Goal: Feedback & Contribution: Contribute content

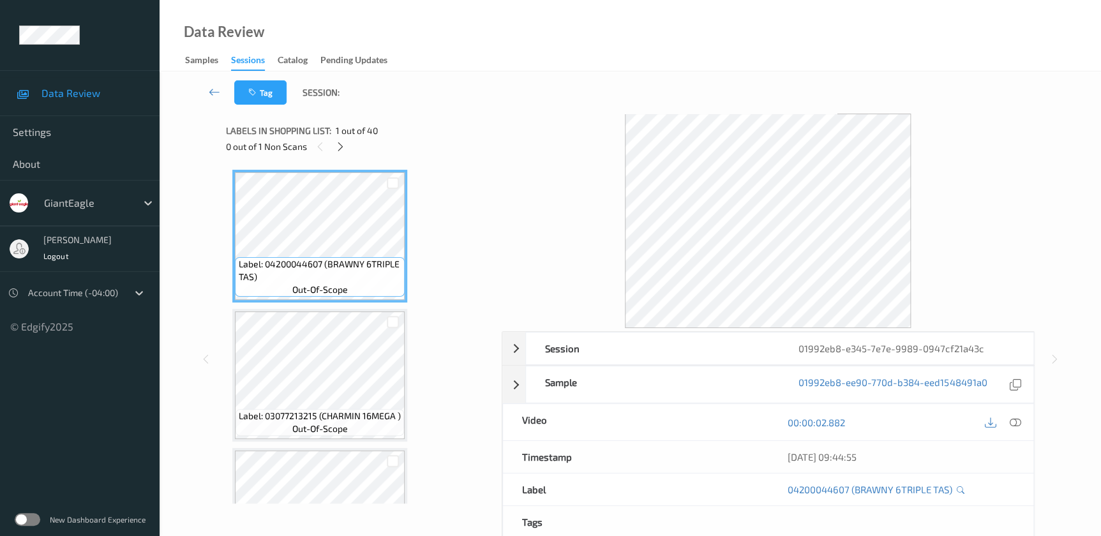
drag, startPoint x: 1016, startPoint y: 424, endPoint x: 535, endPoint y: 3, distance: 639.9
click at [1016, 424] on icon at bounding box center [1014, 422] width 11 height 11
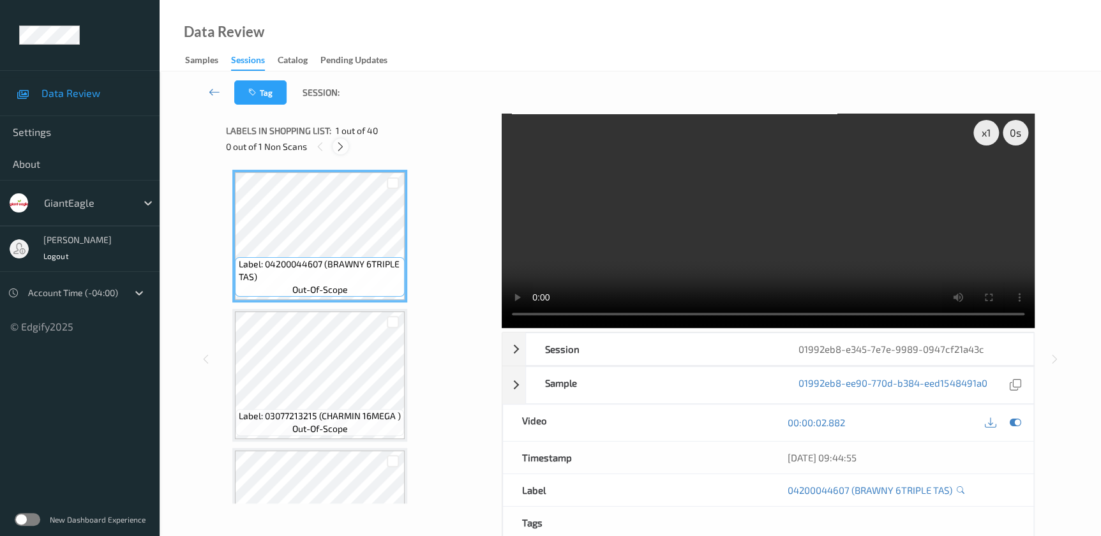
click at [341, 149] on icon at bounding box center [340, 146] width 11 height 11
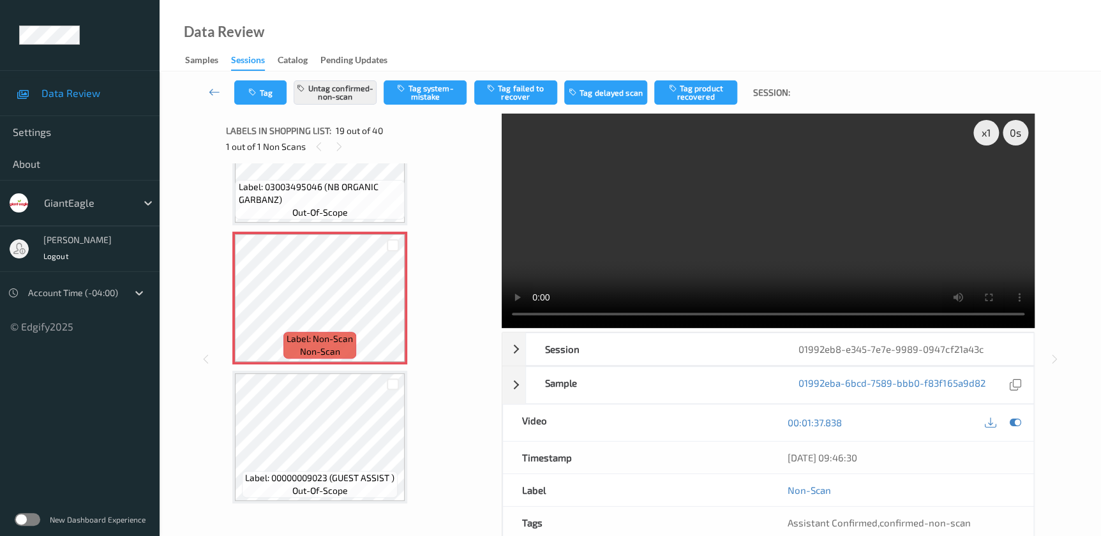
scroll to position [2420, 0]
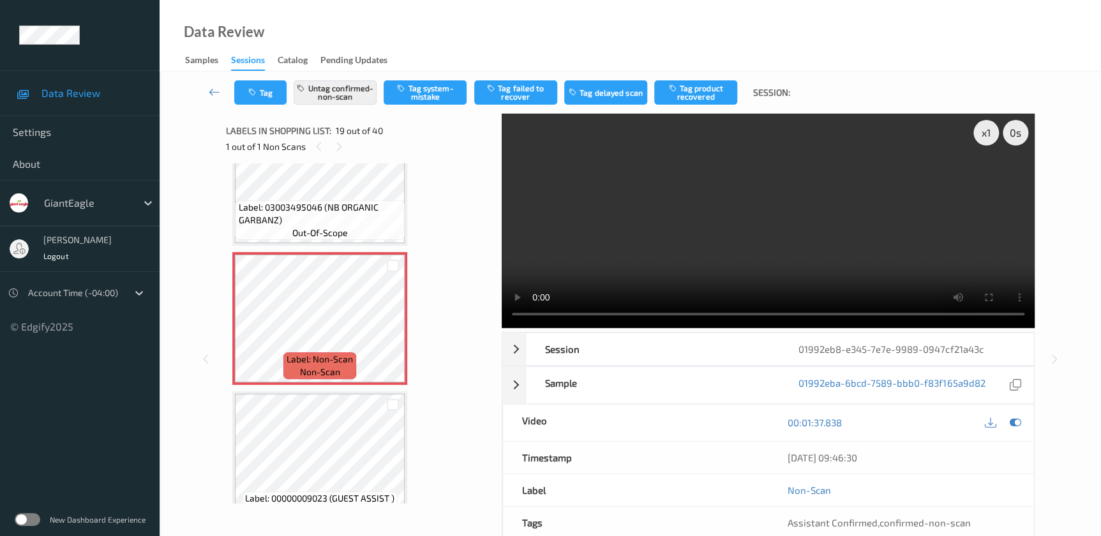
click at [787, 230] on video at bounding box center [768, 221] width 533 height 214
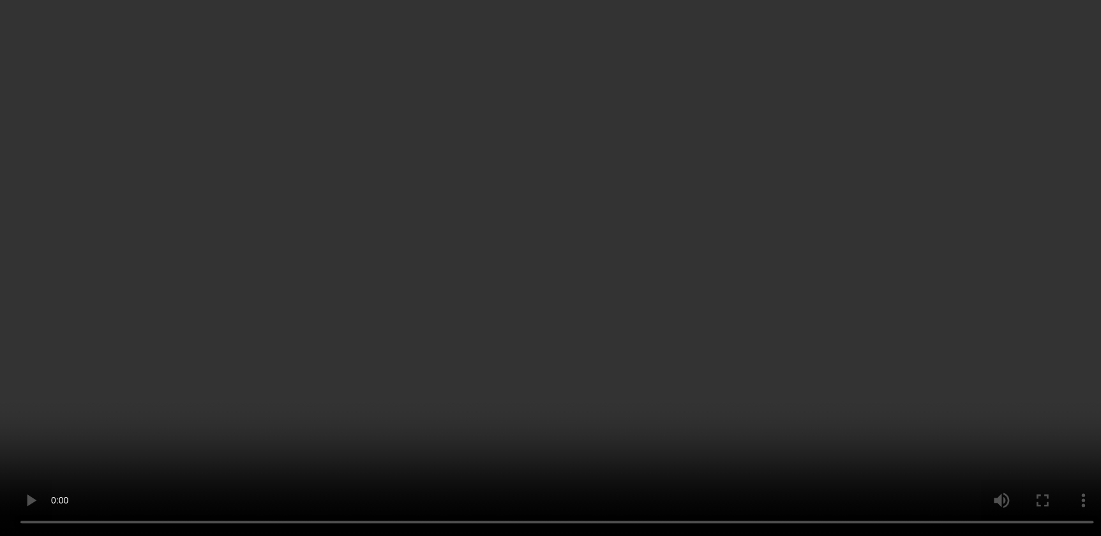
scroll to position [2478, 0]
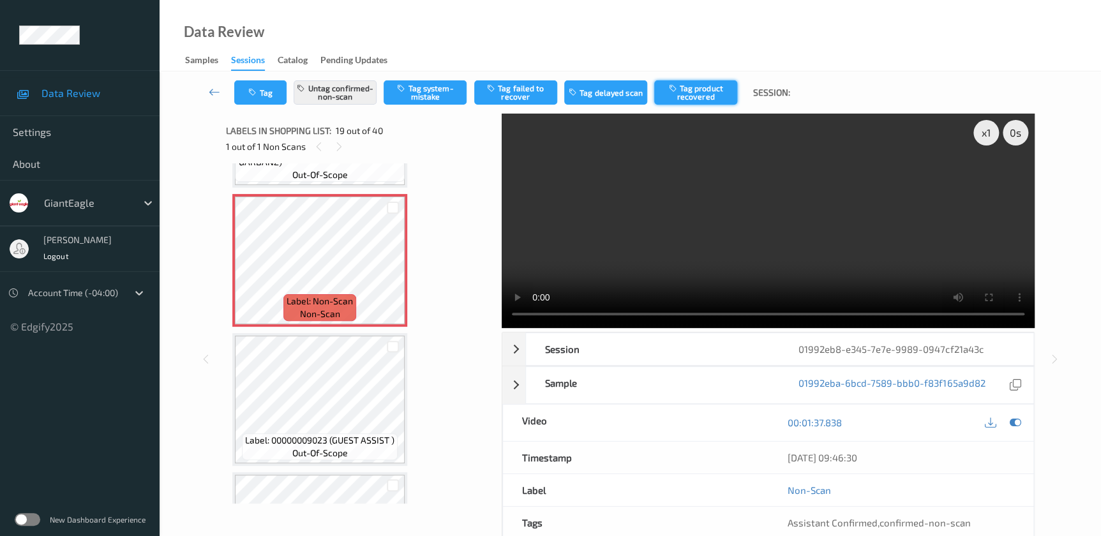
click at [699, 89] on button "Tag product recovered" at bounding box center [695, 92] width 83 height 24
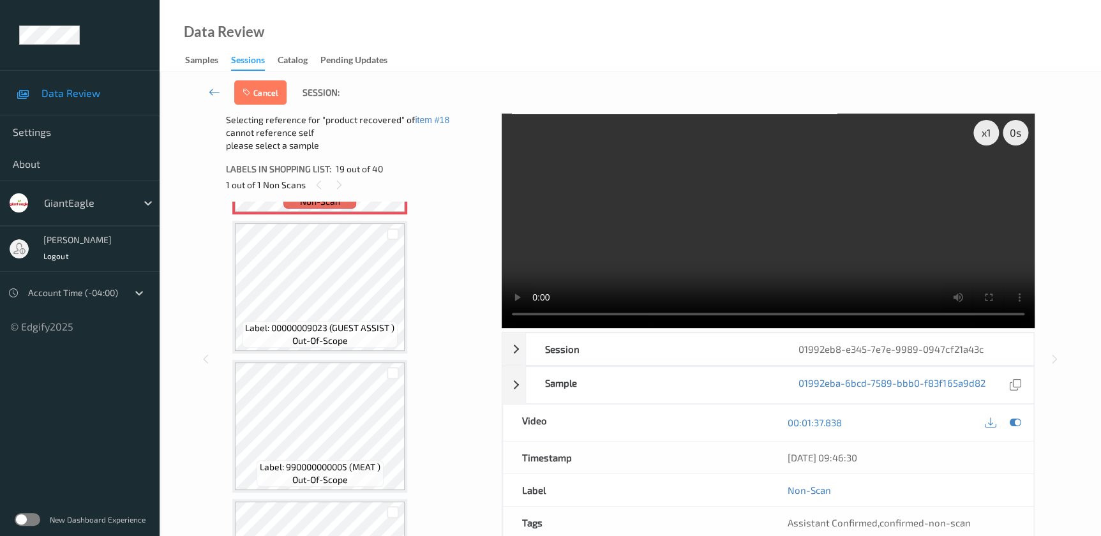
scroll to position [2711, 0]
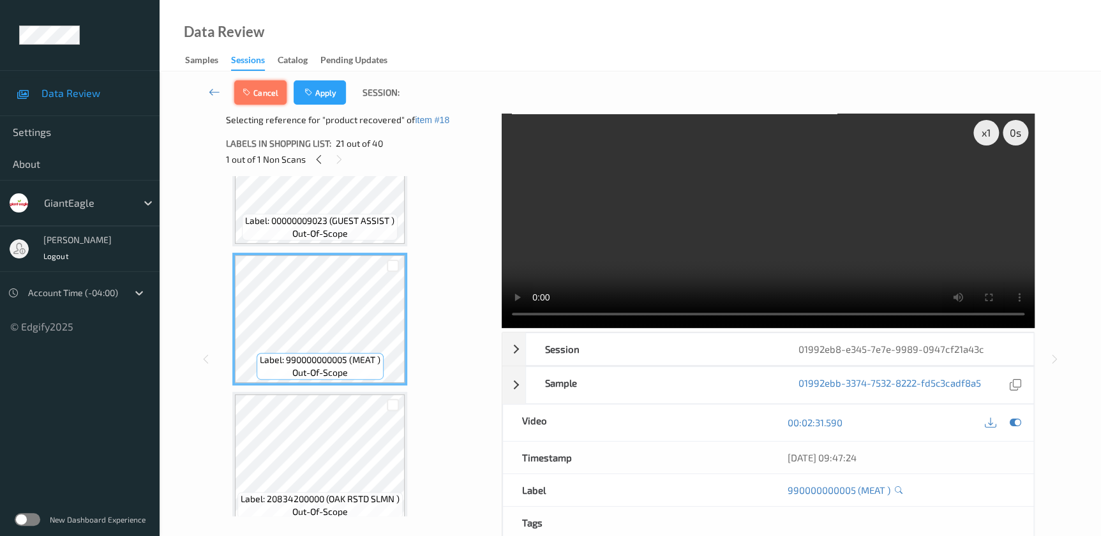
click at [268, 100] on button "Cancel" at bounding box center [260, 92] width 52 height 24
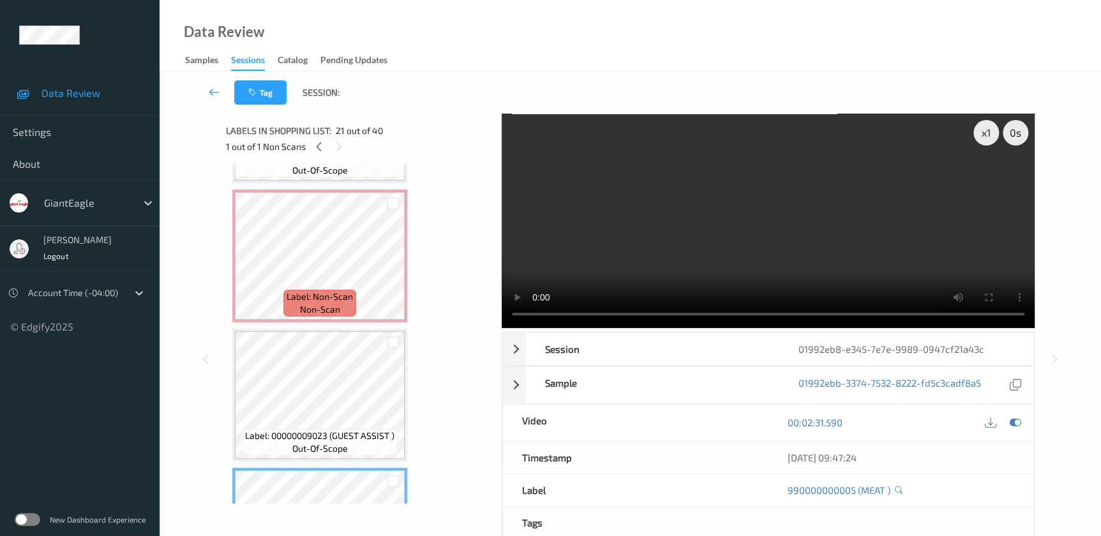
scroll to position [2420, 0]
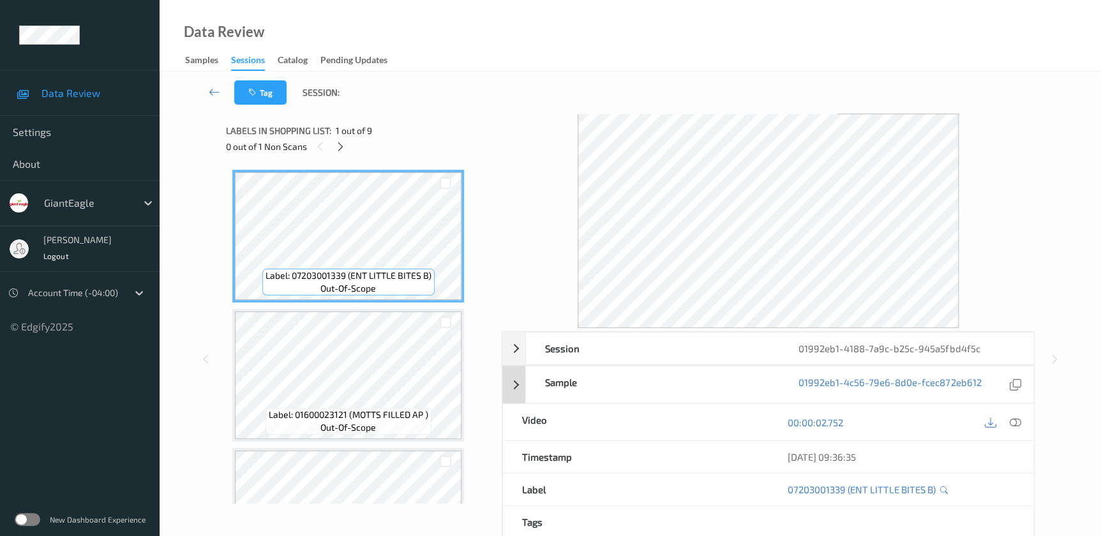
drag, startPoint x: 1015, startPoint y: 422, endPoint x: 784, endPoint y: 262, distance: 281.4
click at [1015, 422] on icon at bounding box center [1014, 422] width 11 height 11
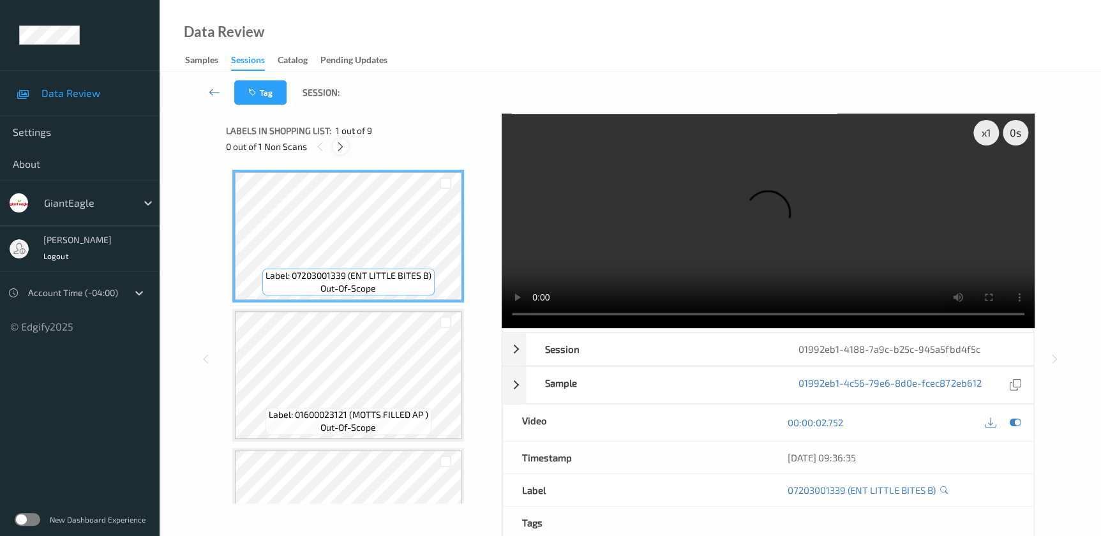
click at [337, 145] on icon at bounding box center [340, 146] width 11 height 11
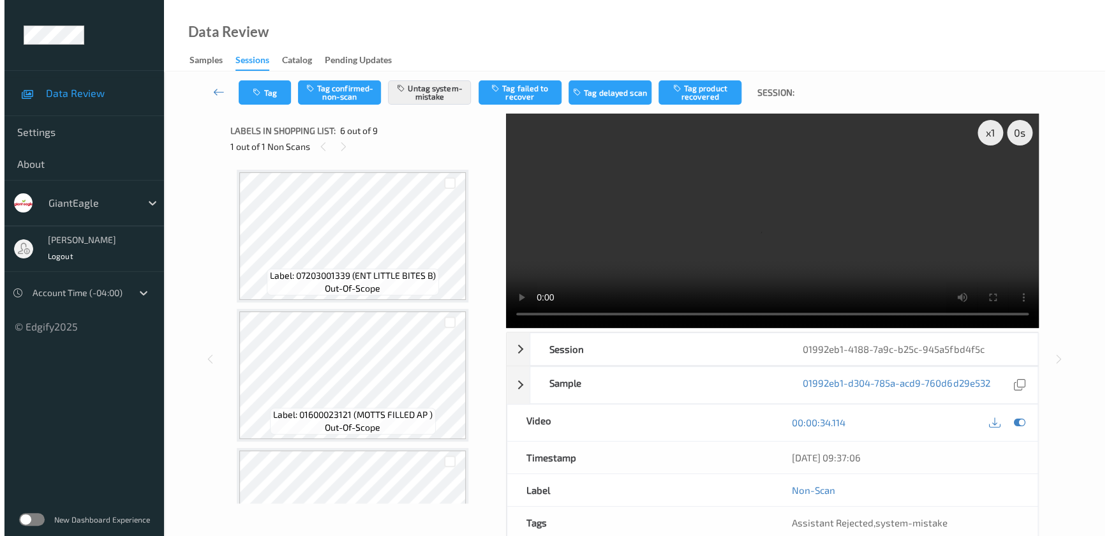
scroll to position [561, 0]
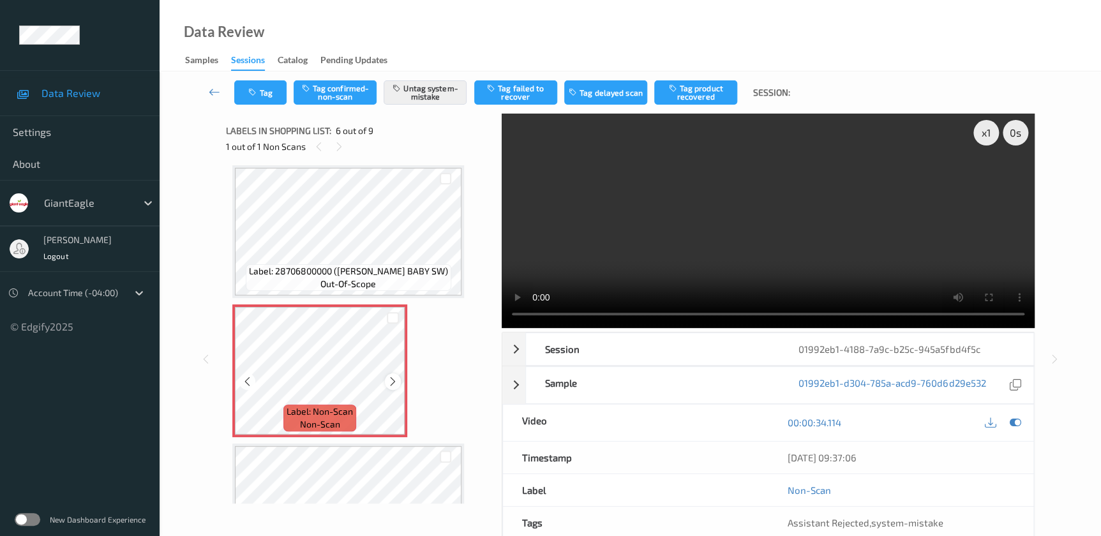
click at [396, 377] on icon at bounding box center [392, 381] width 11 height 11
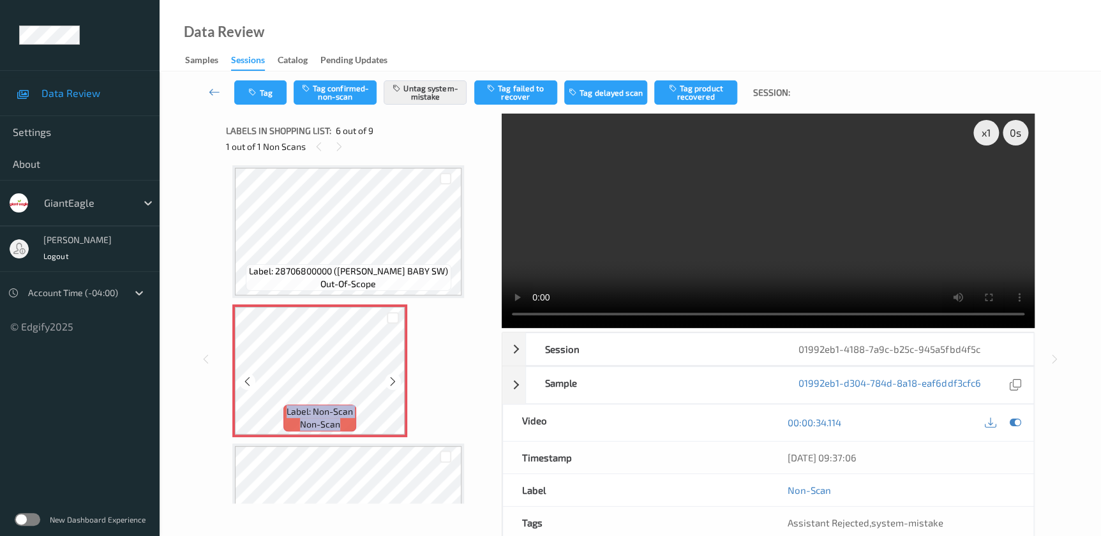
click at [396, 377] on icon at bounding box center [392, 381] width 11 height 11
click at [790, 247] on video at bounding box center [768, 221] width 533 height 214
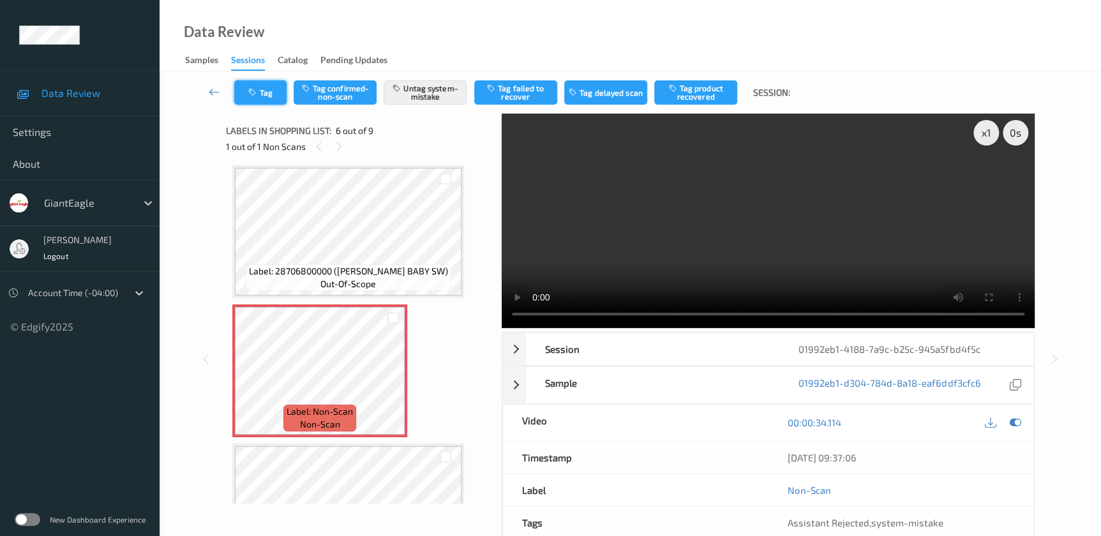
click at [267, 93] on button "Tag" at bounding box center [260, 92] width 52 height 24
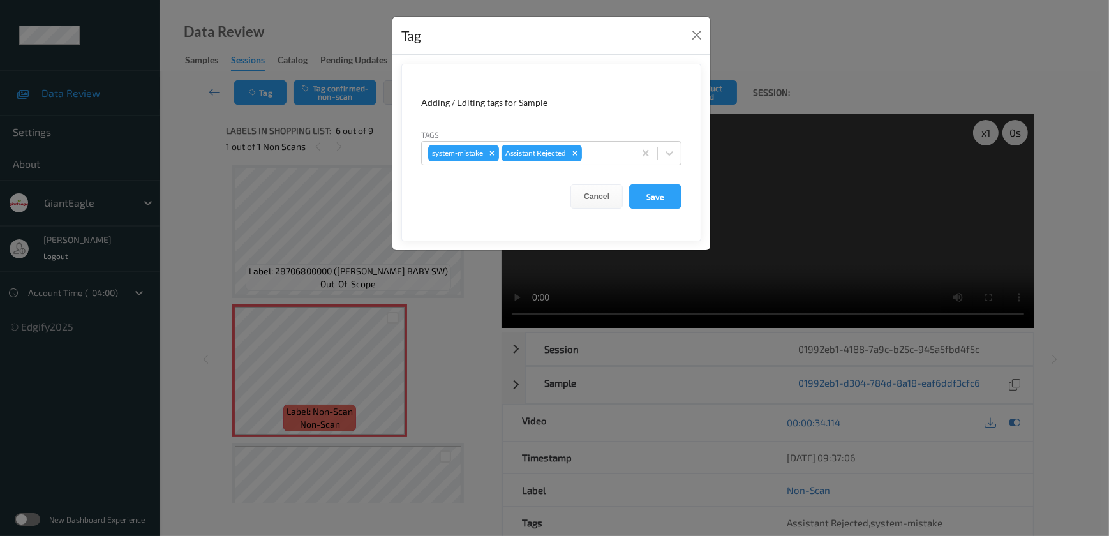
click at [454, 364] on div "Tag Adding / Editing tags for Sample Tags system-mistake Assistant Rejected Can…" at bounding box center [554, 268] width 1109 height 536
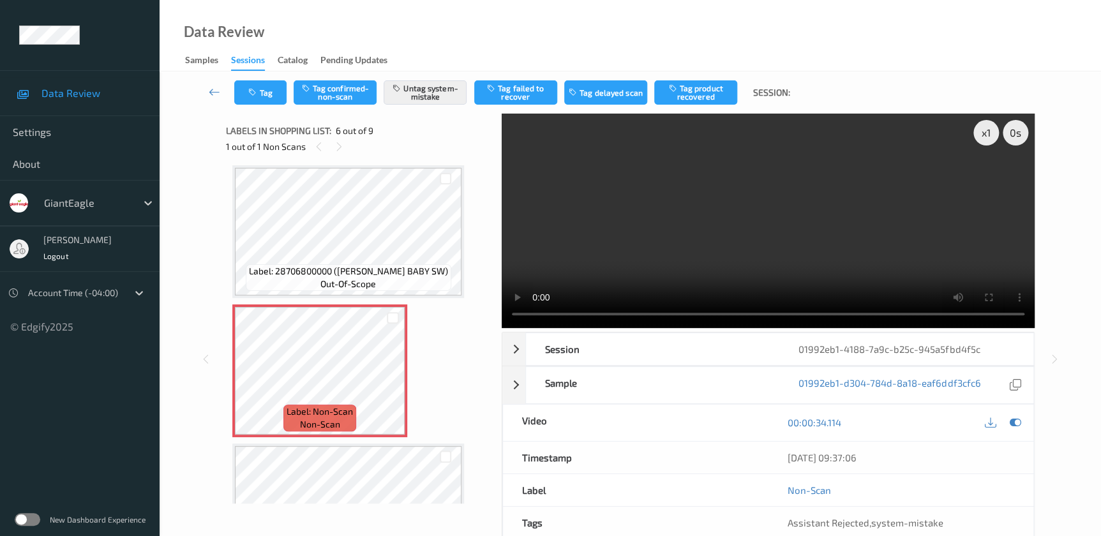
click at [724, 226] on video at bounding box center [768, 221] width 533 height 214
click at [267, 96] on button "Tag" at bounding box center [260, 92] width 52 height 24
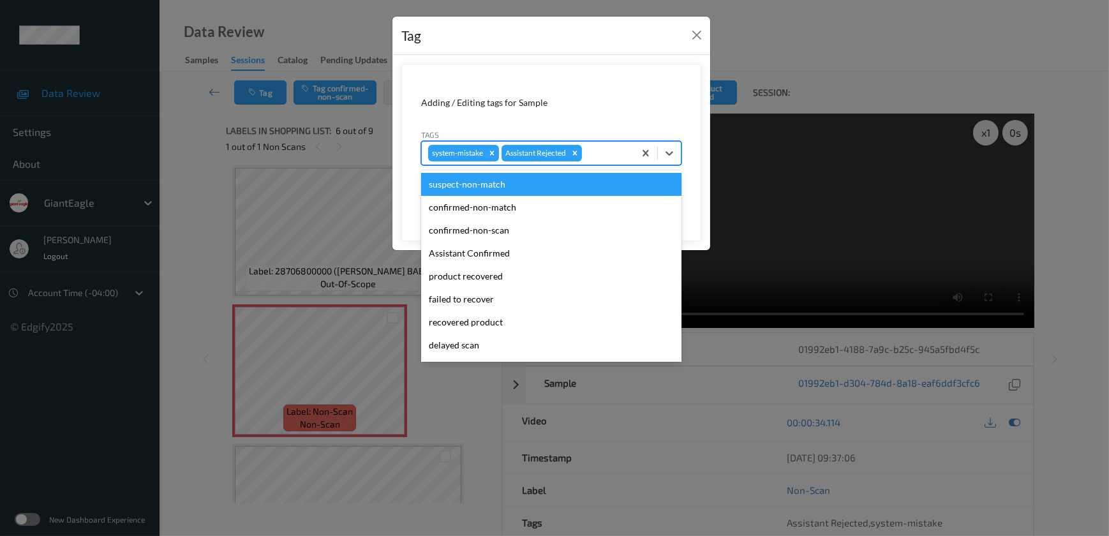
click at [592, 145] on div "system-mistake Assistant Rejected" at bounding box center [528, 153] width 212 height 22
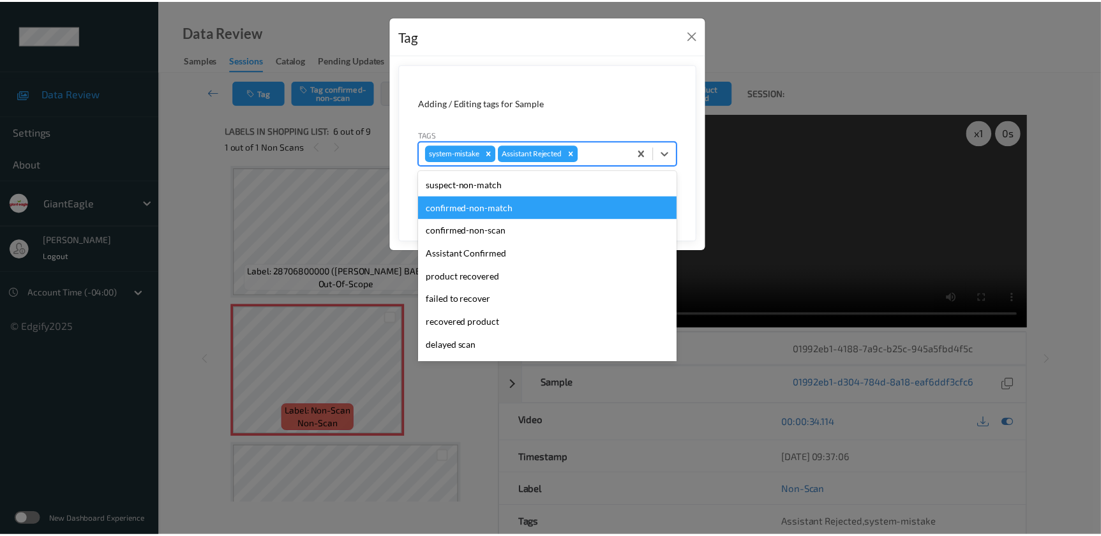
scroll to position [135, 0]
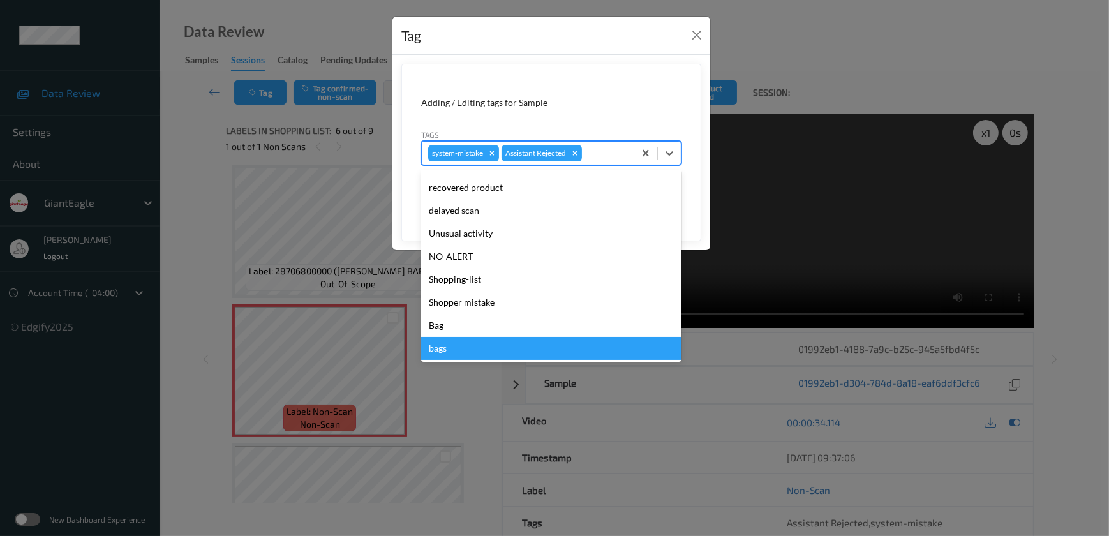
click at [454, 350] on div "bags" at bounding box center [551, 348] width 260 height 23
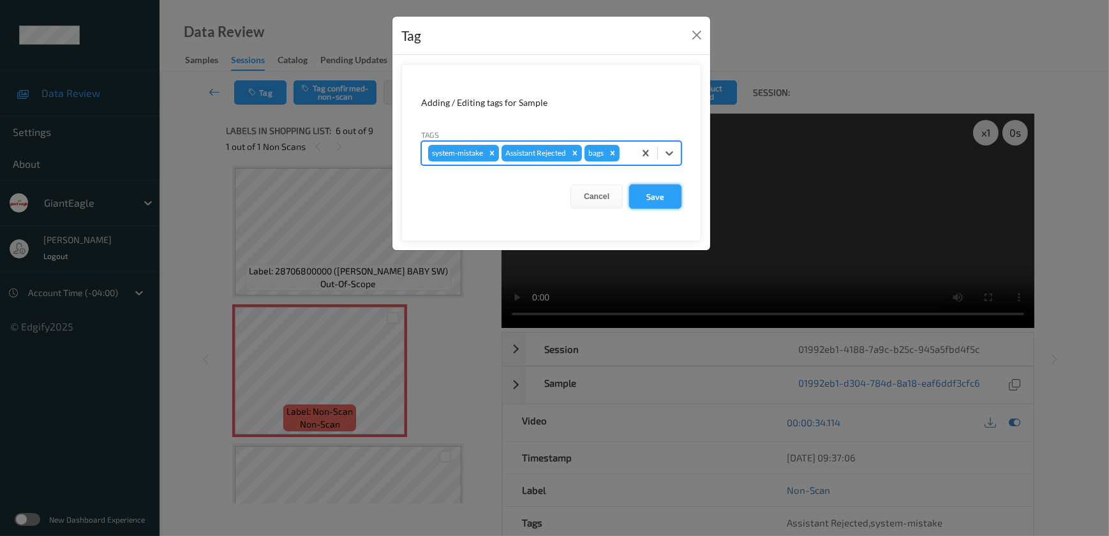
click at [646, 201] on button "Save" at bounding box center [655, 196] width 52 height 24
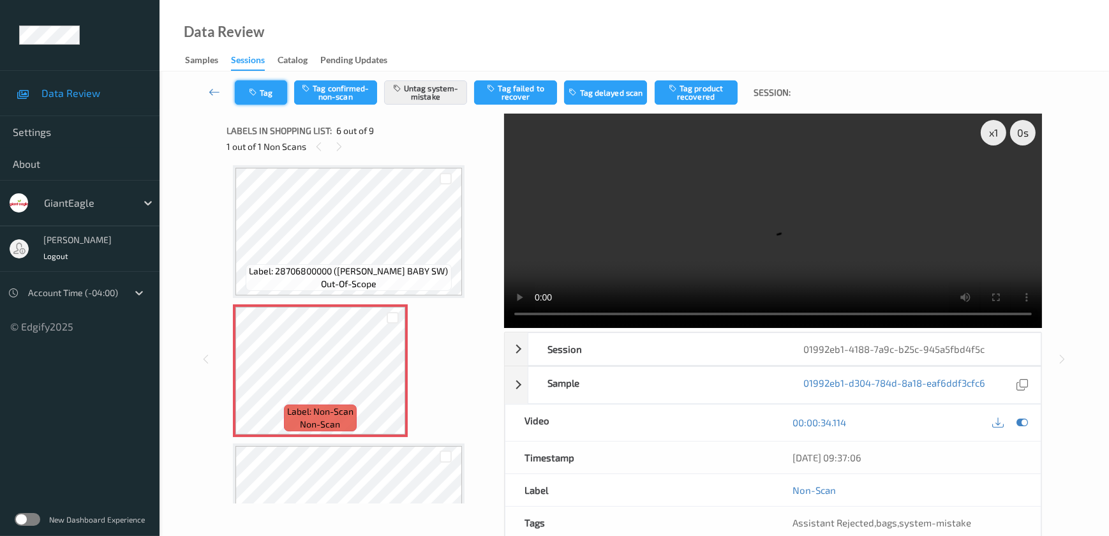
click at [258, 89] on icon "button" at bounding box center [254, 92] width 11 height 9
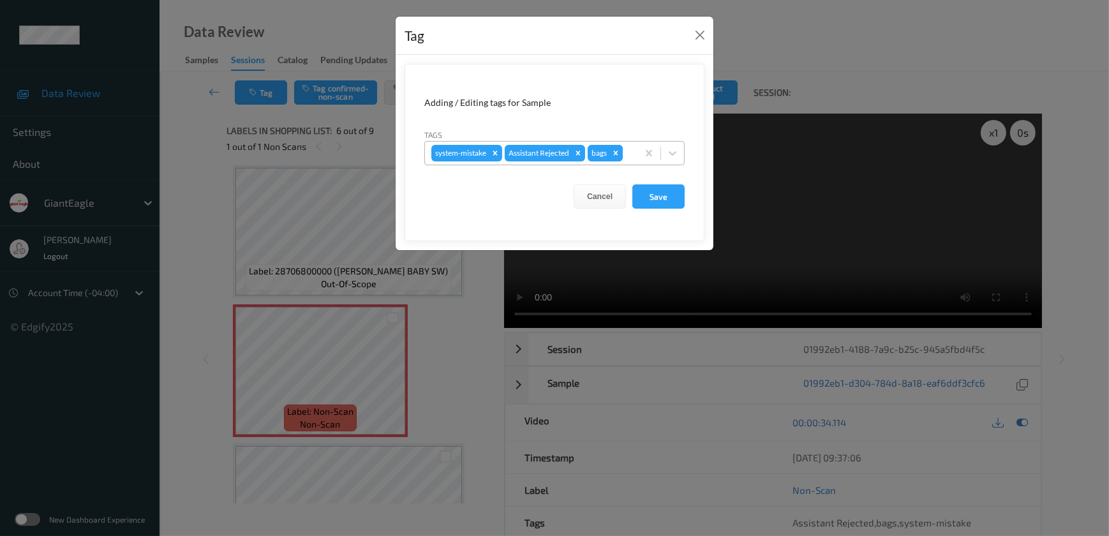
click at [618, 152] on icon "Remove bags" at bounding box center [616, 153] width 4 height 4
click at [654, 198] on button "Save" at bounding box center [658, 196] width 52 height 24
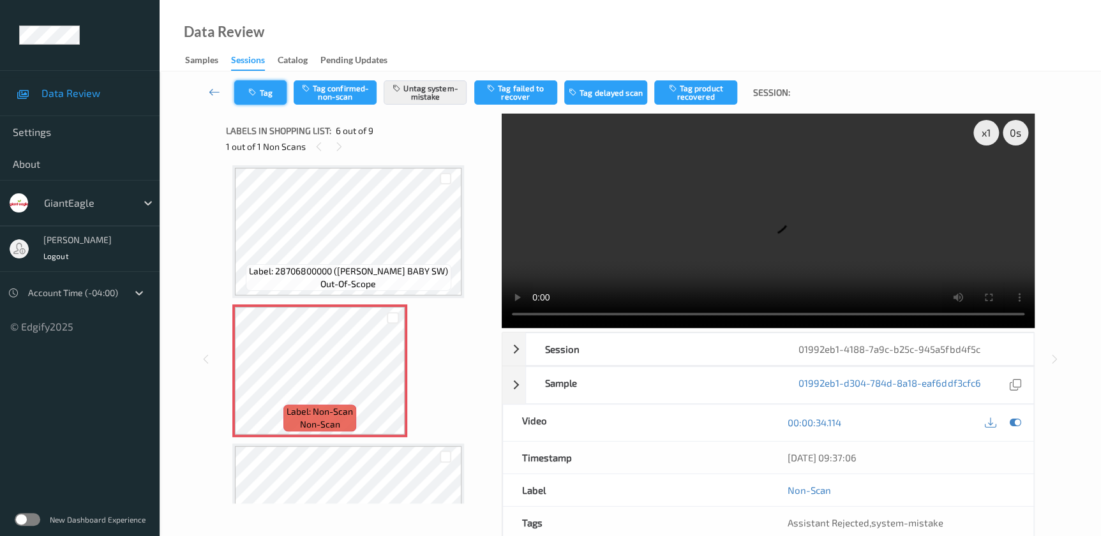
click at [274, 91] on button "Tag" at bounding box center [260, 92] width 52 height 24
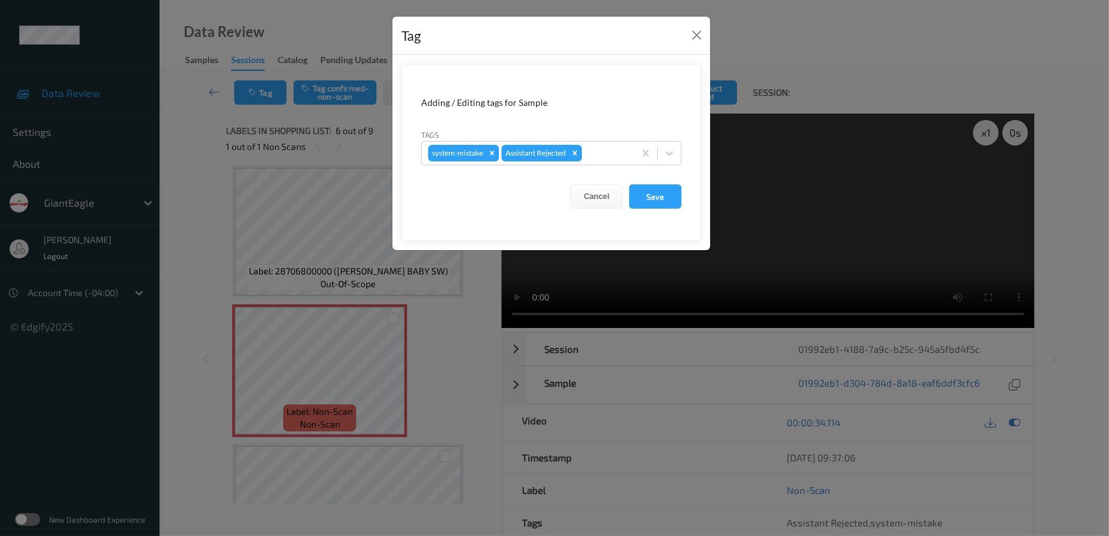
click at [429, 370] on div "Tag Adding / Editing tags for Sample Tags system-mistake Assistant Rejected Can…" at bounding box center [554, 268] width 1109 height 536
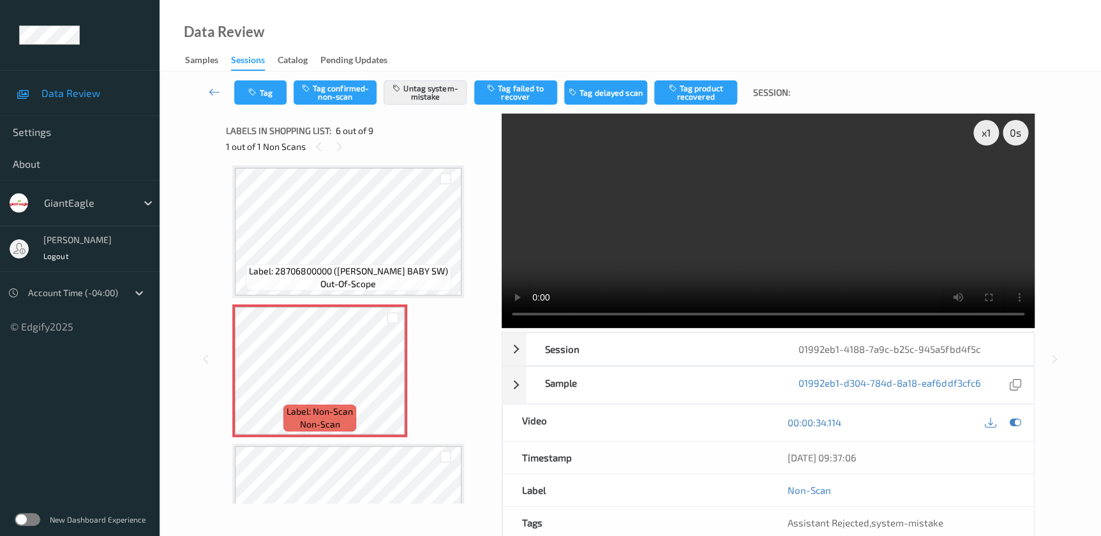
click at [730, 225] on video at bounding box center [768, 221] width 533 height 214
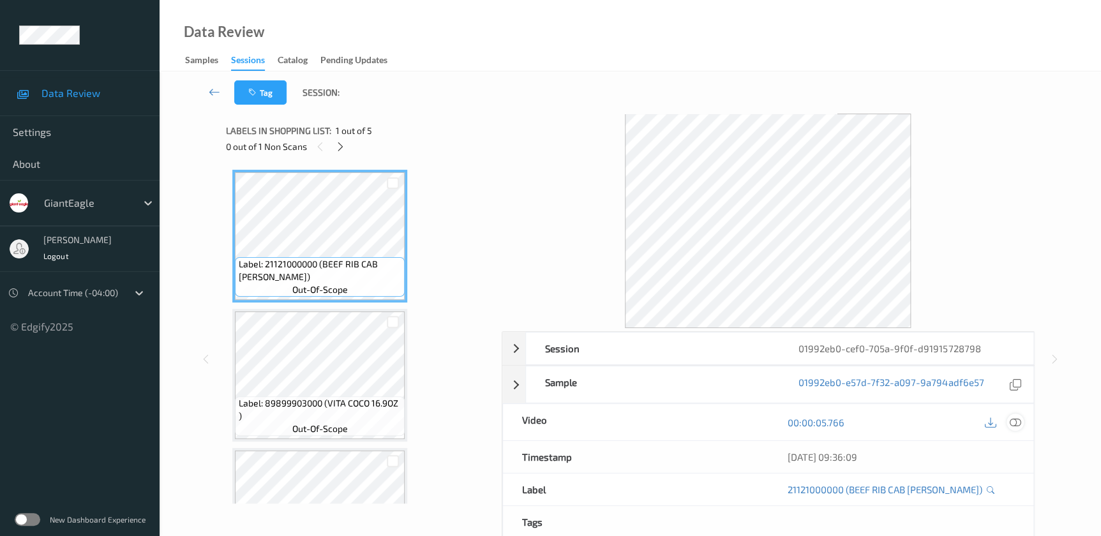
click at [1013, 420] on icon at bounding box center [1014, 422] width 11 height 11
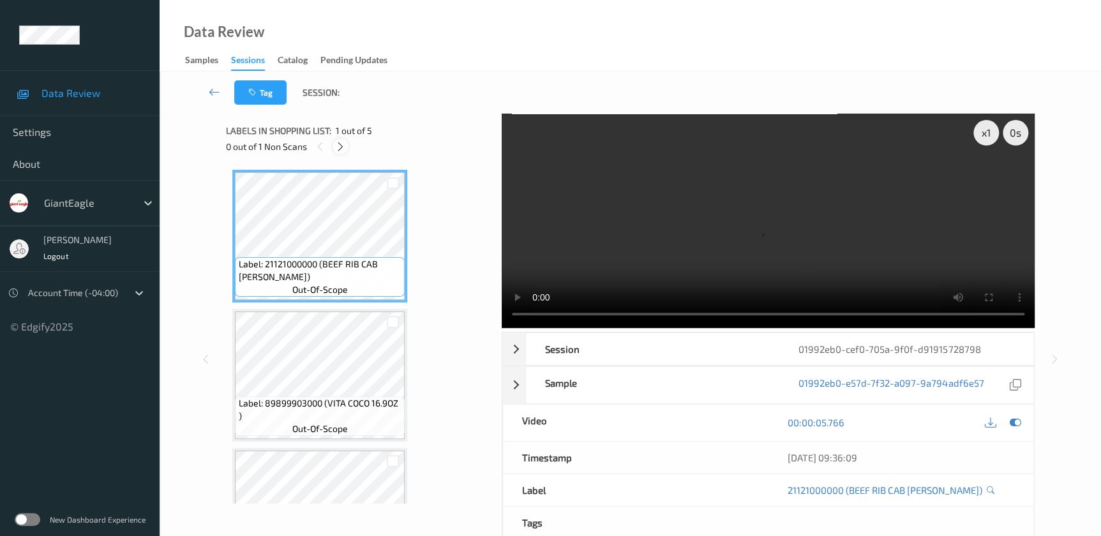
click at [337, 145] on icon at bounding box center [340, 146] width 11 height 11
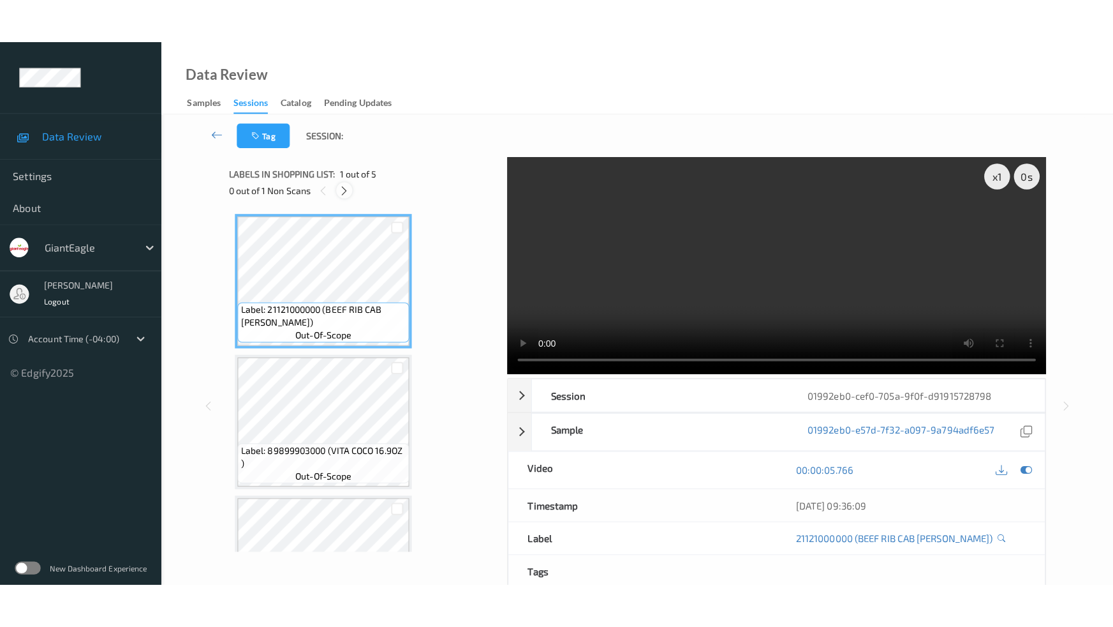
scroll to position [359, 0]
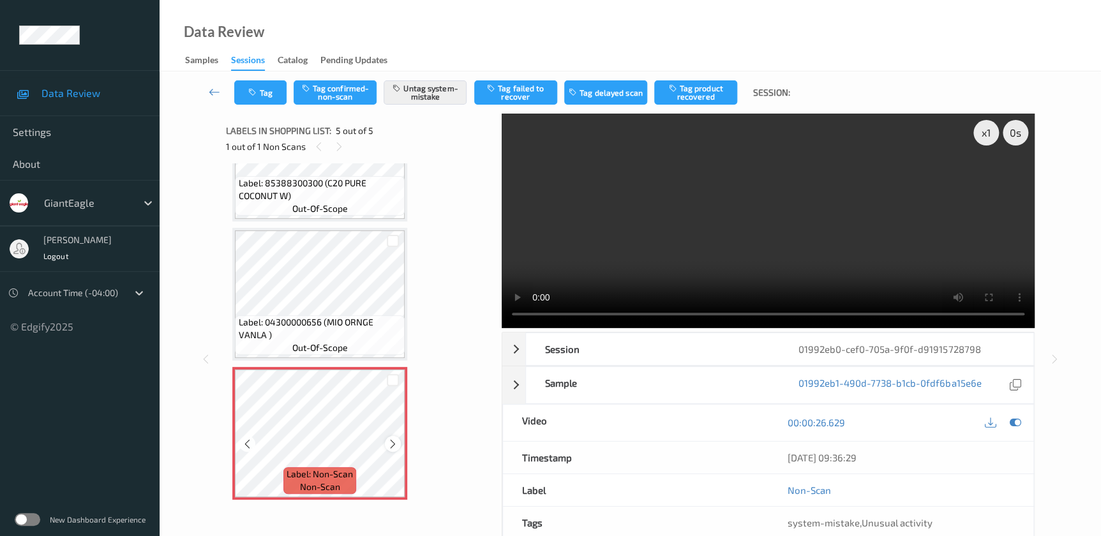
click at [391, 438] on icon at bounding box center [392, 443] width 11 height 11
click at [824, 215] on video at bounding box center [768, 221] width 533 height 214
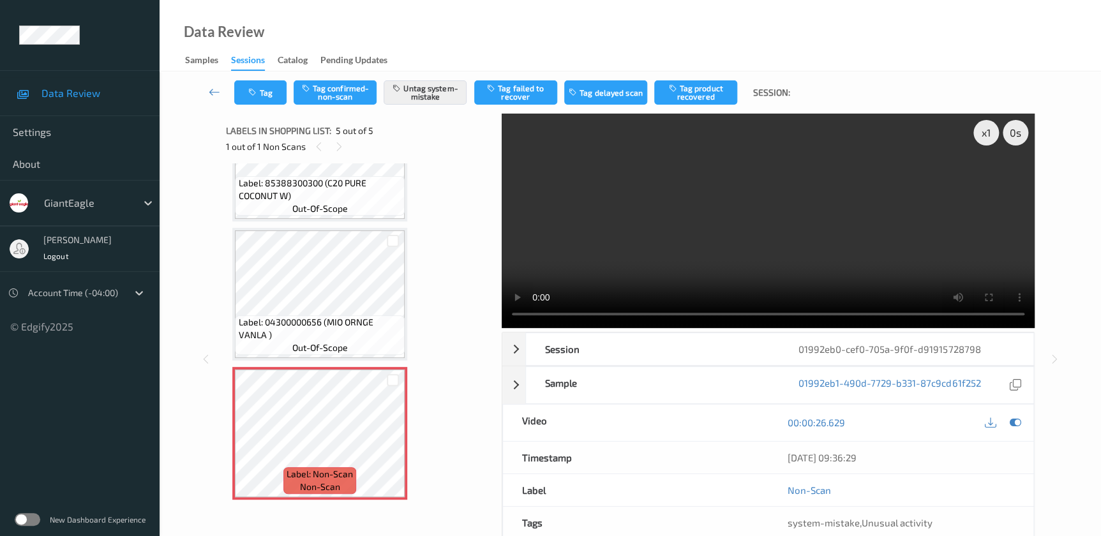
scroll to position [269, 0]
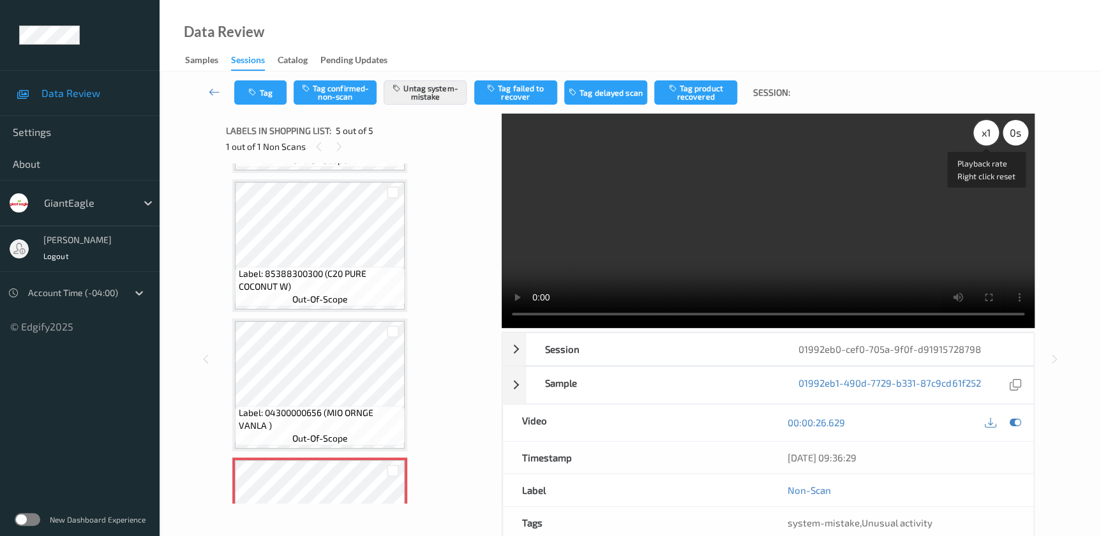
click at [983, 137] on div "x 1" at bounding box center [986, 133] width 26 height 26
click at [983, 137] on div "x 2" at bounding box center [986, 133] width 26 height 26
click at [983, 137] on div "x 4" at bounding box center [986, 133] width 26 height 26
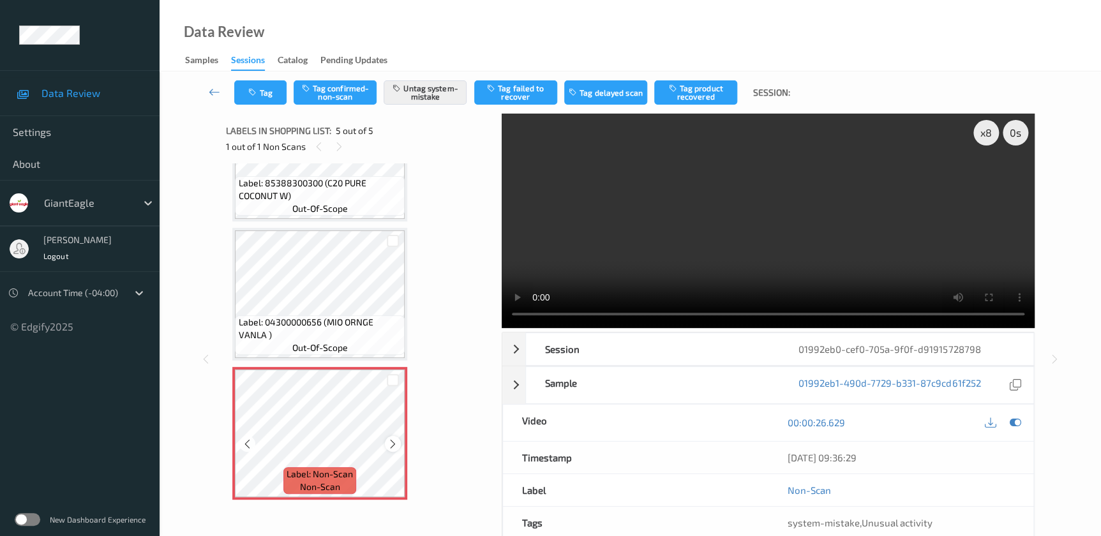
click at [390, 445] on icon at bounding box center [392, 443] width 11 height 11
click at [271, 89] on button "Tag" at bounding box center [260, 92] width 52 height 24
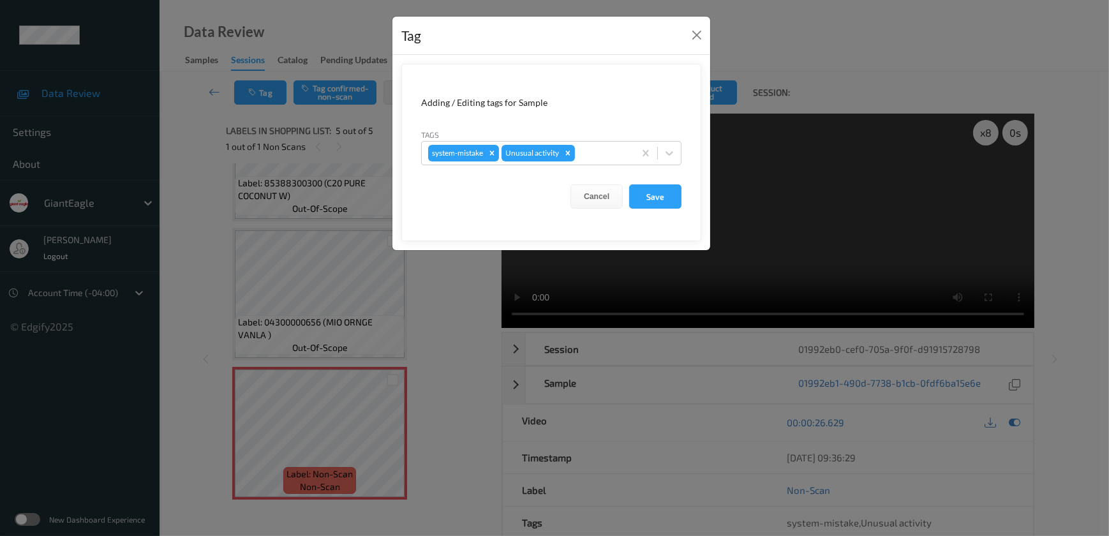
click at [427, 311] on div "Tag Adding / Editing tags for Sample Tags system-mistake Unusual activity Cance…" at bounding box center [554, 268] width 1109 height 536
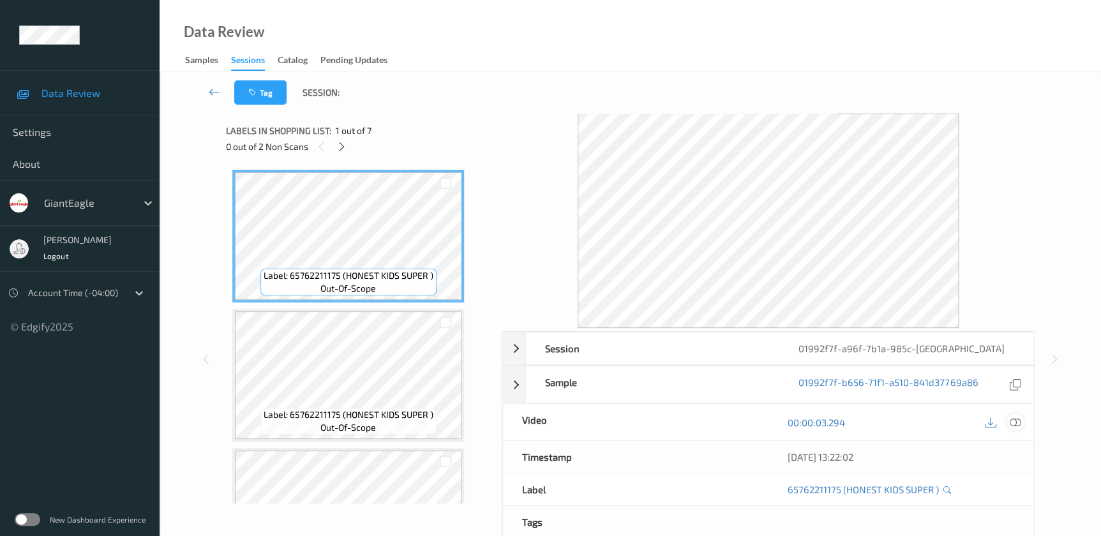
click at [1016, 421] on icon at bounding box center [1014, 422] width 11 height 11
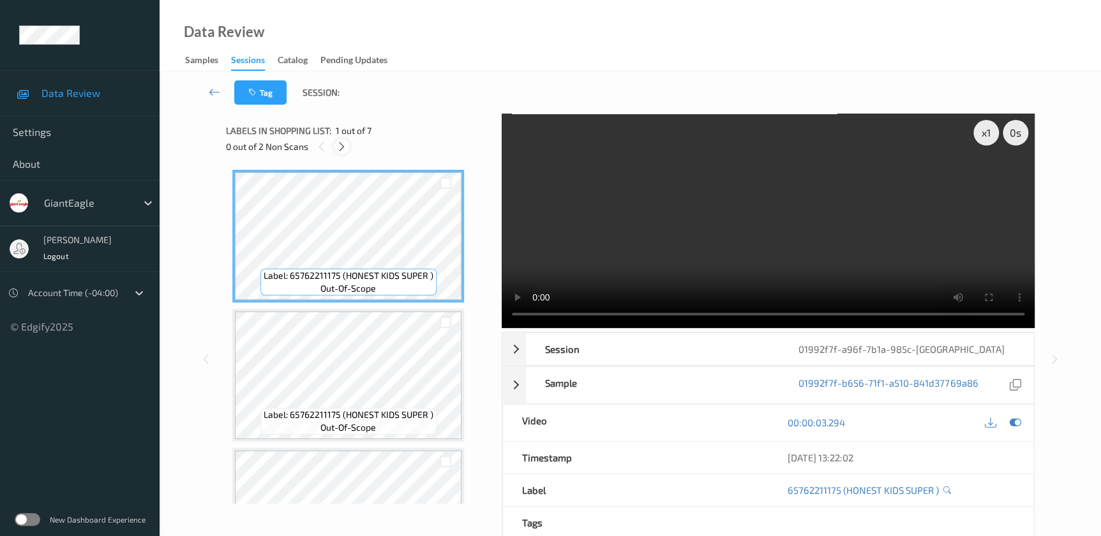
click at [339, 147] on icon at bounding box center [341, 146] width 11 height 11
click at [718, 213] on video at bounding box center [768, 221] width 533 height 214
click at [339, 151] on icon at bounding box center [341, 146] width 11 height 11
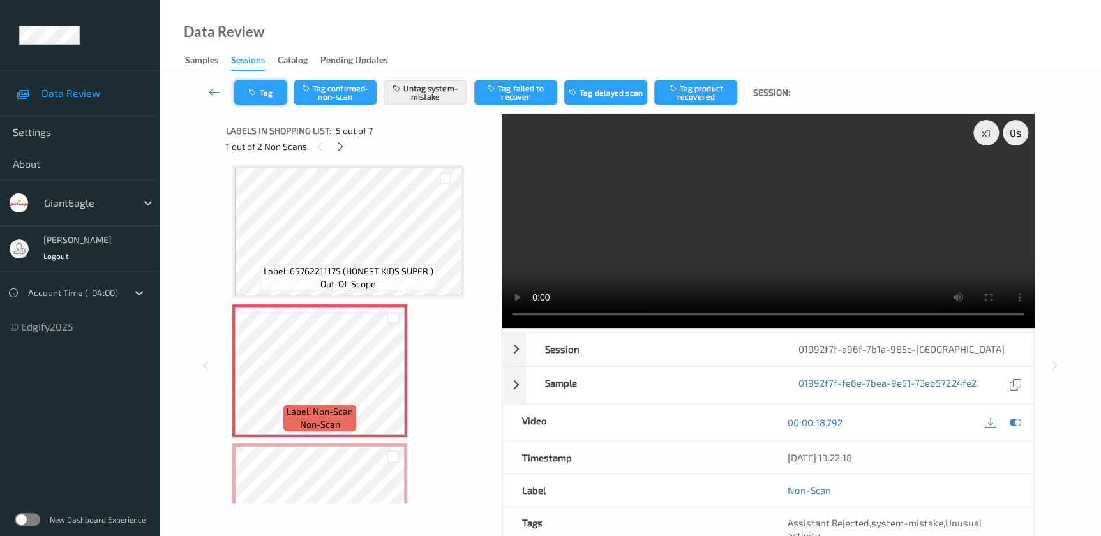
click at [271, 87] on button "Tag" at bounding box center [260, 92] width 52 height 24
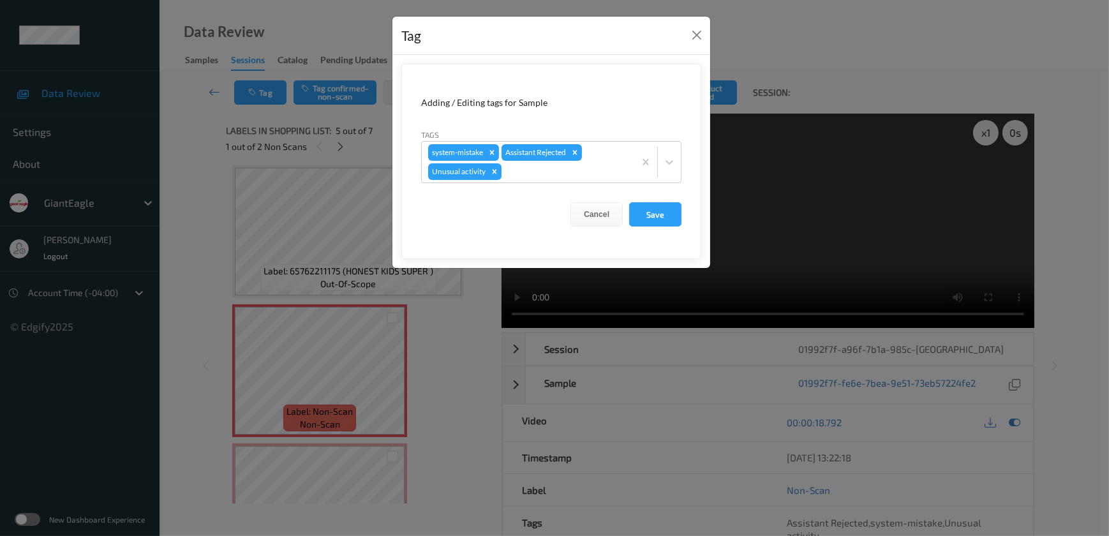
click at [456, 376] on div "Tag Adding / Editing tags for Sample Tags system-mistake Assistant Rejected Unu…" at bounding box center [554, 268] width 1109 height 536
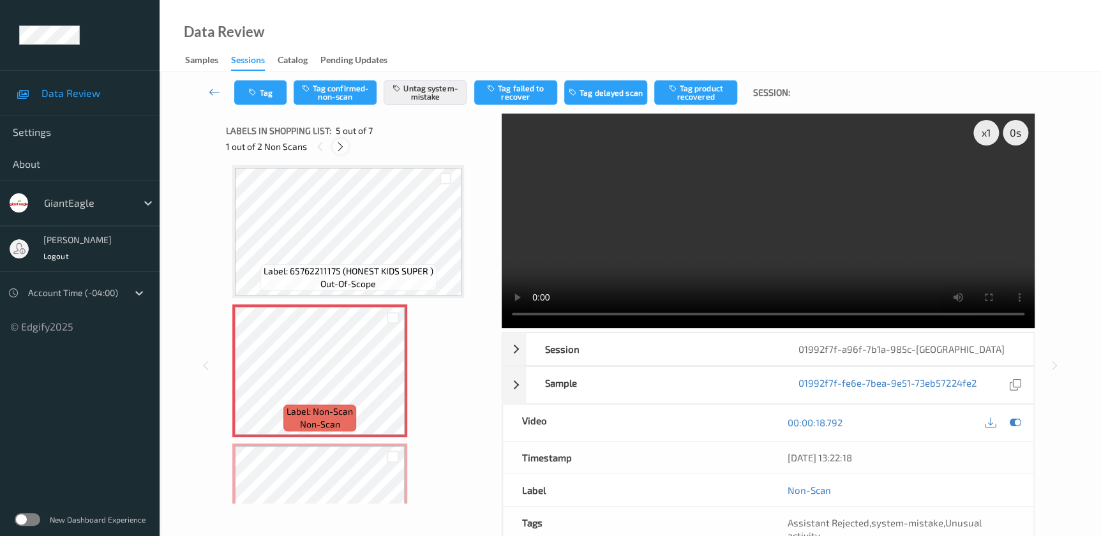
click at [341, 149] on icon at bounding box center [340, 146] width 11 height 11
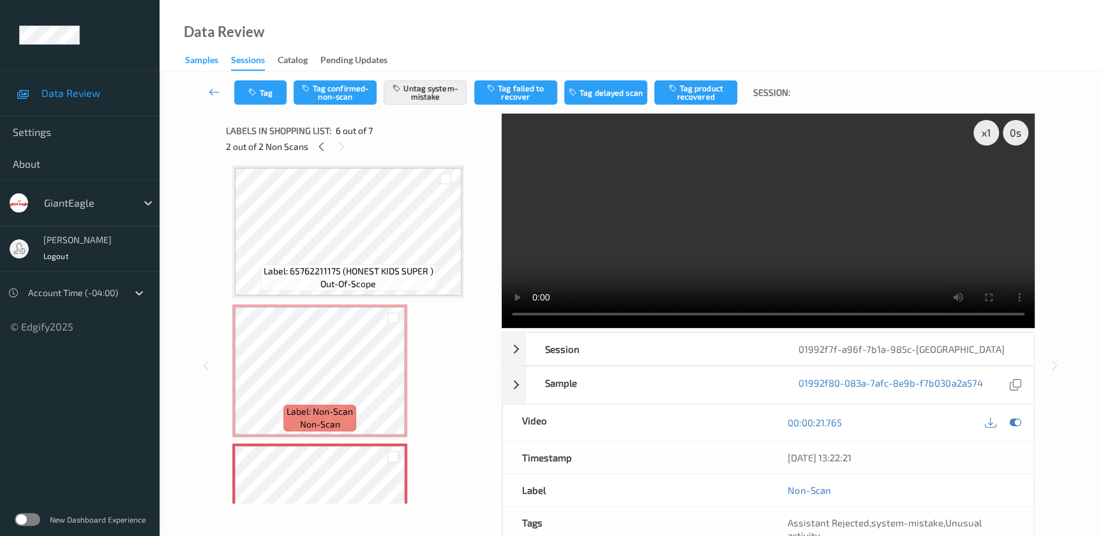
scroll to position [561, 0]
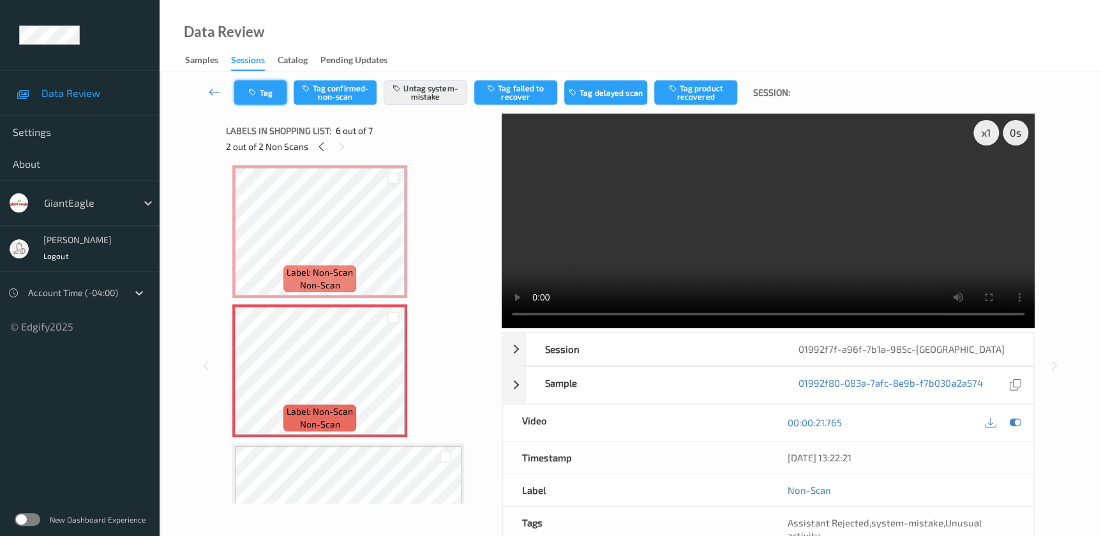
click at [255, 88] on icon "button" at bounding box center [253, 92] width 11 height 9
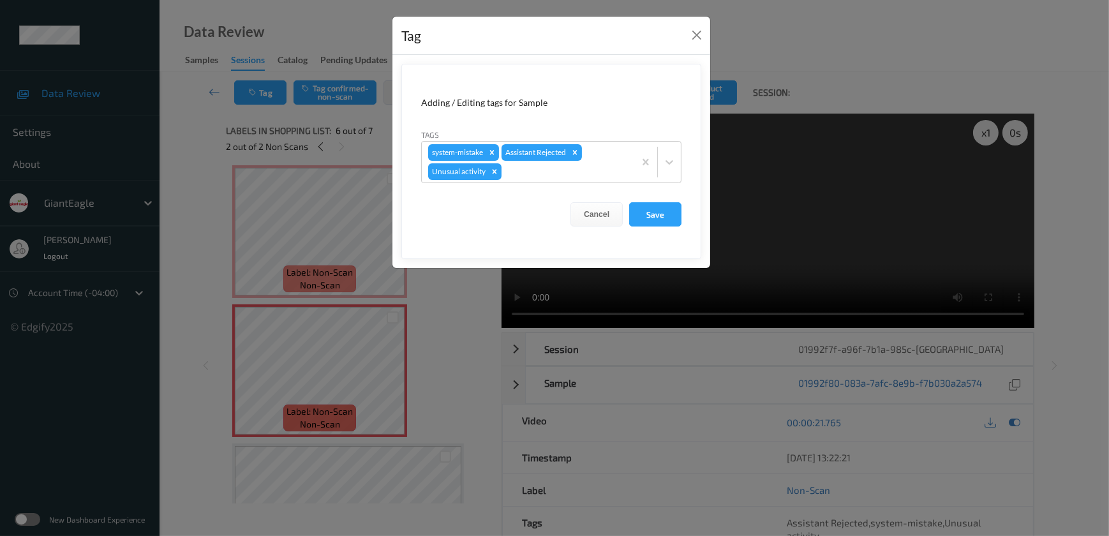
drag, startPoint x: 451, startPoint y: 304, endPoint x: 390, endPoint y: 6, distance: 304.8
click at [451, 302] on div "Tag Adding / Editing tags for Sample Tags system-mistake Assistant Rejected Unu…" at bounding box center [554, 268] width 1109 height 536
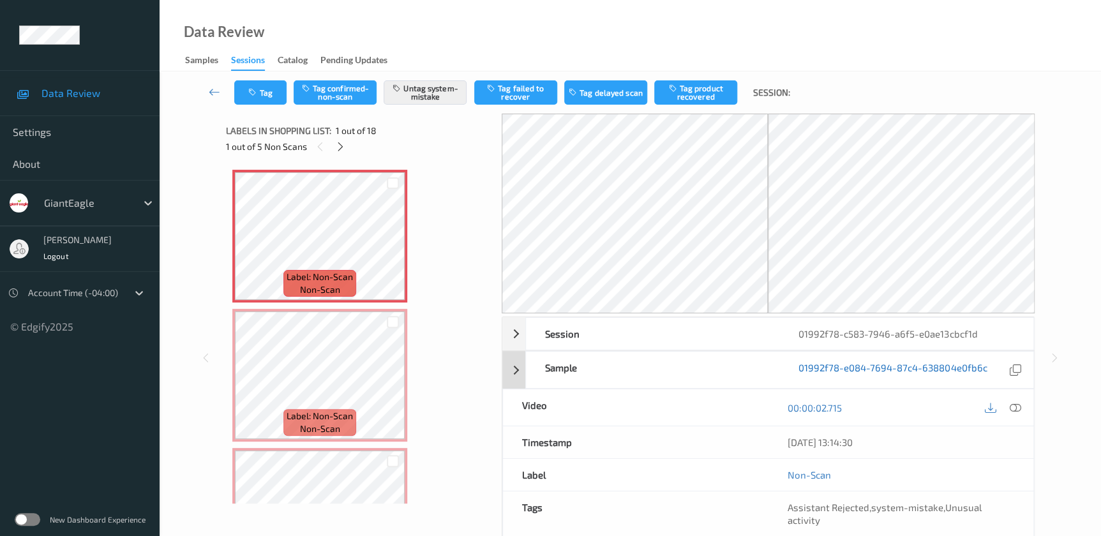
drag, startPoint x: 1014, startPoint y: 406, endPoint x: 818, endPoint y: 259, distance: 244.8
click at [1014, 406] on icon at bounding box center [1014, 407] width 11 height 11
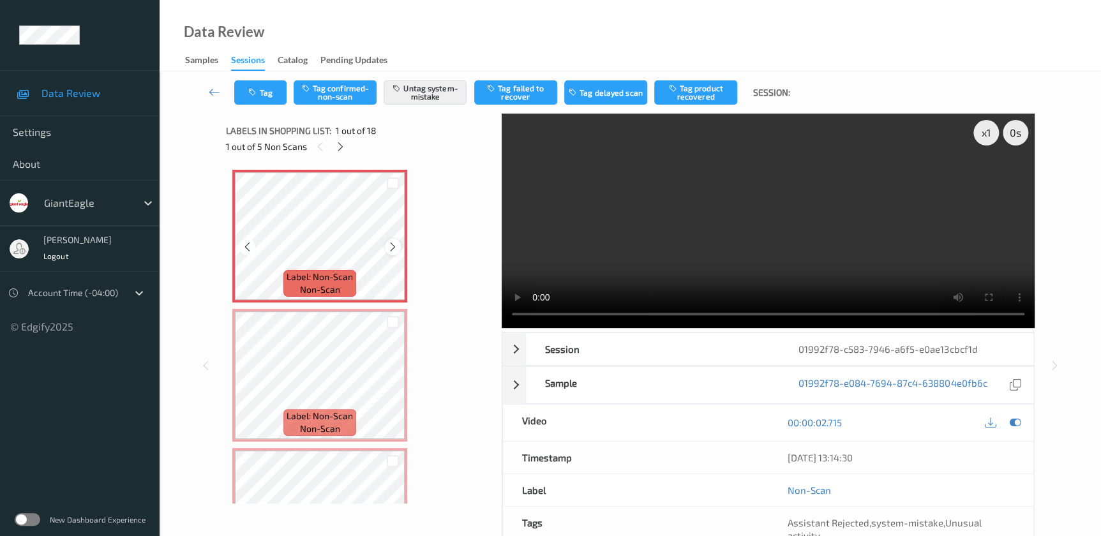
click at [392, 250] on icon at bounding box center [392, 246] width 11 height 11
click icon
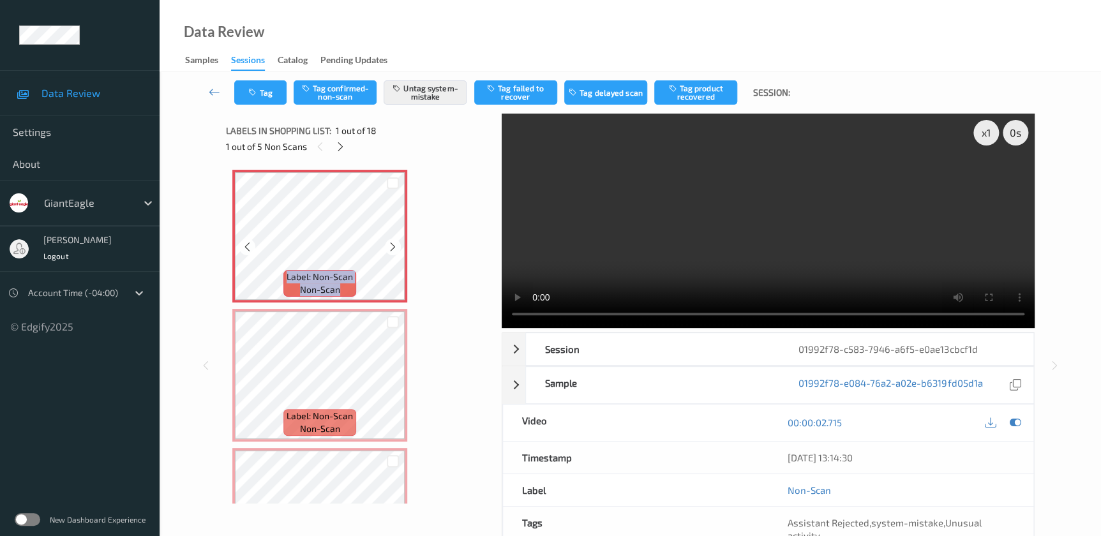
click icon
click video
click button "Tag"
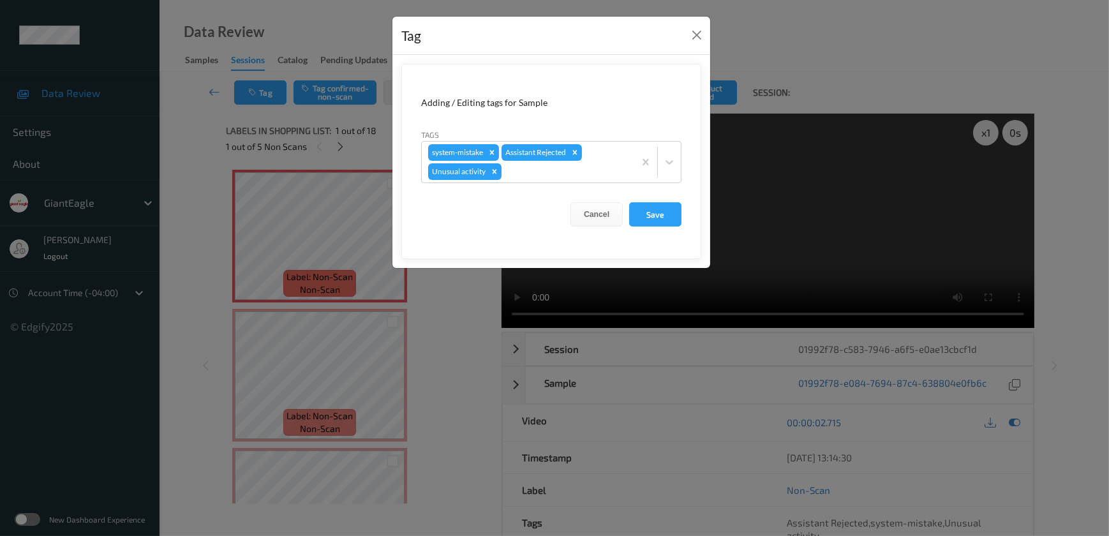
click div "Tag Adding / Editing tags for Sample Tags system-mistake Assistant Rejected Unu…"
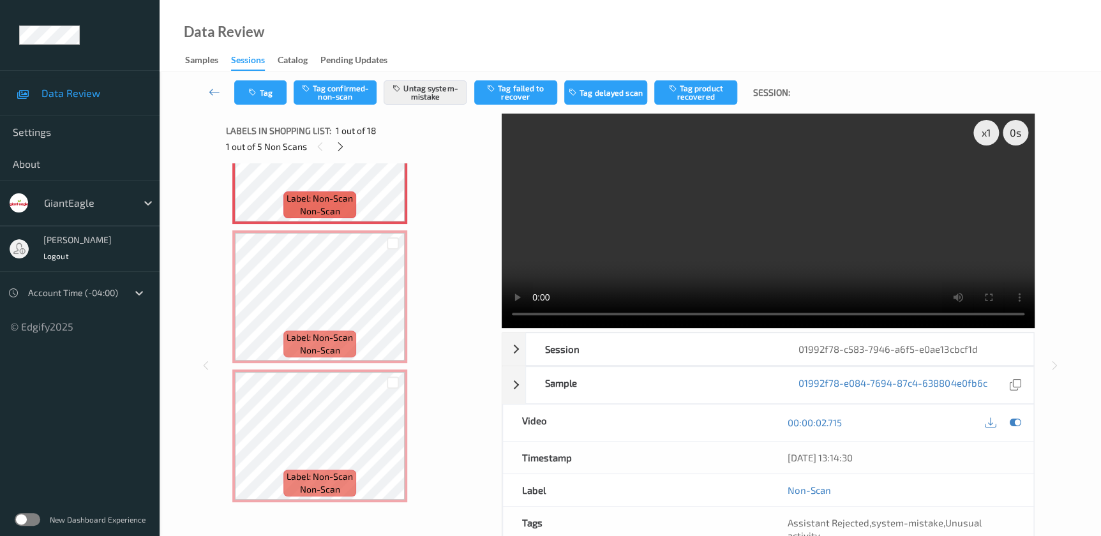
scroll to position [57, 0]
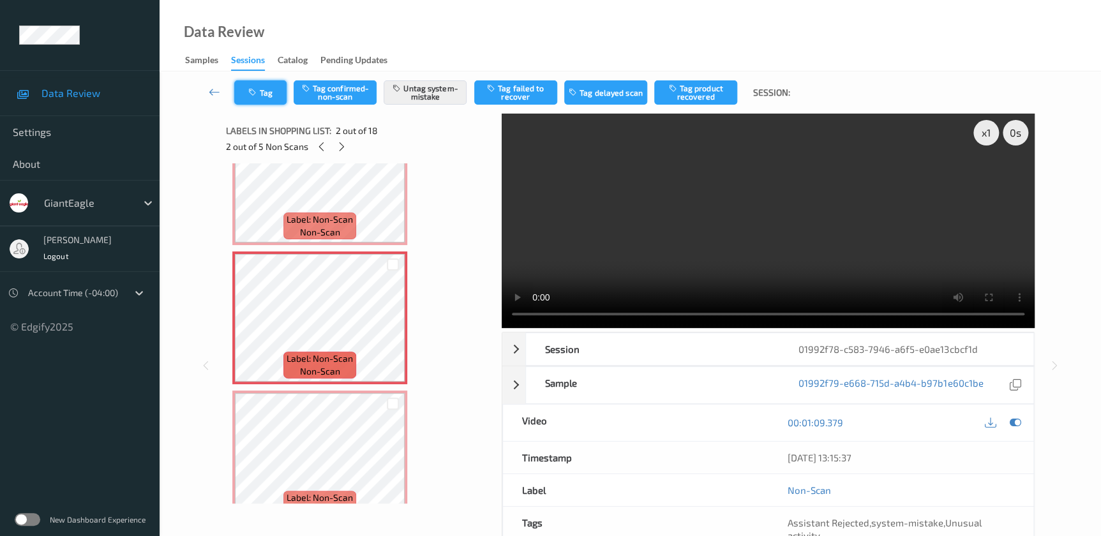
click button "Tag"
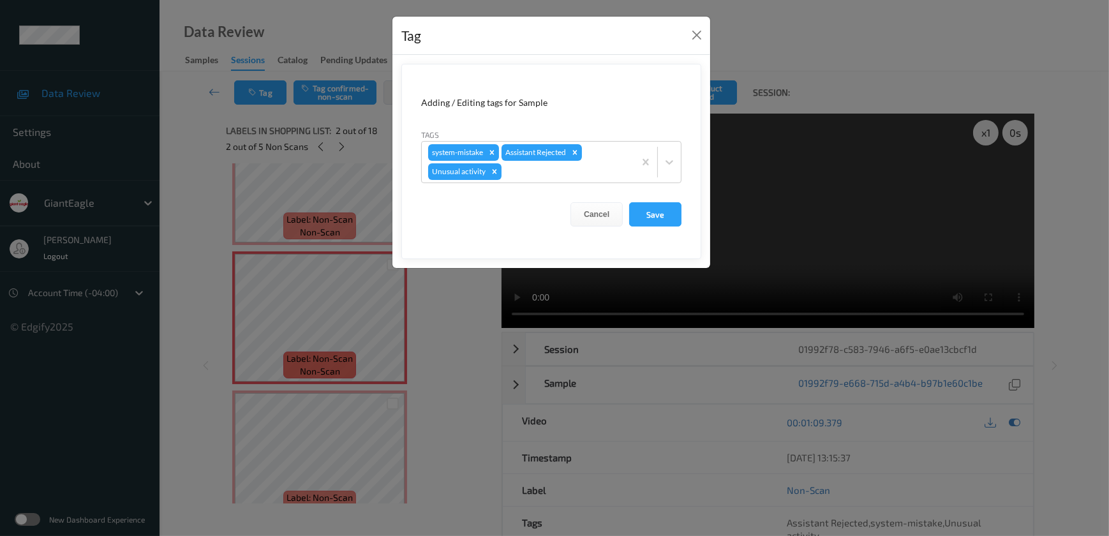
click div "Tag Adding / Editing tags for Sample Tags system-mistake Assistant Rejected Unu…"
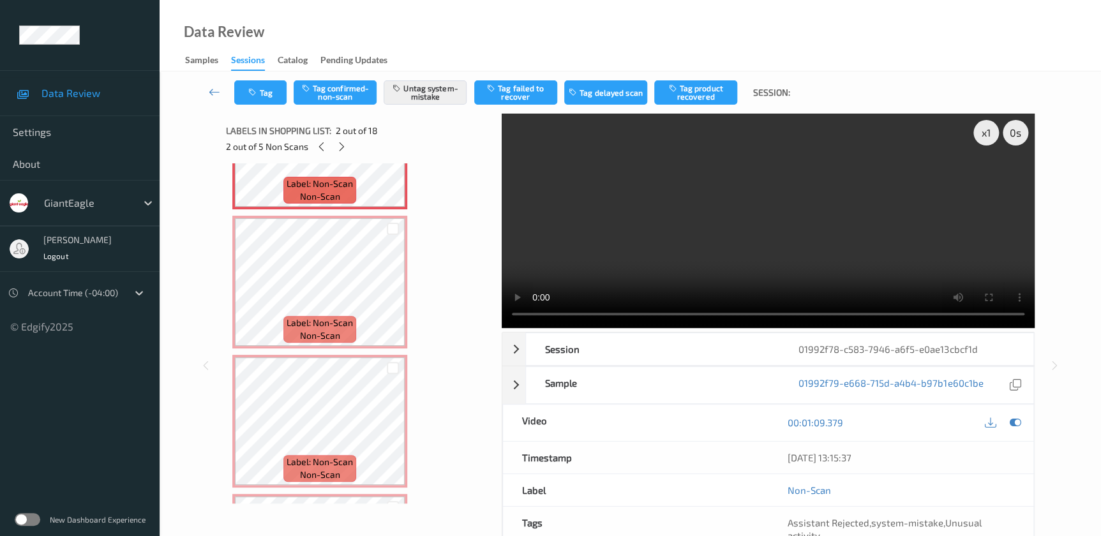
scroll to position [232, 0]
click video
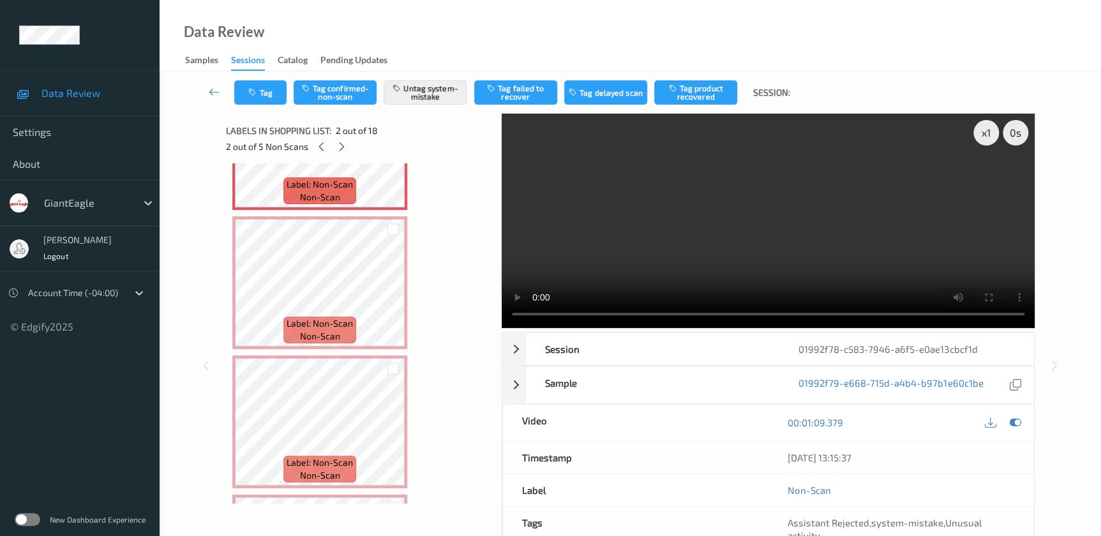
scroll to position [290, 0]
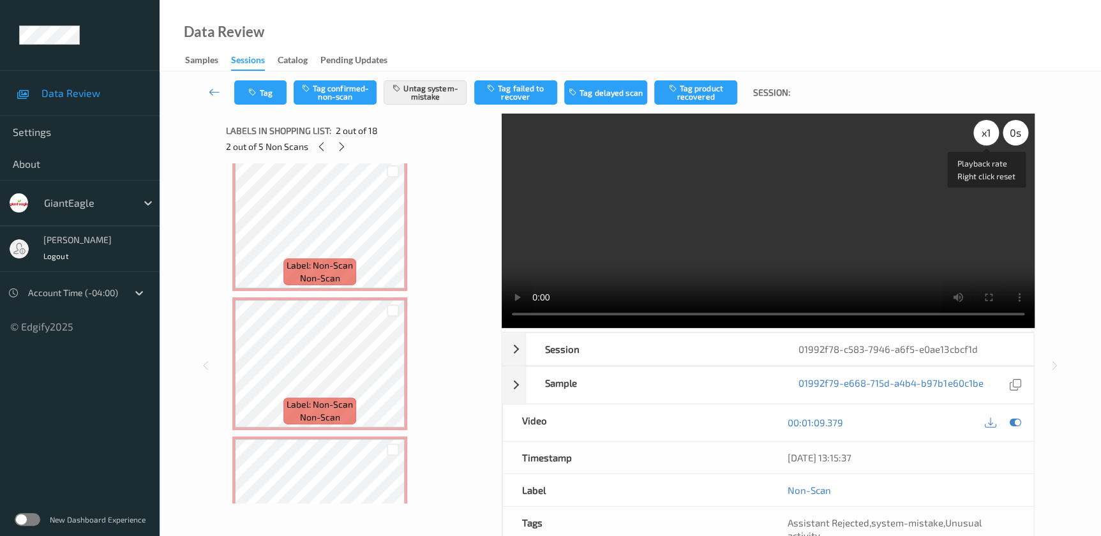
click div "x 1"
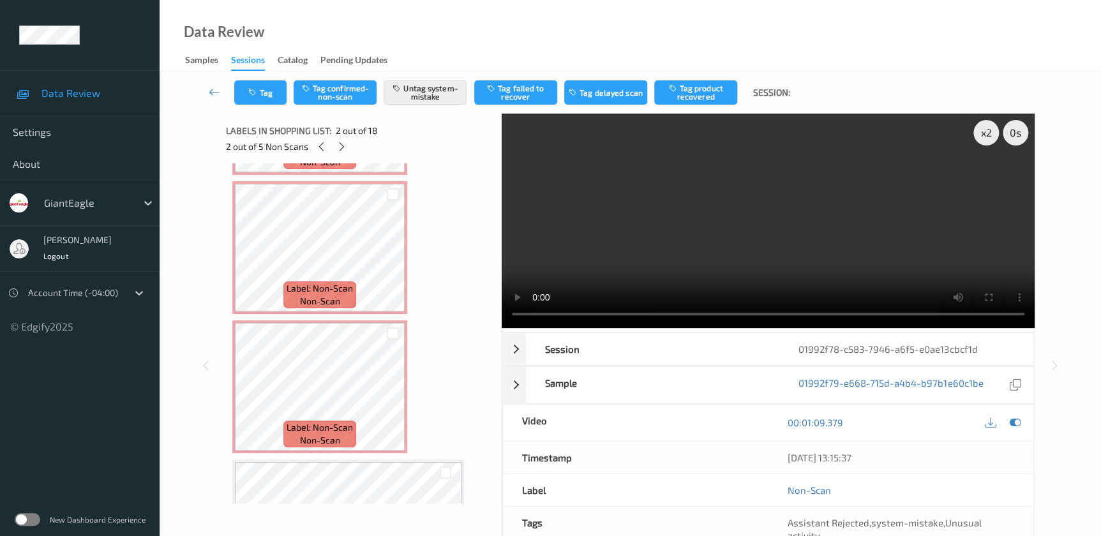
scroll to position [348, 0]
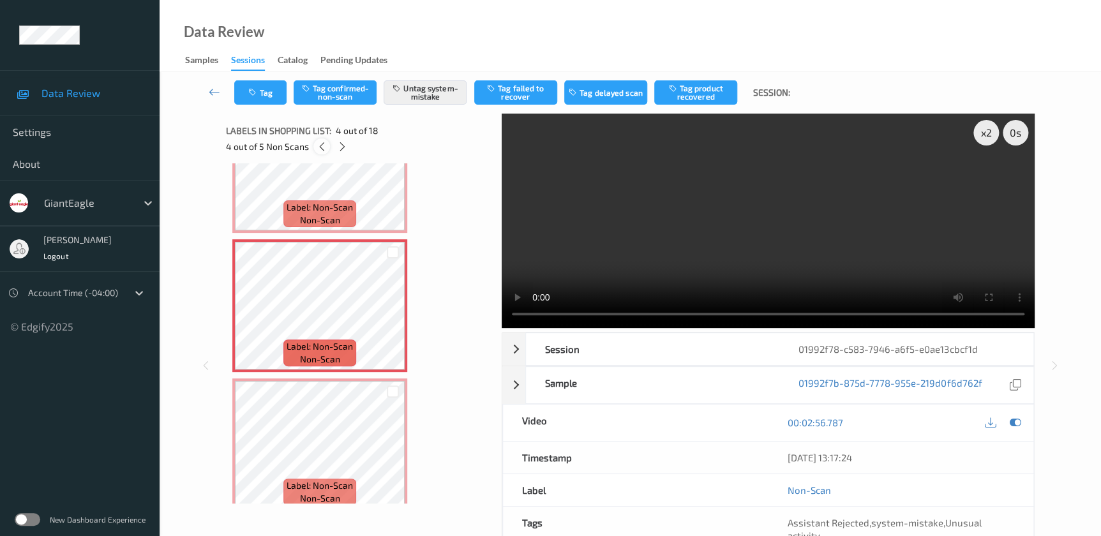
click icon
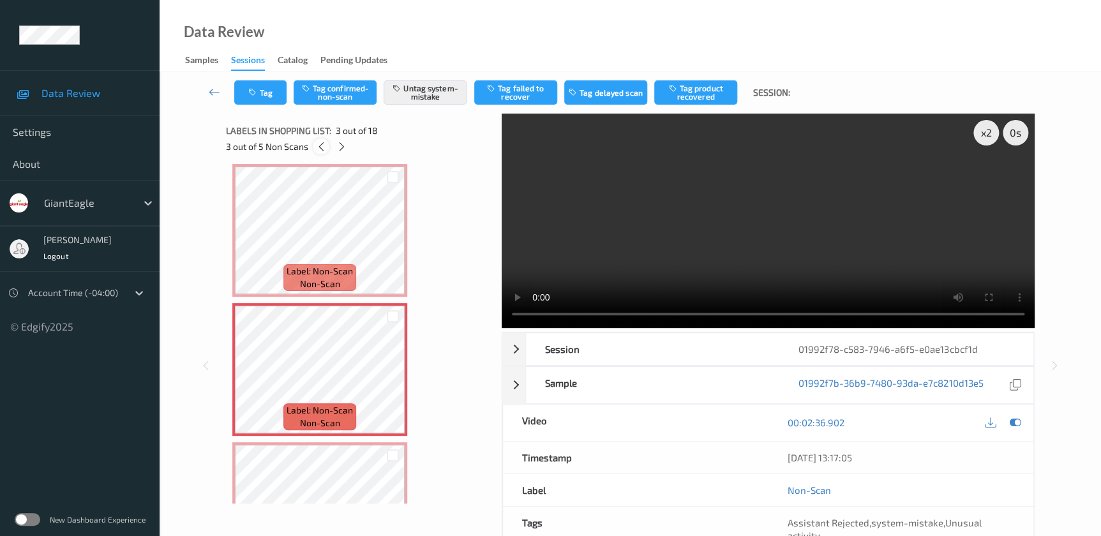
click icon
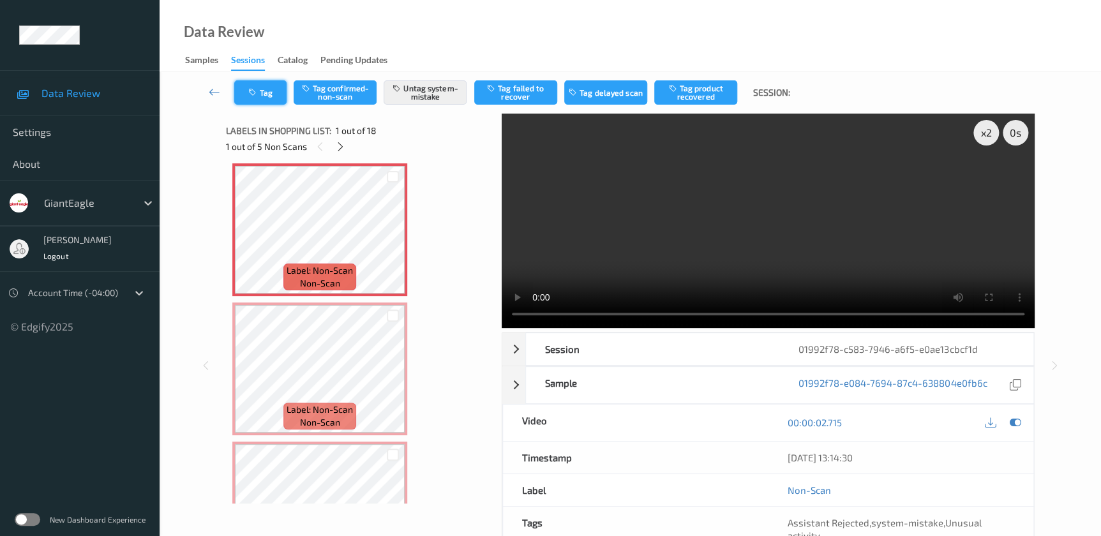
click button "Tag"
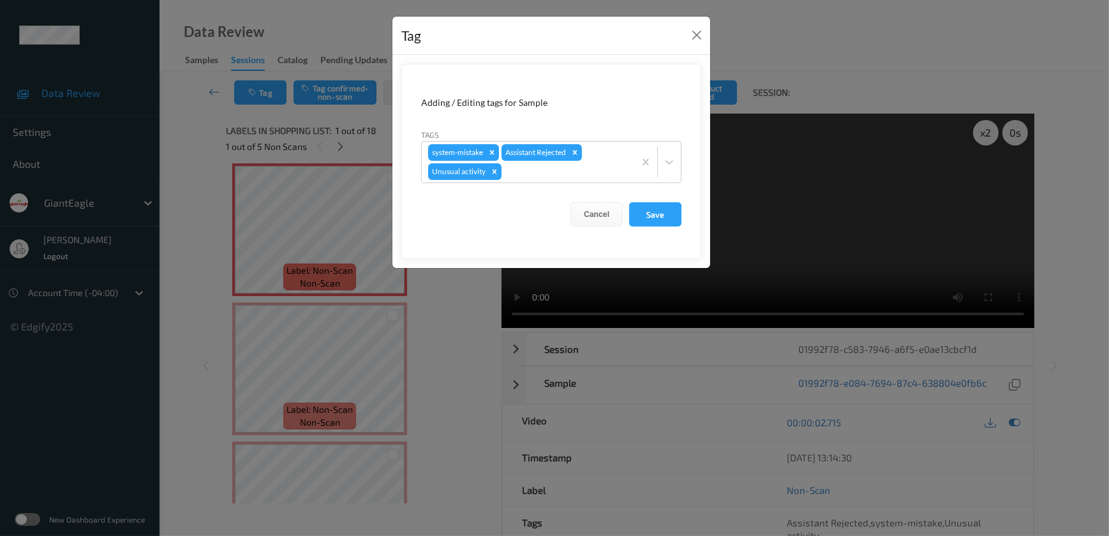
click div "Tag Adding / Editing tags for Sample Tags system-mistake Assistant Rejected Unu…"
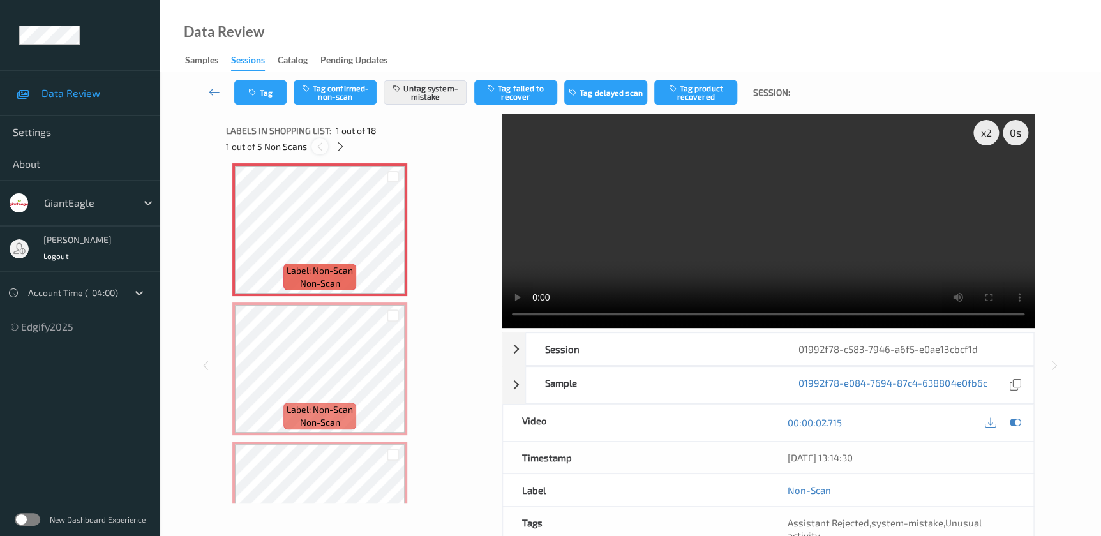
click icon
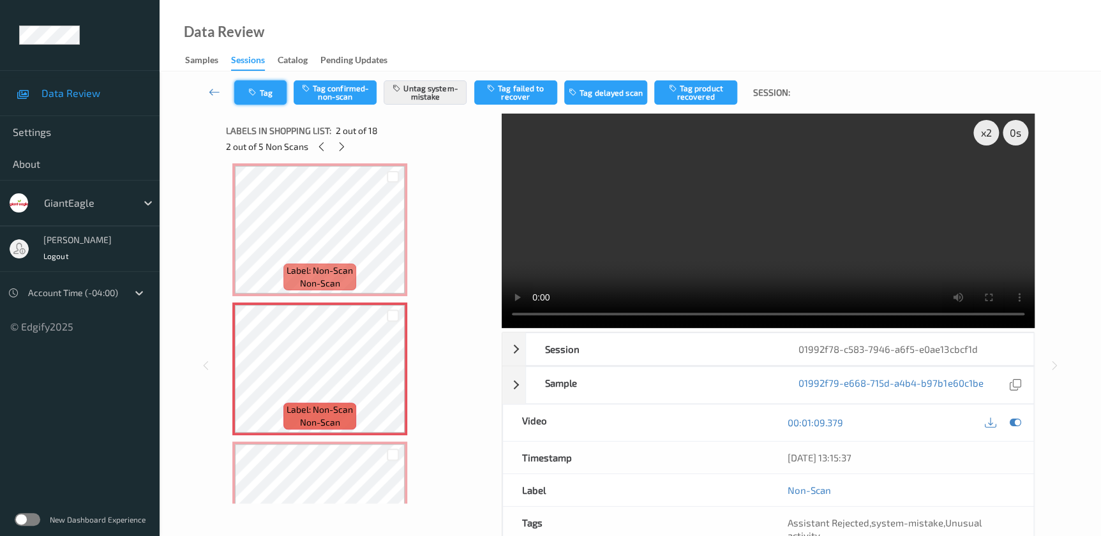
click button "Tag"
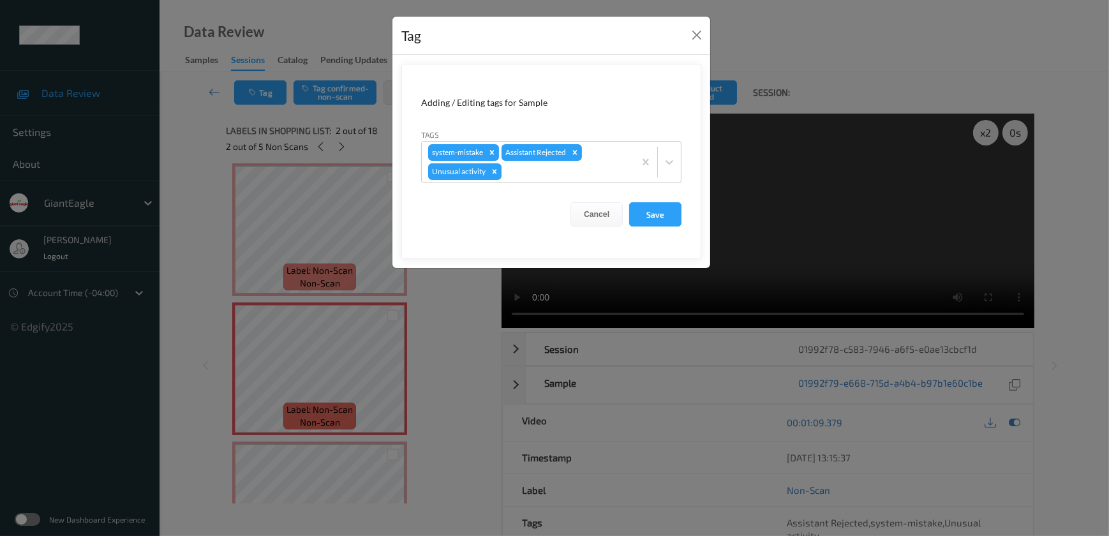
click div "Tag Adding / Editing tags for Sample Tags system-mistake Assistant Rejected Unu…"
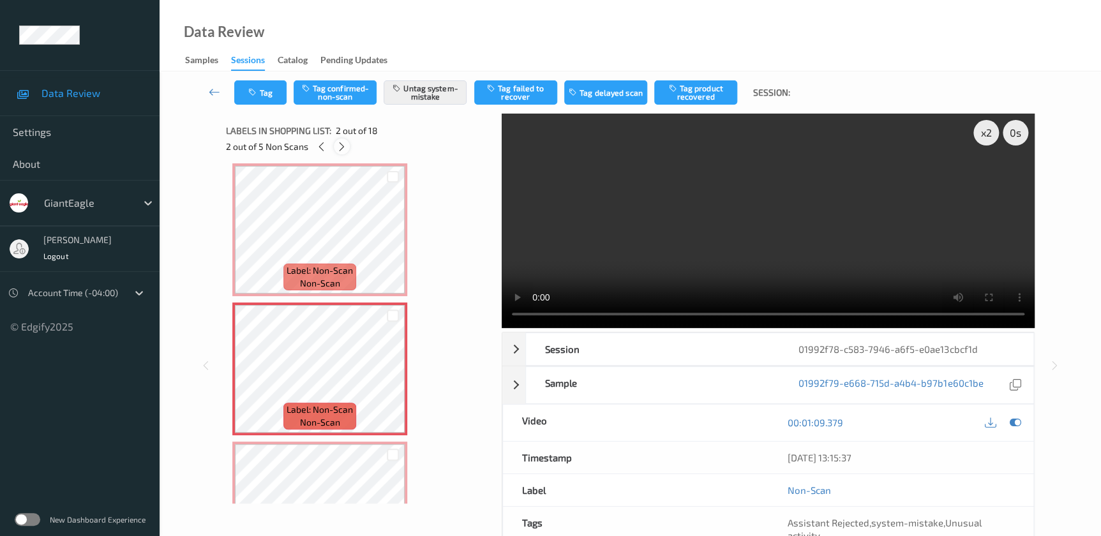
click icon
click button "Tag"
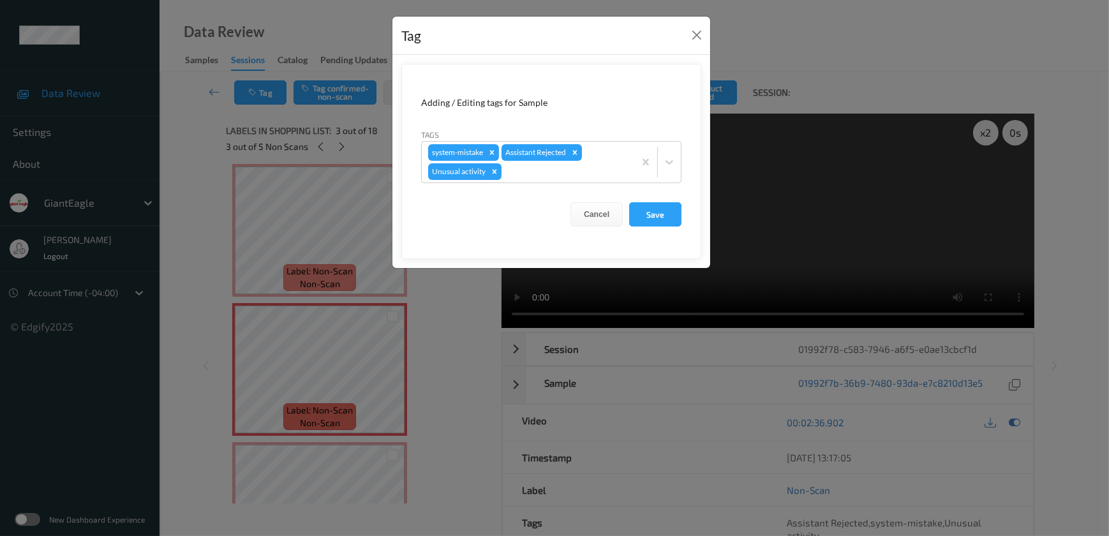
drag, startPoint x: 438, startPoint y: 325, endPoint x: 343, endPoint y: 168, distance: 183.5
click div "Tag Adding / Editing tags for Sample Tags system-mistake Assistant Rejected Unu…"
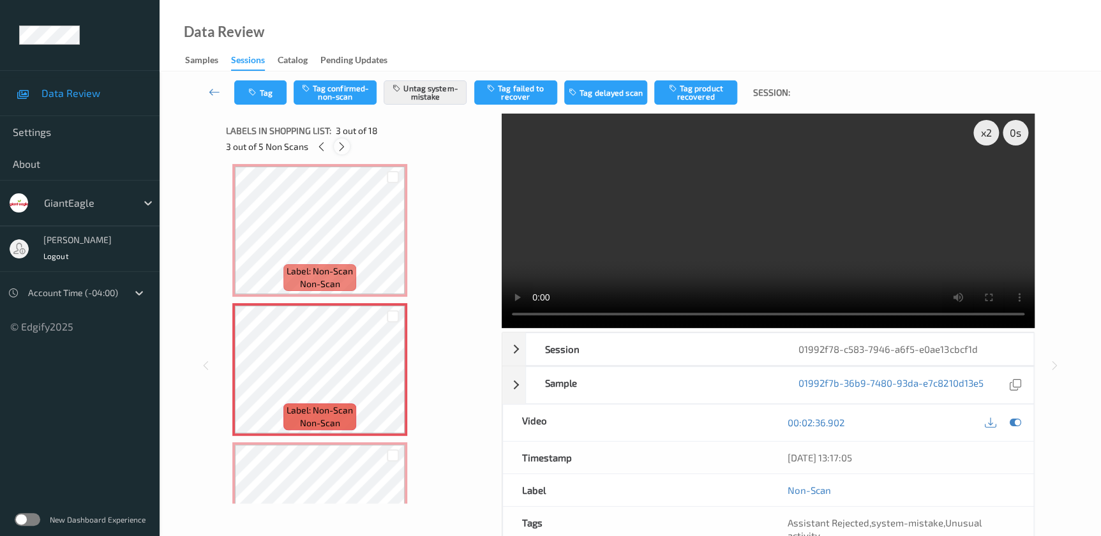
click icon
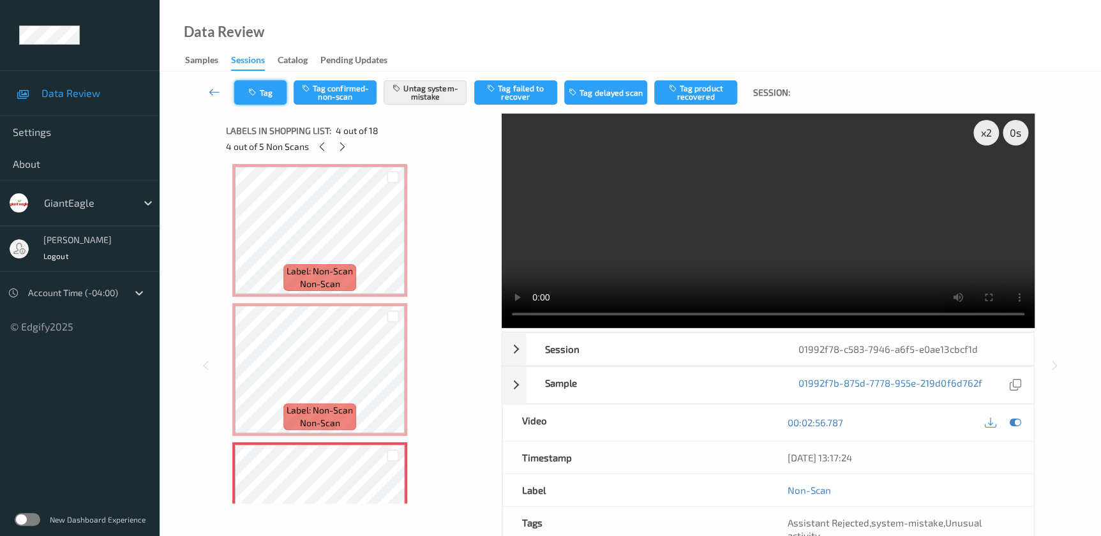
scroll to position [284, 0]
click button "Tag"
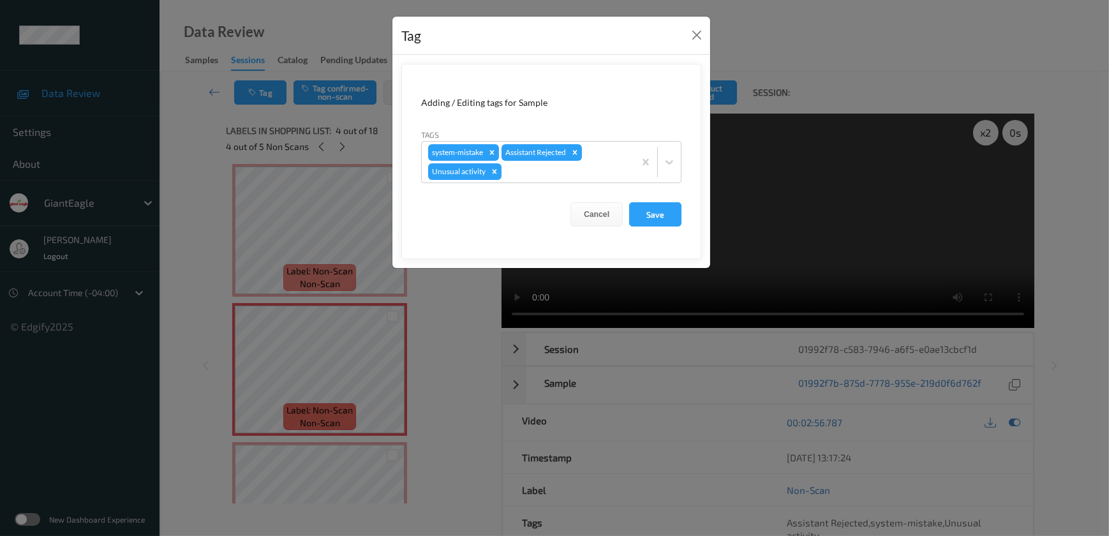
click div "Tag Adding / Editing tags for Sample Tags system-mistake Assistant Rejected Unu…"
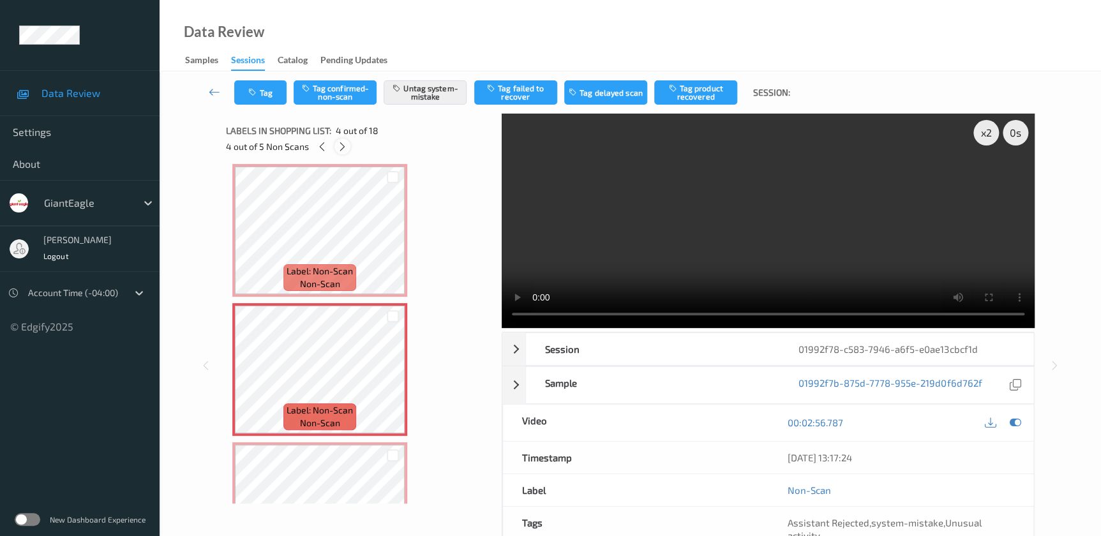
click icon
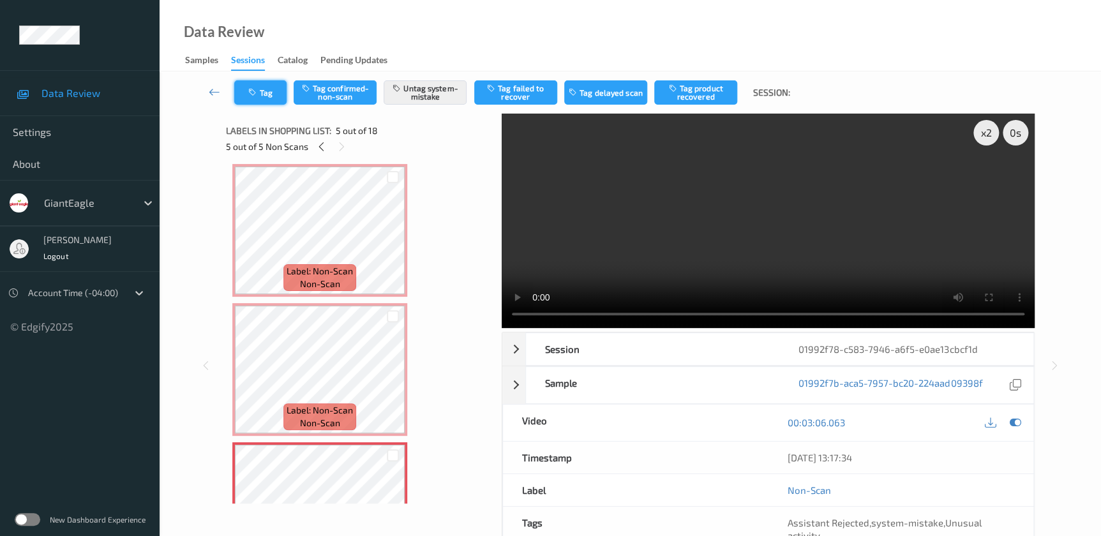
scroll to position [422, 0]
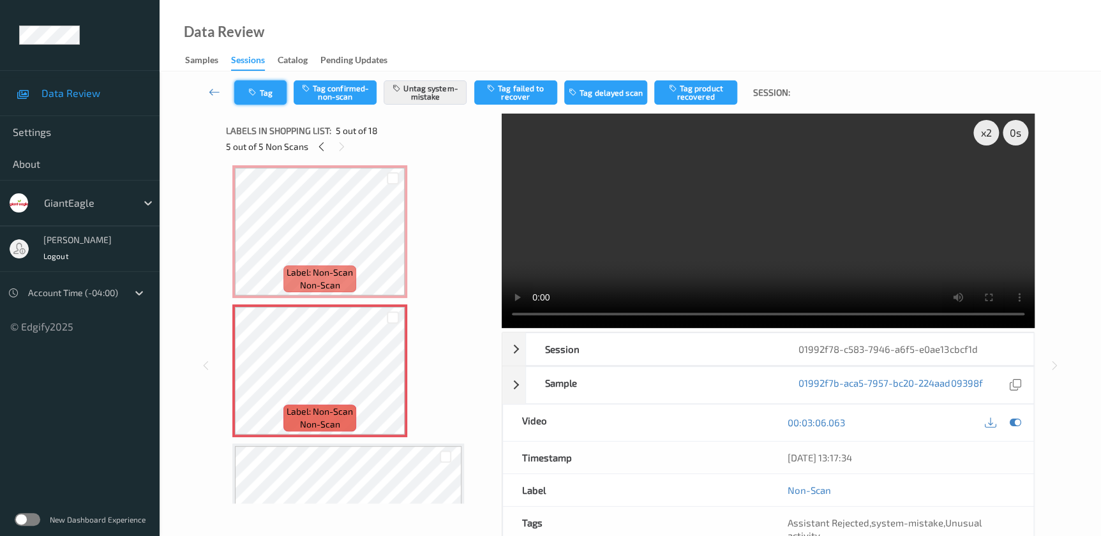
click button "Tag"
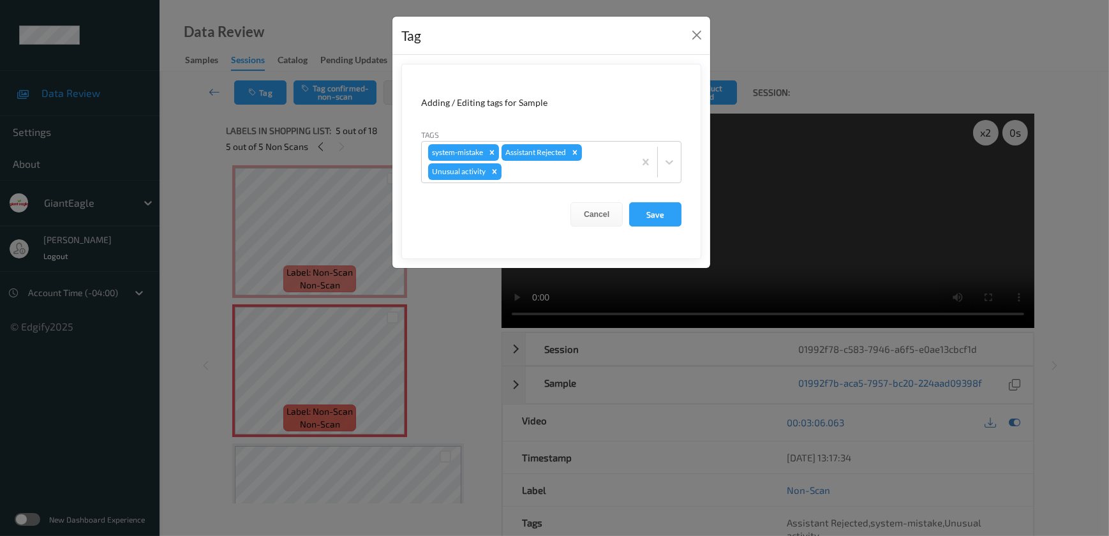
click div "Tag Adding / Editing tags for Sample Tags system-mistake Assistant Rejected Unu…"
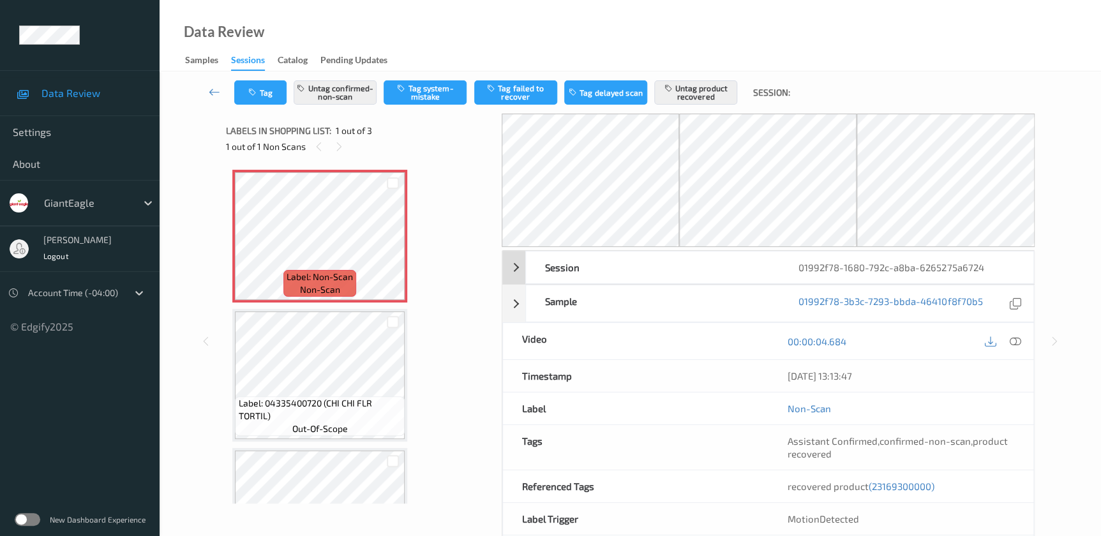
drag, startPoint x: 1012, startPoint y: 339, endPoint x: 836, endPoint y: 221, distance: 211.7
click at [1012, 339] on icon at bounding box center [1014, 341] width 11 height 11
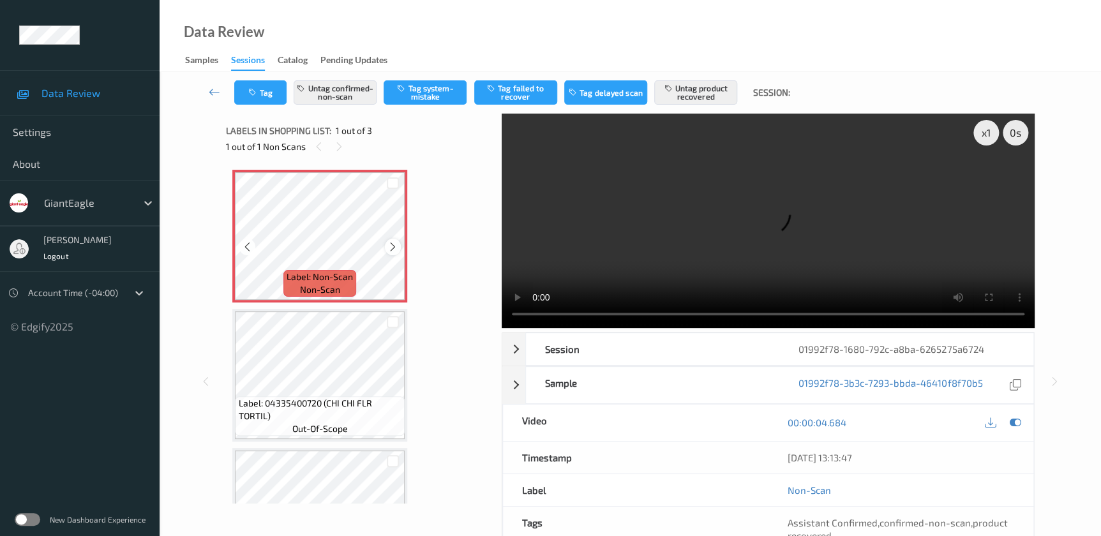
click at [396, 246] on icon at bounding box center [392, 246] width 11 height 11
click at [796, 228] on video at bounding box center [768, 221] width 533 height 214
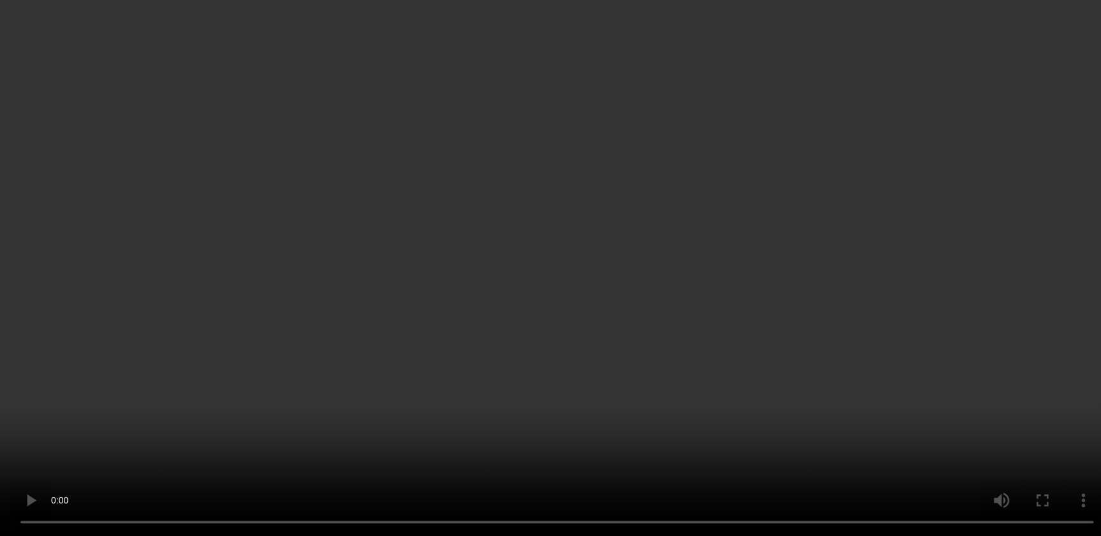
scroll to position [82, 0]
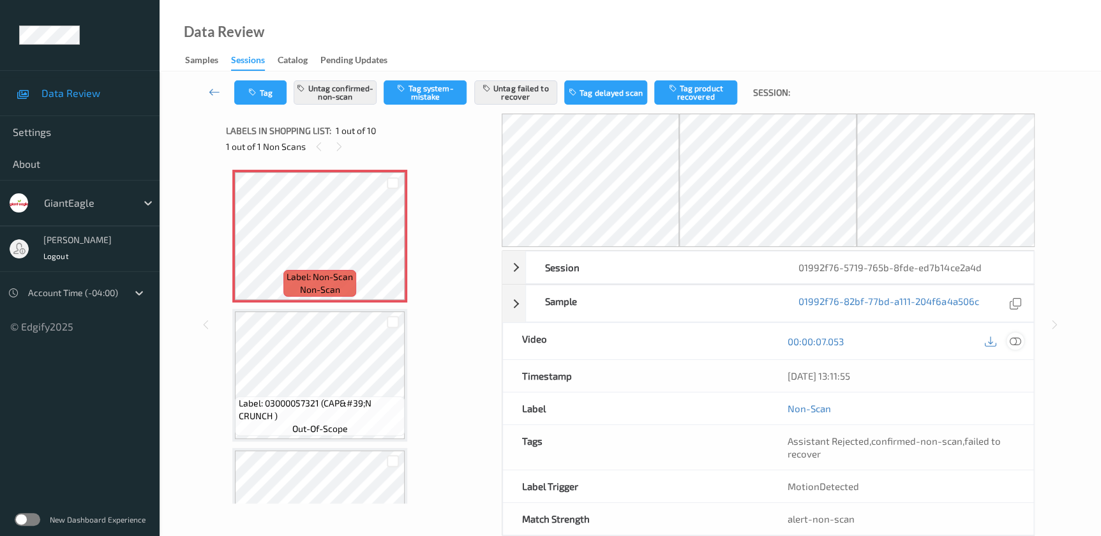
click at [1010, 339] on icon at bounding box center [1014, 341] width 11 height 11
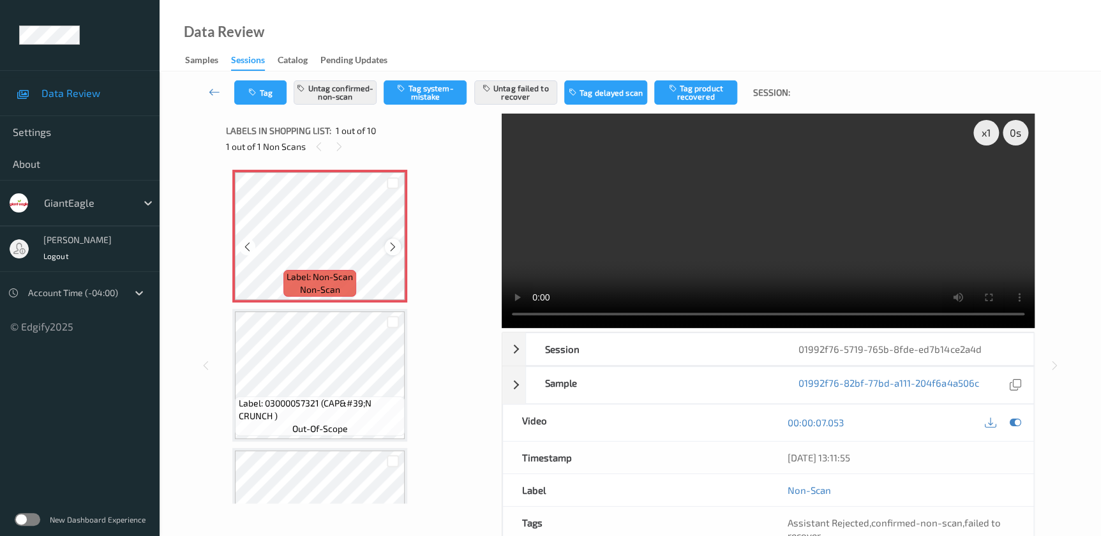
click at [391, 246] on icon at bounding box center [392, 246] width 11 height 11
click at [849, 246] on video at bounding box center [768, 221] width 533 height 214
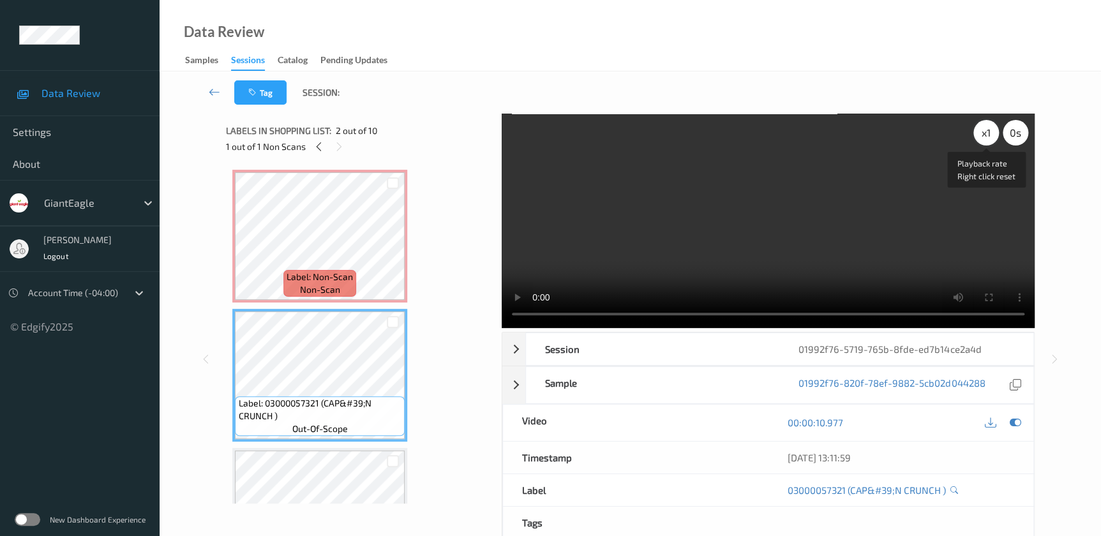
click at [988, 134] on div "x 1" at bounding box center [986, 133] width 26 height 26
click at [988, 134] on div "x 2" at bounding box center [986, 133] width 26 height 26
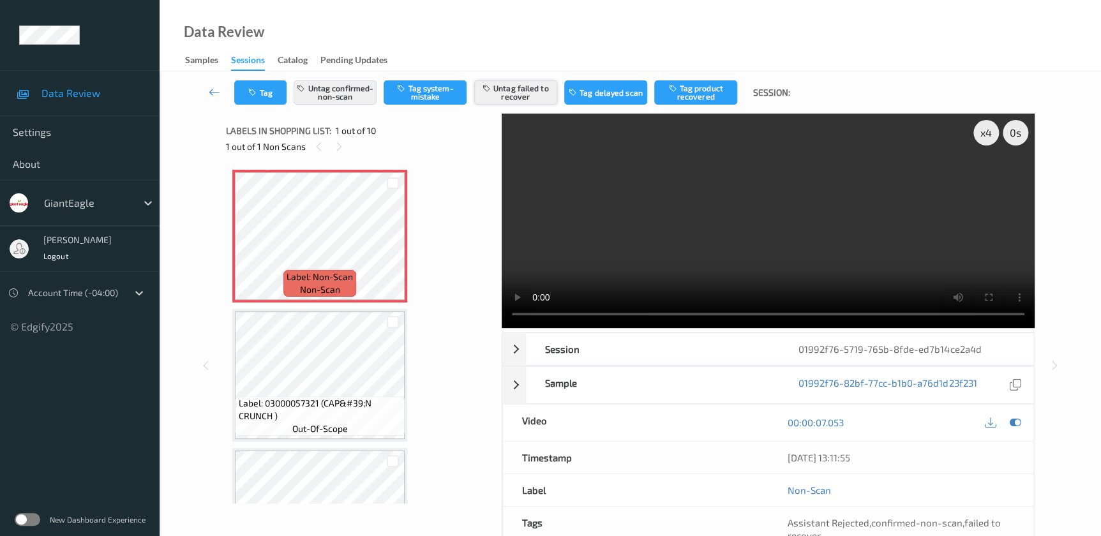
click at [528, 94] on button "Untag failed to recover" at bounding box center [515, 92] width 83 height 24
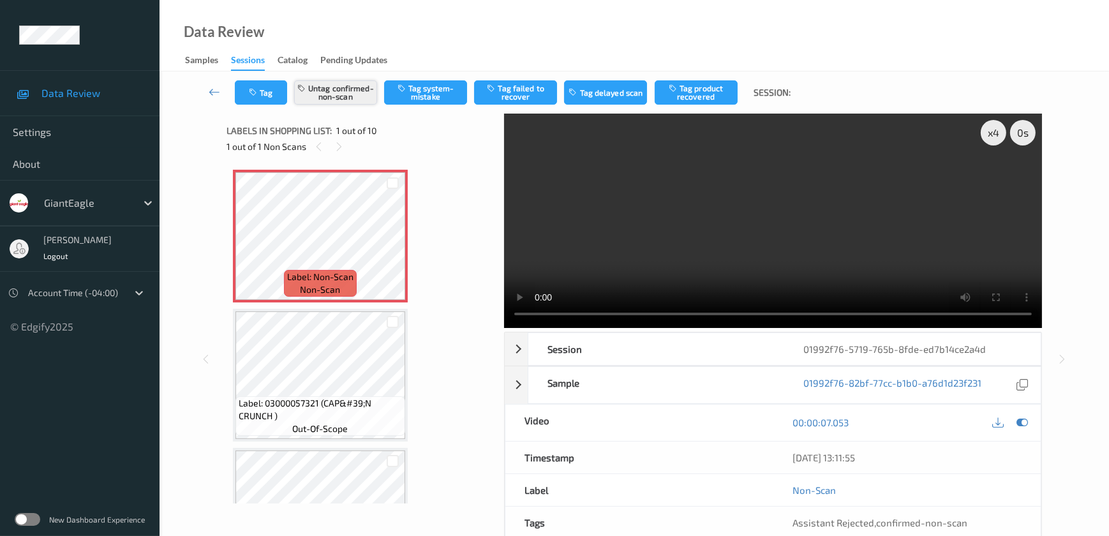
click at [339, 90] on button "Untag confirmed-non-scan" at bounding box center [335, 92] width 83 height 24
click at [426, 96] on button "Tag system-mistake" at bounding box center [425, 92] width 83 height 24
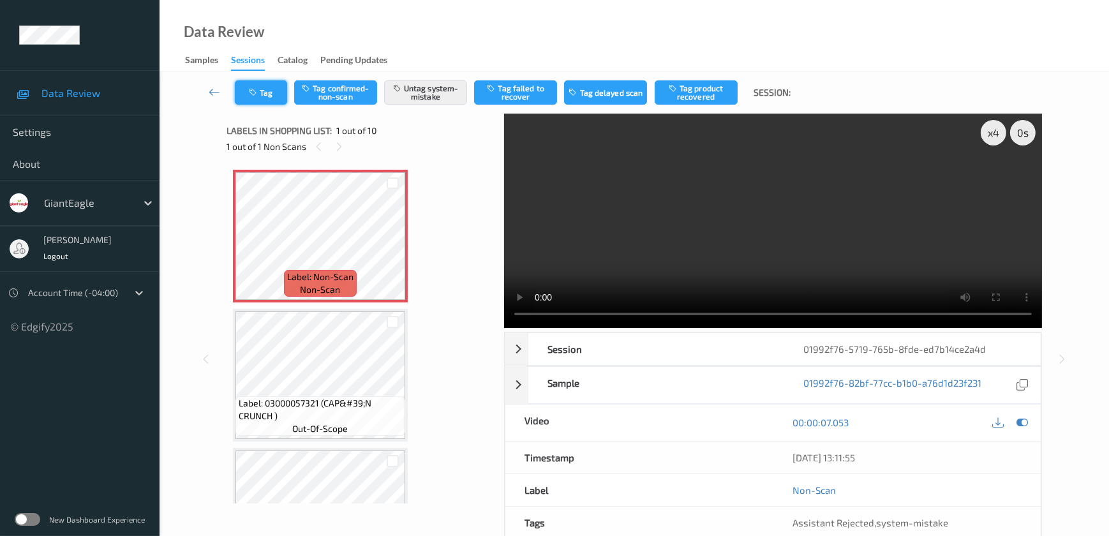
click at [256, 91] on icon "button" at bounding box center [254, 92] width 11 height 9
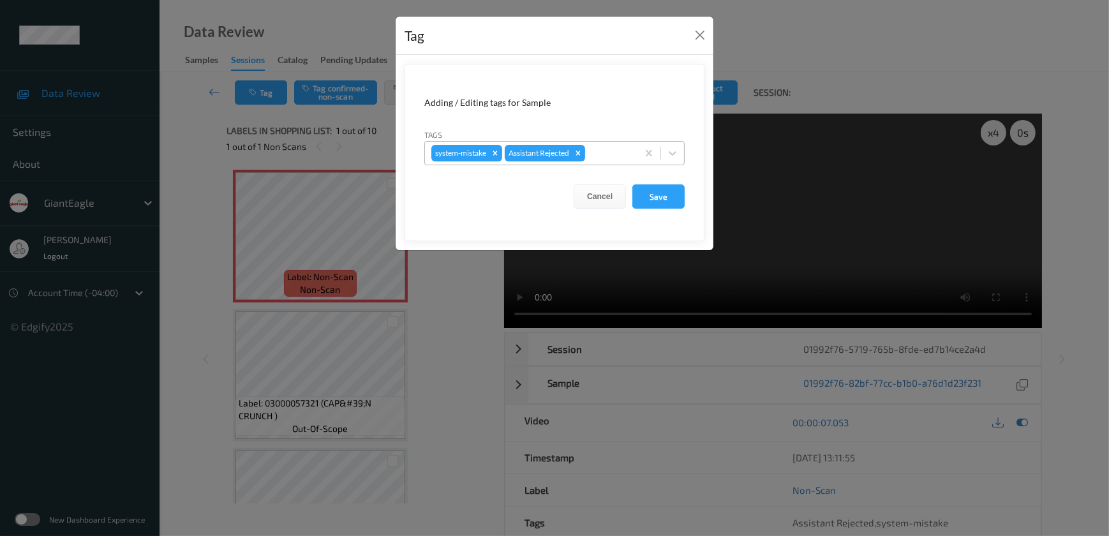
click at [604, 152] on div at bounding box center [609, 152] width 43 height 15
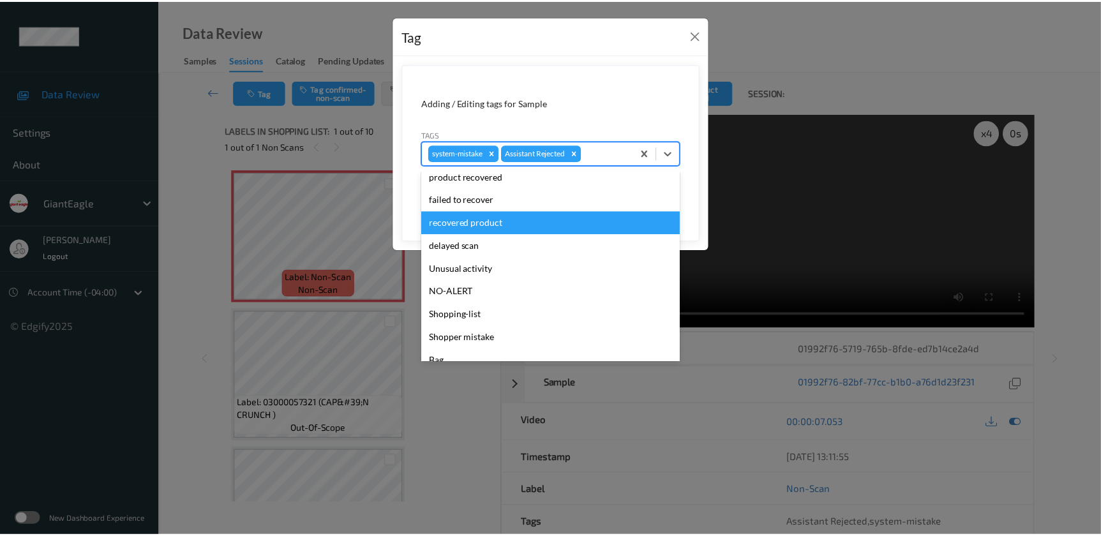
scroll to position [135, 0]
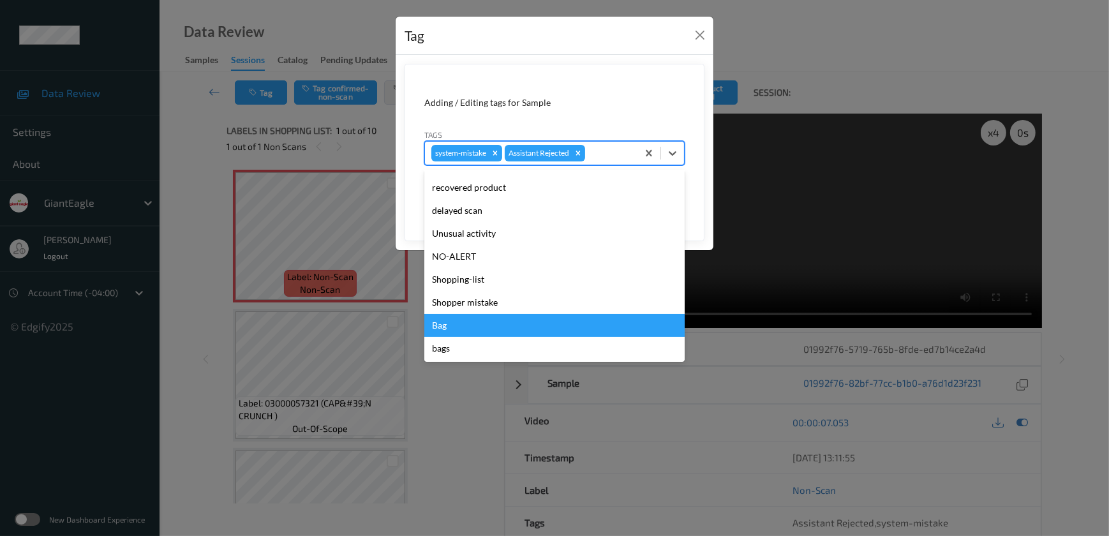
click at [454, 330] on div "Bag" at bounding box center [554, 325] width 260 height 23
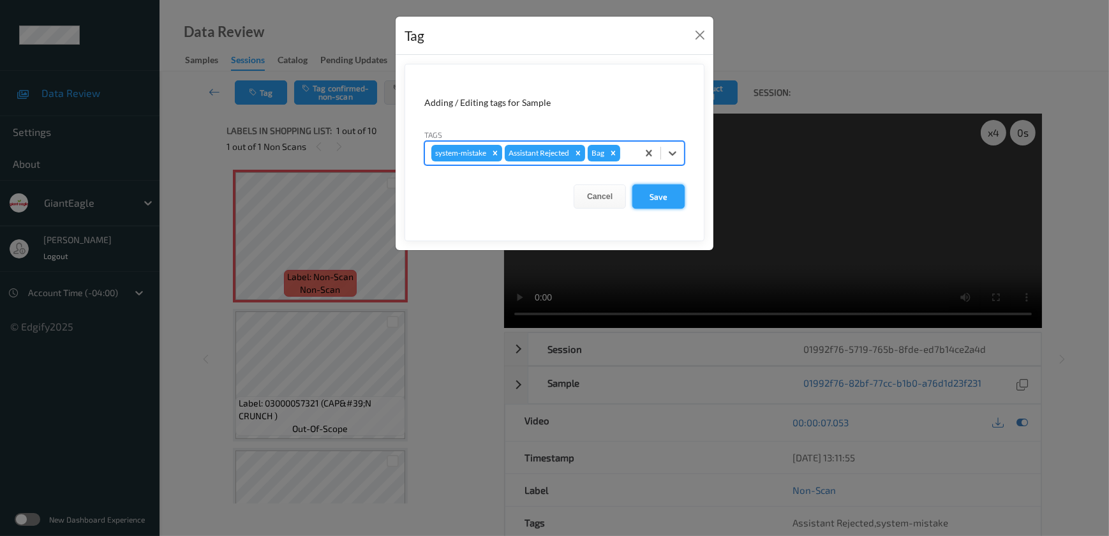
click at [660, 185] on button "Save" at bounding box center [658, 196] width 52 height 24
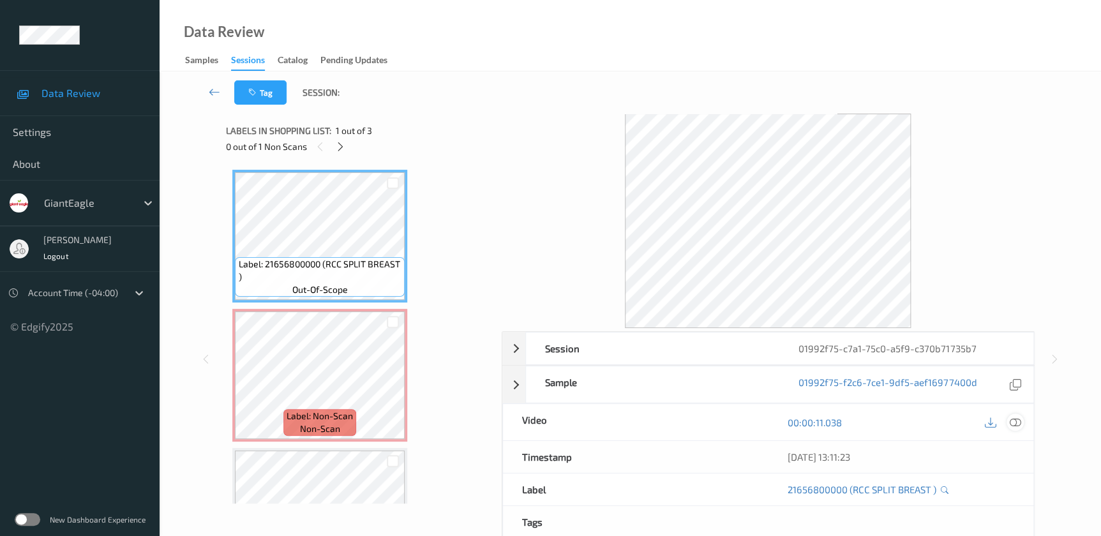
click at [1012, 424] on icon at bounding box center [1014, 422] width 11 height 11
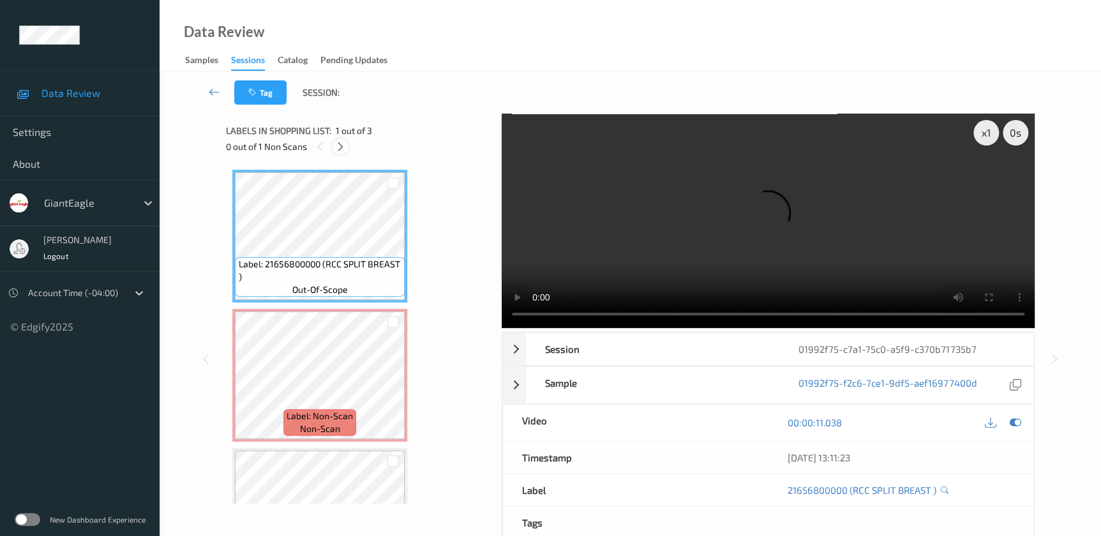
click at [338, 145] on icon at bounding box center [340, 146] width 11 height 11
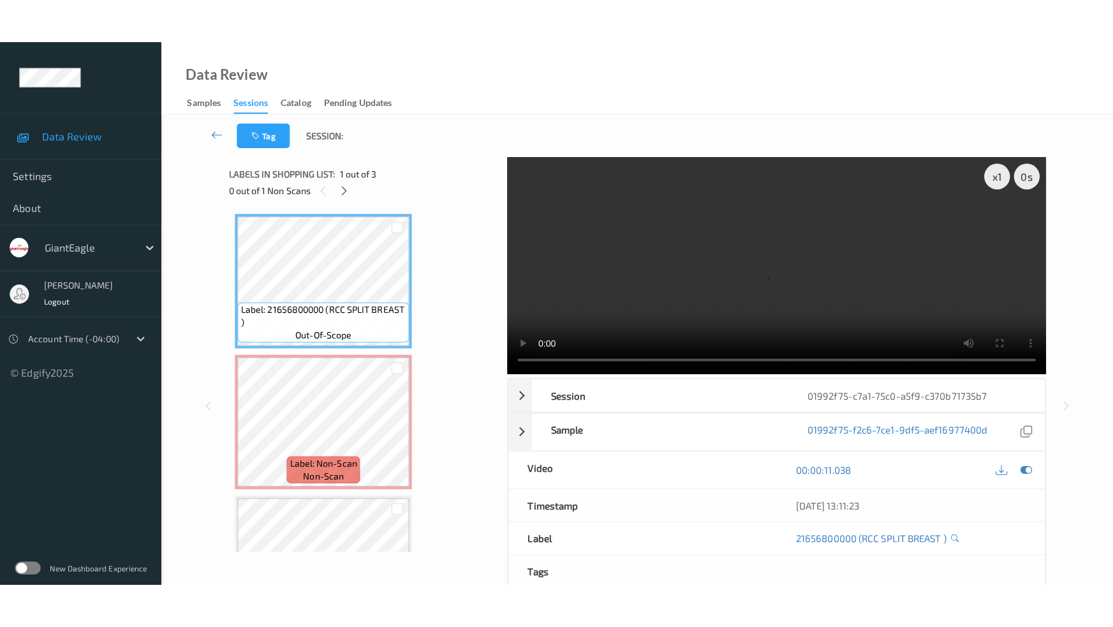
scroll to position [6, 0]
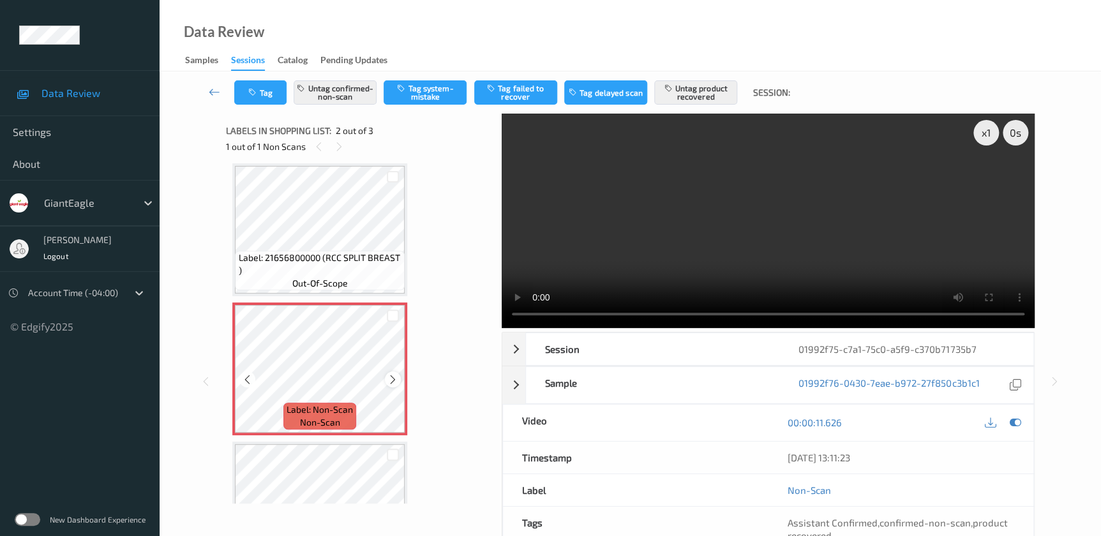
click at [389, 378] on icon at bounding box center [392, 379] width 11 height 11
click at [394, 374] on icon at bounding box center [392, 379] width 11 height 11
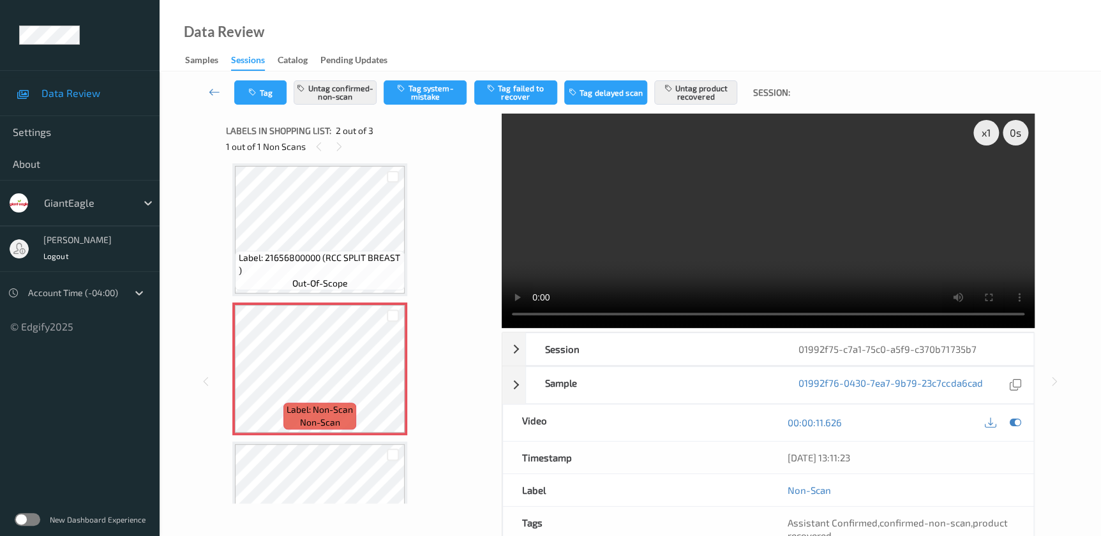
click at [792, 248] on video at bounding box center [768, 221] width 533 height 214
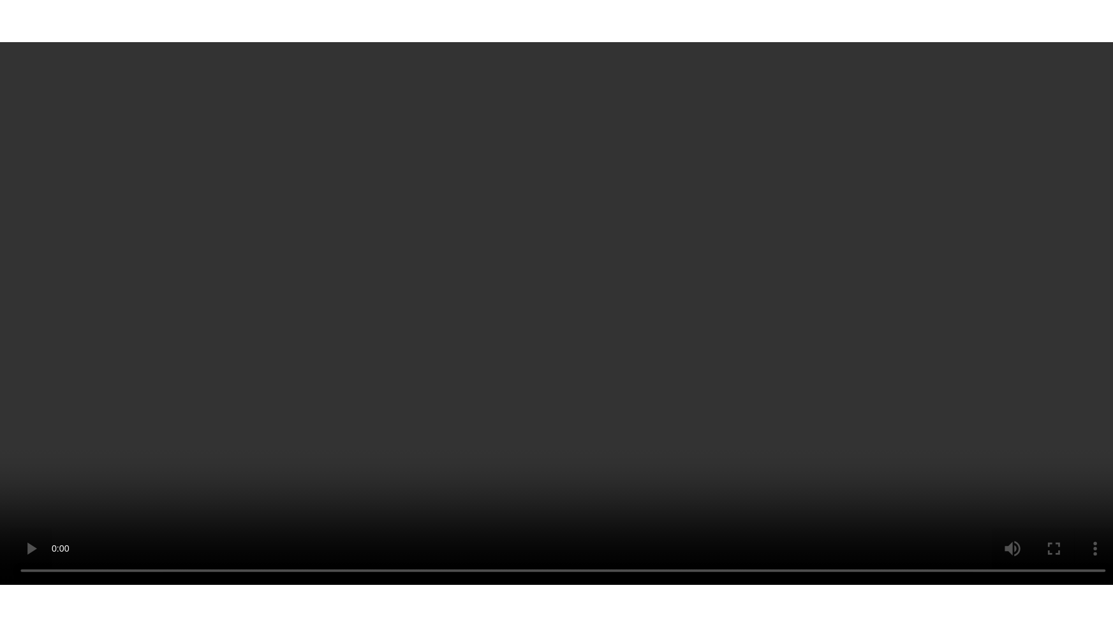
scroll to position [82, 0]
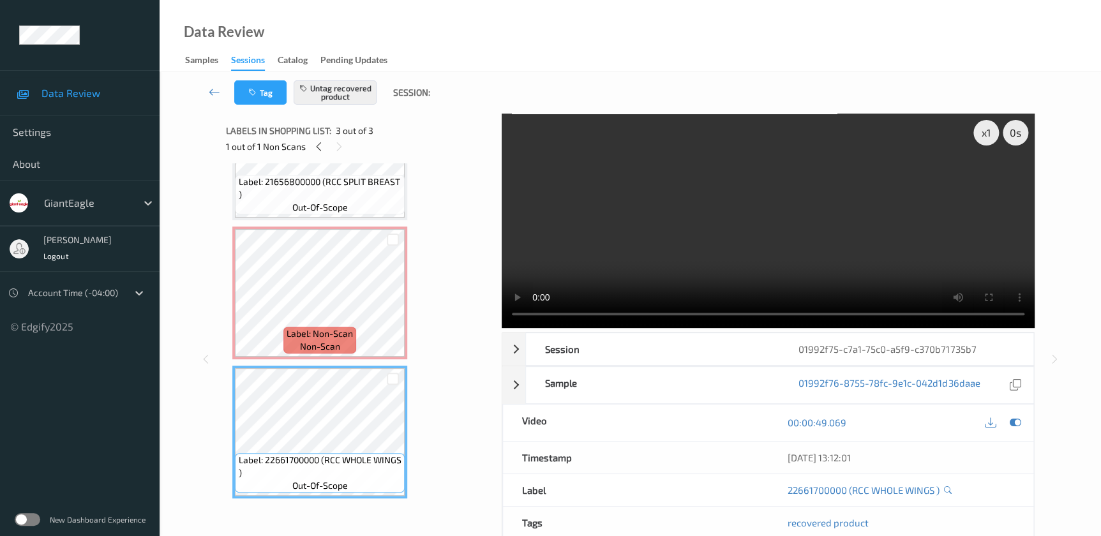
click at [787, 279] on video at bounding box center [768, 221] width 533 height 214
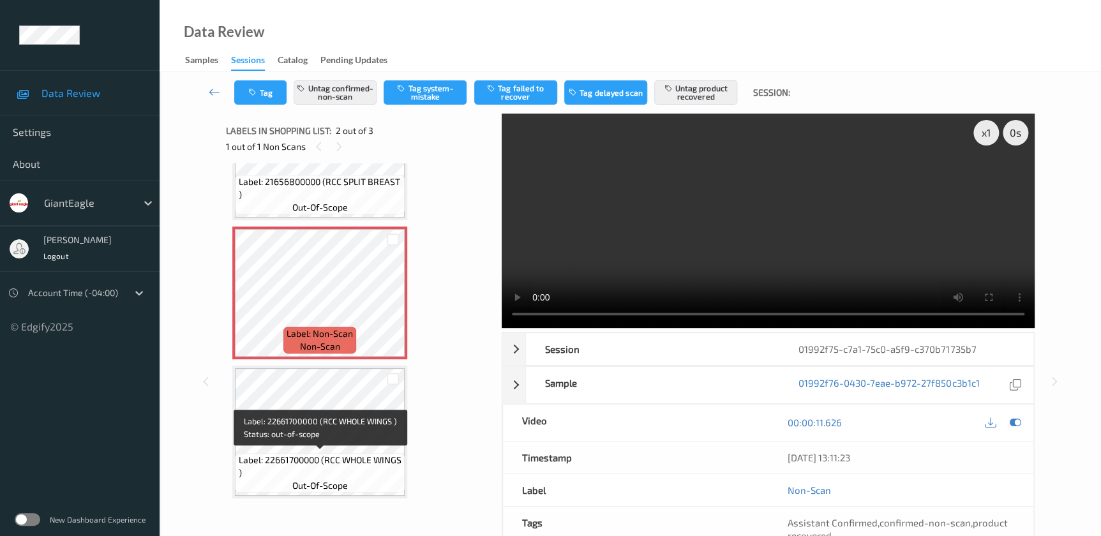
click at [332, 460] on span "Label: 22661700000 (RCC WHOLE WINGS )" at bounding box center [320, 467] width 163 height 26
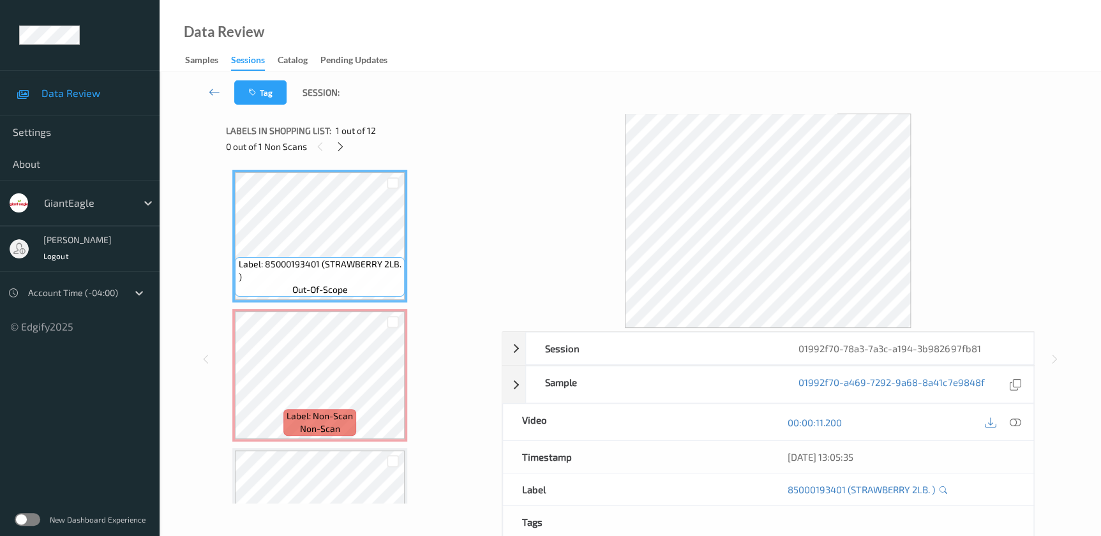
drag, startPoint x: 1020, startPoint y: 423, endPoint x: 1011, endPoint y: 413, distance: 13.6
click at [1020, 423] on div at bounding box center [1014, 421] width 17 height 17
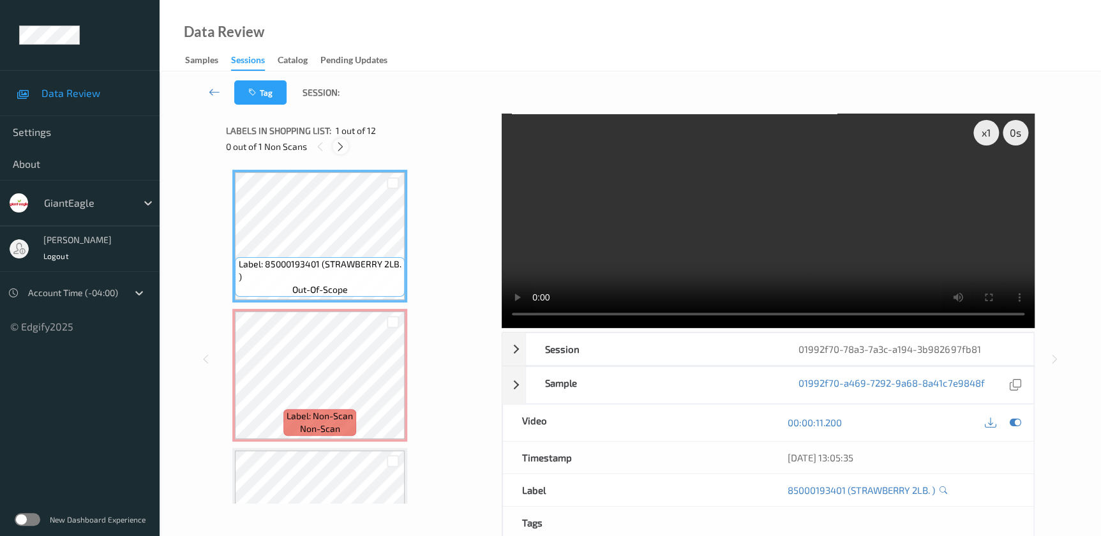
click at [339, 140] on div at bounding box center [340, 146] width 16 height 16
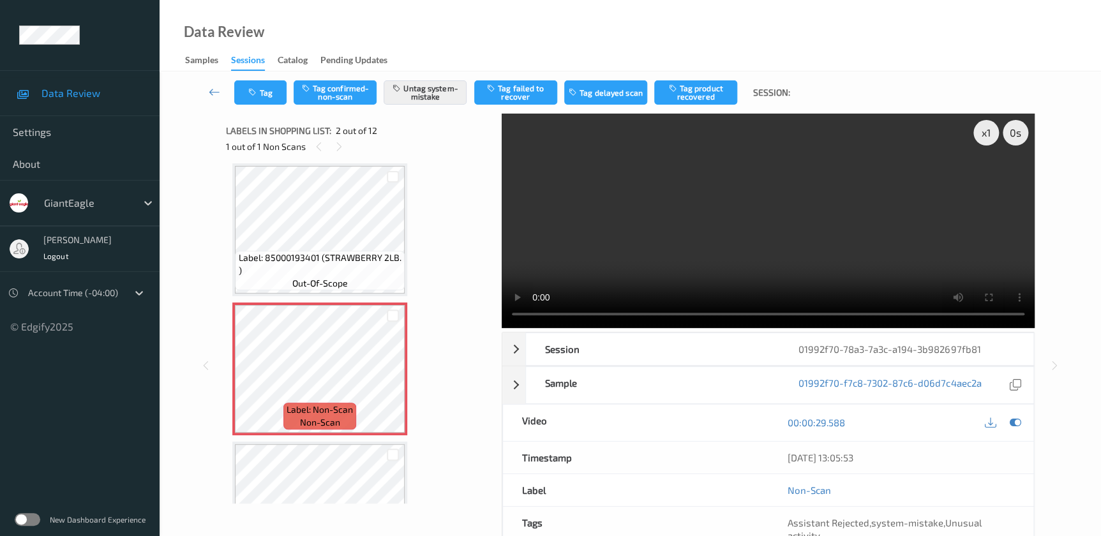
click at [804, 232] on video at bounding box center [768, 221] width 533 height 214
click at [265, 93] on button "Tag" at bounding box center [260, 92] width 52 height 24
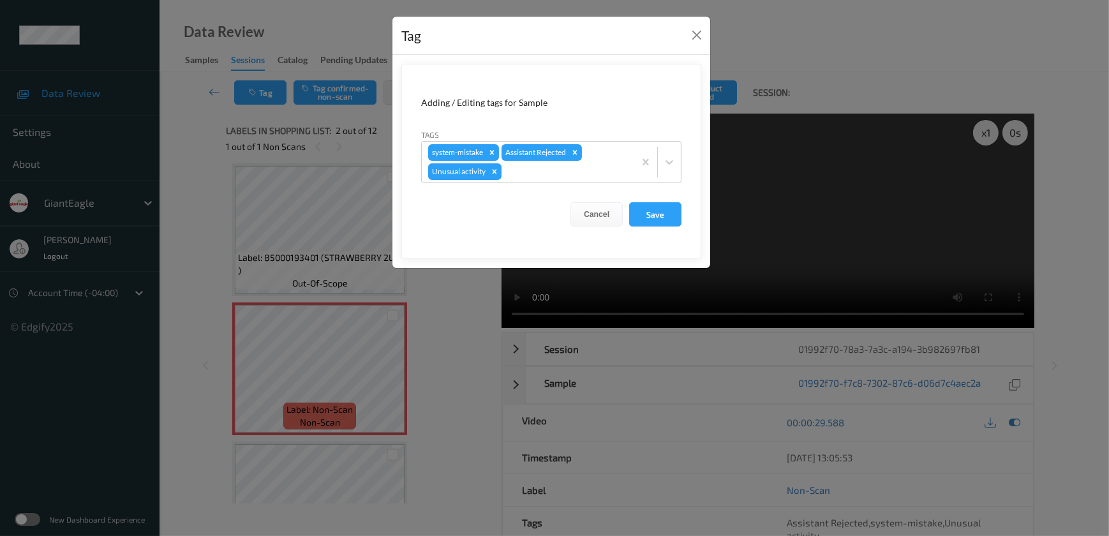
click at [454, 349] on div "Tag Adding / Editing tags for Sample Tags system-mistake Assistant Rejected Unu…" at bounding box center [554, 268] width 1109 height 536
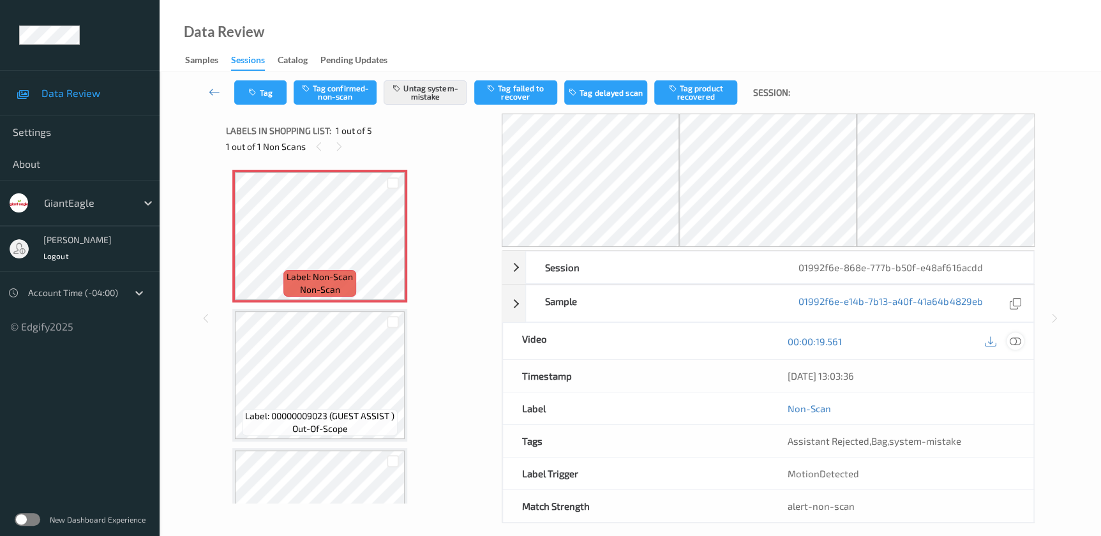
click at [1015, 342] on icon at bounding box center [1014, 341] width 11 height 11
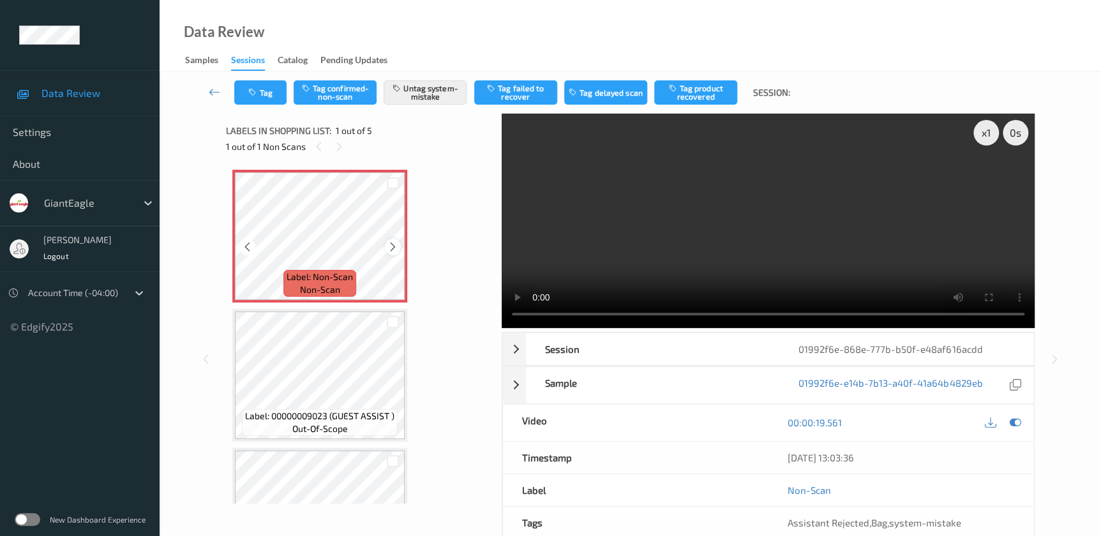
click at [394, 246] on icon at bounding box center [392, 246] width 11 height 11
click at [723, 242] on video at bounding box center [768, 221] width 533 height 214
click at [265, 94] on button "Tag" at bounding box center [260, 92] width 52 height 24
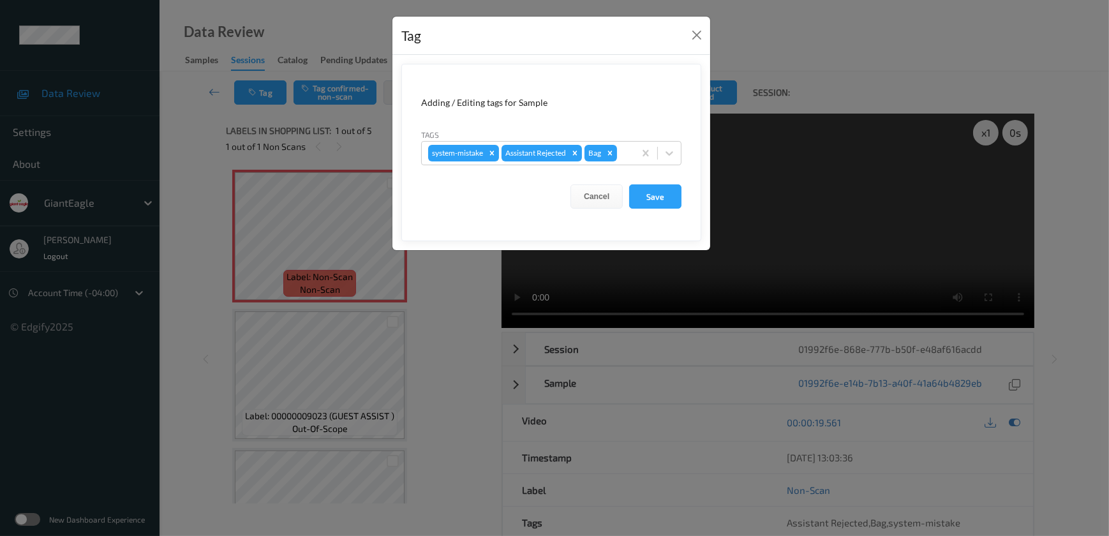
drag, startPoint x: 480, startPoint y: 375, endPoint x: 459, endPoint y: 359, distance: 26.8
click at [481, 375] on div "Tag Adding / Editing tags for Sample Tags system-mistake Assistant Rejected Bag…" at bounding box center [554, 268] width 1109 height 536
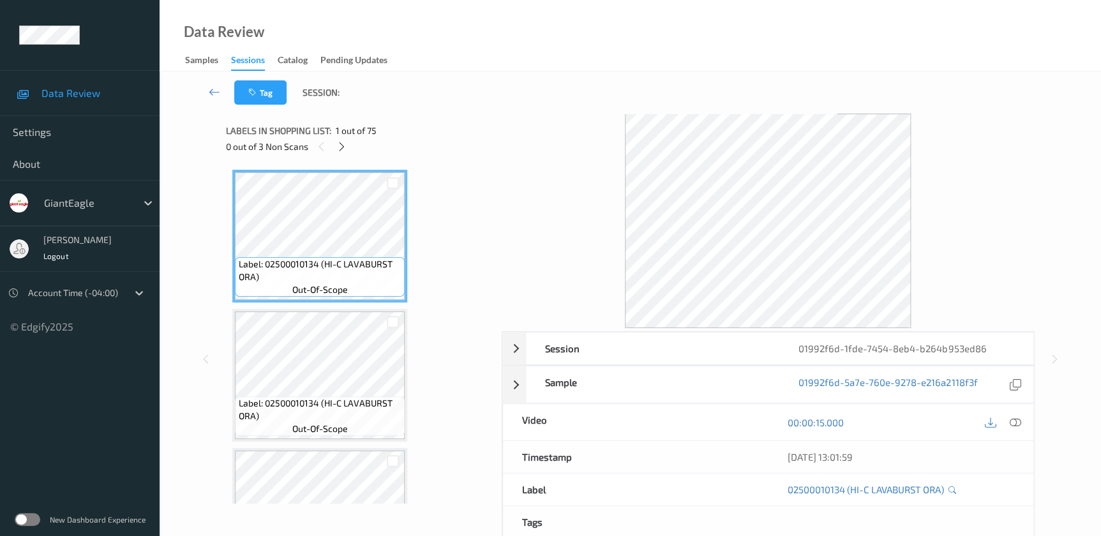
drag, startPoint x: 1011, startPoint y: 424, endPoint x: 509, endPoint y: 31, distance: 638.6
click at [1011, 424] on icon at bounding box center [1014, 422] width 11 height 11
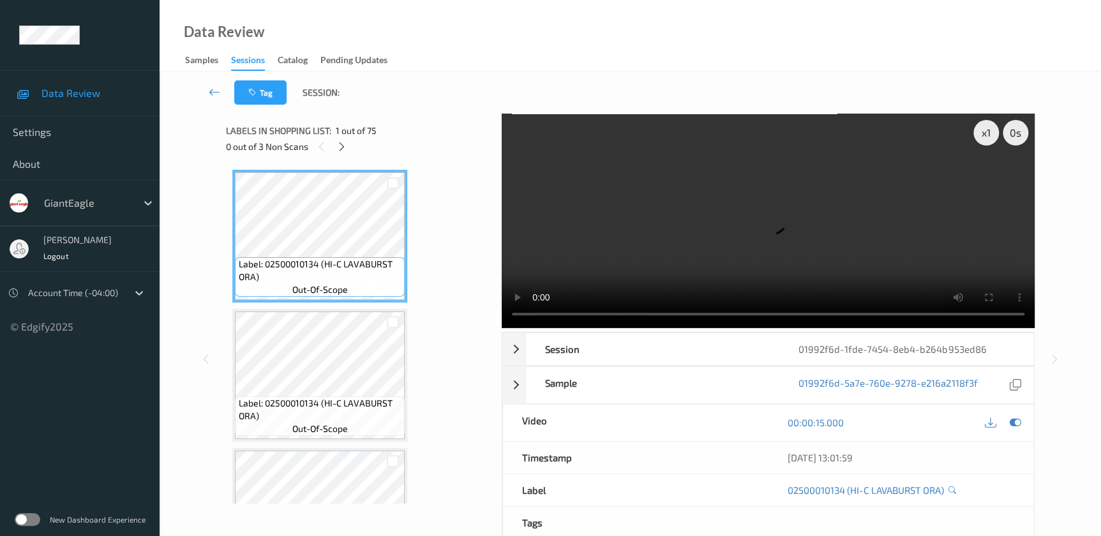
drag, startPoint x: 347, startPoint y: 149, endPoint x: 303, endPoint y: 126, distance: 50.0
click at [347, 149] on div at bounding box center [342, 146] width 16 height 16
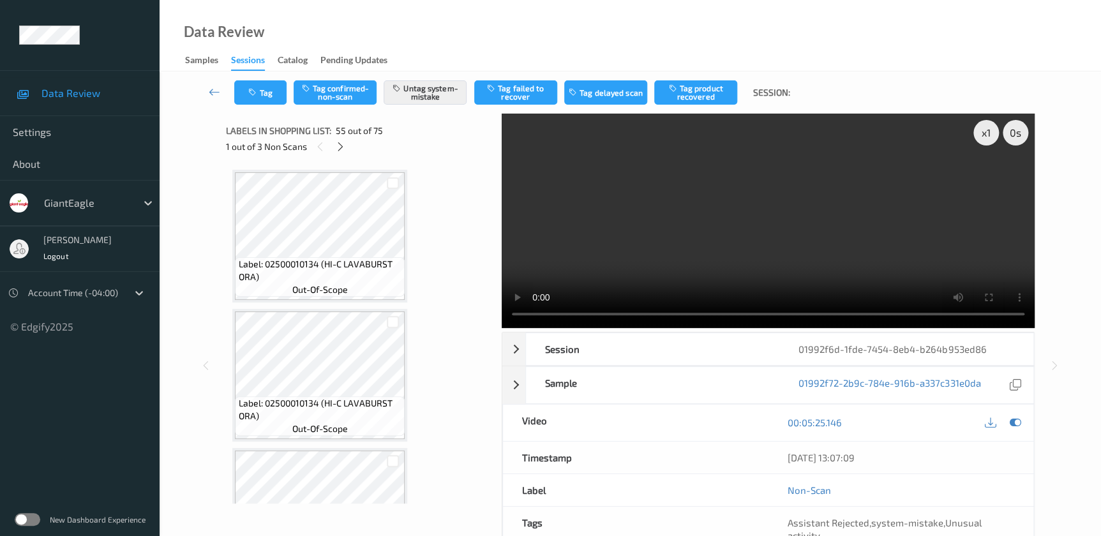
scroll to position [7354, 0]
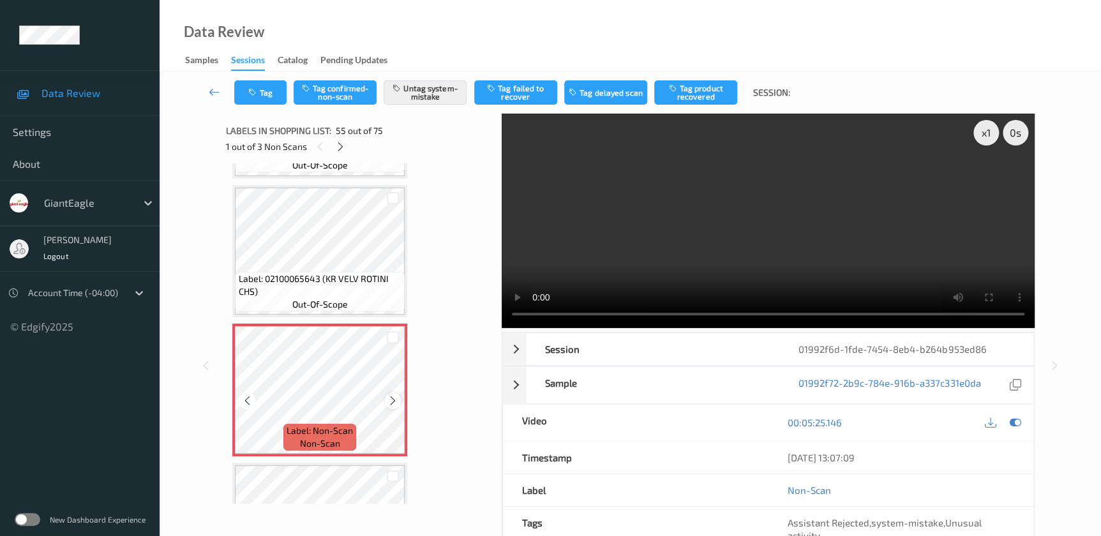
click at [389, 395] on icon at bounding box center [392, 400] width 11 height 11
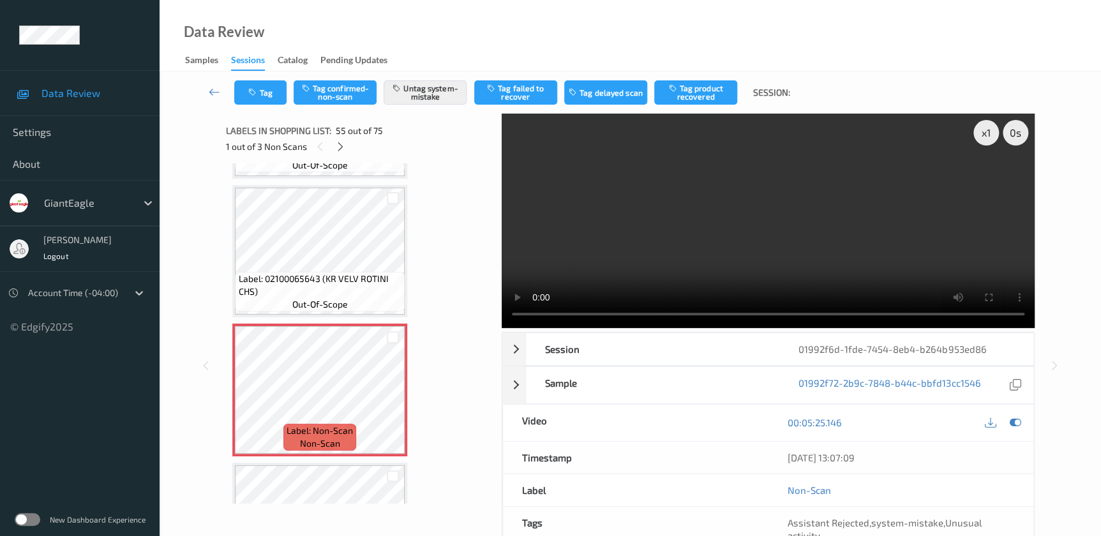
click at [801, 218] on video at bounding box center [768, 221] width 533 height 214
click at [274, 89] on button "Tag" at bounding box center [260, 92] width 52 height 24
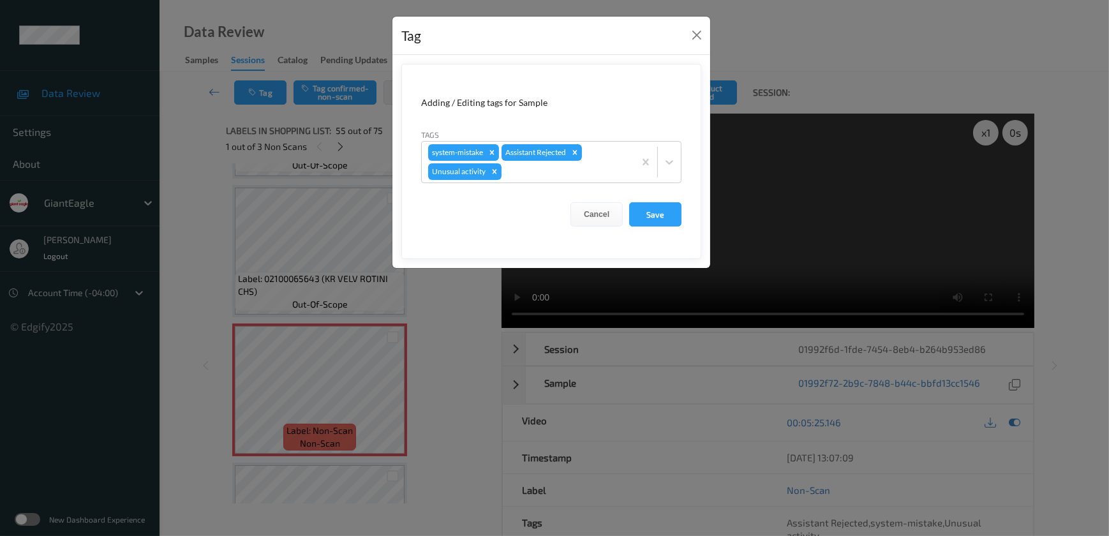
click at [454, 351] on div "Tag Adding / Editing tags for Sample Tags system-mistake Assistant Rejected Unu…" at bounding box center [554, 268] width 1109 height 536
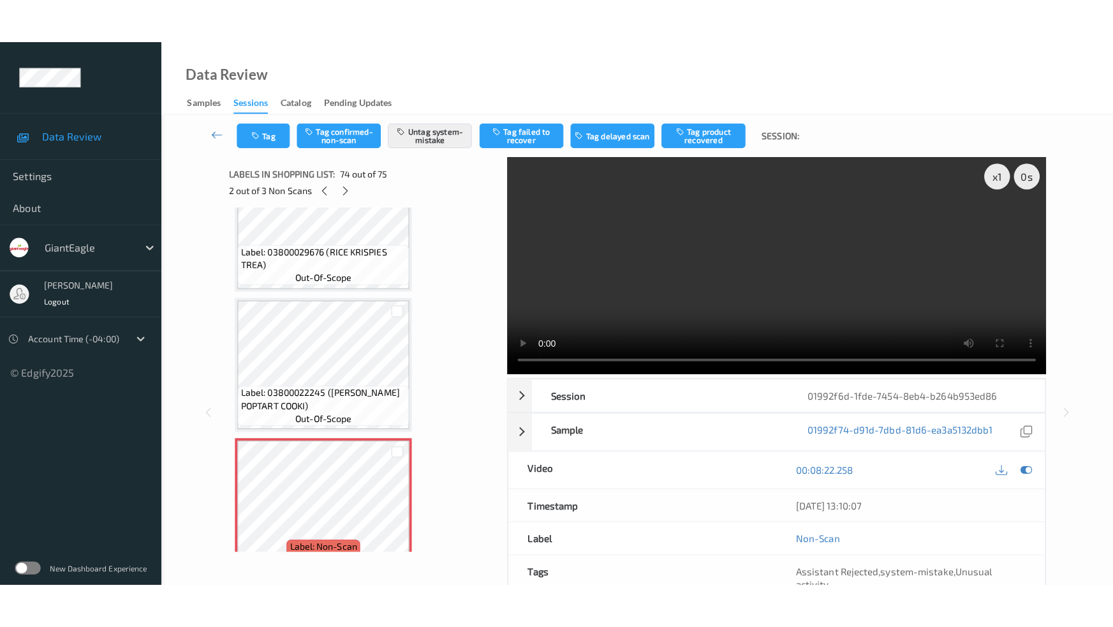
scroll to position [10063, 0]
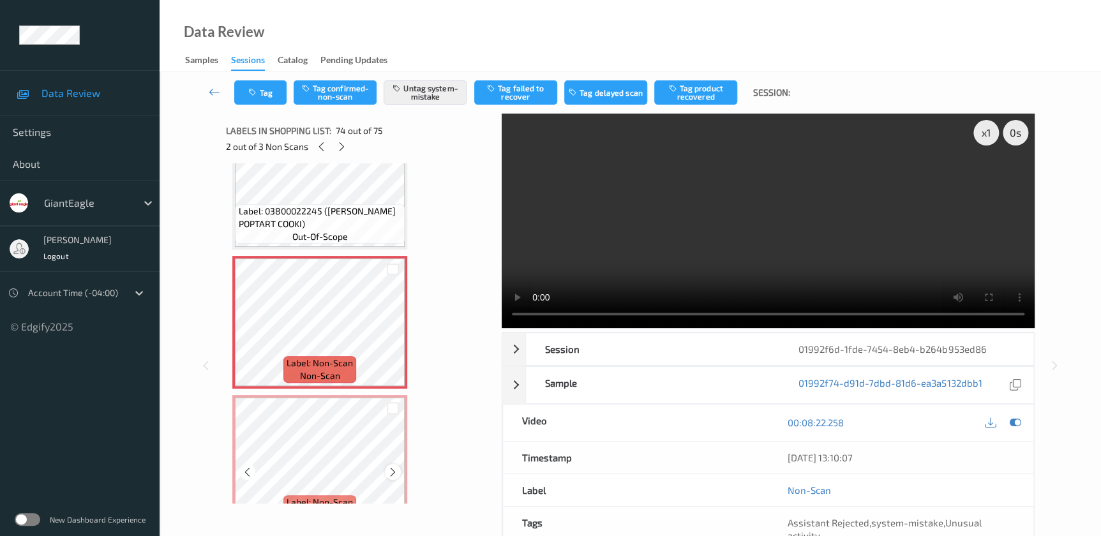
click at [390, 466] on icon at bounding box center [392, 471] width 11 height 11
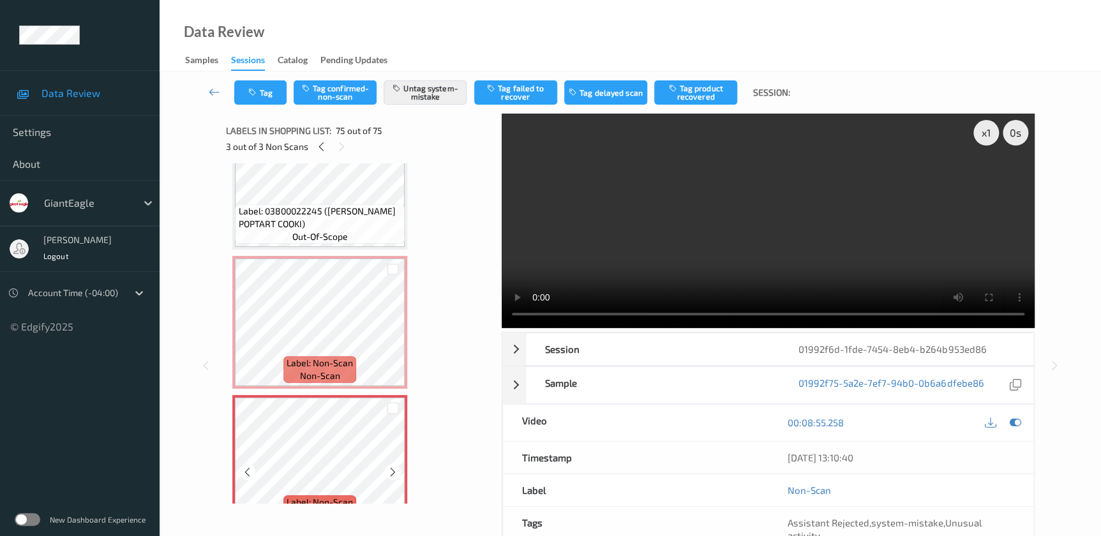
click at [390, 466] on icon at bounding box center [392, 471] width 11 height 11
click at [988, 137] on div "x 1" at bounding box center [986, 133] width 26 height 26
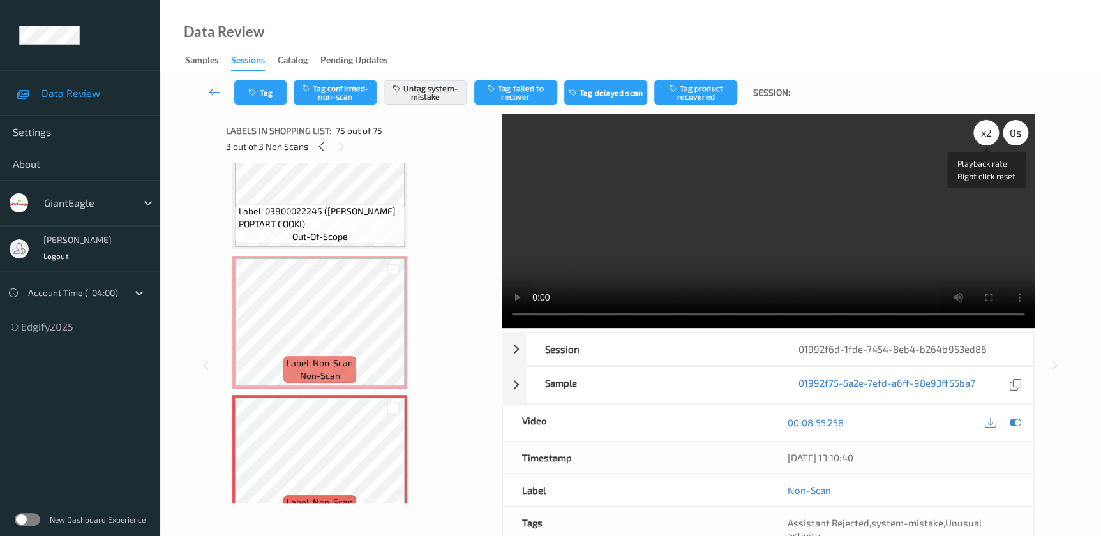
click at [980, 138] on div "x 2" at bounding box center [986, 133] width 26 height 26
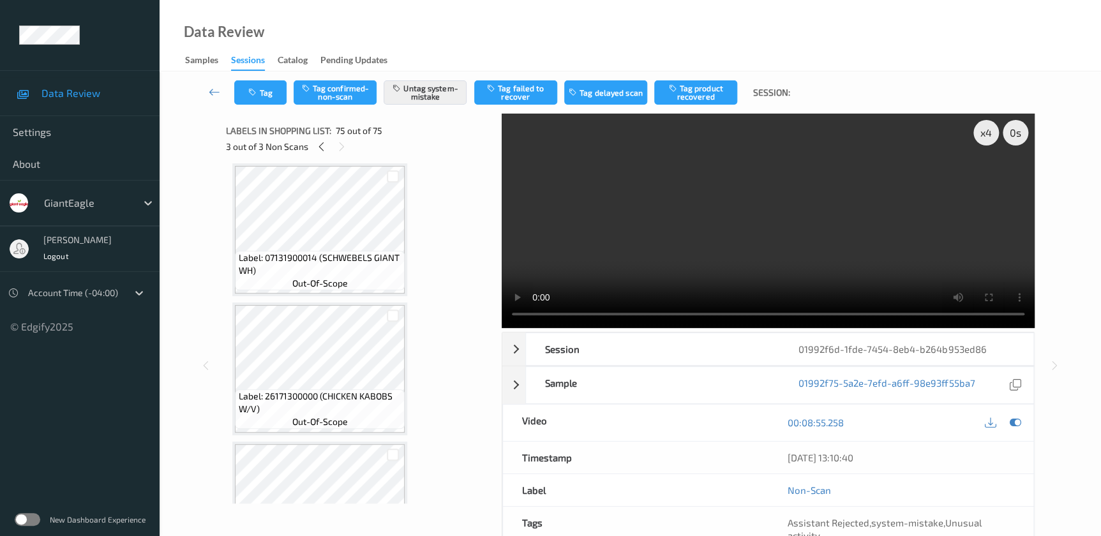
scroll to position [9450, 0]
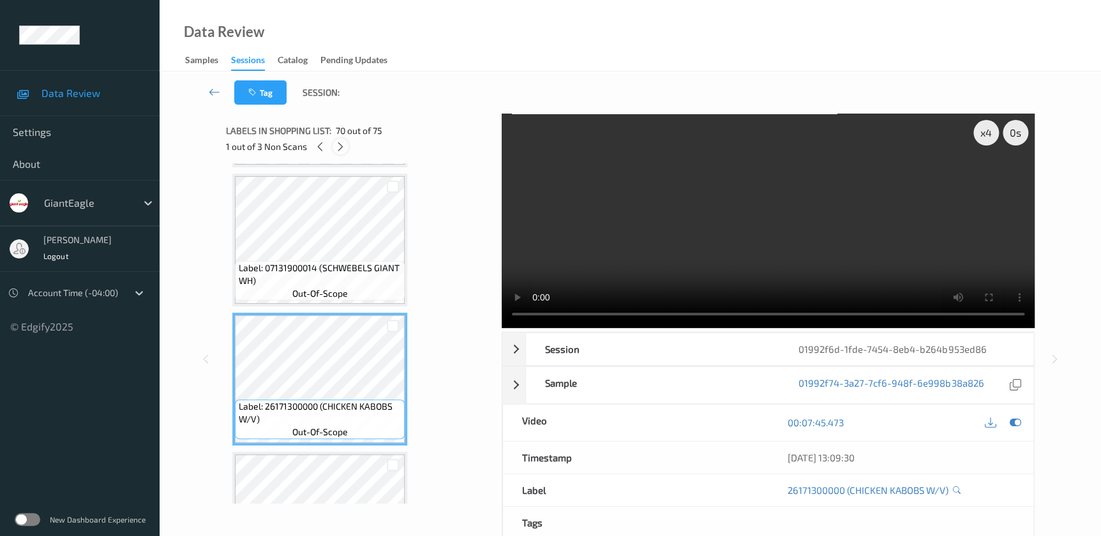
click at [344, 151] on icon at bounding box center [340, 146] width 11 height 11
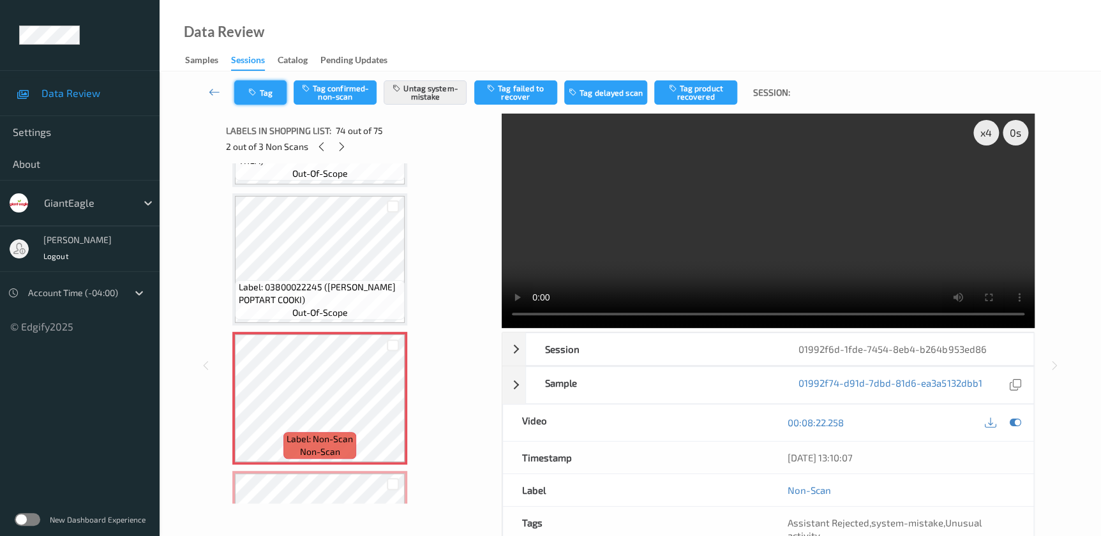
click at [261, 84] on button "Tag" at bounding box center [260, 92] width 52 height 24
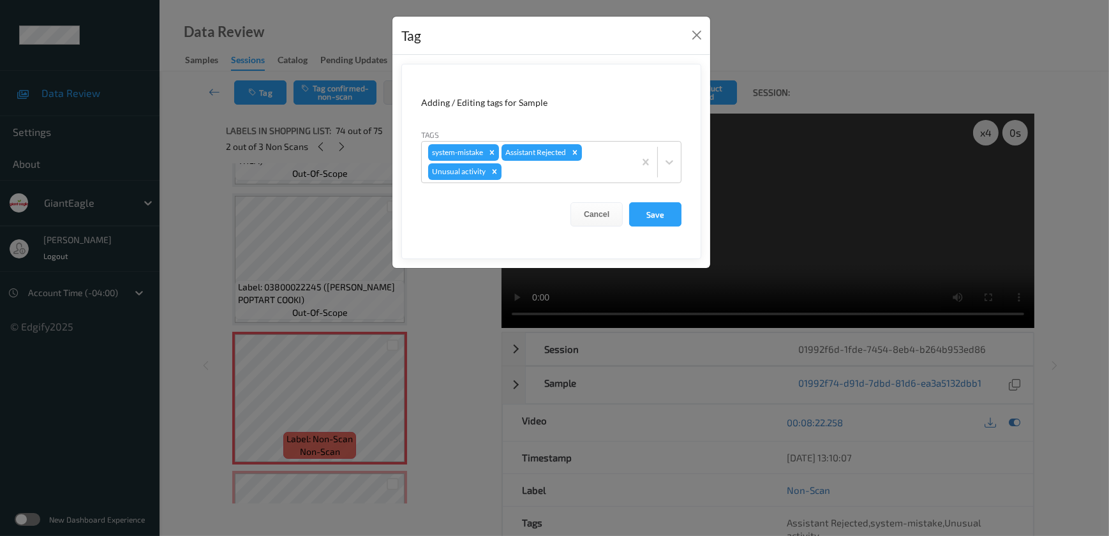
click at [457, 330] on div "Tag Adding / Editing tags for Sample Tags system-mistake Assistant Rejected Unu…" at bounding box center [554, 268] width 1109 height 536
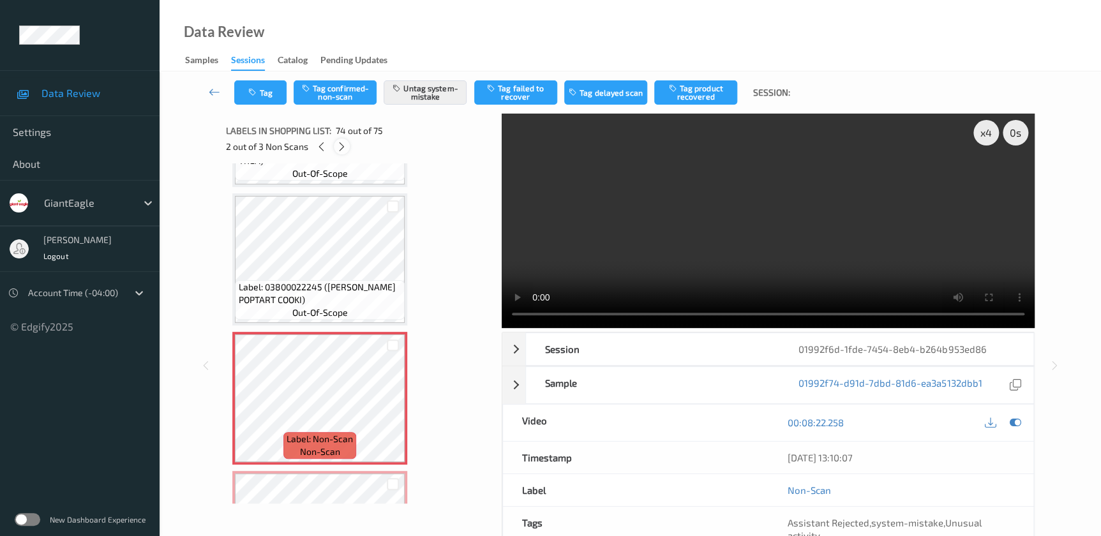
click at [339, 149] on icon at bounding box center [341, 146] width 11 height 11
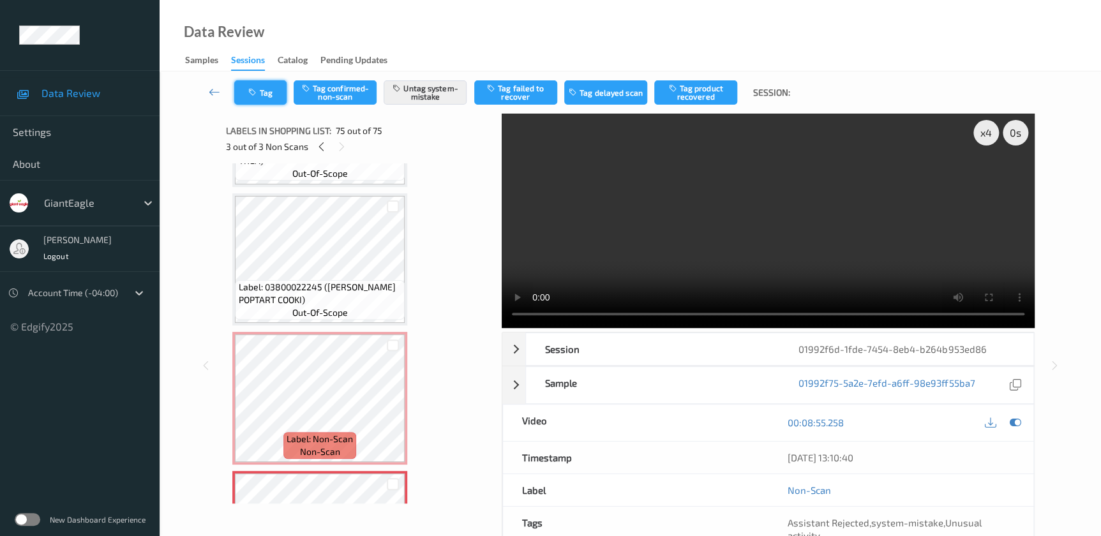
scroll to position [10063, 0]
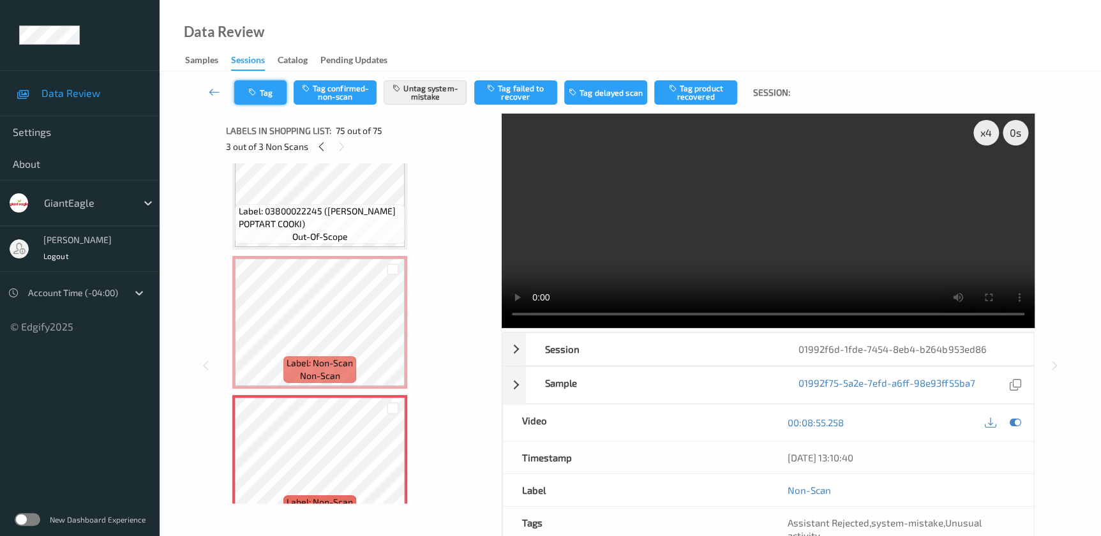
click at [238, 82] on button "Tag" at bounding box center [260, 92] width 52 height 24
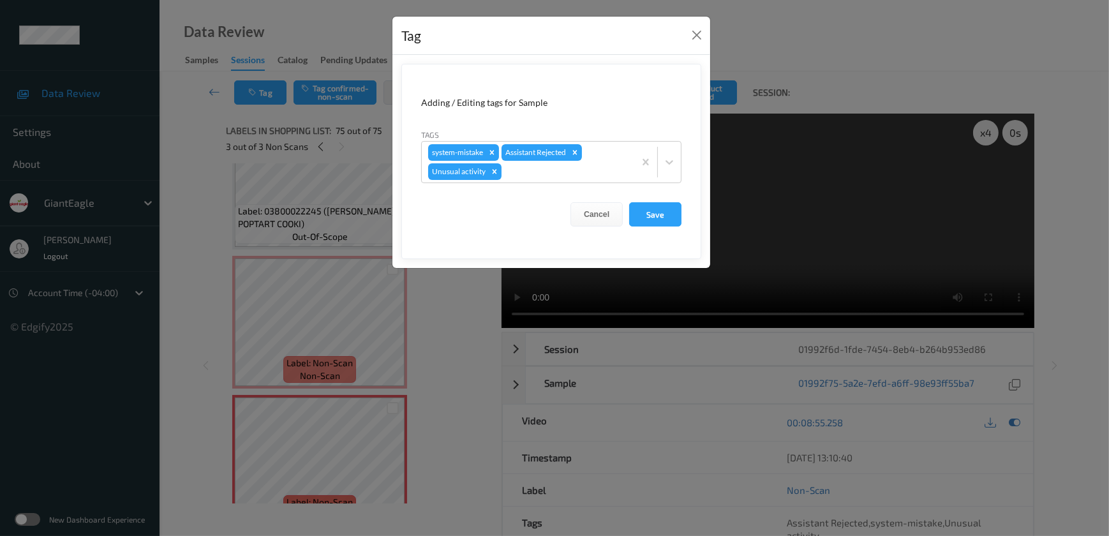
click at [435, 314] on div "Tag Adding / Editing tags for Sample Tags system-mistake Assistant Rejected Unu…" at bounding box center [554, 268] width 1109 height 536
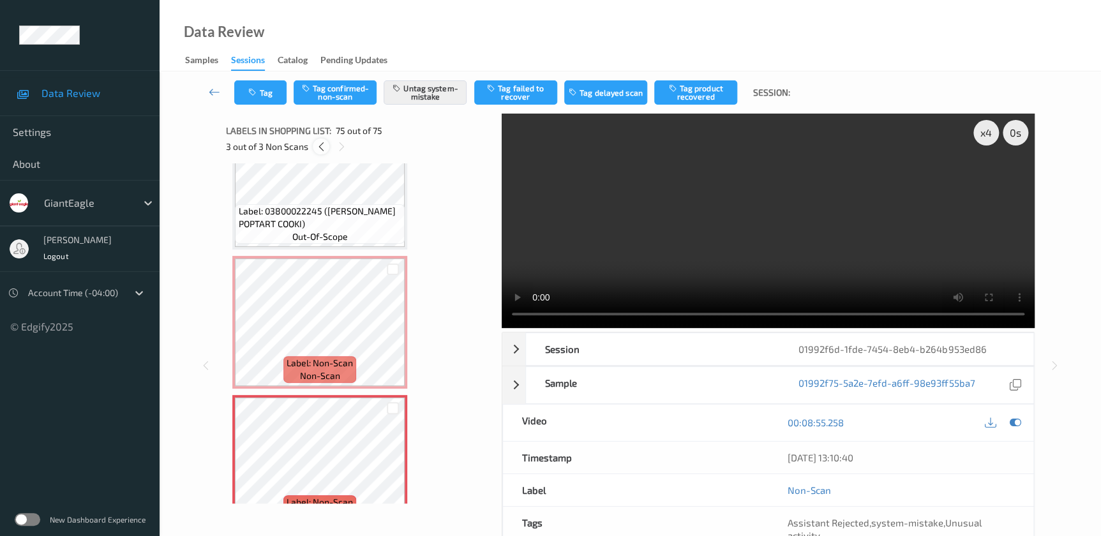
click at [318, 153] on div at bounding box center [321, 146] width 16 height 16
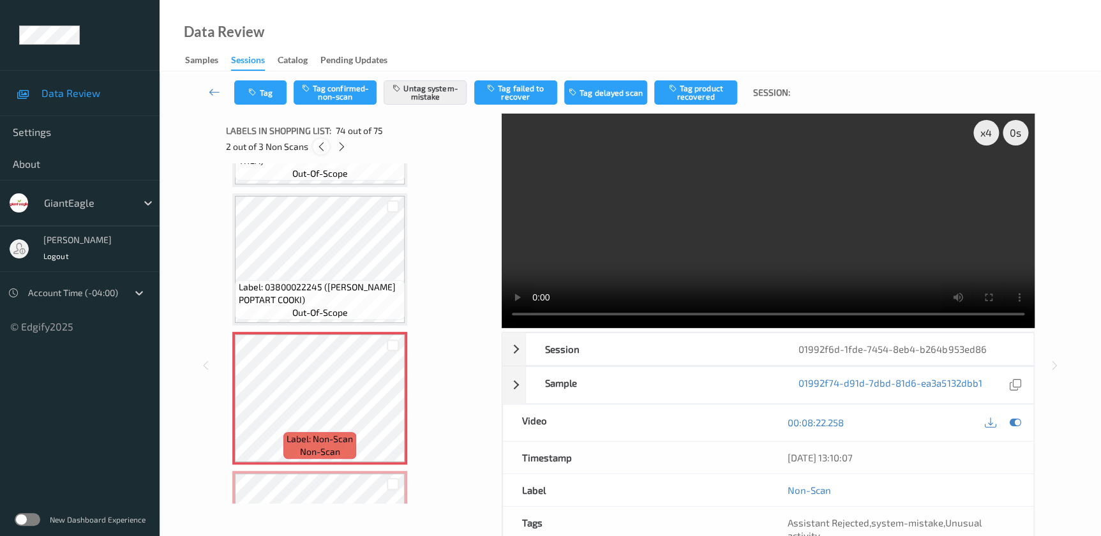
click at [318, 153] on div at bounding box center [321, 146] width 16 height 16
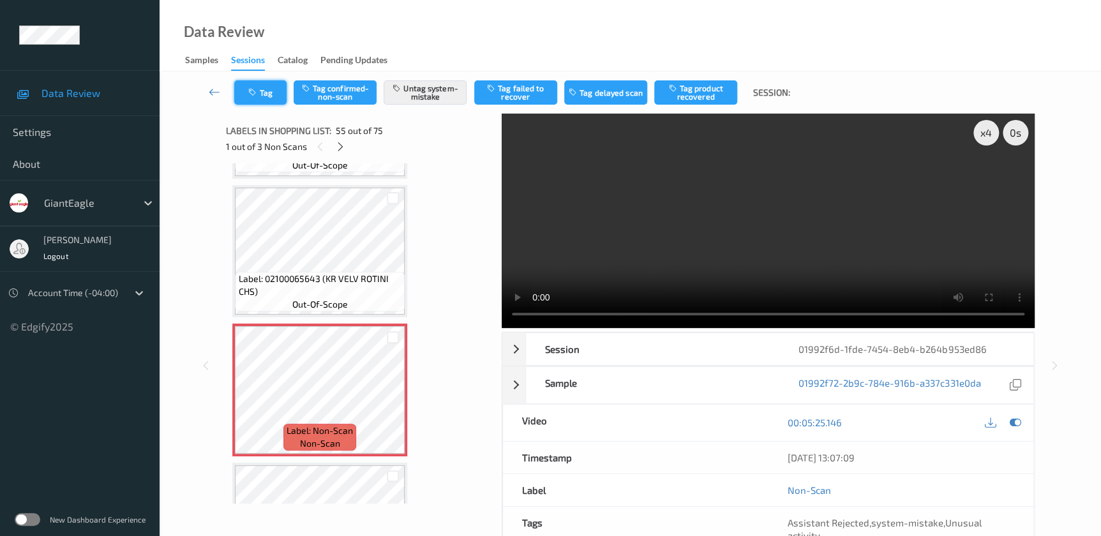
click at [274, 102] on button "Tag" at bounding box center [260, 92] width 52 height 24
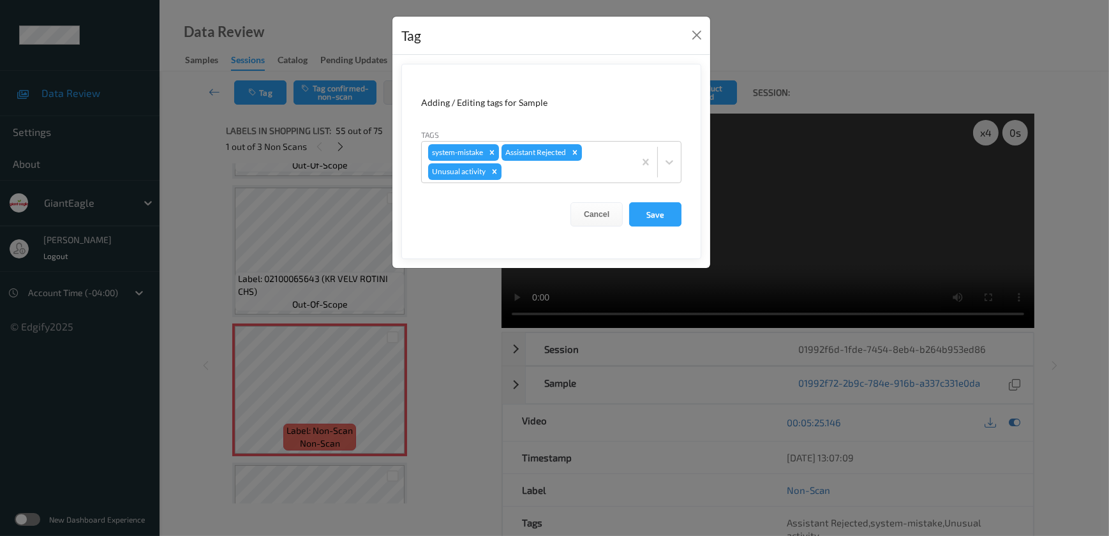
click at [441, 292] on div "Tag Adding / Editing tags for Sample Tags system-mistake Assistant Rejected Unu…" at bounding box center [554, 268] width 1109 height 536
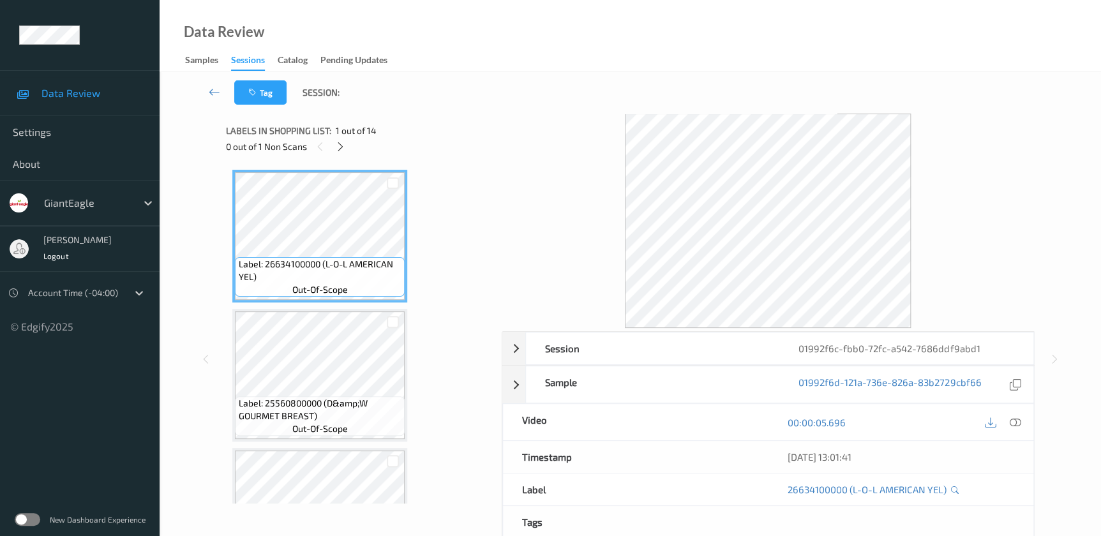
drag, startPoint x: 1013, startPoint y: 420, endPoint x: 510, endPoint y: 38, distance: 631.5
click at [1013, 420] on icon at bounding box center [1014, 422] width 11 height 11
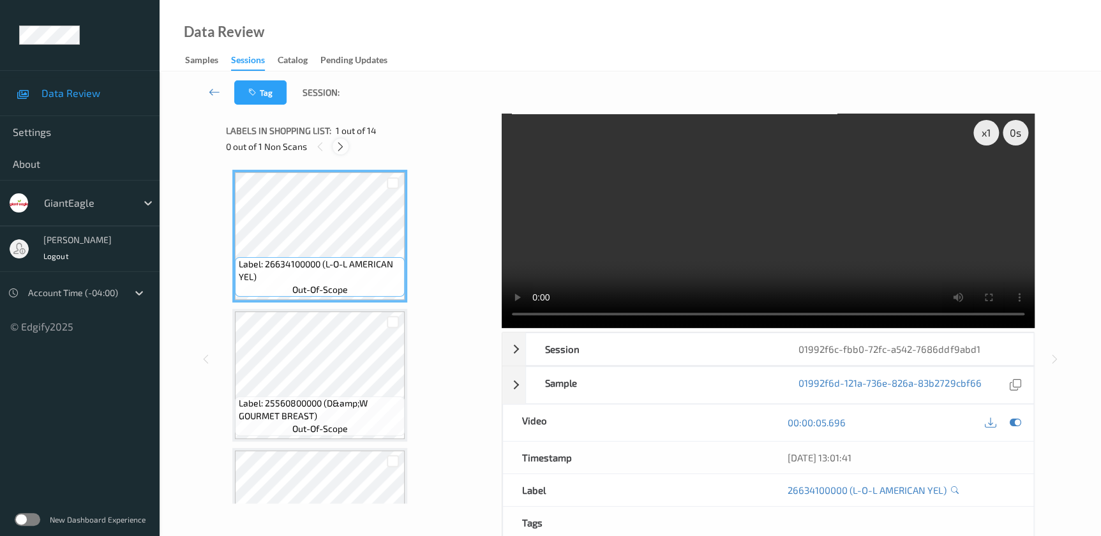
click at [344, 152] on icon at bounding box center [340, 146] width 11 height 11
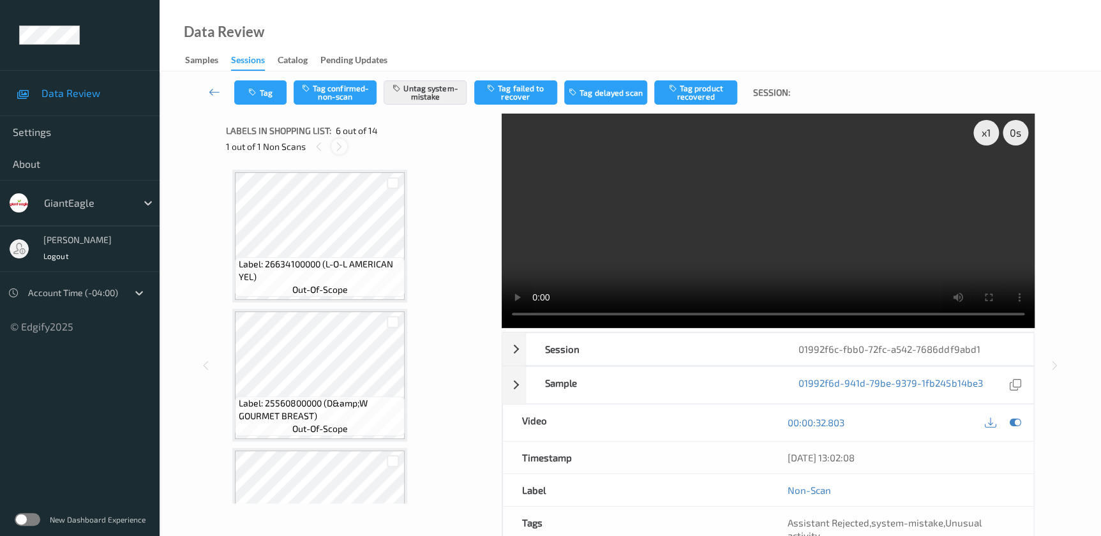
scroll to position [561, 0]
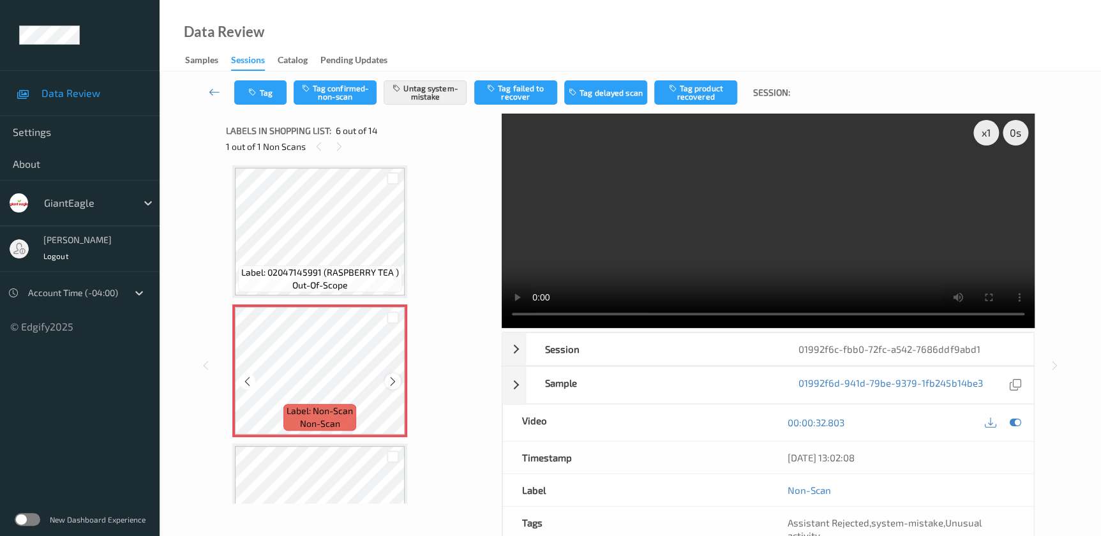
click at [392, 379] on icon at bounding box center [392, 380] width 11 height 11
click at [770, 202] on video at bounding box center [768, 221] width 533 height 214
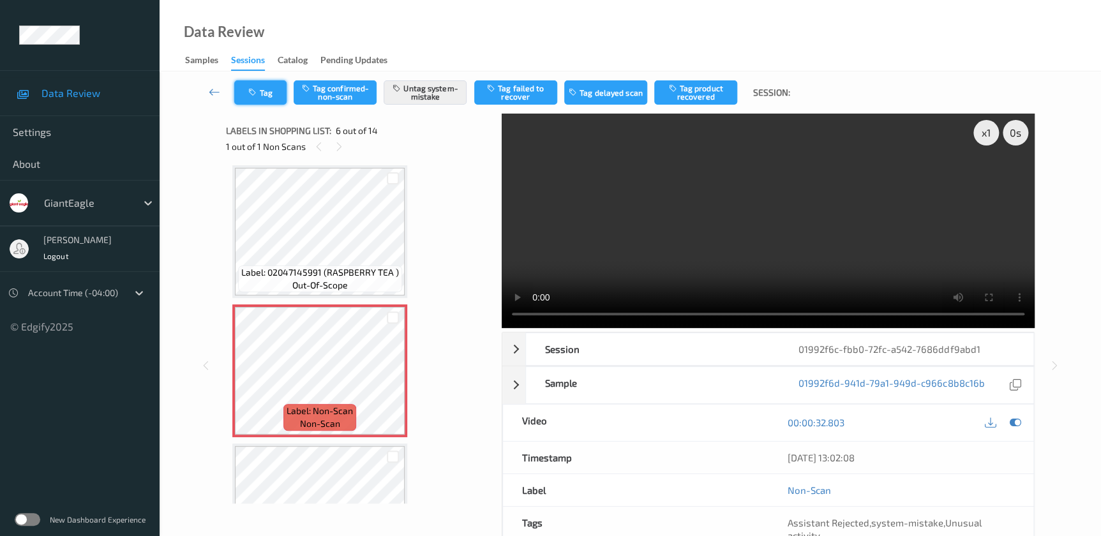
click at [249, 94] on icon "button" at bounding box center [253, 92] width 11 height 9
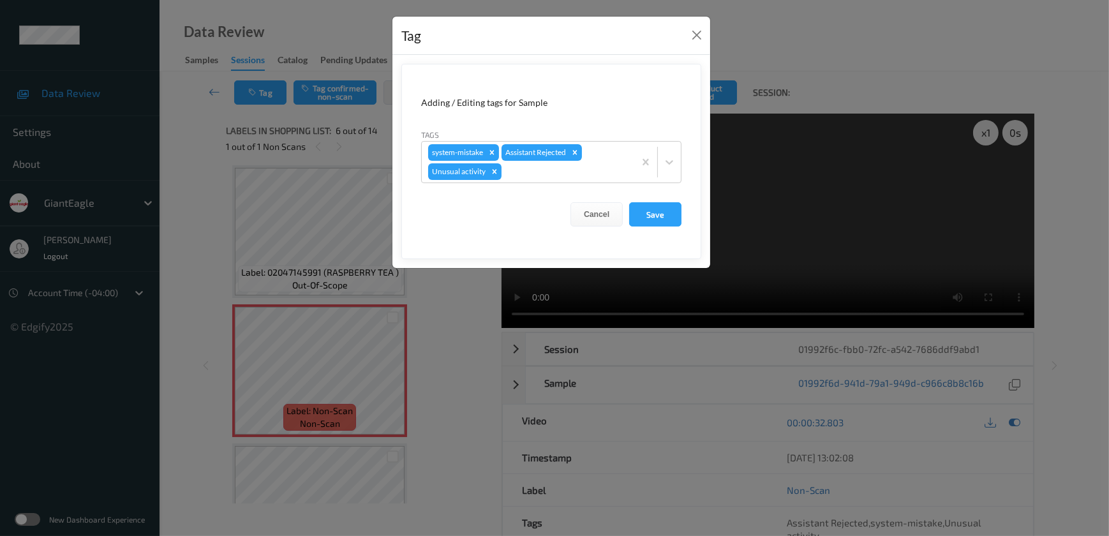
click at [449, 349] on div "Tag Adding / Editing tags for Sample Tags system-mistake Assistant Rejected Unu…" at bounding box center [554, 268] width 1109 height 536
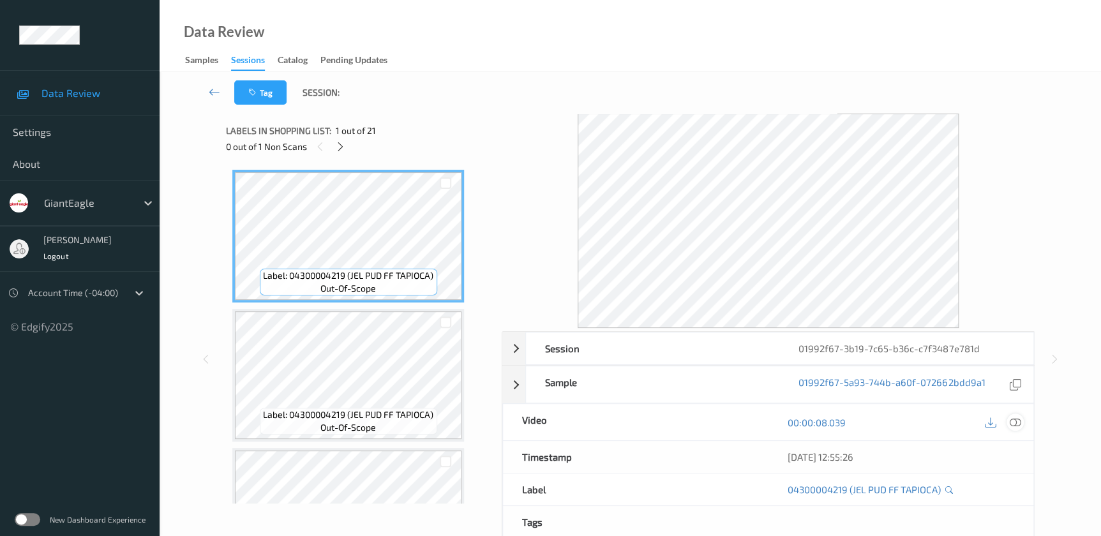
click at [1015, 419] on icon at bounding box center [1014, 422] width 11 height 11
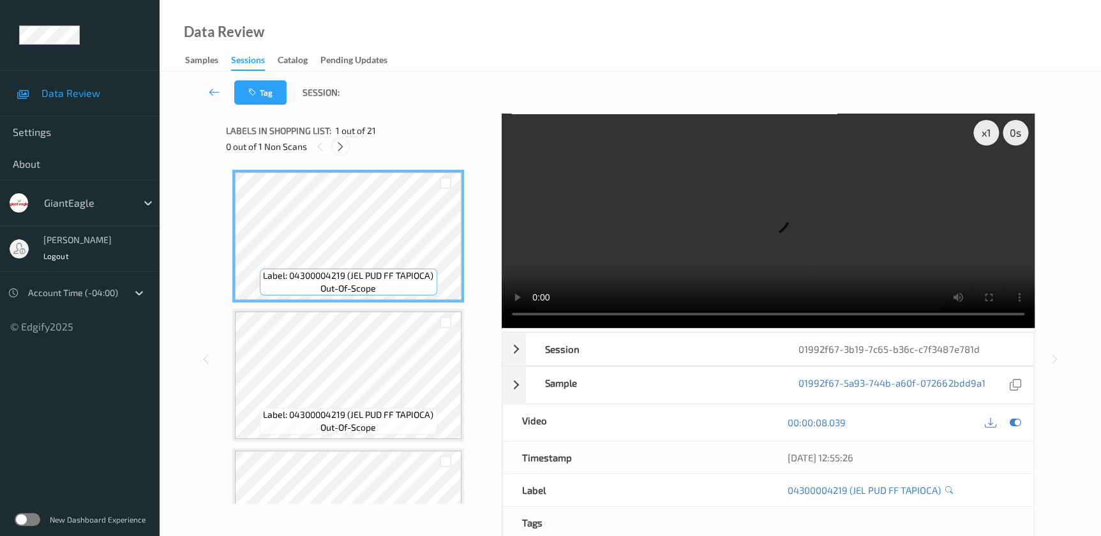
click at [339, 143] on icon at bounding box center [340, 146] width 11 height 11
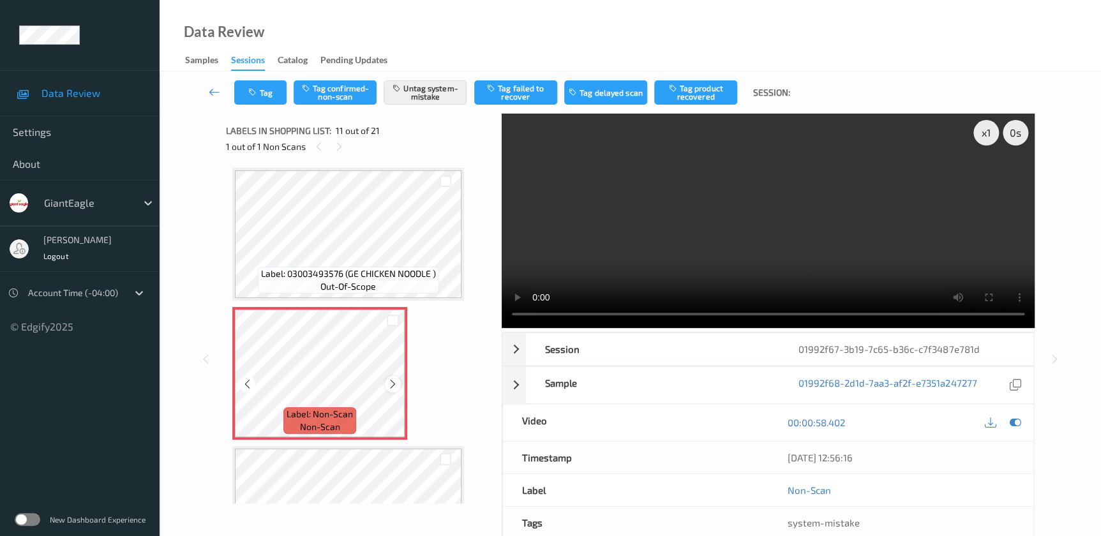
click at [392, 378] on icon at bounding box center [392, 383] width 11 height 11
click at [819, 246] on video at bounding box center [768, 221] width 533 height 214
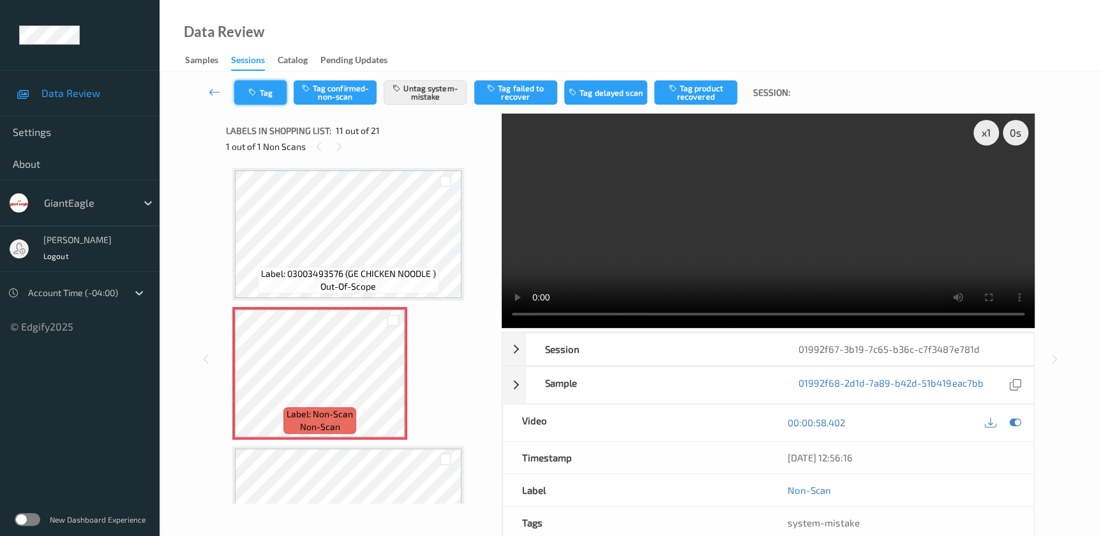
click at [256, 98] on button "Tag" at bounding box center [260, 92] width 52 height 24
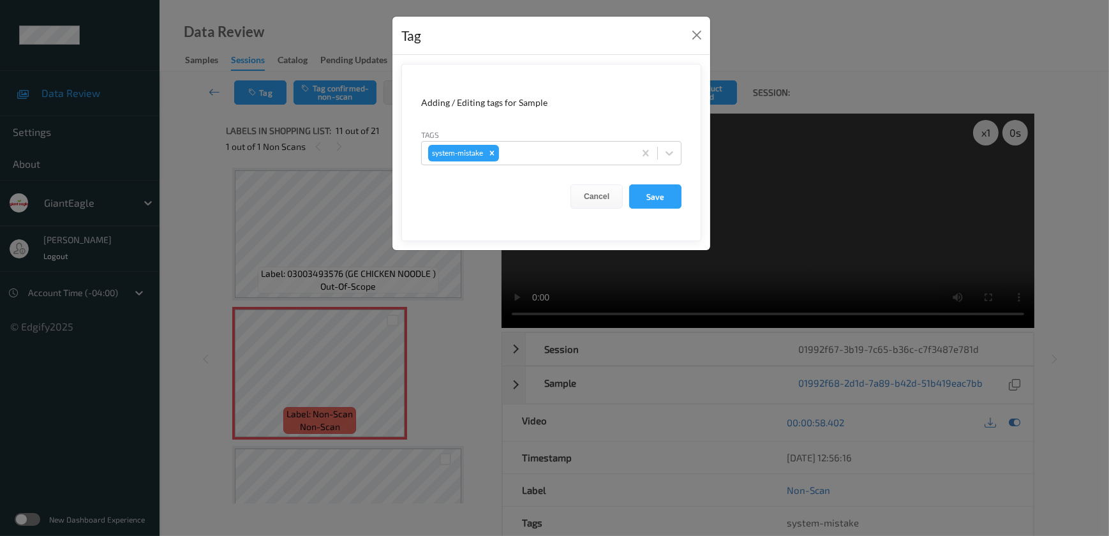
click at [434, 357] on div "Tag Adding / Editing tags for Sample Tags system-mistake Cancel Save" at bounding box center [554, 268] width 1109 height 536
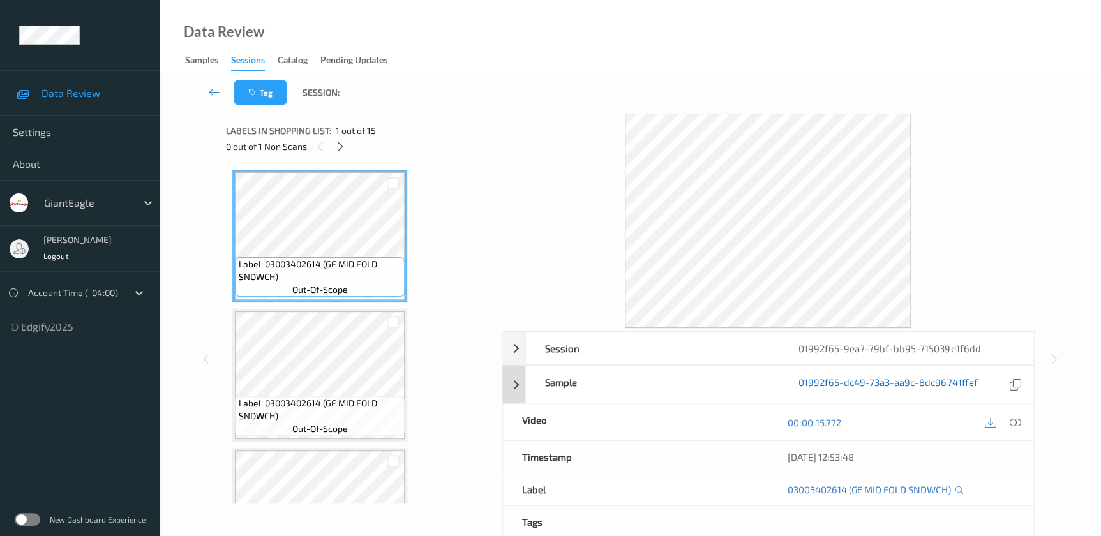
drag, startPoint x: 1016, startPoint y: 422, endPoint x: 946, endPoint y: 264, distance: 173.1
click at [1016, 422] on icon at bounding box center [1014, 422] width 11 height 11
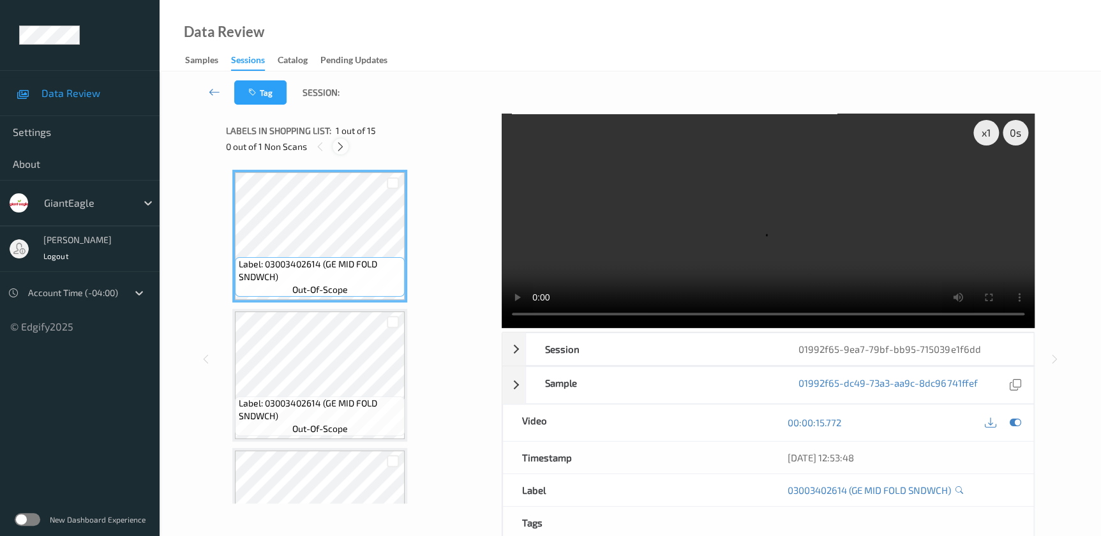
click at [338, 145] on icon at bounding box center [340, 146] width 11 height 11
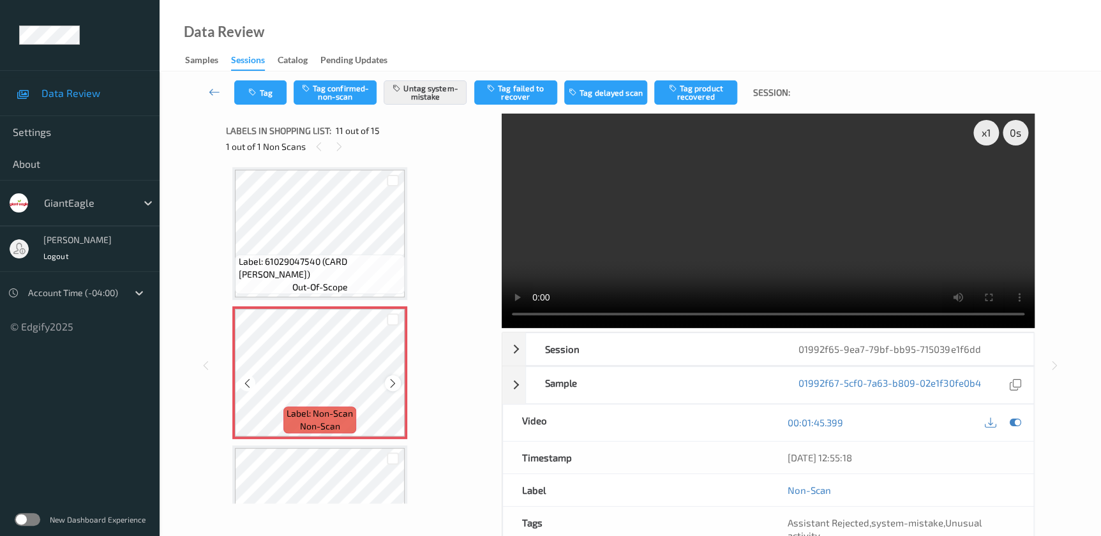
click at [394, 378] on icon at bounding box center [392, 383] width 11 height 11
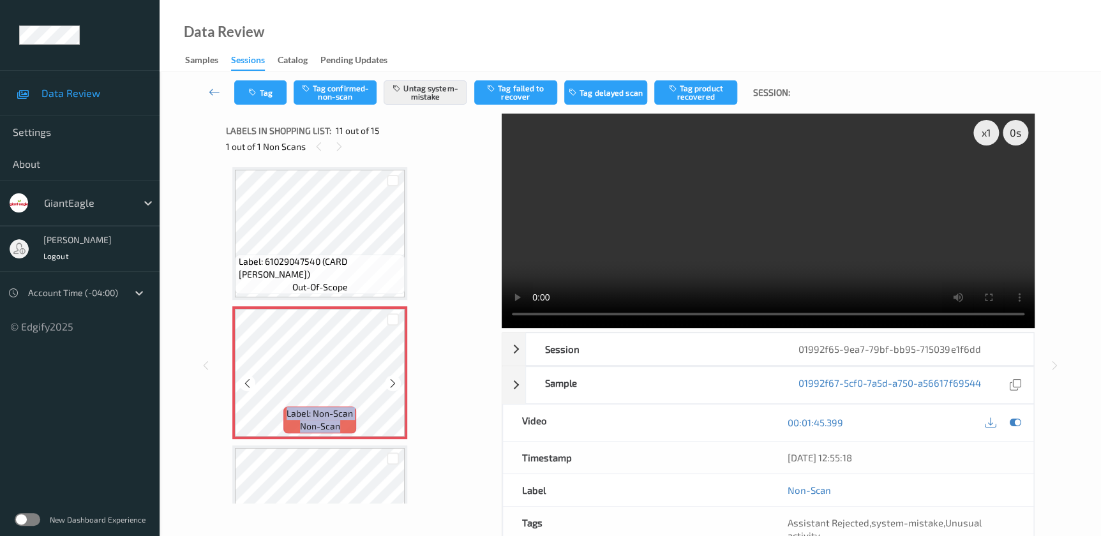
click at [394, 378] on icon at bounding box center [392, 383] width 11 height 11
click at [389, 379] on icon at bounding box center [392, 383] width 11 height 11
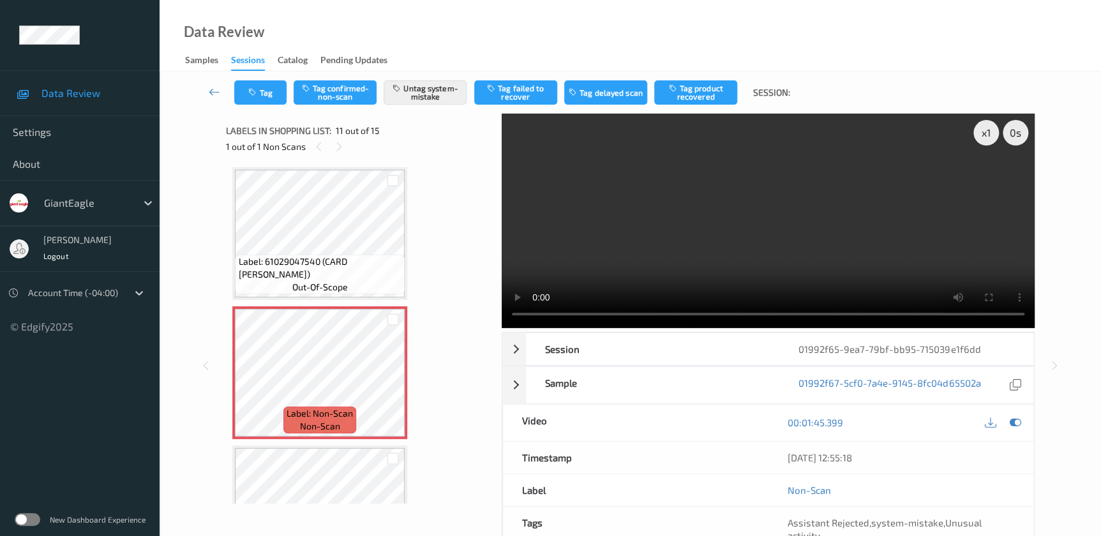
click at [842, 243] on video at bounding box center [768, 221] width 533 height 214
click at [278, 98] on button "Tag" at bounding box center [260, 92] width 52 height 24
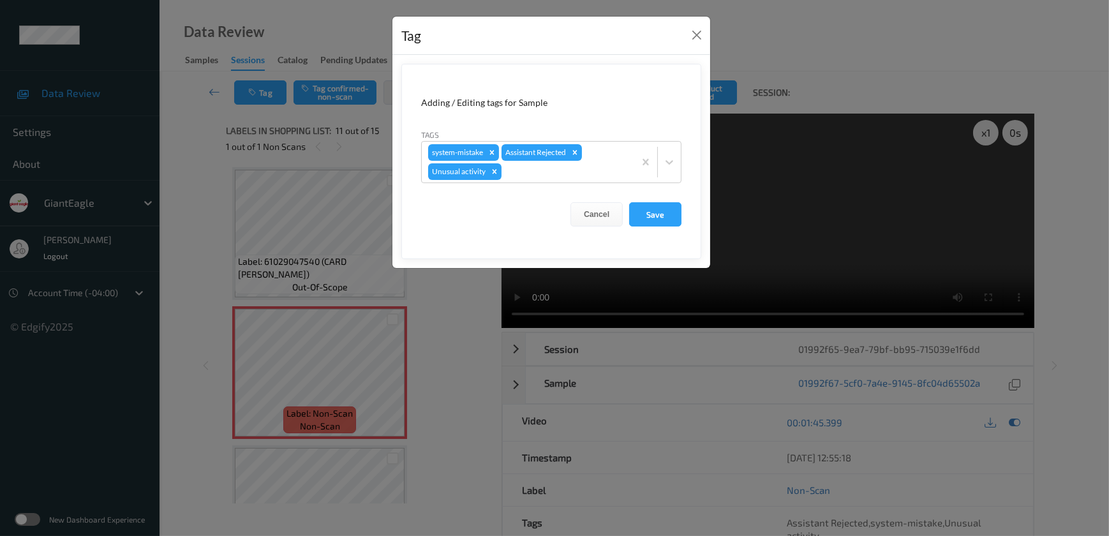
click at [459, 320] on div "Tag Adding / Editing tags for Sample Tags system-mistake Assistant Rejected Unu…" at bounding box center [554, 268] width 1109 height 536
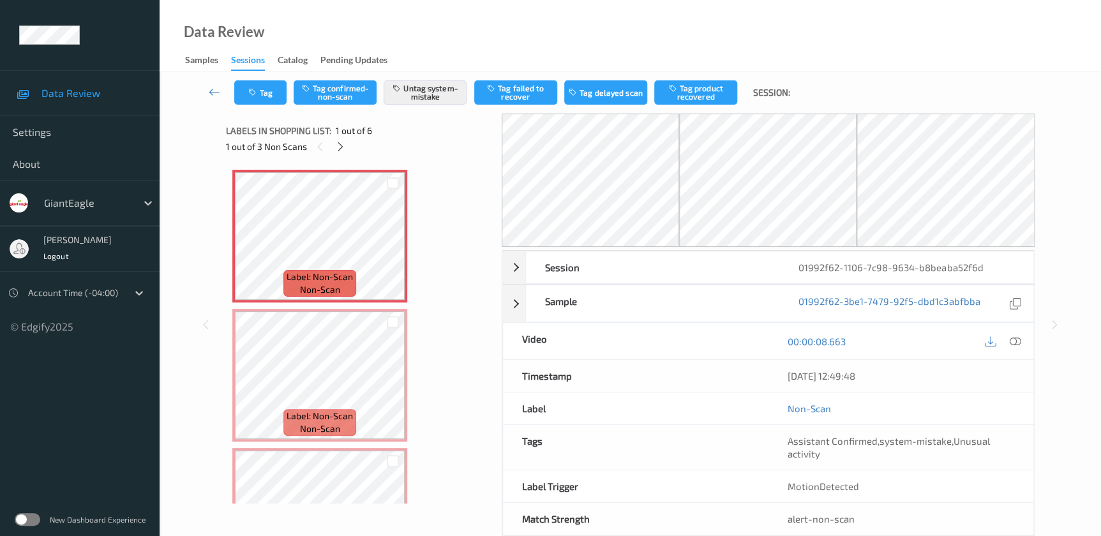
drag, startPoint x: 1015, startPoint y: 345, endPoint x: 587, endPoint y: 9, distance: 544.0
click at [1014, 340] on icon at bounding box center [1014, 341] width 11 height 11
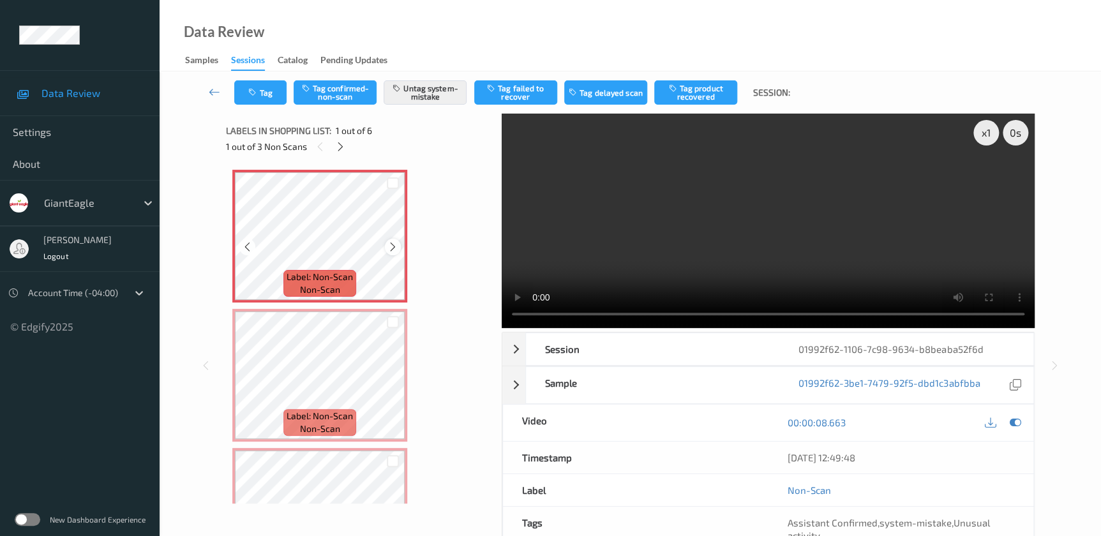
click at [394, 247] on icon at bounding box center [392, 246] width 11 height 11
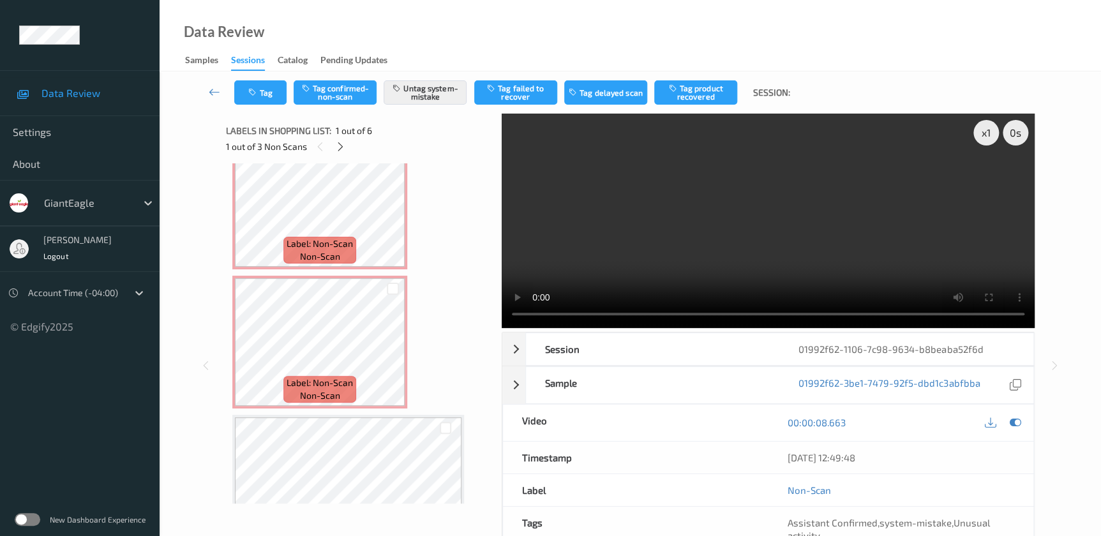
scroll to position [174, 0]
click at [389, 211] on icon at bounding box center [392, 212] width 11 height 11
click at [390, 346] on icon at bounding box center [392, 351] width 11 height 11
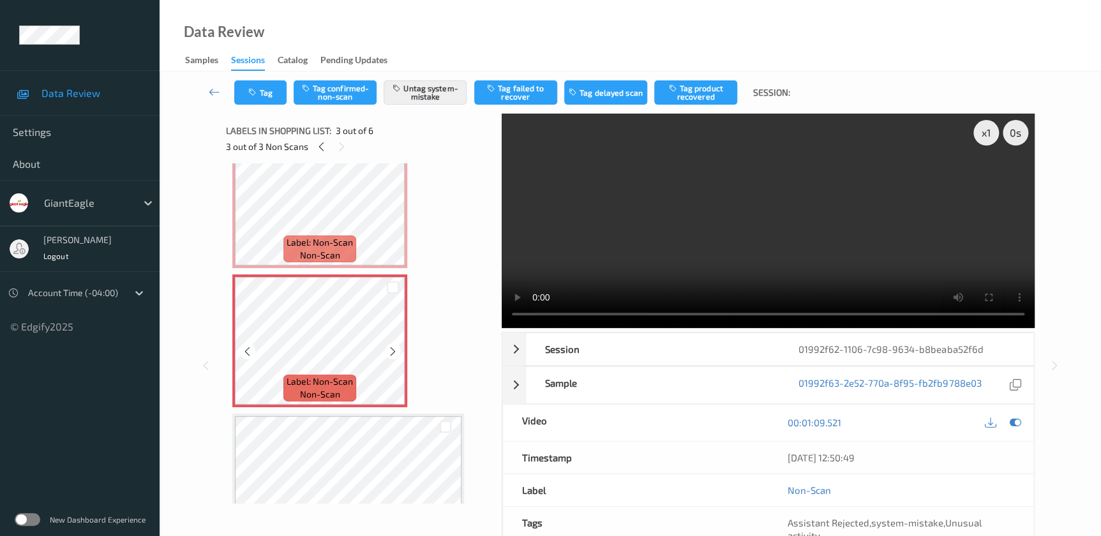
click at [390, 346] on icon at bounding box center [392, 351] width 11 height 11
click at [751, 238] on video at bounding box center [768, 221] width 533 height 214
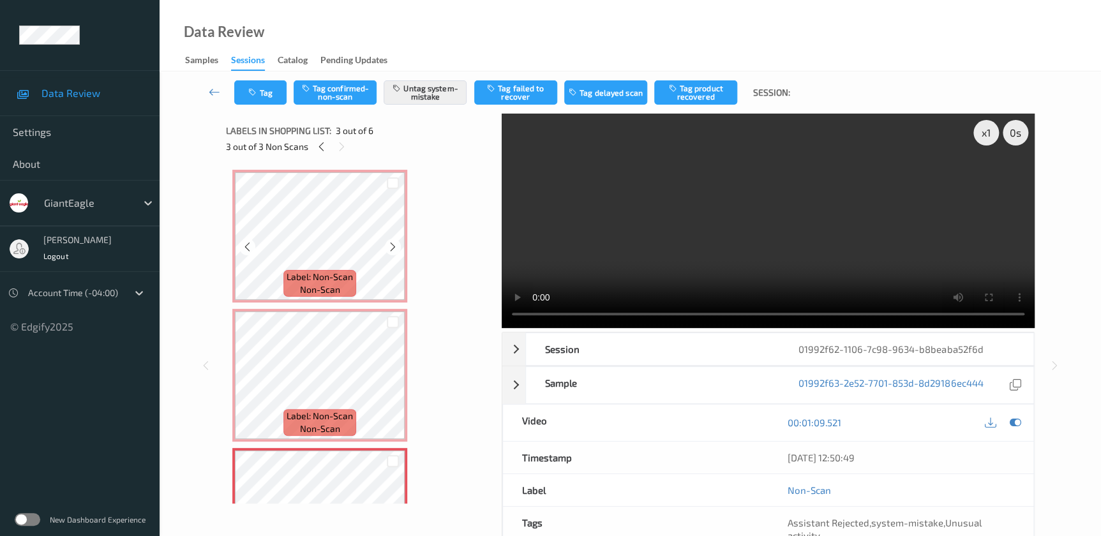
click at [390, 249] on icon at bounding box center [392, 246] width 11 height 11
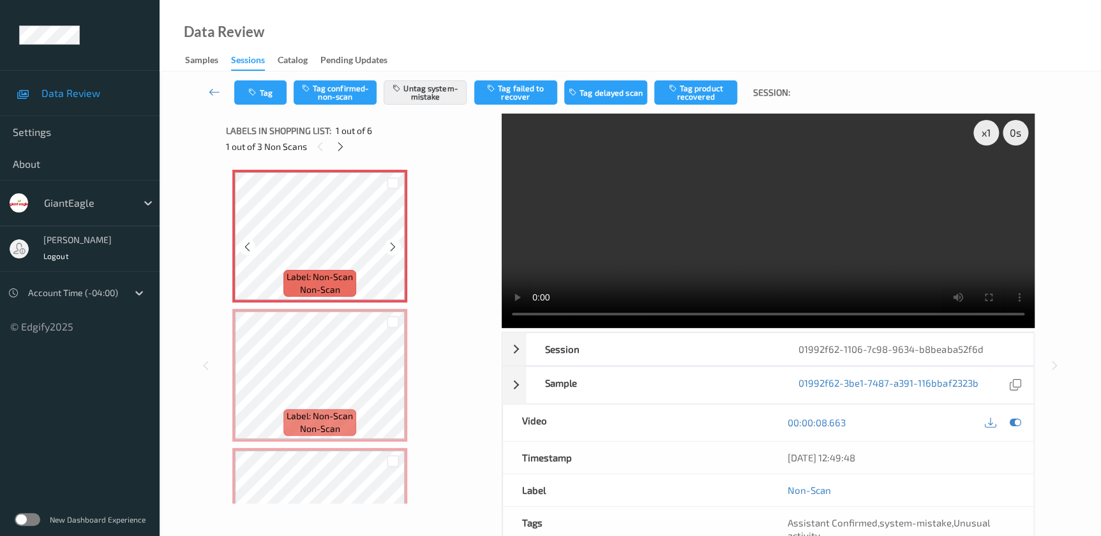
click at [390, 249] on icon at bounding box center [392, 246] width 11 height 11
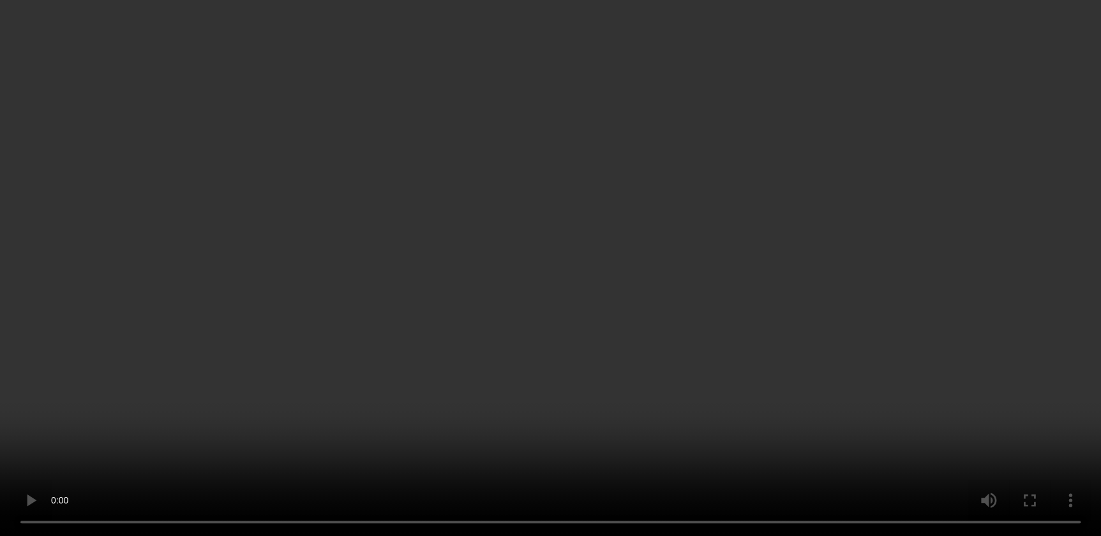
scroll to position [174, 0]
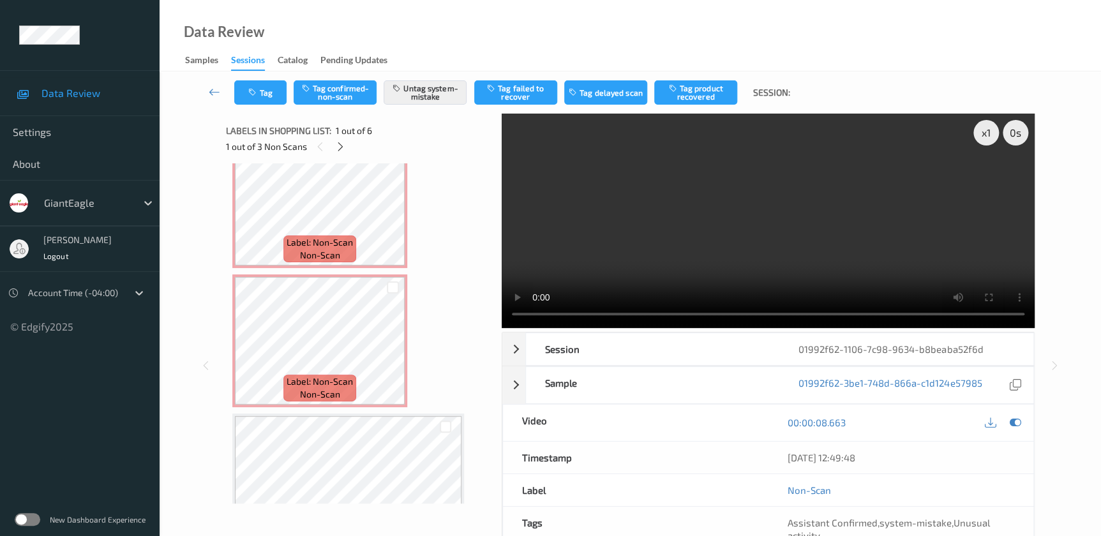
click at [658, 262] on video at bounding box center [768, 221] width 533 height 214
click at [394, 352] on icon at bounding box center [392, 351] width 11 height 11
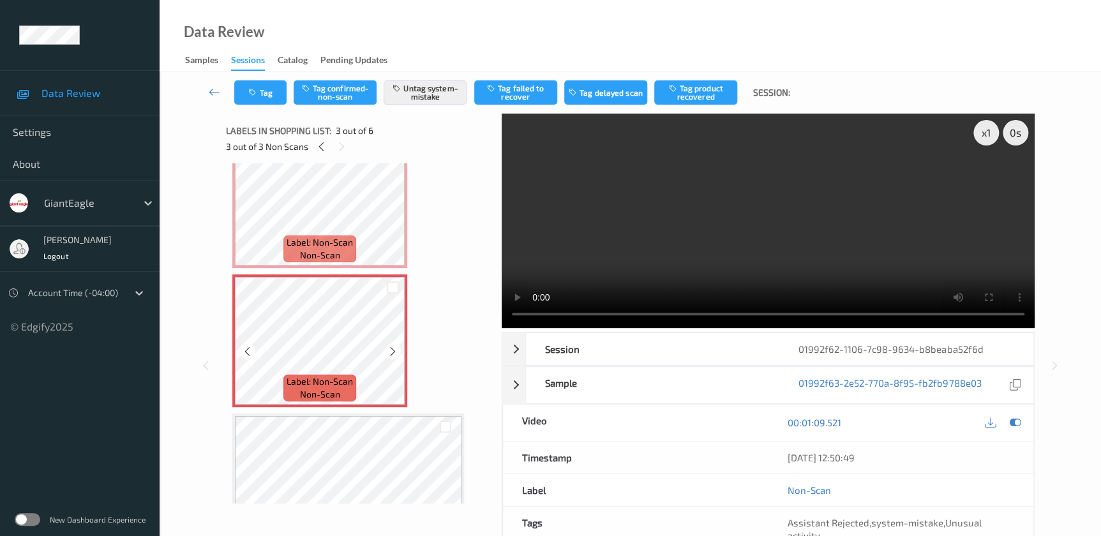
click at [394, 352] on icon at bounding box center [392, 351] width 11 height 11
click at [933, 256] on video at bounding box center [768, 221] width 533 height 214
click at [258, 101] on button "Tag" at bounding box center [260, 92] width 52 height 24
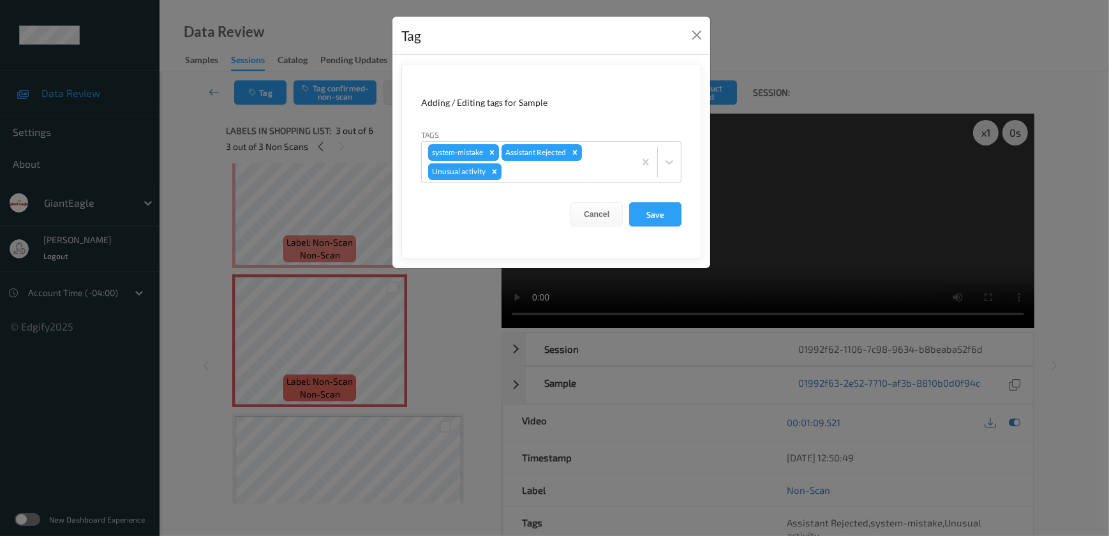
click at [452, 338] on div "Tag Adding / Editing tags for Sample Tags system-mistake Assistant Rejected Unu…" at bounding box center [554, 268] width 1109 height 536
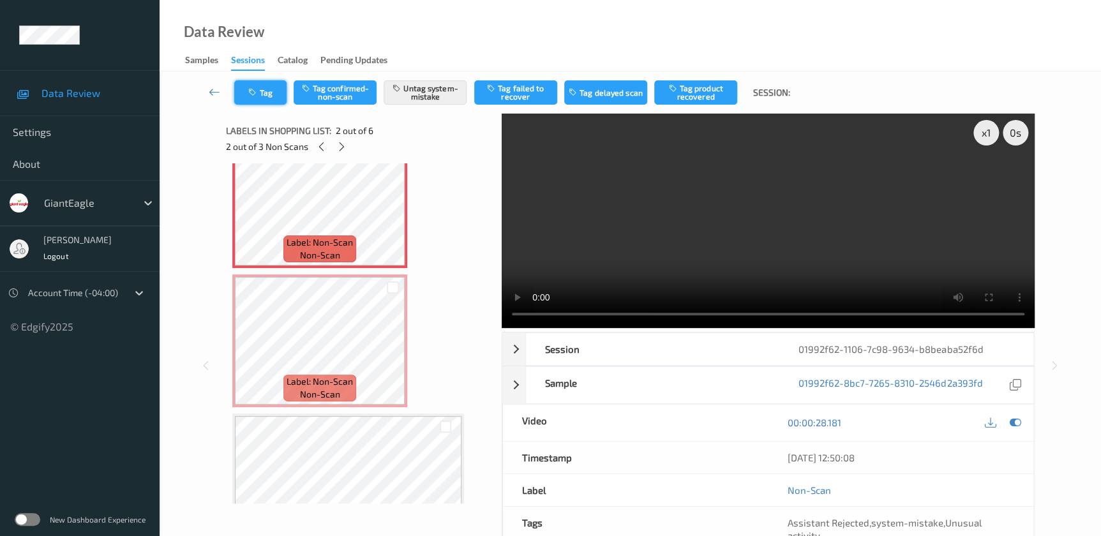
click at [268, 94] on button "Tag" at bounding box center [260, 92] width 52 height 24
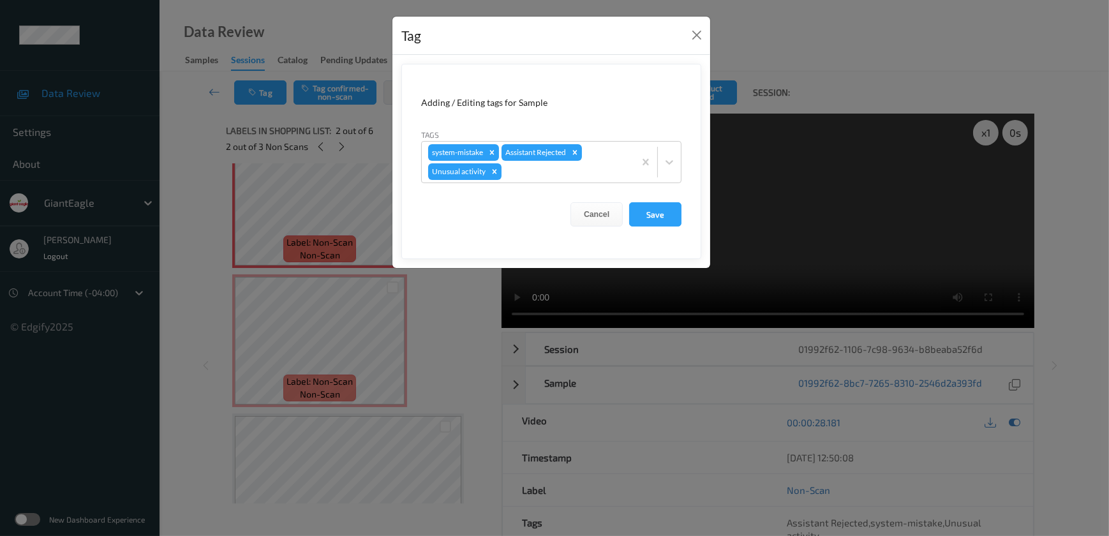
click at [447, 359] on div "Tag Adding / Editing tags for Sample Tags system-mistake Assistant Rejected Unu…" at bounding box center [554, 268] width 1109 height 536
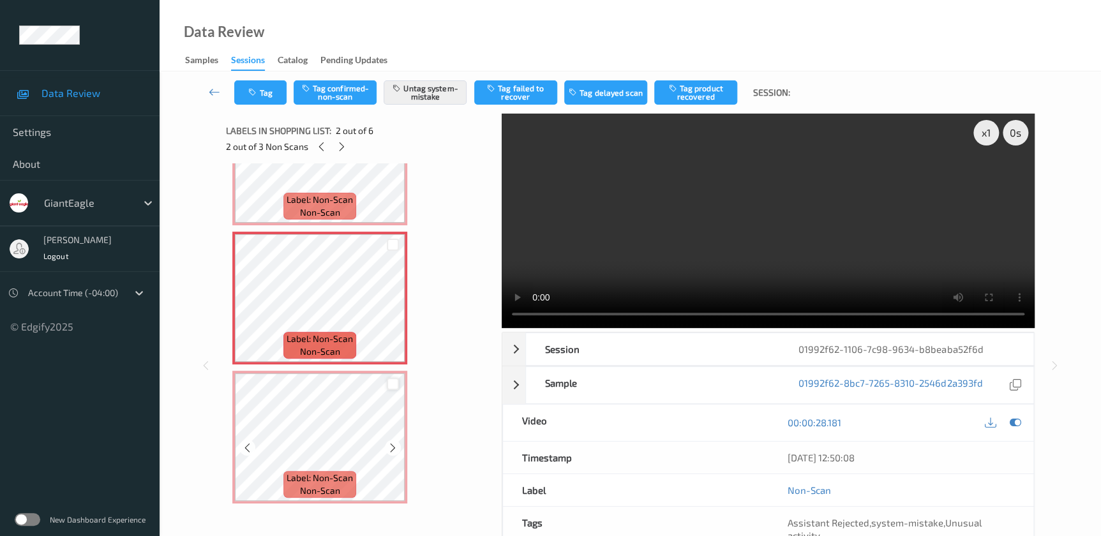
scroll to position [0, 0]
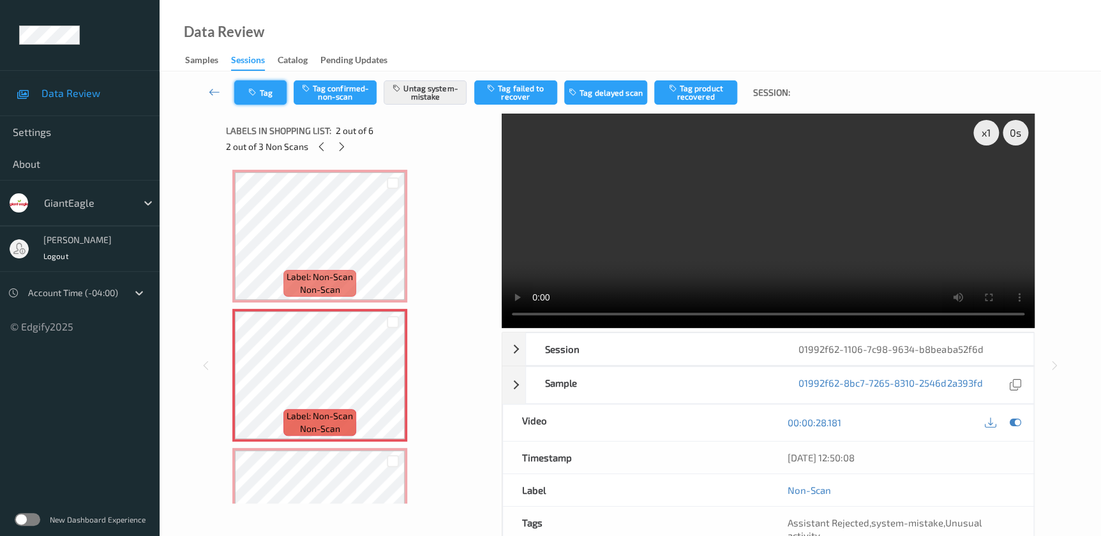
click at [258, 86] on button "Tag" at bounding box center [260, 92] width 52 height 24
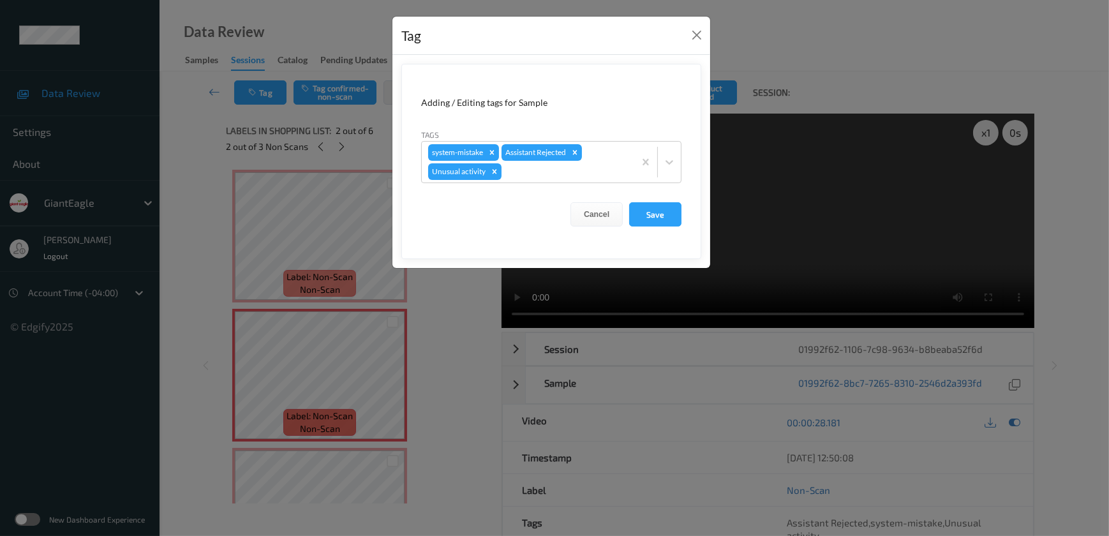
click at [423, 283] on div "Tag Adding / Editing tags for Sample Tags system-mistake Assistant Rejected Unu…" at bounding box center [554, 268] width 1109 height 536
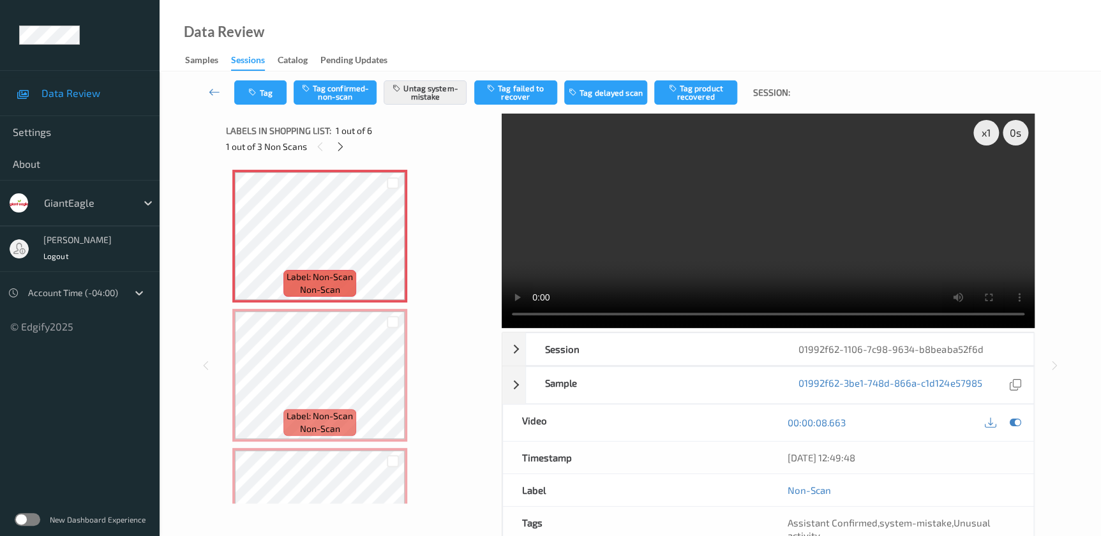
click at [248, 79] on div "Tag Tag confirmed-non-scan Untag system-mistake Tag failed to recover Tag delay…" at bounding box center [630, 92] width 889 height 42
click at [260, 88] on button "Tag" at bounding box center [260, 92] width 52 height 24
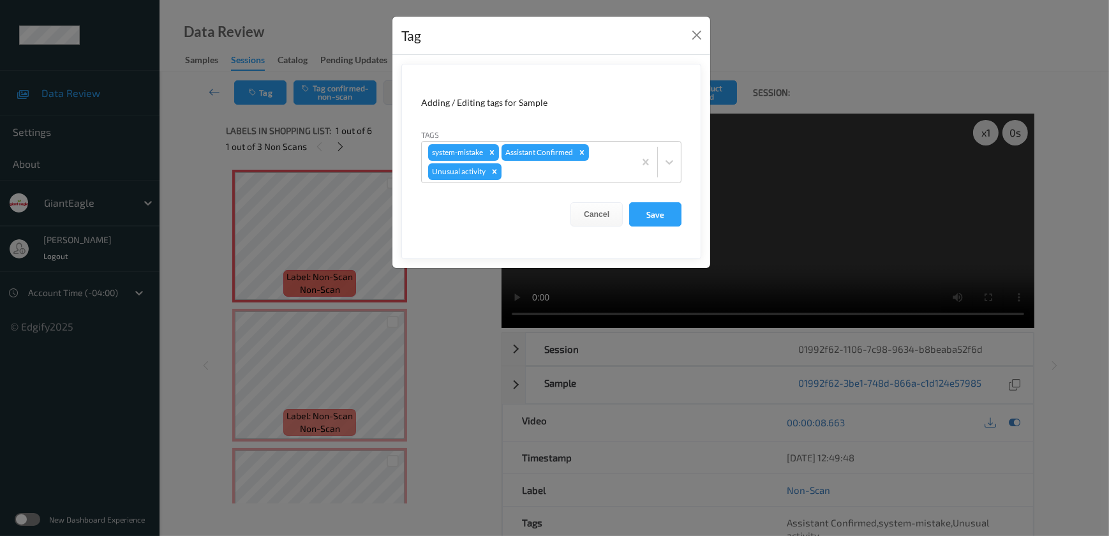
click at [417, 322] on div "Tag Adding / Editing tags for Sample Tags system-mistake Assistant Confirmed Un…" at bounding box center [554, 268] width 1109 height 536
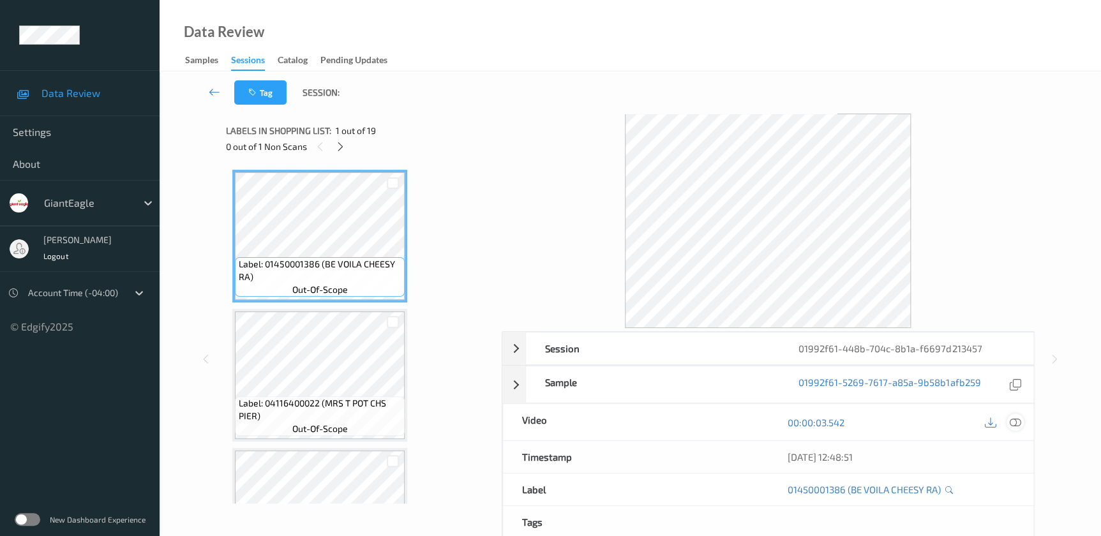
click at [1015, 421] on icon at bounding box center [1014, 422] width 11 height 11
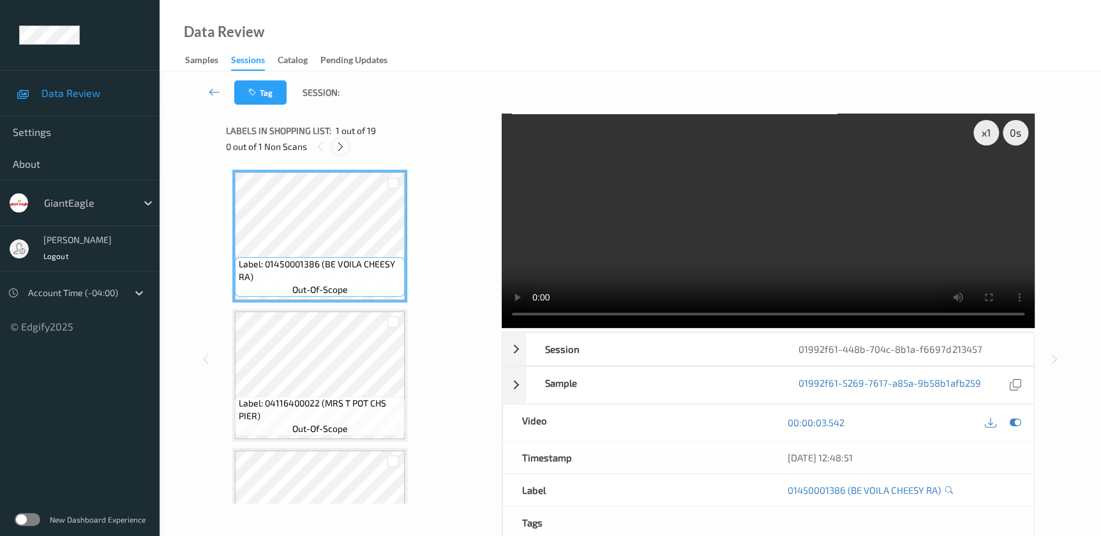
click at [335, 146] on icon at bounding box center [340, 146] width 11 height 11
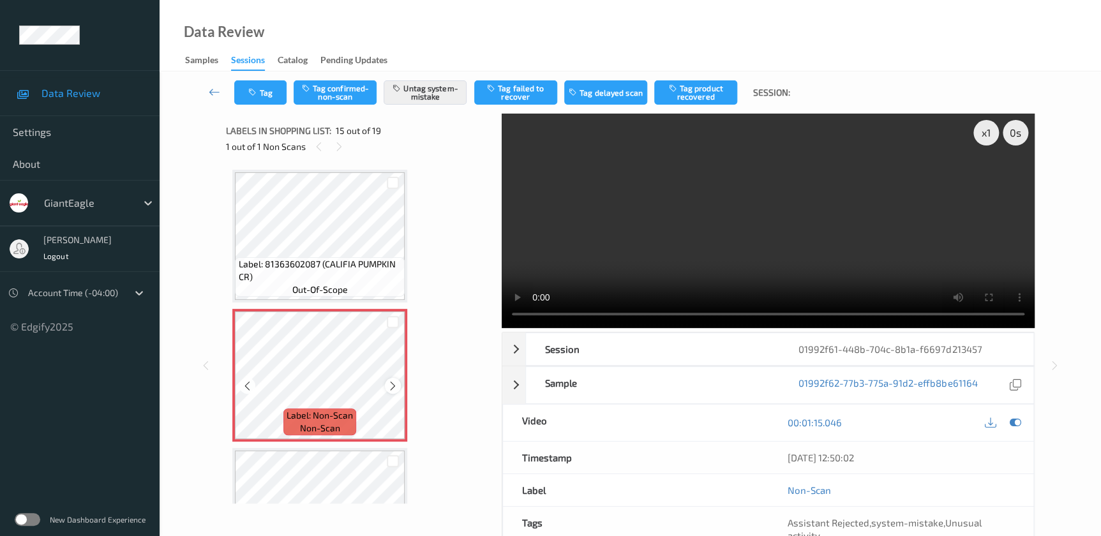
click at [396, 380] on icon at bounding box center [392, 385] width 11 height 11
click at [829, 216] on video at bounding box center [768, 221] width 533 height 214
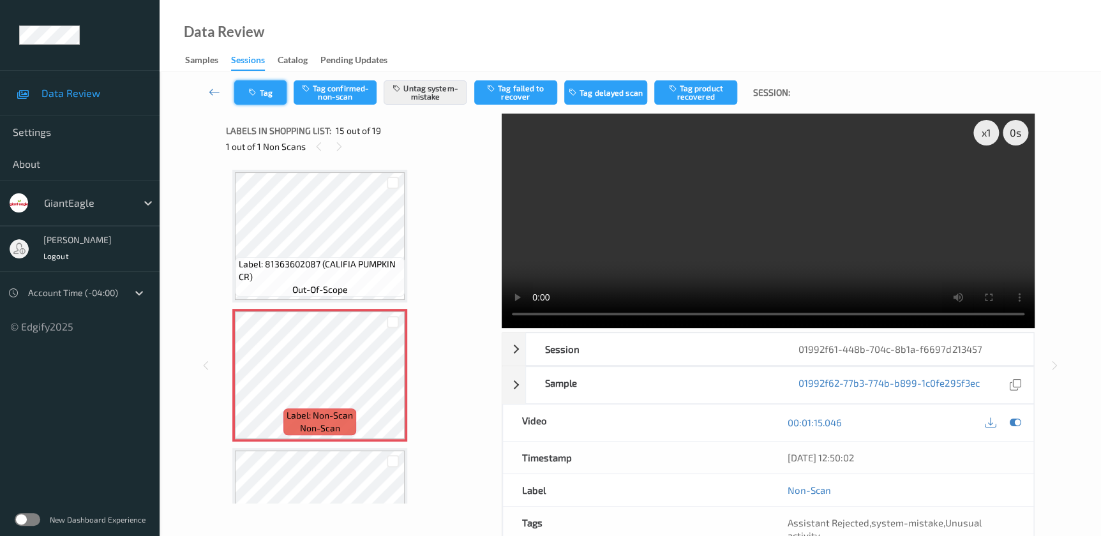
click at [255, 97] on button "Tag" at bounding box center [260, 92] width 52 height 24
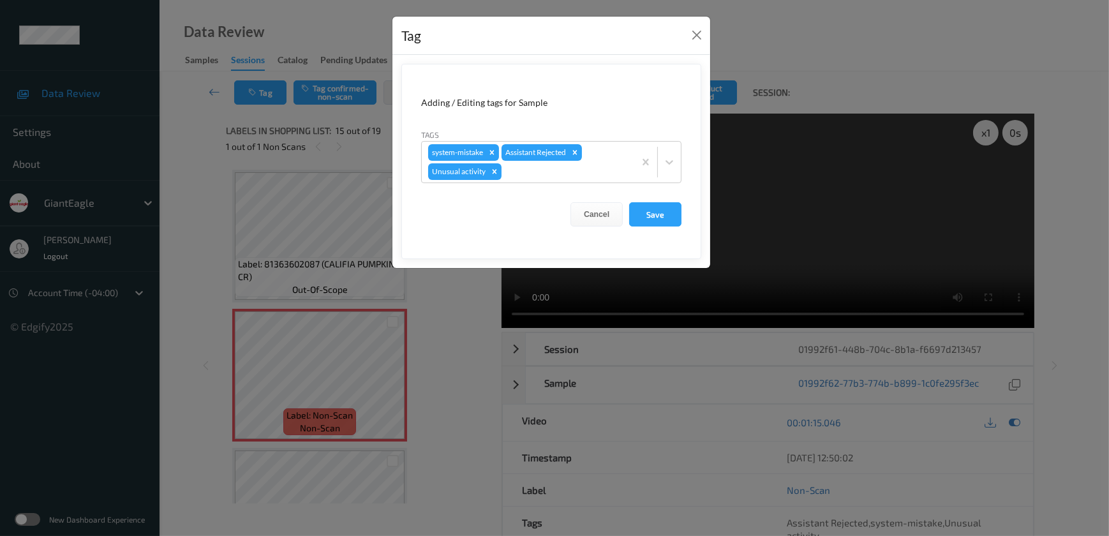
click at [449, 316] on div "Tag Adding / Editing tags for Sample Tags system-mistake Assistant Rejected Unu…" at bounding box center [554, 268] width 1109 height 536
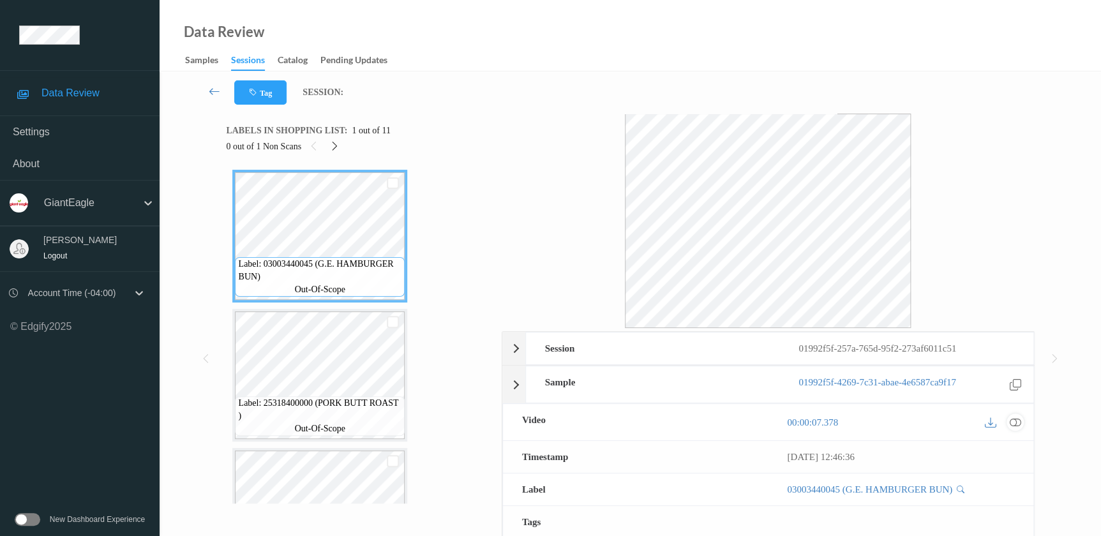
click at [1018, 421] on icon at bounding box center [1014, 423] width 11 height 12
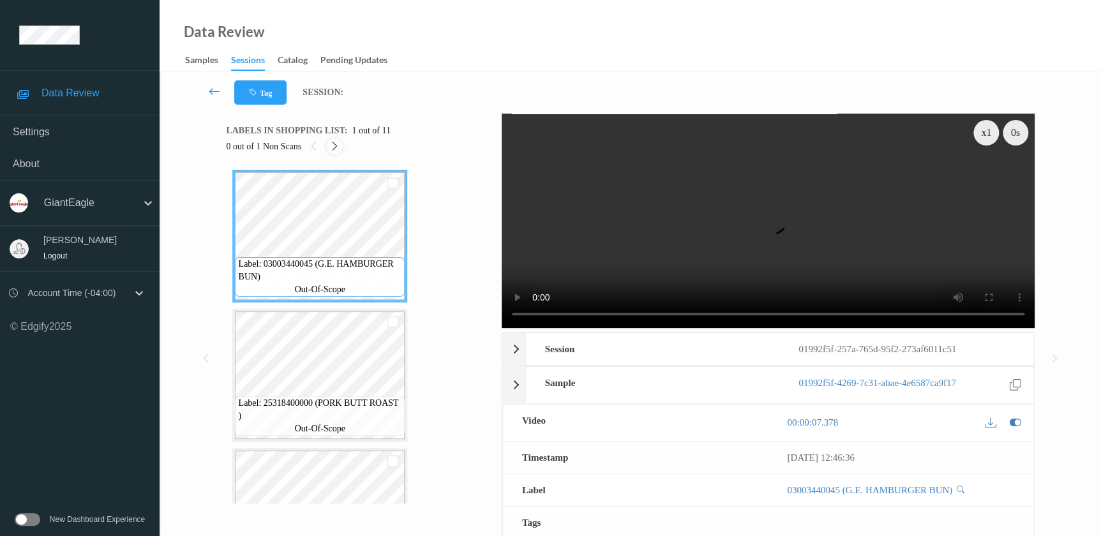
click at [334, 147] on icon at bounding box center [334, 146] width 11 height 11
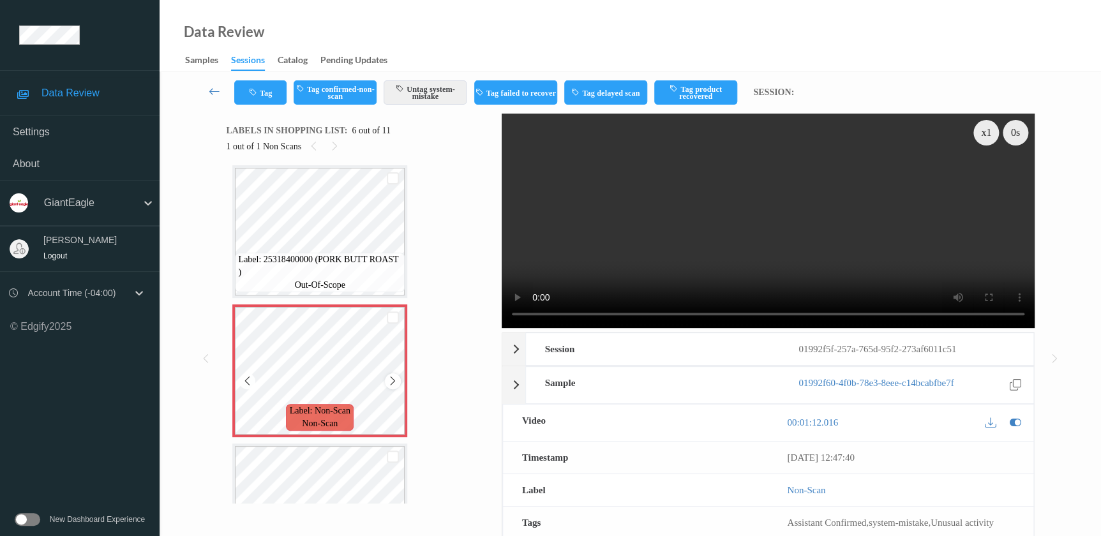
click at [390, 381] on icon at bounding box center [392, 381] width 11 height 11
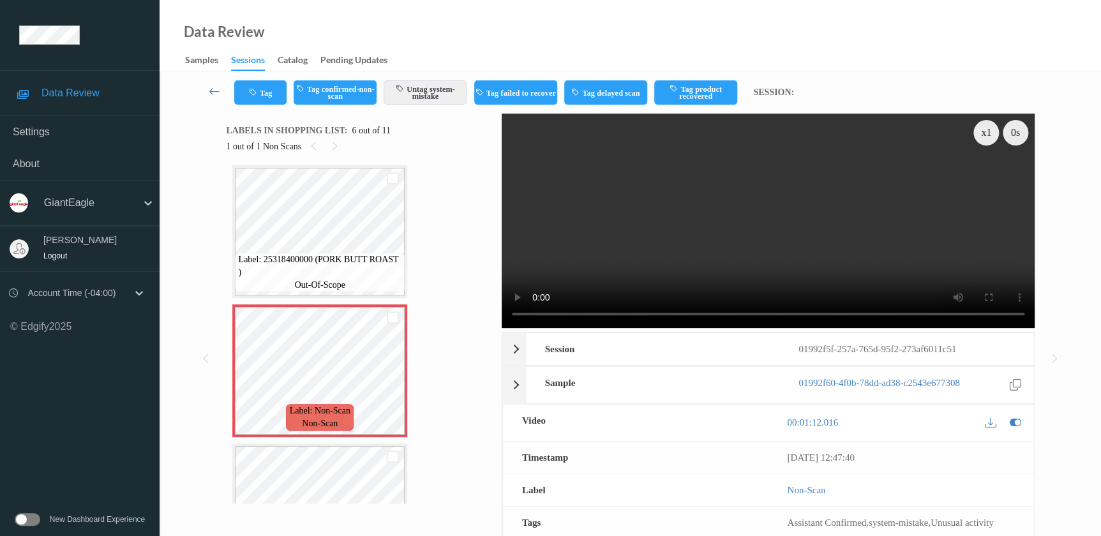
click at [868, 249] on video at bounding box center [768, 221] width 533 height 214
click at [993, 133] on div "x 1" at bounding box center [986, 133] width 26 height 26
click at [993, 133] on div "x 2" at bounding box center [986, 133] width 26 height 26
click at [258, 94] on icon "button" at bounding box center [254, 92] width 11 height 9
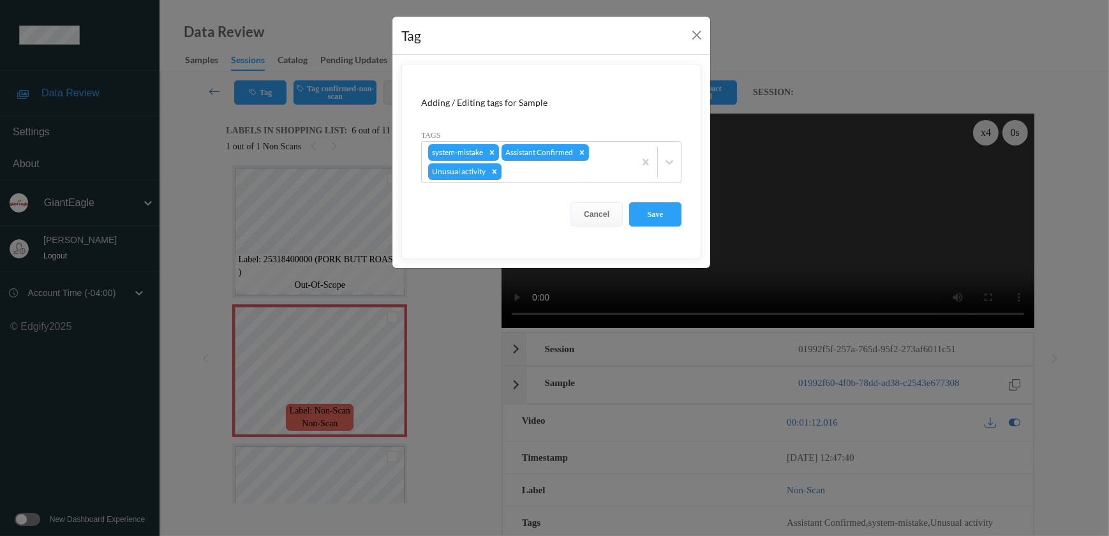
click at [434, 350] on div "Tag Adding / Editing tags for Sample Tags system-mistake Assistant Confirmed Un…" at bounding box center [554, 268] width 1109 height 536
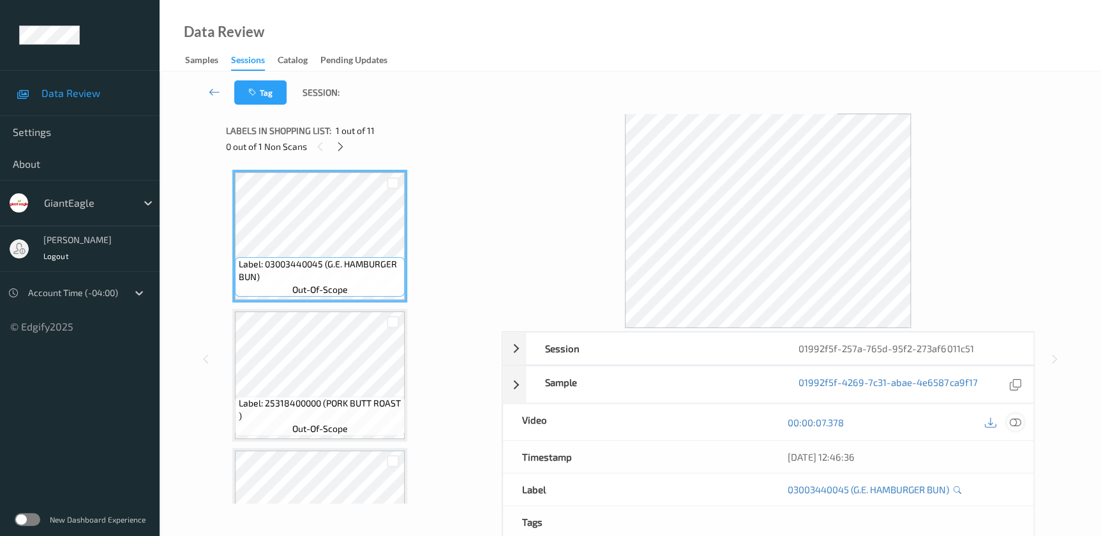
drag, startPoint x: 1013, startPoint y: 422, endPoint x: 465, endPoint y: 38, distance: 669.3
click at [1009, 410] on div "00:00:07.378" at bounding box center [900, 422] width 265 height 36
drag, startPoint x: 1013, startPoint y: 422, endPoint x: 778, endPoint y: 59, distance: 432.9
click at [1013, 422] on icon at bounding box center [1014, 422] width 11 height 11
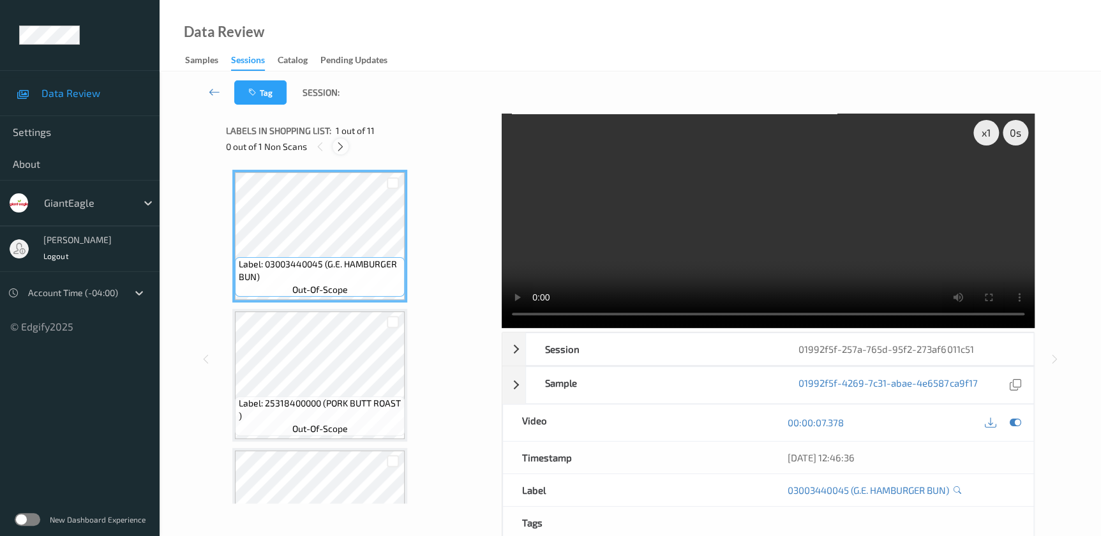
click at [343, 149] on icon at bounding box center [340, 146] width 11 height 11
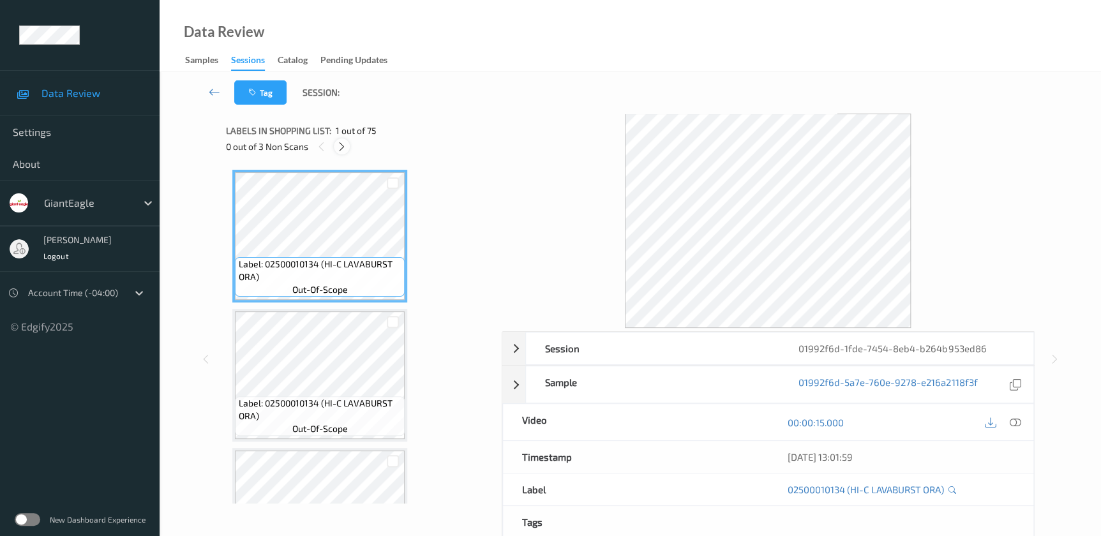
click at [343, 149] on icon at bounding box center [341, 146] width 11 height 11
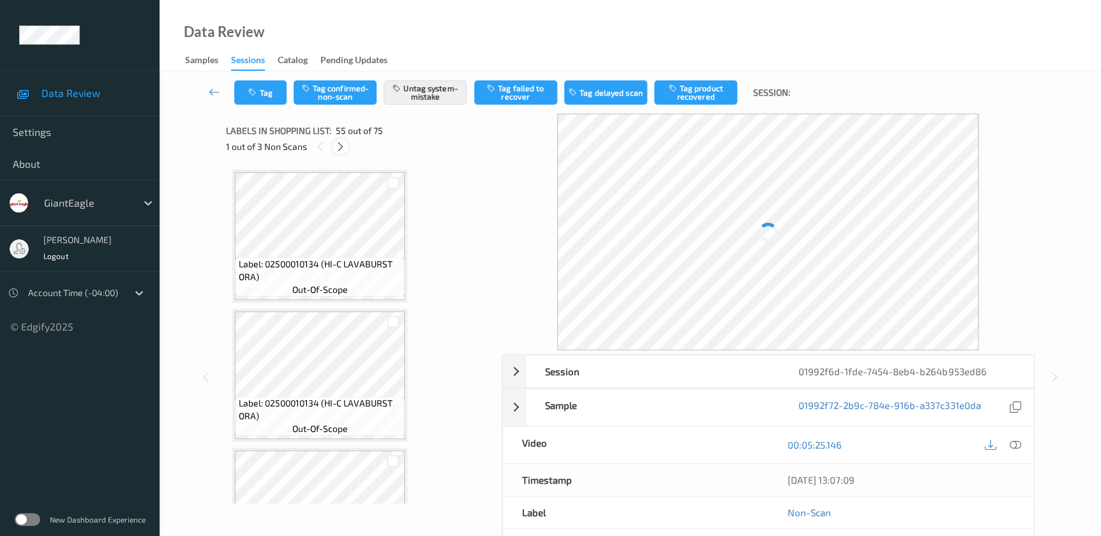
scroll to position [7354, 0]
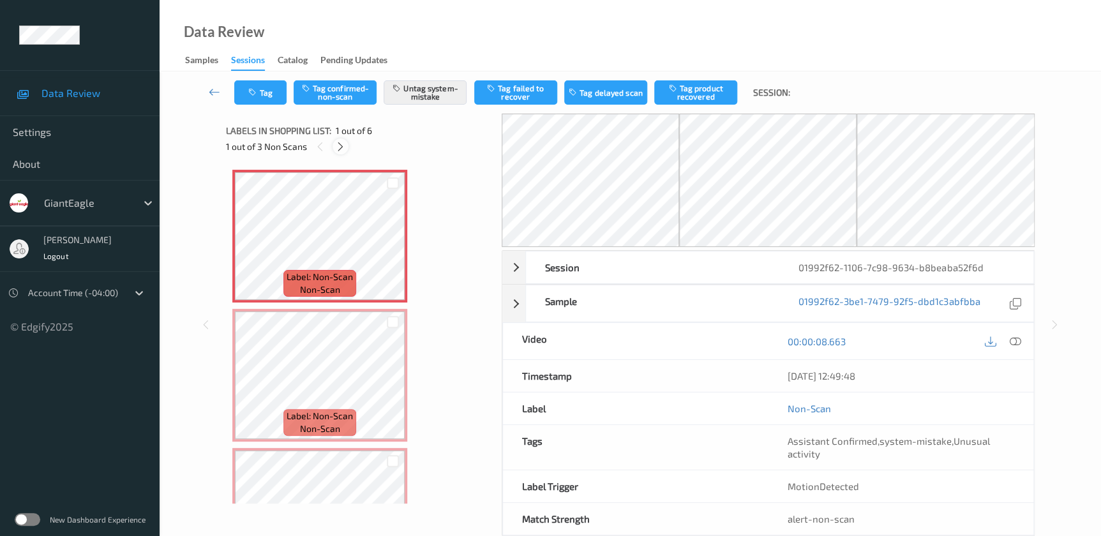
click at [341, 150] on icon at bounding box center [340, 146] width 11 height 11
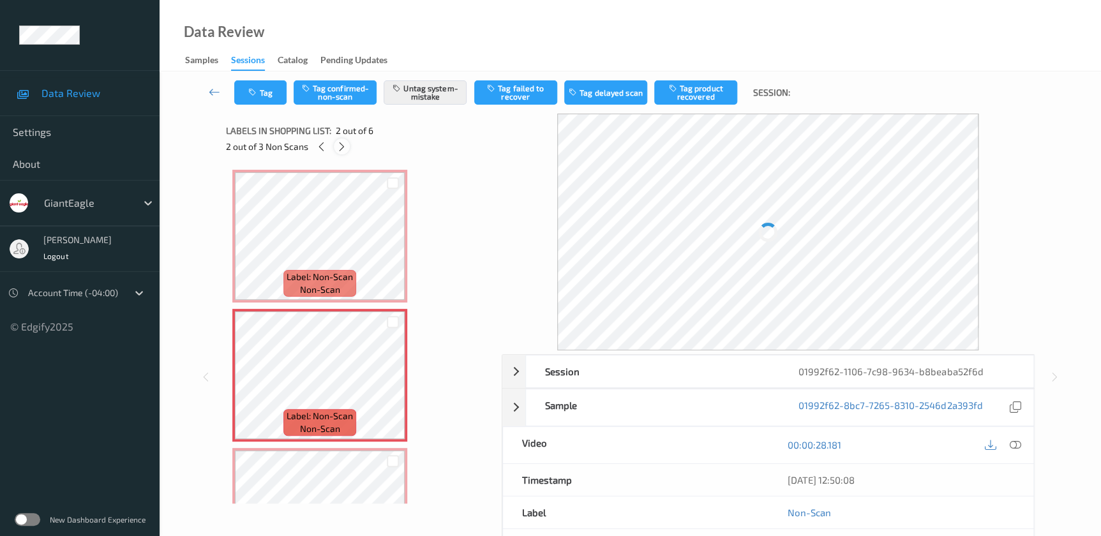
scroll to position [6, 0]
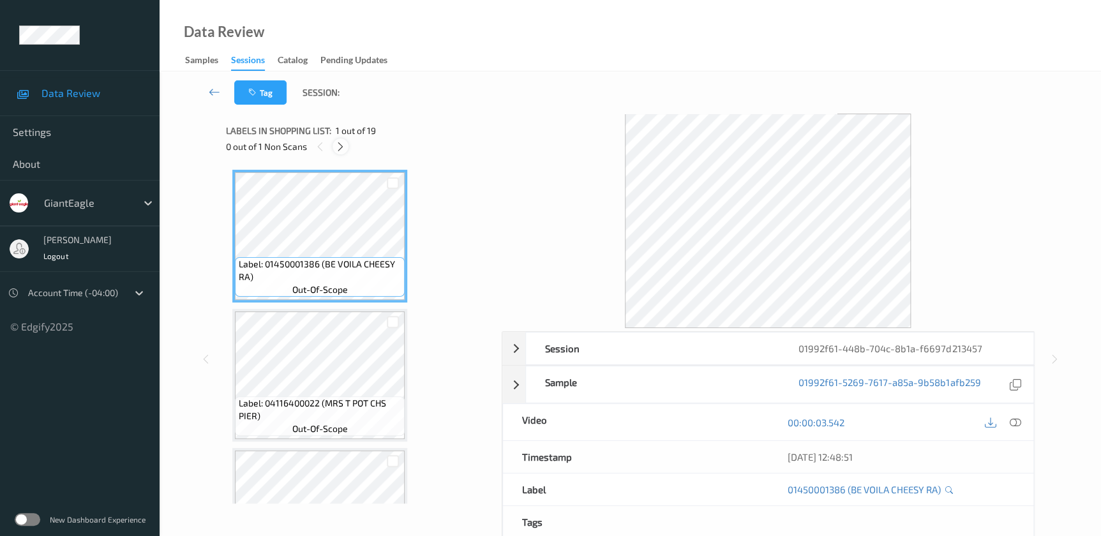
click at [342, 149] on icon at bounding box center [340, 146] width 11 height 11
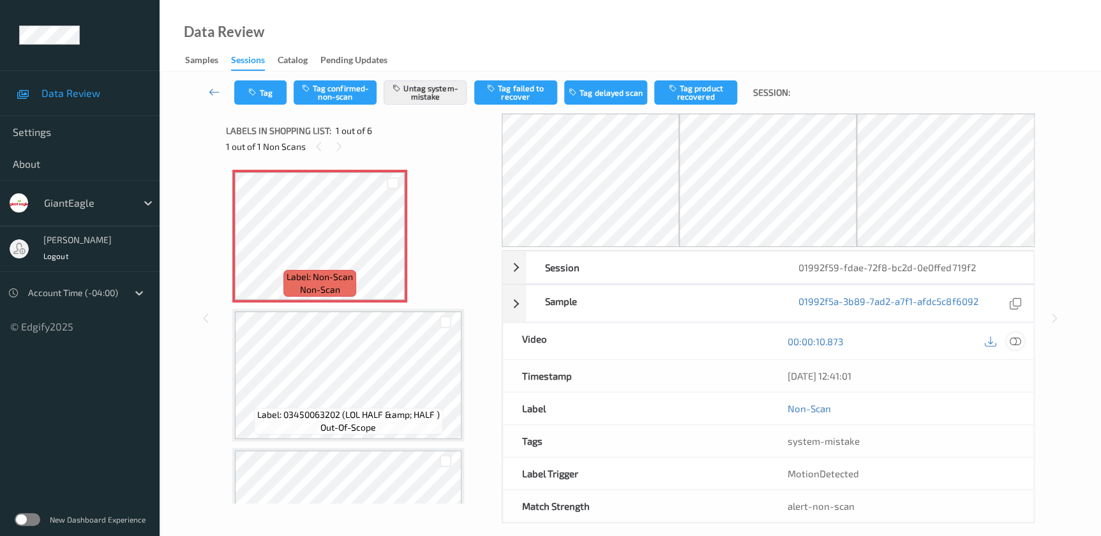
click at [1019, 340] on icon at bounding box center [1014, 341] width 11 height 11
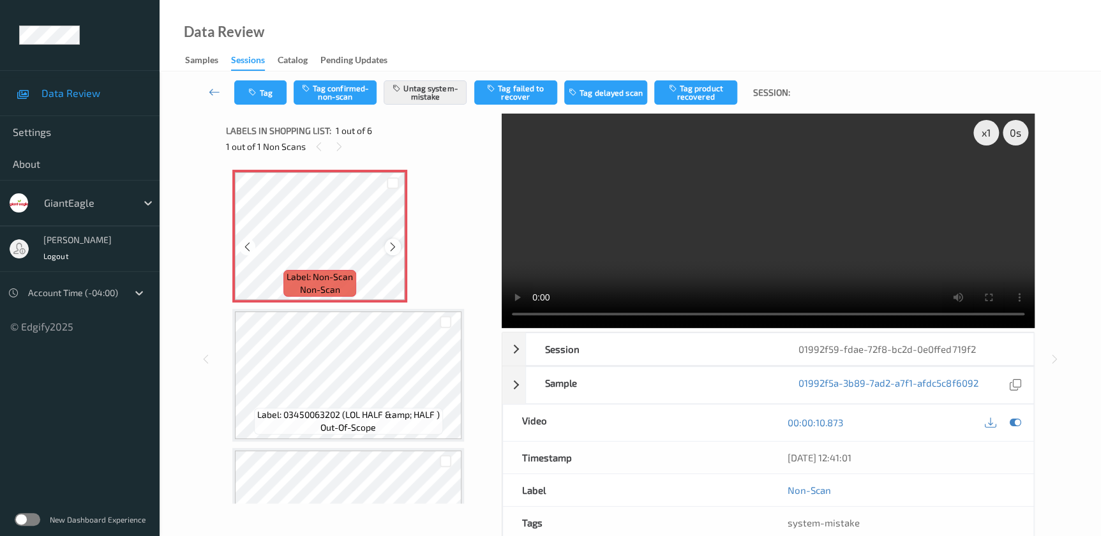
click at [390, 246] on icon at bounding box center [392, 246] width 11 height 11
click at [784, 214] on video at bounding box center [768, 221] width 533 height 214
click at [236, 91] on button "Tag" at bounding box center [260, 92] width 52 height 24
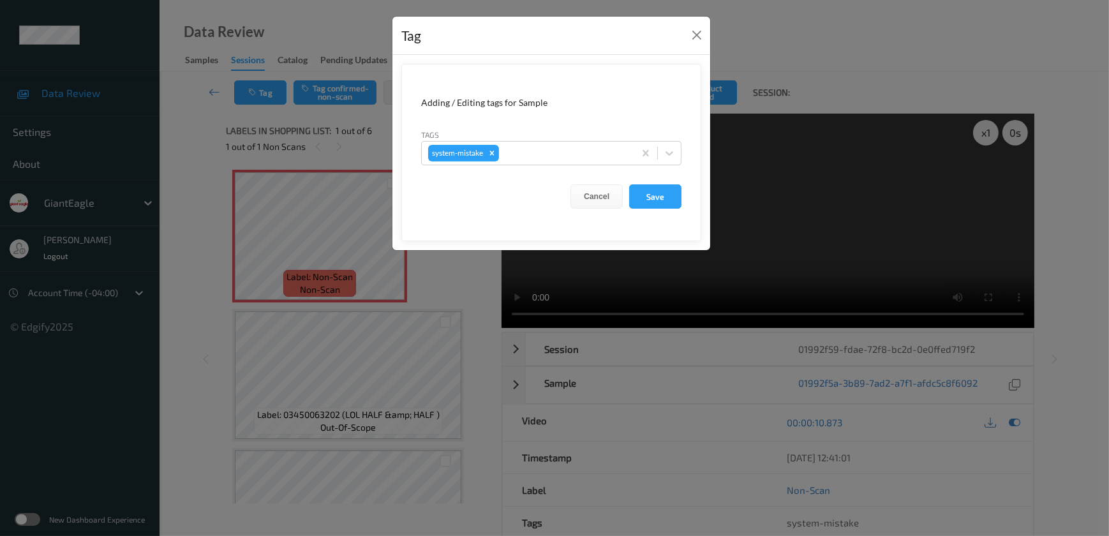
click at [454, 275] on div "Tag Adding / Editing tags for Sample Tags system-mistake Cancel Save" at bounding box center [554, 268] width 1109 height 536
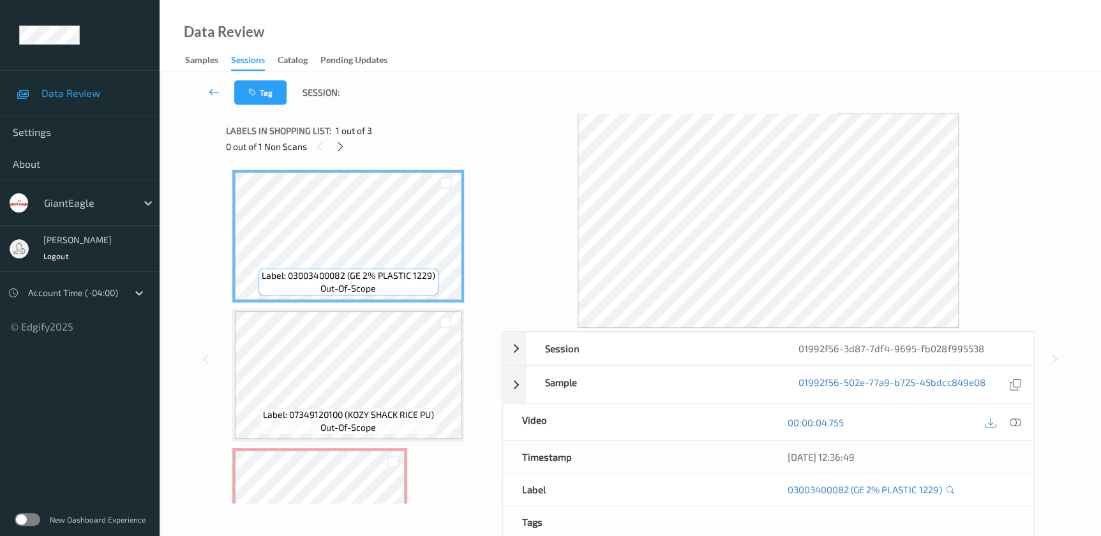
drag, startPoint x: 1014, startPoint y: 423, endPoint x: 701, endPoint y: 99, distance: 450.4
click at [1014, 423] on icon at bounding box center [1014, 422] width 11 height 11
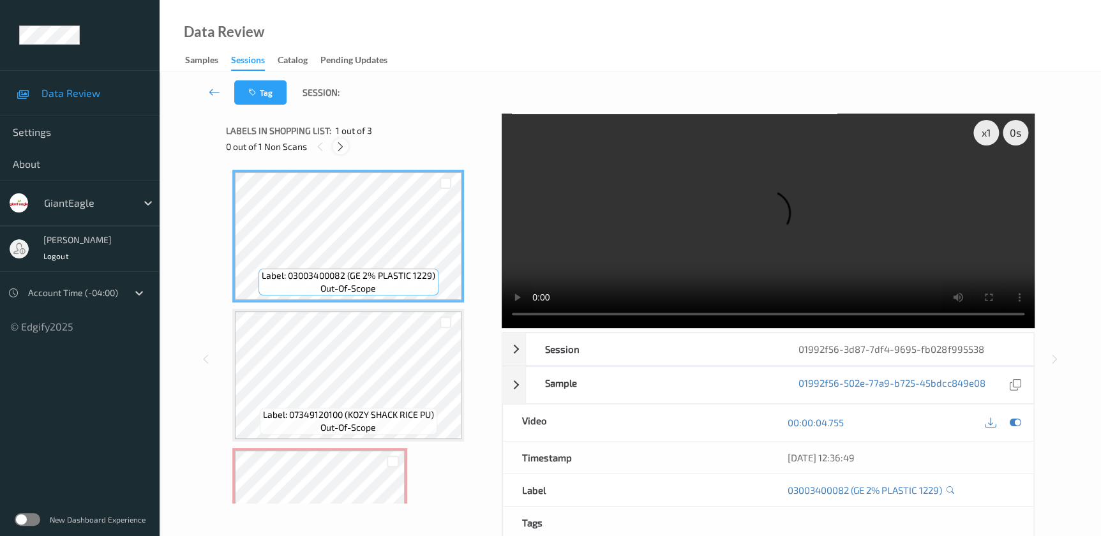
click at [343, 148] on icon at bounding box center [340, 146] width 11 height 11
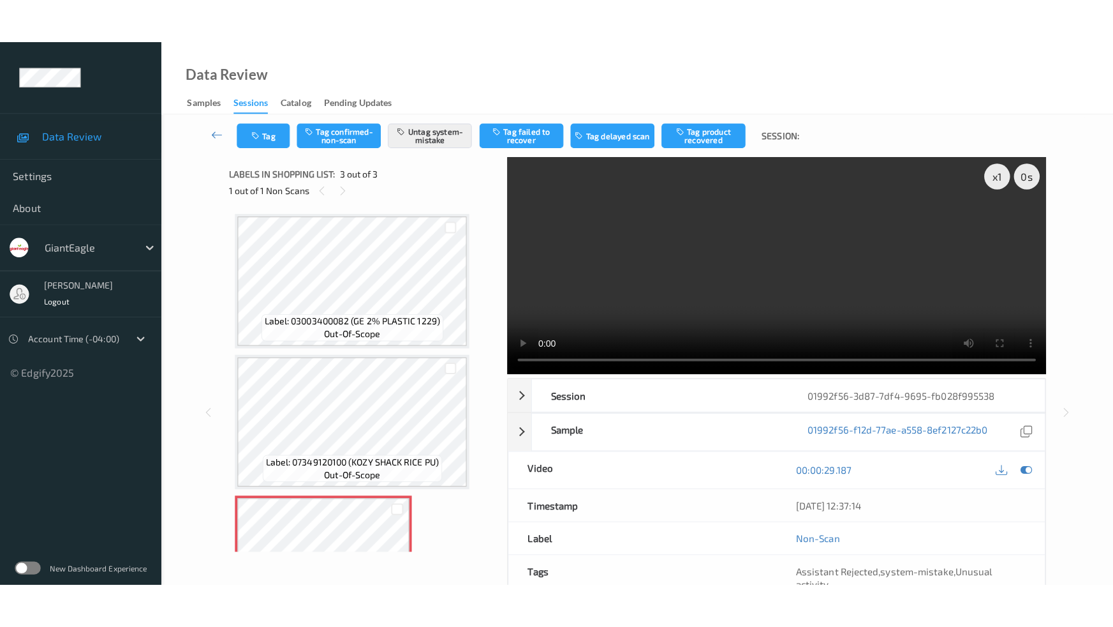
scroll to position [82, 0]
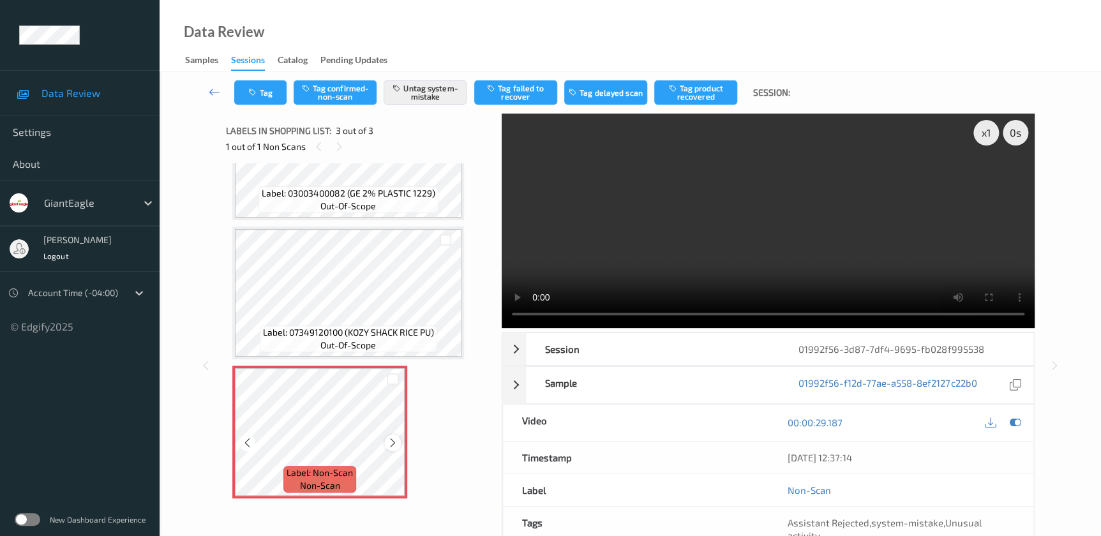
click at [390, 444] on icon at bounding box center [392, 442] width 11 height 11
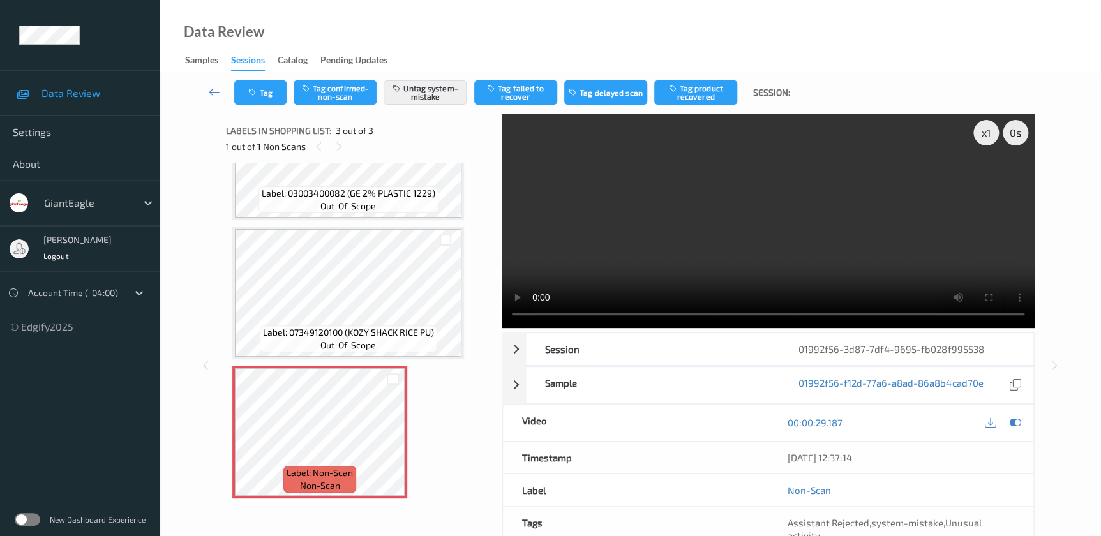
click at [807, 249] on video at bounding box center [768, 221] width 533 height 214
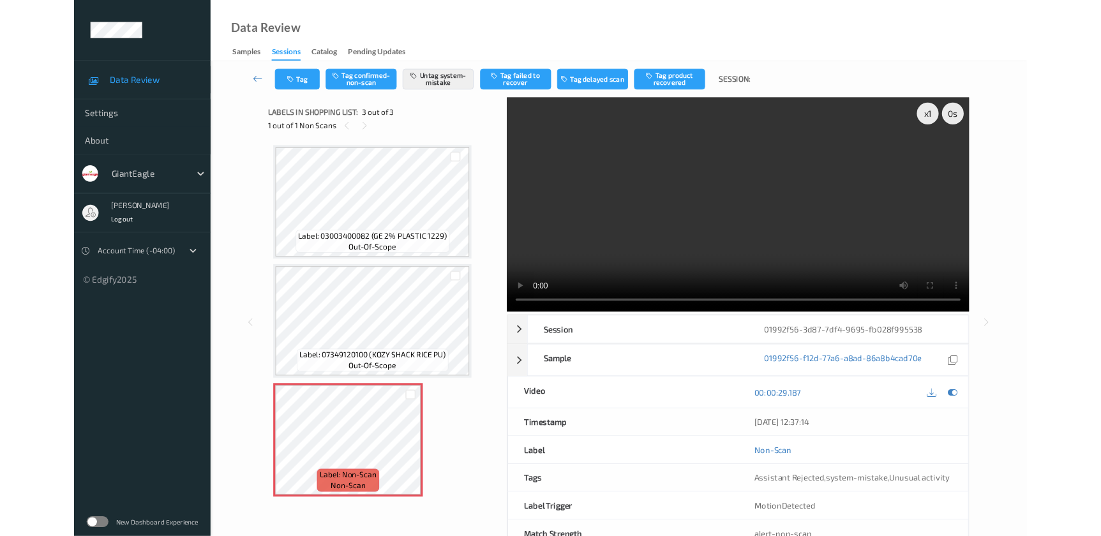
scroll to position [0, 0]
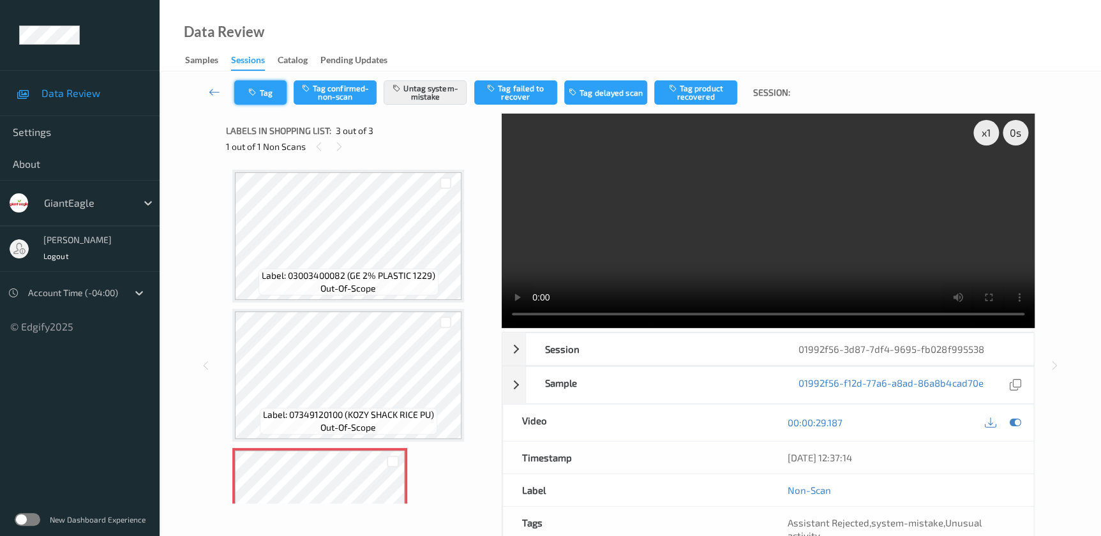
click at [257, 89] on icon "button" at bounding box center [253, 92] width 11 height 9
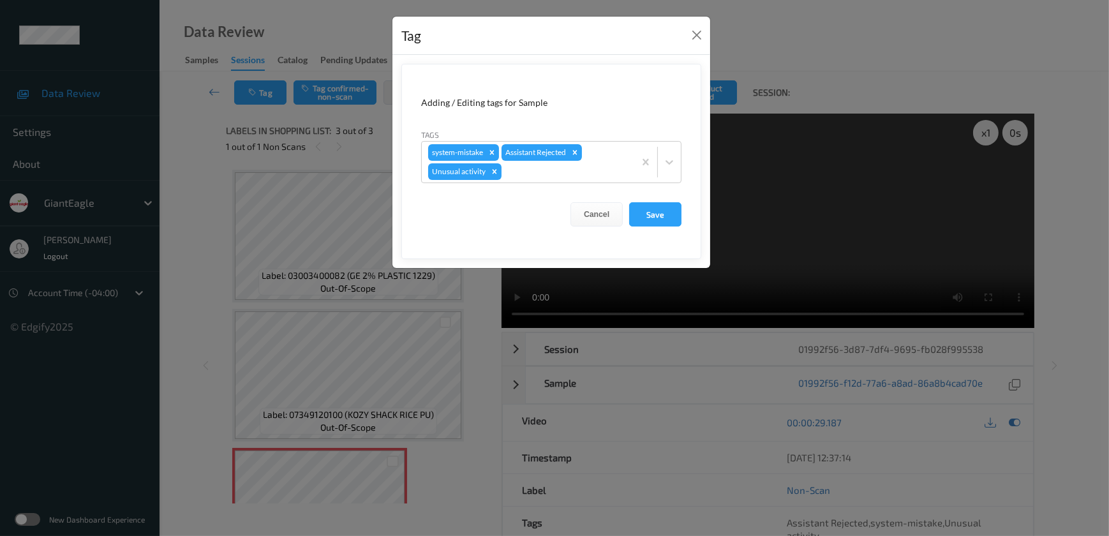
click at [447, 476] on div "Tag Adding / Editing tags for Sample Tags system-mistake Assistant Rejected Unu…" at bounding box center [554, 268] width 1109 height 536
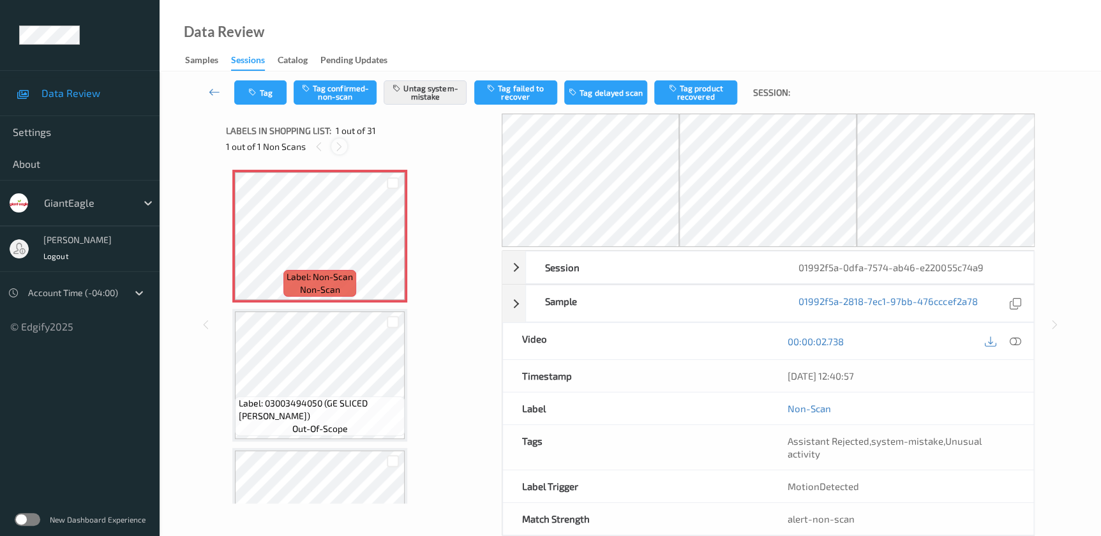
click at [336, 146] on icon at bounding box center [339, 146] width 11 height 11
click at [394, 250] on icon at bounding box center [392, 246] width 11 height 11
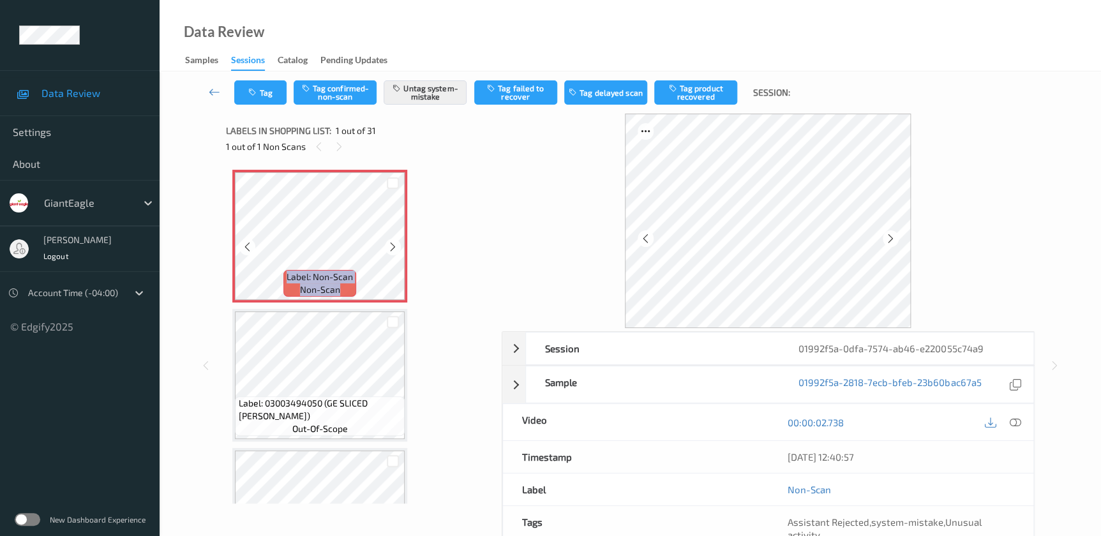
click at [394, 250] on icon at bounding box center [392, 246] width 11 height 11
drag, startPoint x: 1015, startPoint y: 424, endPoint x: 865, endPoint y: 318, distance: 183.2
click at [1015, 424] on icon at bounding box center [1014, 422] width 11 height 11
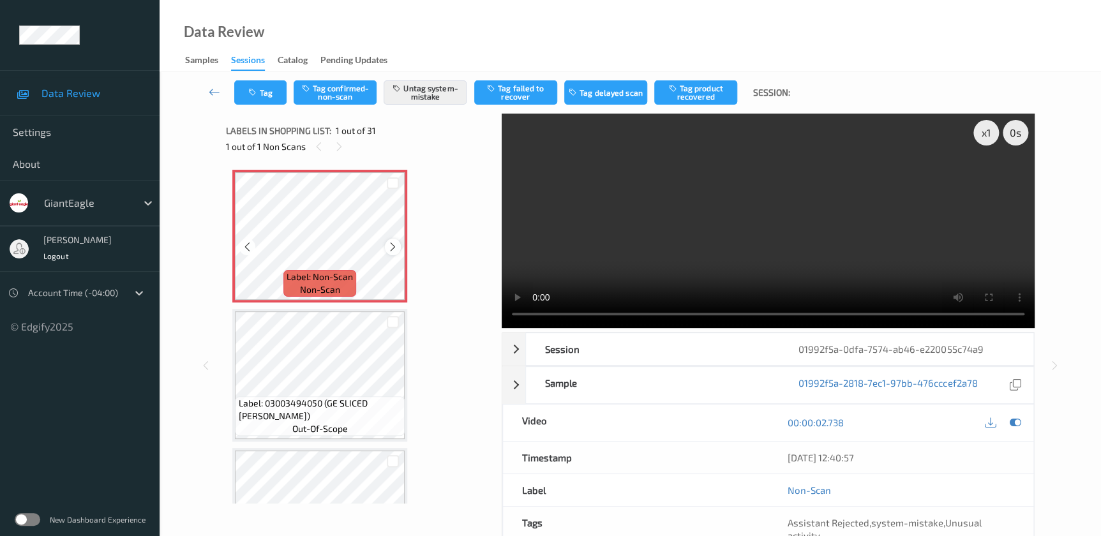
click at [390, 247] on icon at bounding box center [392, 246] width 11 height 11
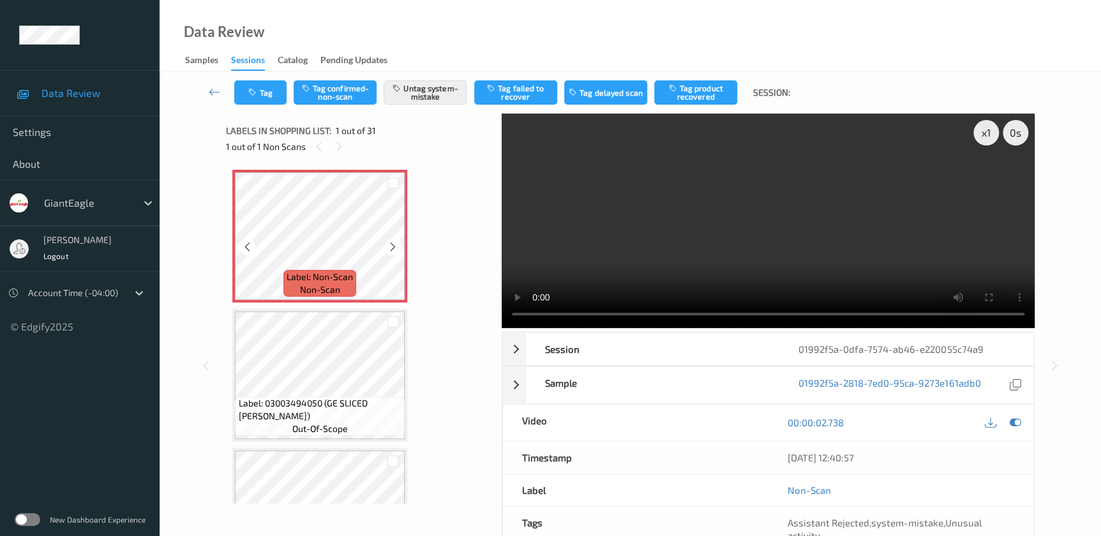
click at [390, 247] on icon at bounding box center [392, 246] width 11 height 11
click at [957, 244] on video at bounding box center [768, 221] width 533 height 214
click at [255, 90] on icon "button" at bounding box center [253, 92] width 11 height 9
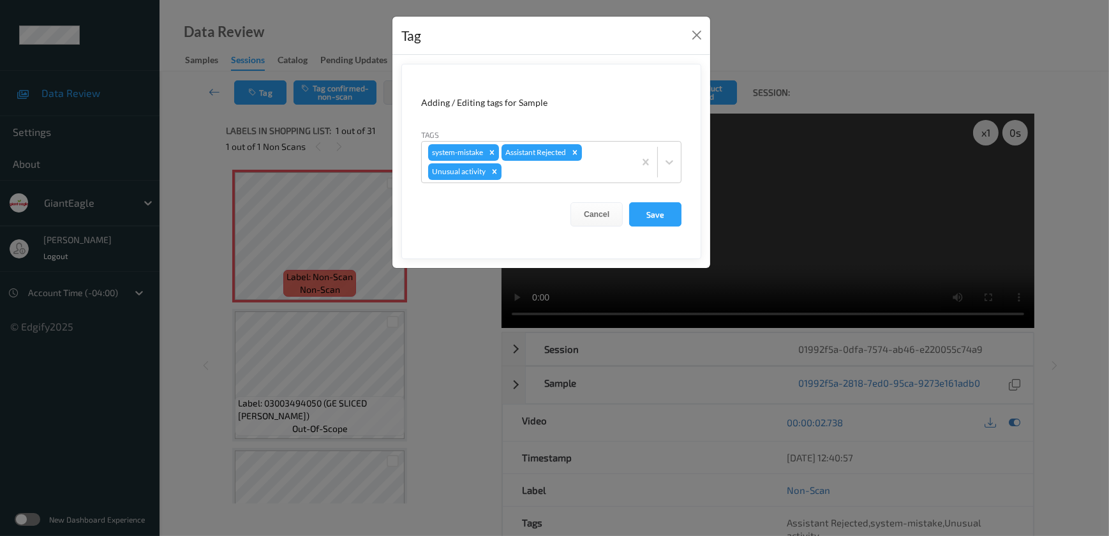
click at [438, 311] on div "Tag Adding / Editing tags for Sample Tags system-mistake Assistant Rejected Unu…" at bounding box center [554, 268] width 1109 height 536
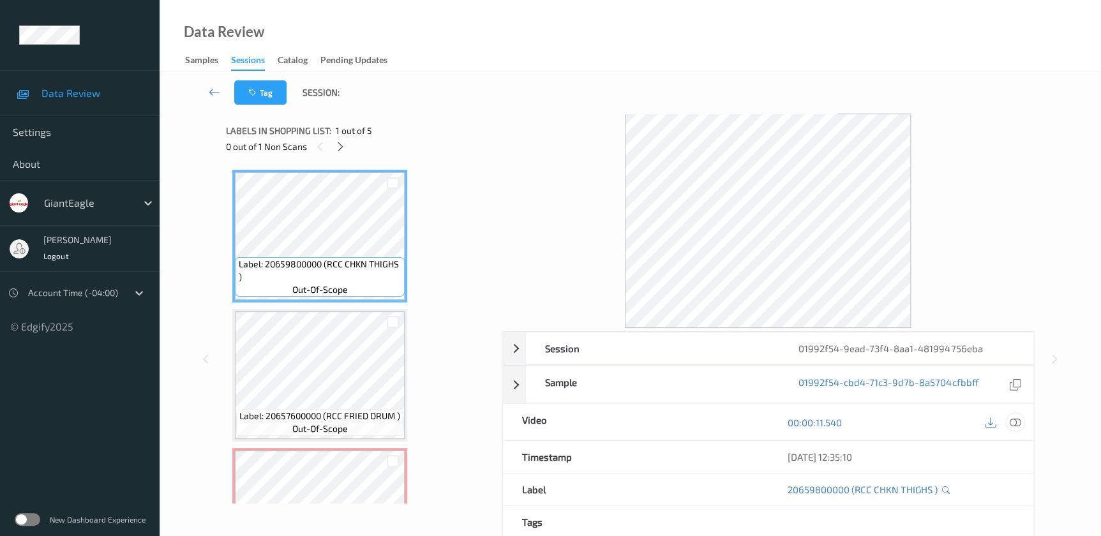
click at [1010, 422] on icon at bounding box center [1014, 422] width 11 height 11
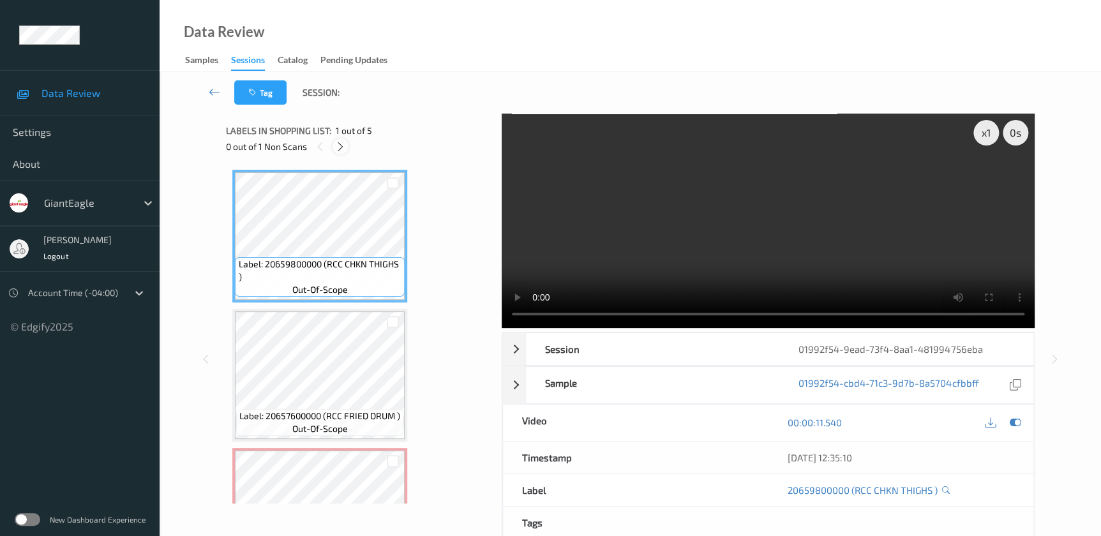
click at [343, 153] on div at bounding box center [340, 146] width 16 height 16
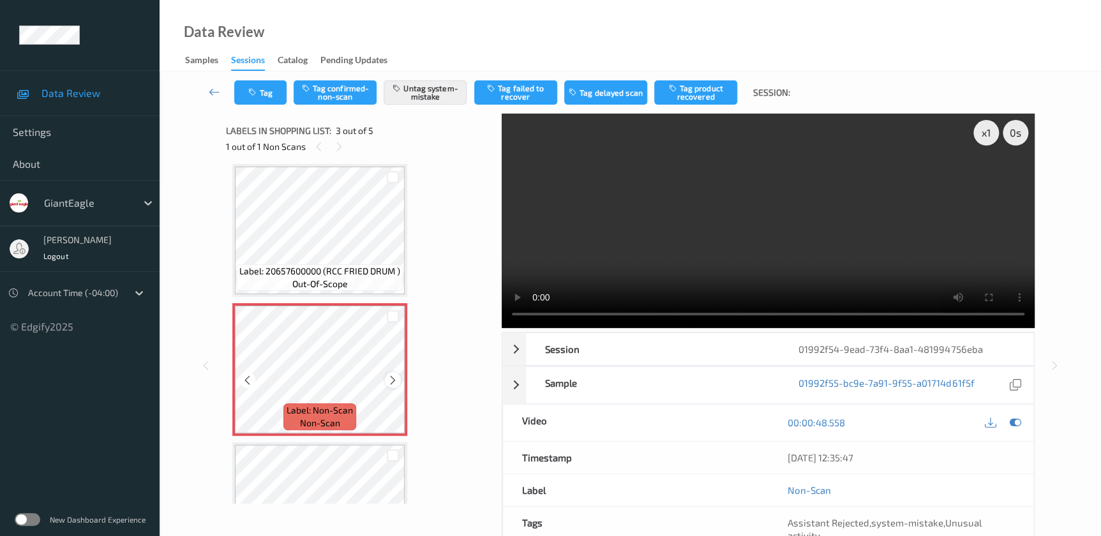
click at [390, 382] on icon at bounding box center [392, 380] width 11 height 11
click at [392, 377] on icon at bounding box center [392, 380] width 11 height 11
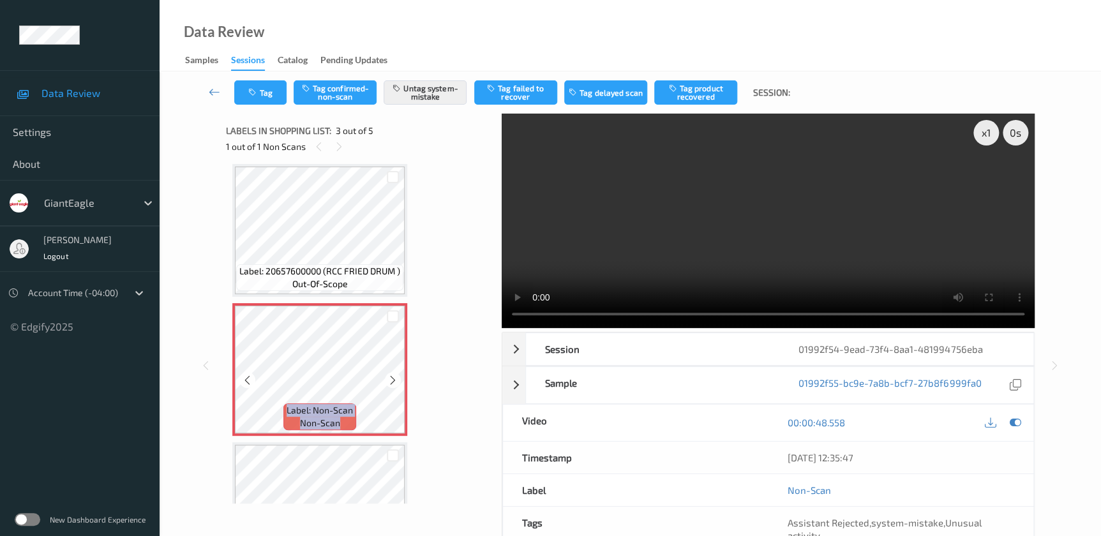
click at [392, 377] on icon at bounding box center [392, 380] width 11 height 11
click at [798, 265] on video at bounding box center [768, 221] width 533 height 214
click at [264, 88] on button "Tag" at bounding box center [260, 92] width 52 height 24
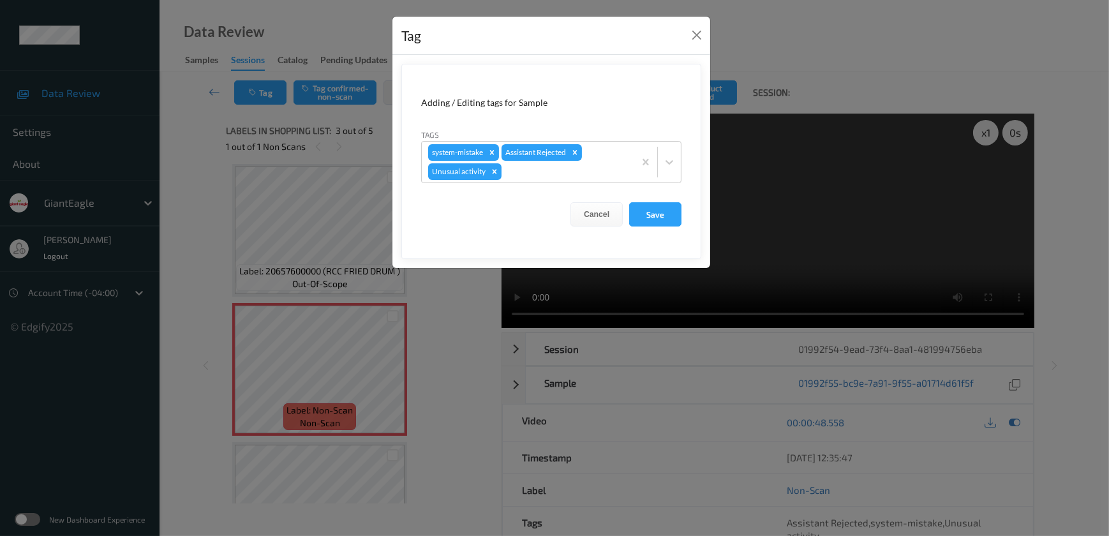
click at [451, 299] on div "Tag Adding / Editing tags for Sample Tags system-mistake Assistant Rejected Unu…" at bounding box center [554, 268] width 1109 height 536
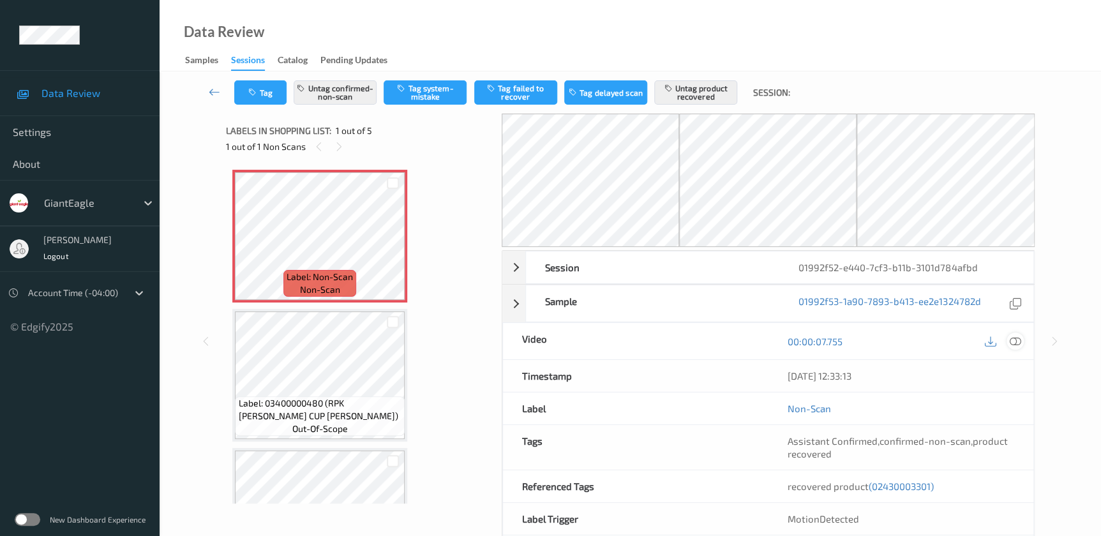
click at [1011, 338] on icon at bounding box center [1014, 341] width 11 height 11
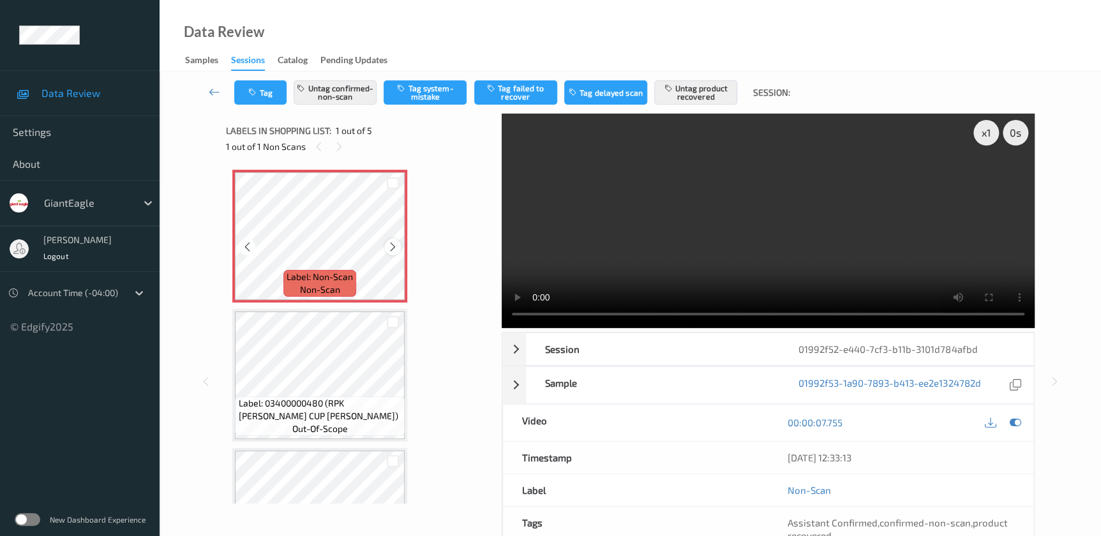
click at [394, 247] on icon at bounding box center [392, 246] width 11 height 11
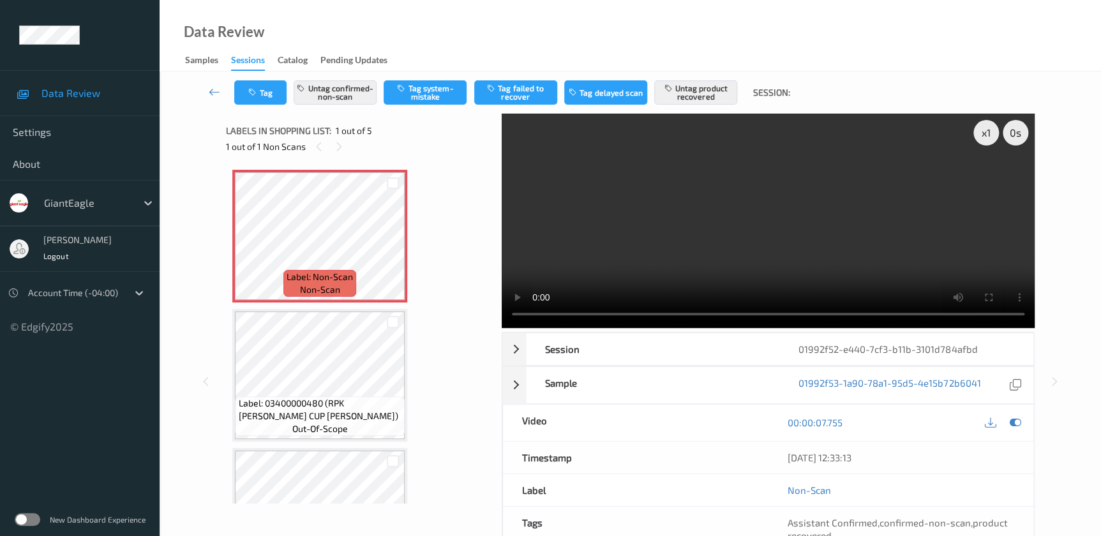
click at [765, 245] on video at bounding box center [768, 221] width 533 height 214
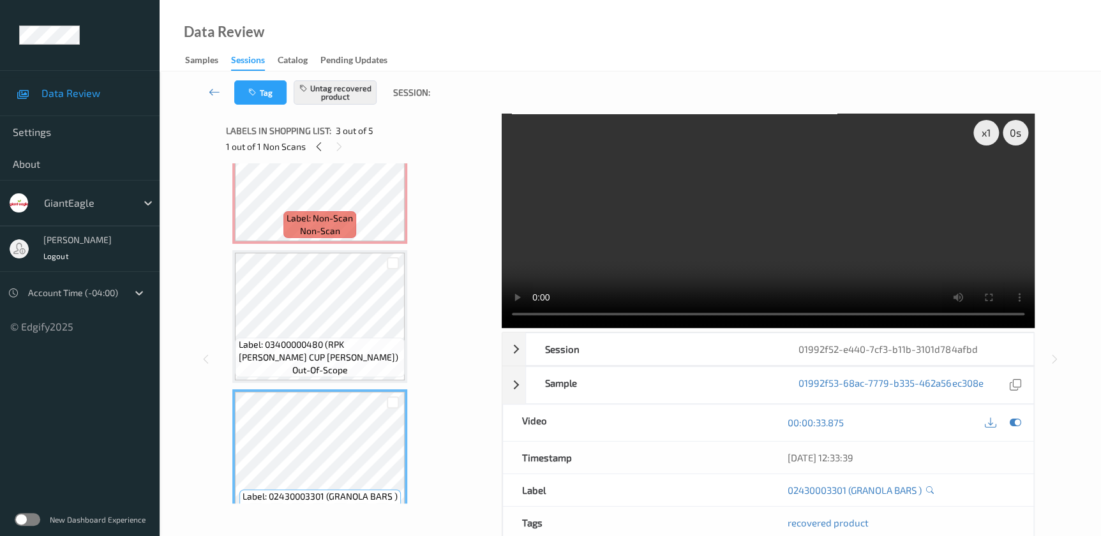
scroll to position [57, 0]
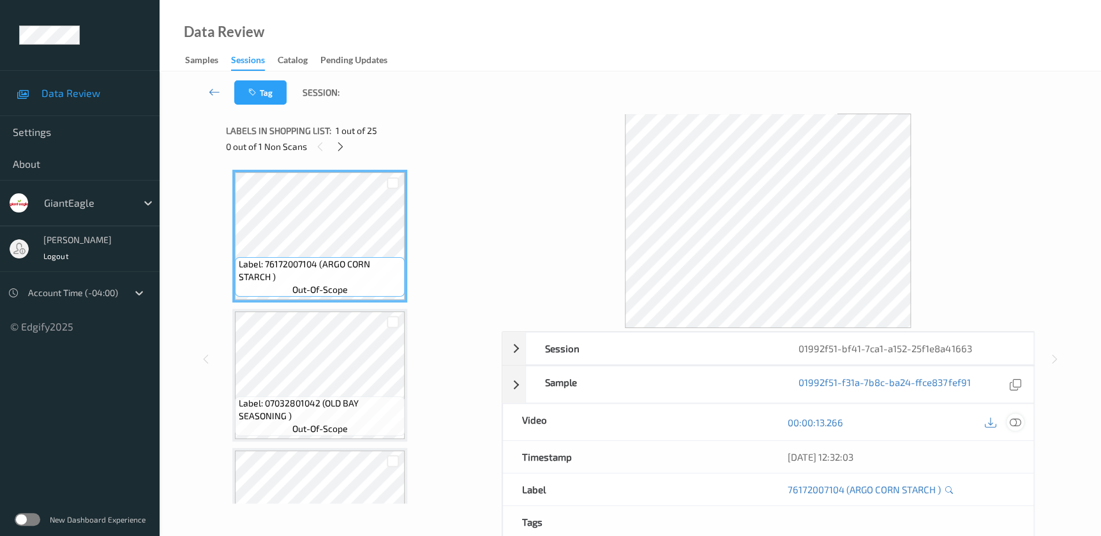
click at [1017, 422] on icon at bounding box center [1014, 422] width 11 height 11
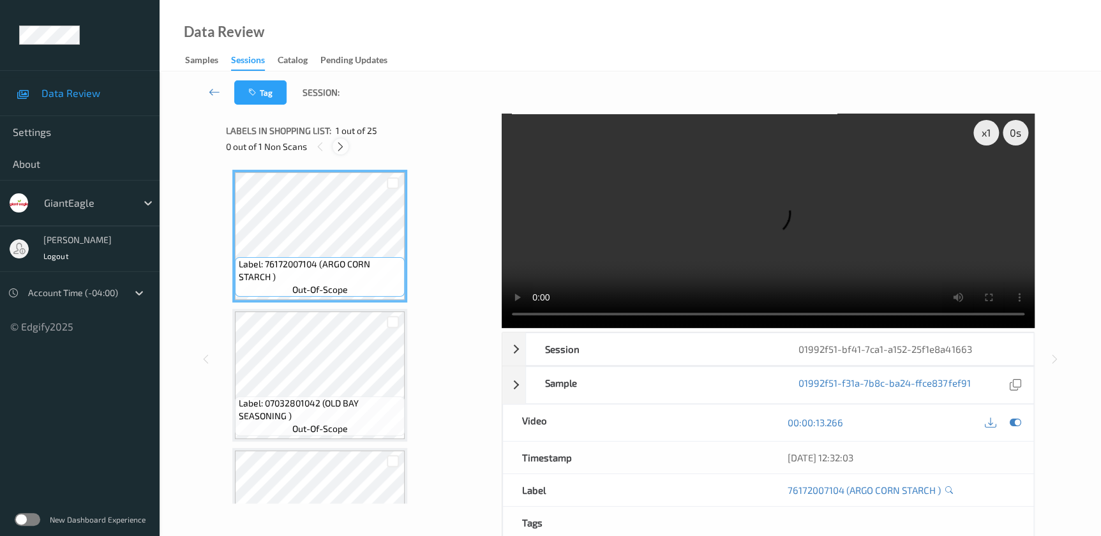
click at [343, 145] on icon at bounding box center [340, 146] width 11 height 11
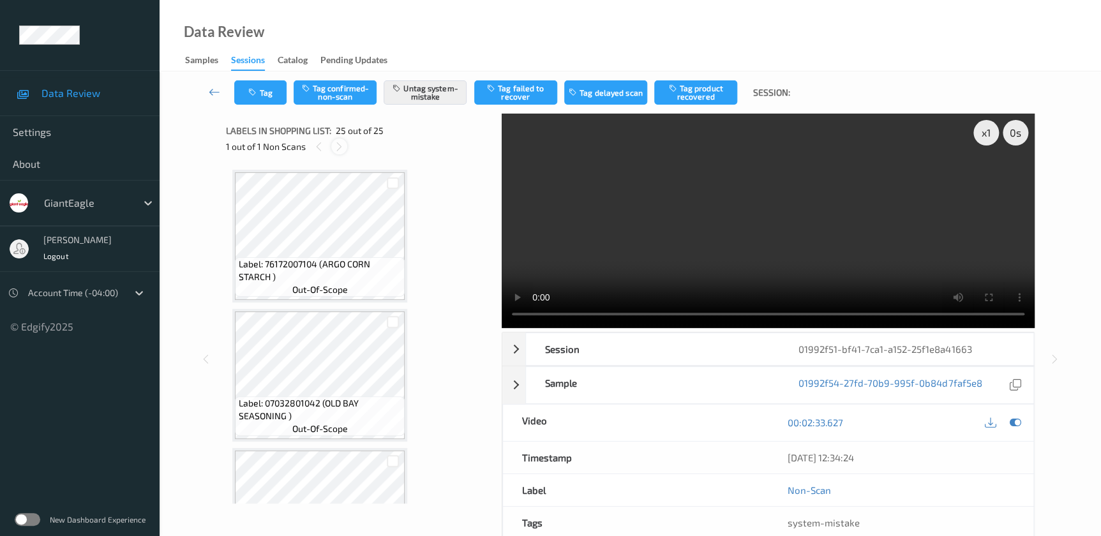
scroll to position [3132, 0]
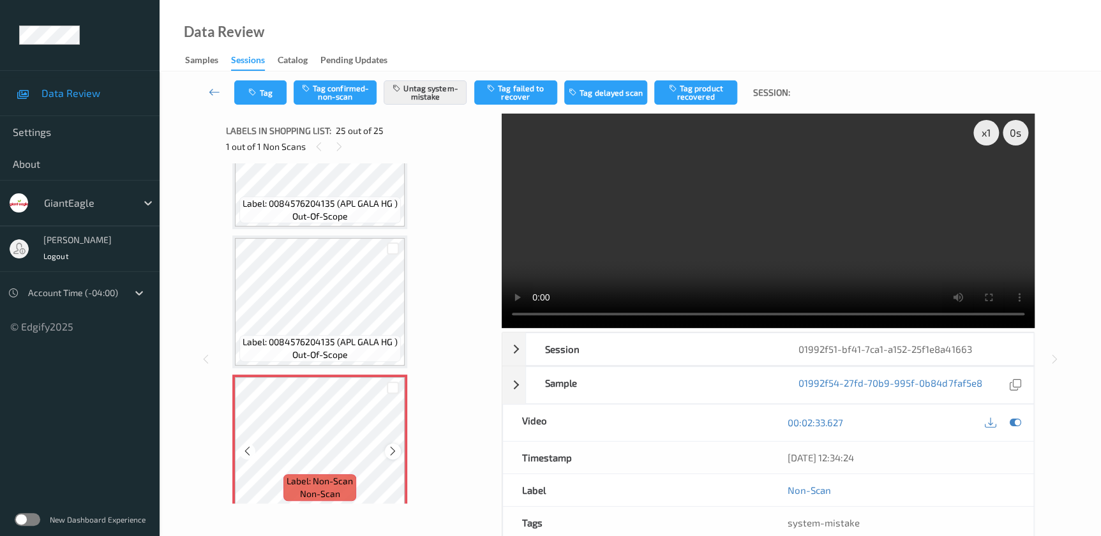
click at [389, 445] on icon at bounding box center [392, 450] width 11 height 11
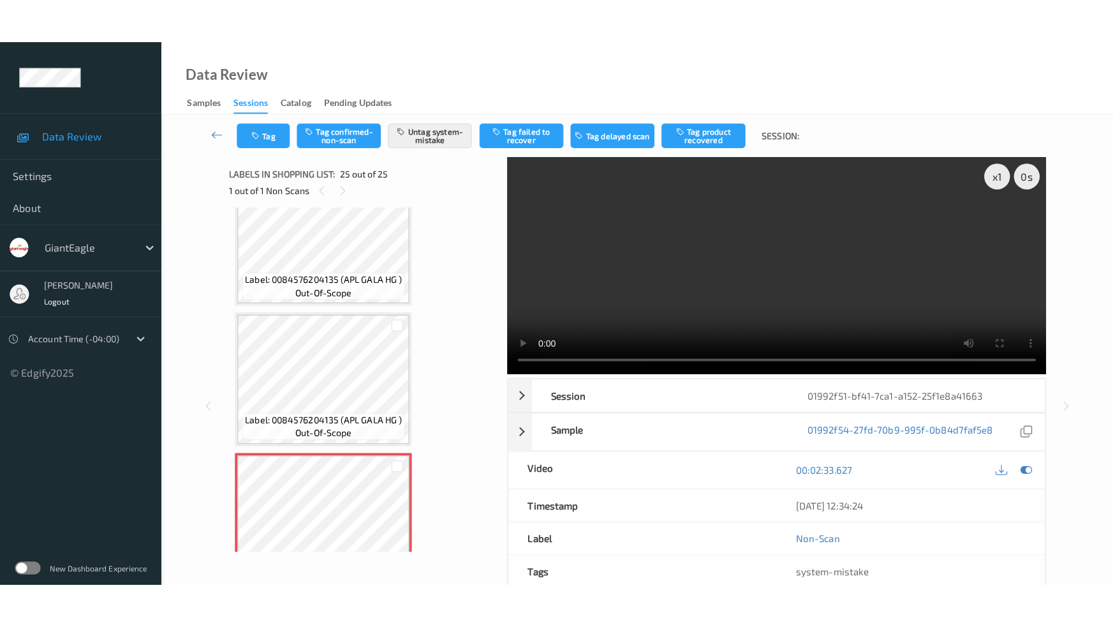
scroll to position [3074, 0]
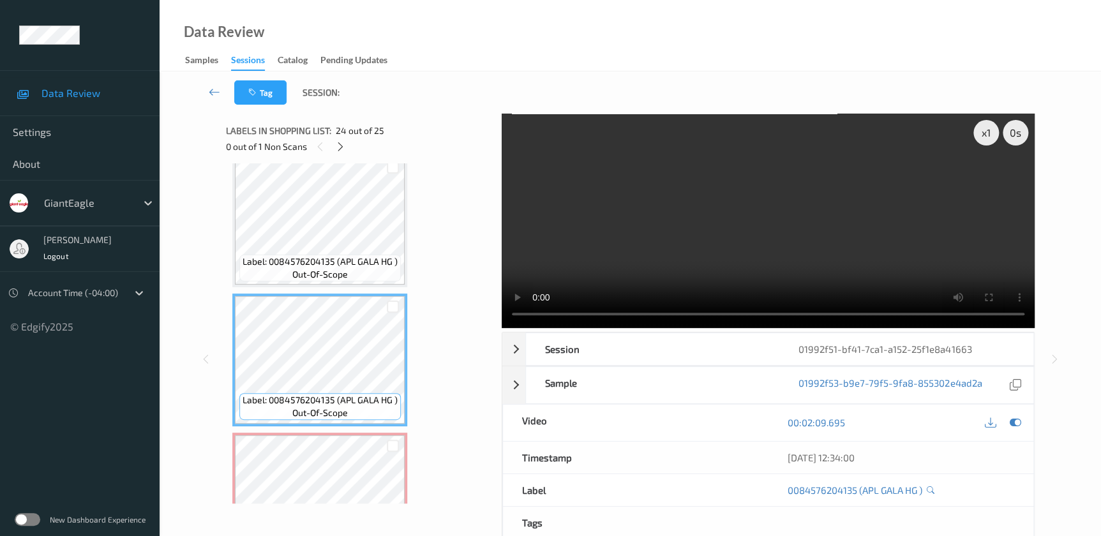
click at [817, 251] on video at bounding box center [768, 221] width 533 height 214
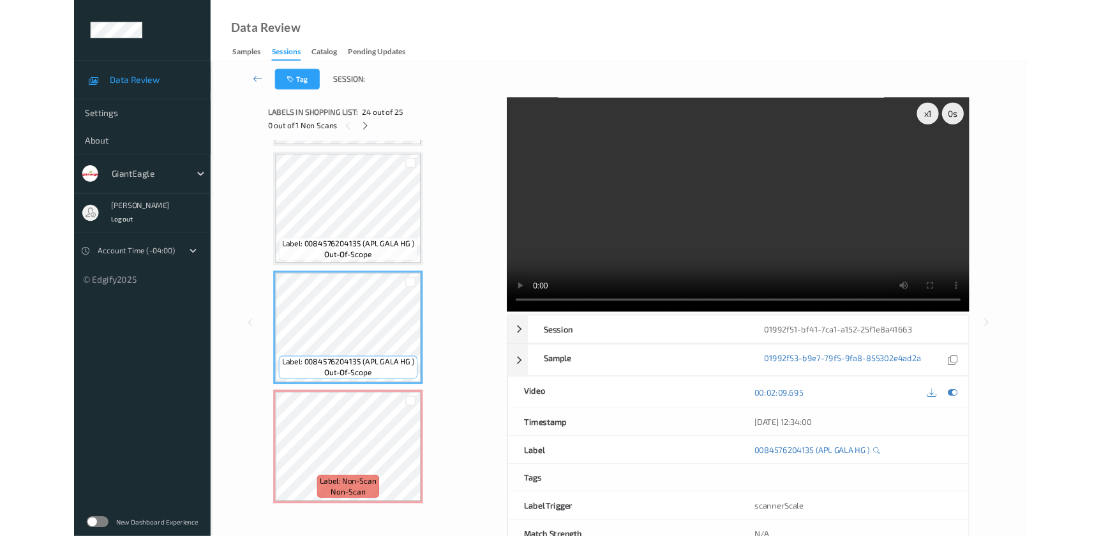
scroll to position [3042, 0]
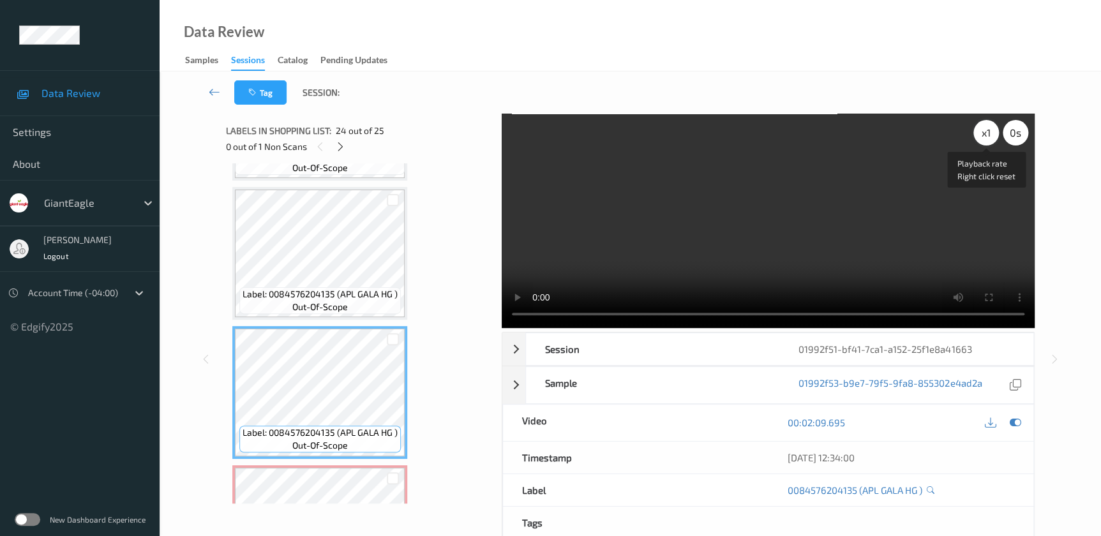
click at [983, 134] on div "x 1" at bounding box center [986, 133] width 26 height 26
click at [983, 134] on div "x 2" at bounding box center [986, 133] width 26 height 26
click at [983, 134] on div "x 4" at bounding box center [986, 133] width 26 height 26
click at [338, 144] on icon at bounding box center [340, 146] width 11 height 11
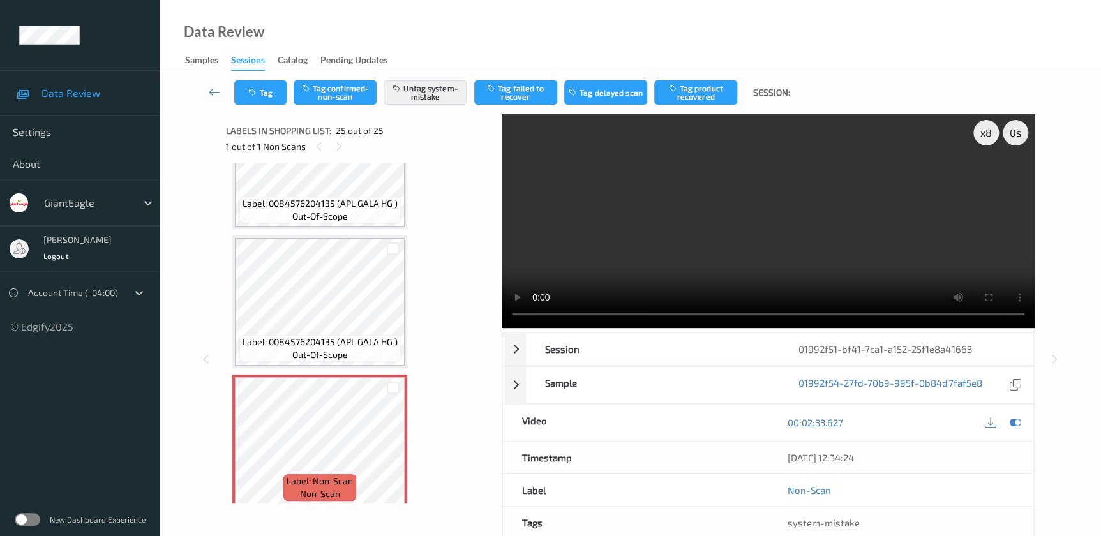
click at [249, 77] on div "Tag Tag confirmed-non-scan Untag system-mistake Tag failed to recover Tag delay…" at bounding box center [630, 92] width 889 height 42
click at [255, 89] on icon "button" at bounding box center [253, 92] width 11 height 9
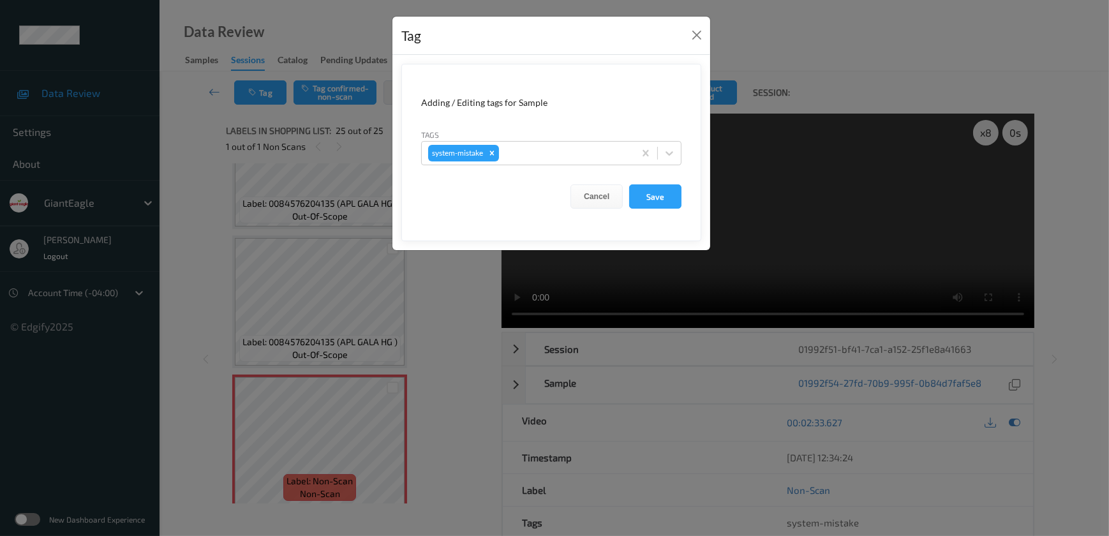
click at [421, 302] on div "Tag Adding / Editing tags for Sample Tags system-mistake Cancel Save" at bounding box center [554, 268] width 1109 height 536
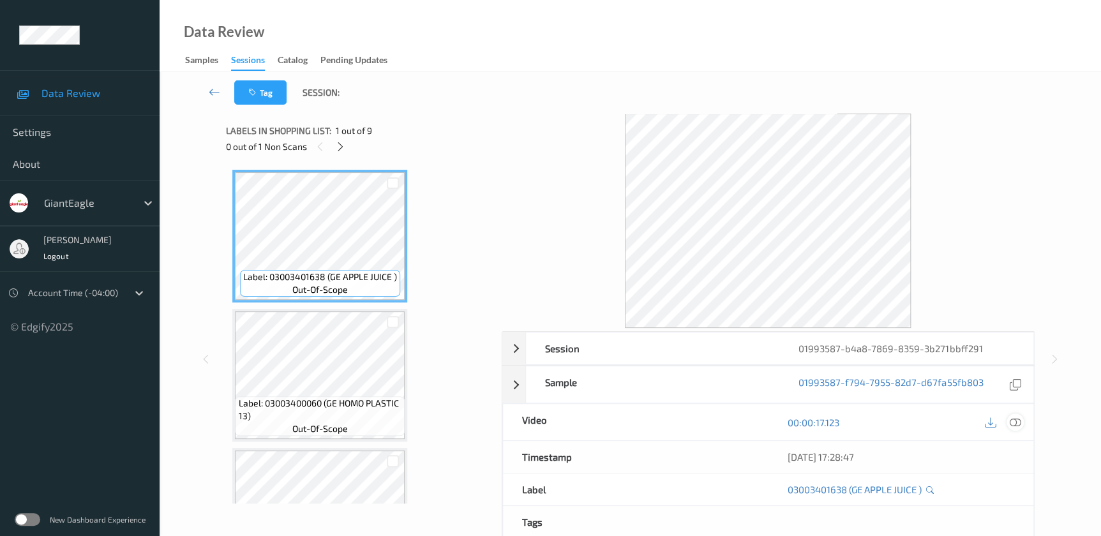
click at [1015, 423] on icon at bounding box center [1014, 422] width 11 height 11
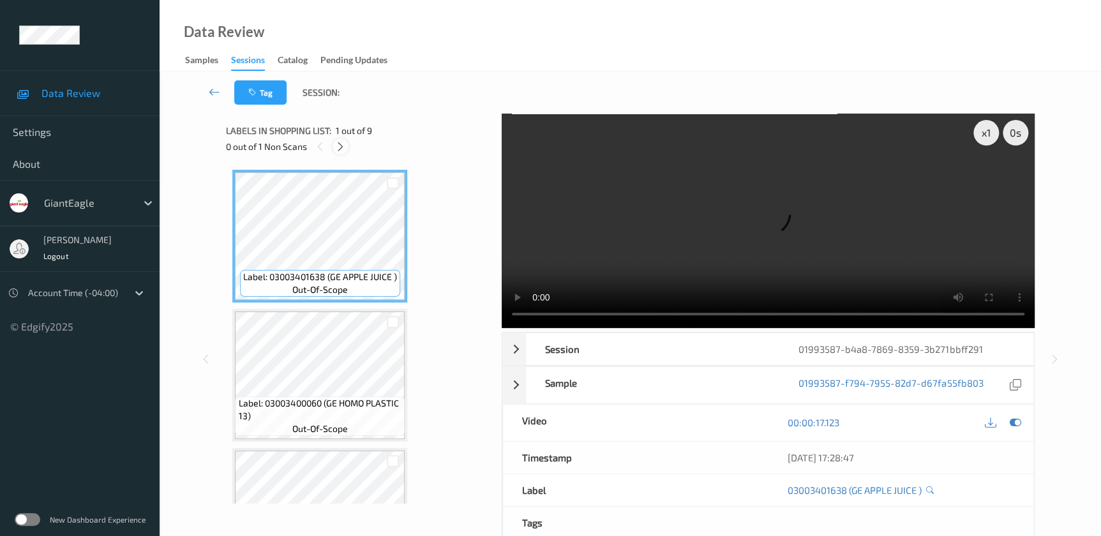
click at [341, 147] on icon at bounding box center [340, 146] width 11 height 11
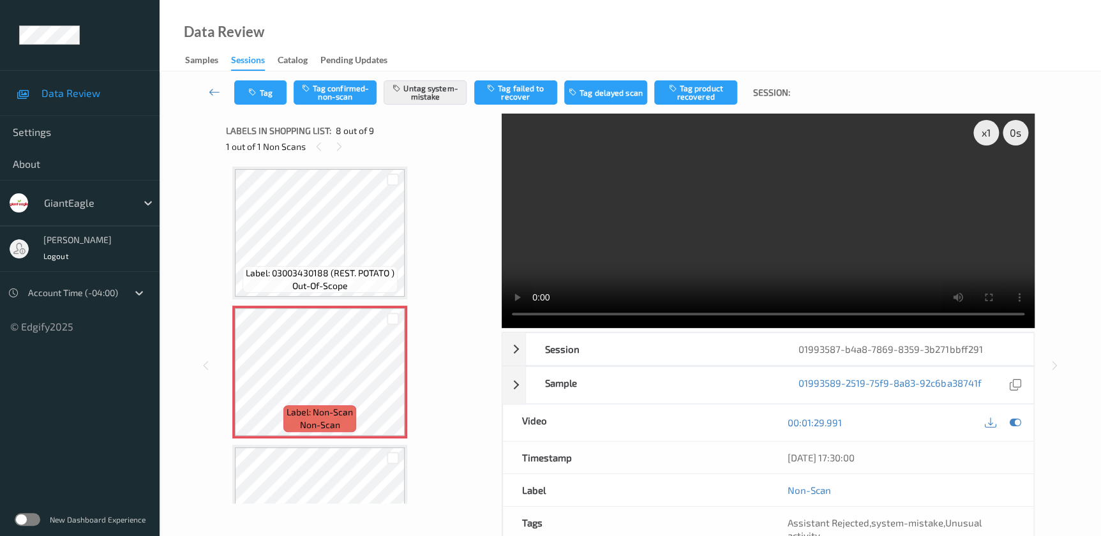
click at [801, 237] on video at bounding box center [768, 221] width 533 height 214
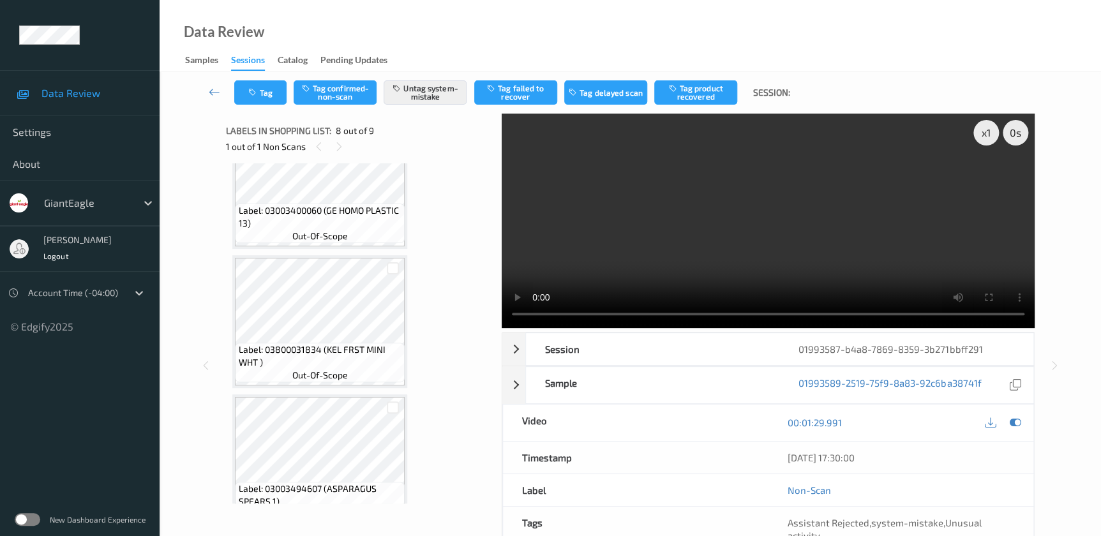
scroll to position [200, 0]
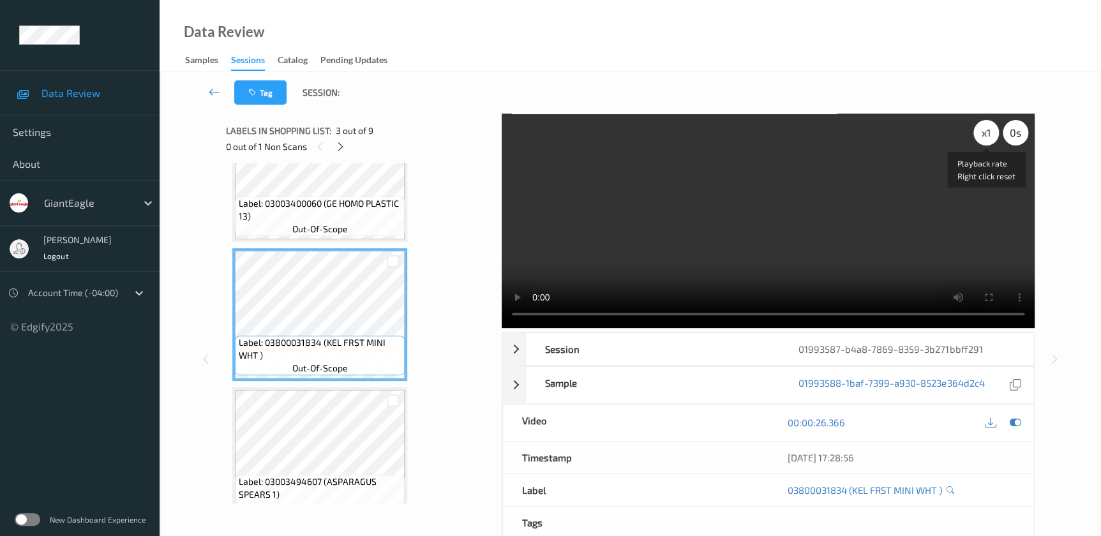
click at [978, 136] on div "x 1" at bounding box center [986, 133] width 26 height 26
click at [978, 136] on div "x 2" at bounding box center [986, 133] width 26 height 26
click at [978, 136] on div "x 4" at bounding box center [986, 133] width 26 height 26
click at [978, 136] on div "x 8" at bounding box center [986, 133] width 26 height 26
click at [978, 136] on div "x 1" at bounding box center [986, 133] width 26 height 26
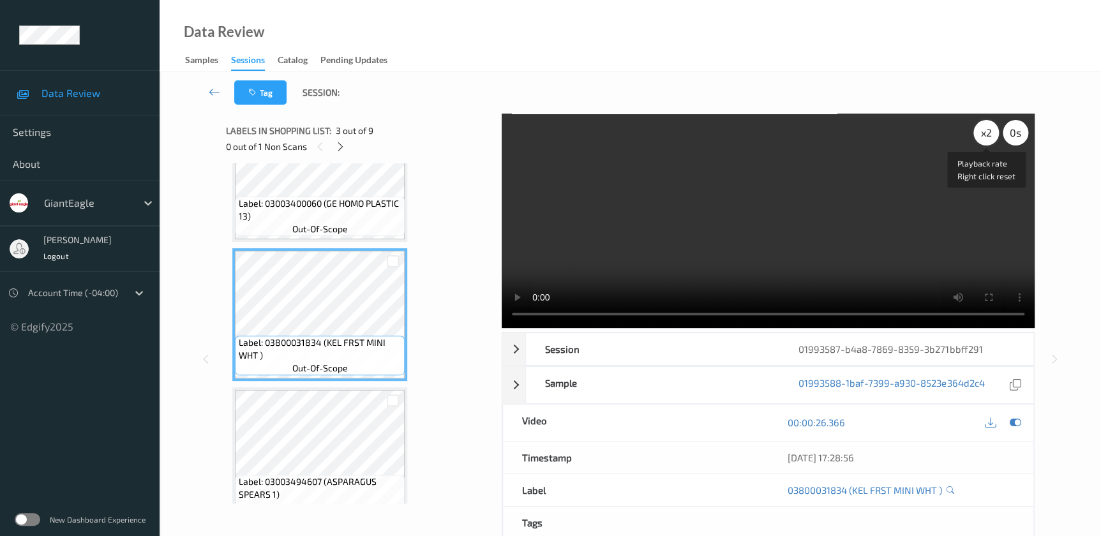
click at [978, 136] on div "x 2" at bounding box center [986, 133] width 26 height 26
click at [978, 136] on div "x 4" at bounding box center [986, 133] width 26 height 26
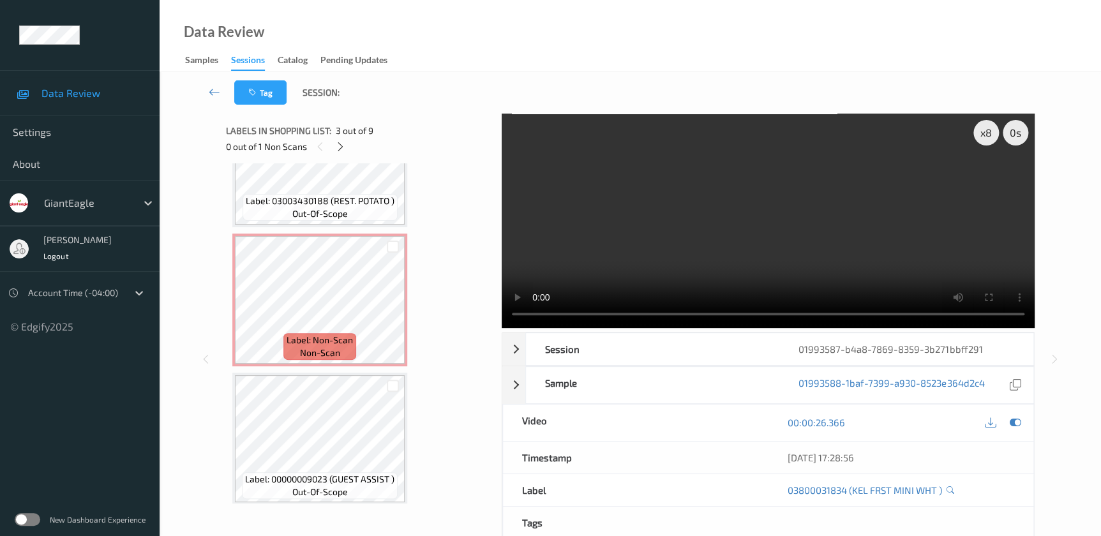
scroll to position [914, 0]
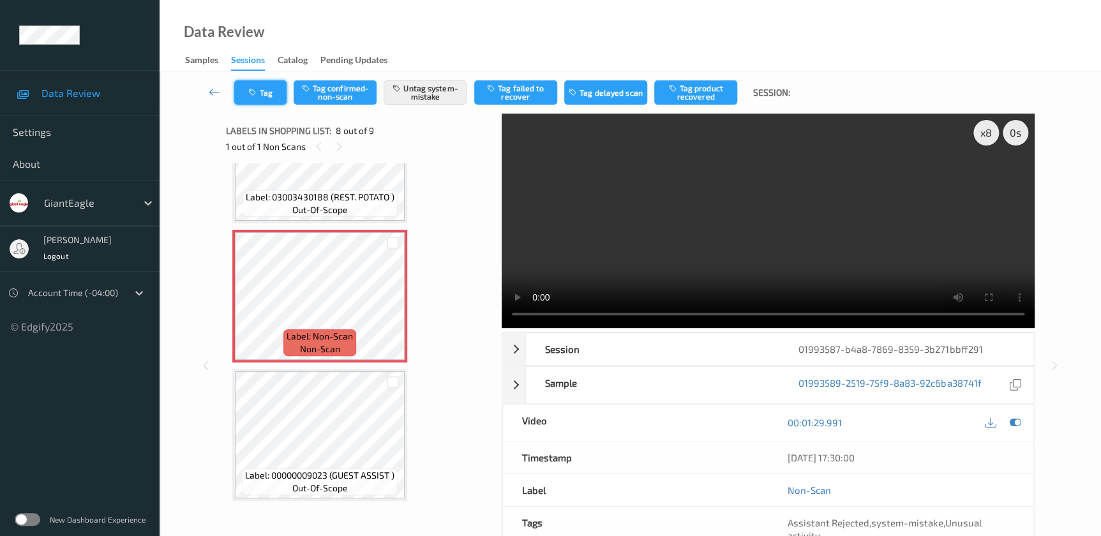
click at [262, 94] on button "Tag" at bounding box center [260, 92] width 52 height 24
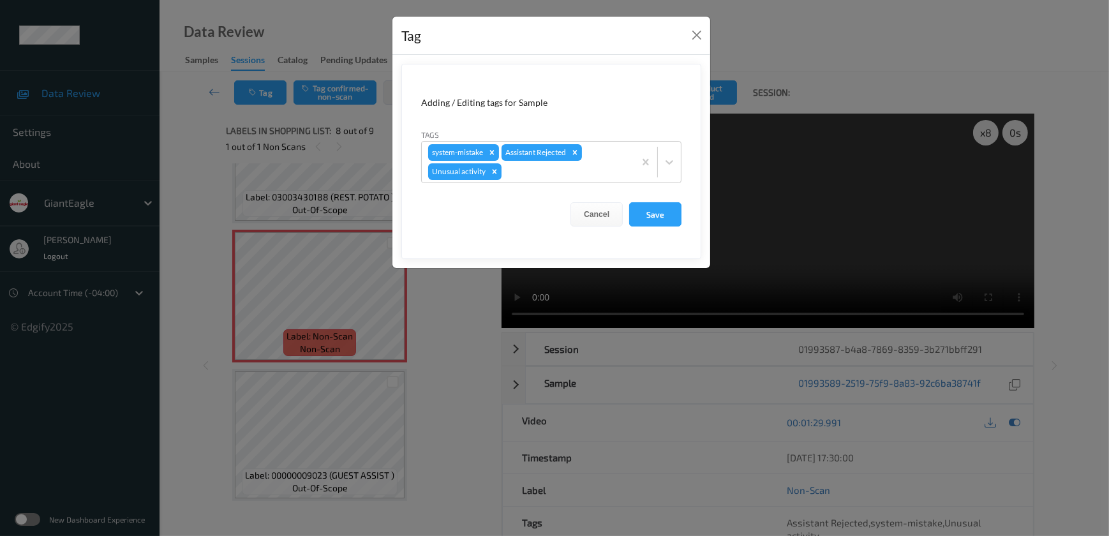
click at [478, 311] on div "Tag Adding / Editing tags for Sample Tags system-mistake Assistant Rejected Unu…" at bounding box center [554, 268] width 1109 height 536
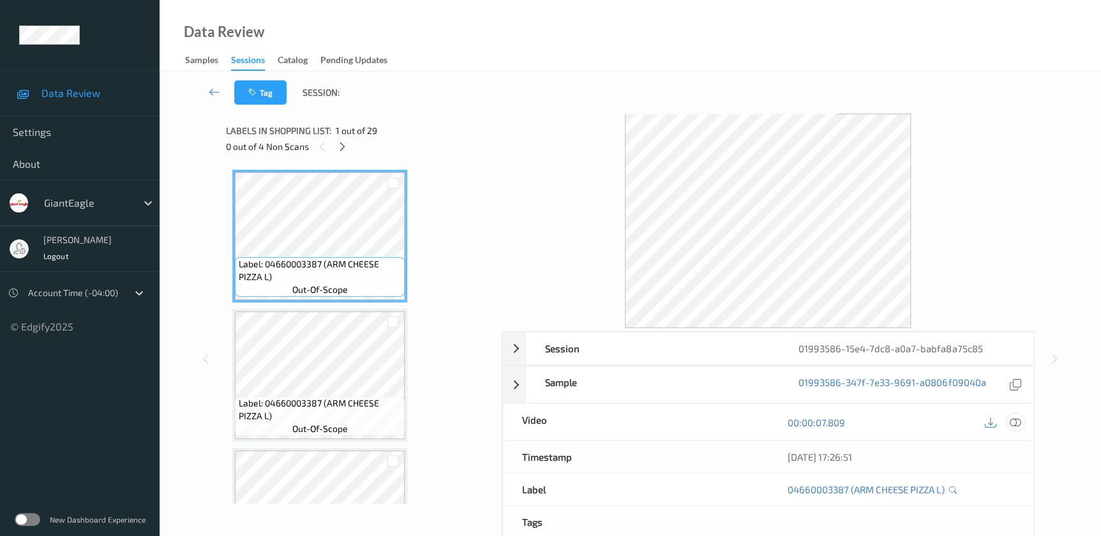
click at [1013, 422] on icon at bounding box center [1014, 422] width 11 height 11
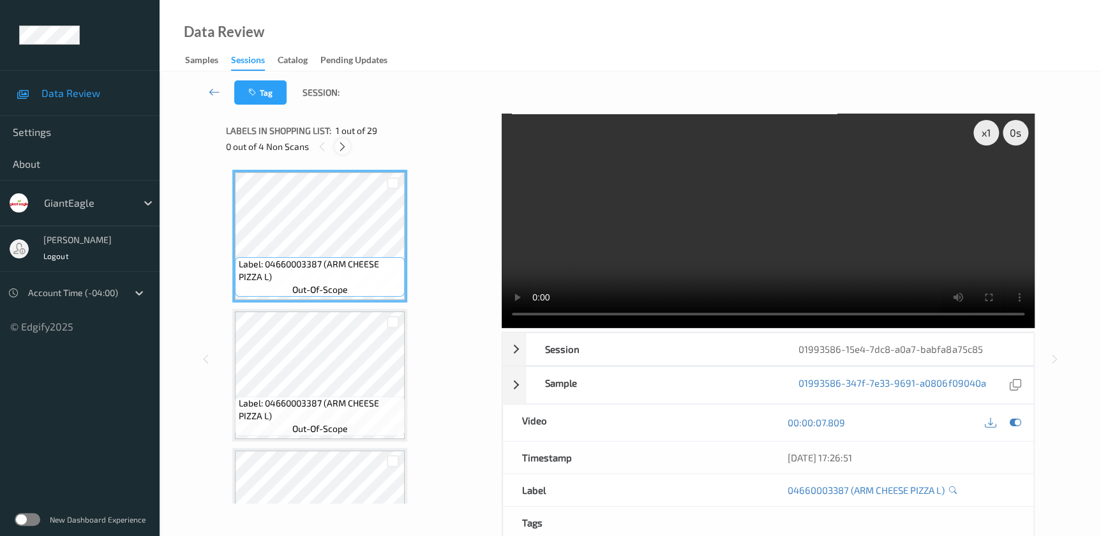
click at [345, 147] on icon at bounding box center [342, 146] width 11 height 11
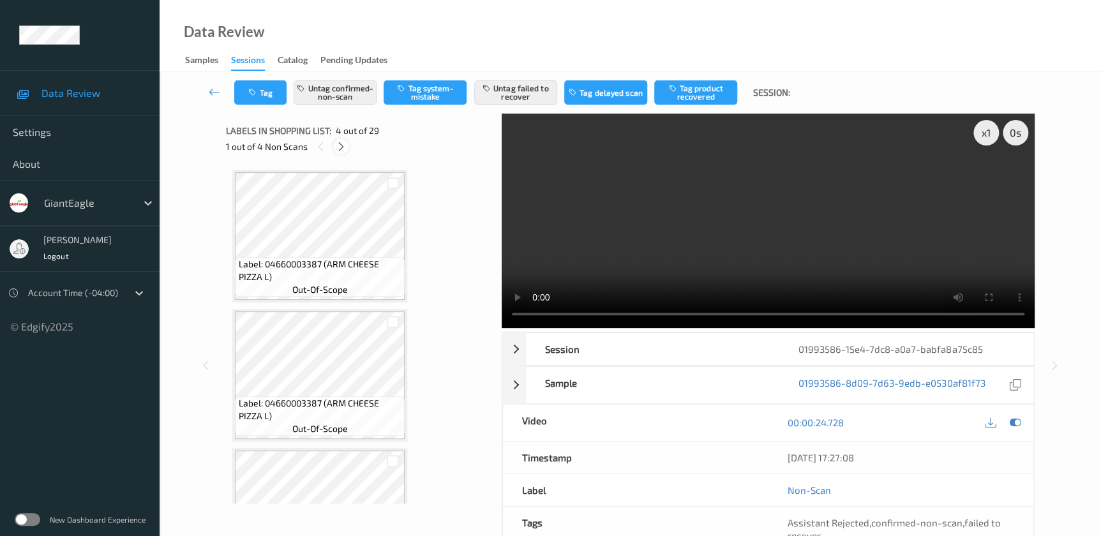
scroll to position [284, 0]
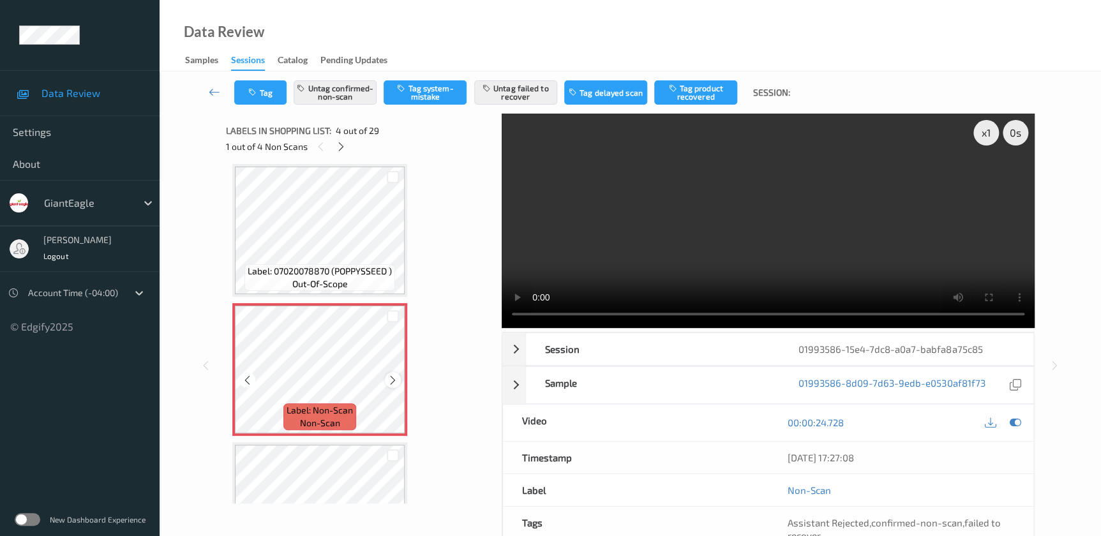
click at [391, 381] on icon at bounding box center [392, 380] width 11 height 11
click at [729, 228] on video at bounding box center [768, 221] width 533 height 214
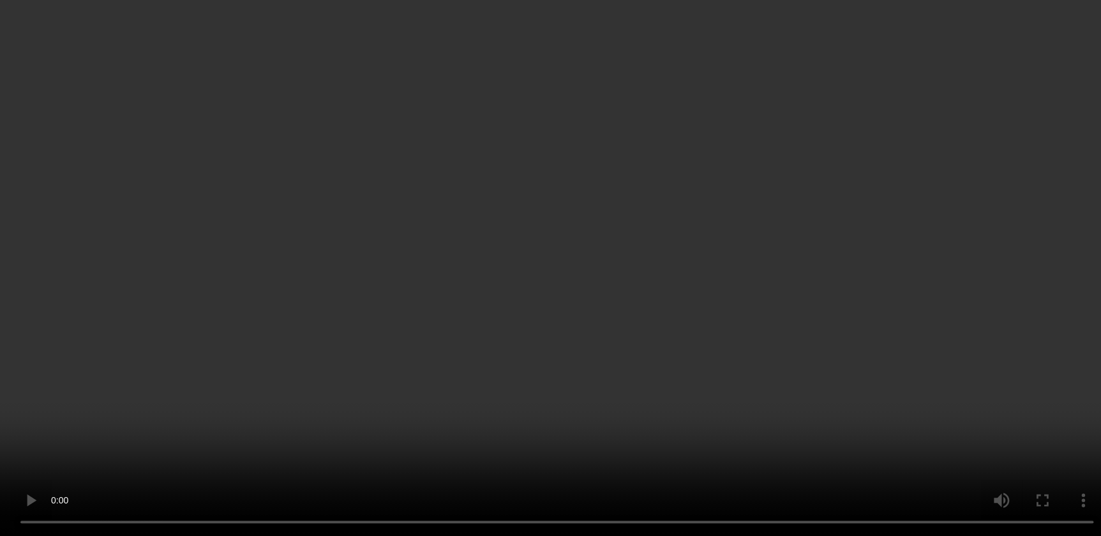
scroll to position [2784, 0]
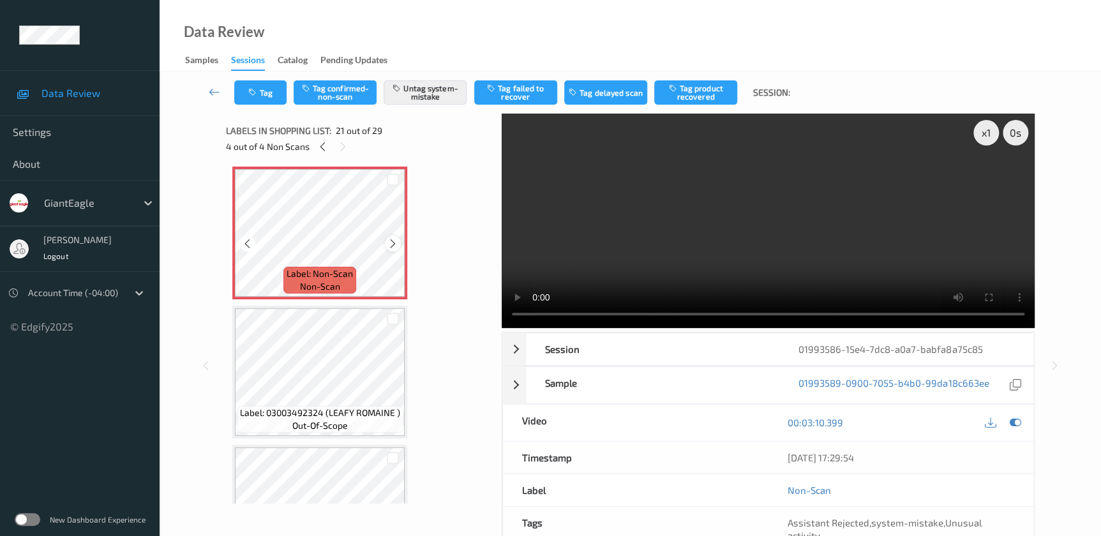
click at [393, 238] on icon at bounding box center [392, 243] width 11 height 11
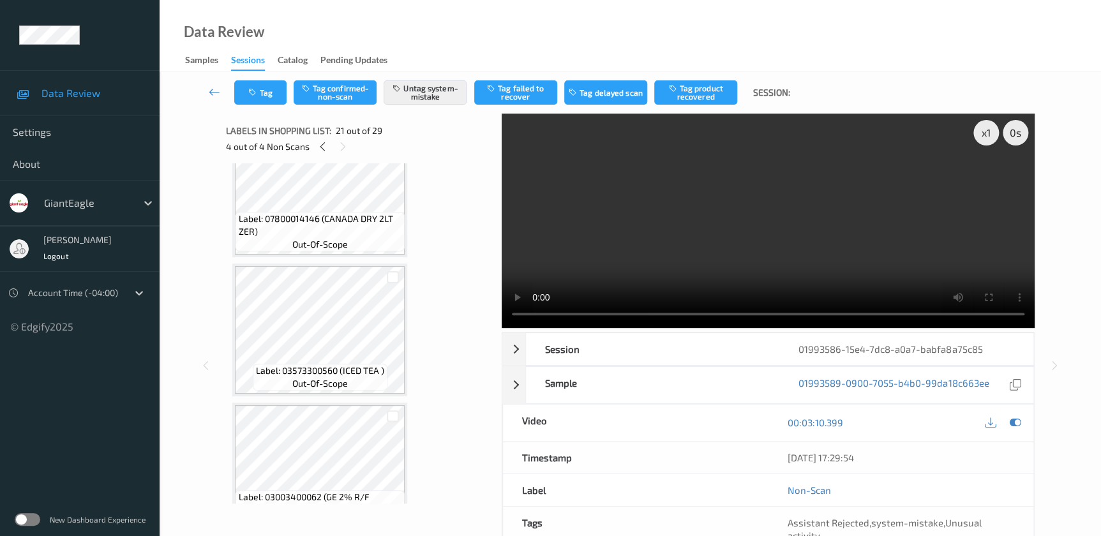
scroll to position [2436, 0]
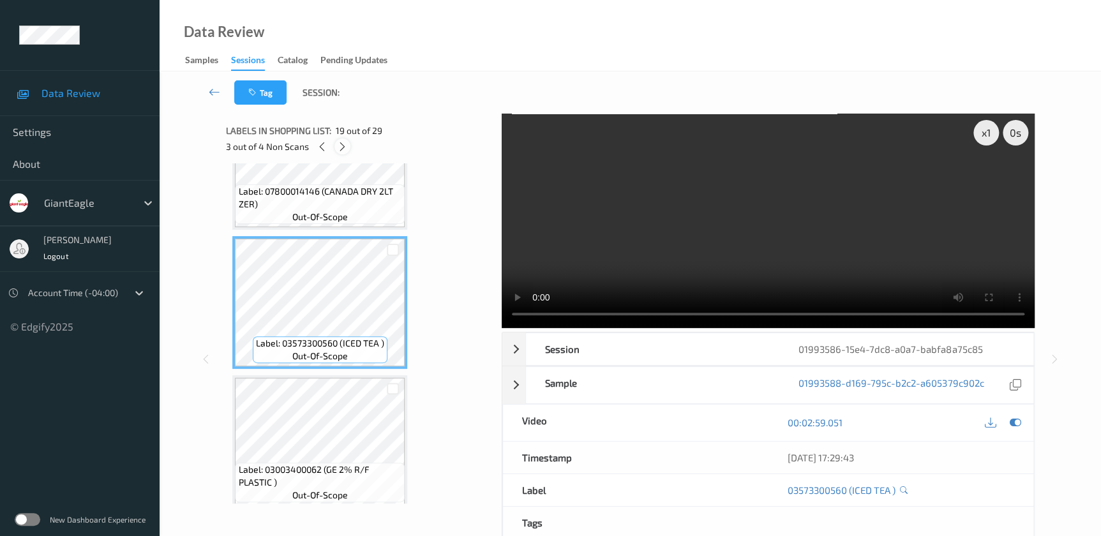
click at [338, 151] on icon at bounding box center [342, 146] width 11 height 11
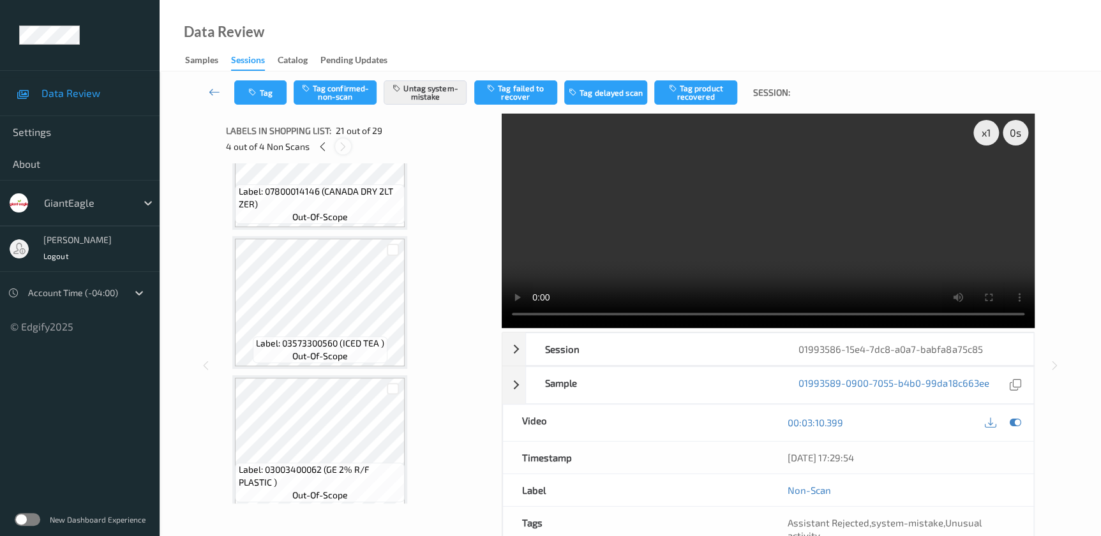
scroll to position [2640, 0]
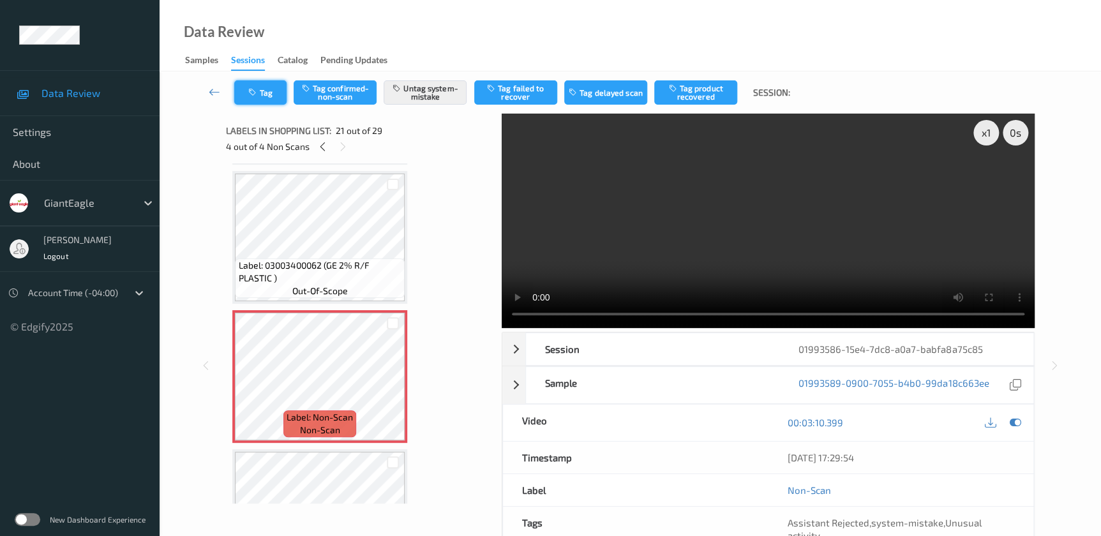
click at [251, 85] on button "Tag" at bounding box center [260, 92] width 52 height 24
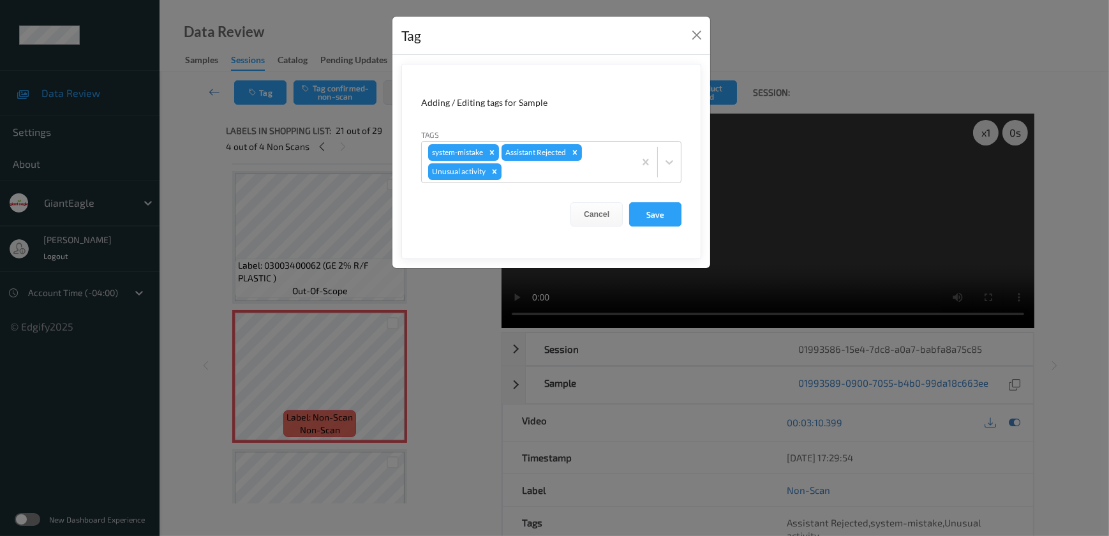
click at [428, 304] on div "Tag Adding / Editing tags for Sample Tags system-mistake Assistant Rejected Unu…" at bounding box center [554, 268] width 1109 height 536
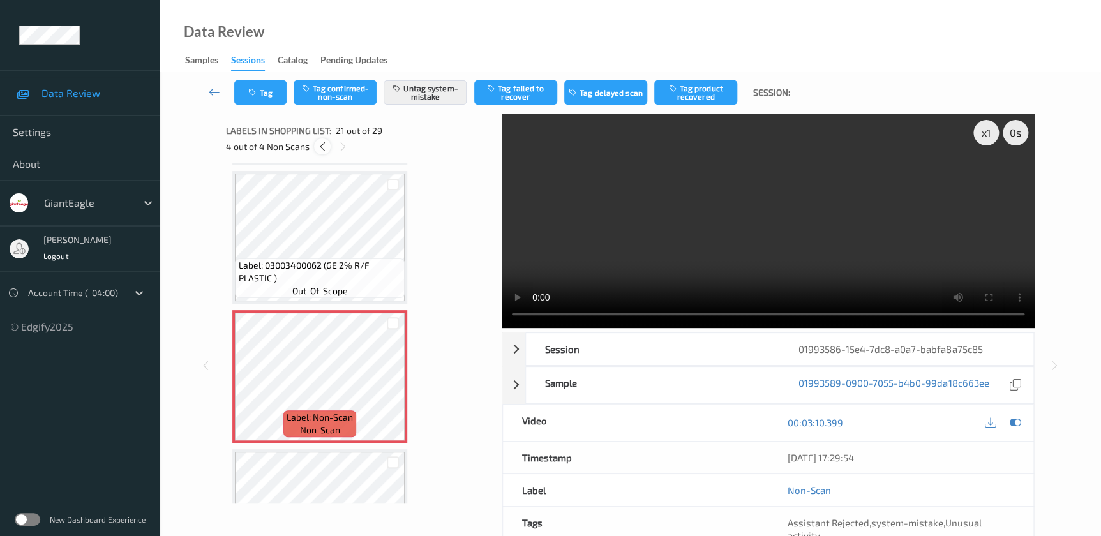
click at [317, 149] on icon at bounding box center [321, 146] width 11 height 11
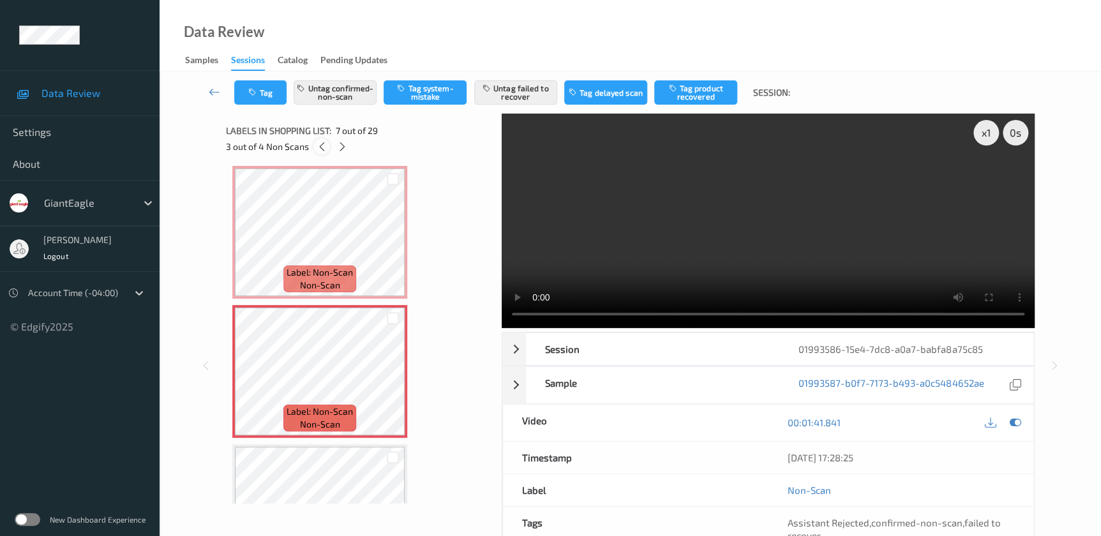
click at [320, 149] on icon at bounding box center [321, 146] width 11 height 11
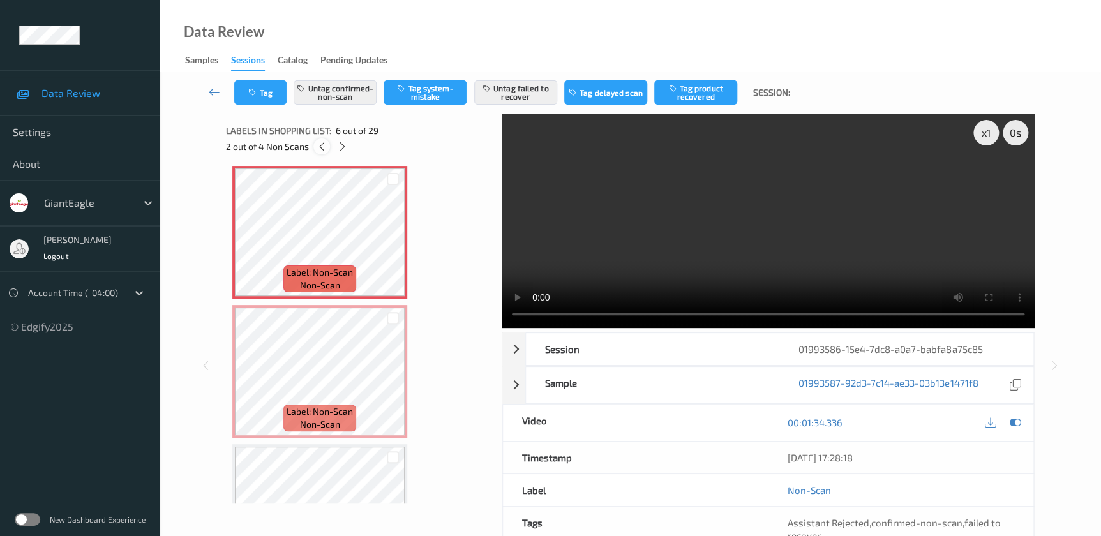
scroll to position [561, 0]
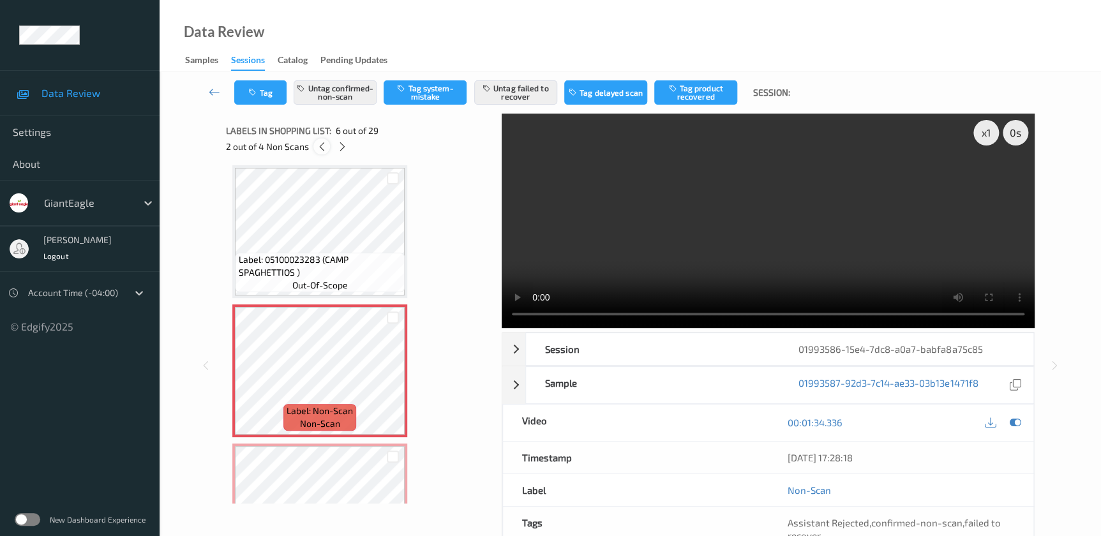
click at [320, 149] on icon at bounding box center [321, 146] width 11 height 11
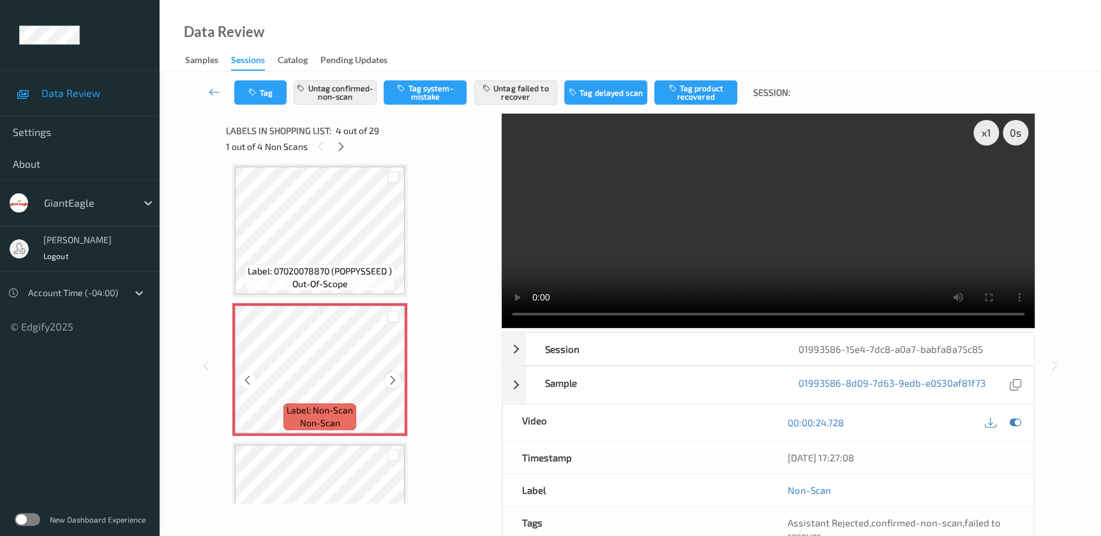
click at [390, 376] on icon at bounding box center [392, 380] width 11 height 11
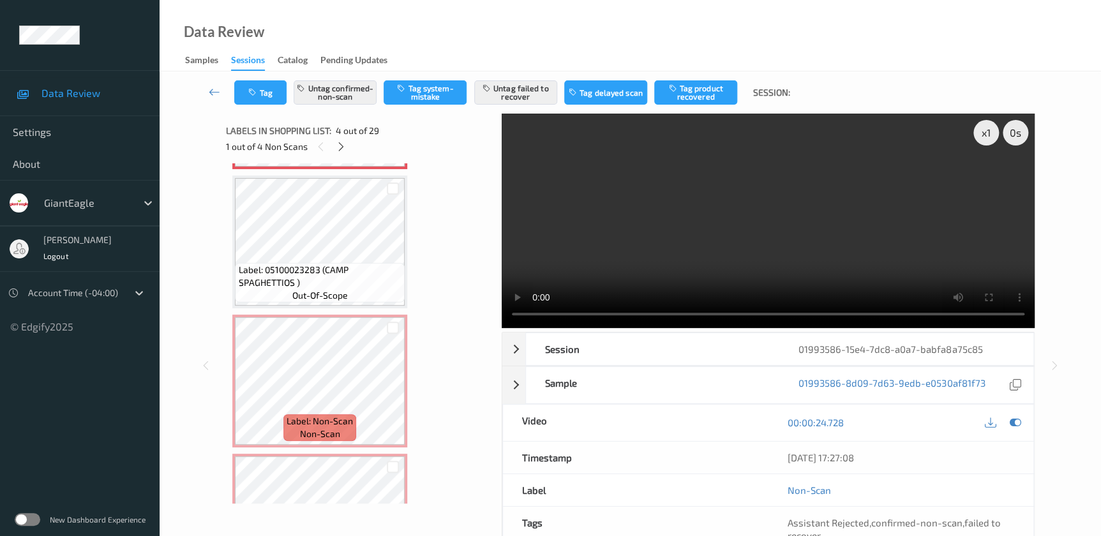
scroll to position [574, 0]
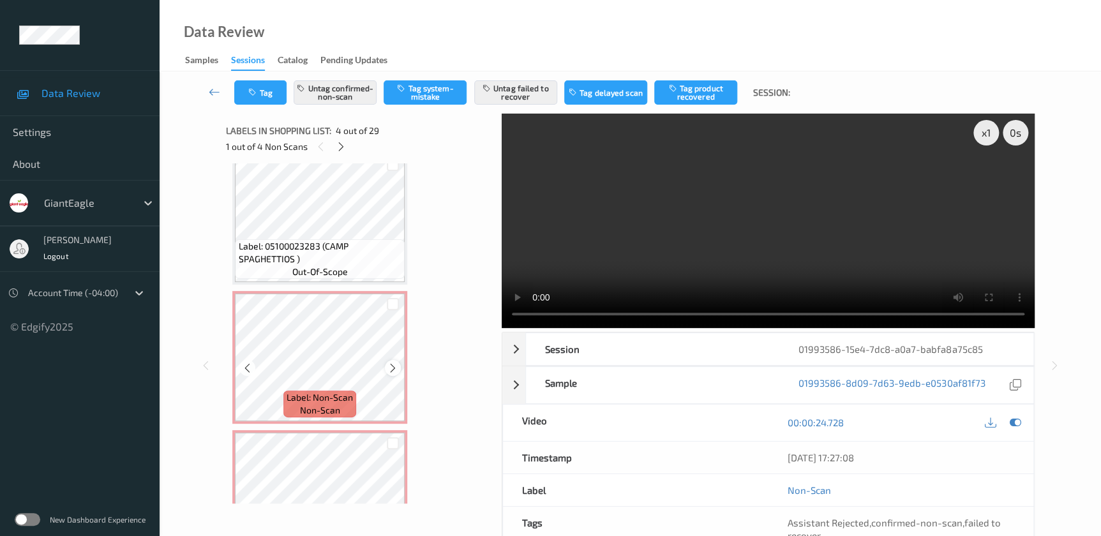
click at [387, 366] on icon at bounding box center [392, 367] width 11 height 11
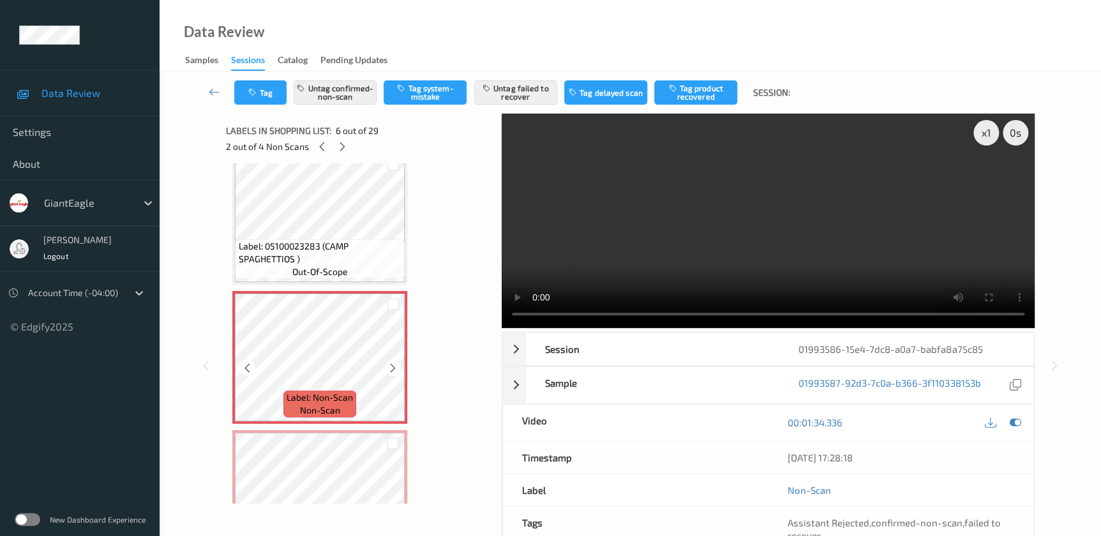
click at [387, 366] on icon at bounding box center [392, 367] width 11 height 11
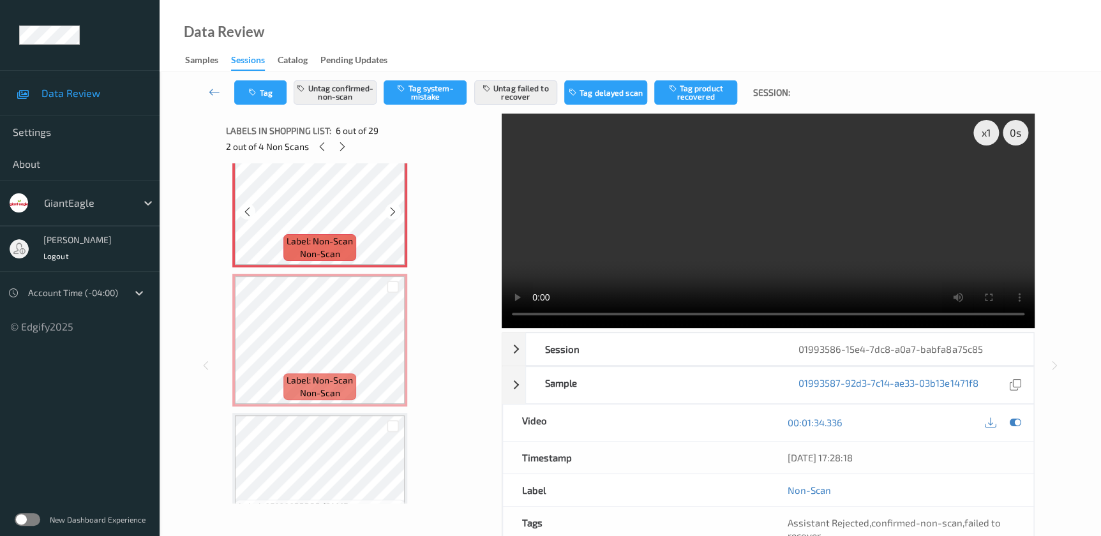
scroll to position [806, 0]
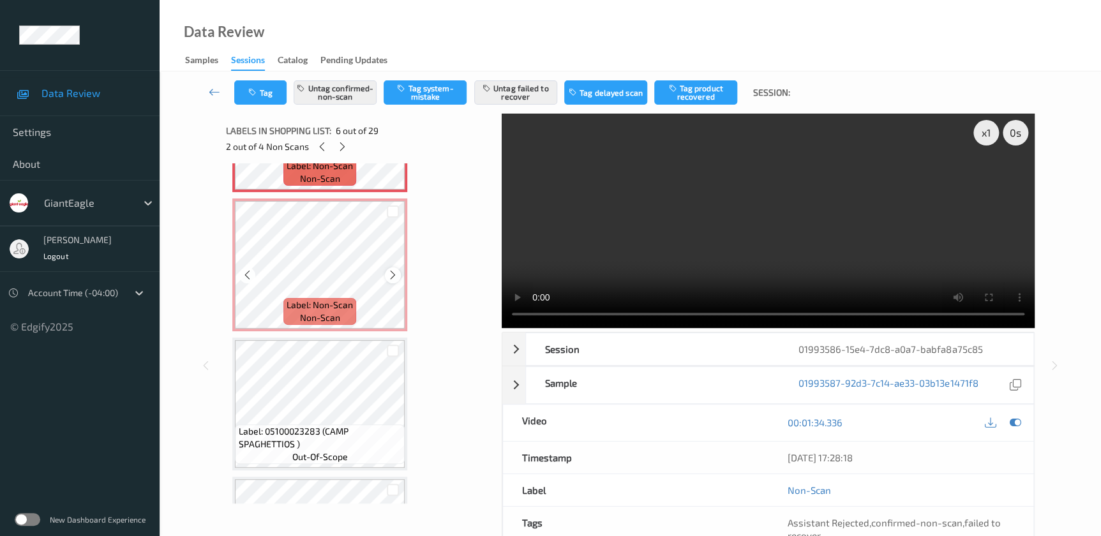
click at [390, 269] on icon at bounding box center [392, 274] width 11 height 11
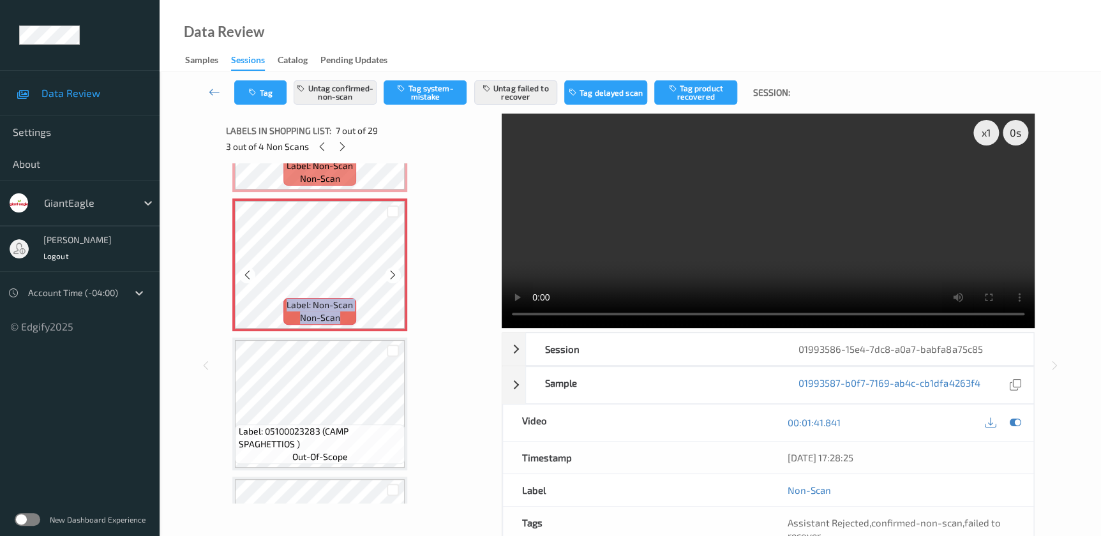
click at [390, 269] on icon at bounding box center [392, 274] width 11 height 11
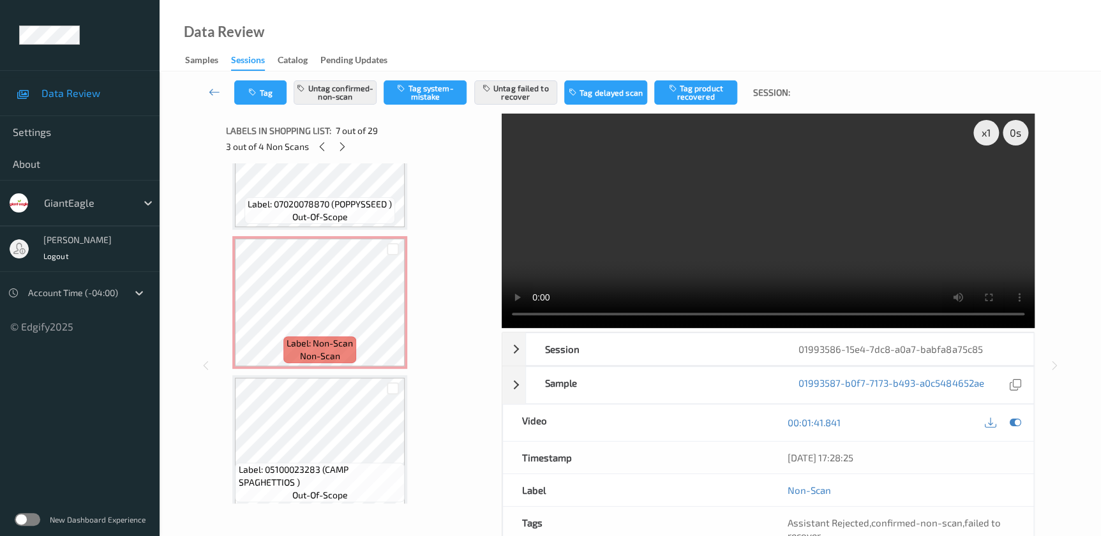
scroll to position [342, 0]
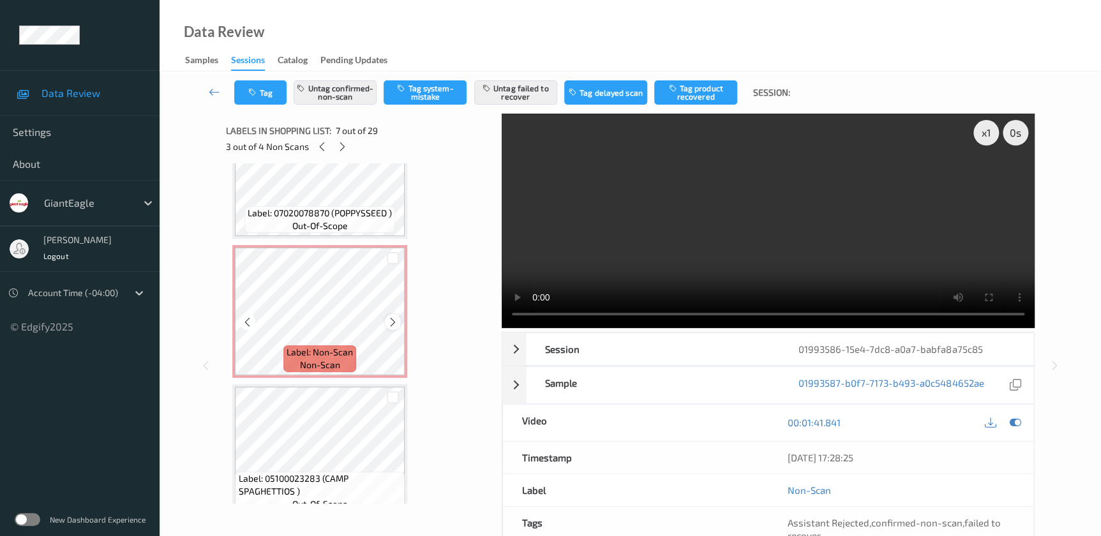
click at [395, 324] on icon at bounding box center [392, 321] width 11 height 11
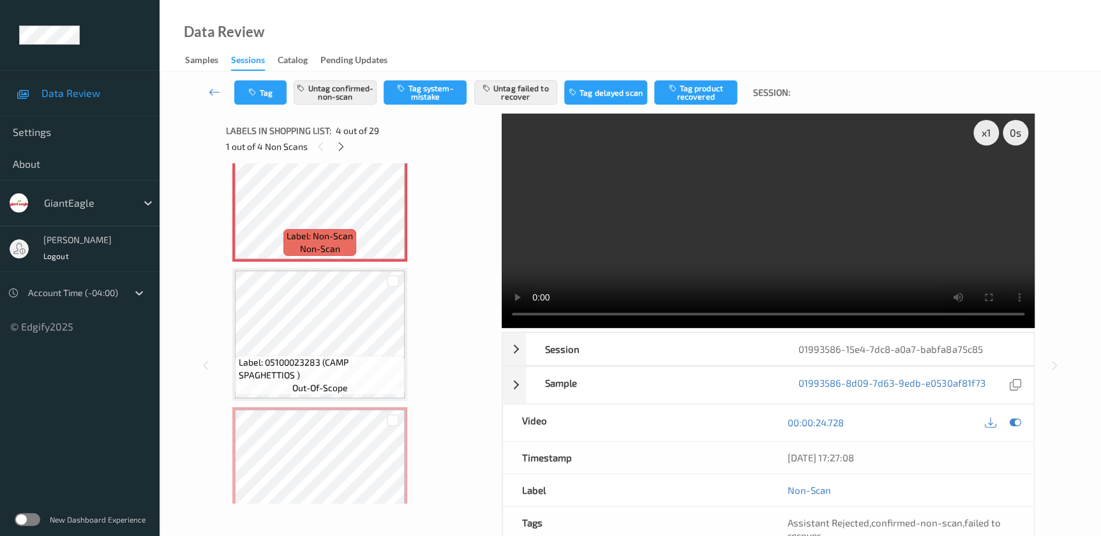
scroll to position [400, 0]
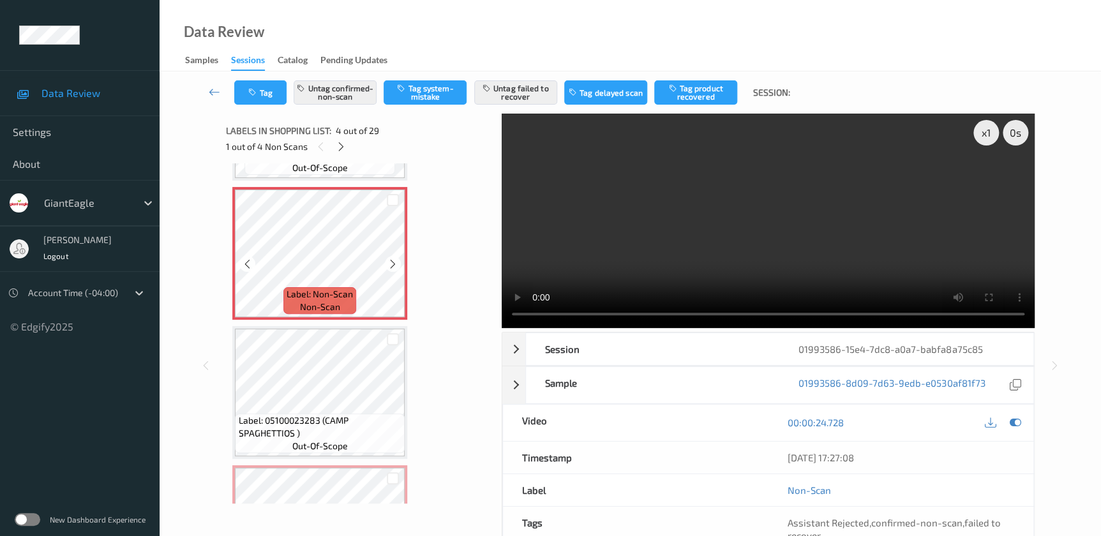
click at [391, 265] on icon at bounding box center [392, 263] width 11 height 11
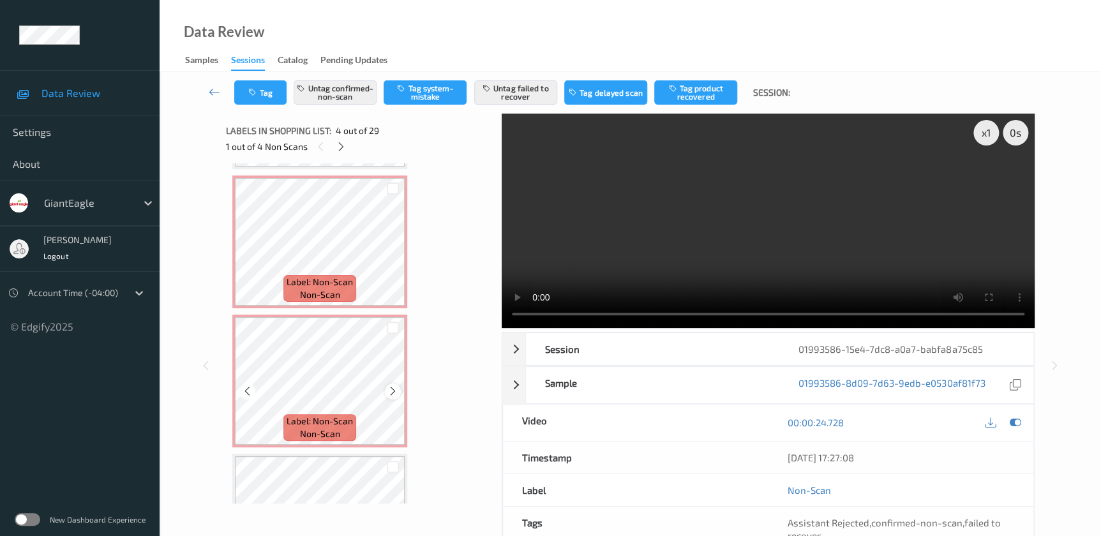
scroll to position [864, 0]
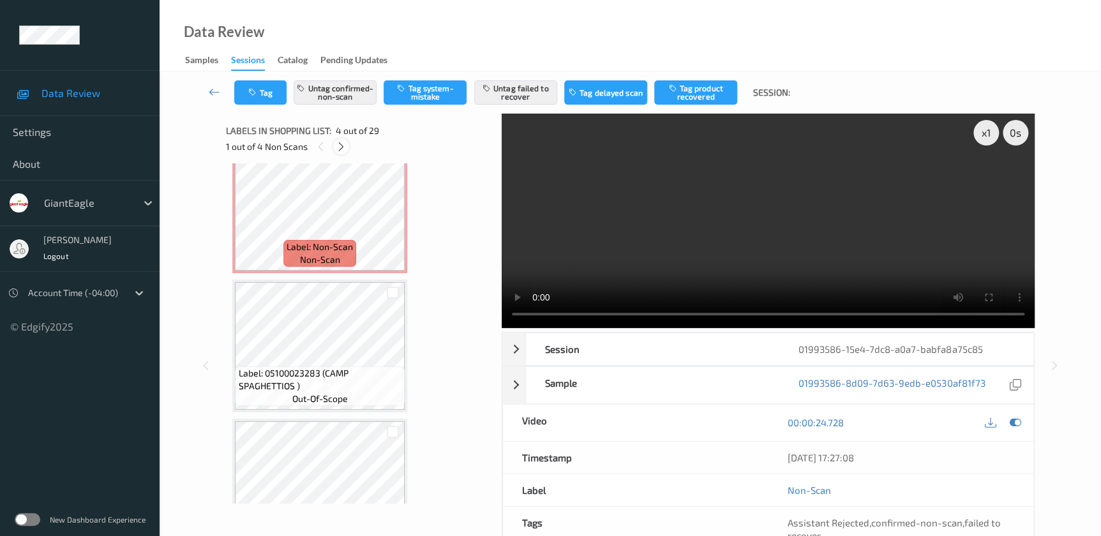
click at [341, 147] on icon at bounding box center [341, 146] width 11 height 11
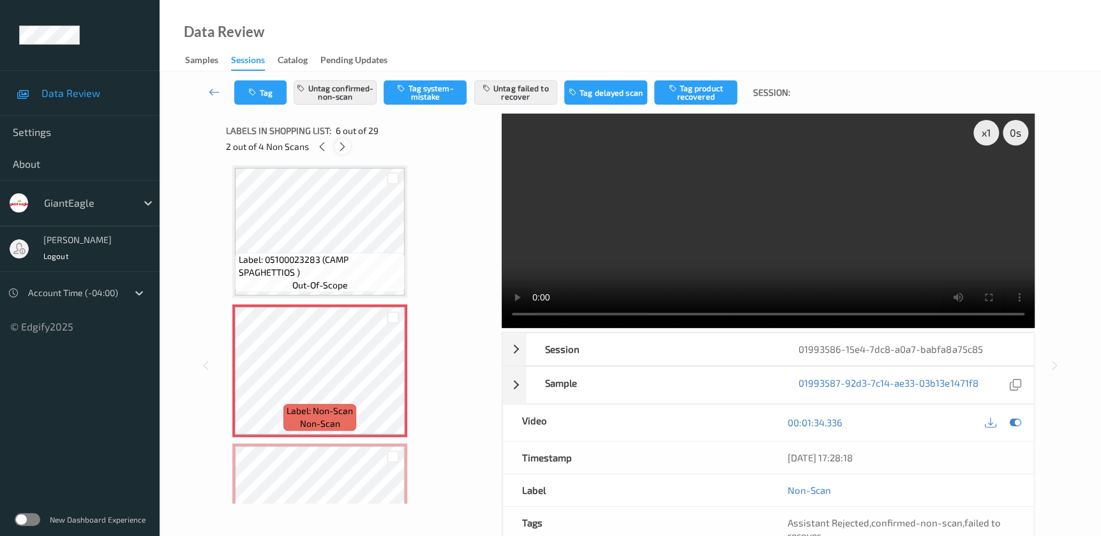
click at [341, 147] on icon at bounding box center [342, 146] width 11 height 11
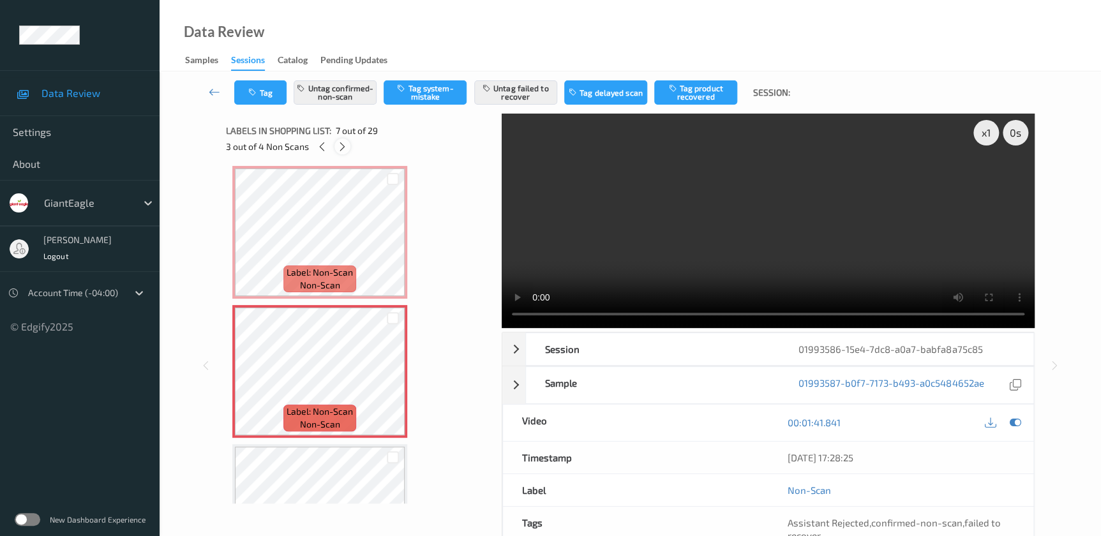
click at [341, 147] on icon at bounding box center [342, 146] width 11 height 11
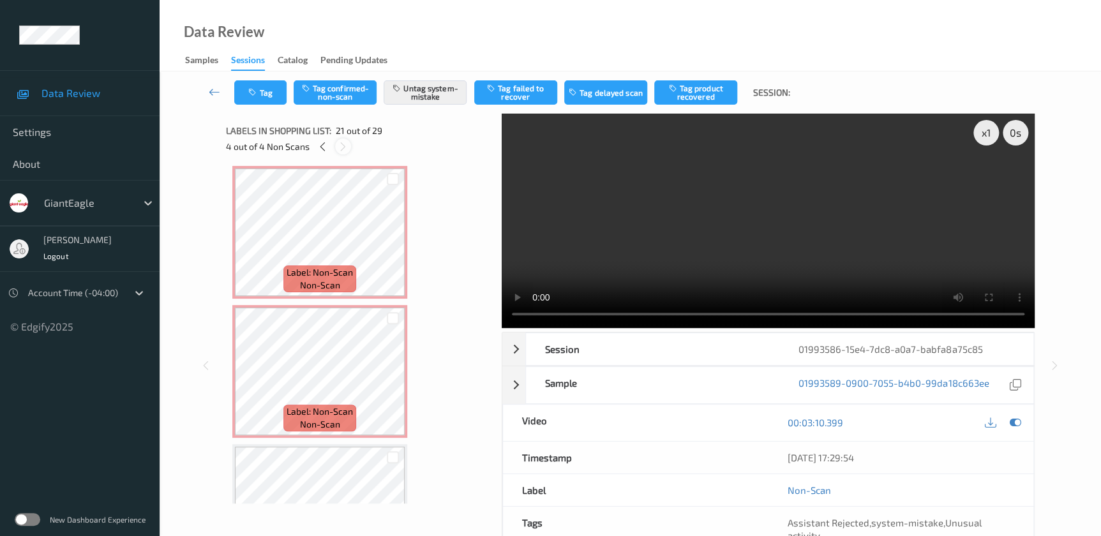
scroll to position [2640, 0]
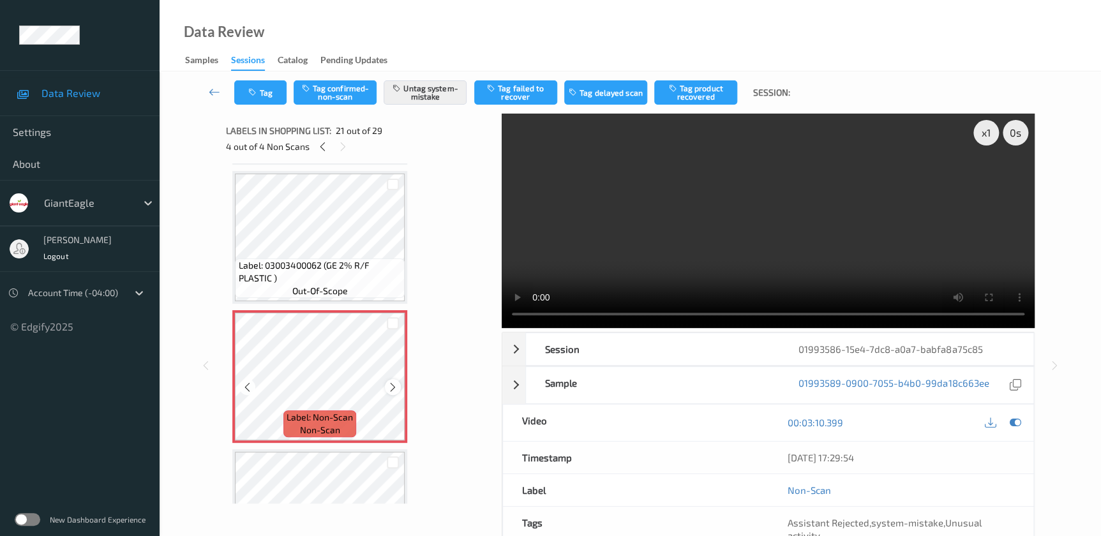
click at [388, 382] on icon at bounding box center [392, 387] width 11 height 11
click at [810, 249] on video at bounding box center [768, 221] width 533 height 214
click at [259, 95] on button "Tag" at bounding box center [260, 92] width 52 height 24
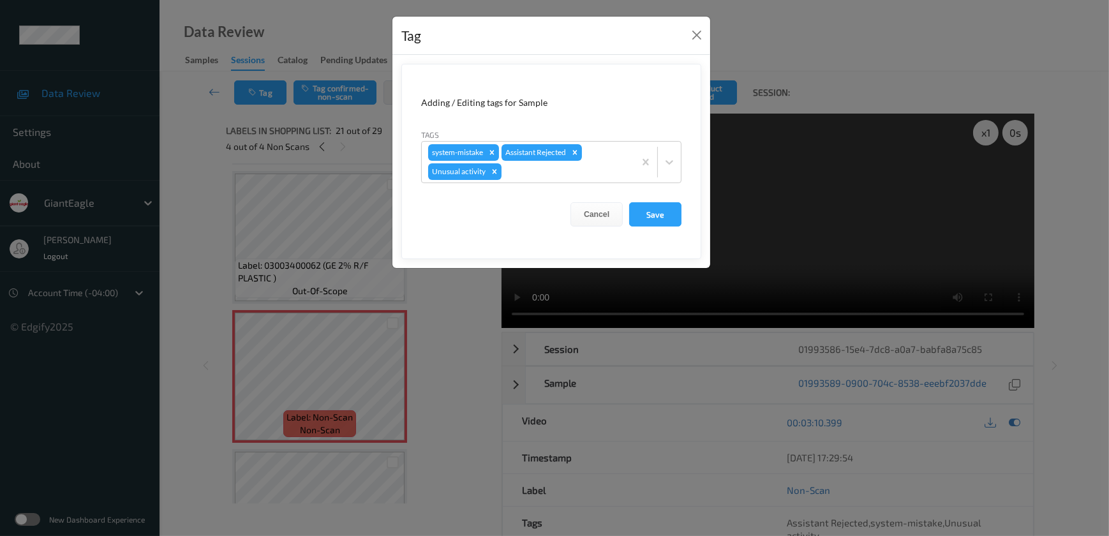
click at [421, 292] on div "Tag Adding / Editing tags for Sample Tags system-mistake Assistant Rejected Unu…" at bounding box center [554, 268] width 1109 height 536
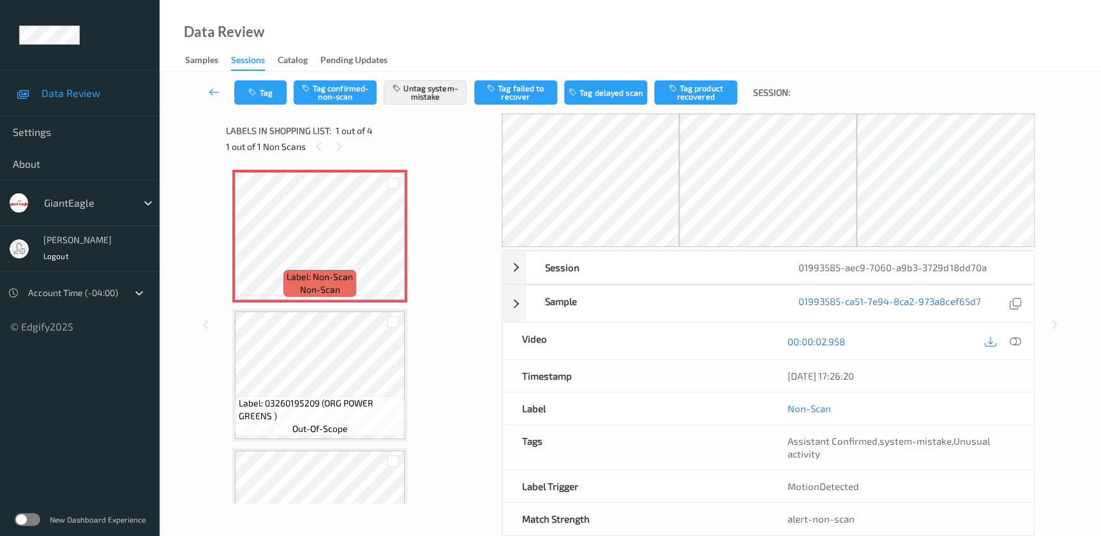
drag, startPoint x: 1016, startPoint y: 341, endPoint x: 604, endPoint y: 15, distance: 526.1
click at [1016, 341] on icon at bounding box center [1014, 341] width 11 height 11
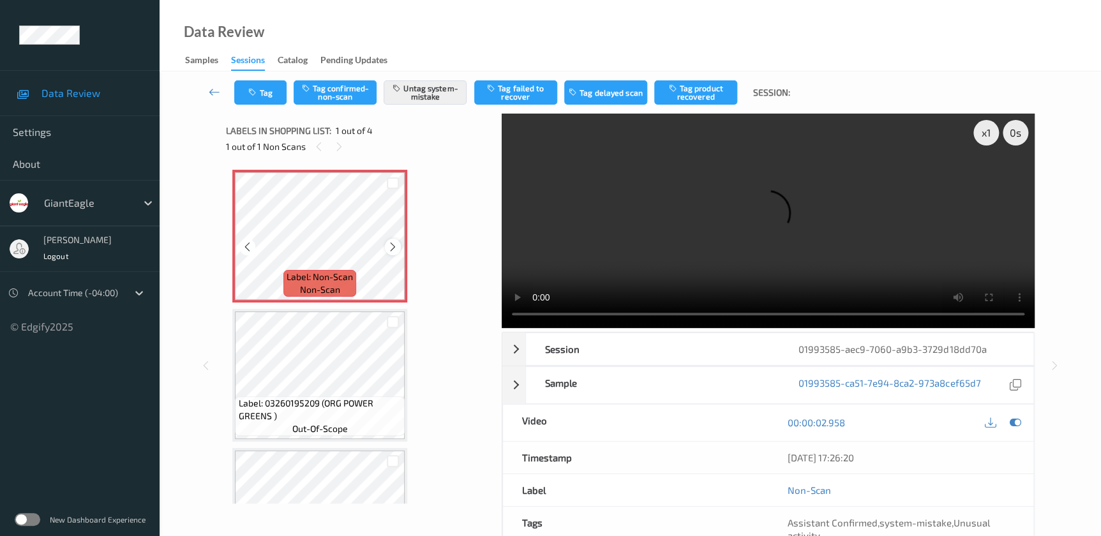
click at [394, 247] on icon at bounding box center [392, 246] width 11 height 11
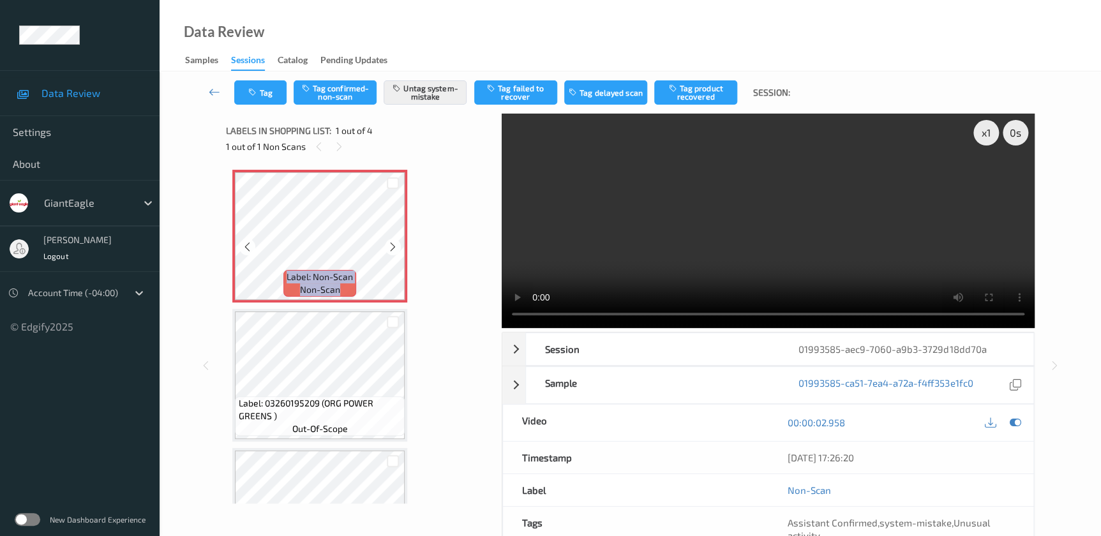
click at [394, 247] on icon at bounding box center [392, 246] width 11 height 11
click at [861, 228] on video at bounding box center [768, 221] width 533 height 214
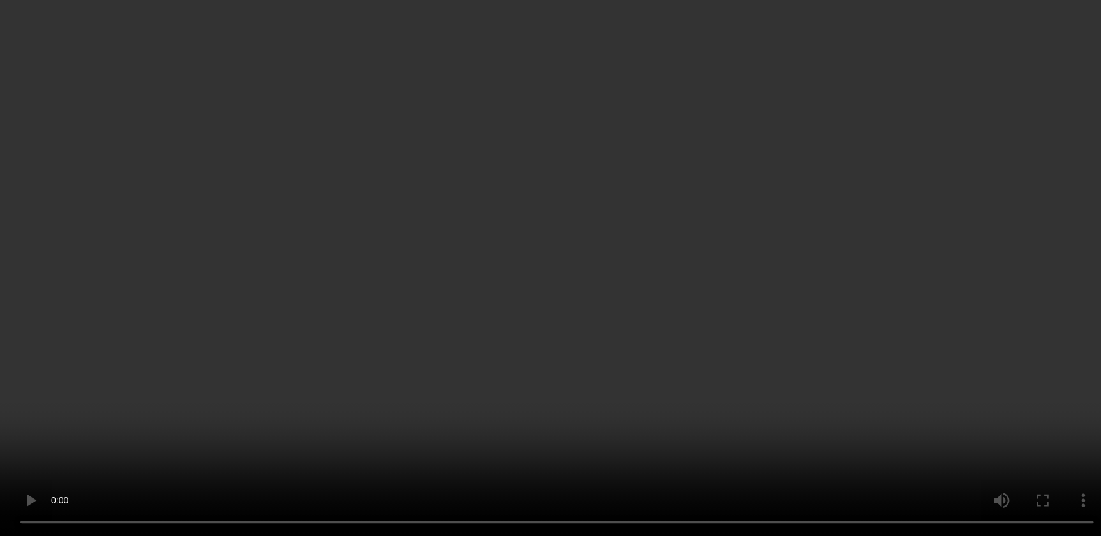
scroll to position [221, 0]
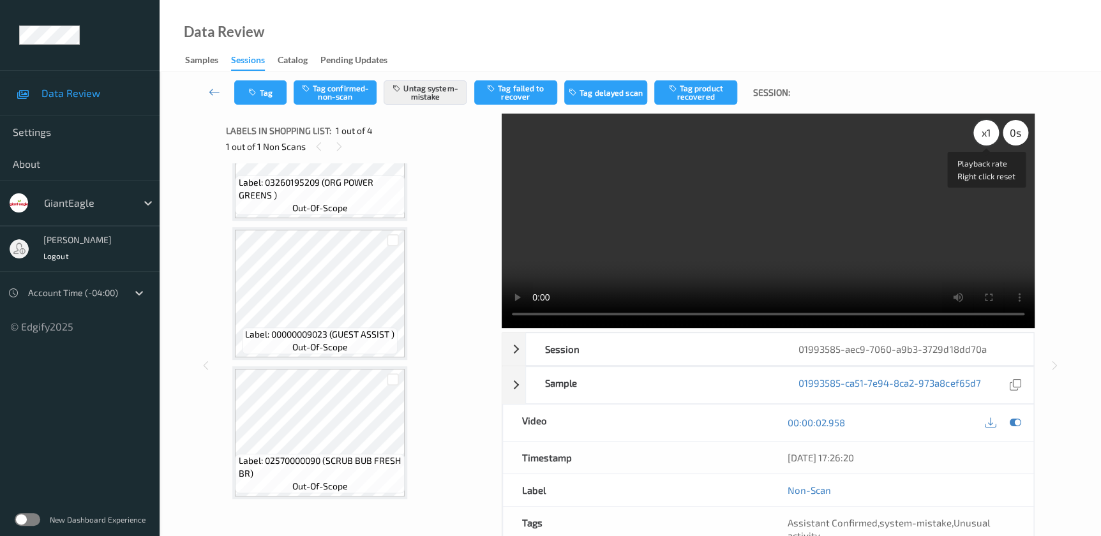
click at [992, 133] on div "x 1" at bounding box center [986, 133] width 26 height 26
click at [992, 133] on div "x 2" at bounding box center [986, 133] width 26 height 26
click at [992, 133] on div "x 4" at bounding box center [986, 133] width 26 height 26
click at [266, 91] on button "Tag" at bounding box center [260, 92] width 52 height 24
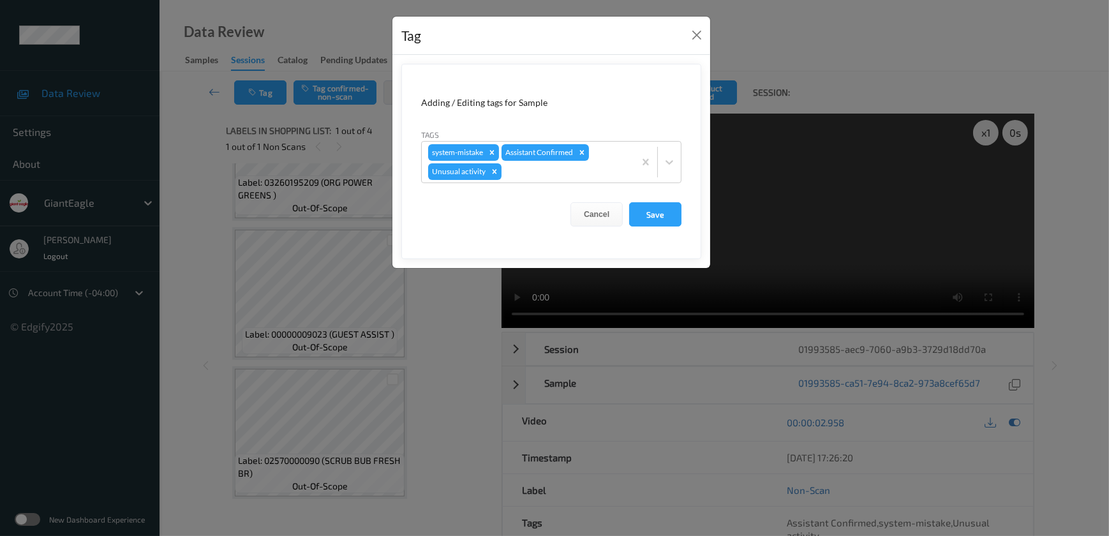
click at [468, 339] on div "Tag Adding / Editing tags for Sample Tags system-mistake Assistant Confirmed Un…" at bounding box center [554, 268] width 1109 height 536
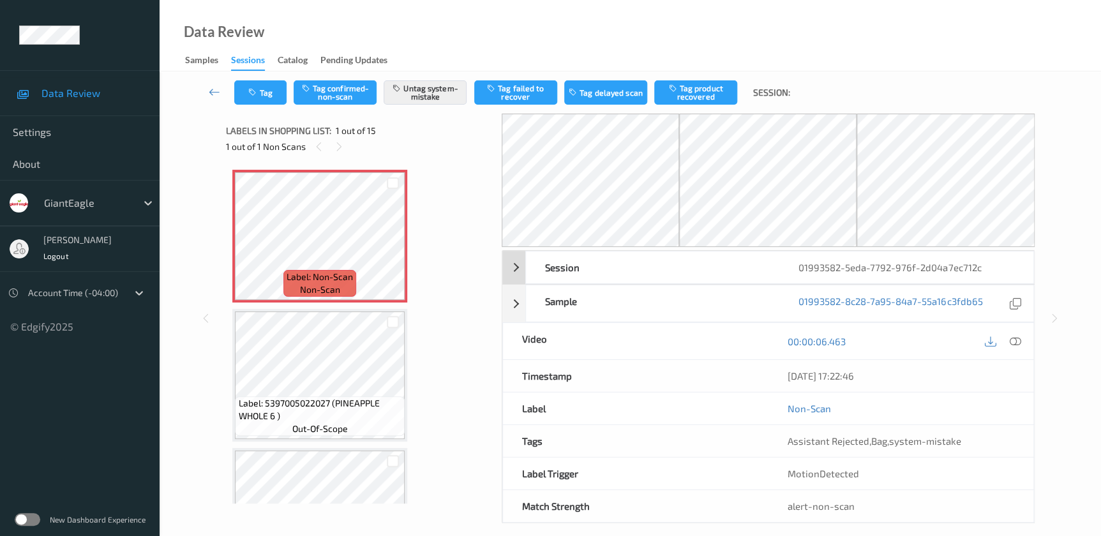
drag, startPoint x: 1013, startPoint y: 341, endPoint x: 888, endPoint y: 237, distance: 162.7
click at [1013, 341] on icon at bounding box center [1014, 341] width 11 height 11
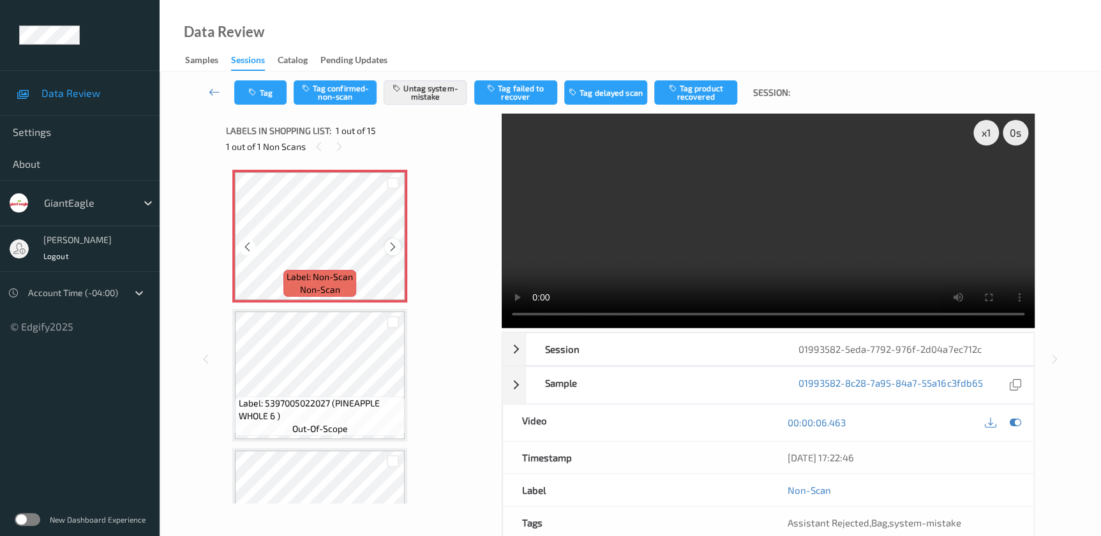
click at [390, 244] on icon at bounding box center [392, 246] width 11 height 11
click at [785, 239] on video at bounding box center [768, 221] width 533 height 214
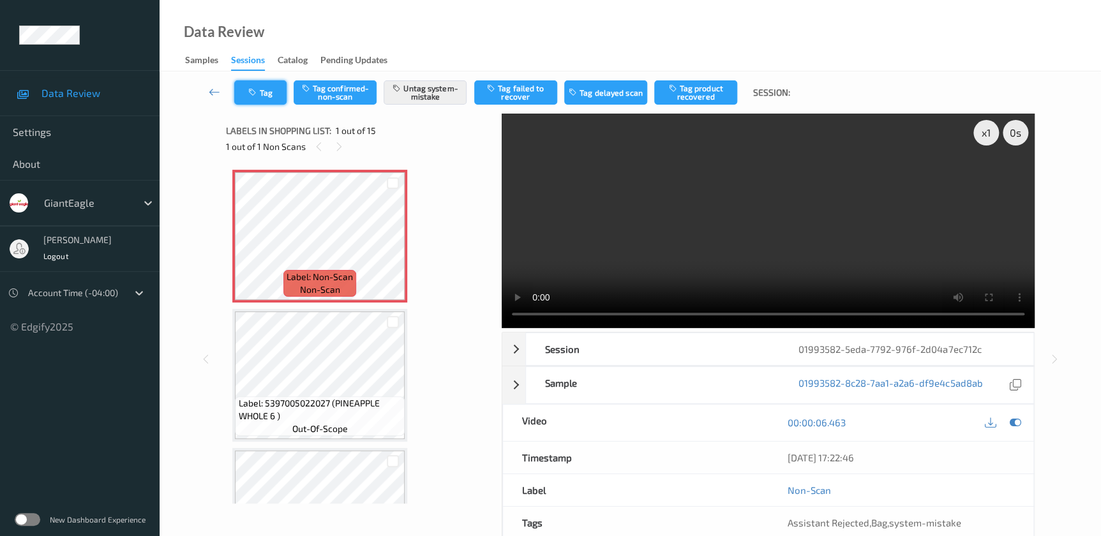
click at [267, 100] on button "Tag" at bounding box center [260, 92] width 52 height 24
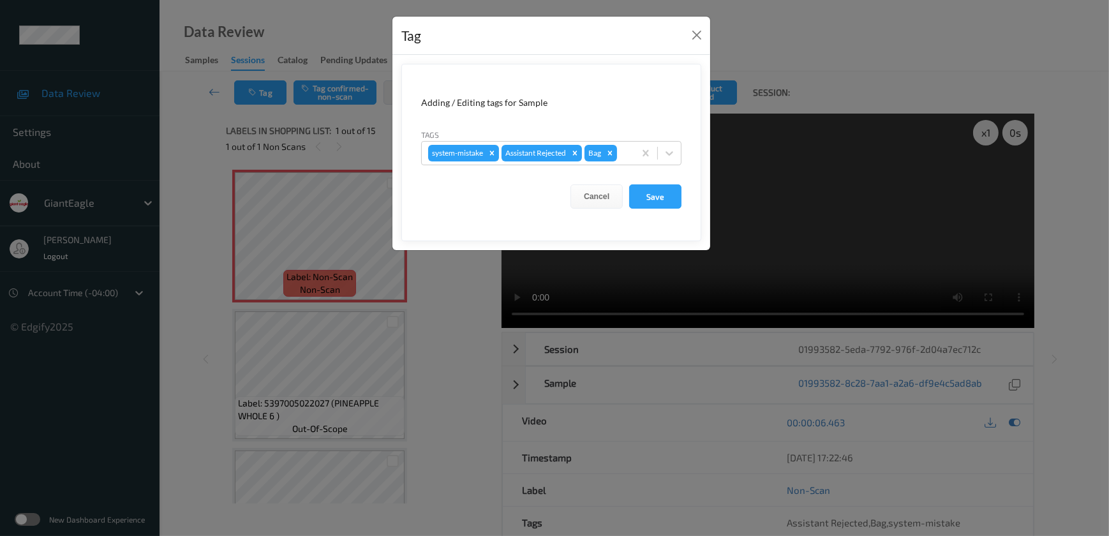
click at [436, 327] on div "Tag Adding / Editing tags for Sample Tags system-mistake Assistant Rejected Bag…" at bounding box center [554, 268] width 1109 height 536
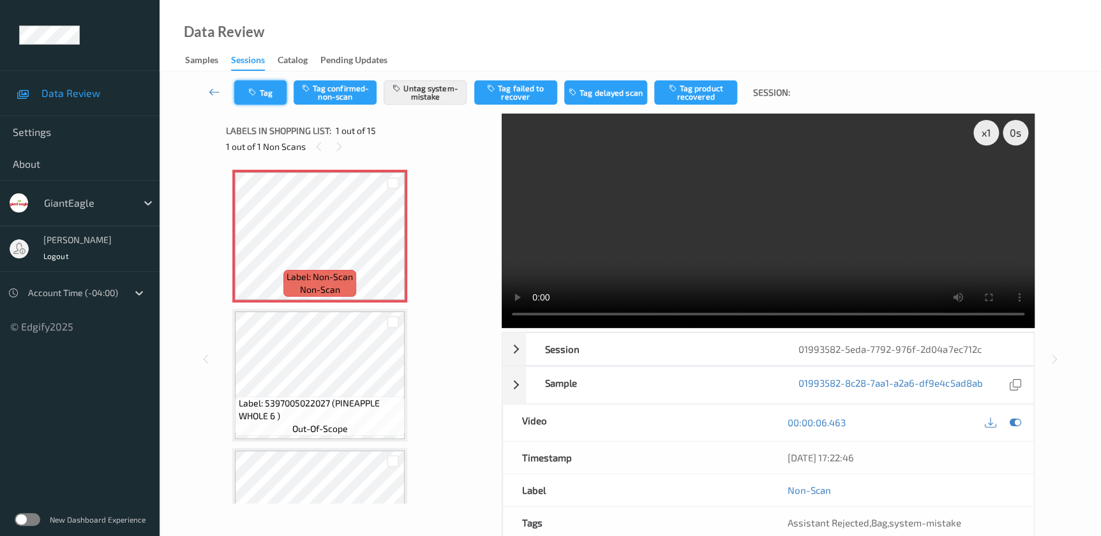
click at [264, 93] on button "Tag" at bounding box center [260, 92] width 52 height 24
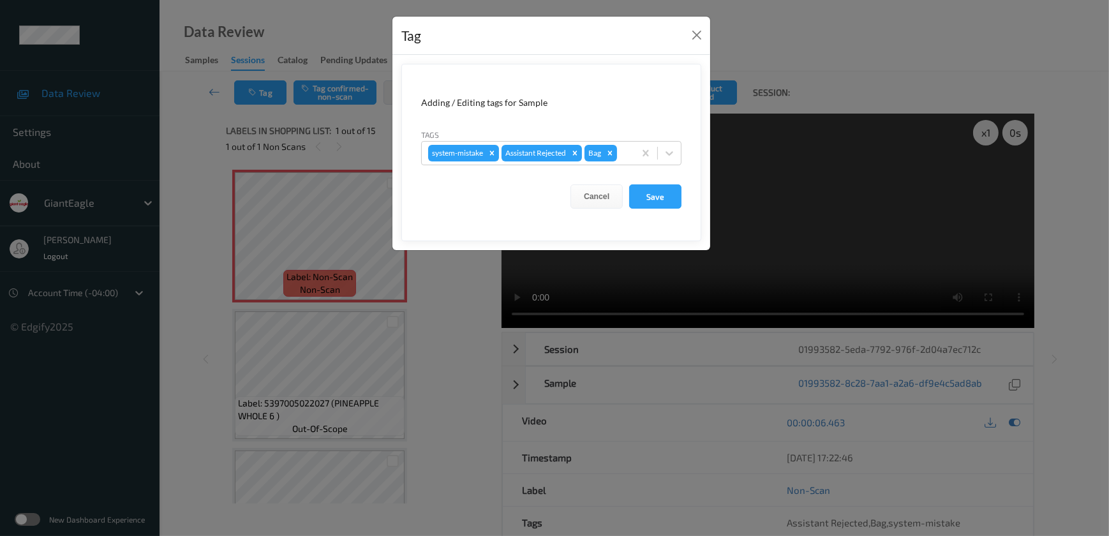
click at [441, 297] on div "Tag Adding / Editing tags for Sample Tags system-mistake Assistant Rejected Bag…" at bounding box center [554, 268] width 1109 height 536
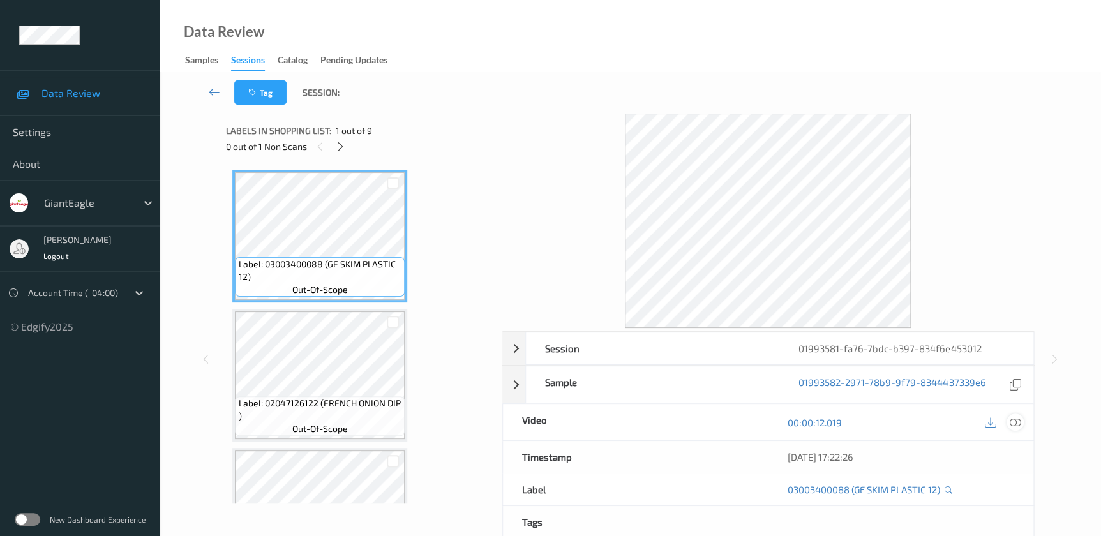
click at [1013, 422] on icon at bounding box center [1014, 422] width 11 height 11
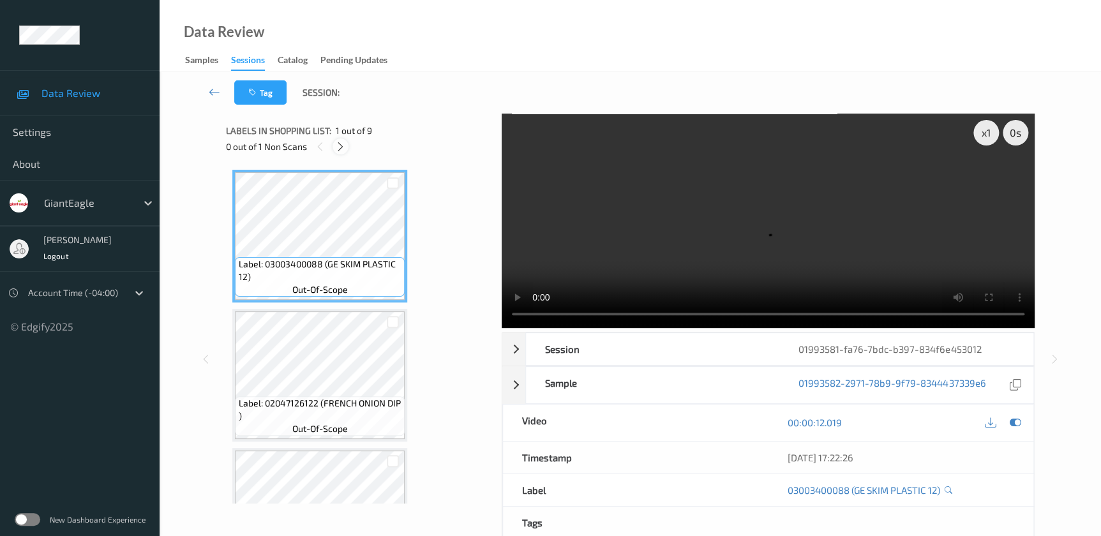
click at [341, 147] on icon at bounding box center [340, 146] width 11 height 11
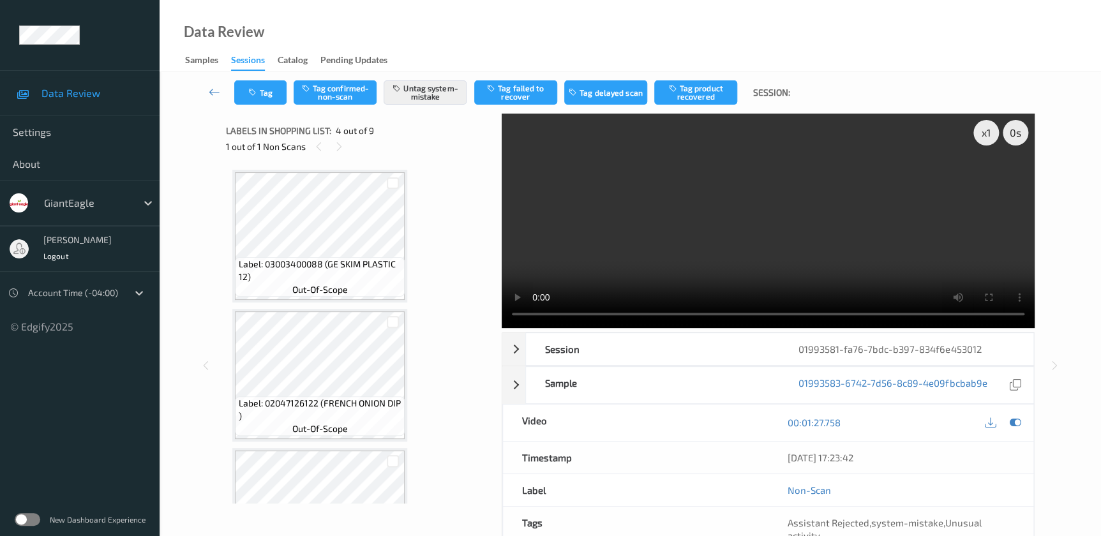
scroll to position [284, 0]
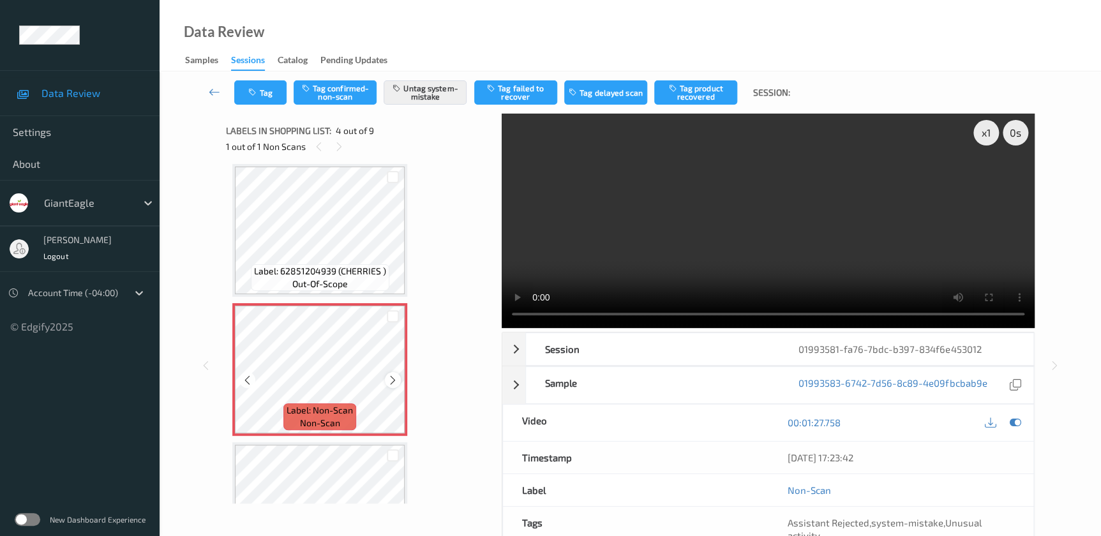
click at [391, 380] on icon at bounding box center [392, 380] width 11 height 11
click at [770, 234] on video at bounding box center [768, 221] width 533 height 214
click at [273, 85] on button "Tag" at bounding box center [260, 92] width 52 height 24
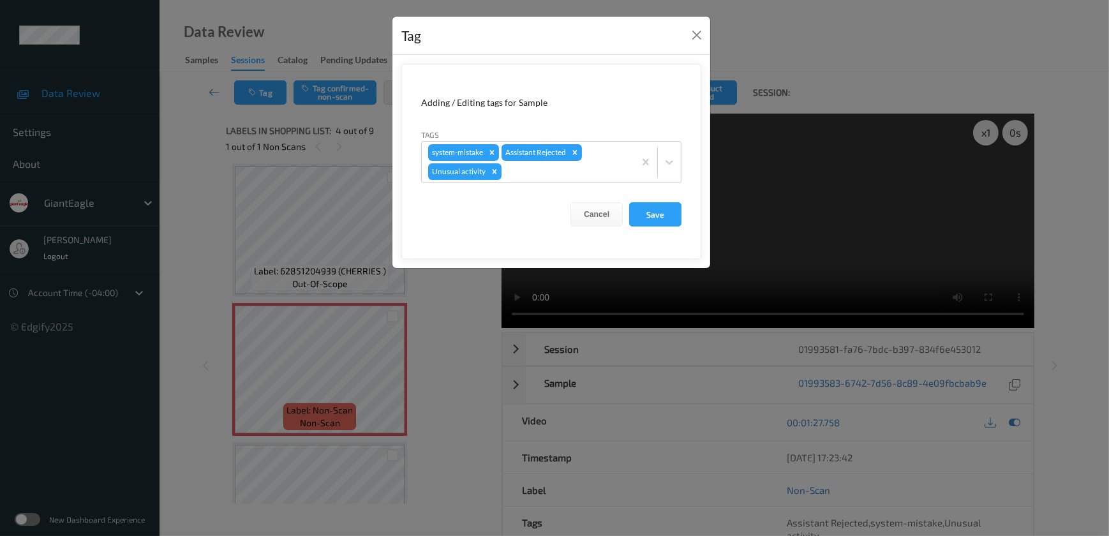
click at [437, 306] on div "Tag Adding / Editing tags for Sample Tags system-mistake Assistant Rejected Unu…" at bounding box center [554, 268] width 1109 height 536
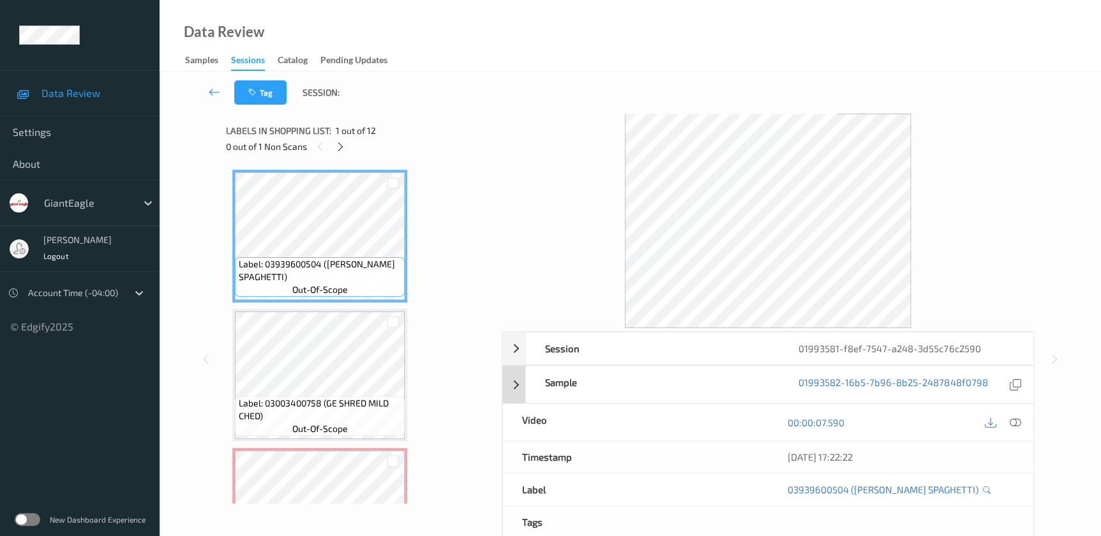
drag, startPoint x: 1015, startPoint y: 422, endPoint x: 852, endPoint y: 247, distance: 239.3
click at [1015, 422] on icon at bounding box center [1014, 422] width 11 height 11
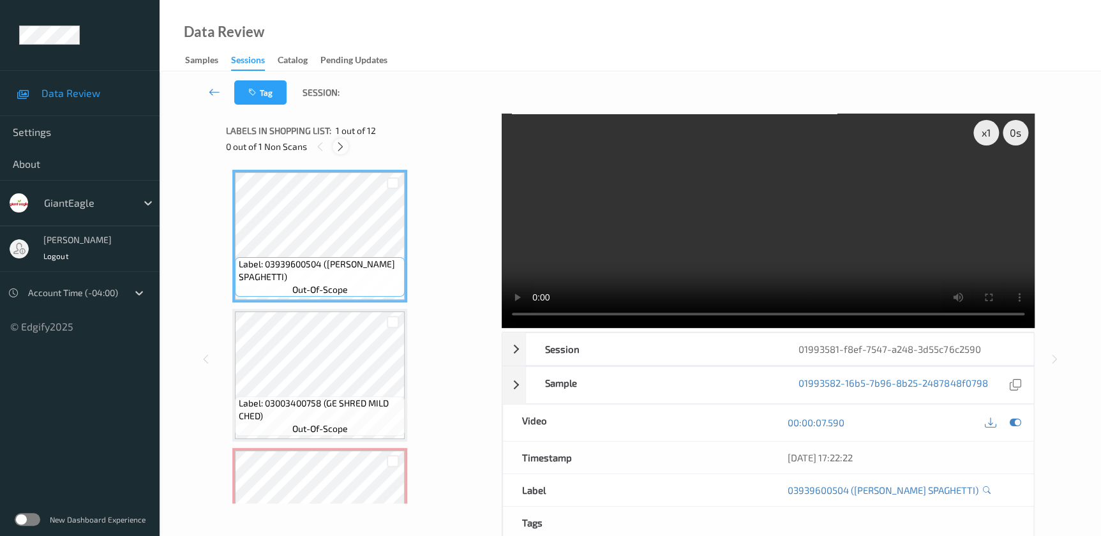
click at [339, 150] on icon at bounding box center [340, 146] width 11 height 11
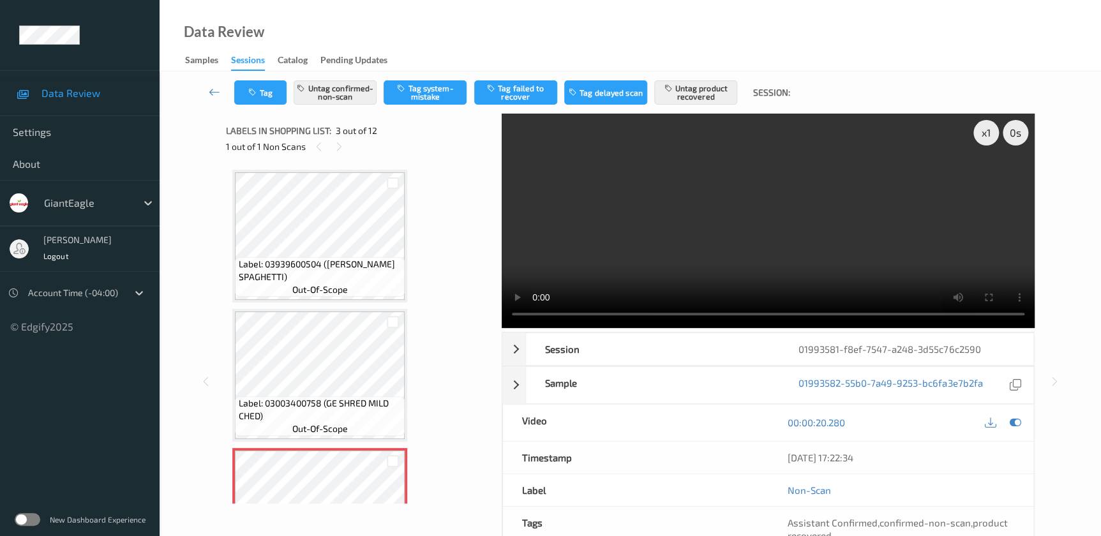
scroll to position [145, 0]
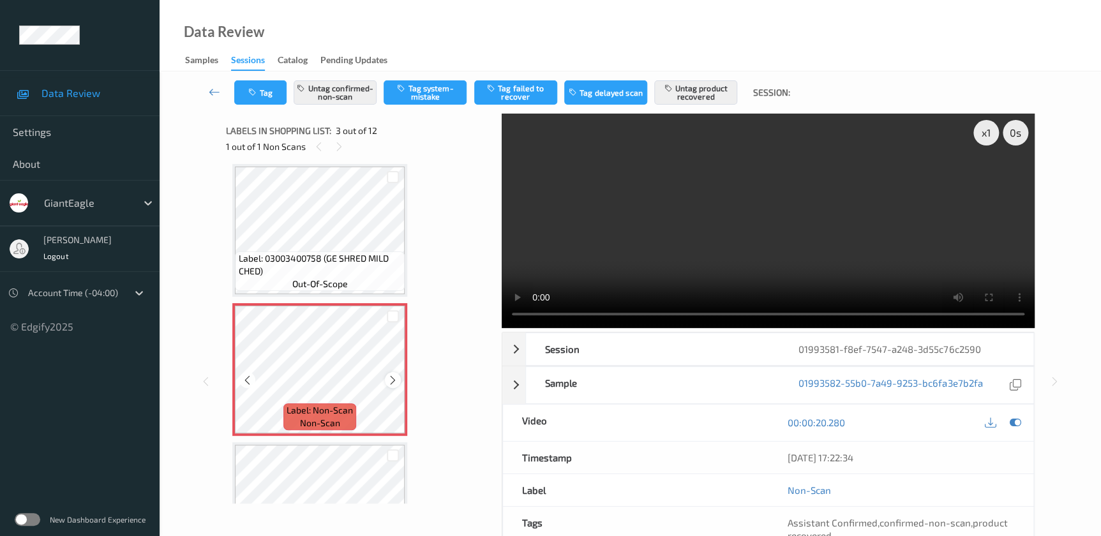
click at [393, 383] on icon at bounding box center [392, 380] width 11 height 11
click at [763, 202] on video at bounding box center [768, 221] width 533 height 214
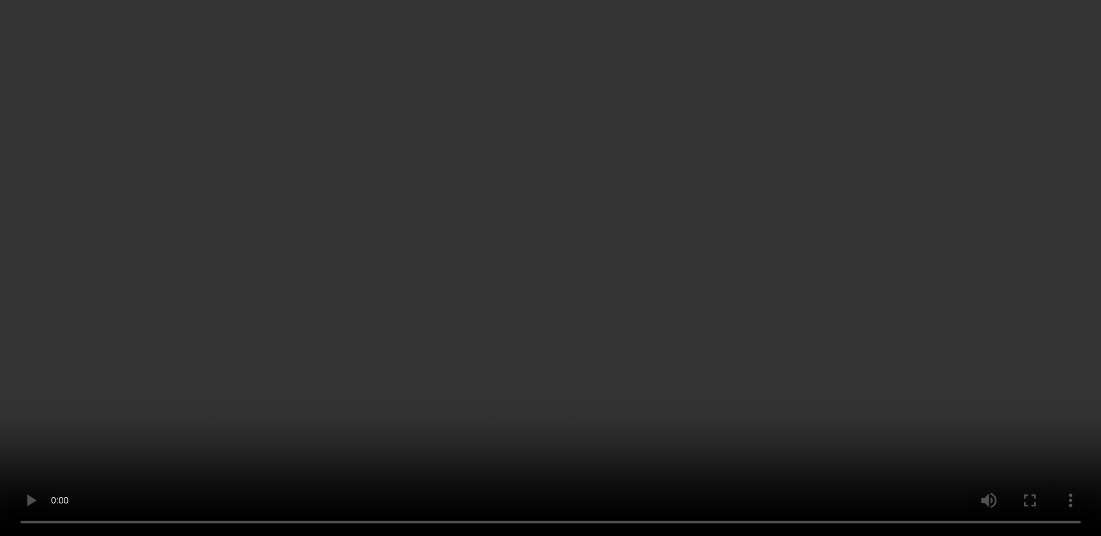
scroll to position [376, 0]
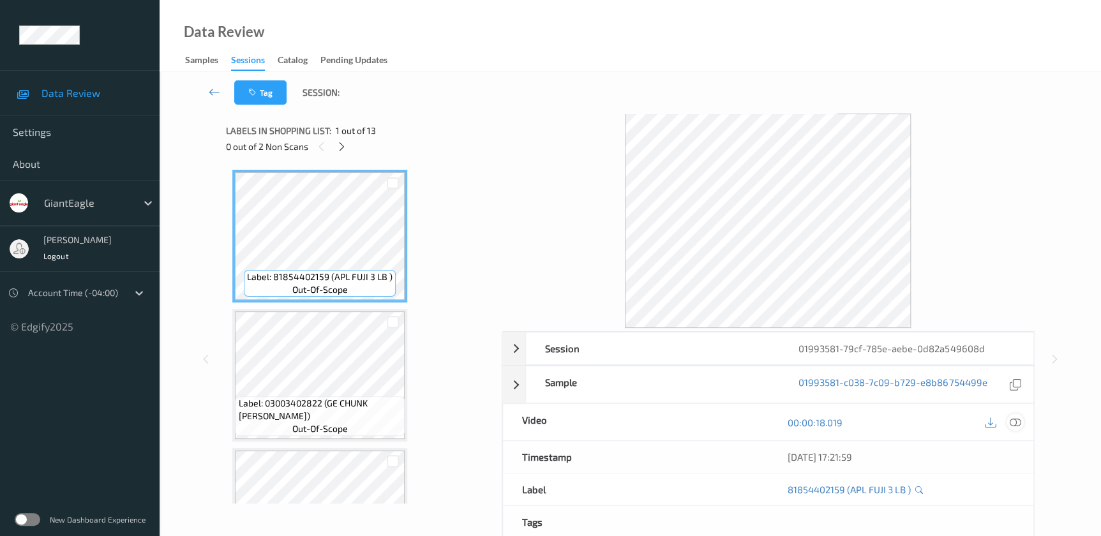
click at [1011, 420] on icon at bounding box center [1014, 422] width 11 height 11
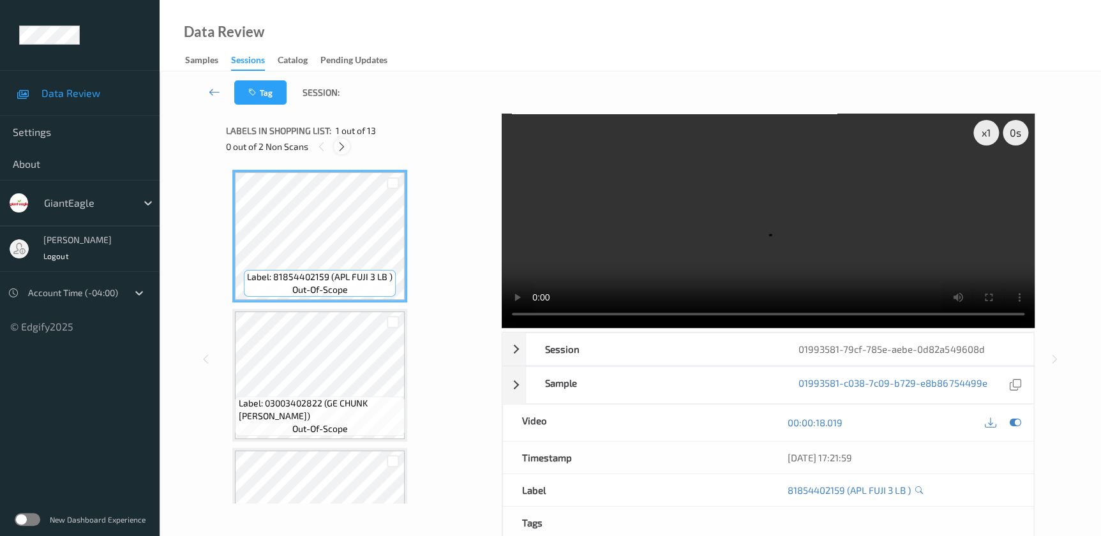
click at [343, 147] on icon at bounding box center [341, 146] width 11 height 11
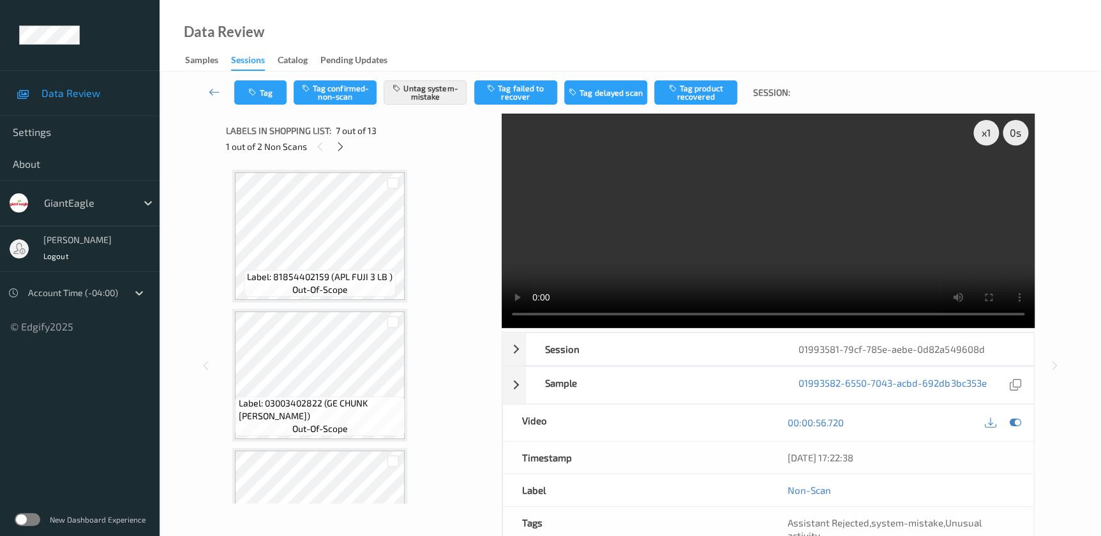
scroll to position [699, 0]
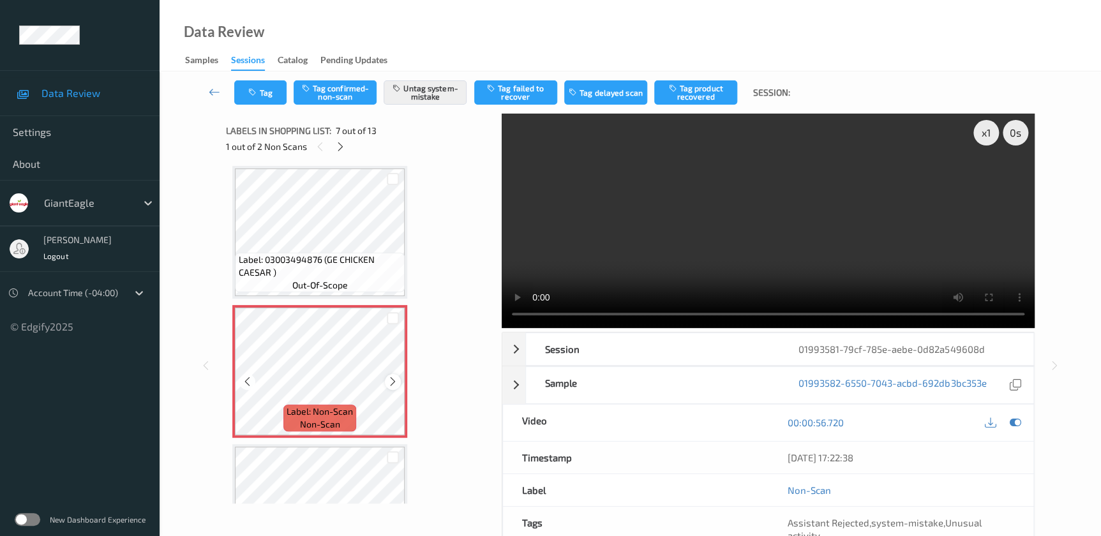
click at [392, 379] on icon at bounding box center [392, 381] width 11 height 11
click at [789, 236] on video at bounding box center [768, 221] width 533 height 214
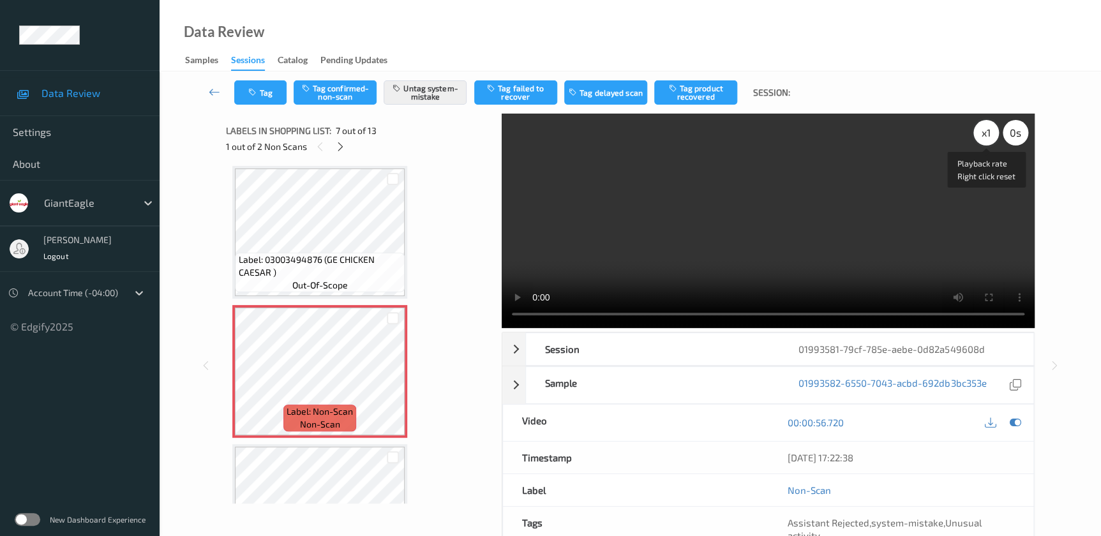
click at [988, 135] on div "x 1" at bounding box center [986, 133] width 26 height 26
click at [988, 135] on div "x 2" at bounding box center [986, 133] width 26 height 26
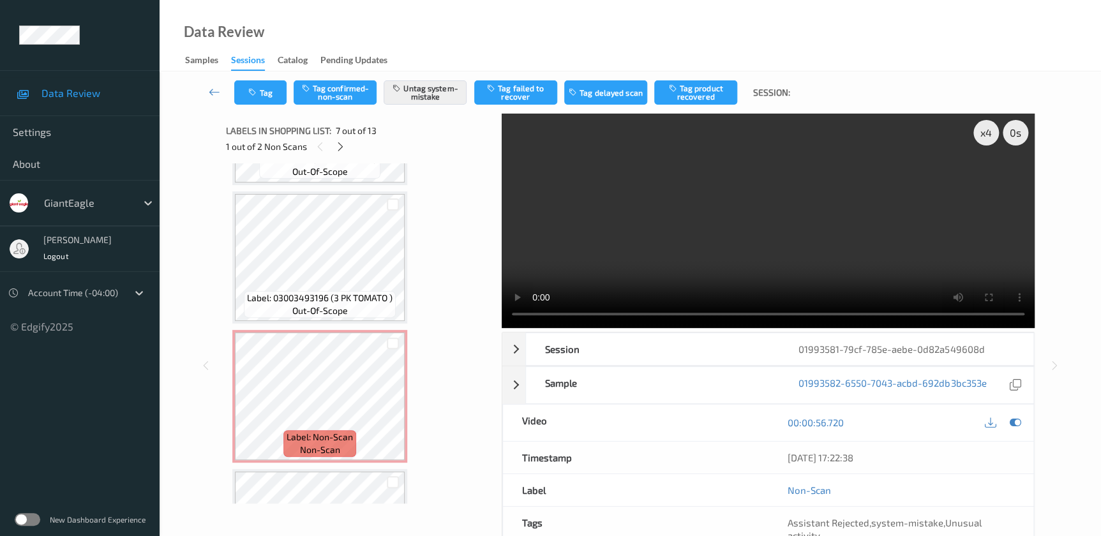
scroll to position [1221, 0]
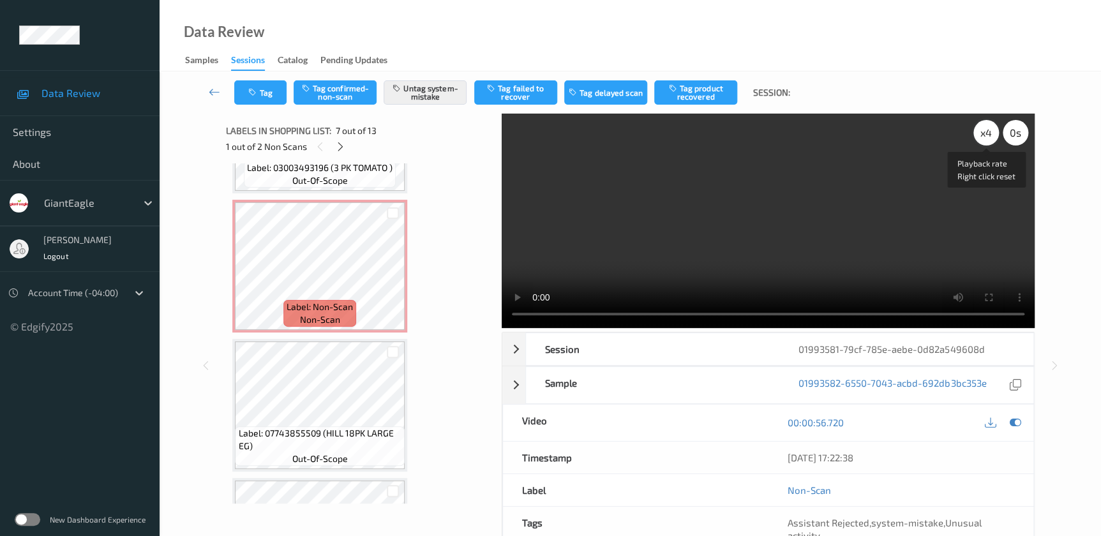
click at [982, 133] on div "x 4" at bounding box center [986, 133] width 26 height 26
click at [982, 133] on div "x 1" at bounding box center [986, 133] width 26 height 26
click at [982, 133] on div "x 2" at bounding box center [986, 133] width 26 height 26
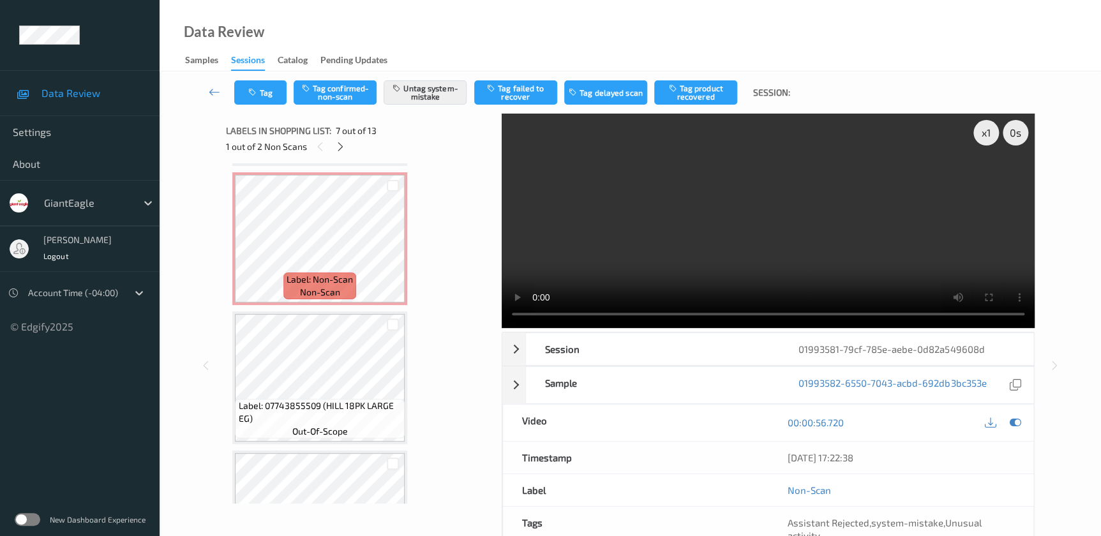
scroll to position [1276, 0]
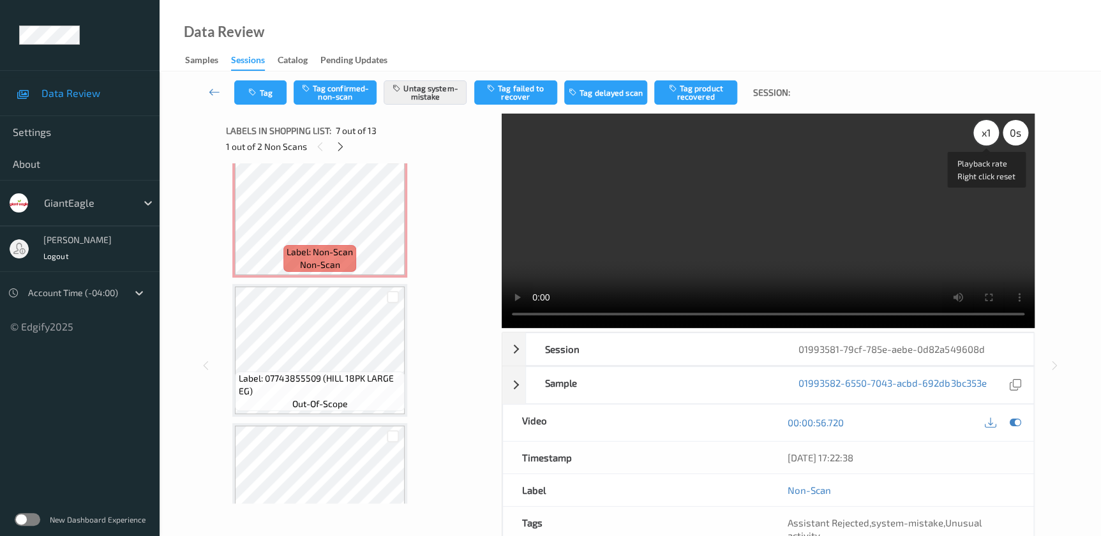
click at [985, 133] on div "x 1" at bounding box center [986, 133] width 26 height 26
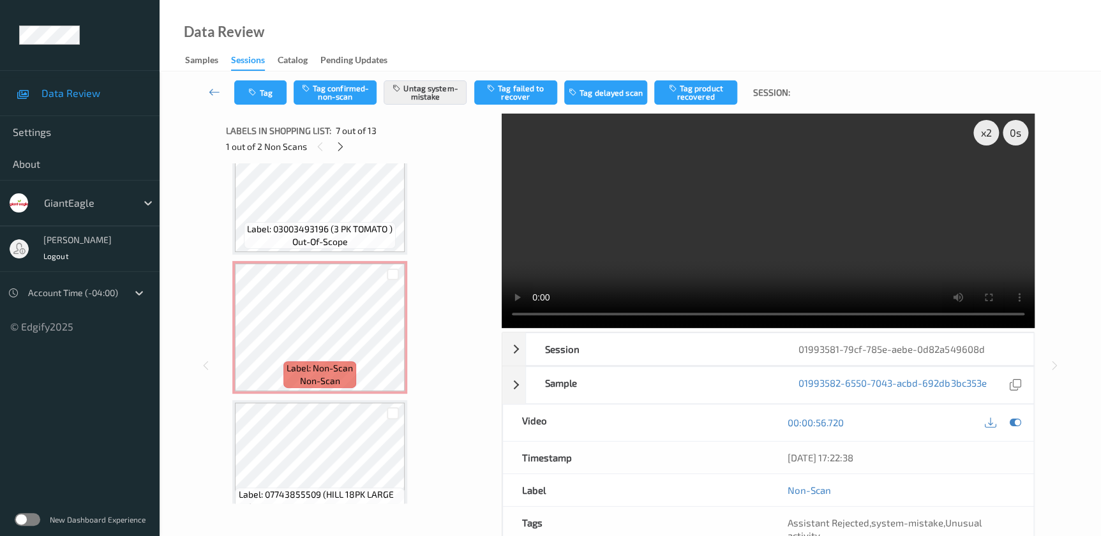
scroll to position [1334, 0]
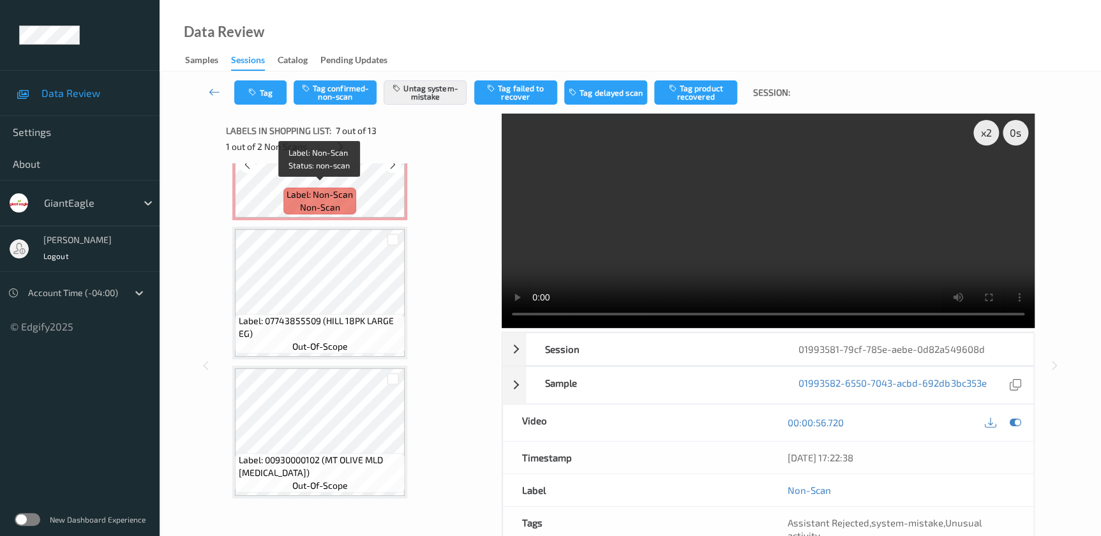
click at [355, 191] on div "Label: Non-Scan non-scan" at bounding box center [319, 201] width 73 height 27
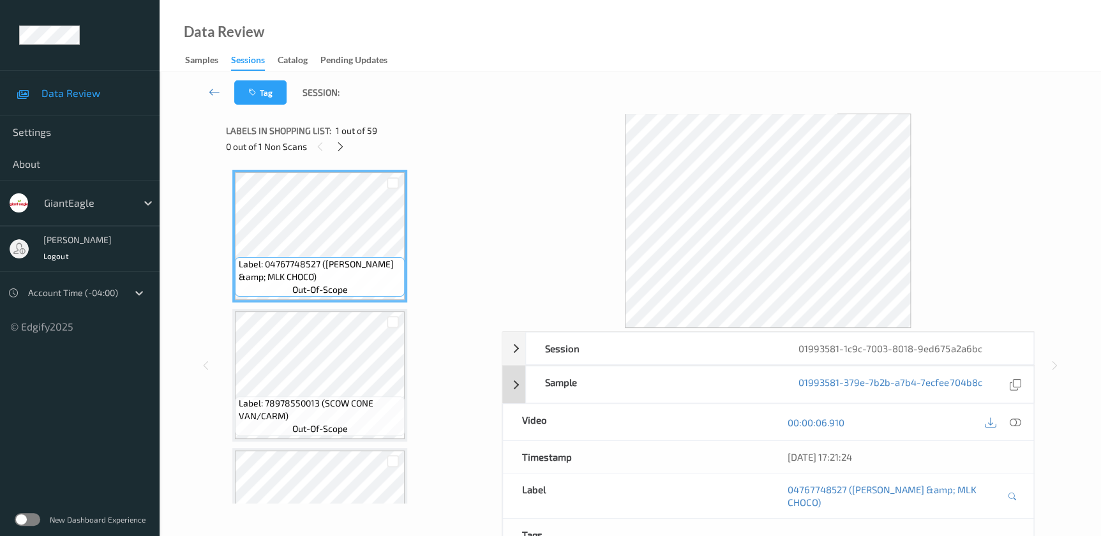
drag, startPoint x: 1010, startPoint y: 417, endPoint x: 860, endPoint y: 252, distance: 223.1
click at [1010, 417] on icon at bounding box center [1014, 422] width 11 height 11
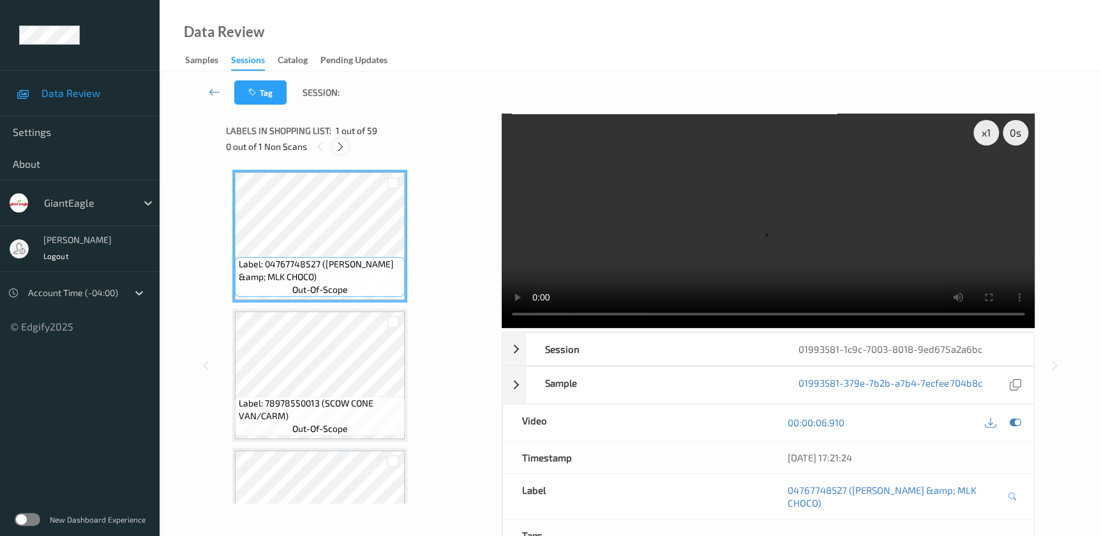
click at [338, 150] on icon at bounding box center [340, 146] width 11 height 11
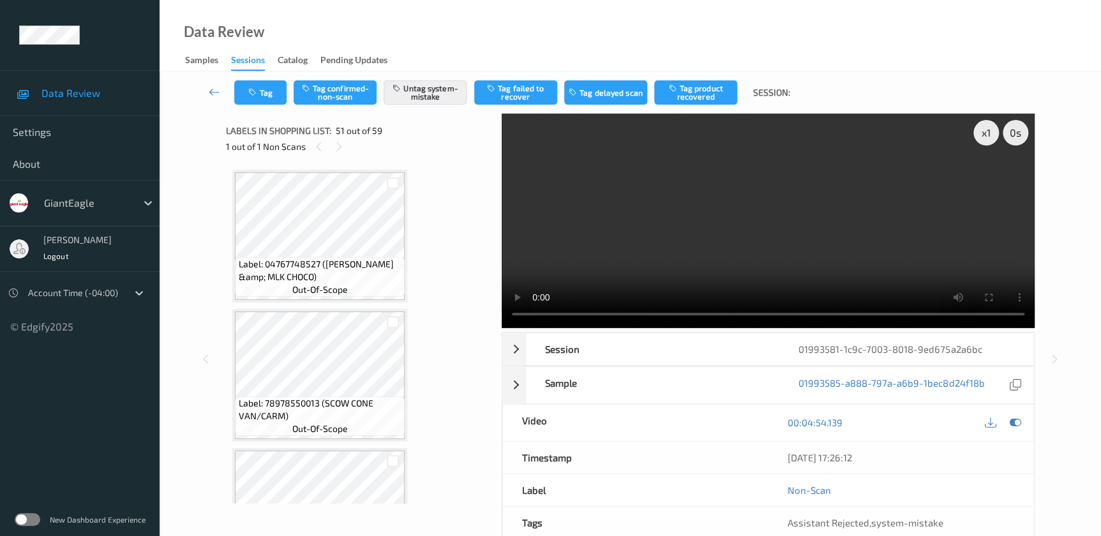
scroll to position [6799, 0]
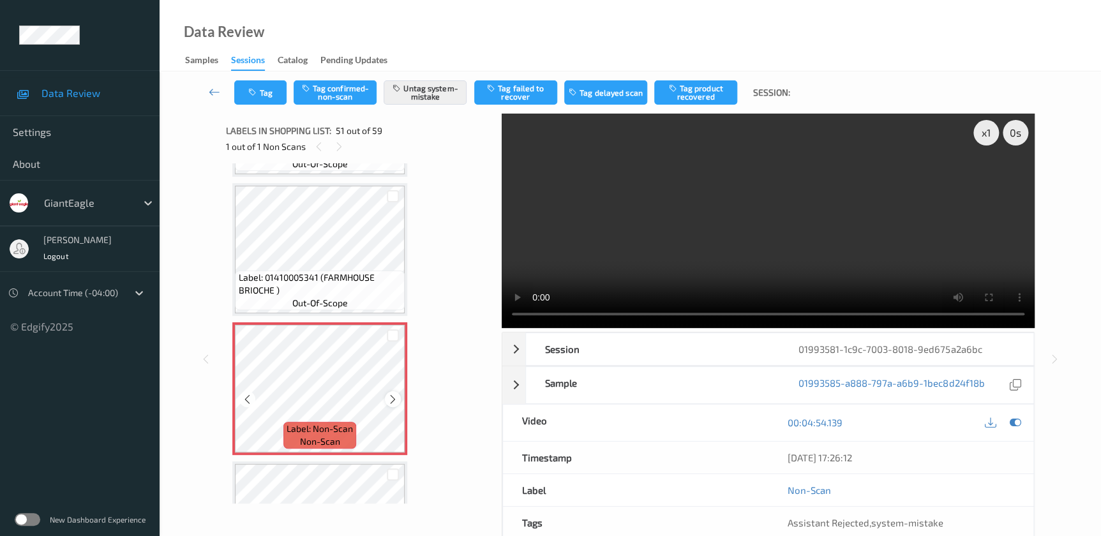
click at [391, 394] on icon at bounding box center [392, 399] width 11 height 11
click at [835, 239] on video at bounding box center [768, 221] width 533 height 214
click at [986, 134] on div "x 1" at bounding box center [986, 133] width 26 height 26
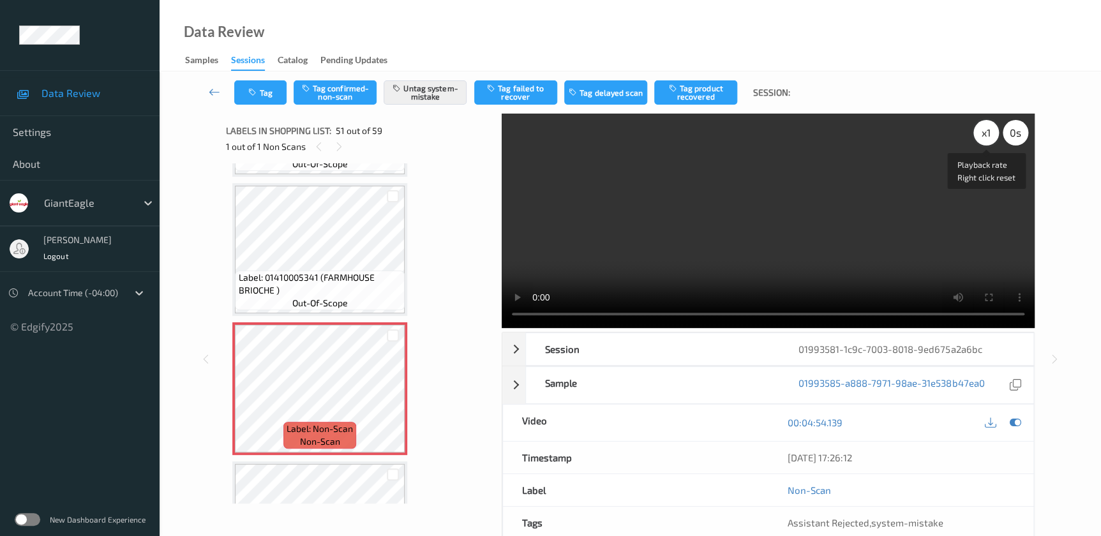
click at [986, 134] on div "x 1" at bounding box center [986, 133] width 26 height 26
click at [986, 134] on div "x 2" at bounding box center [986, 133] width 26 height 26
click at [988, 128] on div "x 1" at bounding box center [986, 133] width 26 height 26
click at [988, 128] on div "x 2" at bounding box center [986, 133] width 26 height 26
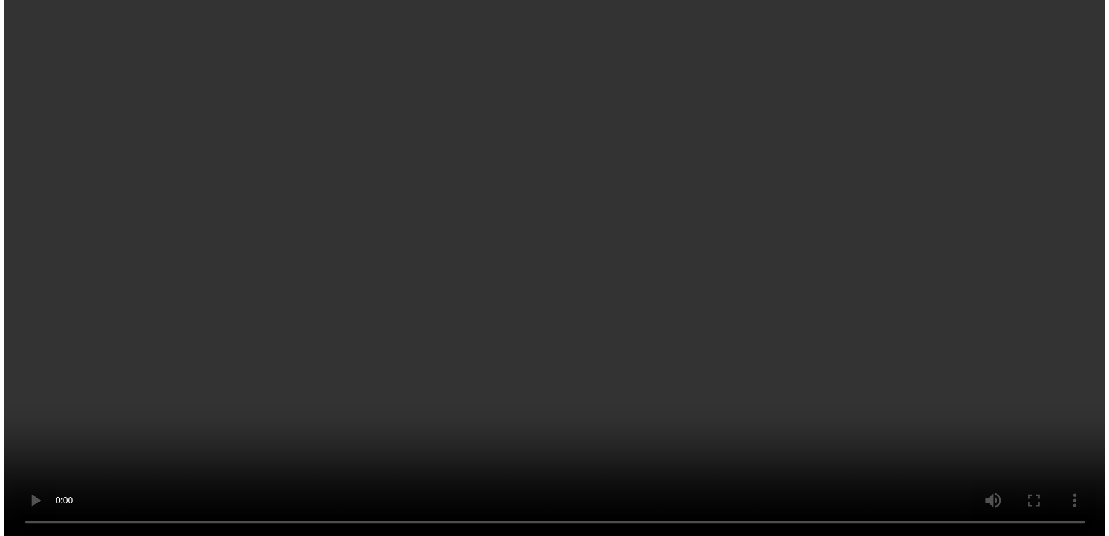
scroll to position [6915, 0]
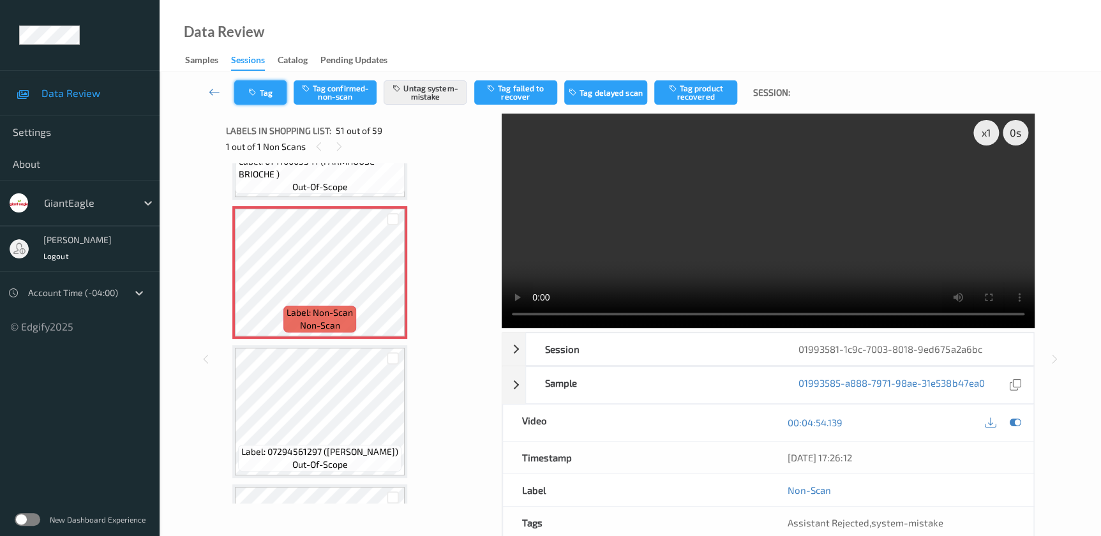
click at [257, 89] on icon "button" at bounding box center [253, 92] width 11 height 9
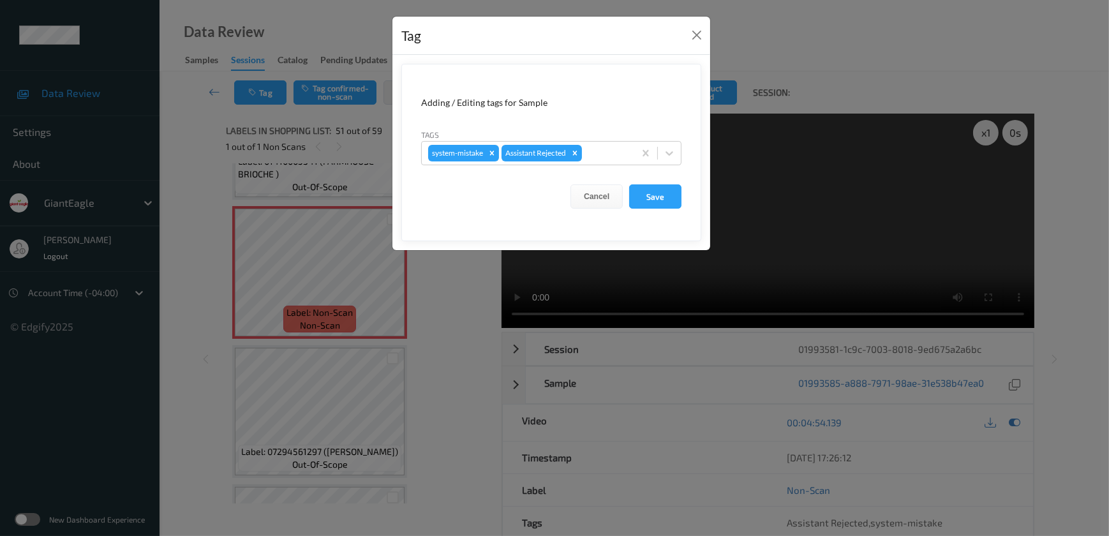
click at [454, 351] on div "Tag Adding / Editing tags for Sample Tags system-mistake Assistant Rejected Can…" at bounding box center [554, 268] width 1109 height 536
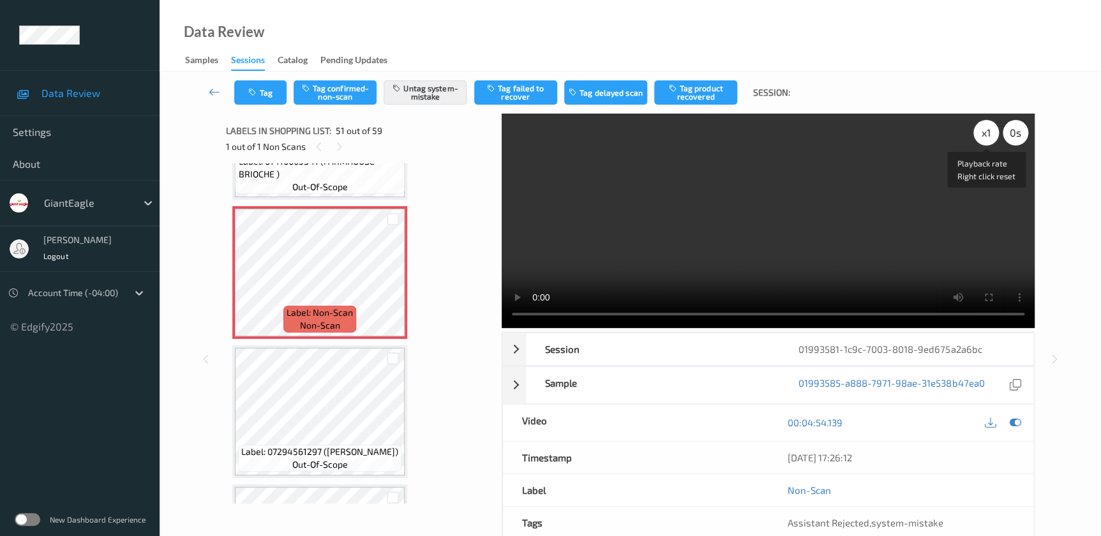
click at [982, 128] on div "x 1" at bounding box center [986, 133] width 26 height 26
click at [982, 128] on div "x 2" at bounding box center [986, 133] width 26 height 26
click at [259, 89] on button "Tag" at bounding box center [260, 92] width 52 height 24
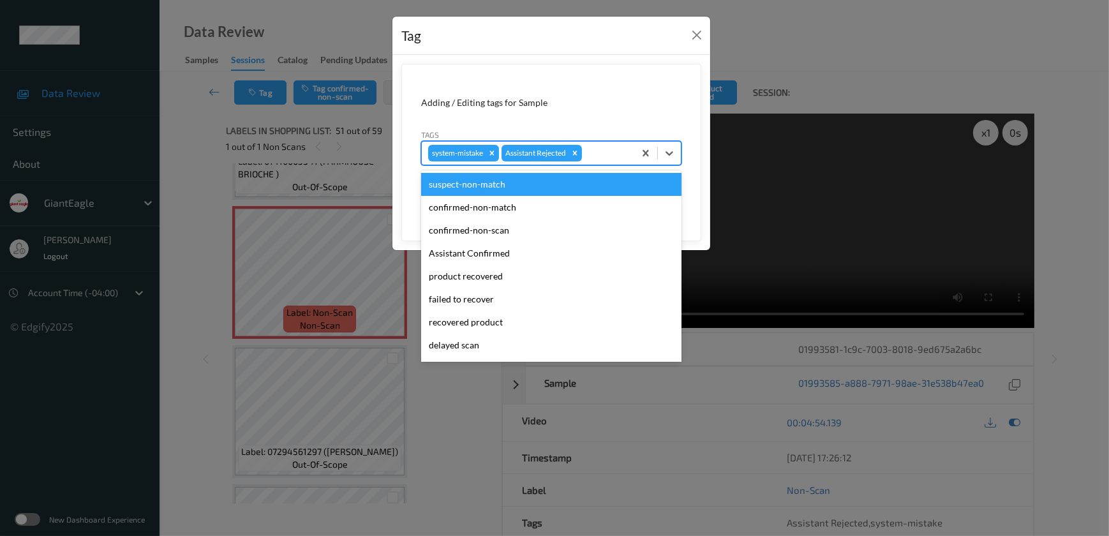
click at [589, 152] on div at bounding box center [605, 152] width 43 height 15
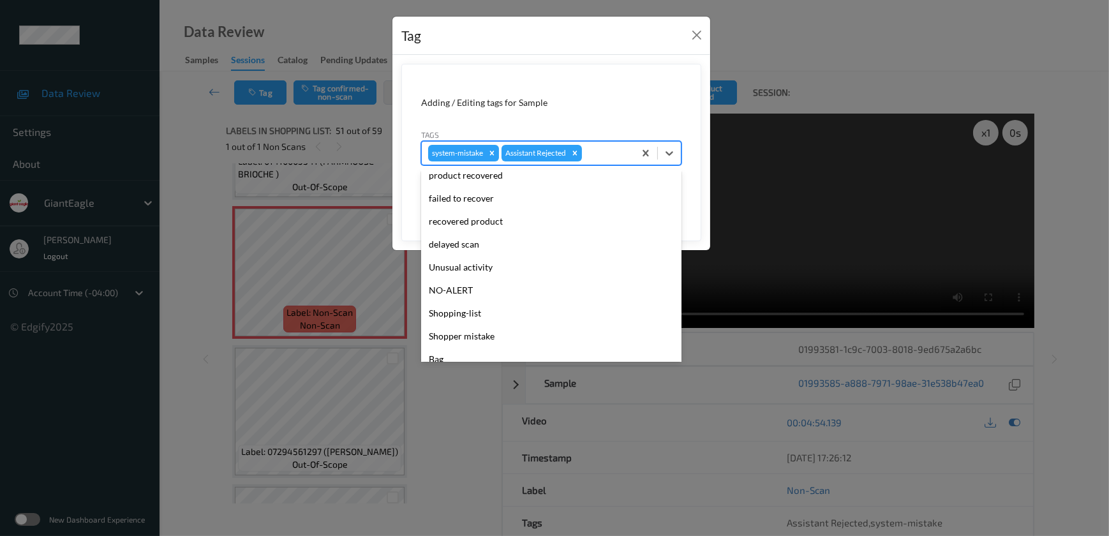
scroll to position [135, 0]
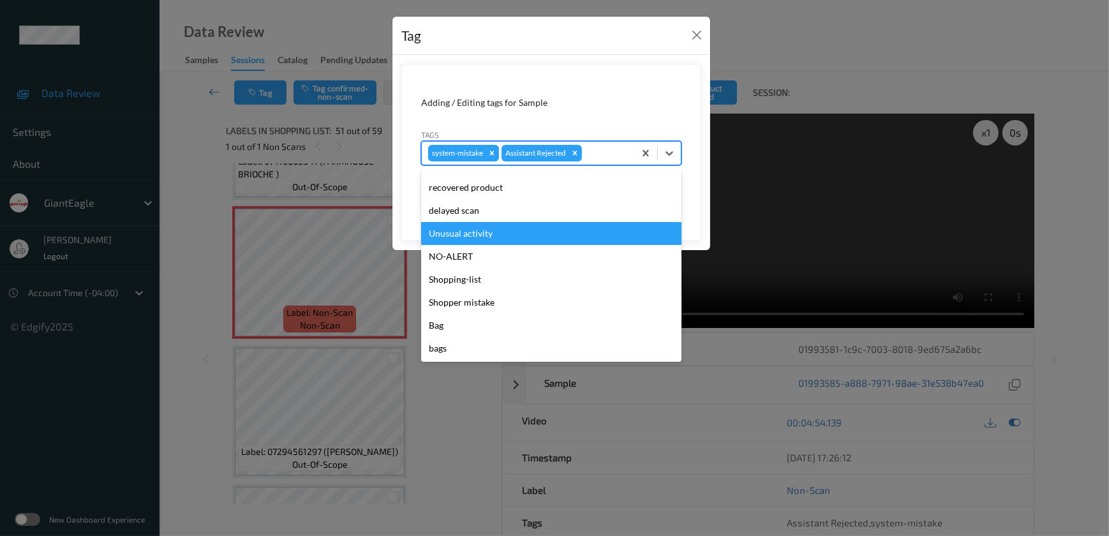
click at [482, 234] on div "Unusual activity" at bounding box center [551, 233] width 260 height 23
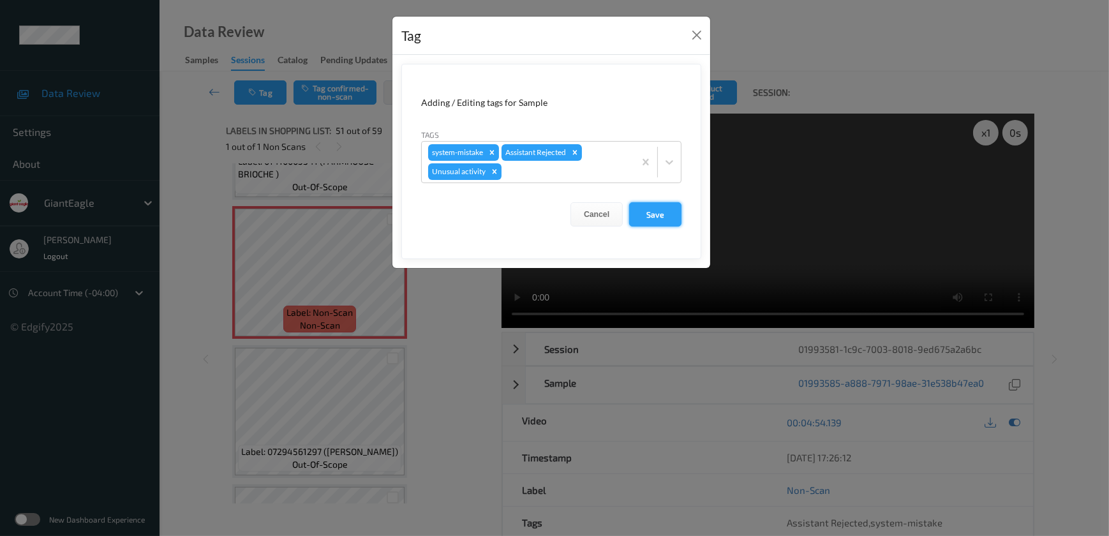
click at [650, 218] on button "Save" at bounding box center [655, 214] width 52 height 24
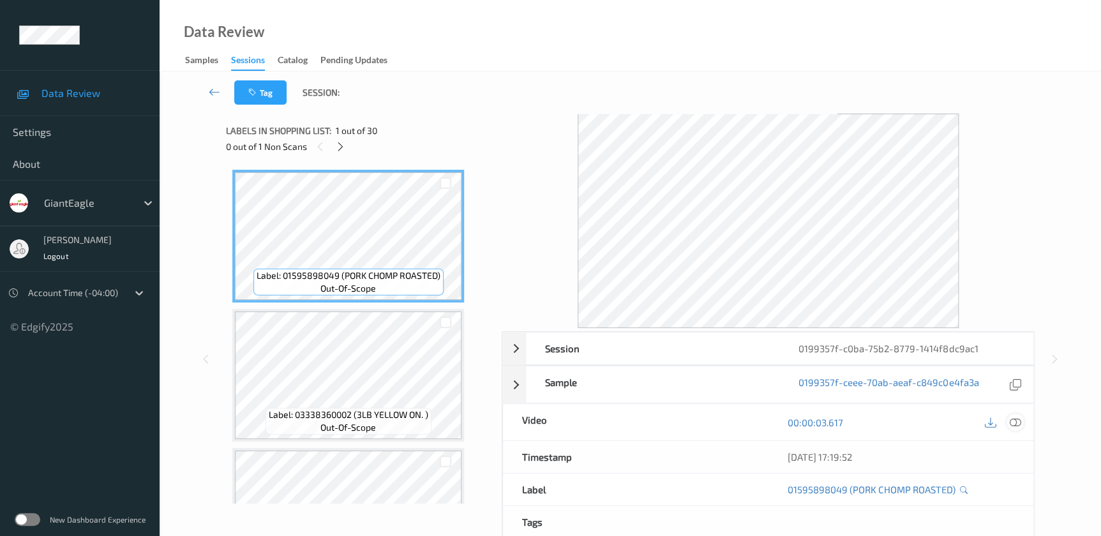
click at [1016, 421] on icon at bounding box center [1014, 422] width 11 height 11
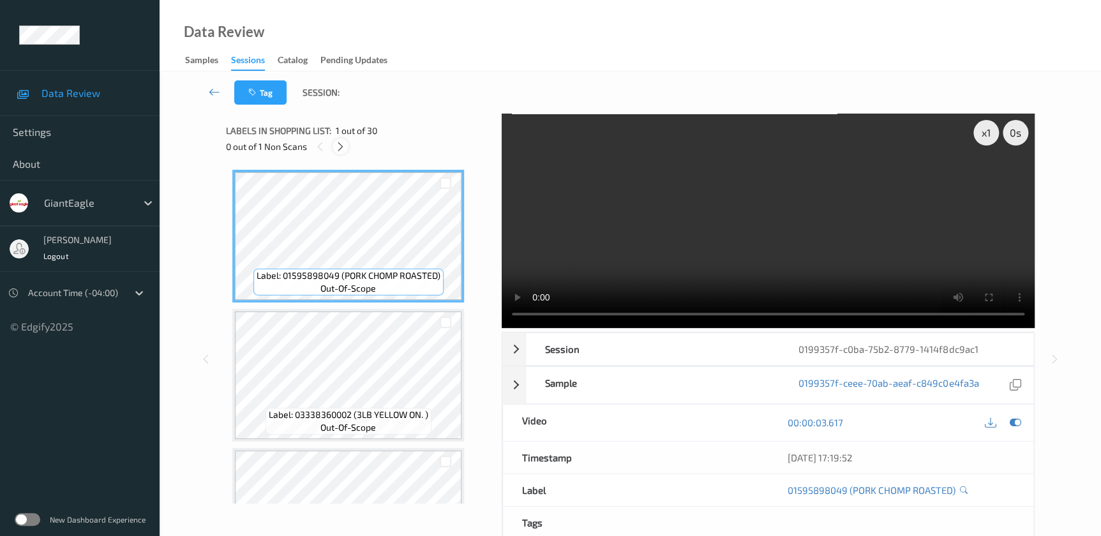
click at [343, 149] on icon at bounding box center [340, 146] width 11 height 11
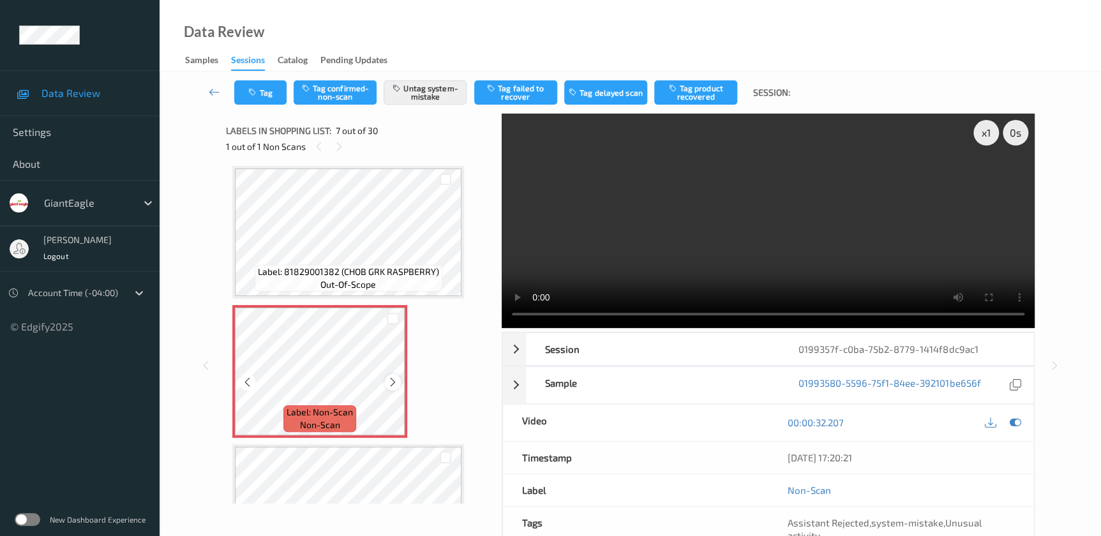
click at [391, 380] on icon at bounding box center [392, 381] width 11 height 11
click at [780, 223] on video at bounding box center [768, 221] width 533 height 214
click at [251, 88] on icon "button" at bounding box center [253, 92] width 11 height 9
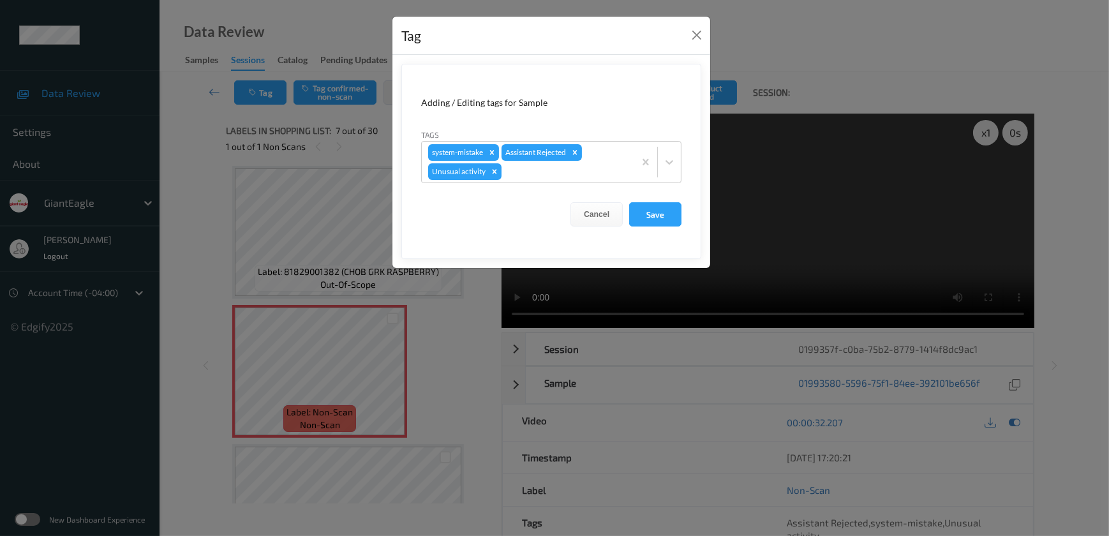
click at [428, 366] on div "Tag Adding / Editing tags for Sample Tags system-mistake Assistant Rejected Unu…" at bounding box center [554, 268] width 1109 height 536
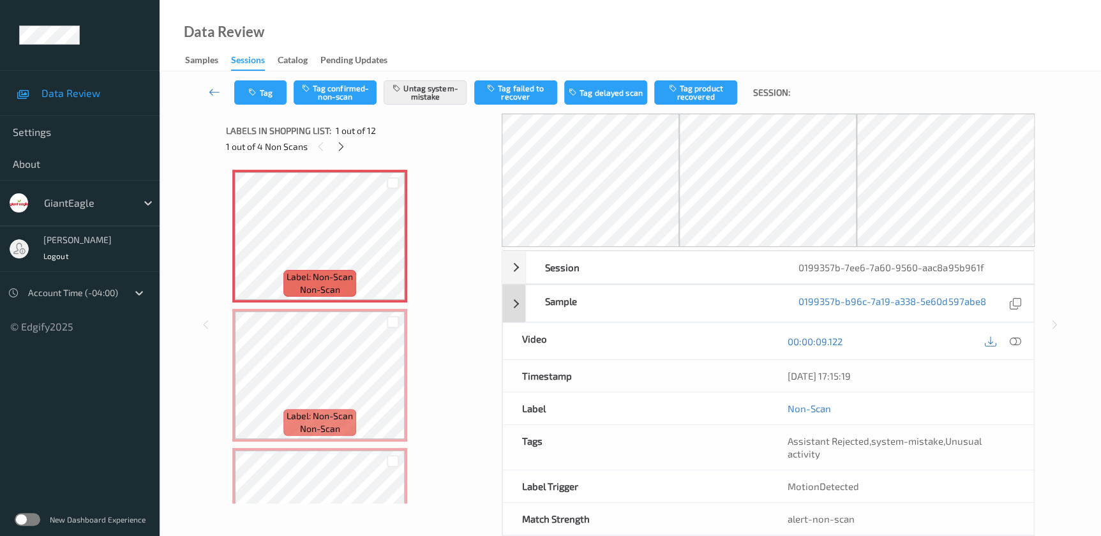
drag, startPoint x: 1009, startPoint y: 339, endPoint x: 949, endPoint y: 248, distance: 109.5
click at [1009, 339] on icon at bounding box center [1014, 341] width 11 height 11
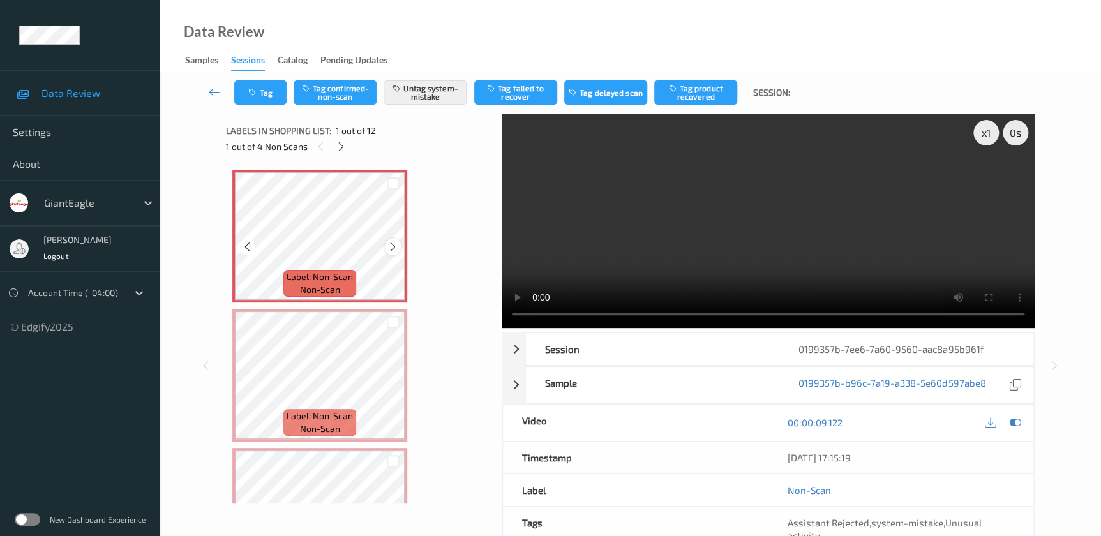
click at [392, 239] on div at bounding box center [393, 247] width 16 height 16
click at [787, 221] on video at bounding box center [768, 221] width 533 height 214
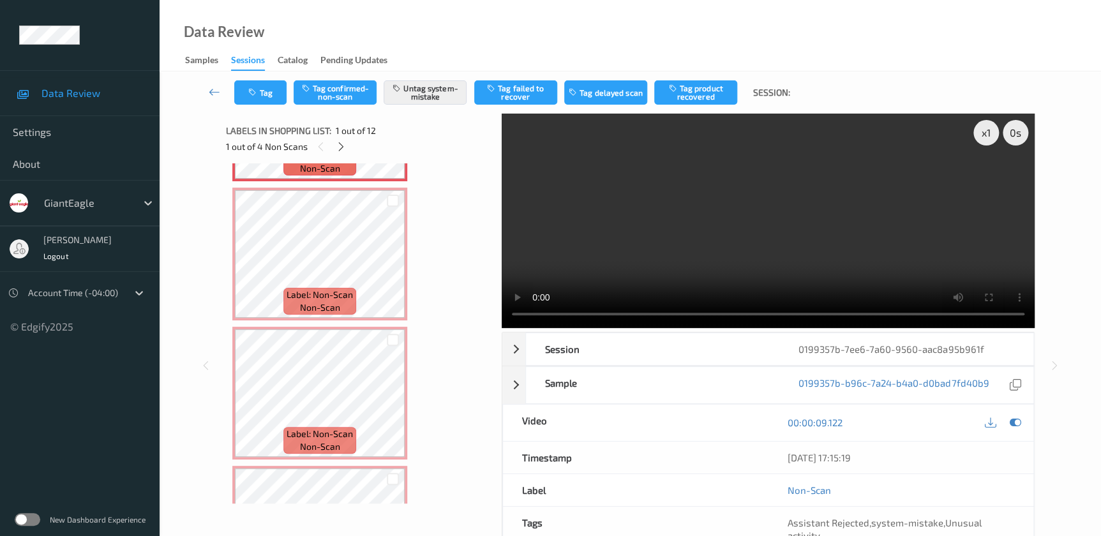
scroll to position [115, 0]
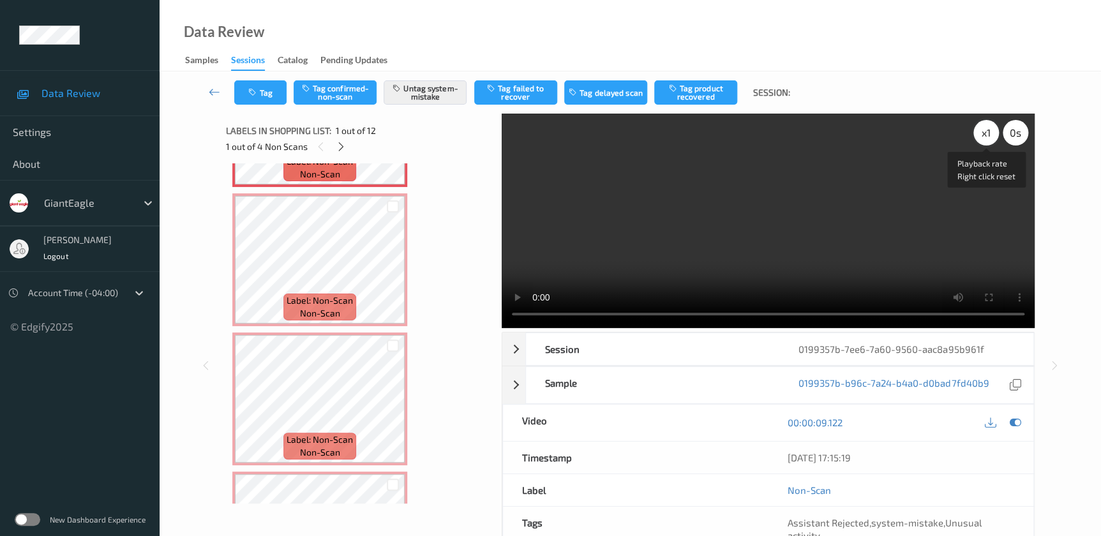
click at [981, 128] on div "x 1" at bounding box center [986, 133] width 26 height 26
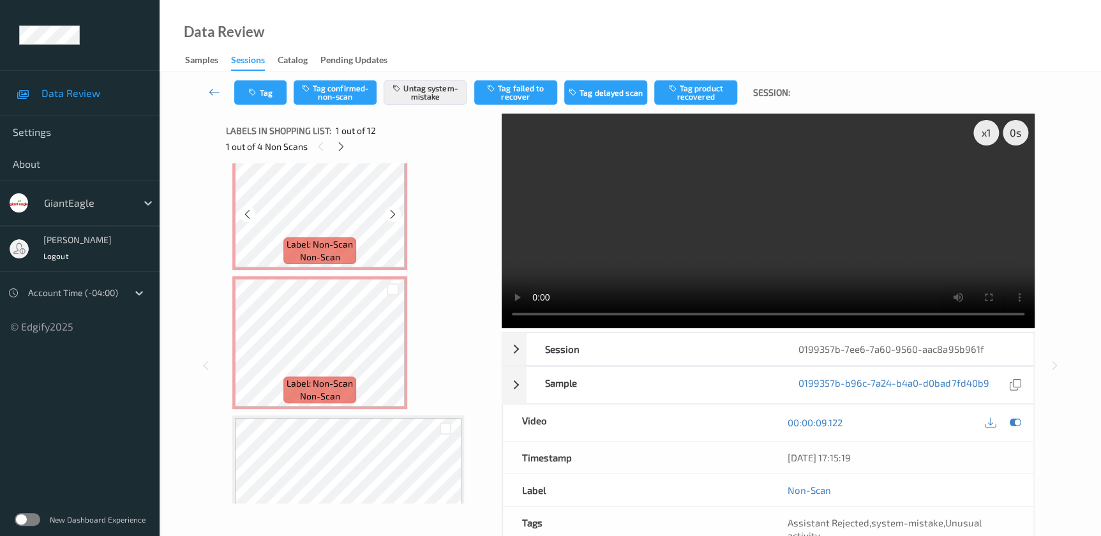
scroll to position [290, 0]
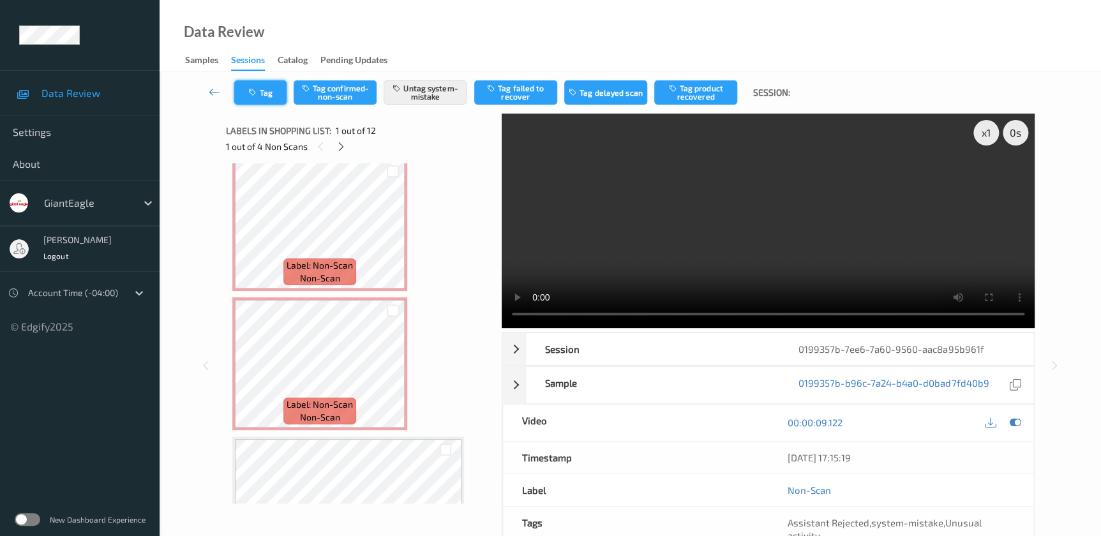
click at [266, 91] on button "Tag" at bounding box center [260, 92] width 52 height 24
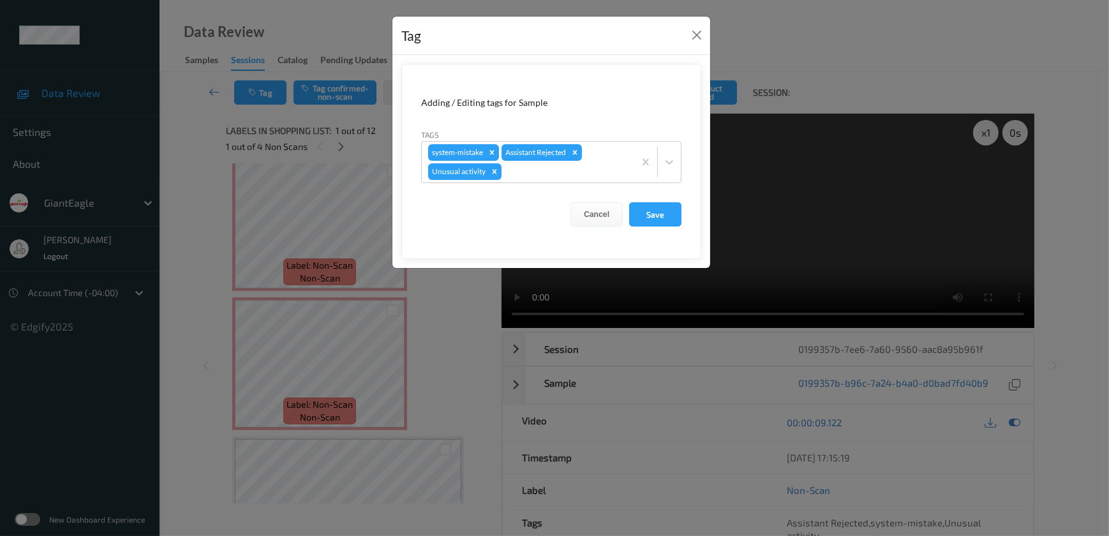
click at [425, 329] on div "Tag Adding / Editing tags for Sample Tags system-mistake Assistant Rejected Unu…" at bounding box center [554, 268] width 1109 height 536
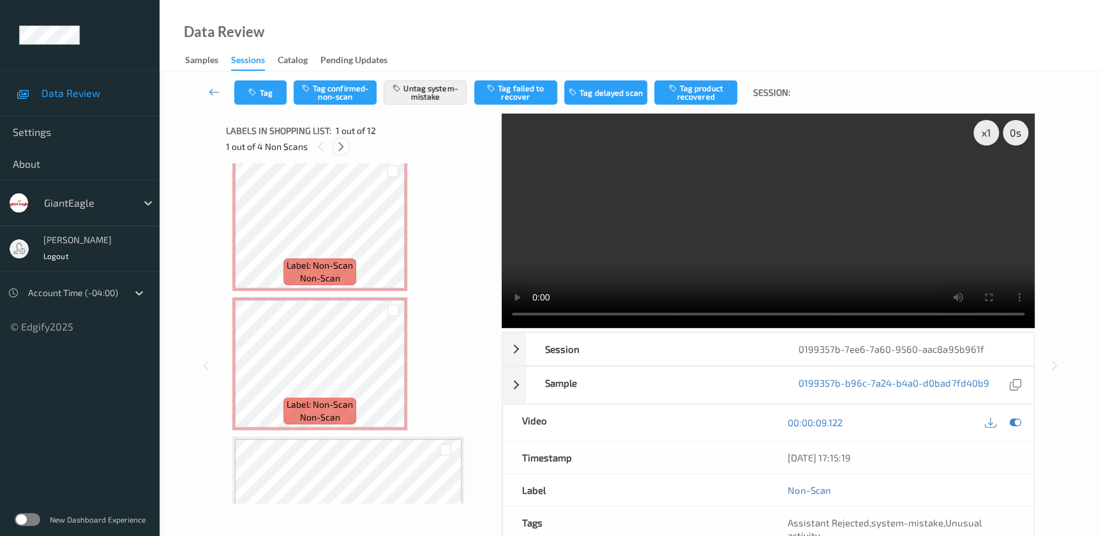
click at [338, 147] on icon at bounding box center [341, 146] width 11 height 11
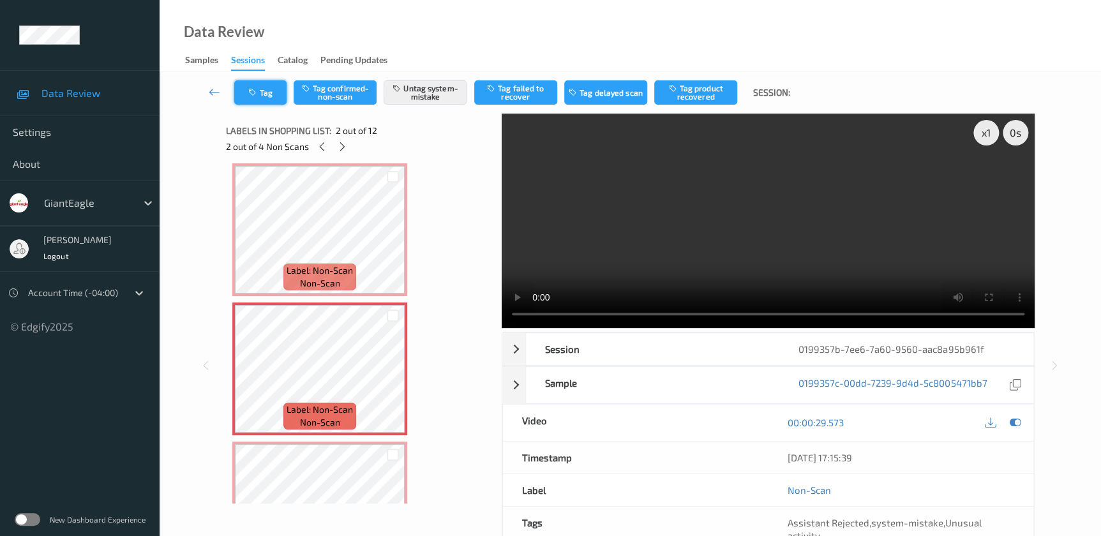
click at [264, 102] on button "Tag" at bounding box center [260, 92] width 52 height 24
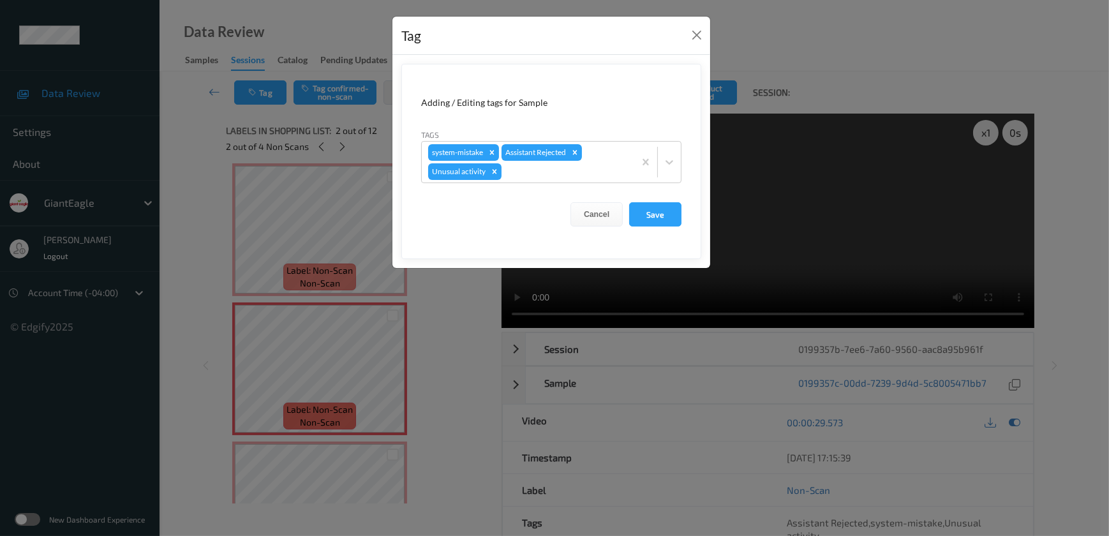
drag, startPoint x: 458, startPoint y: 303, endPoint x: 285, endPoint y: 140, distance: 238.3
click at [455, 298] on div "Tag Adding / Editing tags for Sample Tags system-mistake Assistant Rejected Unu…" at bounding box center [554, 268] width 1109 height 536
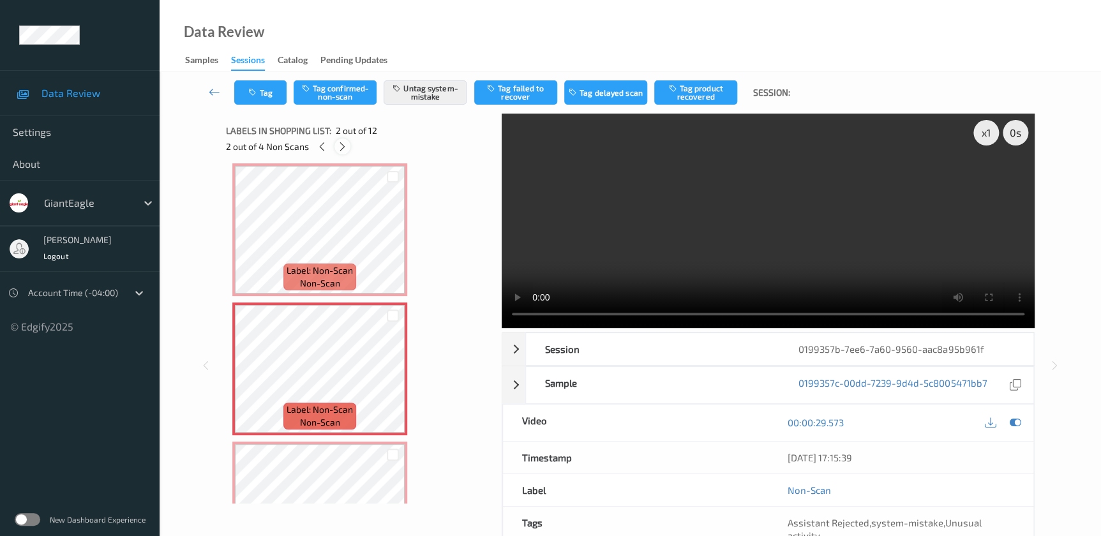
click at [348, 146] on div at bounding box center [342, 146] width 16 height 16
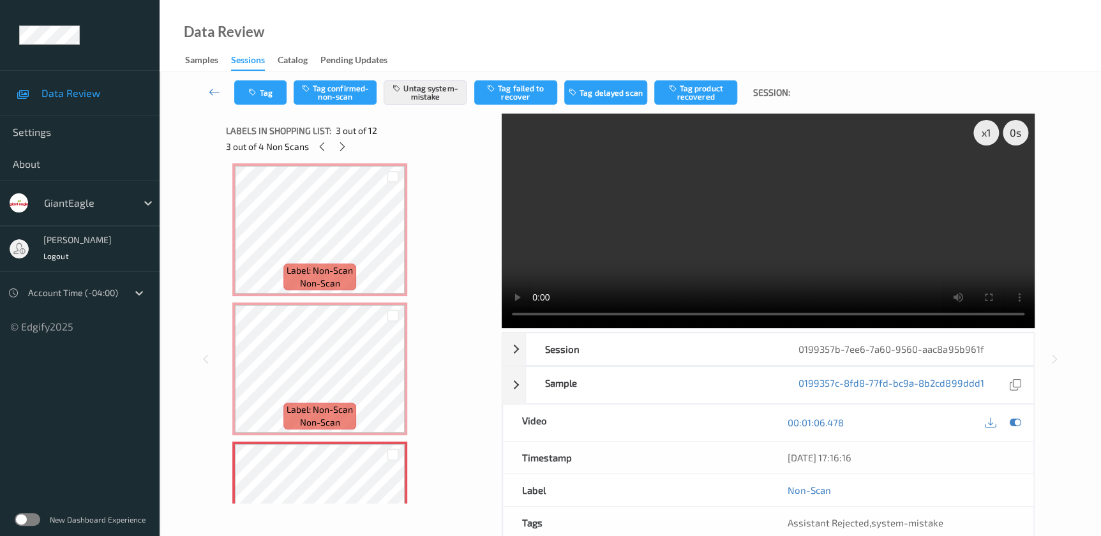
scroll to position [145, 0]
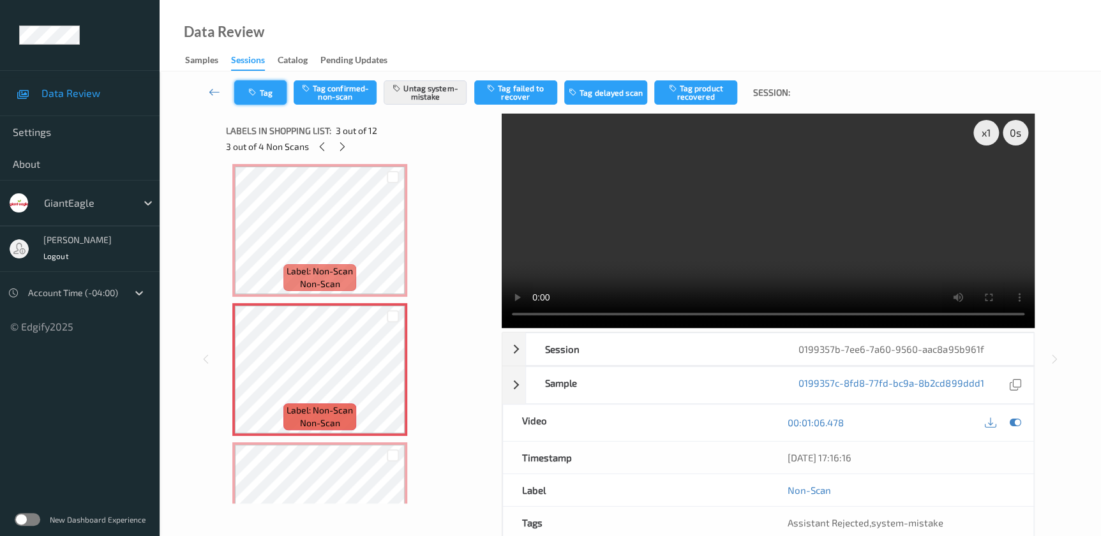
click at [271, 99] on button "Tag" at bounding box center [260, 92] width 52 height 24
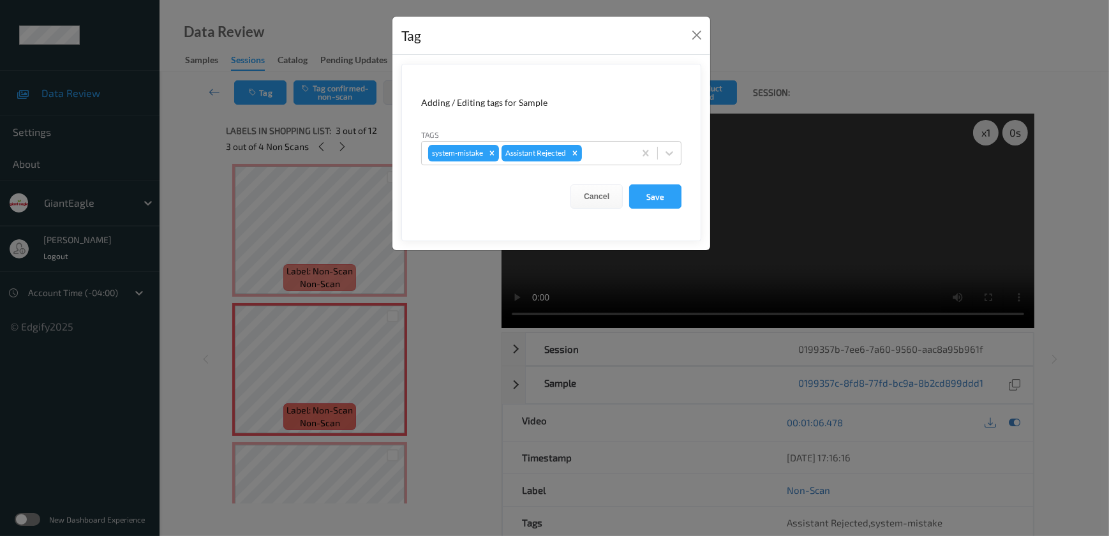
click at [462, 331] on div "Tag Adding / Editing tags for Sample Tags system-mistake Assistant Rejected Can…" at bounding box center [554, 268] width 1109 height 536
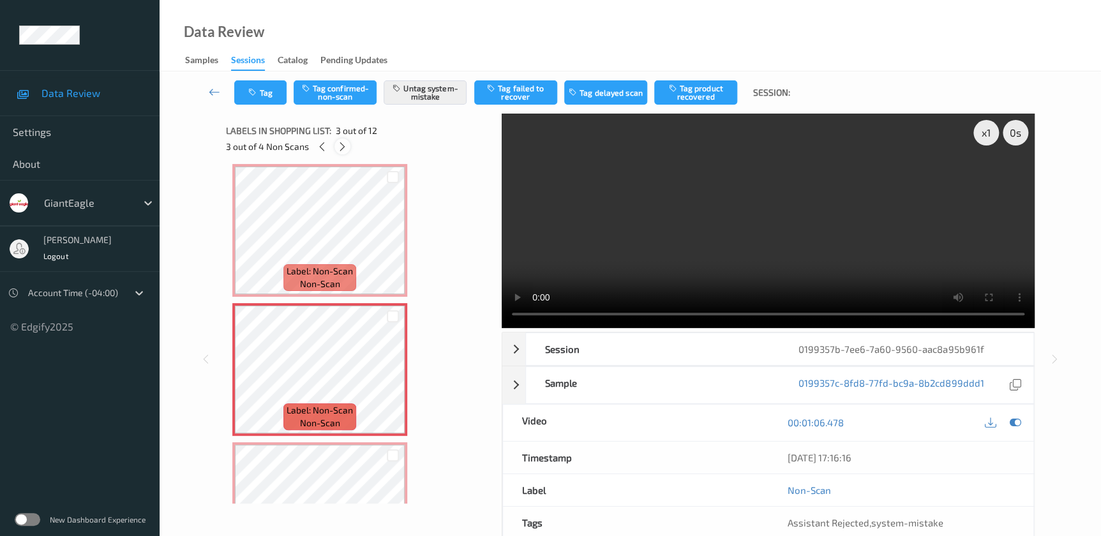
click at [346, 147] on icon at bounding box center [342, 146] width 11 height 11
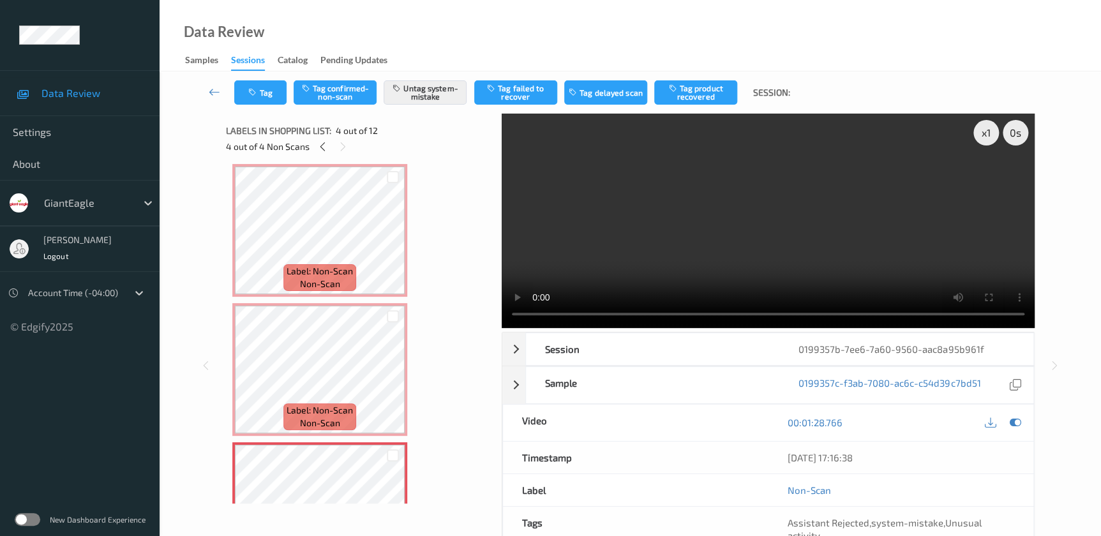
scroll to position [284, 0]
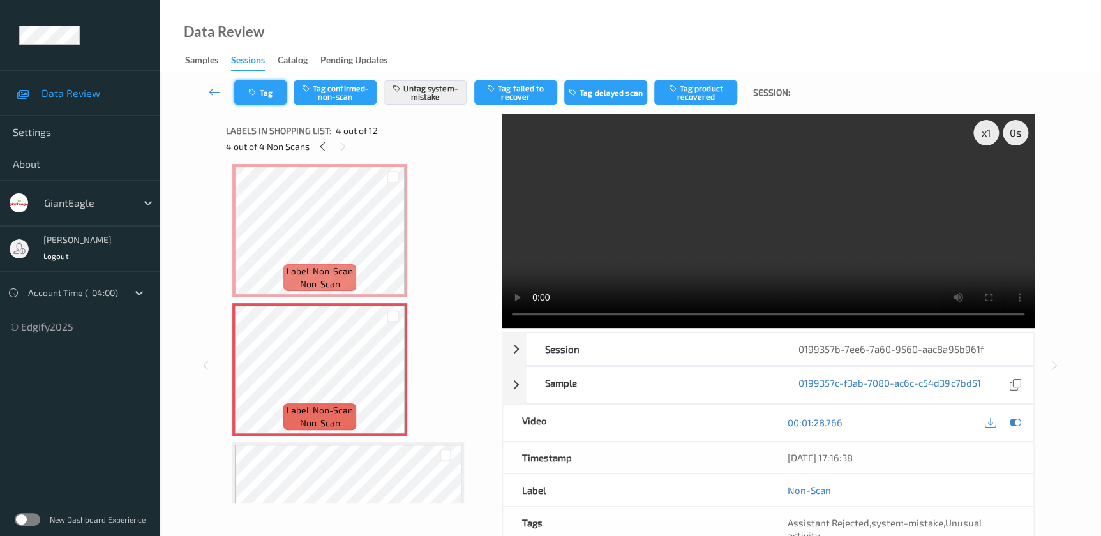
click at [265, 95] on button "Tag" at bounding box center [260, 92] width 52 height 24
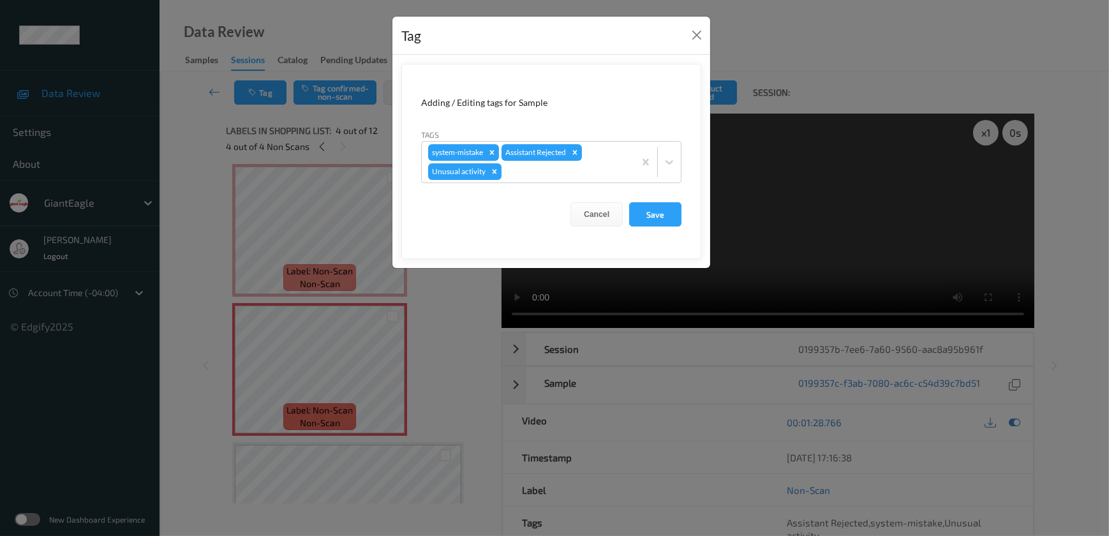
click at [478, 357] on div "Tag Adding / Editing tags for Sample Tags system-mistake Assistant Rejected Unu…" at bounding box center [554, 268] width 1109 height 536
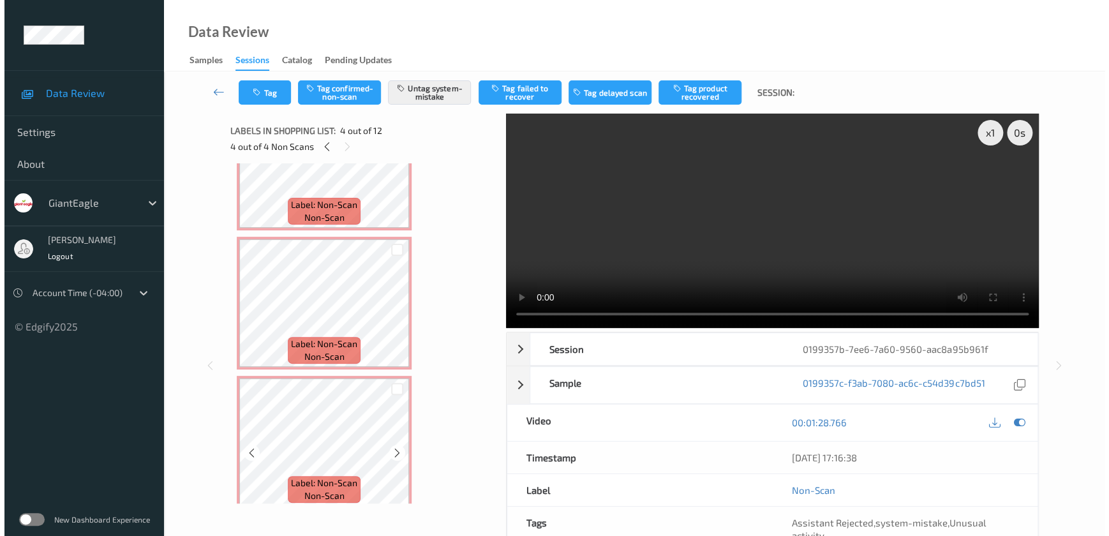
scroll to position [52, 0]
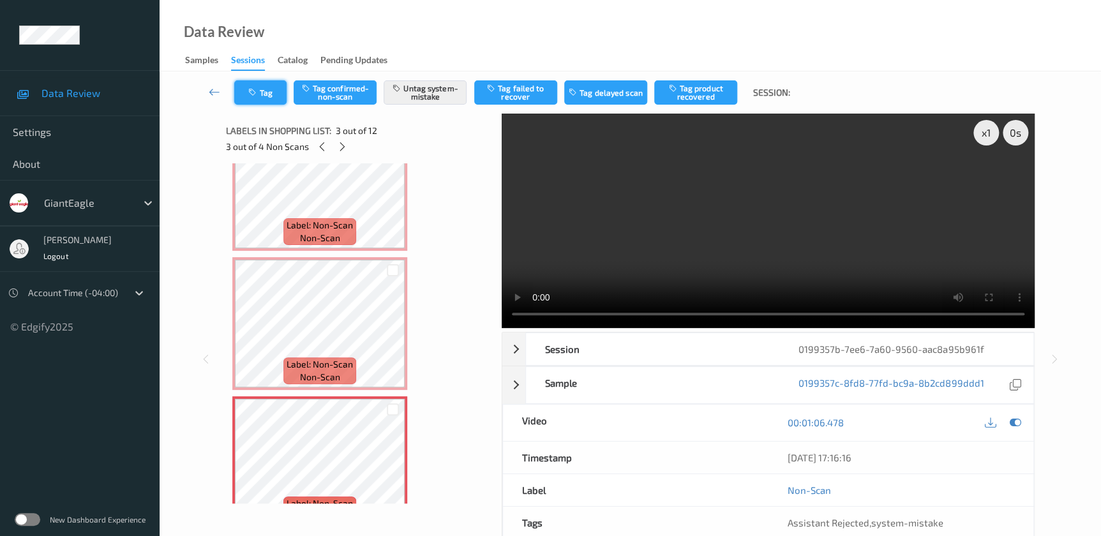
click at [253, 89] on icon "button" at bounding box center [253, 92] width 11 height 9
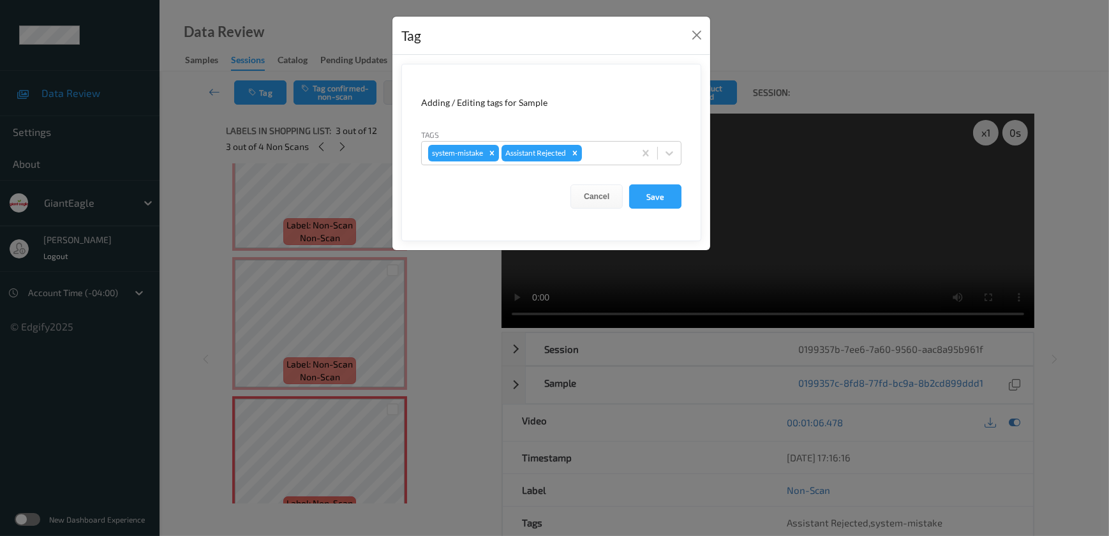
click at [470, 332] on div "Tag Adding / Editing tags for Sample Tags system-mistake Assistant Rejected Can…" at bounding box center [554, 268] width 1109 height 536
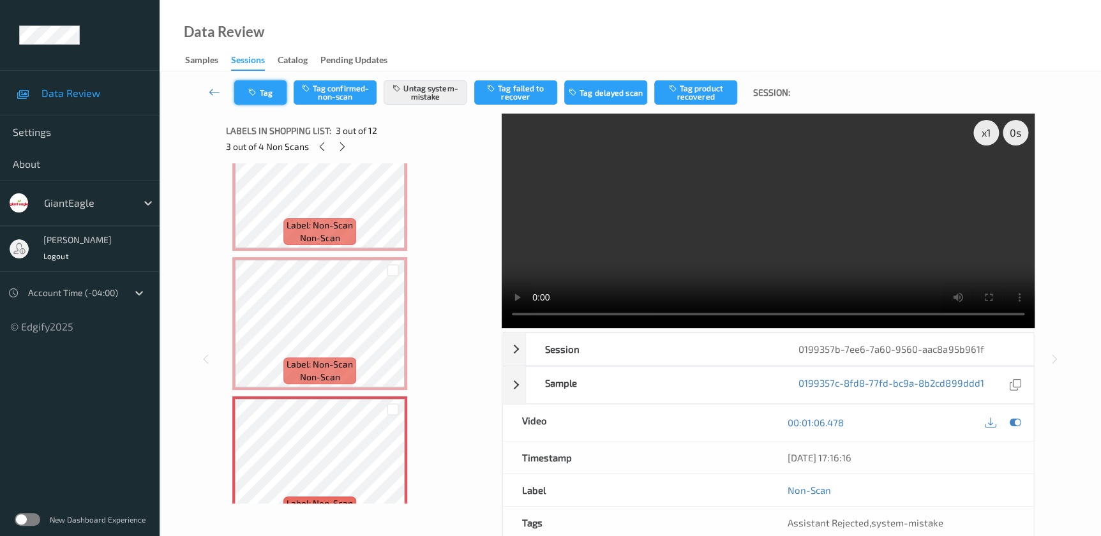
click at [258, 89] on icon "button" at bounding box center [253, 92] width 11 height 9
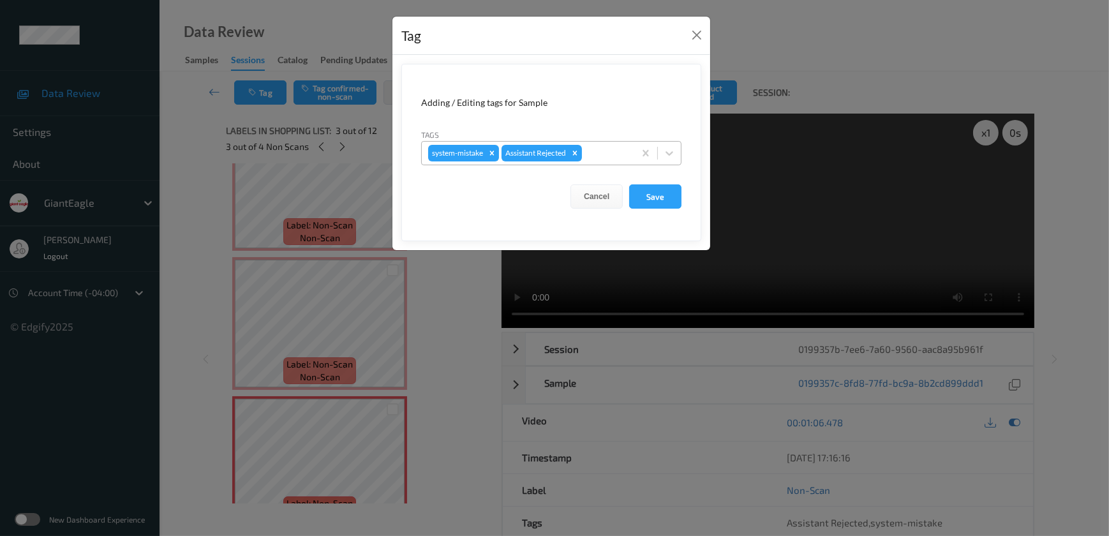
click at [596, 146] on div at bounding box center [605, 152] width 43 height 15
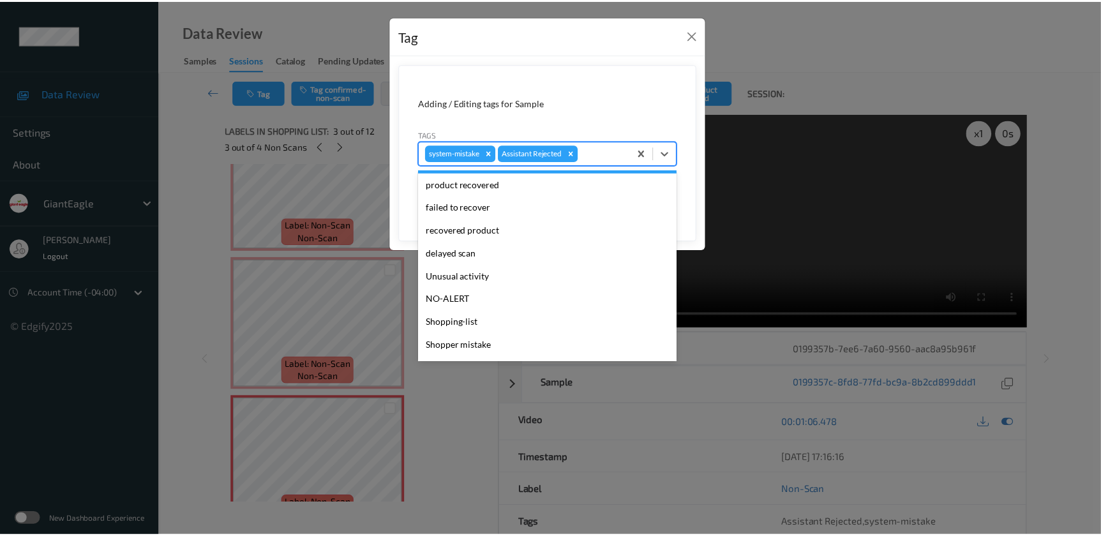
scroll to position [135, 0]
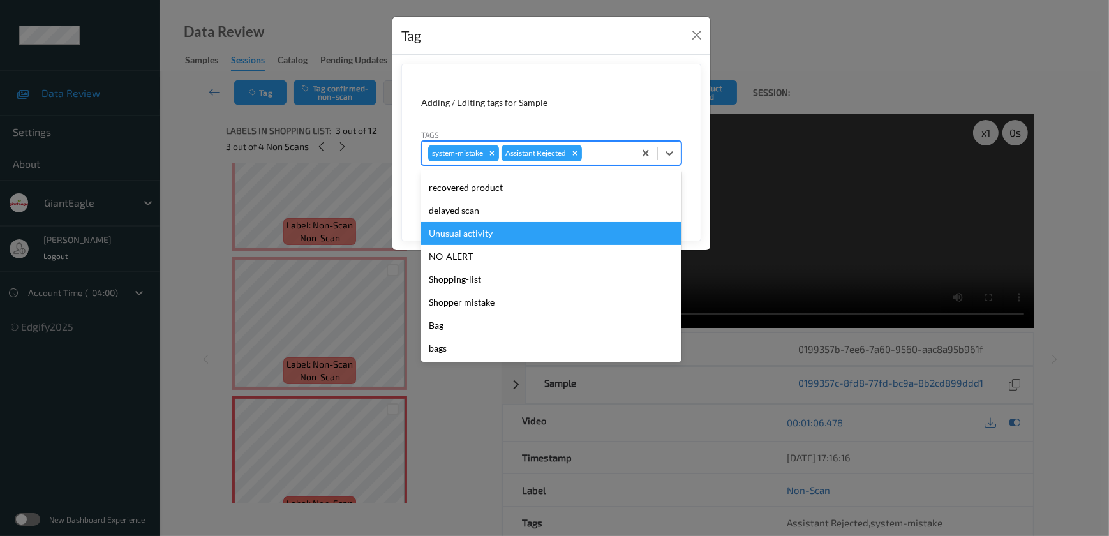
click at [470, 226] on div "Unusual activity" at bounding box center [551, 233] width 260 height 23
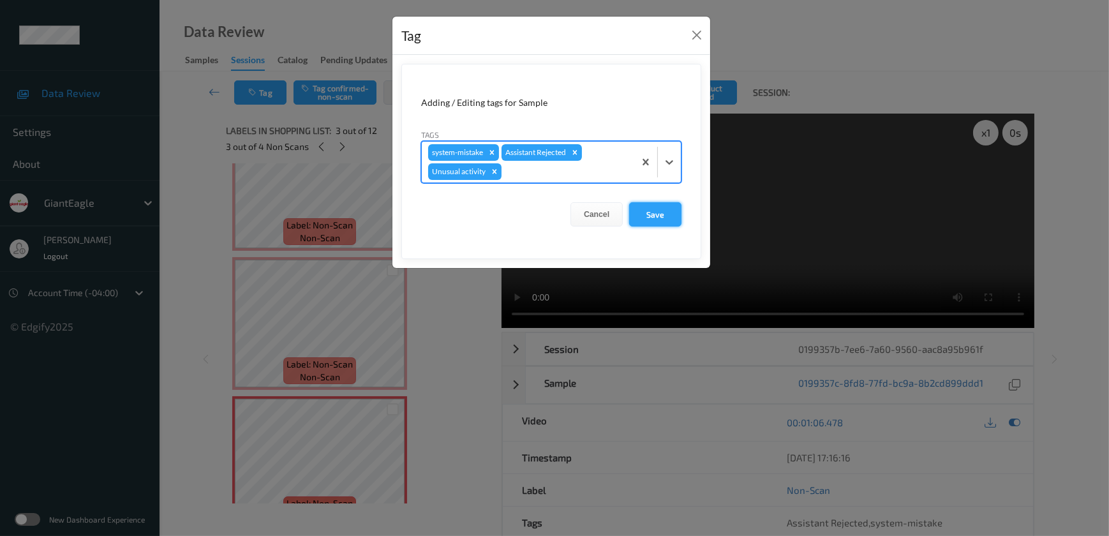
click at [648, 222] on button "Save" at bounding box center [655, 214] width 52 height 24
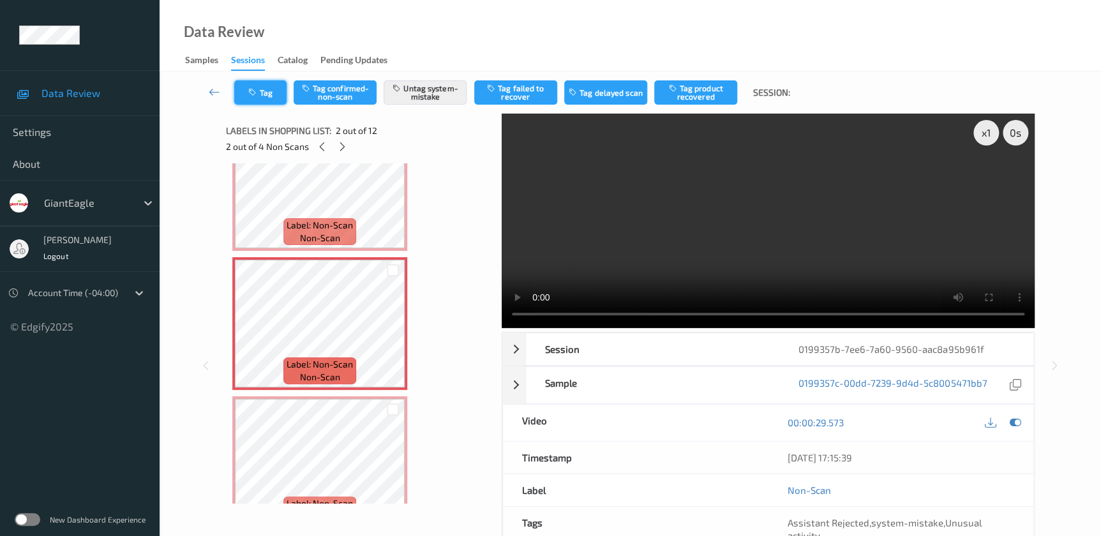
click at [259, 90] on button "Tag" at bounding box center [260, 92] width 52 height 24
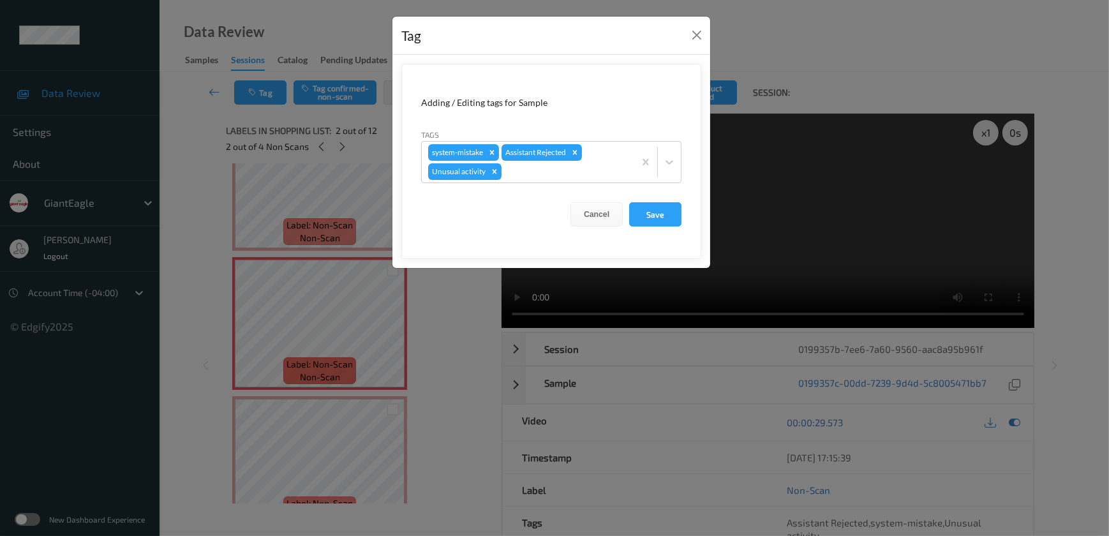
click at [790, 246] on div "Tag Adding / Editing tags for Sample Tags system-mistake Assistant Rejected Unu…" at bounding box center [554, 268] width 1109 height 536
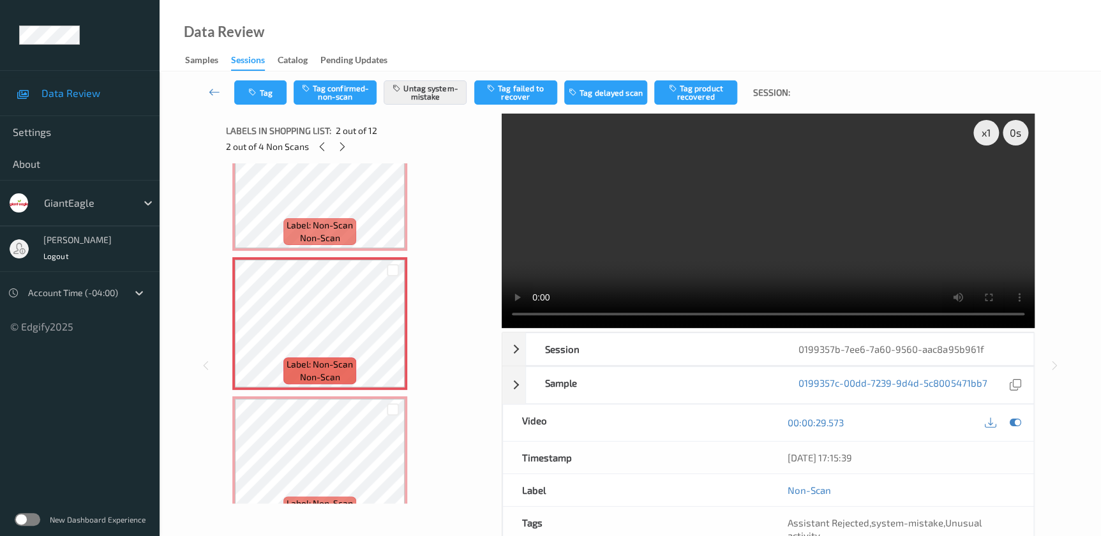
click at [745, 249] on video at bounding box center [768, 221] width 533 height 214
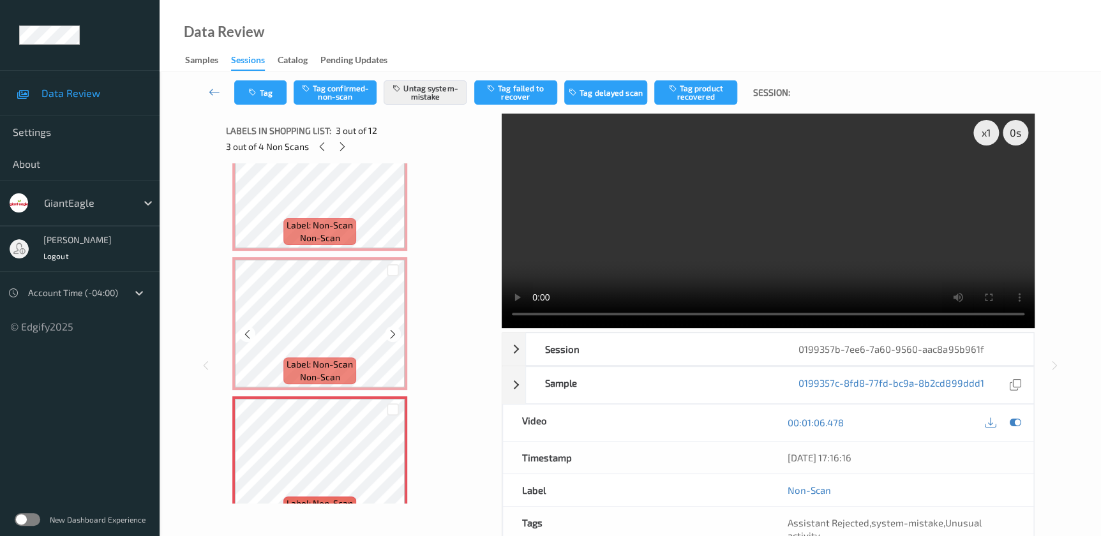
scroll to position [0, 0]
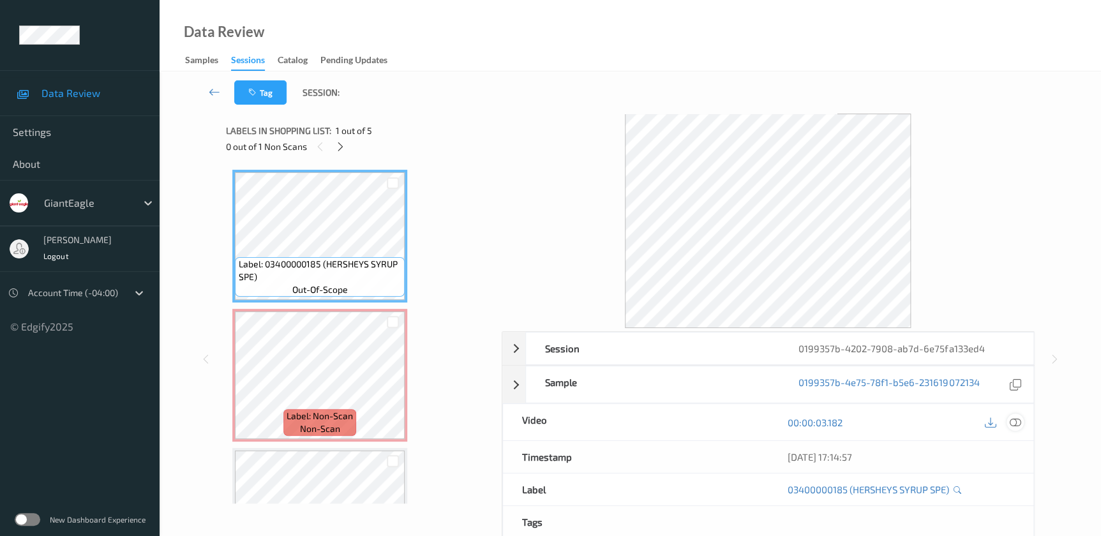
click at [1010, 421] on icon at bounding box center [1014, 422] width 11 height 11
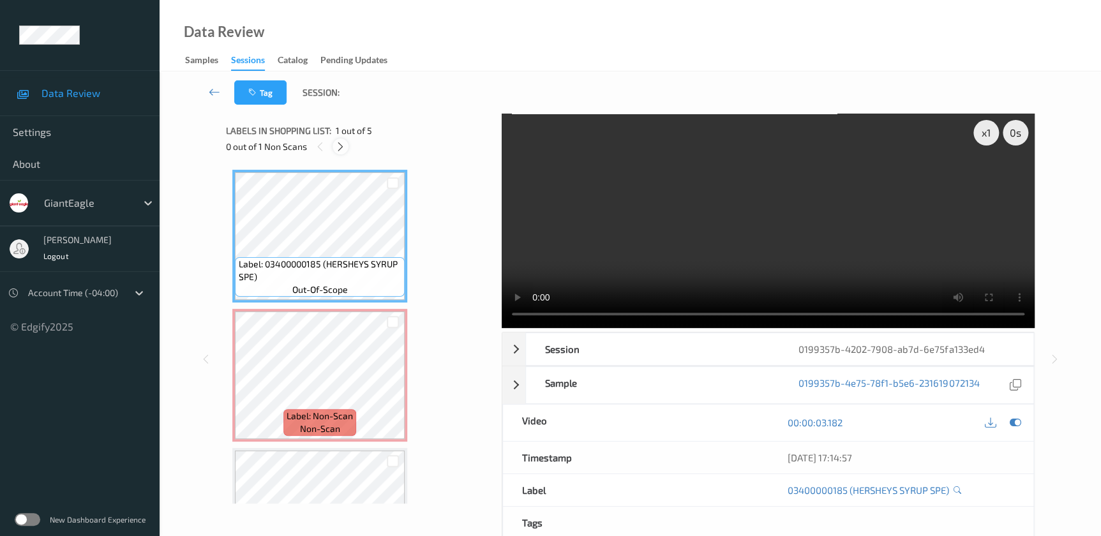
click at [343, 149] on icon at bounding box center [340, 146] width 11 height 11
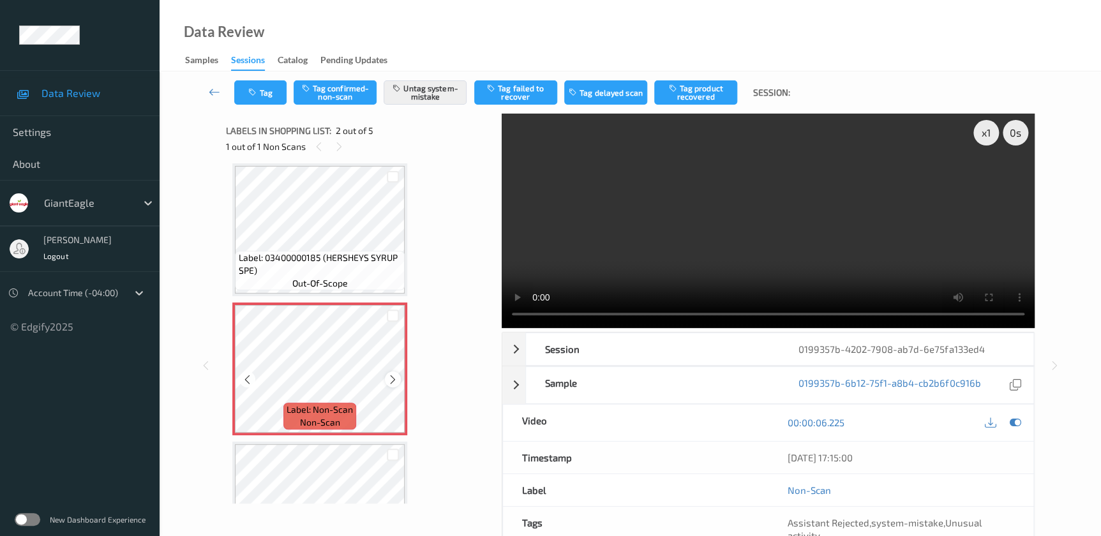
click at [389, 383] on icon at bounding box center [392, 379] width 11 height 11
click at [745, 226] on video at bounding box center [768, 221] width 533 height 214
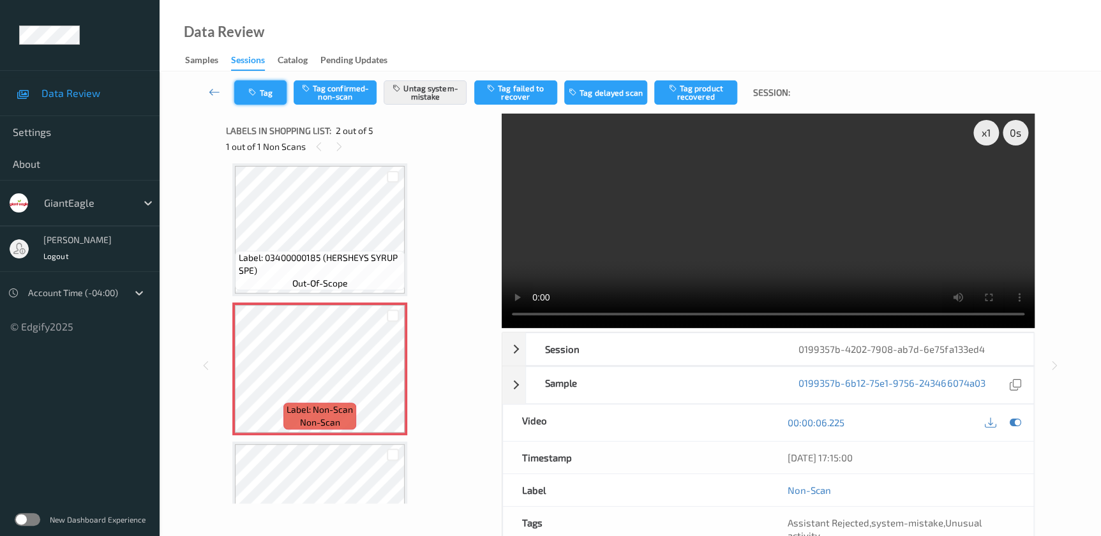
click at [252, 89] on icon "button" at bounding box center [253, 92] width 11 height 9
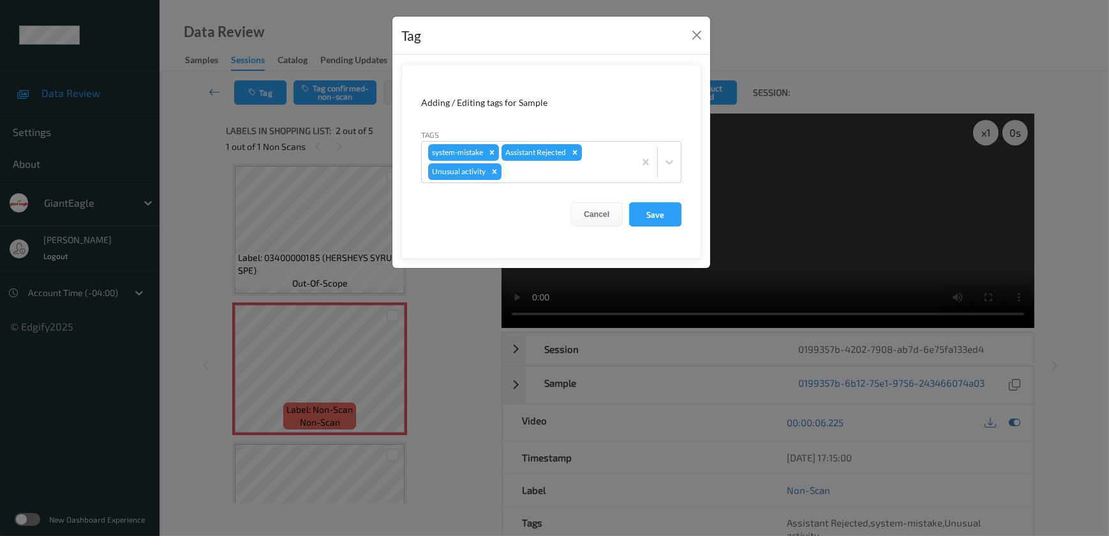
click at [468, 313] on div "Tag Adding / Editing tags for Sample Tags system-mistake Assistant Rejected Unu…" at bounding box center [554, 268] width 1109 height 536
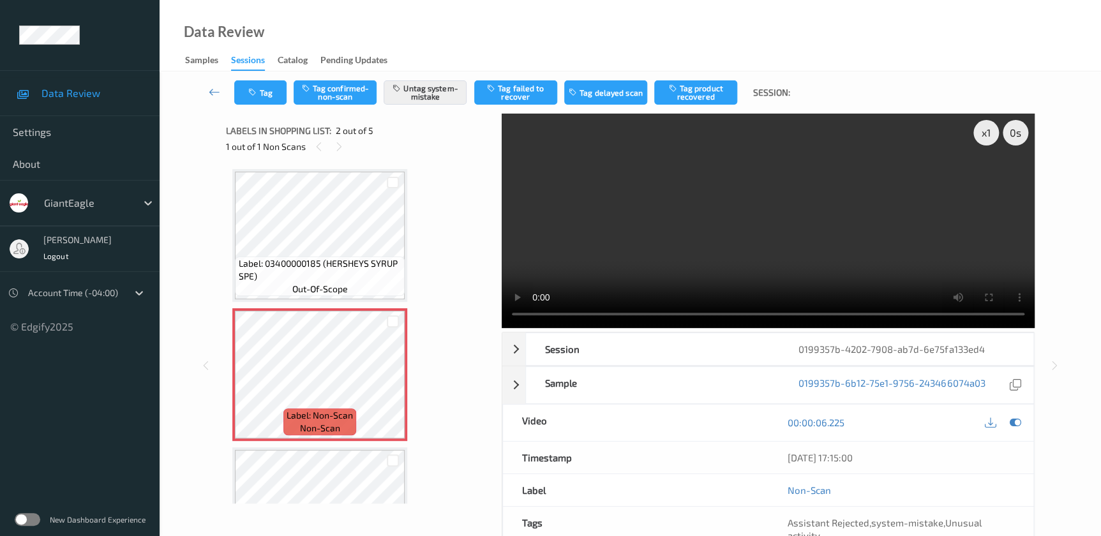
scroll to position [0, 0]
click at [269, 89] on button "Tag" at bounding box center [260, 92] width 52 height 24
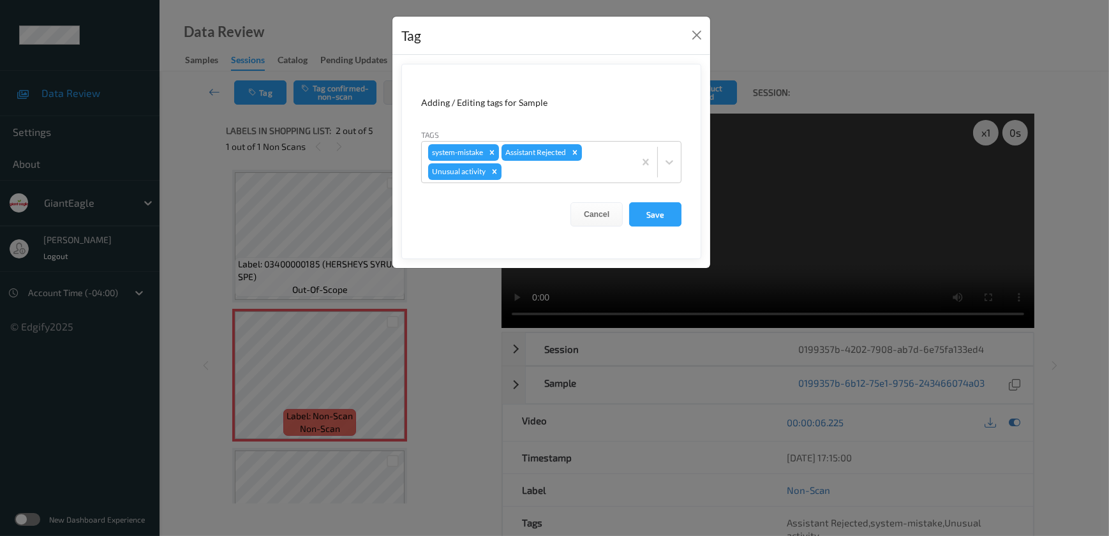
click at [427, 309] on div "Tag Adding / Editing tags for Sample Tags system-mistake Assistant Rejected Unu…" at bounding box center [554, 268] width 1109 height 536
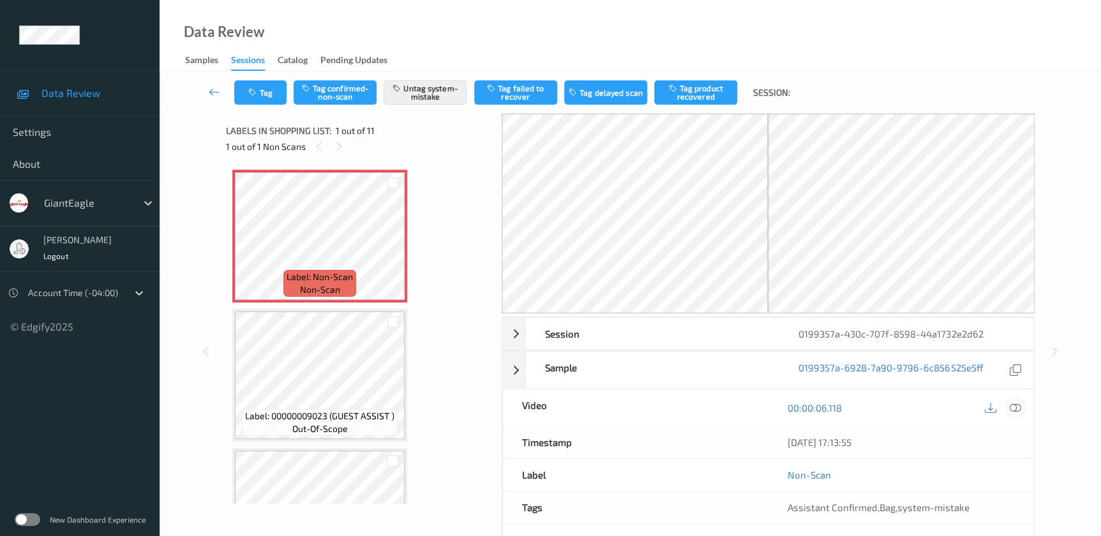
click at [1013, 408] on icon at bounding box center [1014, 407] width 11 height 11
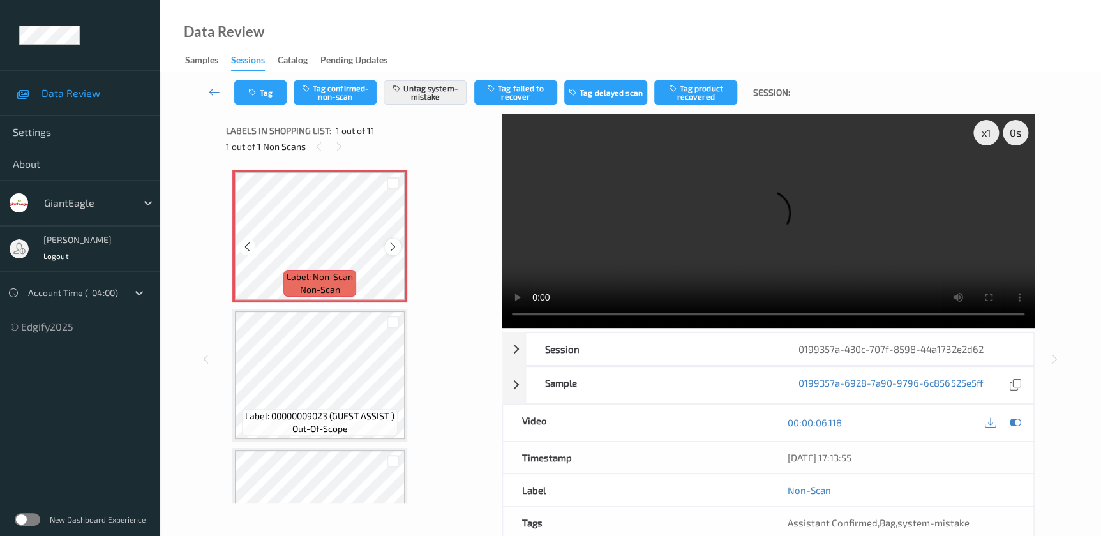
click at [394, 245] on icon at bounding box center [392, 246] width 11 height 11
click at [747, 228] on video at bounding box center [768, 221] width 533 height 214
click at [990, 133] on div "x 1" at bounding box center [986, 133] width 26 height 26
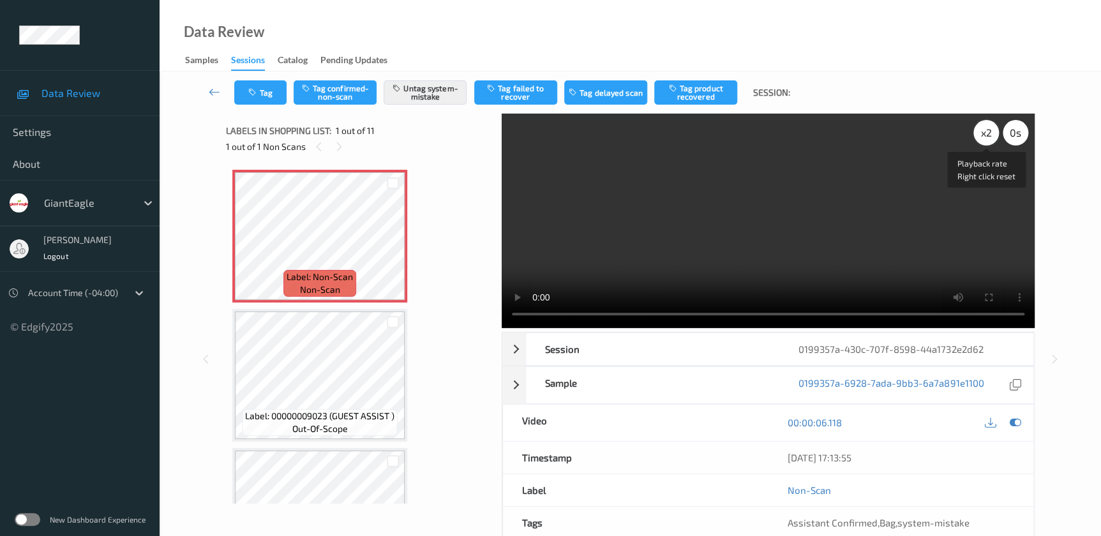
click at [990, 133] on div "x 2" at bounding box center [986, 133] width 26 height 26
click at [990, 133] on div "x 4" at bounding box center [986, 133] width 26 height 26
click at [990, 133] on div "x 8" at bounding box center [986, 133] width 26 height 26
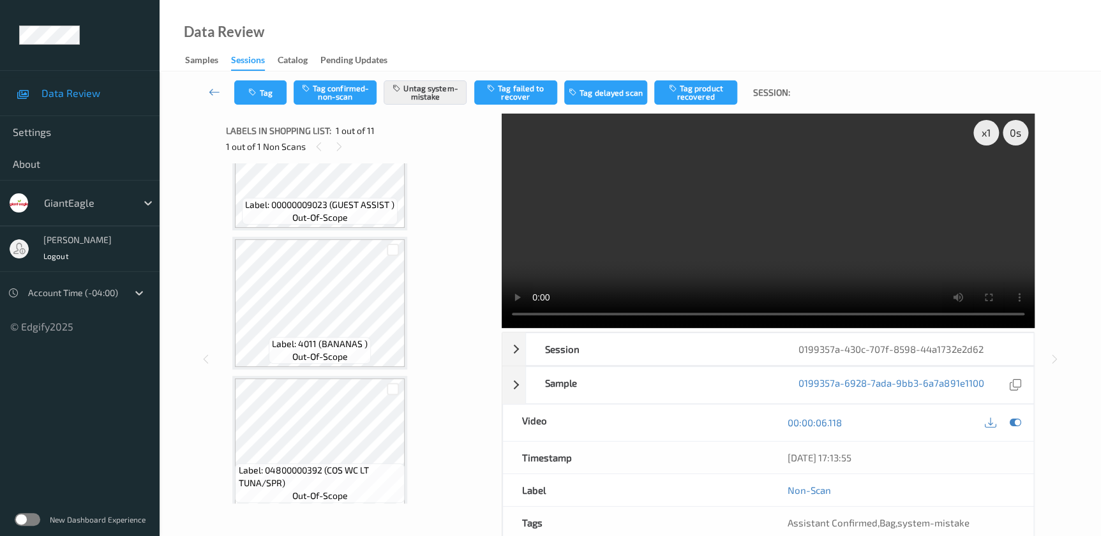
scroll to position [232, 0]
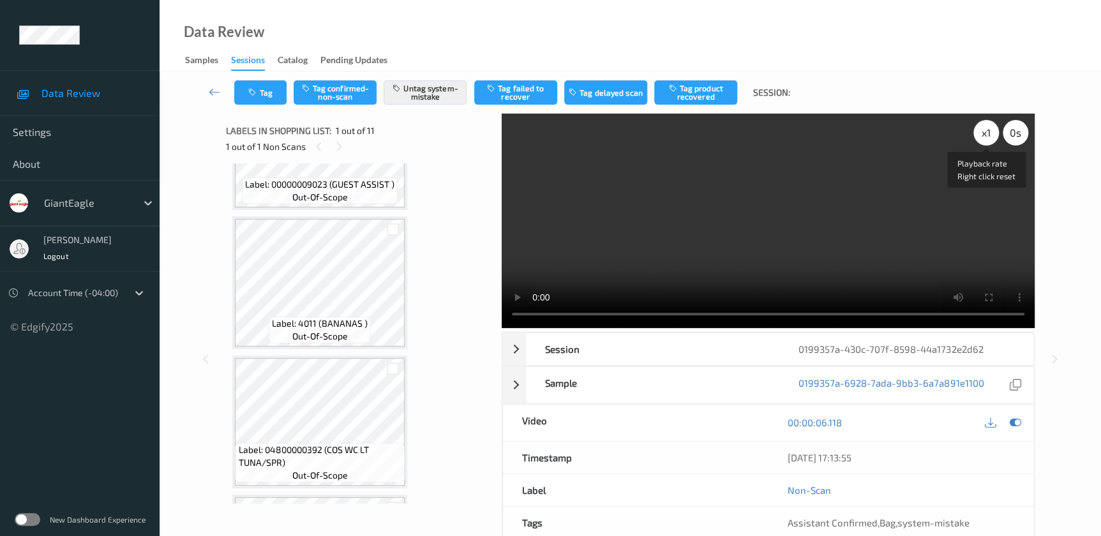
click at [975, 134] on div "x 1" at bounding box center [986, 133] width 26 height 26
click at [260, 91] on button "Tag" at bounding box center [260, 92] width 52 height 24
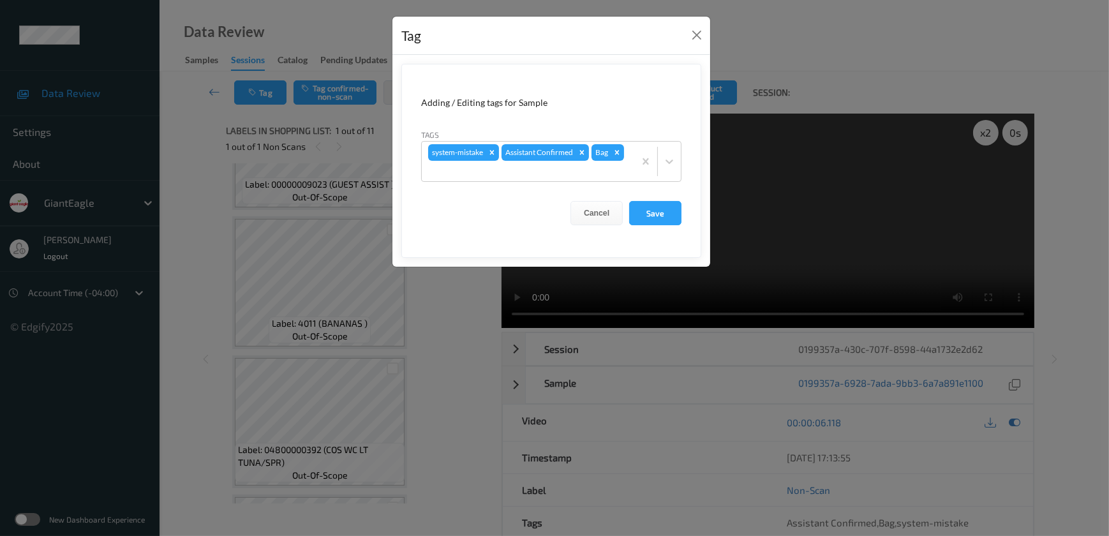
click at [447, 351] on div "Tag Adding / Editing tags for Sample Tags system-mistake Assistant Confirmed Ba…" at bounding box center [554, 268] width 1109 height 536
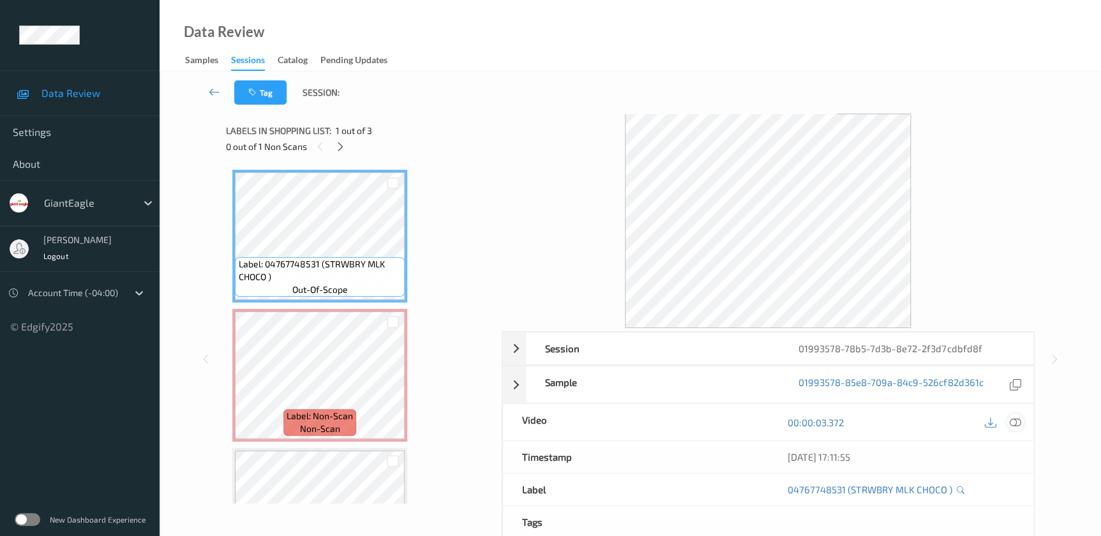
click at [1009, 418] on icon at bounding box center [1014, 422] width 11 height 11
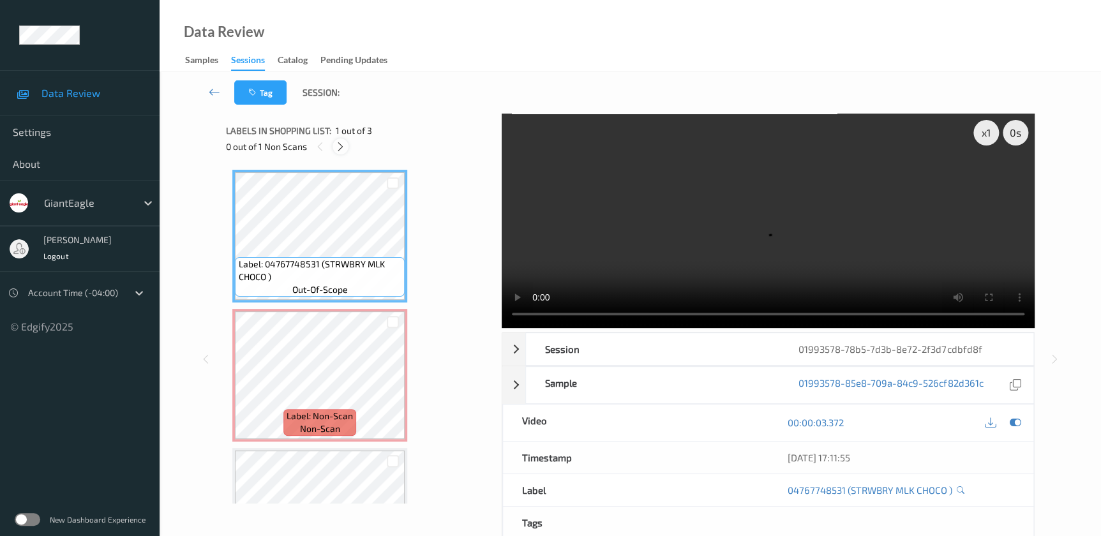
click at [342, 146] on icon at bounding box center [340, 146] width 11 height 11
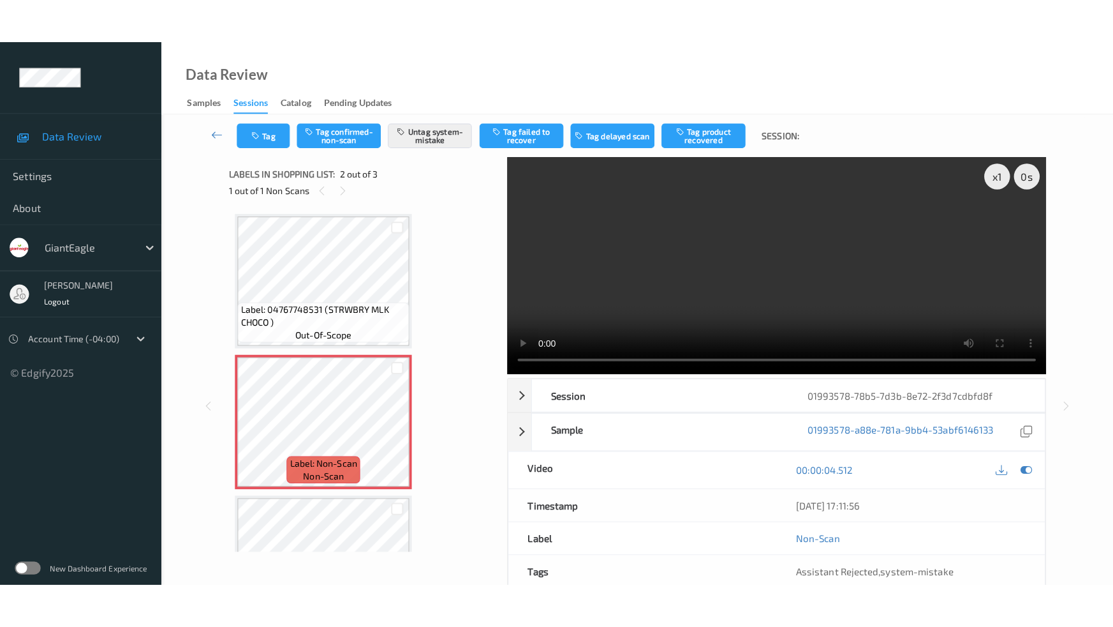
scroll to position [6, 0]
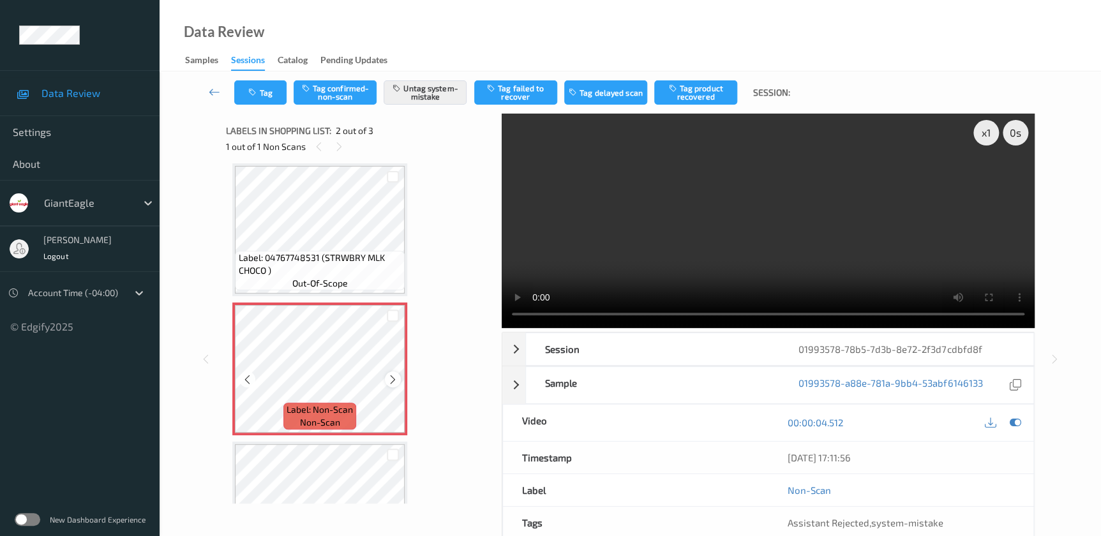
click at [389, 378] on icon at bounding box center [392, 379] width 11 height 11
click at [777, 238] on video at bounding box center [768, 221] width 533 height 214
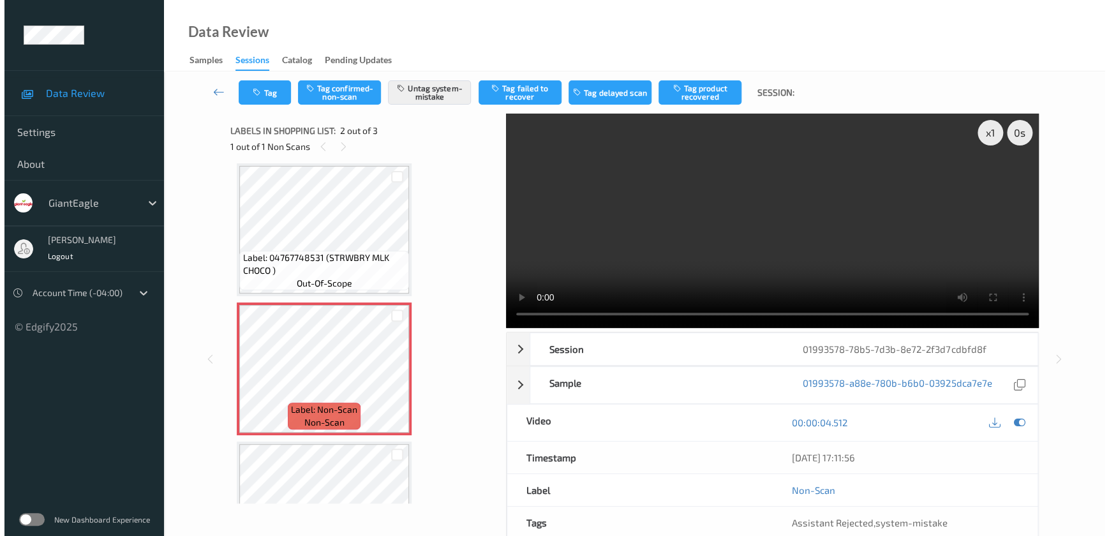
scroll to position [0, 0]
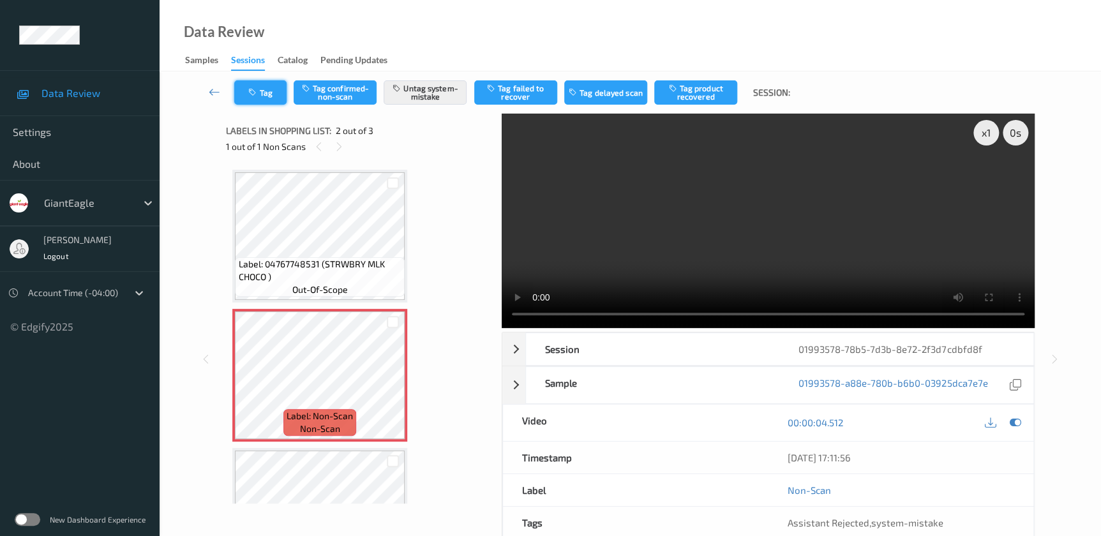
click at [242, 102] on button "Tag" at bounding box center [260, 92] width 52 height 24
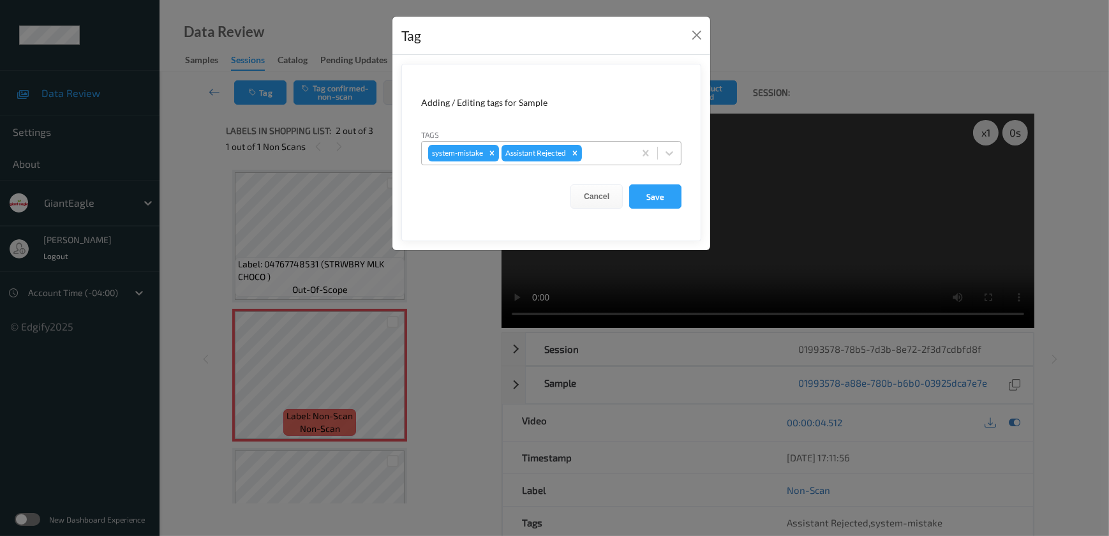
click at [595, 152] on div at bounding box center [605, 152] width 43 height 15
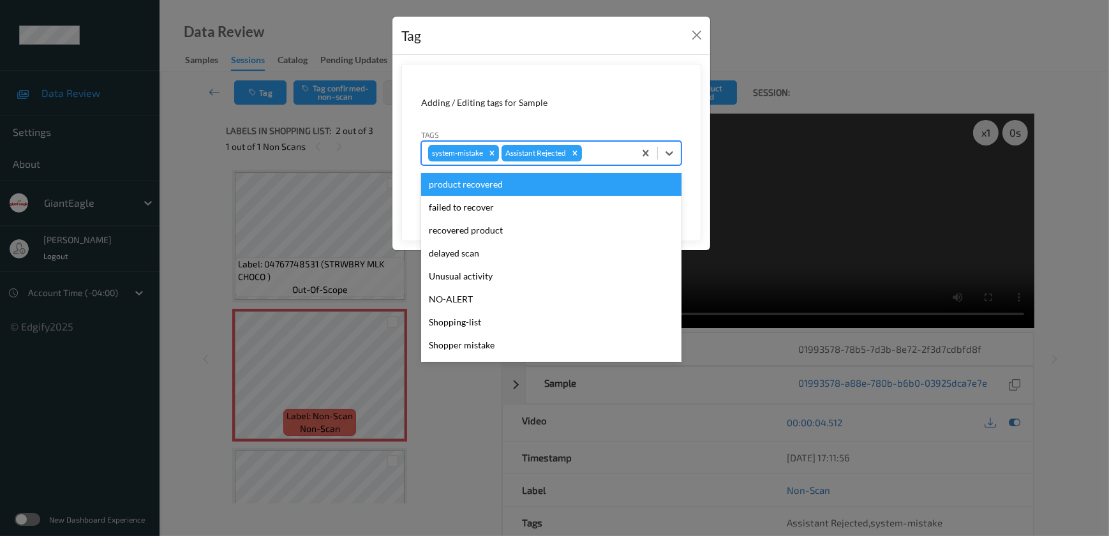
scroll to position [135, 0]
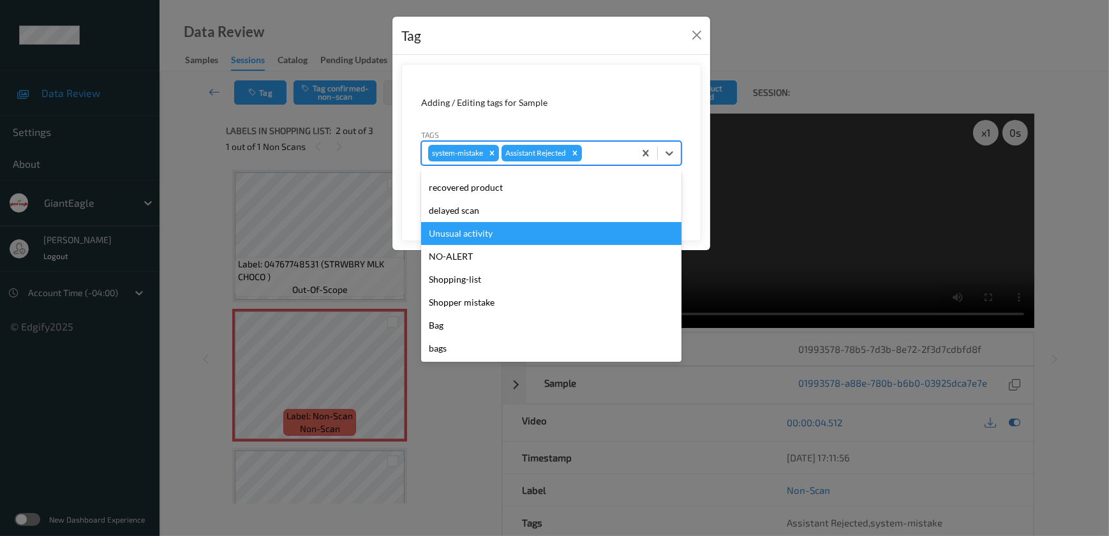
click at [479, 236] on div "Unusual activity" at bounding box center [551, 233] width 260 height 23
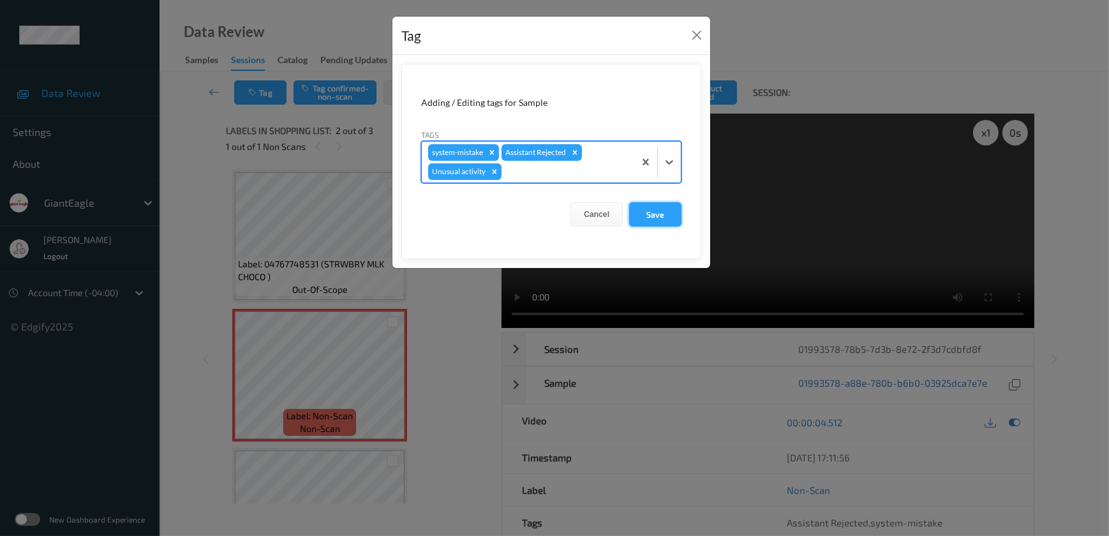
click at [653, 221] on button "Save" at bounding box center [655, 214] width 52 height 24
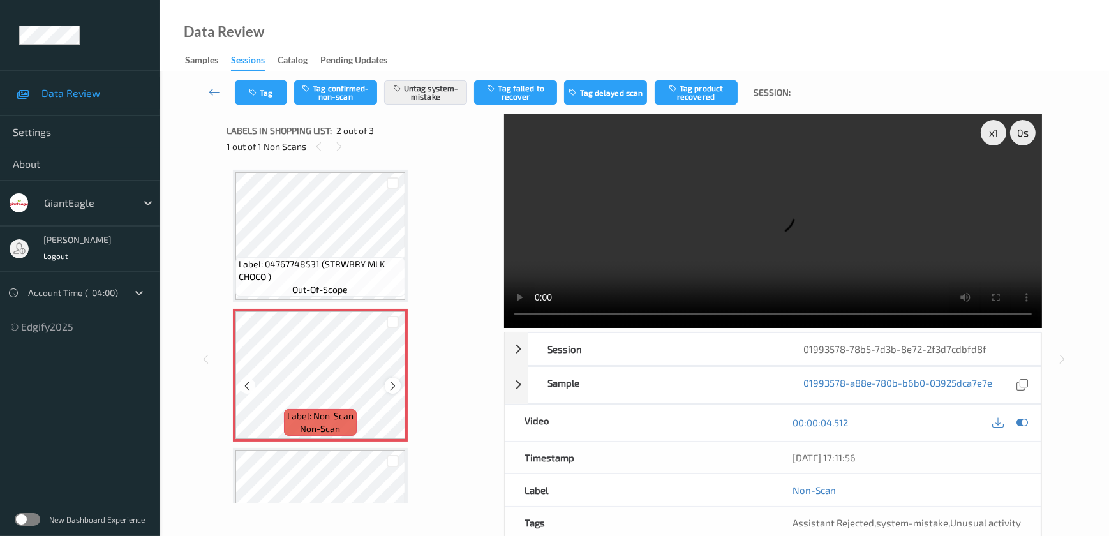
click at [395, 390] on div at bounding box center [393, 386] width 16 height 16
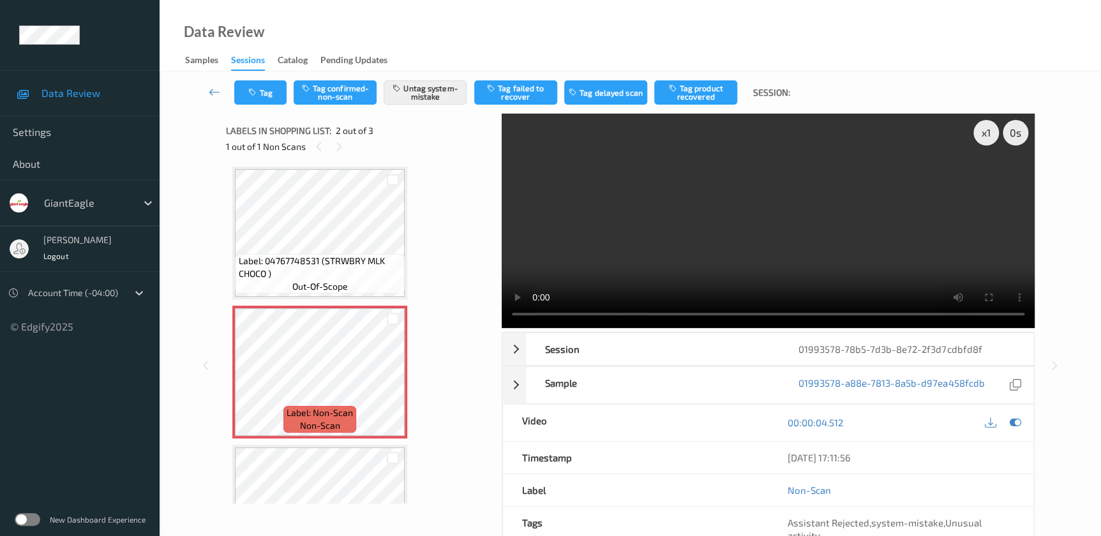
scroll to position [0, 0]
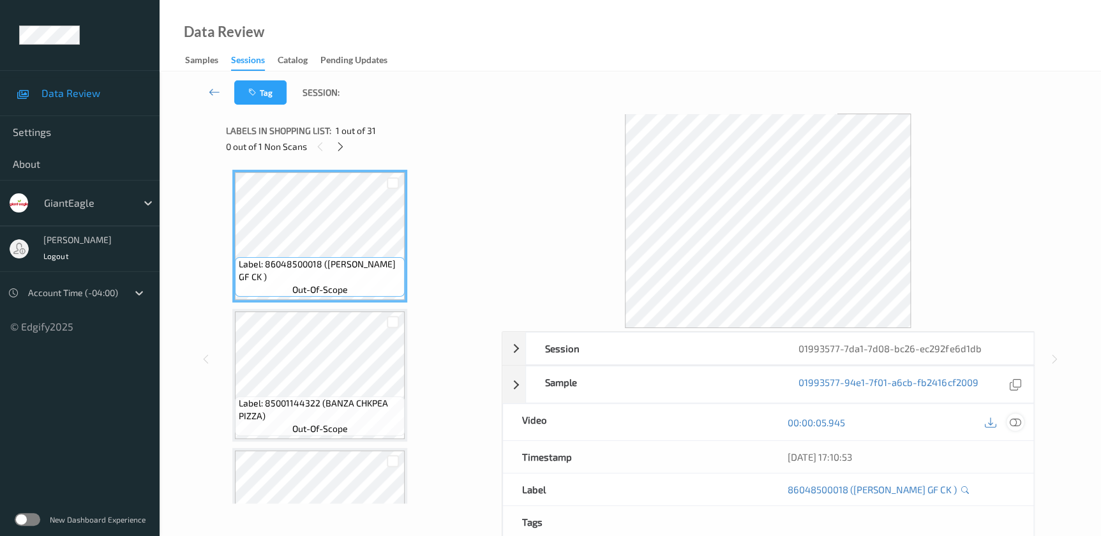
click at [1015, 420] on icon at bounding box center [1014, 422] width 11 height 11
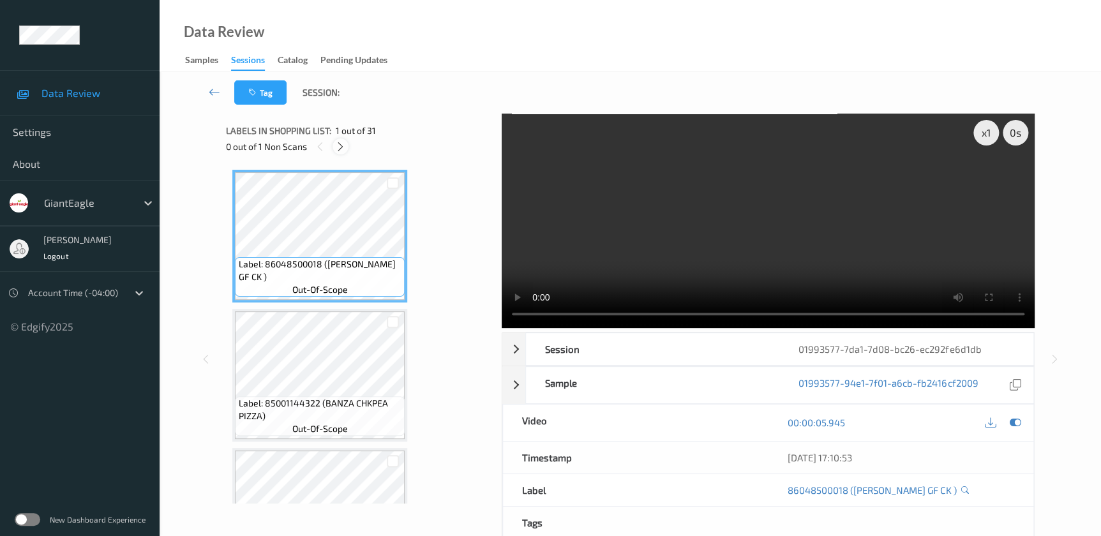
click at [338, 147] on icon at bounding box center [340, 146] width 11 height 11
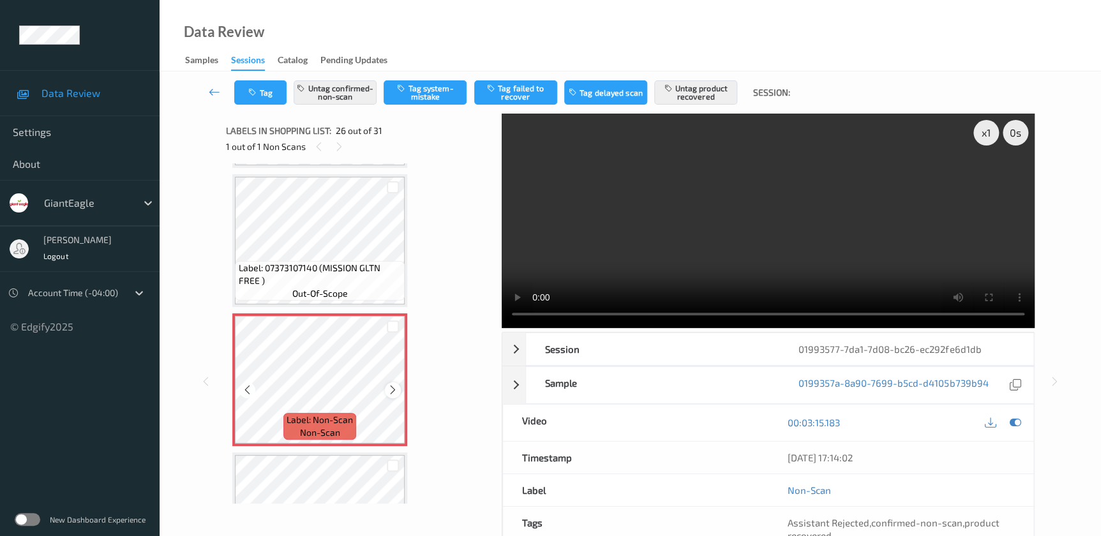
click at [386, 382] on div at bounding box center [393, 390] width 16 height 16
click at [835, 251] on video at bounding box center [768, 221] width 533 height 214
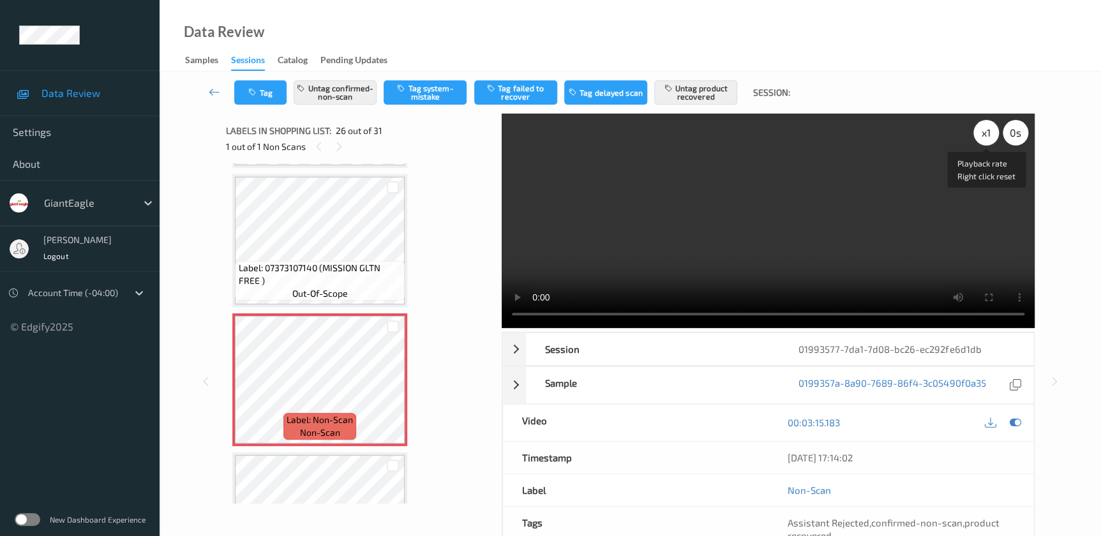
click at [984, 134] on div "x 1" at bounding box center [986, 133] width 26 height 26
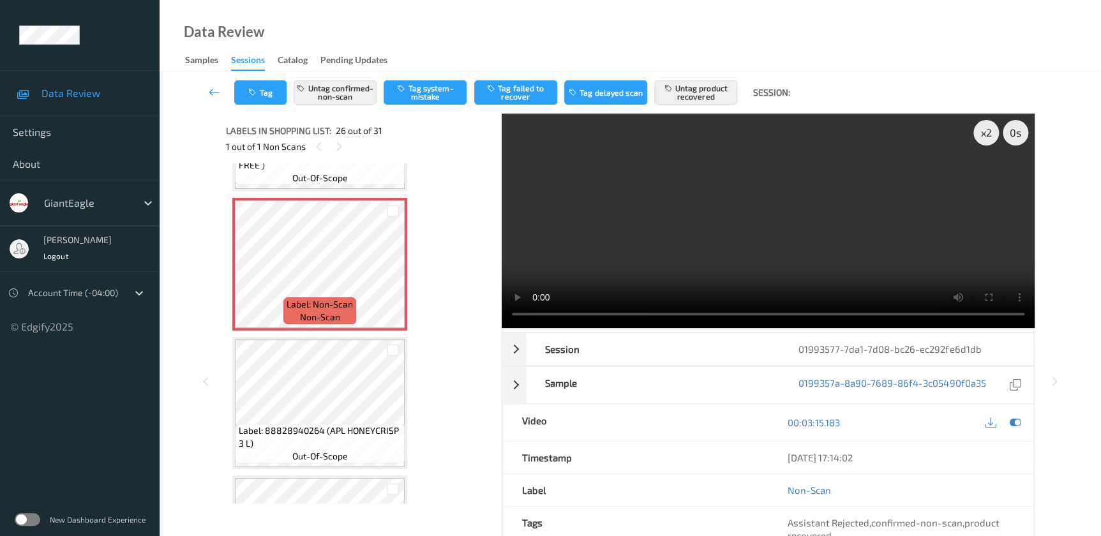
scroll to position [3449, 0]
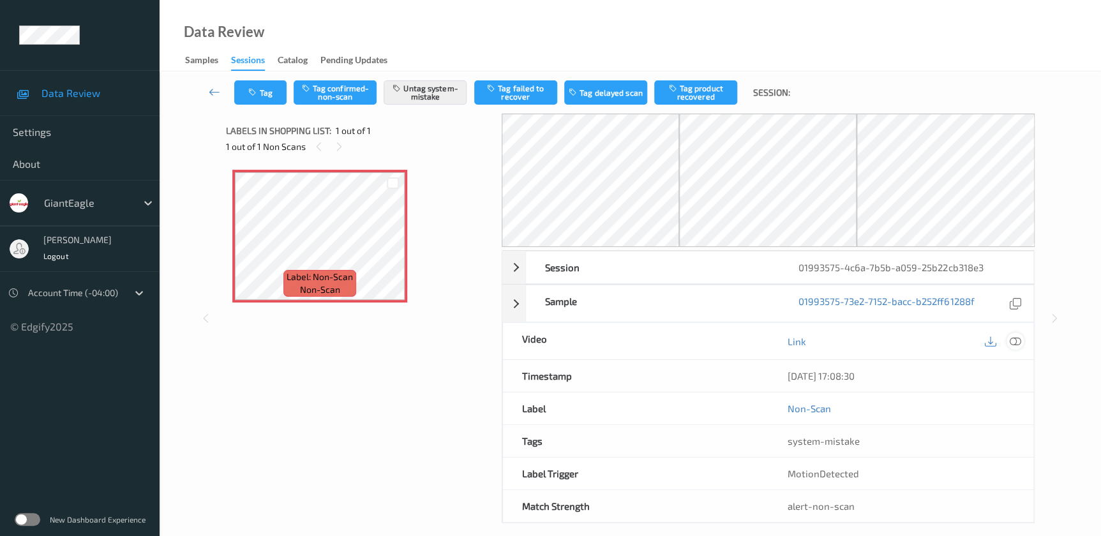
click at [1013, 341] on icon at bounding box center [1014, 341] width 11 height 11
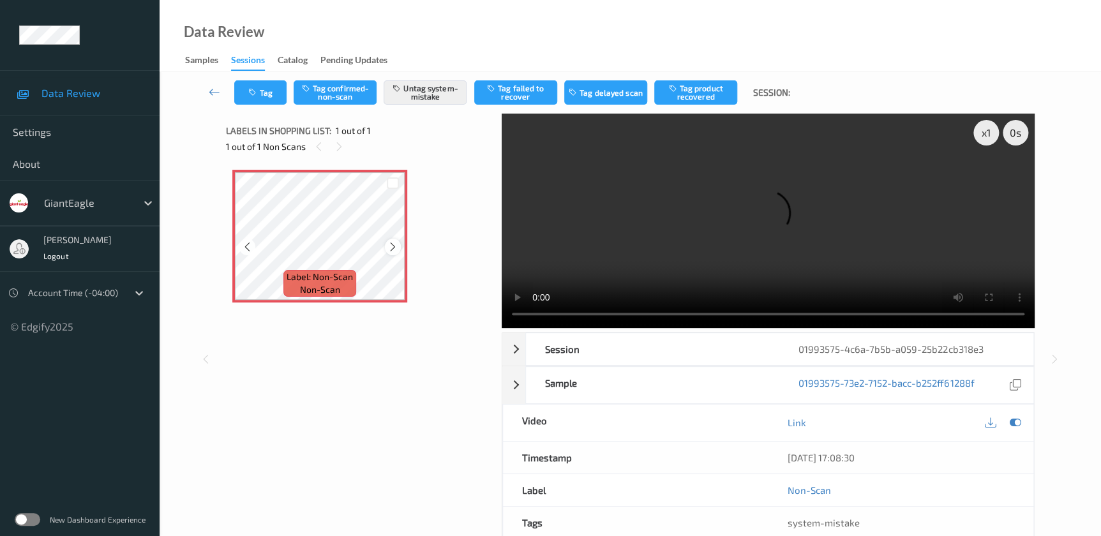
click at [394, 244] on icon at bounding box center [392, 246] width 11 height 11
click at [683, 242] on video at bounding box center [768, 221] width 533 height 214
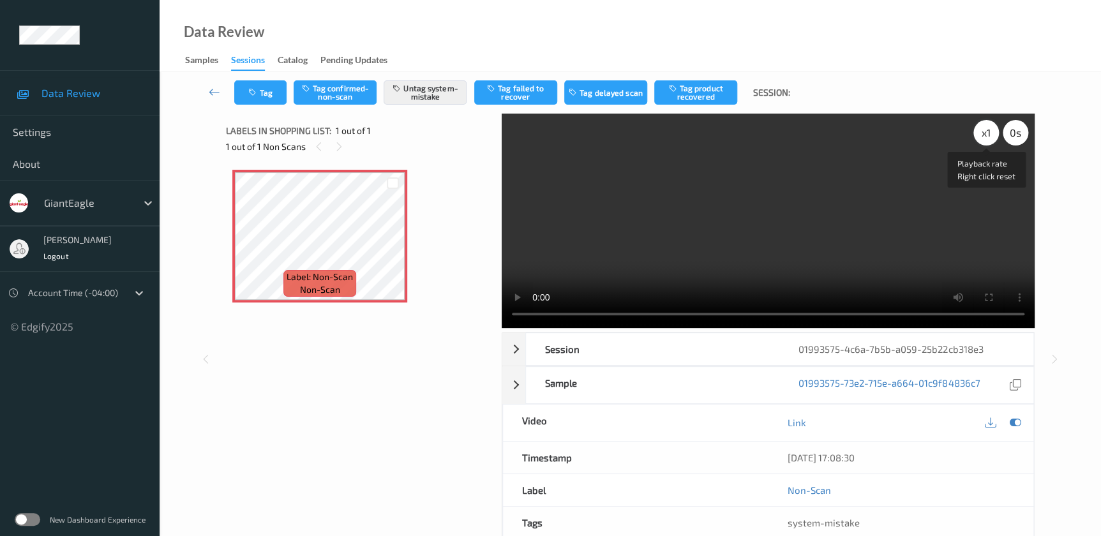
click at [987, 127] on div "x 1" at bounding box center [986, 133] width 26 height 26
click at [250, 89] on icon "button" at bounding box center [253, 92] width 11 height 9
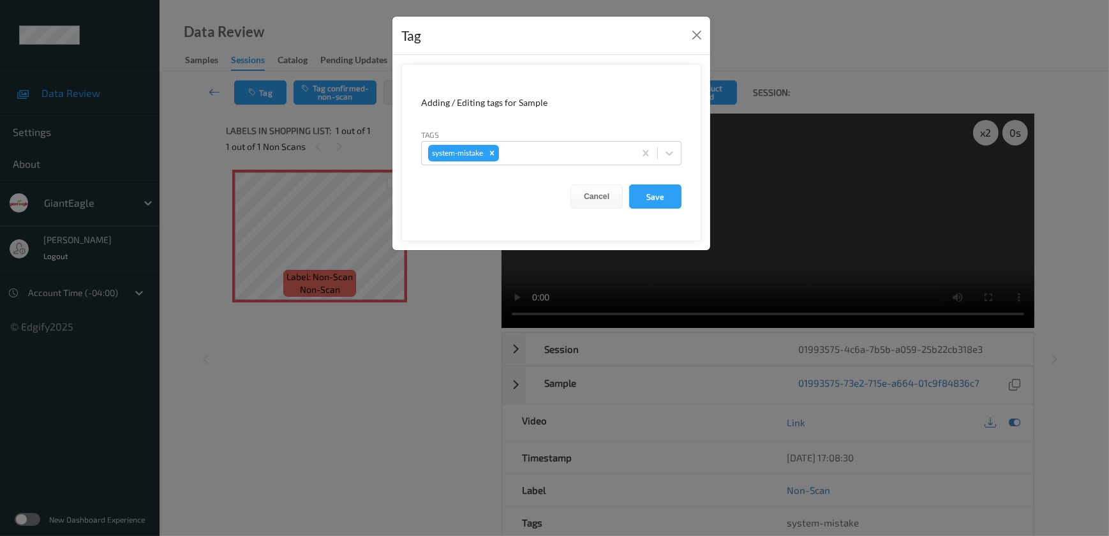
click at [412, 389] on div "Tag Adding / Editing tags for Sample Tags system-mistake Cancel Save" at bounding box center [554, 268] width 1109 height 536
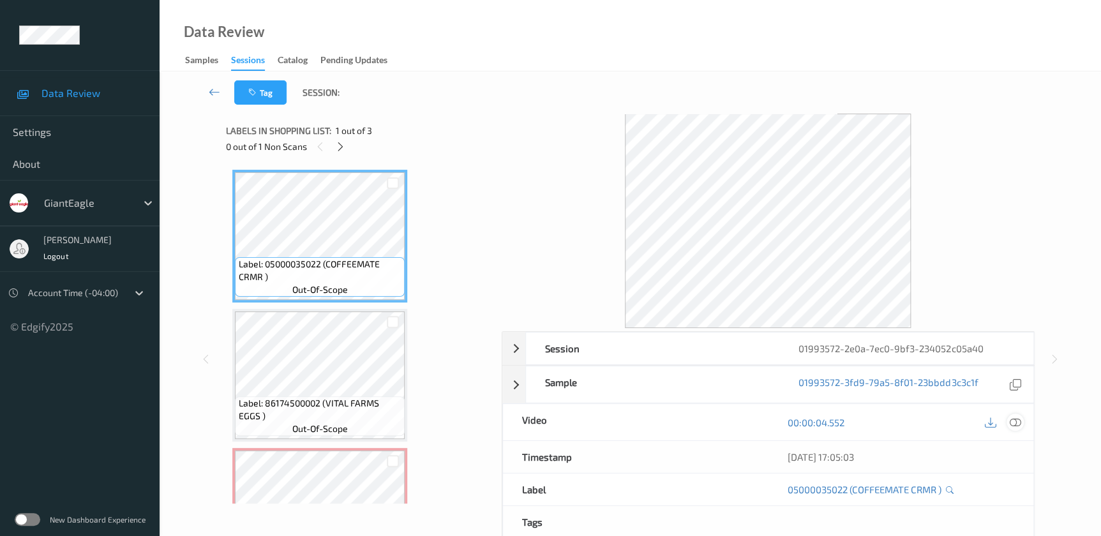
click at [1014, 426] on icon at bounding box center [1014, 422] width 11 height 11
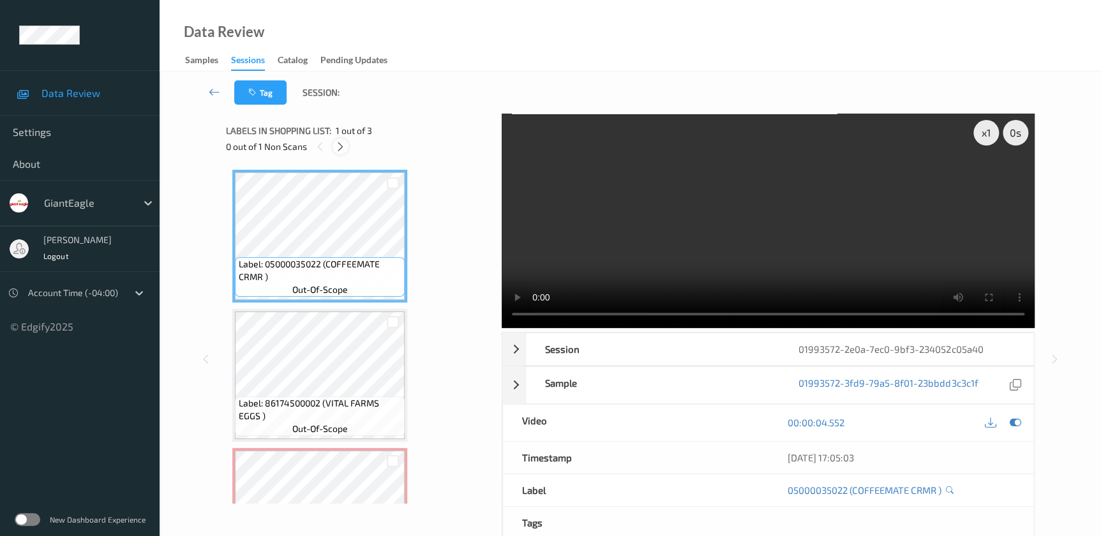
click at [337, 149] on icon at bounding box center [340, 146] width 11 height 11
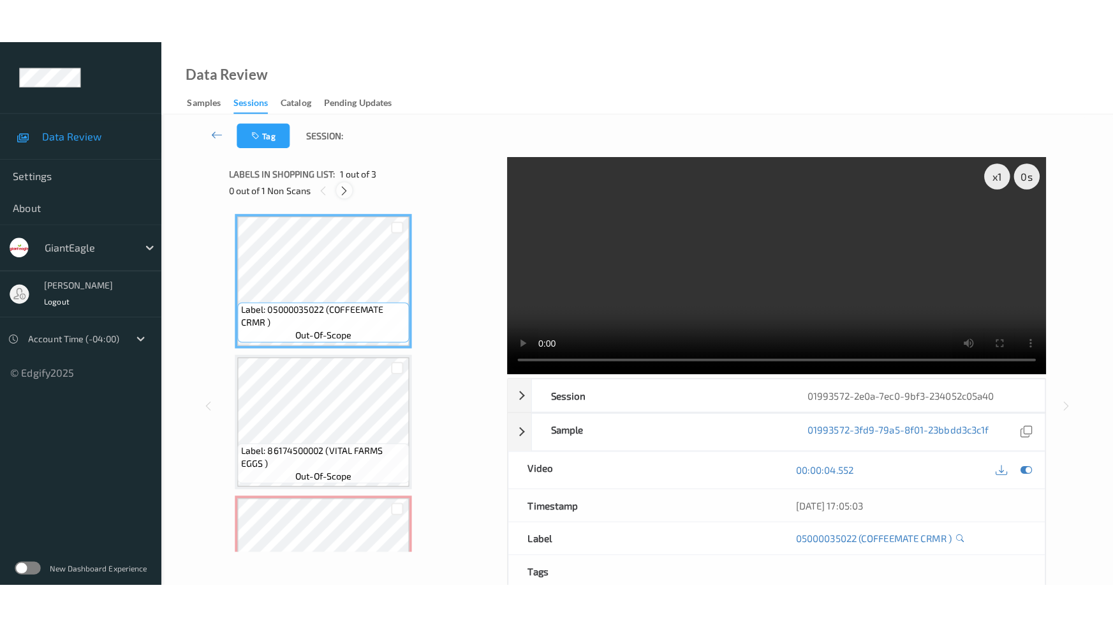
scroll to position [82, 0]
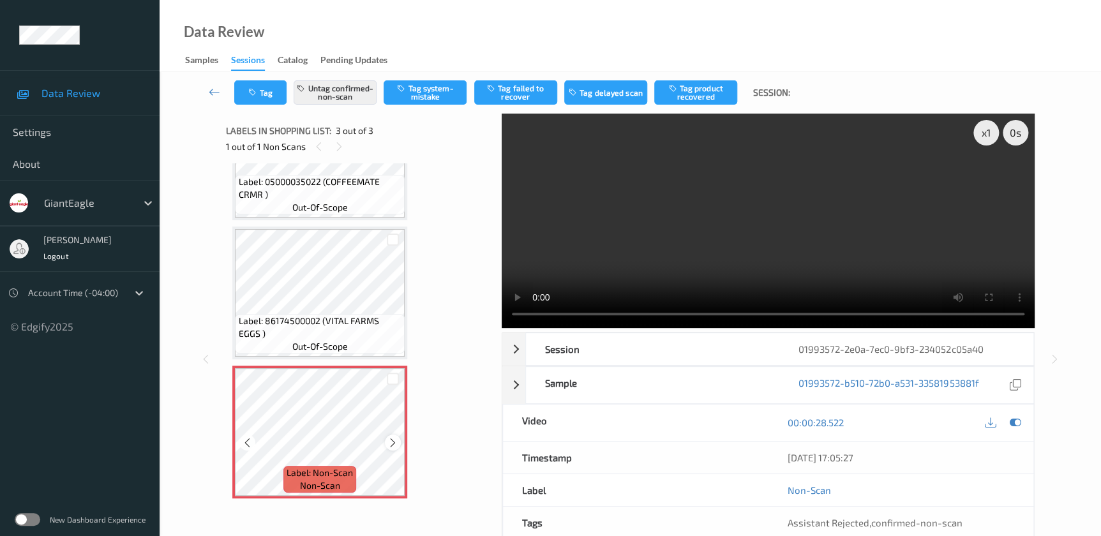
click at [387, 443] on icon at bounding box center [392, 442] width 11 height 11
click at [780, 212] on video at bounding box center [768, 221] width 533 height 214
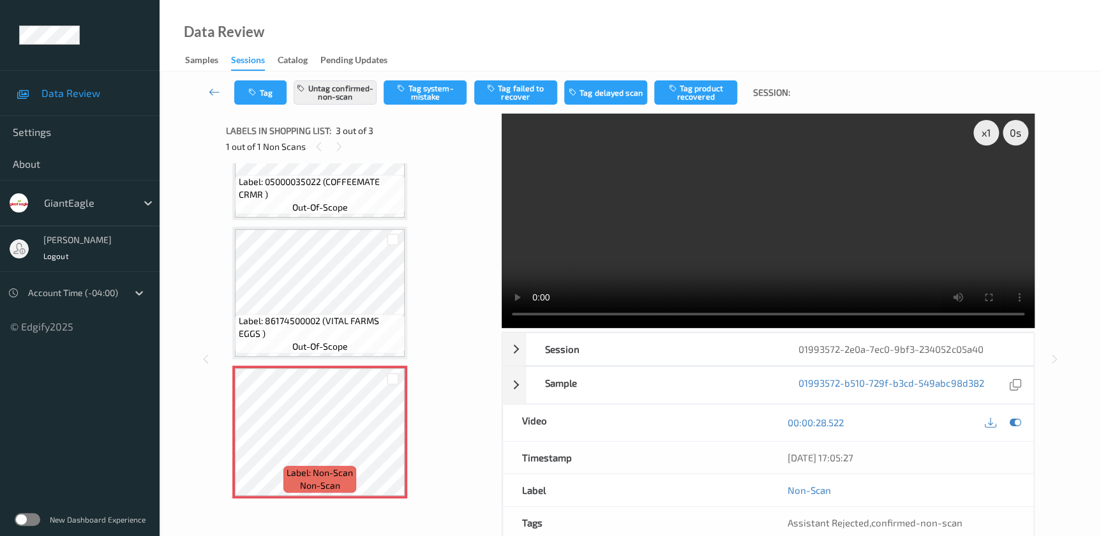
scroll to position [0, 0]
click at [983, 135] on div "x 1" at bounding box center [986, 133] width 26 height 26
click at [983, 135] on div "x 2" at bounding box center [986, 133] width 26 height 26
click at [983, 135] on div "x 4" at bounding box center [986, 133] width 26 height 26
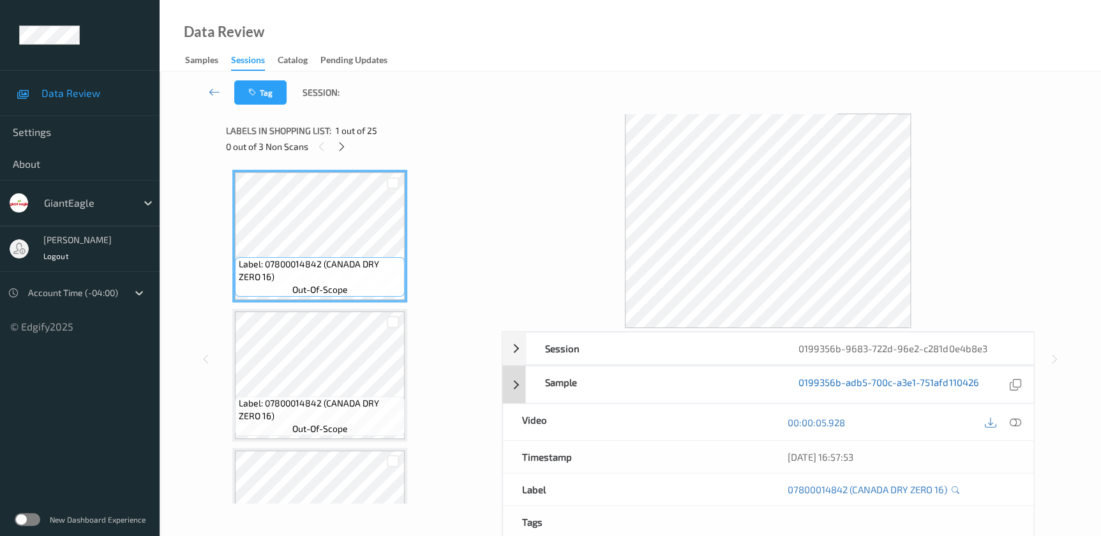
drag, startPoint x: 1013, startPoint y: 424, endPoint x: 813, endPoint y: 257, distance: 260.9
click at [1013, 423] on icon at bounding box center [1014, 422] width 11 height 11
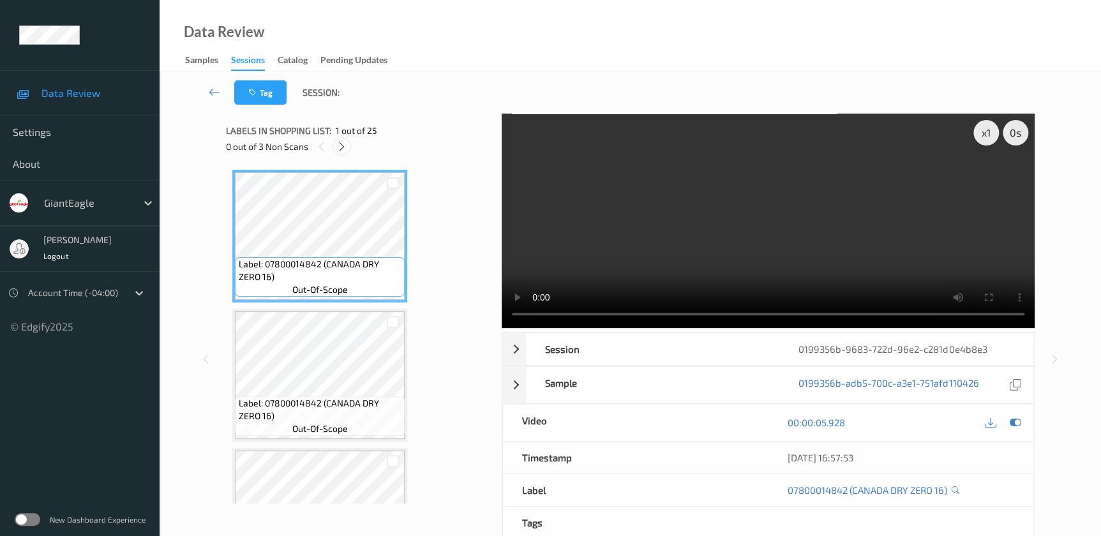
click at [345, 152] on div at bounding box center [342, 146] width 16 height 16
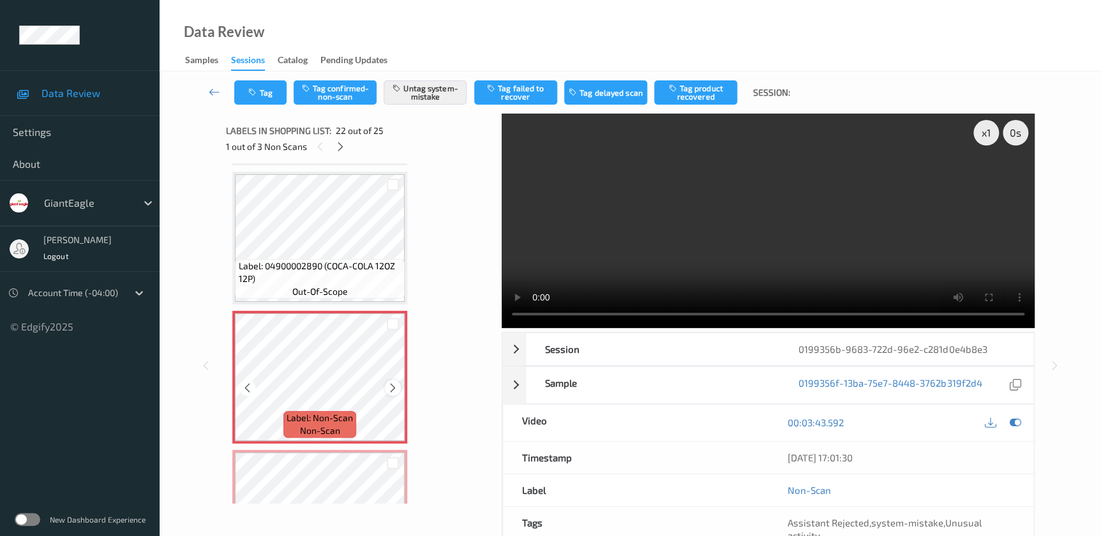
click at [394, 382] on icon at bounding box center [392, 387] width 11 height 11
click at [814, 262] on video at bounding box center [768, 221] width 533 height 214
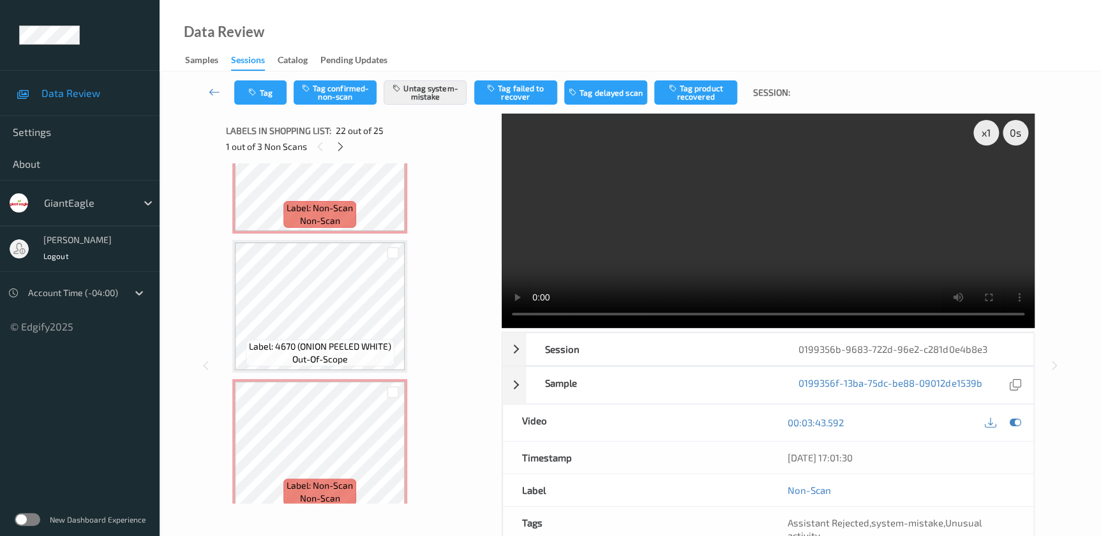
scroll to position [3132, 0]
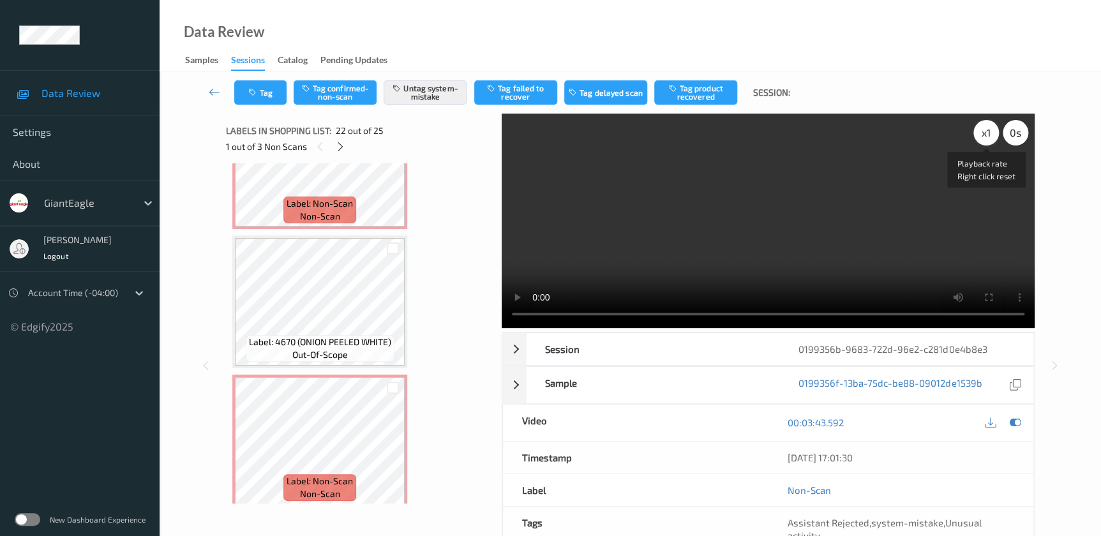
click at [993, 131] on div "x 1" at bounding box center [986, 133] width 26 height 26
click at [989, 135] on div "x 2" at bounding box center [986, 133] width 26 height 26
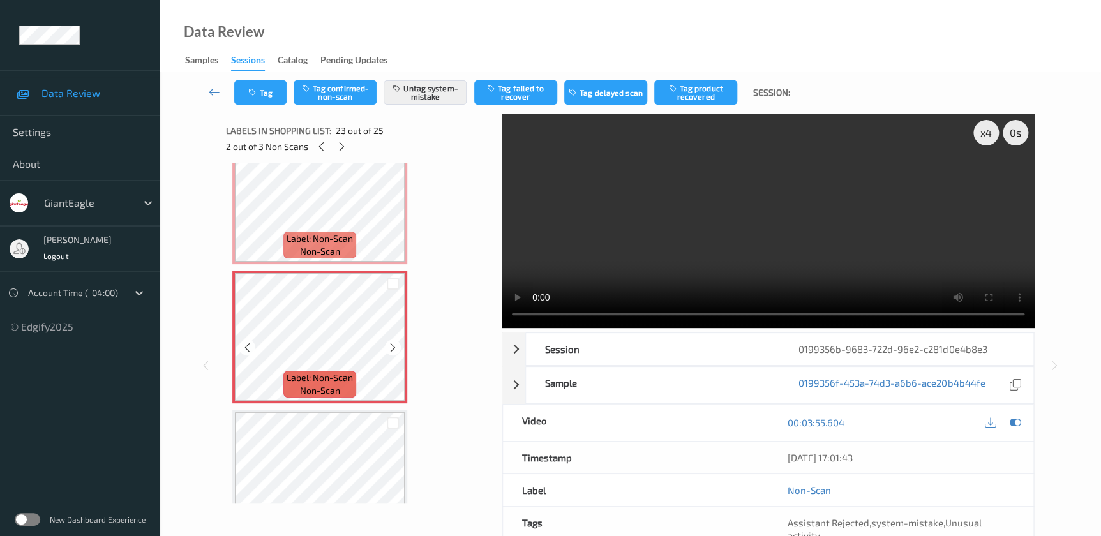
scroll to position [2900, 0]
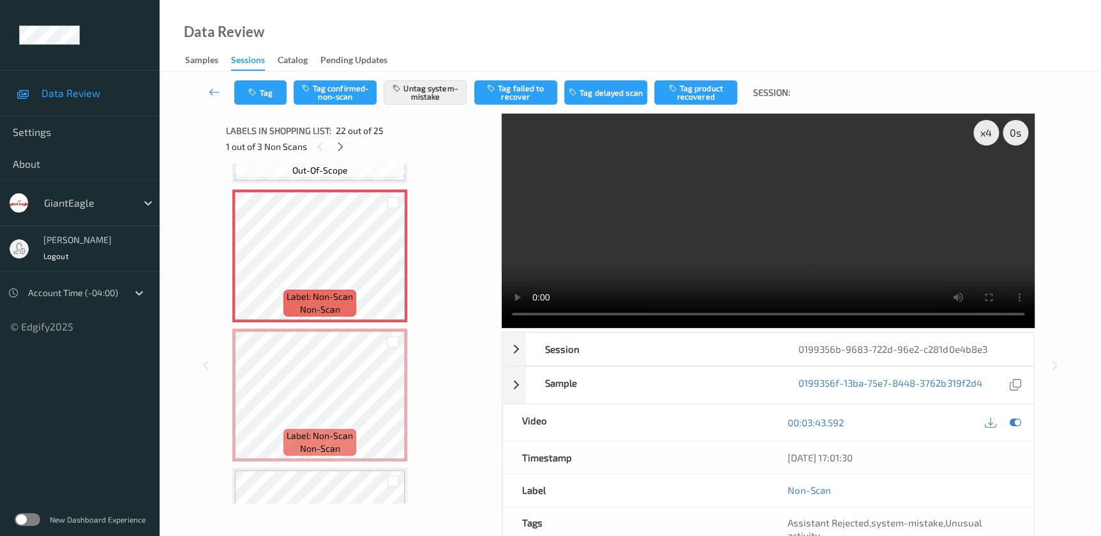
click at [264, 105] on div "Tag Tag confirmed-non-scan Untag system-mistake Tag failed to recover Tag delay…" at bounding box center [630, 92] width 889 height 42
click at [264, 94] on button "Tag" at bounding box center [260, 92] width 52 height 24
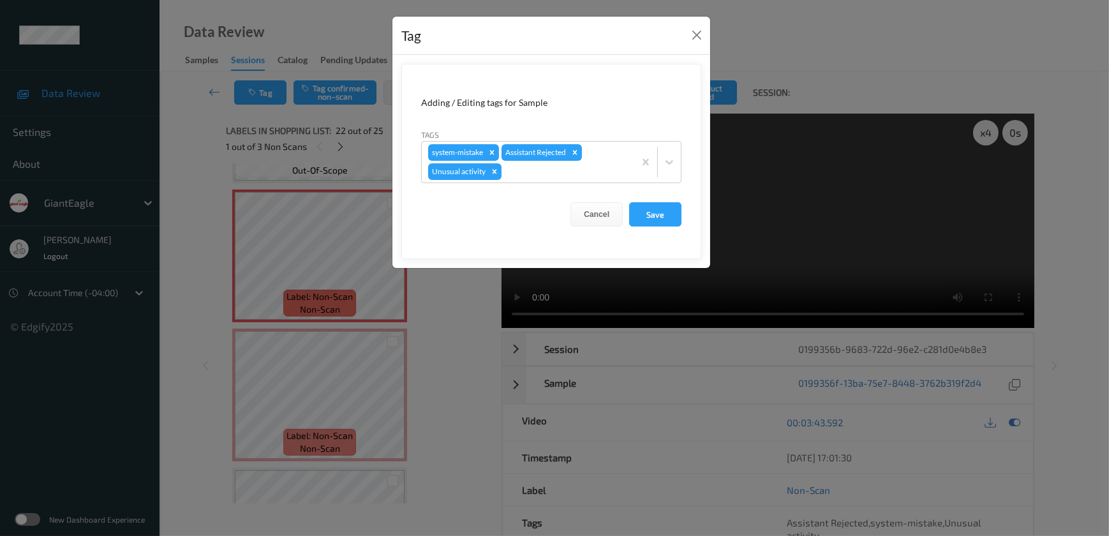
click at [461, 301] on div "Tag Adding / Editing tags for Sample Tags system-mistake Assistant Rejected Unu…" at bounding box center [554, 268] width 1109 height 536
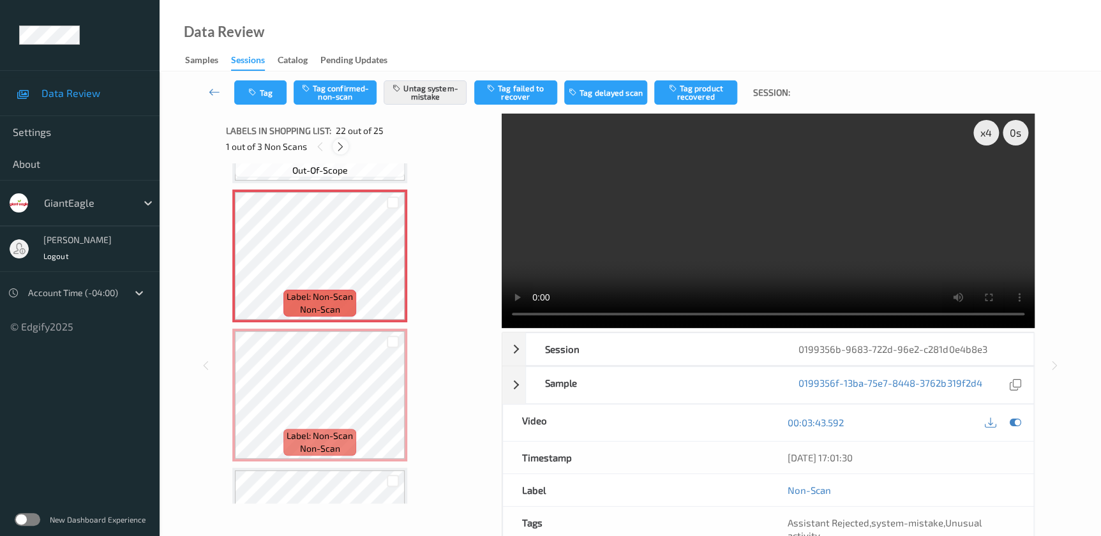
click at [338, 152] on div at bounding box center [340, 146] width 16 height 16
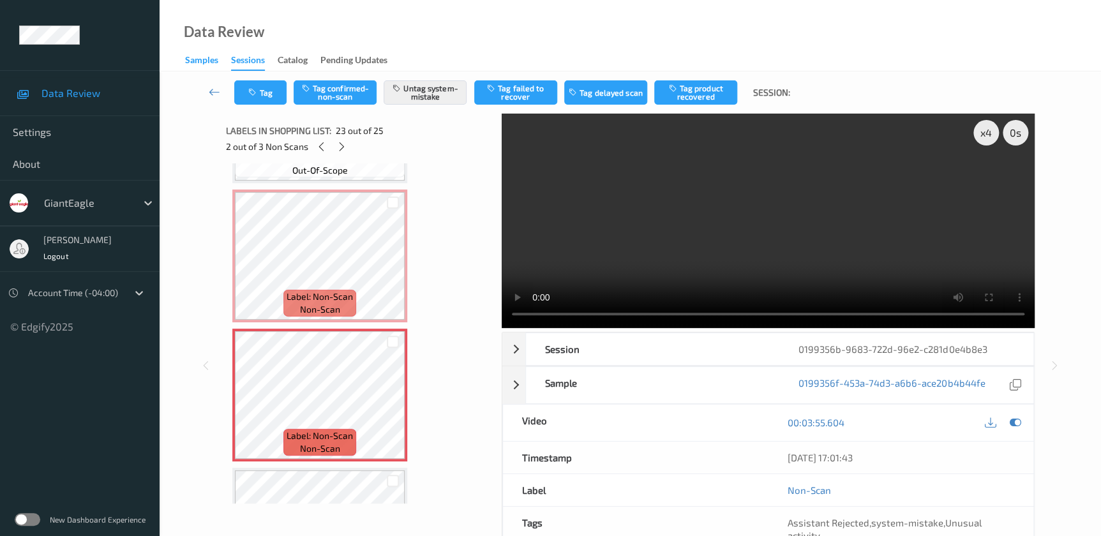
scroll to position [2917, 0]
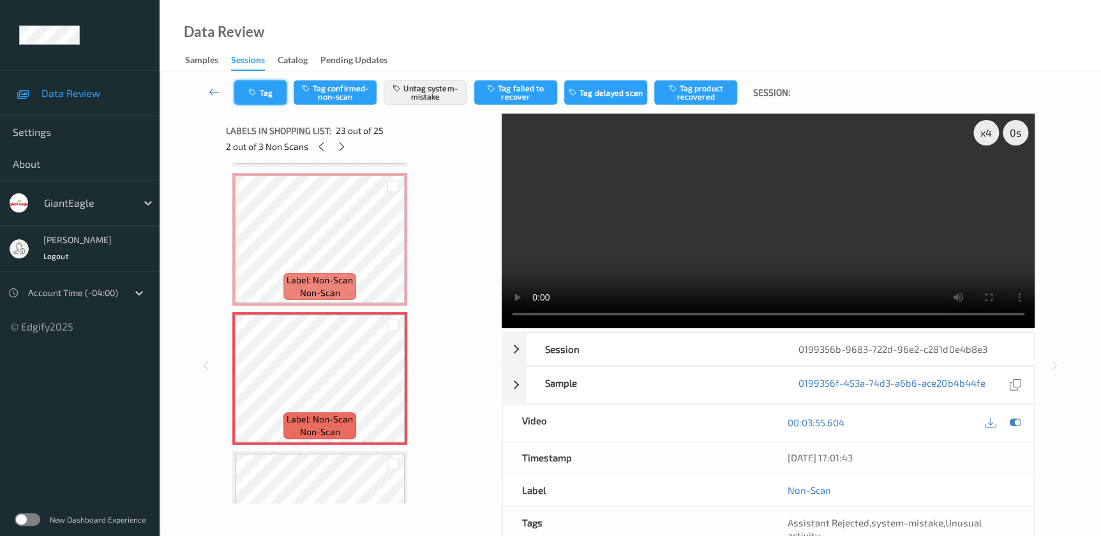
click at [252, 86] on button "Tag" at bounding box center [260, 92] width 52 height 24
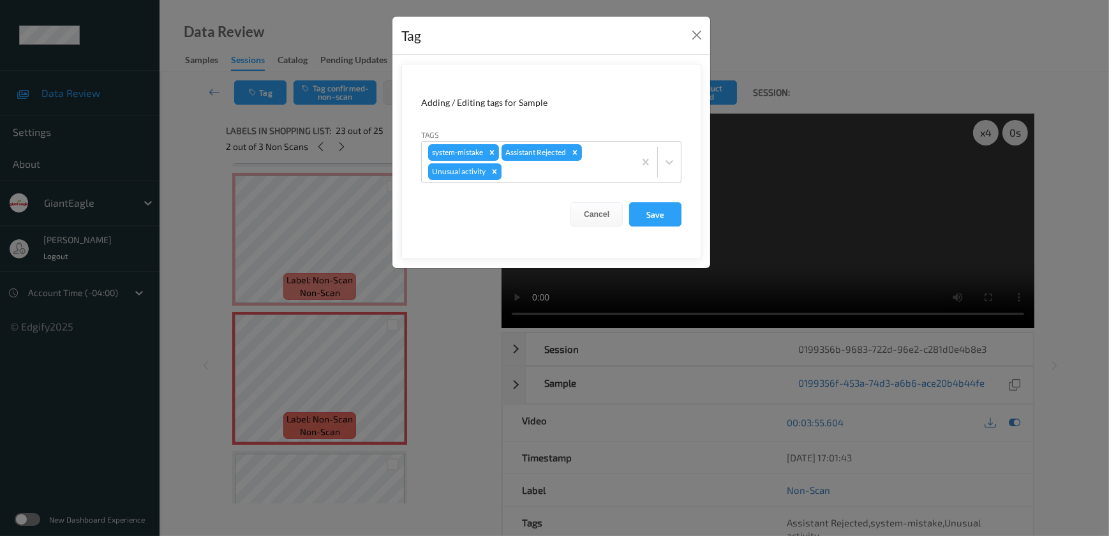
click at [443, 302] on div "Tag Adding / Editing tags for Sample Tags system-mistake Assistant Rejected Unu…" at bounding box center [554, 268] width 1109 height 536
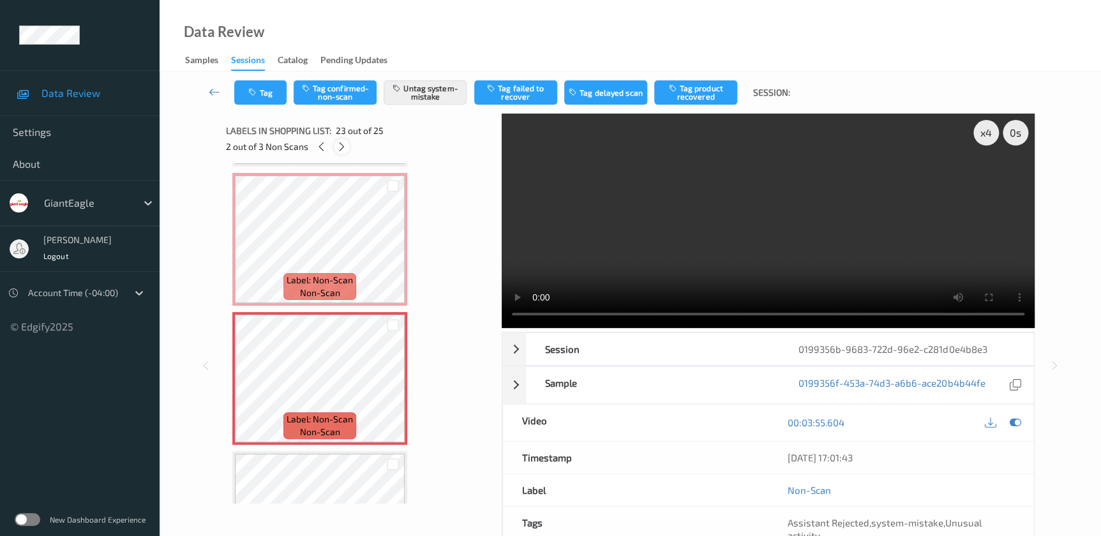
click at [339, 152] on icon at bounding box center [341, 146] width 11 height 11
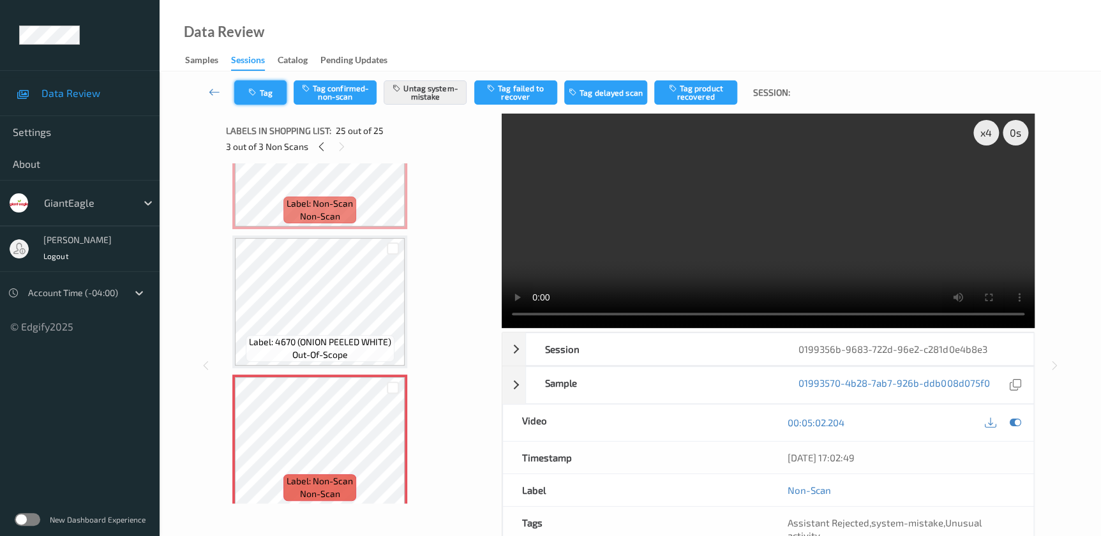
click at [262, 83] on button "Tag" at bounding box center [260, 92] width 52 height 24
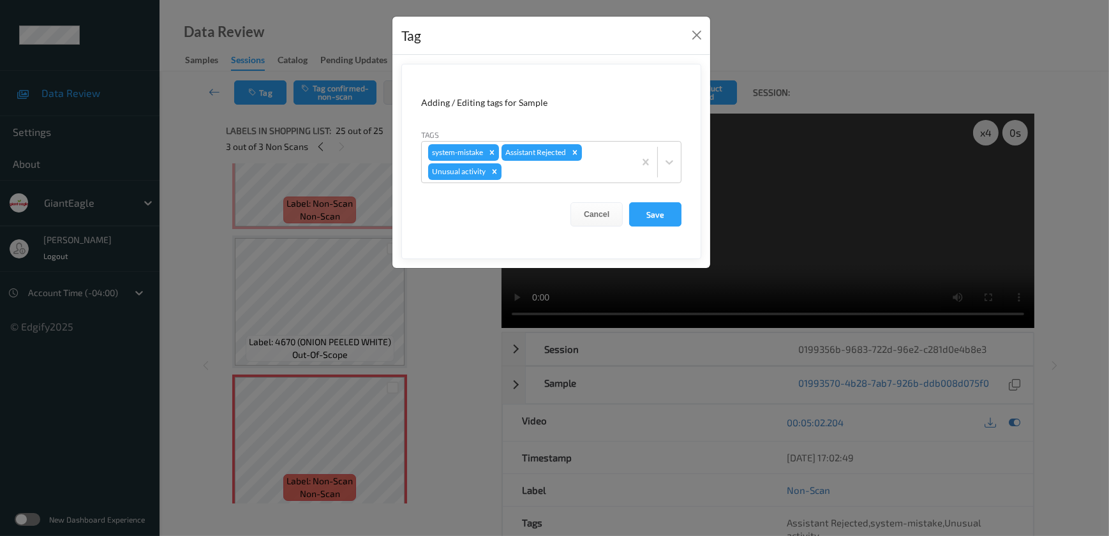
click at [470, 280] on div "Tag Adding / Editing tags for Sample Tags system-mistake Assistant Rejected Unu…" at bounding box center [554, 268] width 1109 height 536
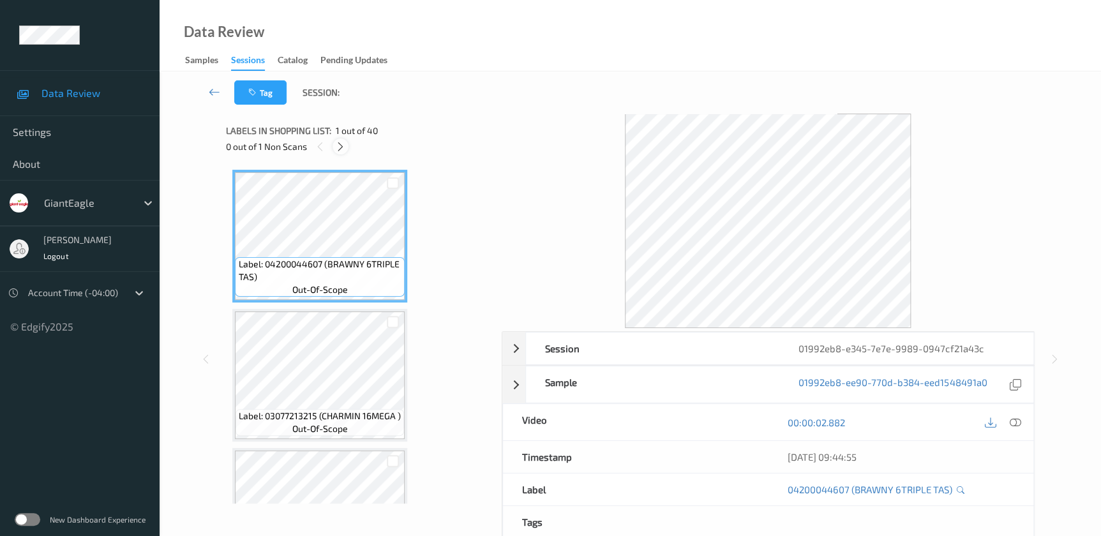
click at [344, 151] on icon at bounding box center [340, 146] width 11 height 11
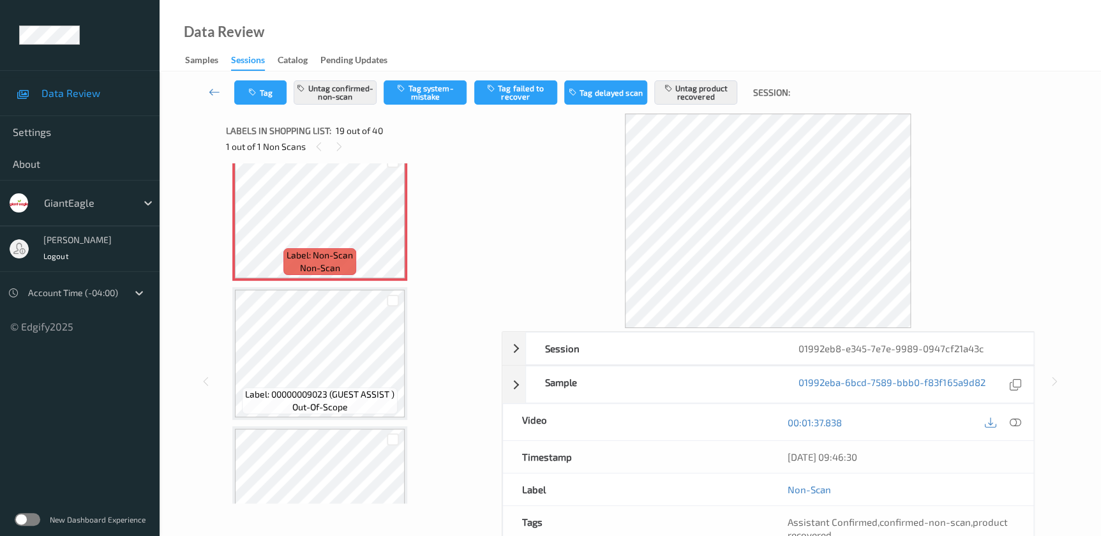
scroll to position [2536, 0]
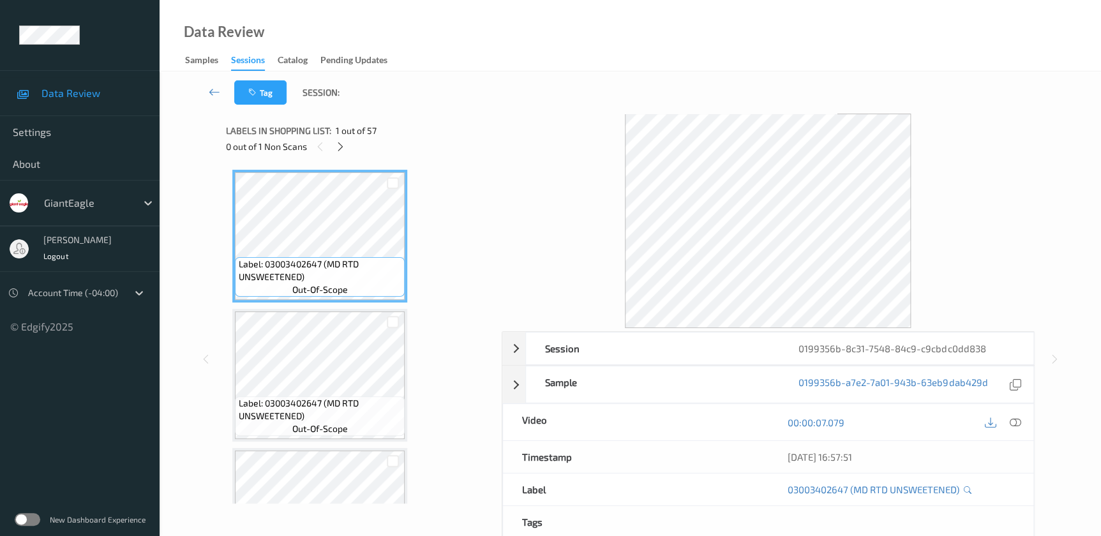
drag, startPoint x: 1011, startPoint y: 419, endPoint x: 486, endPoint y: 54, distance: 639.0
click at [1003, 408] on div "00:00:07.079" at bounding box center [900, 422] width 265 height 36
click at [1013, 423] on icon at bounding box center [1014, 422] width 11 height 11
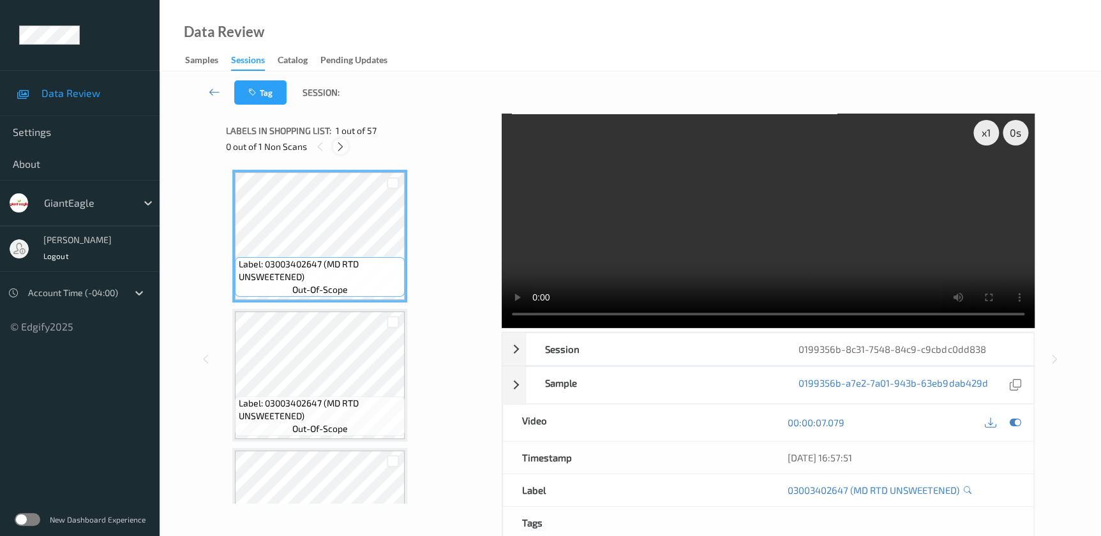
click at [347, 148] on div at bounding box center [340, 146] width 16 height 16
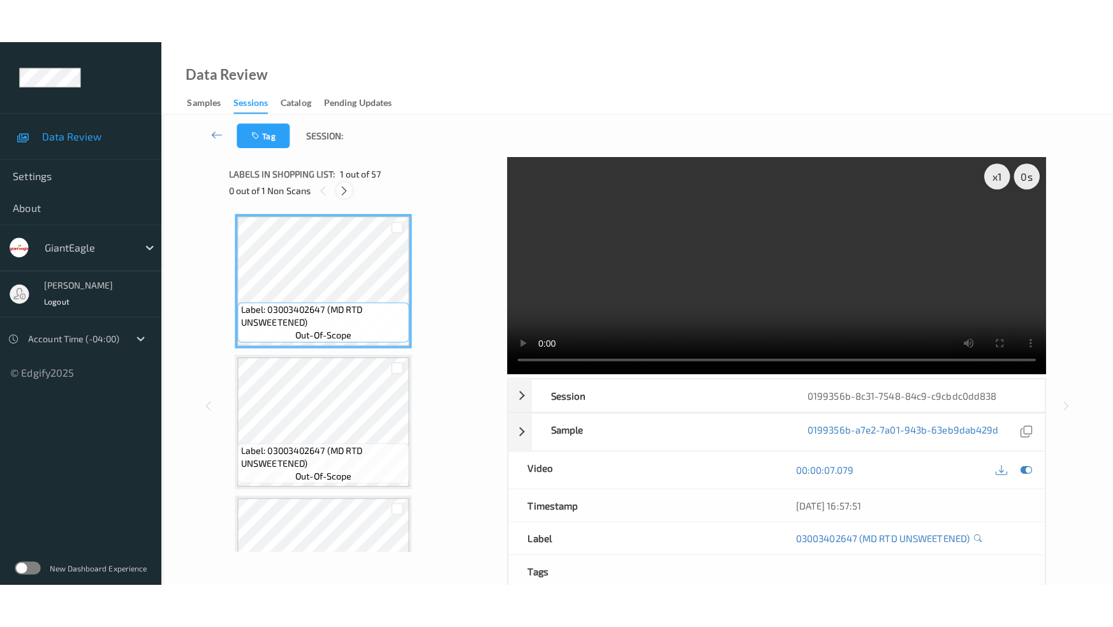
scroll to position [7492, 0]
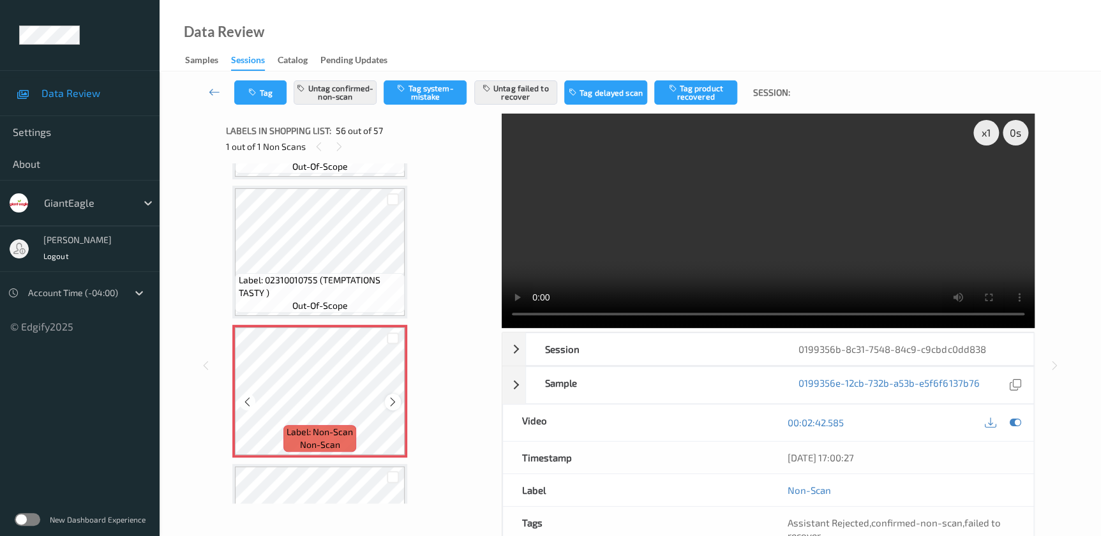
click at [394, 396] on icon at bounding box center [392, 401] width 11 height 11
click at [841, 243] on video at bounding box center [768, 221] width 533 height 214
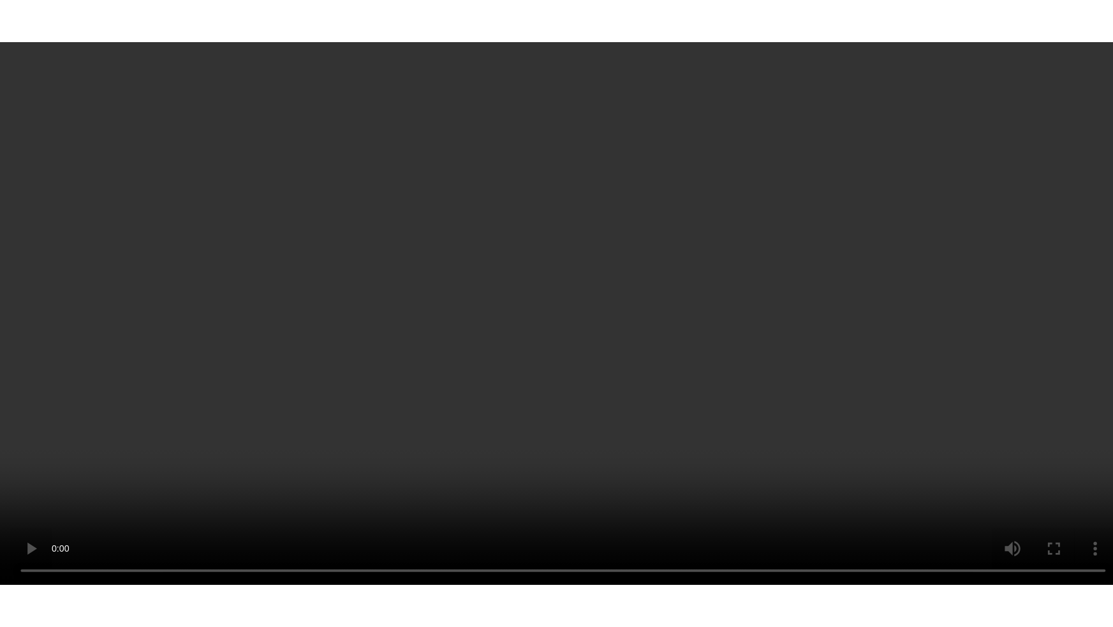
scroll to position [7568, 0]
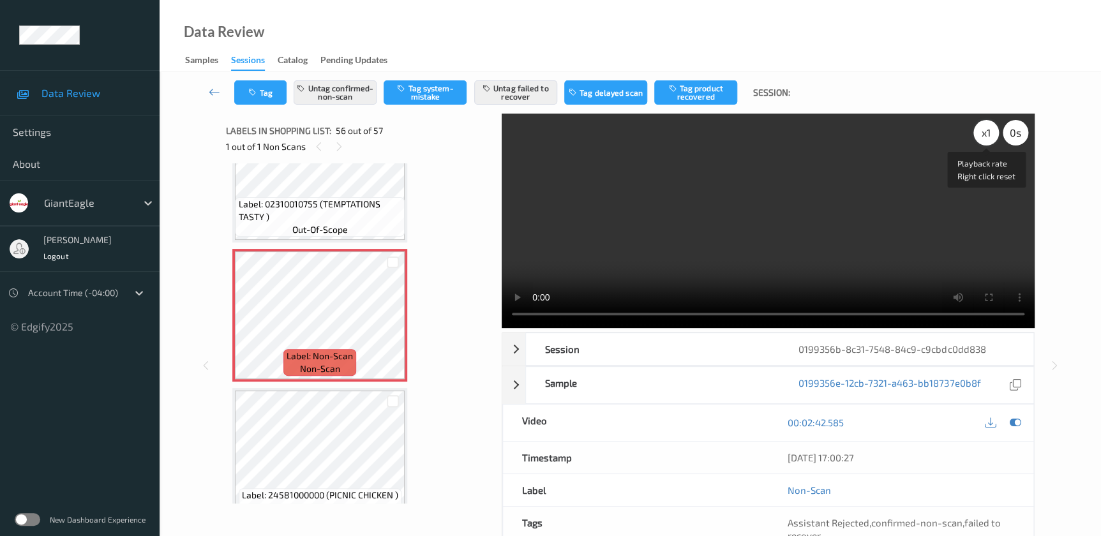
click at [979, 137] on div "x 1" at bounding box center [986, 133] width 26 height 26
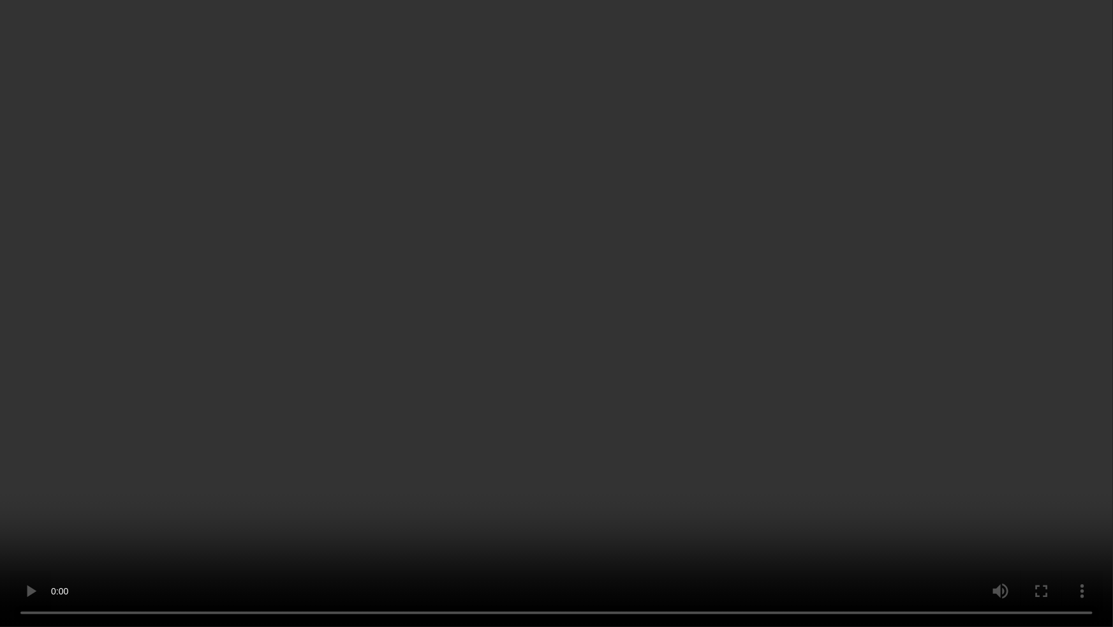
drag, startPoint x: 806, startPoint y: 529, endPoint x: 914, endPoint y: 424, distance: 150.3
click at [806, 528] on video at bounding box center [556, 313] width 1113 height 627
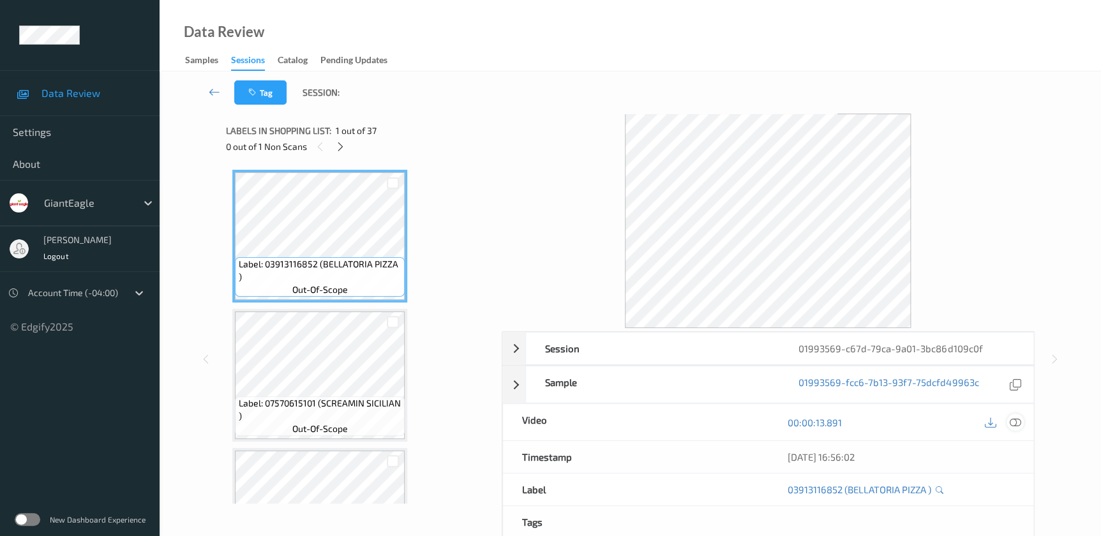
click at [1011, 420] on icon at bounding box center [1014, 422] width 11 height 11
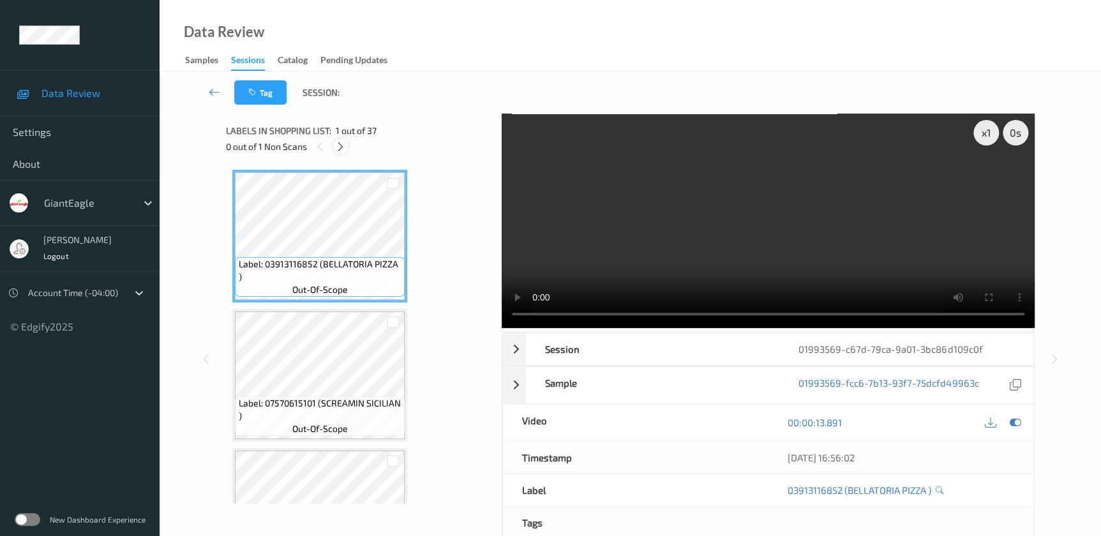
click at [338, 148] on icon at bounding box center [340, 146] width 11 height 11
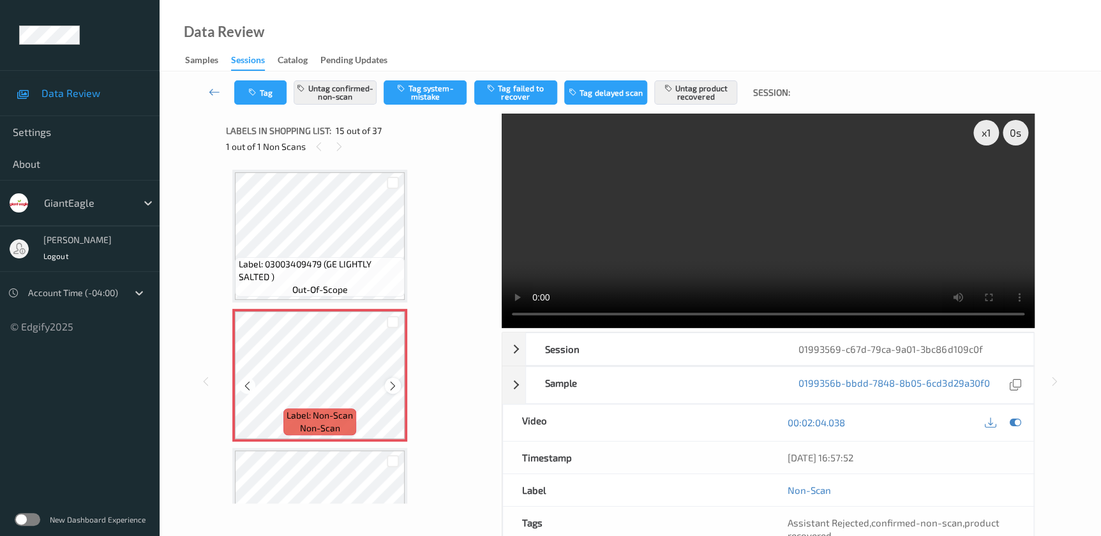
click at [394, 382] on icon at bounding box center [392, 385] width 11 height 11
click at [762, 264] on video at bounding box center [768, 221] width 533 height 214
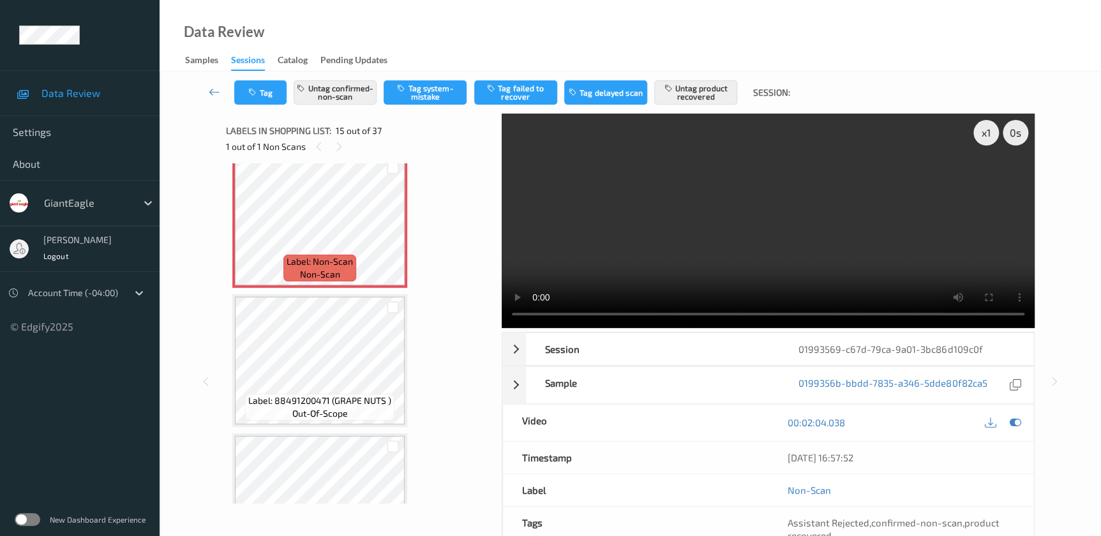
scroll to position [1982, 0]
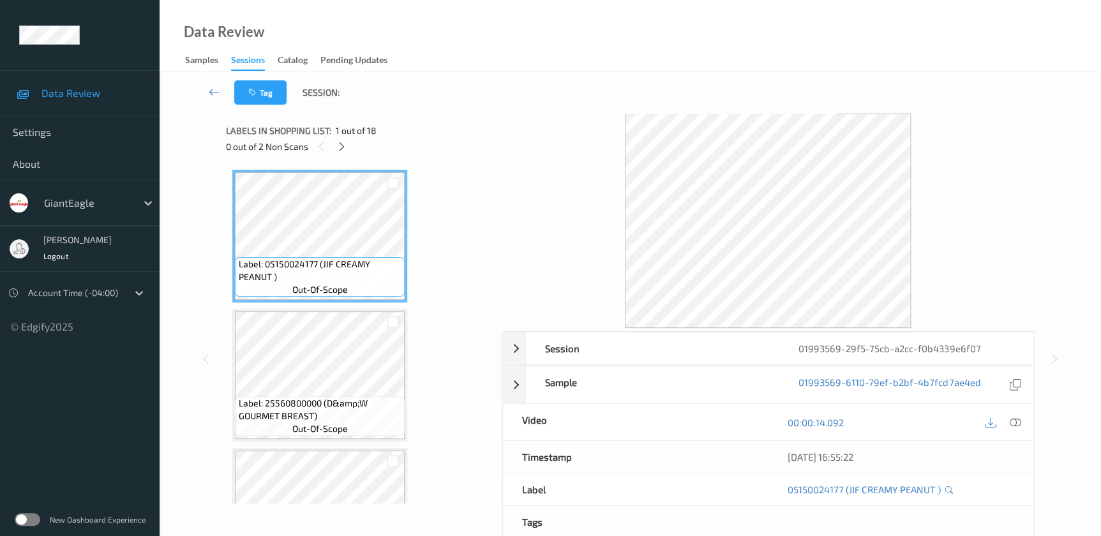
drag, startPoint x: 1012, startPoint y: 419, endPoint x: 767, endPoint y: 78, distance: 420.2
click at [1012, 419] on icon at bounding box center [1014, 422] width 11 height 11
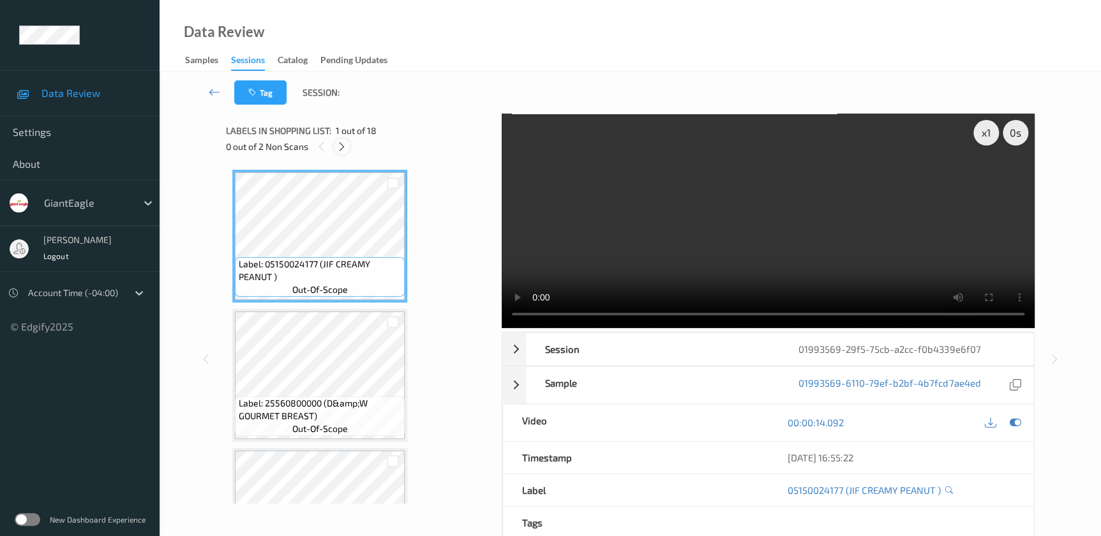
click at [341, 146] on icon at bounding box center [341, 146] width 11 height 11
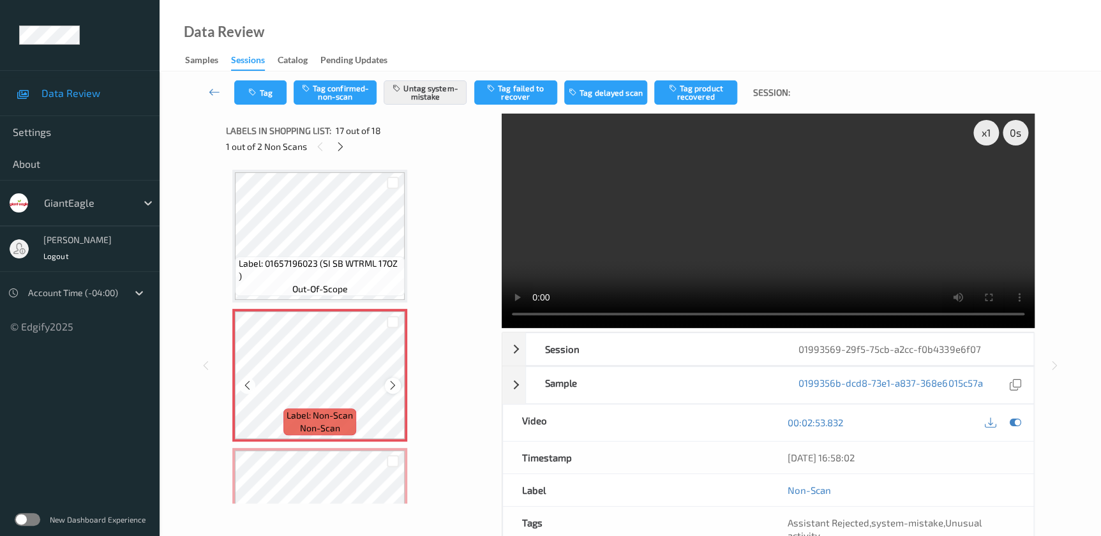
click at [389, 380] on icon at bounding box center [392, 385] width 11 height 11
click at [861, 242] on video at bounding box center [768, 221] width 533 height 214
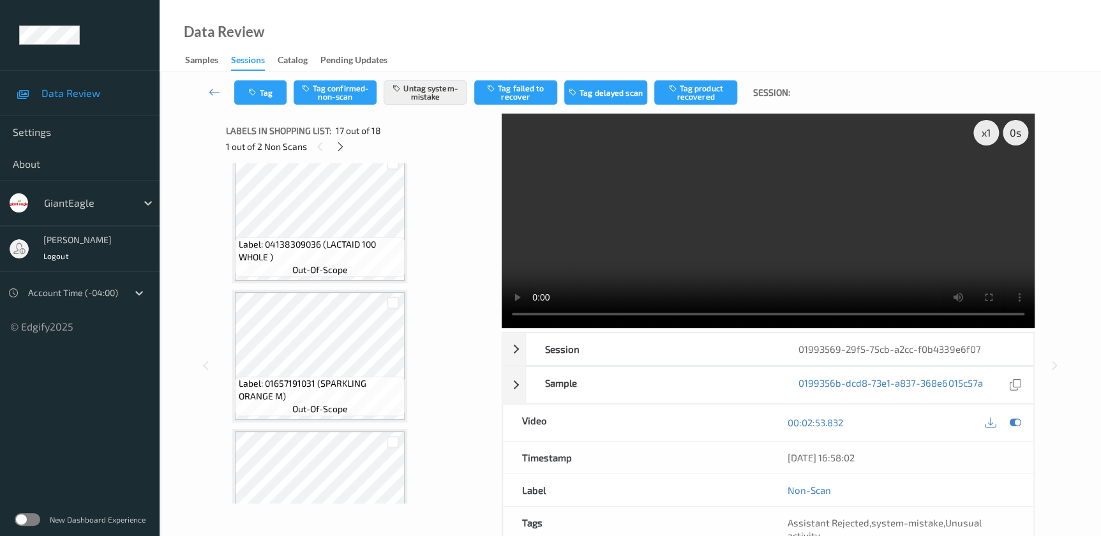
scroll to position [694, 0]
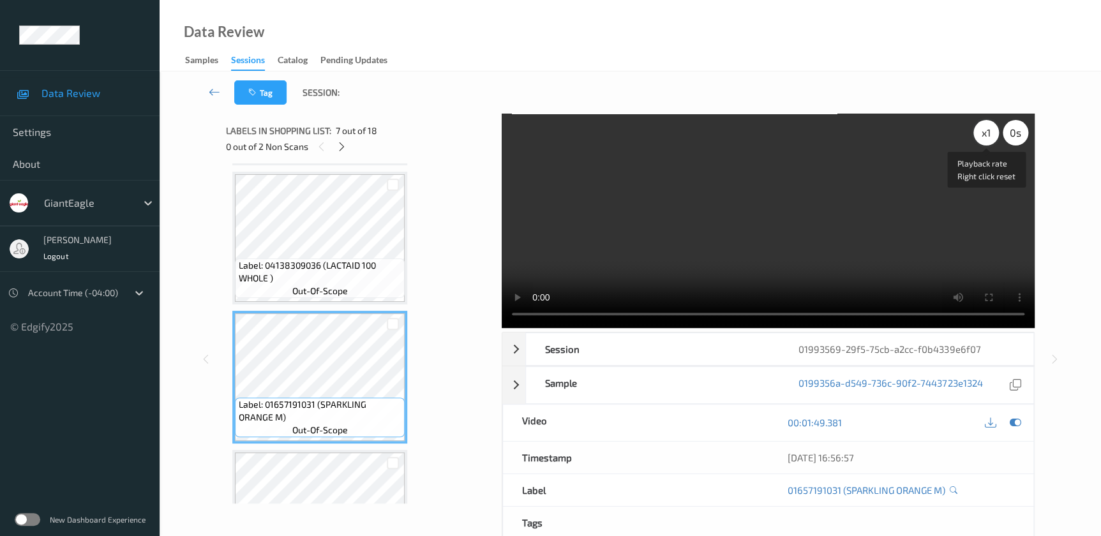
click at [976, 138] on div "x 1" at bounding box center [986, 133] width 26 height 26
click at [981, 137] on div "x 2" at bounding box center [986, 133] width 26 height 26
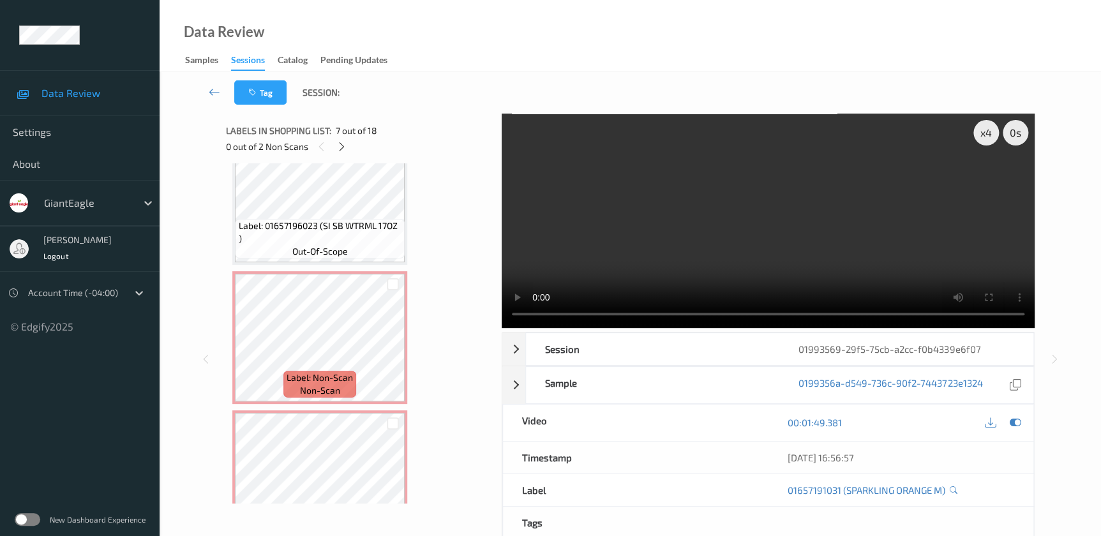
scroll to position [2162, 0]
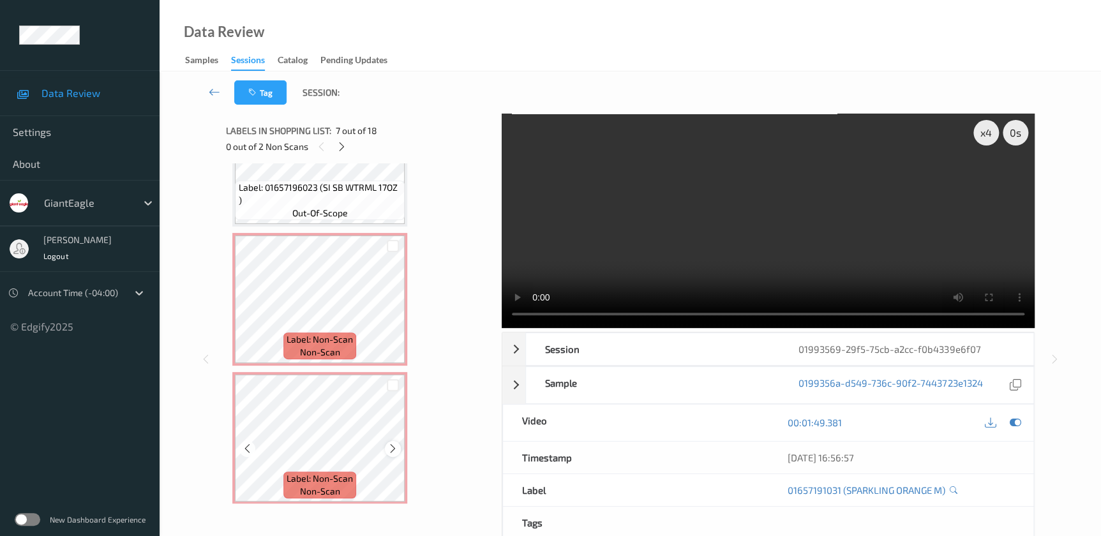
click at [392, 443] on icon at bounding box center [392, 448] width 11 height 11
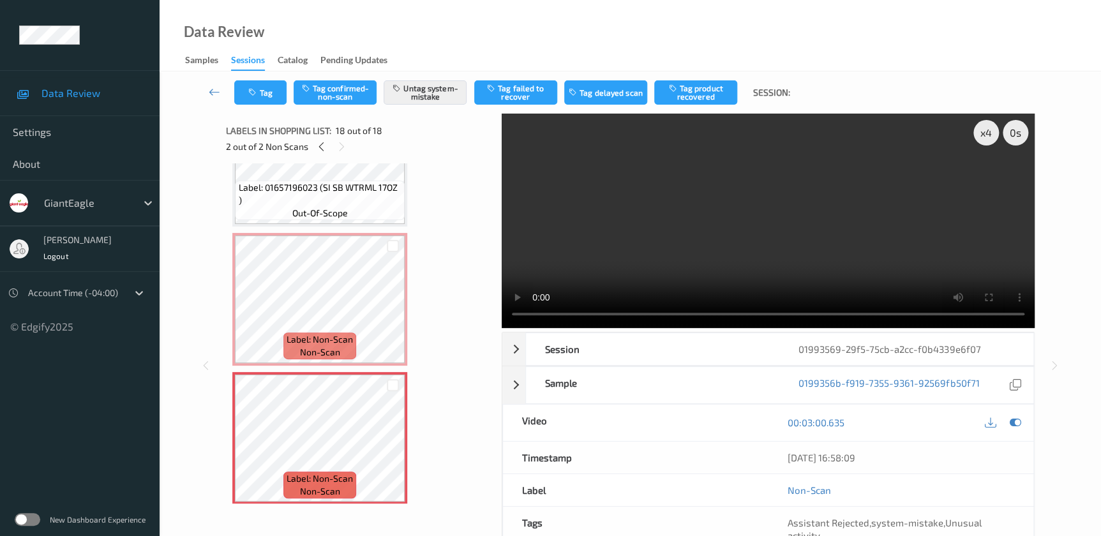
click at [828, 269] on video at bounding box center [768, 221] width 533 height 214
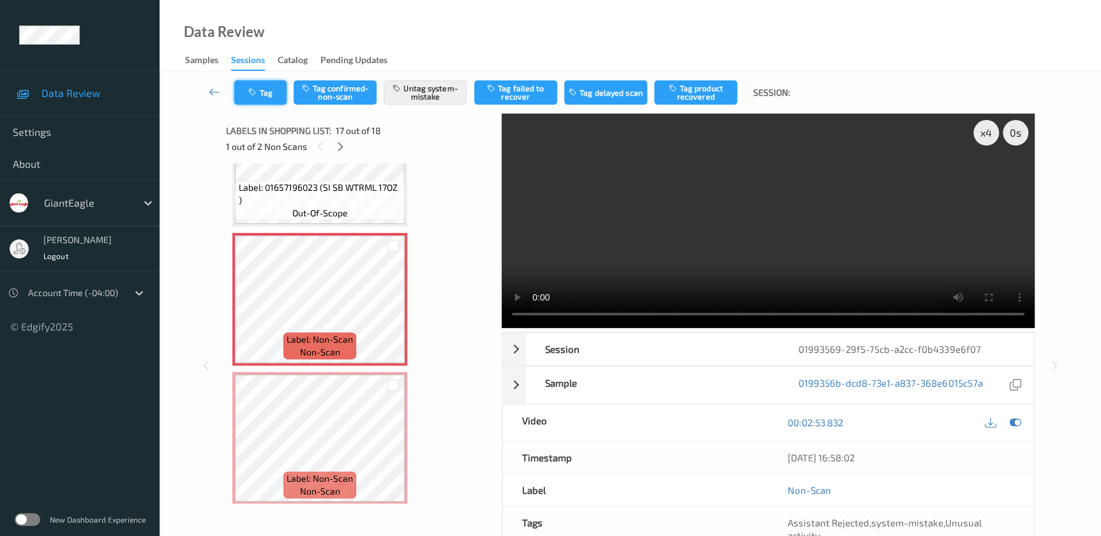
click at [267, 102] on button "Tag" at bounding box center [260, 92] width 52 height 24
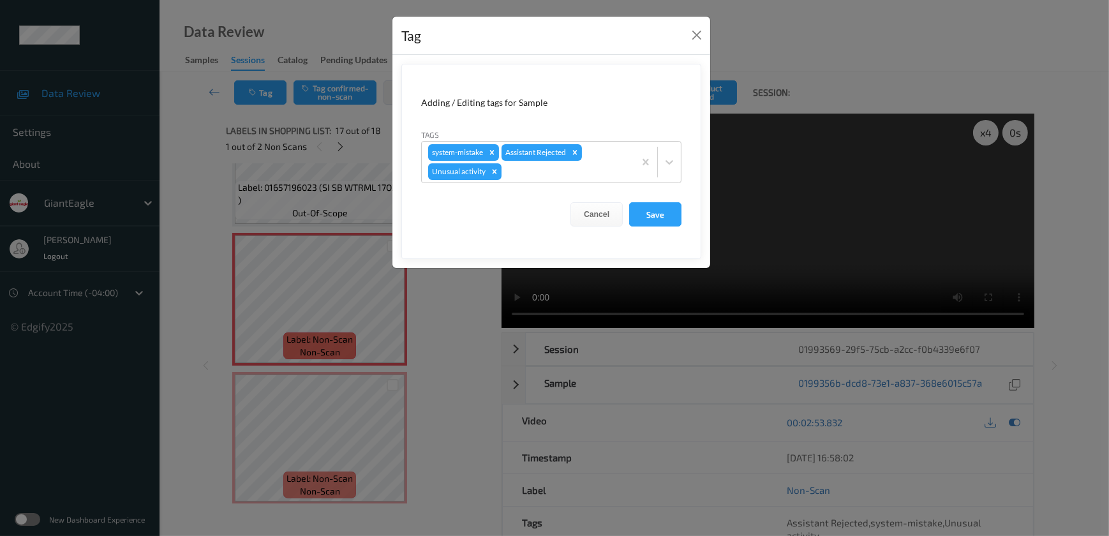
click at [451, 360] on div "Tag Adding / Editing tags for Sample Tags system-mistake Assistant Rejected Unu…" at bounding box center [554, 268] width 1109 height 536
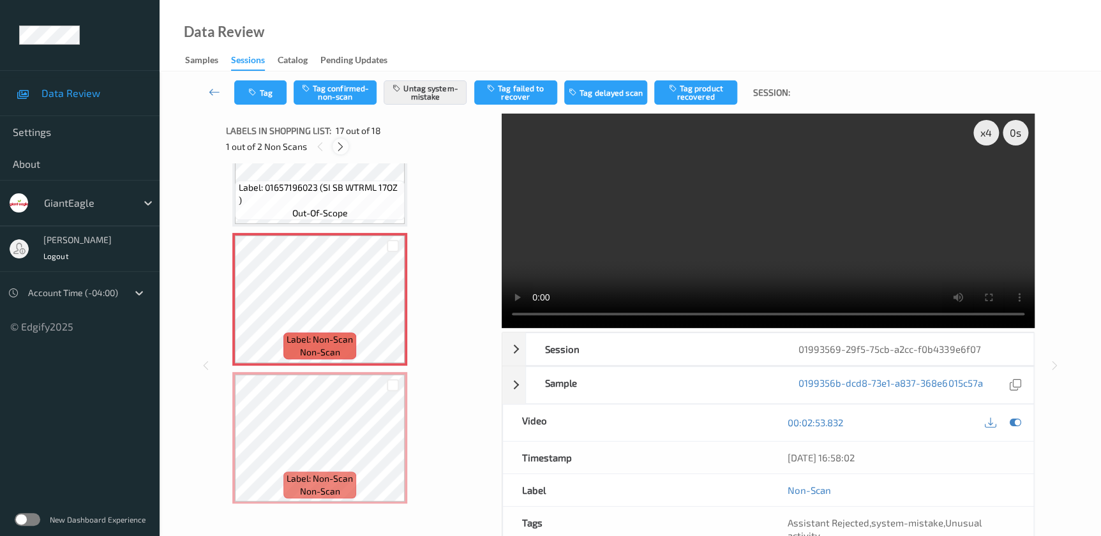
click at [339, 144] on icon at bounding box center [340, 146] width 11 height 11
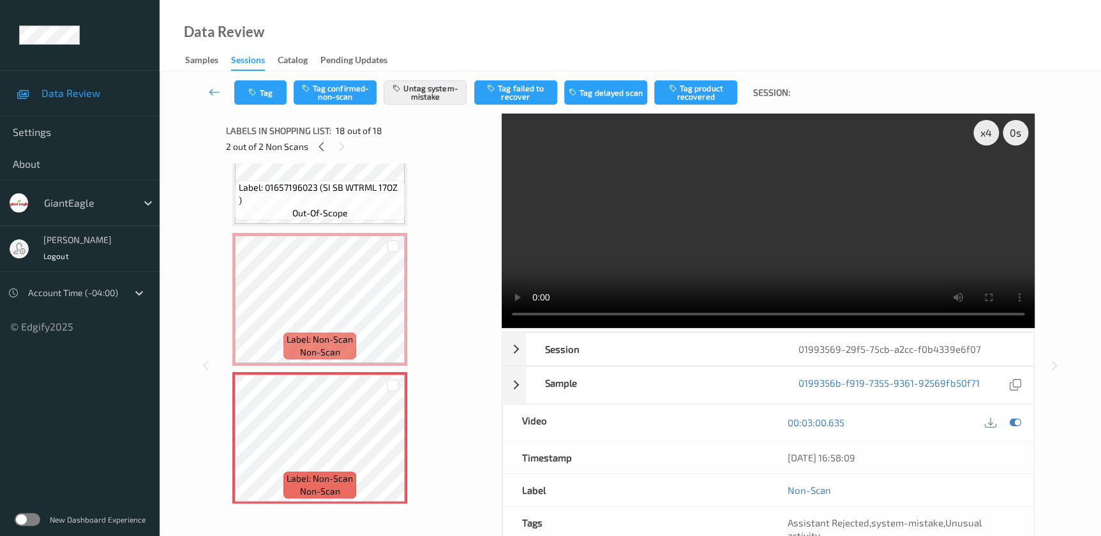
click at [262, 77] on div "Tag Tag confirmed-non-scan Untag system-mistake Tag failed to recover Tag delay…" at bounding box center [630, 92] width 889 height 42
click at [264, 90] on button "Tag" at bounding box center [260, 92] width 52 height 24
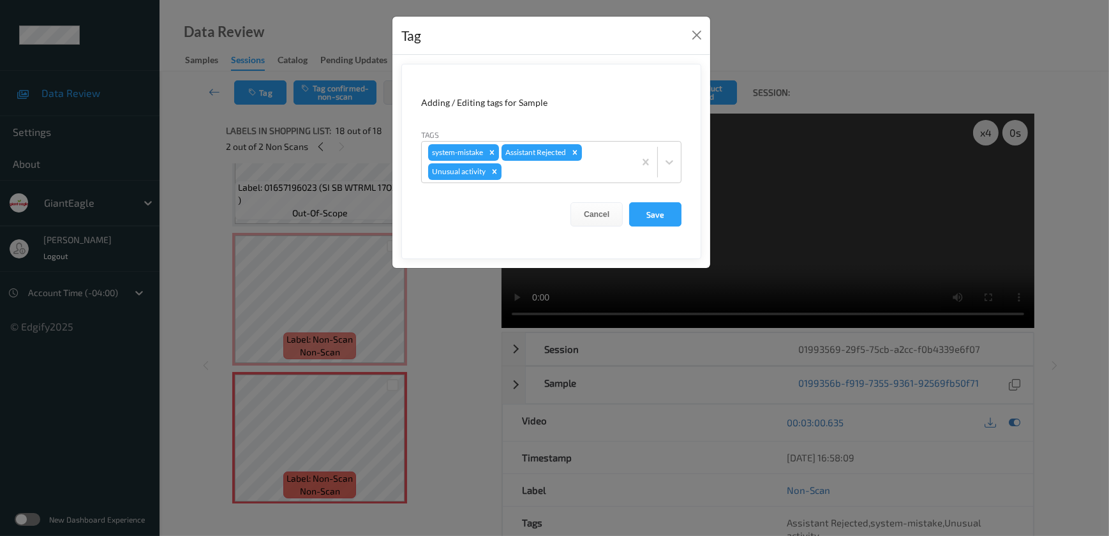
drag, startPoint x: 473, startPoint y: 328, endPoint x: 472, endPoint y: 321, distance: 7.0
click at [473, 327] on div "Tag Adding / Editing tags for Sample Tags system-mistake Assistant Rejected Unu…" at bounding box center [554, 268] width 1109 height 536
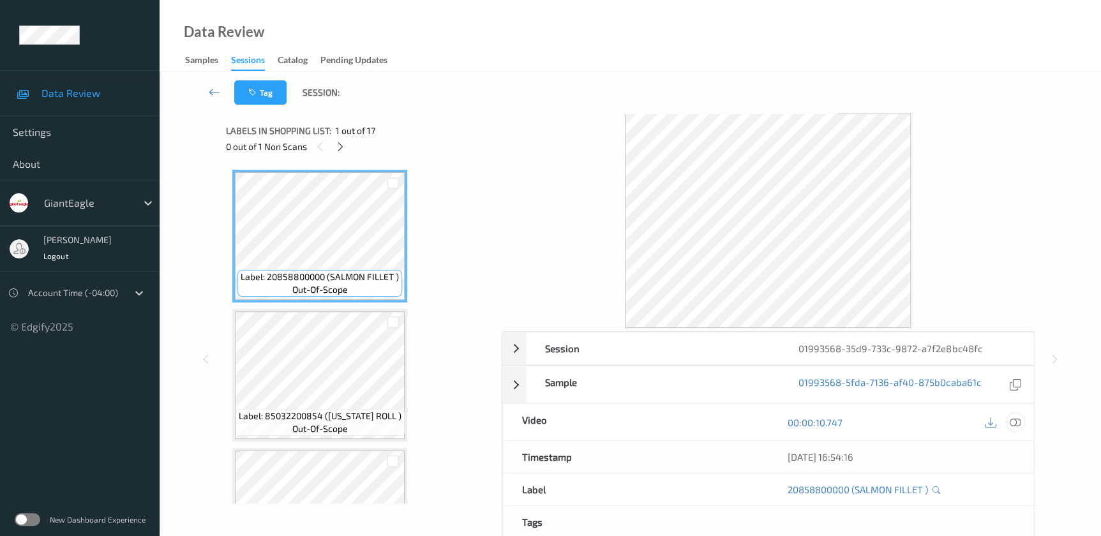
click at [1013, 422] on icon at bounding box center [1014, 422] width 11 height 11
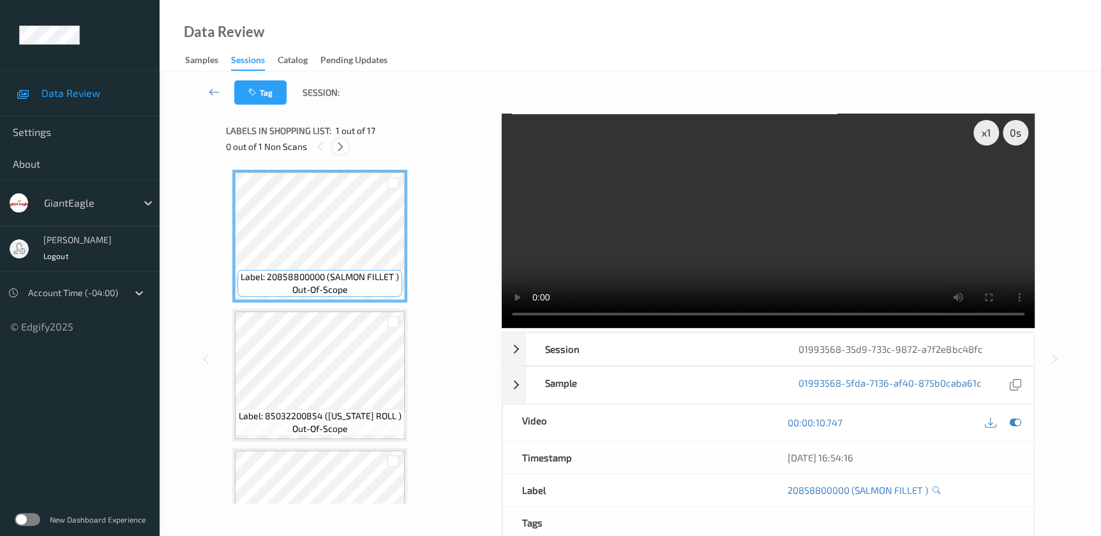
click at [343, 151] on icon at bounding box center [340, 146] width 11 height 11
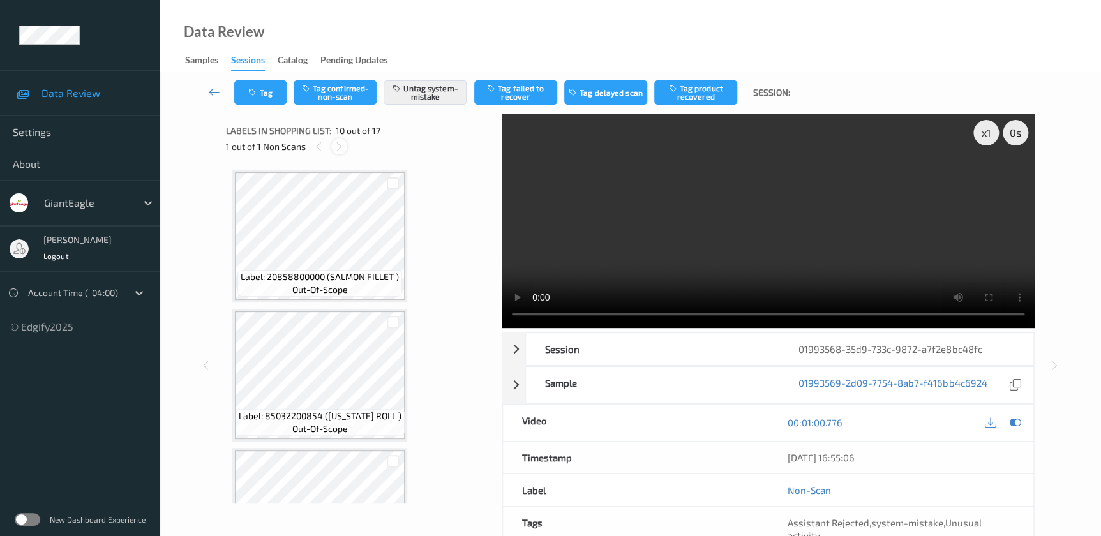
scroll to position [1115, 0]
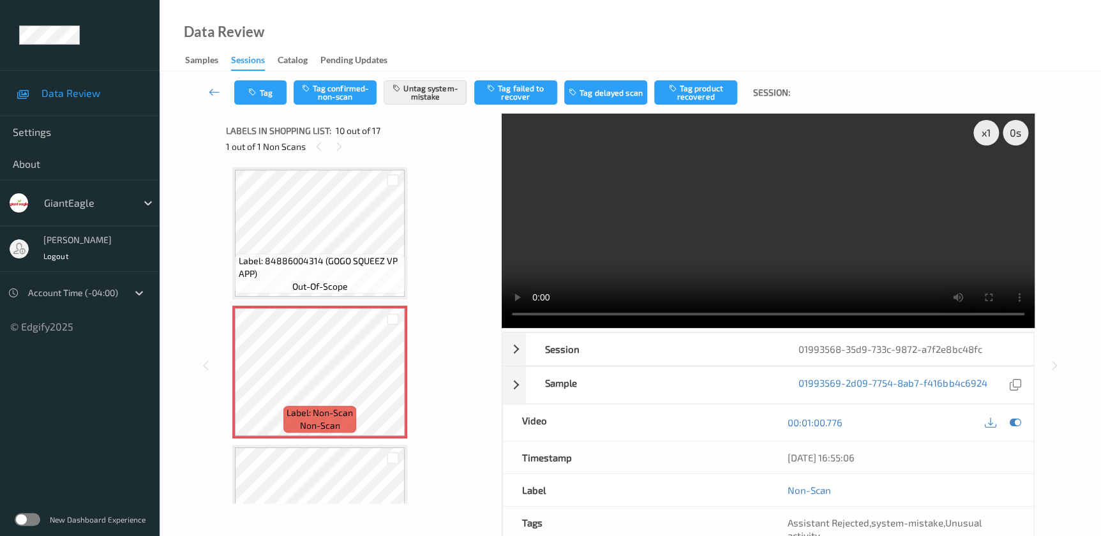
click at [842, 237] on video at bounding box center [768, 221] width 533 height 214
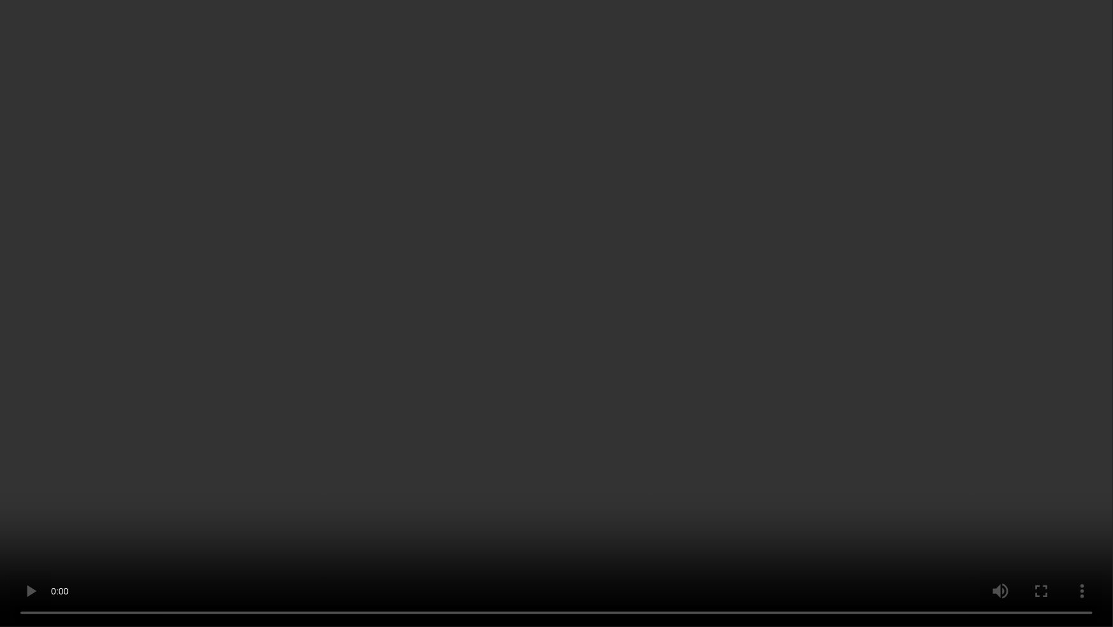
click at [632, 193] on video at bounding box center [556, 313] width 1113 height 627
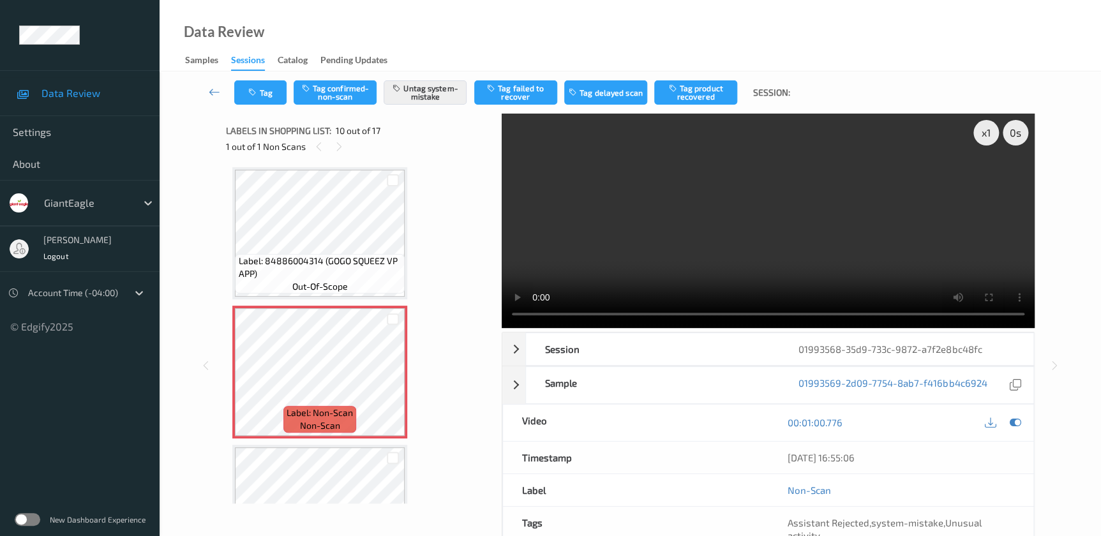
click at [735, 253] on video at bounding box center [768, 221] width 533 height 214
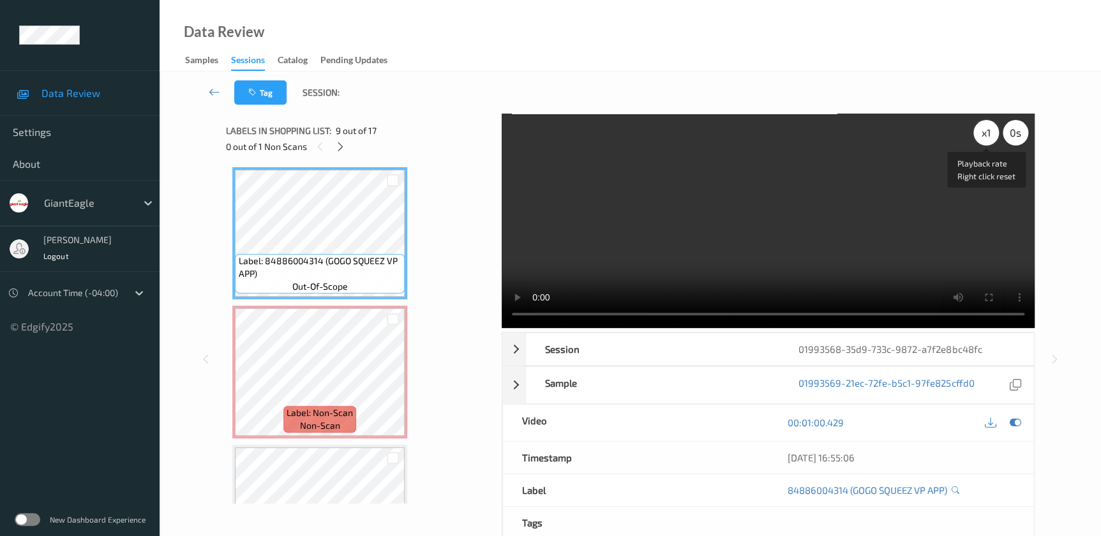
click at [983, 133] on div "x 1" at bounding box center [986, 133] width 26 height 26
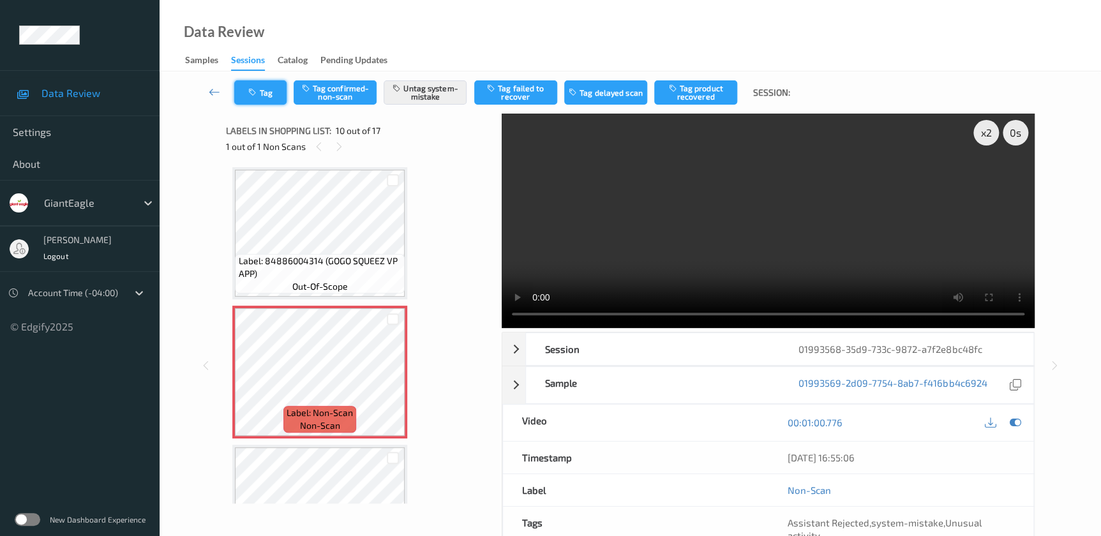
click at [255, 88] on icon "button" at bounding box center [253, 92] width 11 height 9
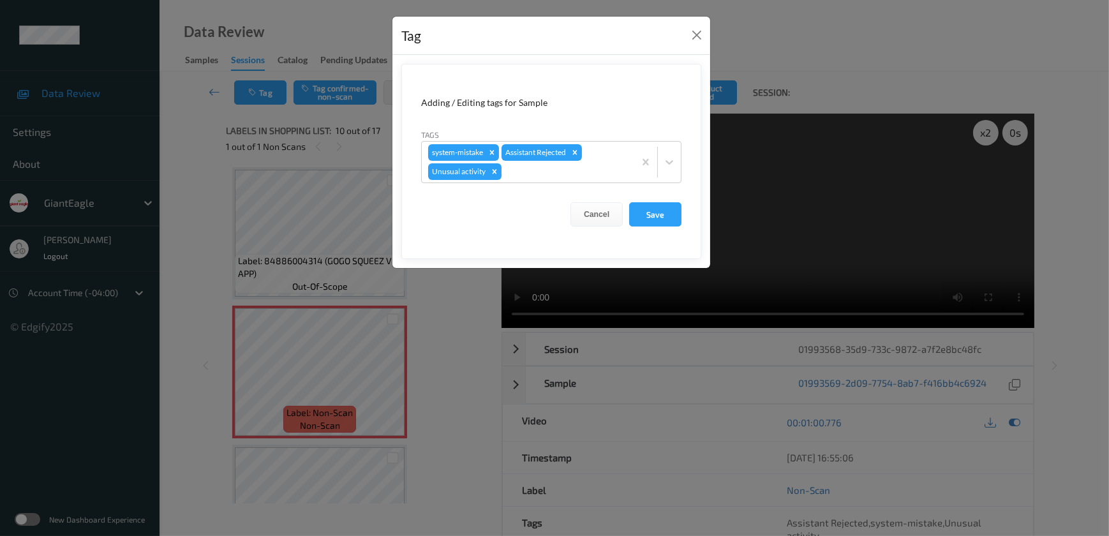
drag, startPoint x: 459, startPoint y: 321, endPoint x: 337, endPoint y: 3, distance: 341.2
click at [459, 319] on div "Tag Adding / Editing tags for Sample Tags system-mistake Assistant Rejected Unu…" at bounding box center [554, 268] width 1109 height 536
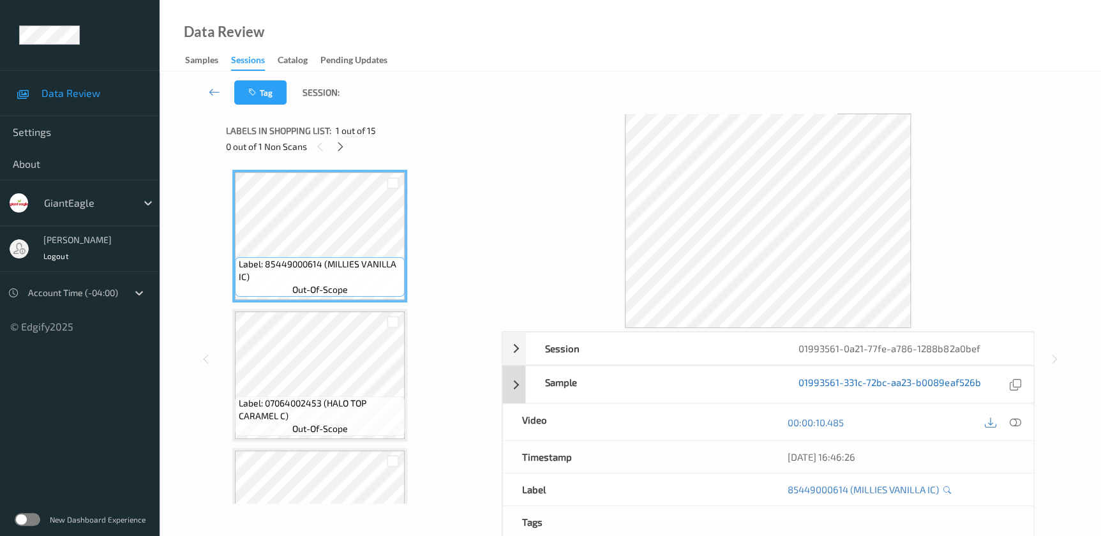
drag, startPoint x: 1013, startPoint y: 421, endPoint x: 941, endPoint y: 269, distance: 169.0
click at [1013, 417] on icon at bounding box center [1014, 422] width 11 height 11
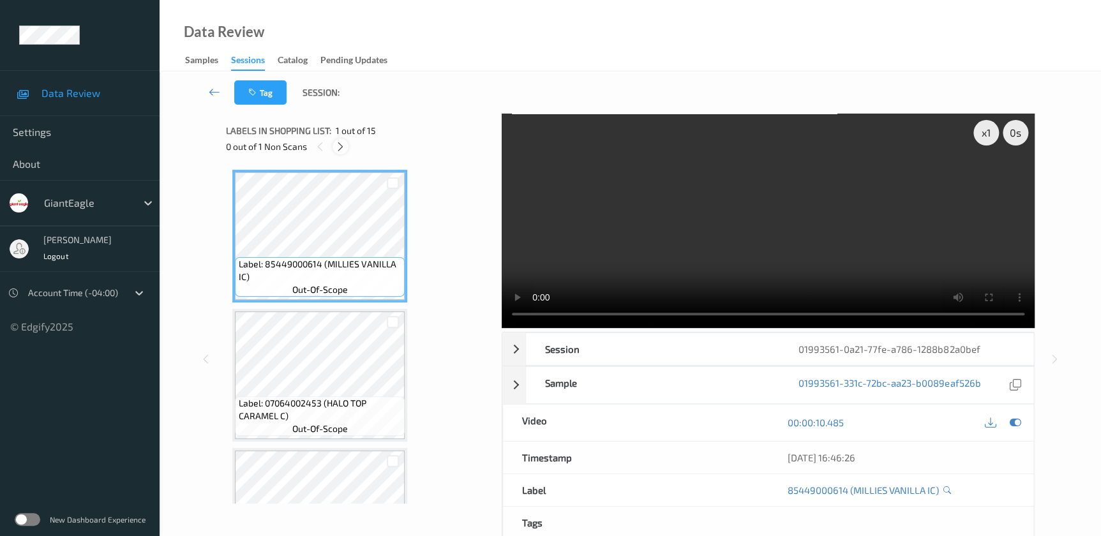
click at [336, 148] on icon at bounding box center [340, 146] width 11 height 11
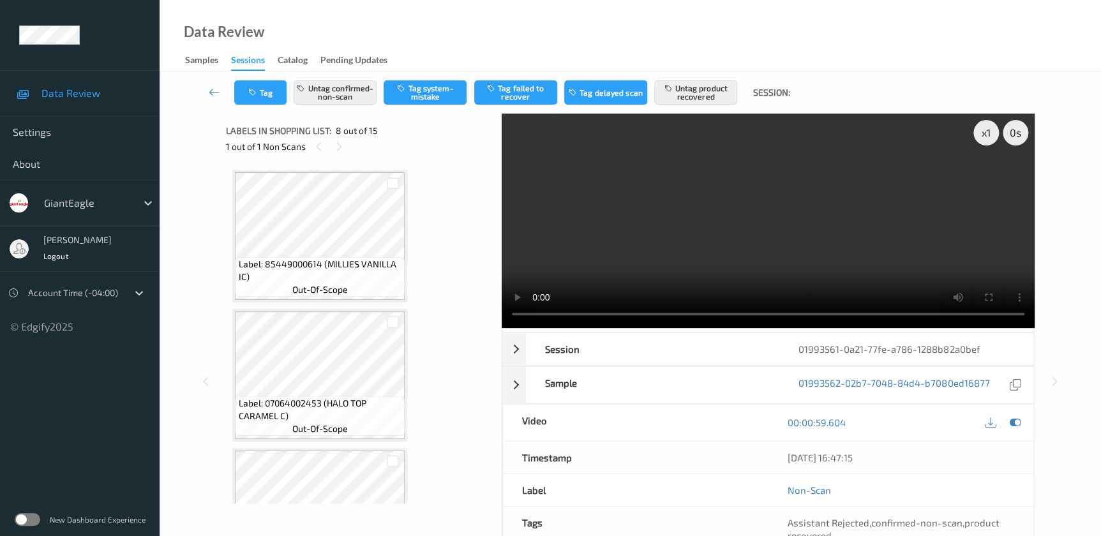
scroll to position [838, 0]
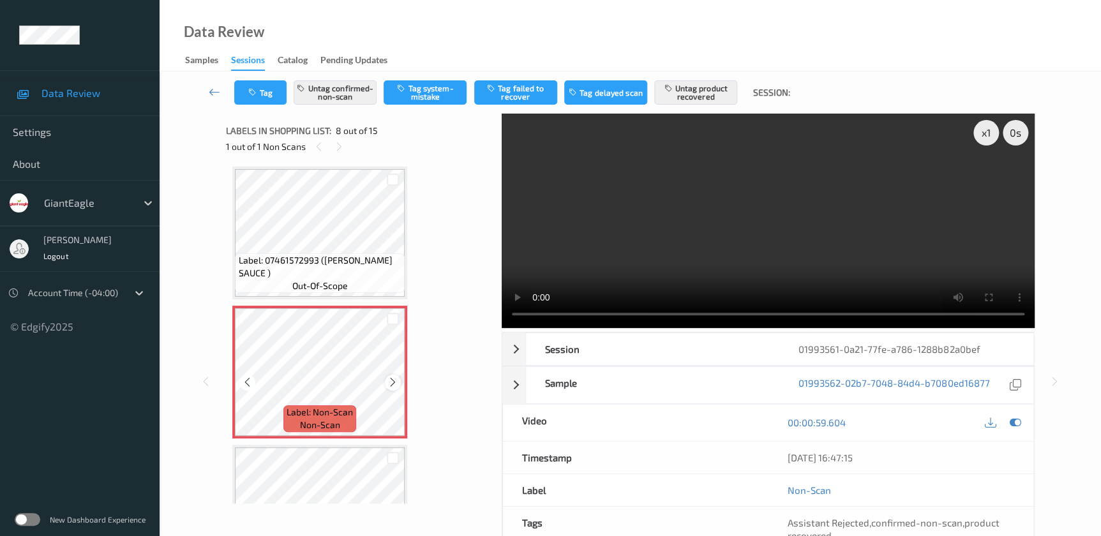
click at [394, 385] on div at bounding box center [393, 383] width 16 height 16
drag, startPoint x: 394, startPoint y: 385, endPoint x: 409, endPoint y: 357, distance: 31.7
click at [395, 382] on icon at bounding box center [392, 381] width 11 height 11
click at [842, 210] on video at bounding box center [768, 221] width 533 height 214
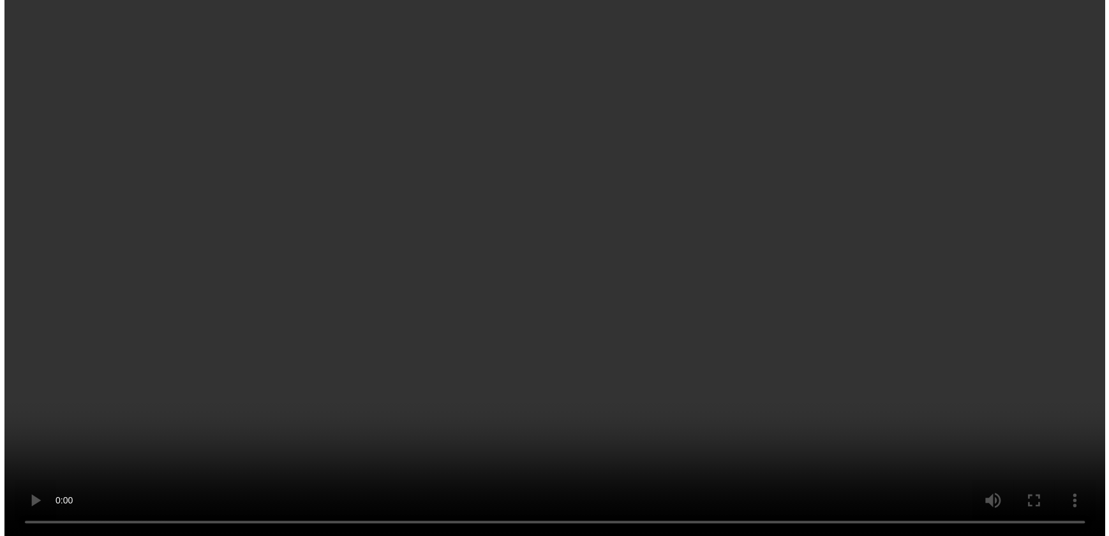
scroll to position [1070, 0]
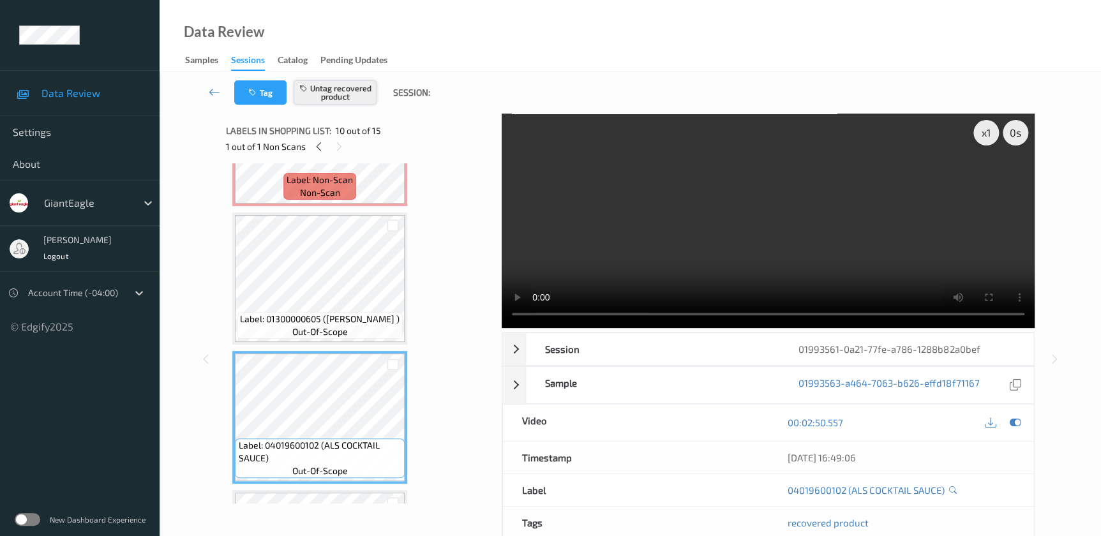
click at [348, 92] on button "Untag recovered product" at bounding box center [335, 92] width 83 height 24
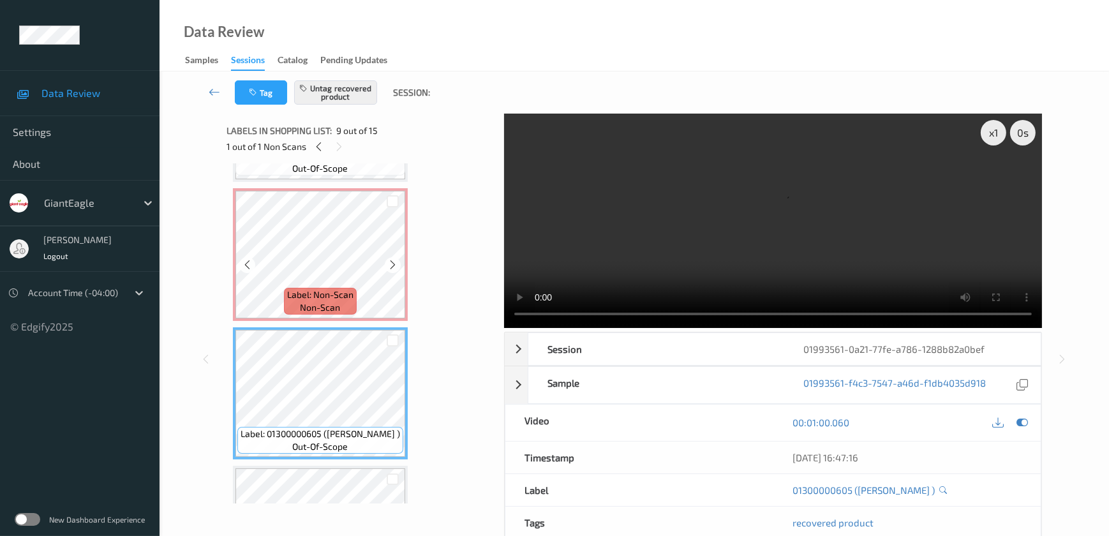
scroll to position [954, 0]
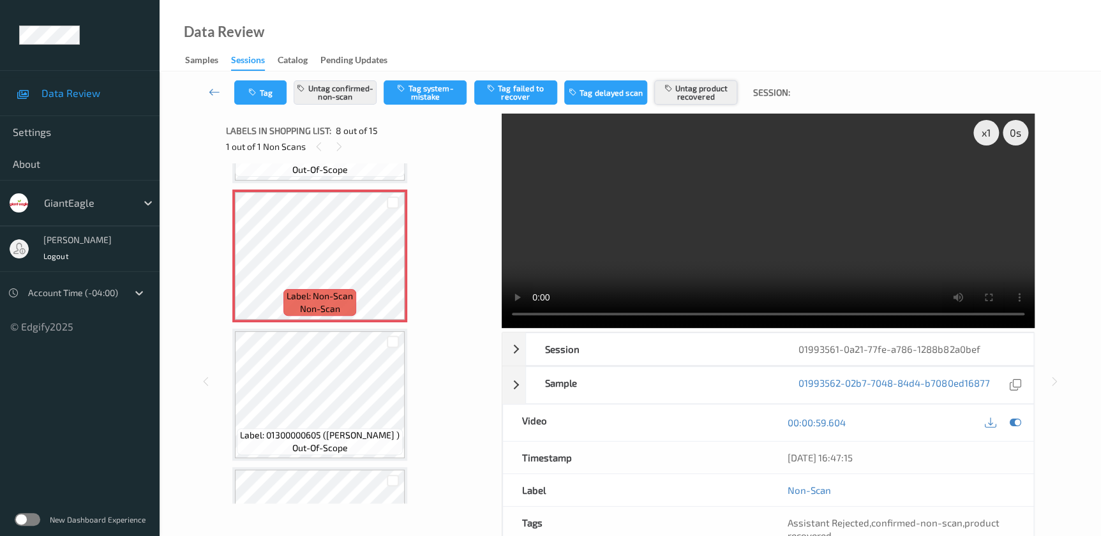
click at [696, 89] on button "Untag product recovered" at bounding box center [695, 92] width 83 height 24
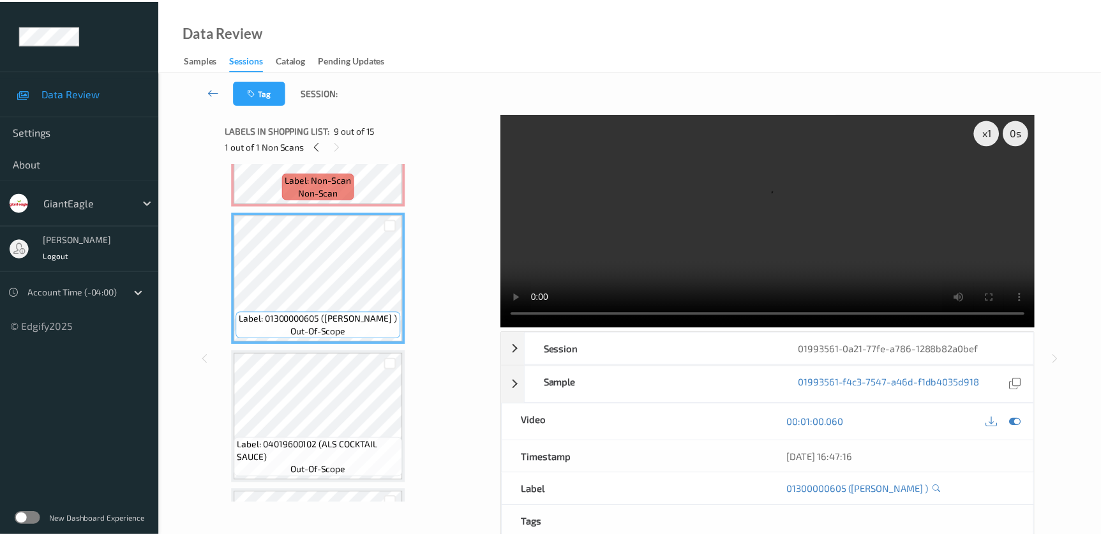
scroll to position [1012, 0]
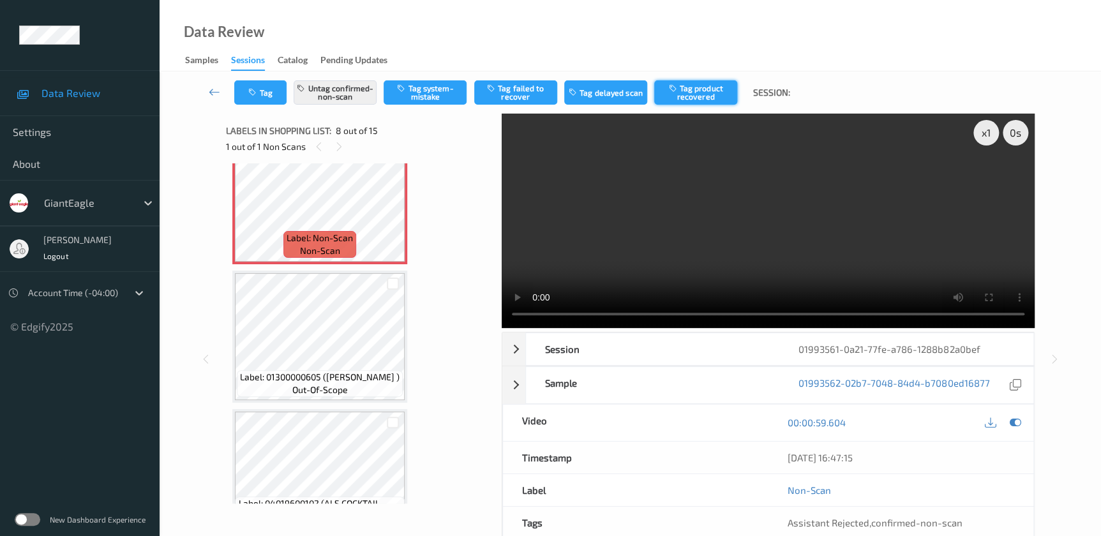
click at [713, 90] on button "Tag product recovered" at bounding box center [695, 92] width 83 height 24
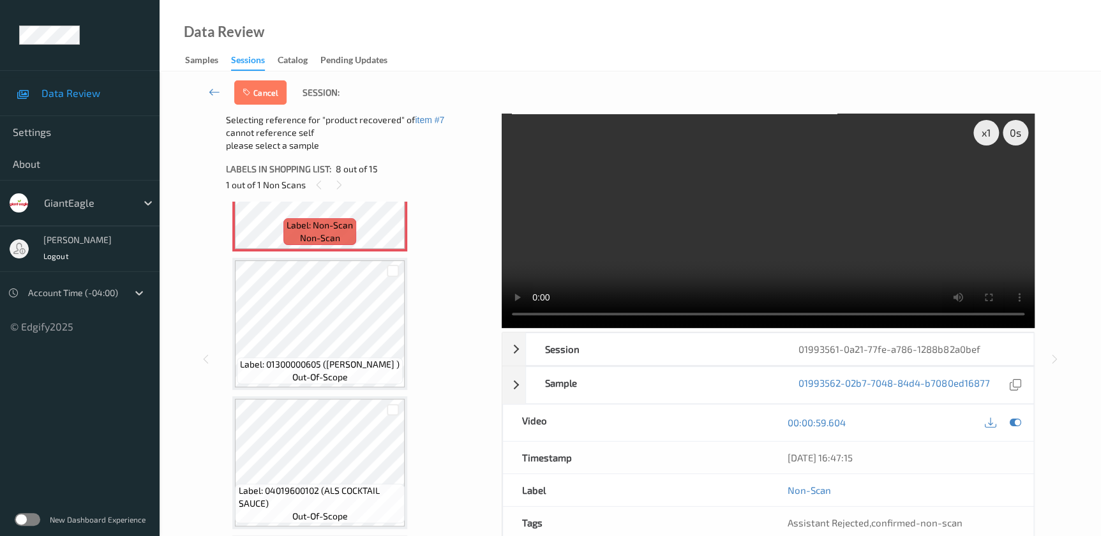
scroll to position [1128, 0]
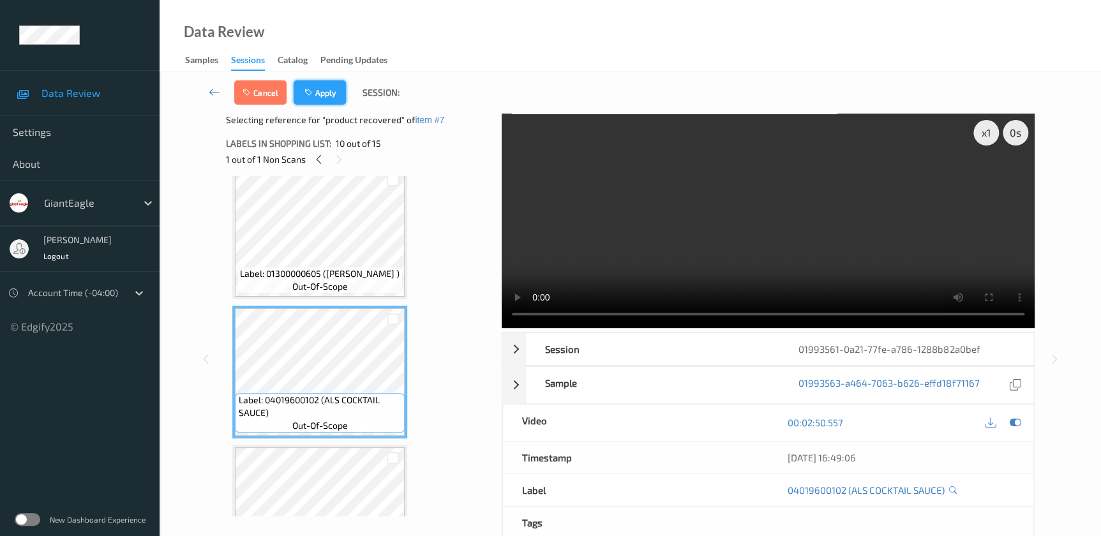
click at [319, 102] on button "Apply" at bounding box center [320, 92] width 52 height 24
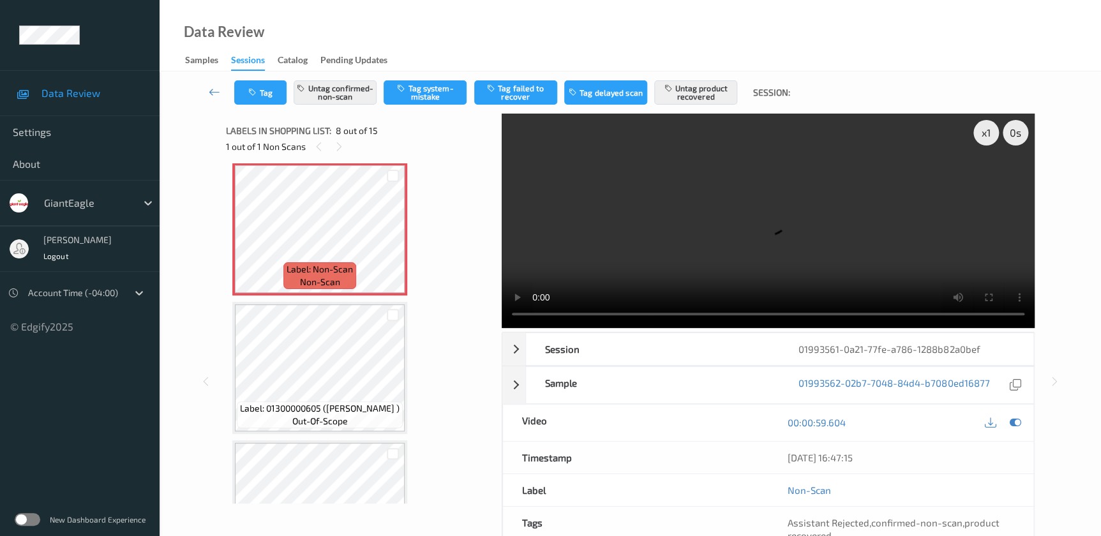
scroll to position [954, 0]
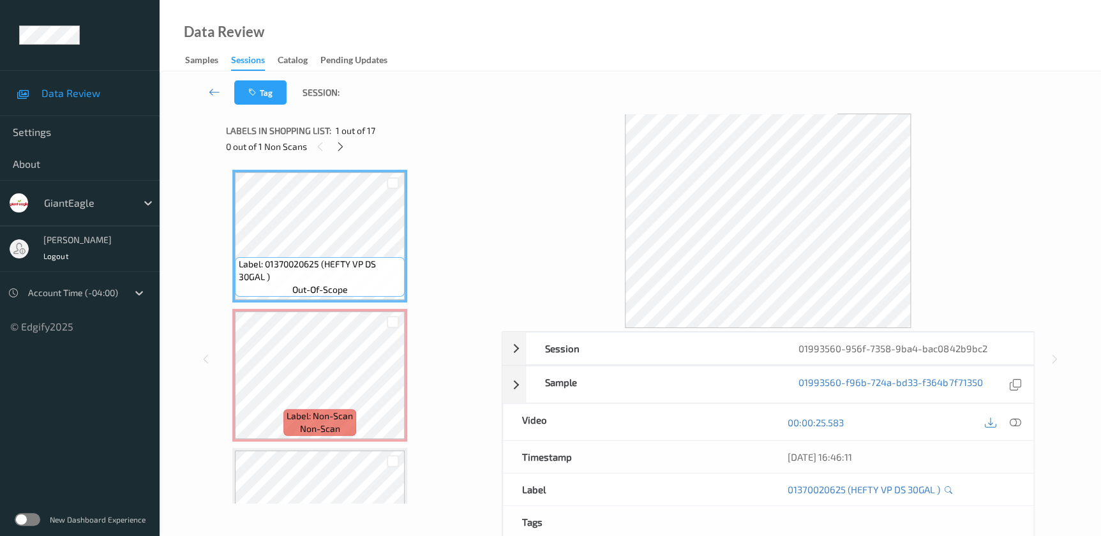
drag, startPoint x: 1013, startPoint y: 422, endPoint x: 977, endPoint y: 381, distance: 55.2
click at [1013, 422] on icon at bounding box center [1014, 422] width 11 height 11
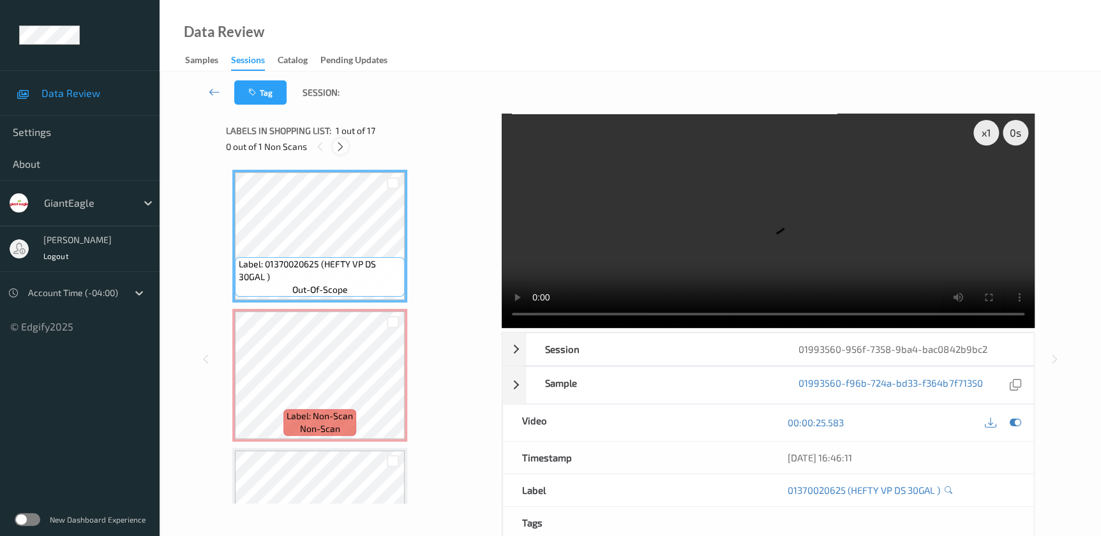
click at [348, 145] on div at bounding box center [340, 146] width 16 height 16
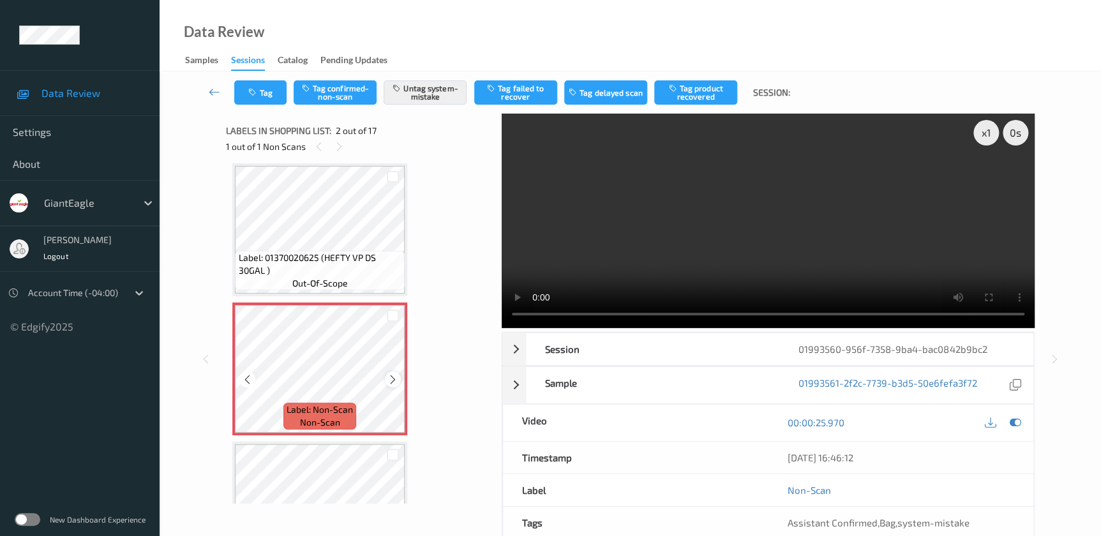
click at [389, 379] on icon at bounding box center [392, 379] width 11 height 11
click at [777, 249] on video at bounding box center [768, 221] width 533 height 214
click at [278, 95] on button "Tag" at bounding box center [260, 92] width 52 height 24
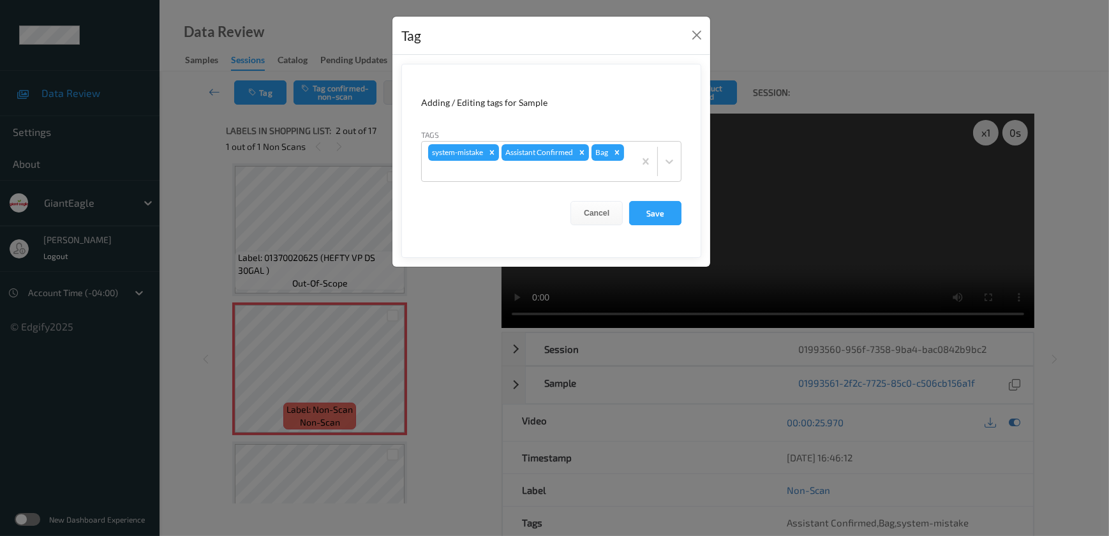
click at [454, 362] on div "Tag Adding / Editing tags for Sample Tags system-mistake Assistant Confirmed Ba…" at bounding box center [554, 268] width 1109 height 536
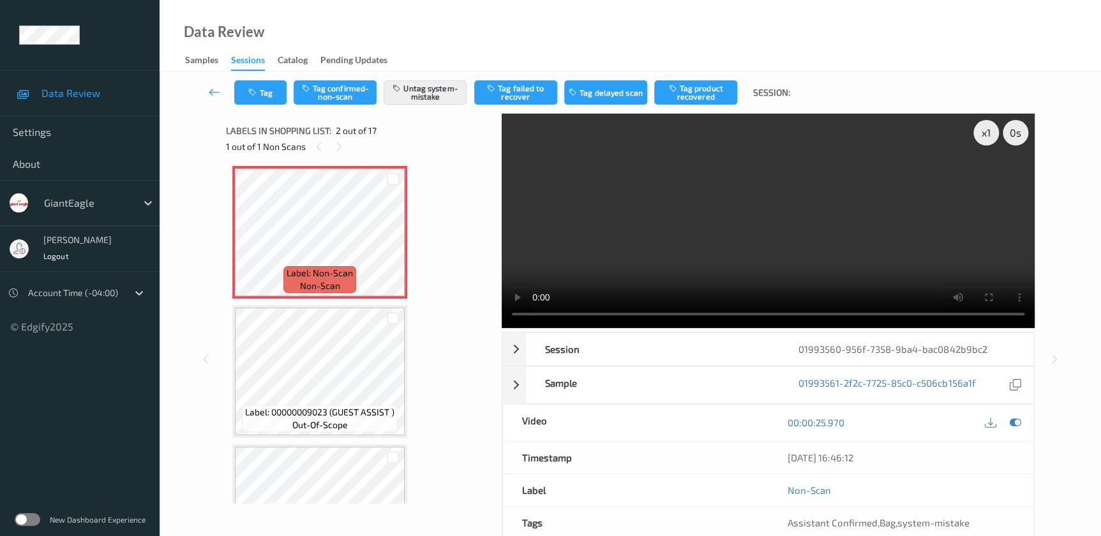
scroll to position [180, 0]
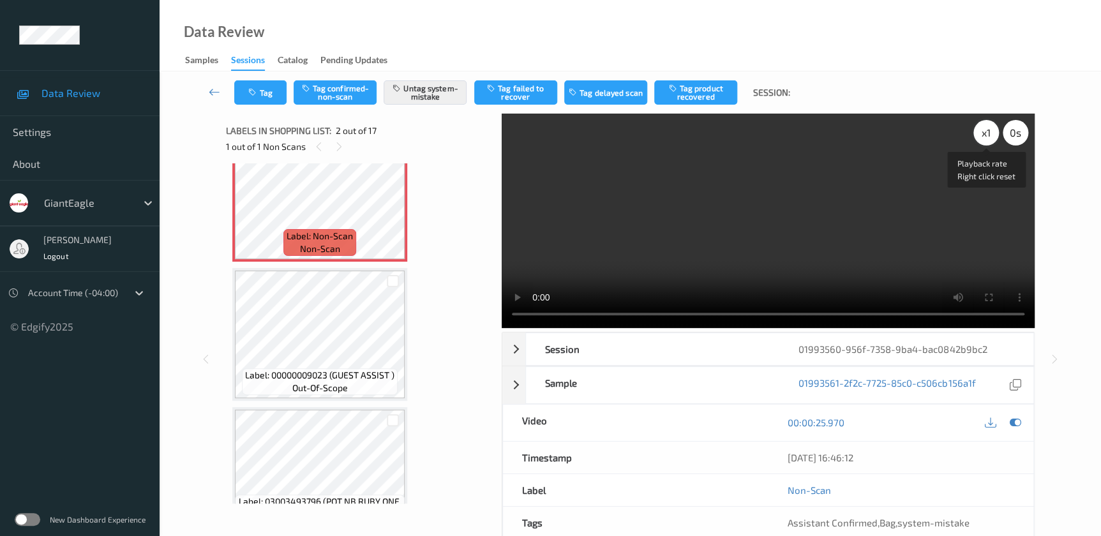
click at [987, 128] on div "x 1" at bounding box center [986, 133] width 26 height 26
click at [987, 128] on div "x 2" at bounding box center [986, 133] width 26 height 26
click at [987, 128] on div "x 4" at bounding box center [986, 133] width 26 height 26
click at [270, 93] on button "Tag" at bounding box center [260, 92] width 52 height 24
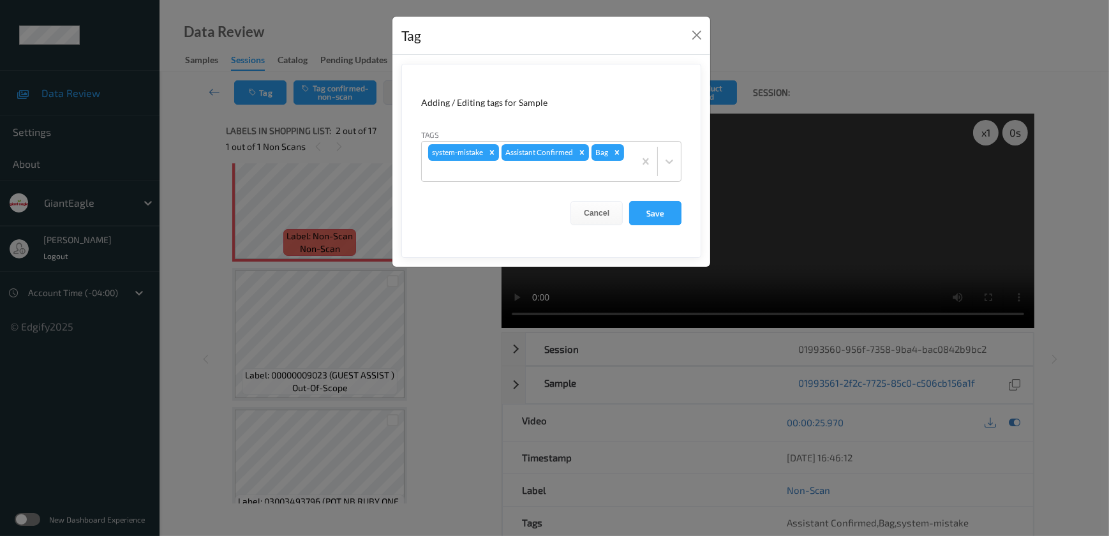
click at [482, 332] on div "Tag Adding / Editing tags for Sample Tags system-mistake Assistant Confirmed Ba…" at bounding box center [554, 268] width 1109 height 536
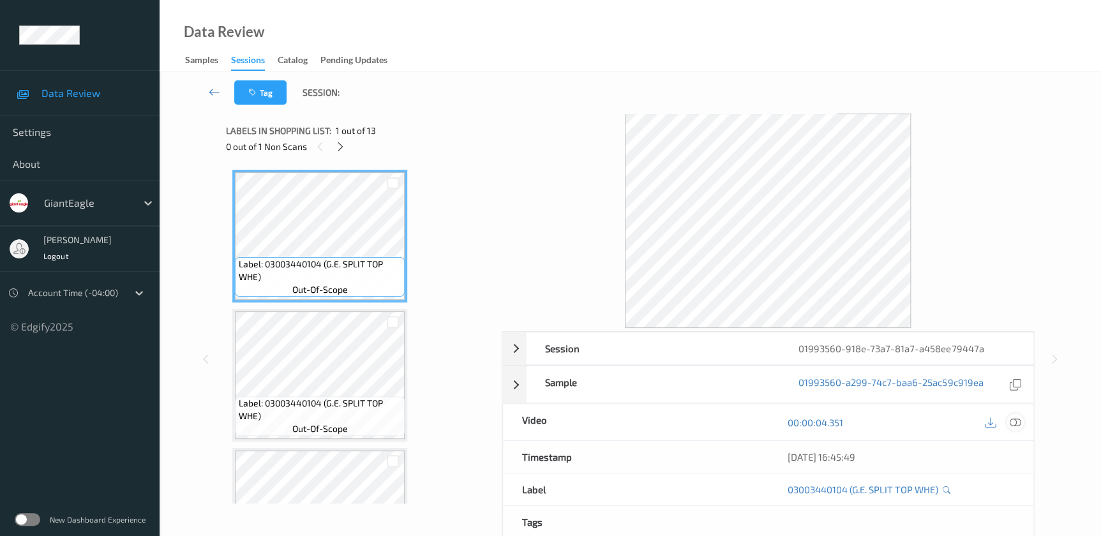
drag, startPoint x: 1015, startPoint y: 419, endPoint x: 898, endPoint y: 278, distance: 183.2
click at [1015, 417] on icon at bounding box center [1014, 422] width 11 height 11
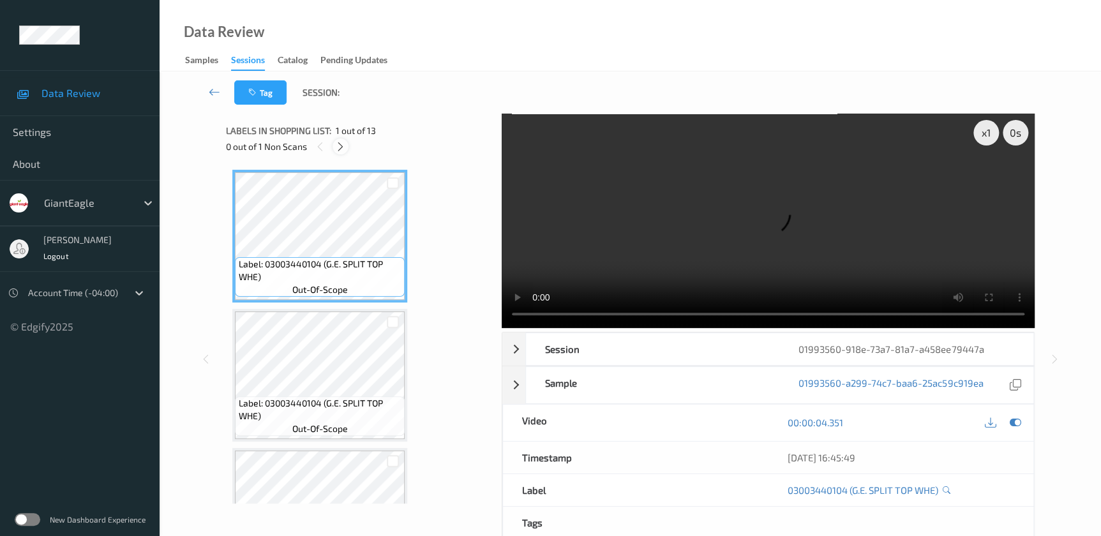
click at [337, 147] on icon at bounding box center [340, 146] width 11 height 11
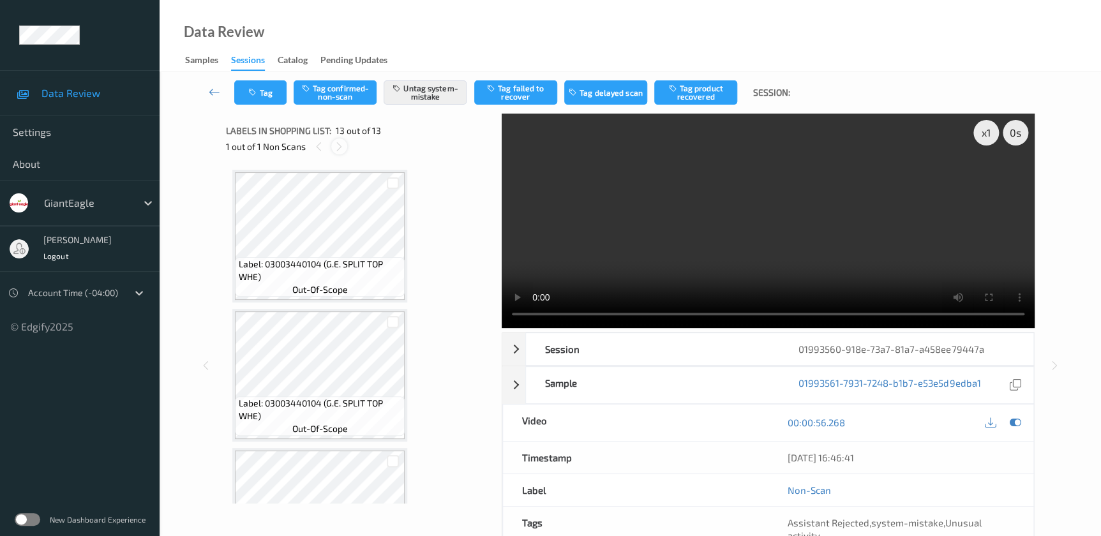
scroll to position [1468, 0]
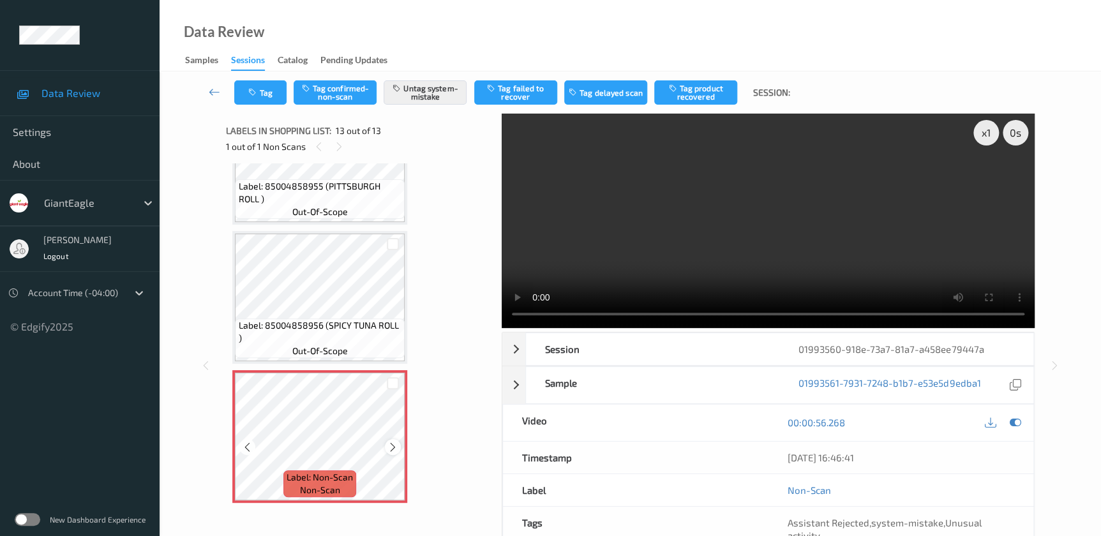
click at [389, 442] on icon at bounding box center [392, 447] width 11 height 11
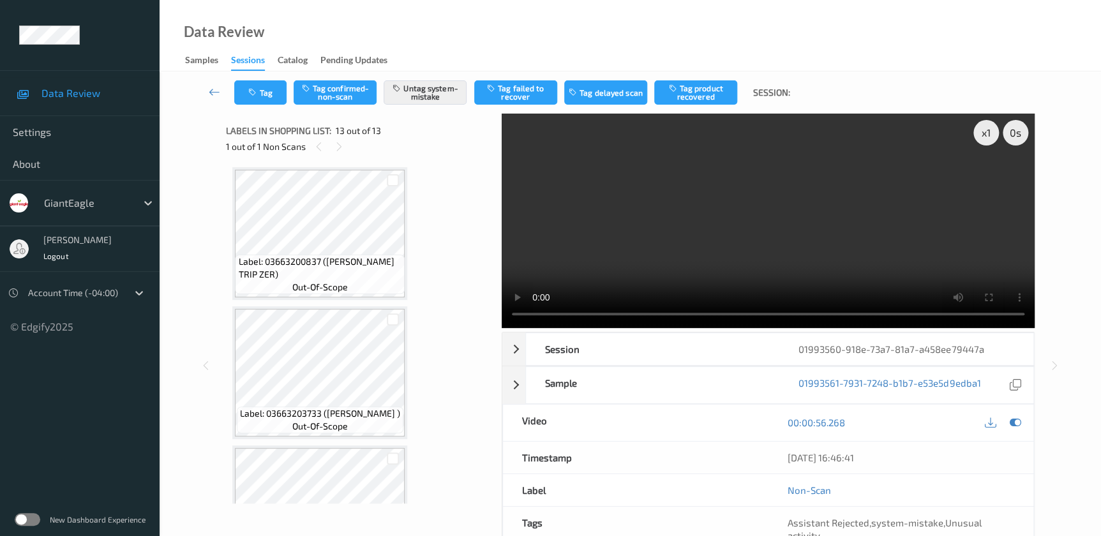
scroll to position [424, 0]
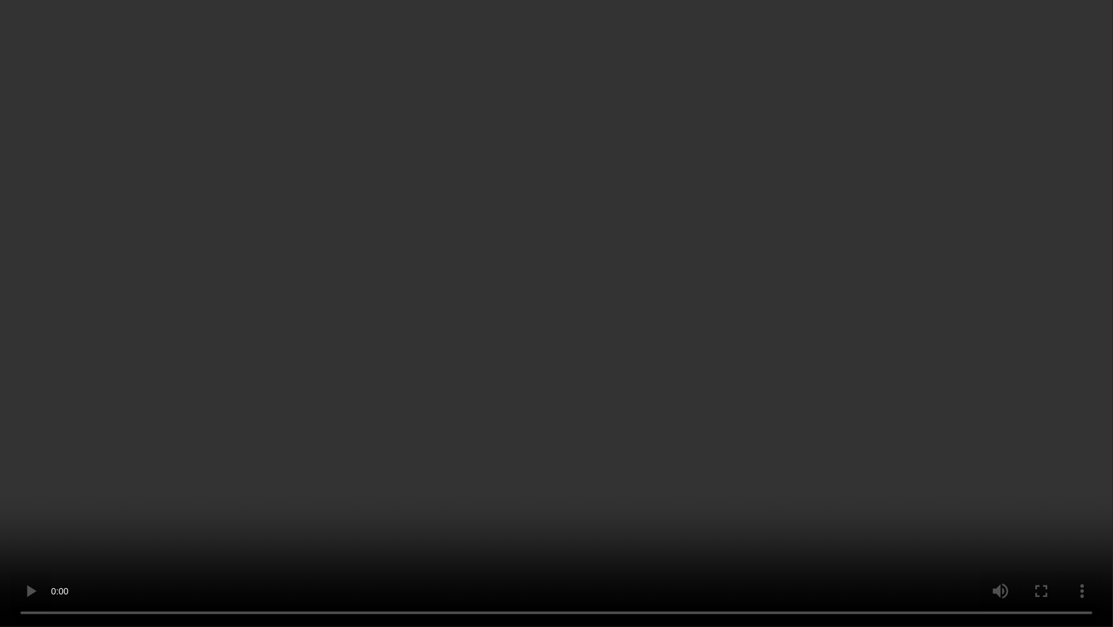
drag, startPoint x: 717, startPoint y: 357, endPoint x: 847, endPoint y: 322, distance: 134.2
click at [717, 357] on video at bounding box center [556, 313] width 1113 height 627
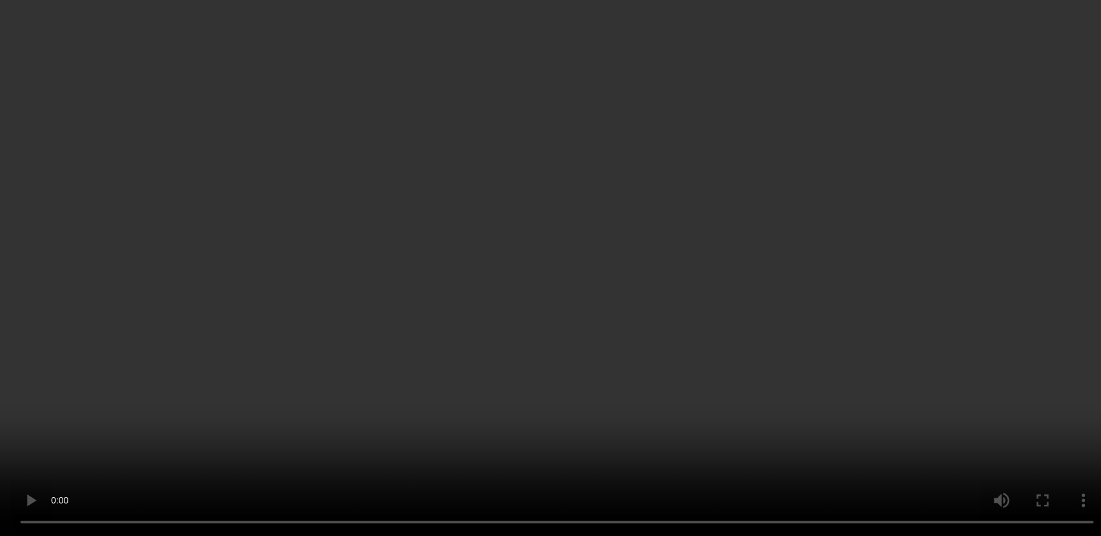
scroll to position [1468, 0]
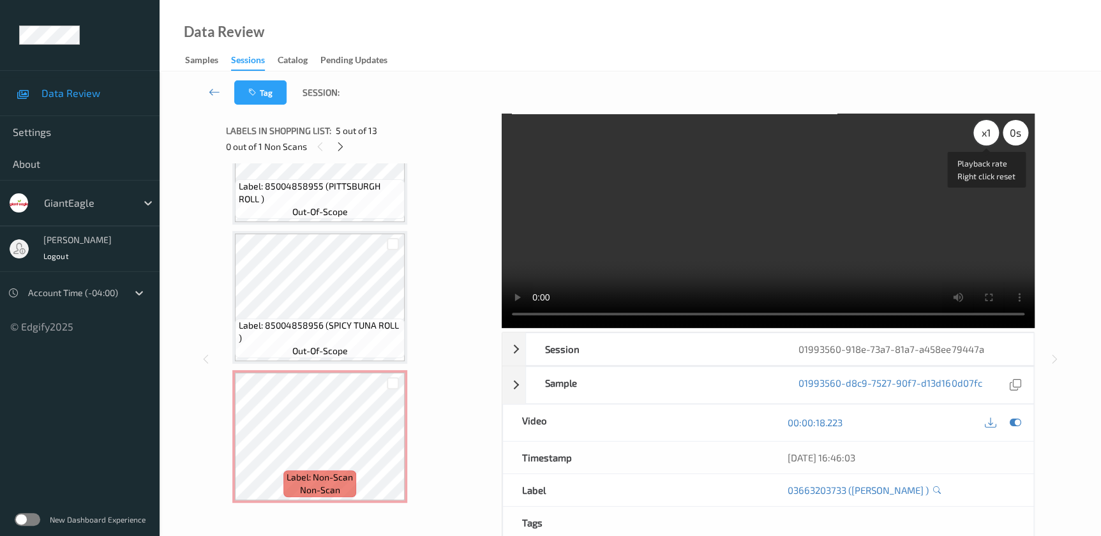
click at [980, 134] on div "x 1" at bounding box center [986, 133] width 26 height 26
click at [980, 134] on div "x 2" at bounding box center [986, 133] width 26 height 26
click at [980, 134] on div "x 4" at bounding box center [986, 133] width 26 height 26
click at [980, 134] on div "x 8" at bounding box center [986, 133] width 26 height 26
click at [980, 130] on div "x 1" at bounding box center [986, 133] width 26 height 26
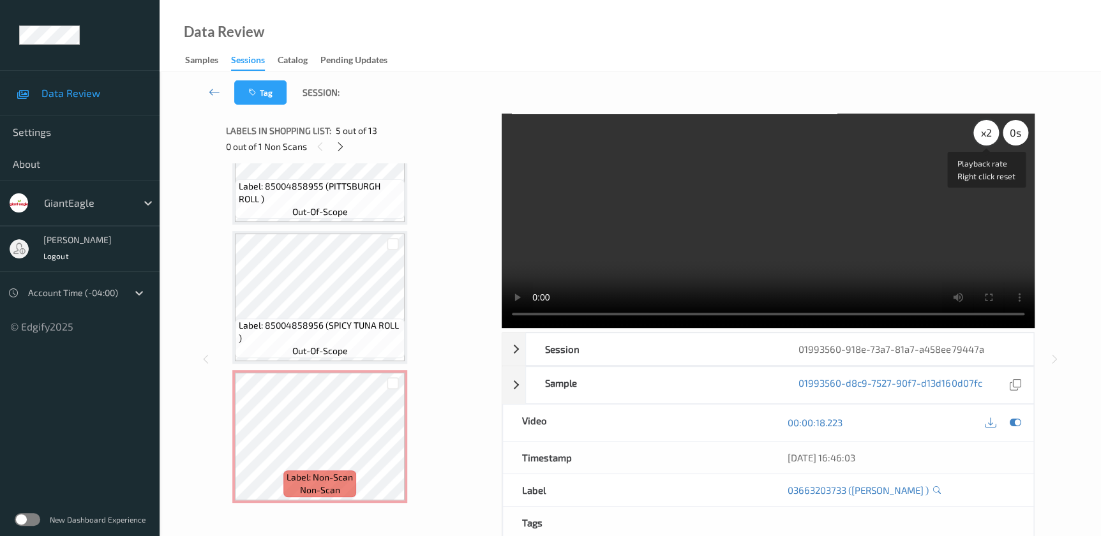
click at [980, 130] on div "x 2" at bounding box center [986, 133] width 26 height 26
click at [980, 130] on div "x 4" at bounding box center [986, 133] width 26 height 26
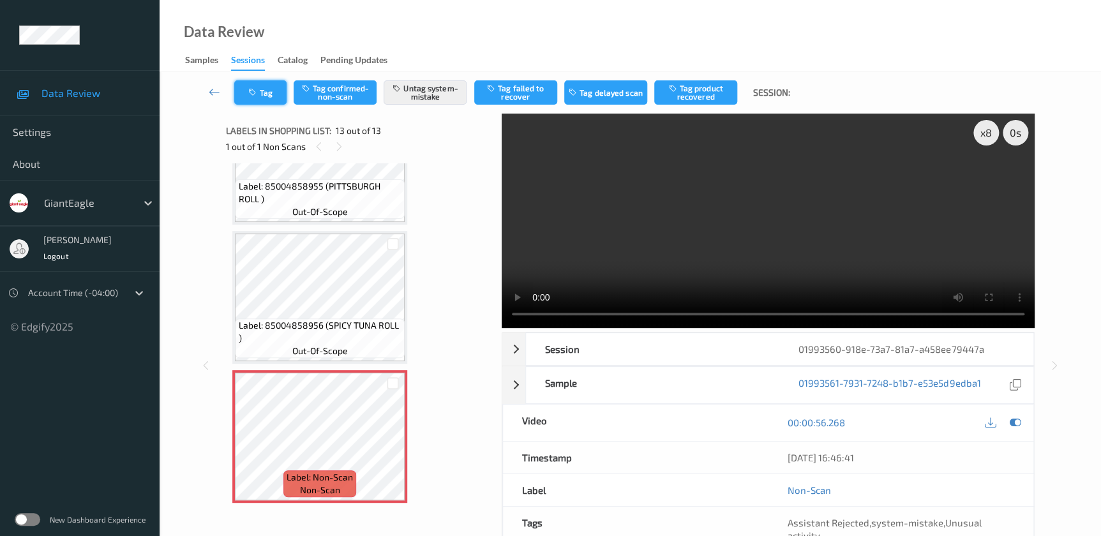
click at [257, 90] on icon "button" at bounding box center [253, 92] width 11 height 9
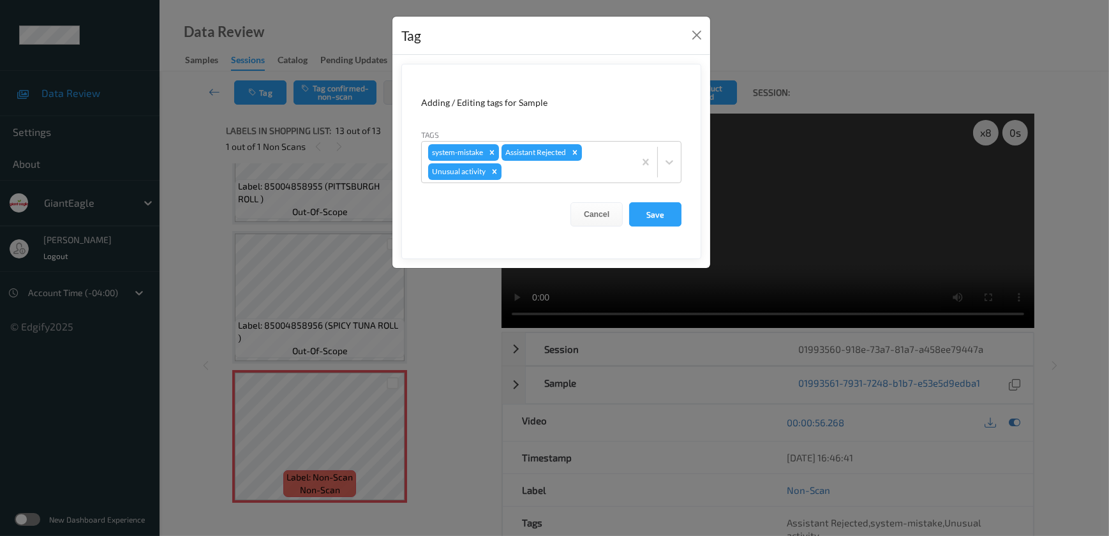
drag, startPoint x: 457, startPoint y: 396, endPoint x: 472, endPoint y: 266, distance: 130.4
click at [457, 396] on div "Tag Adding / Editing tags for Sample Tags system-mistake Assistant Rejected Unu…" at bounding box center [554, 268] width 1109 height 536
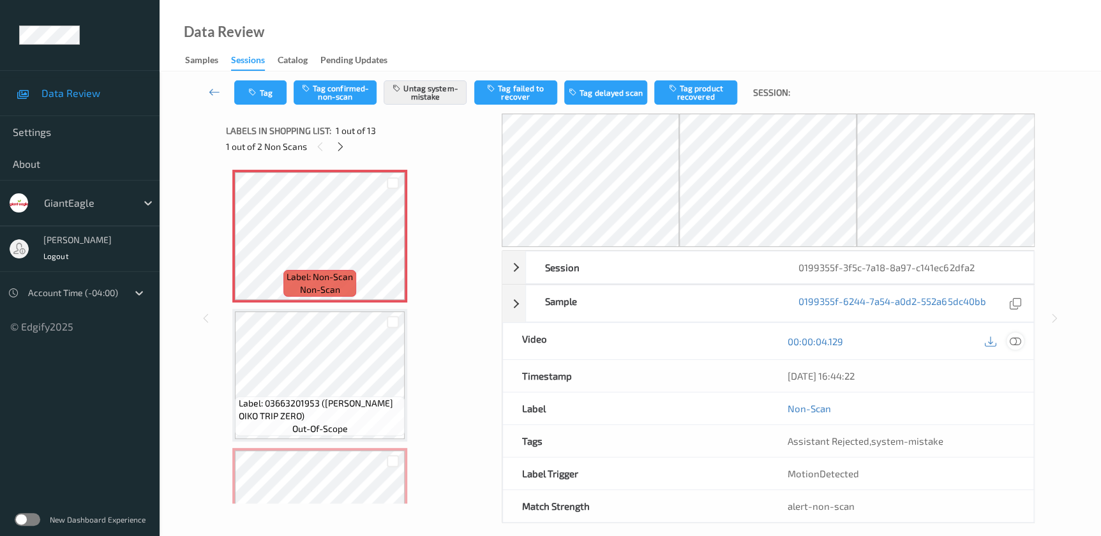
click at [1021, 343] on div at bounding box center [1014, 340] width 17 height 17
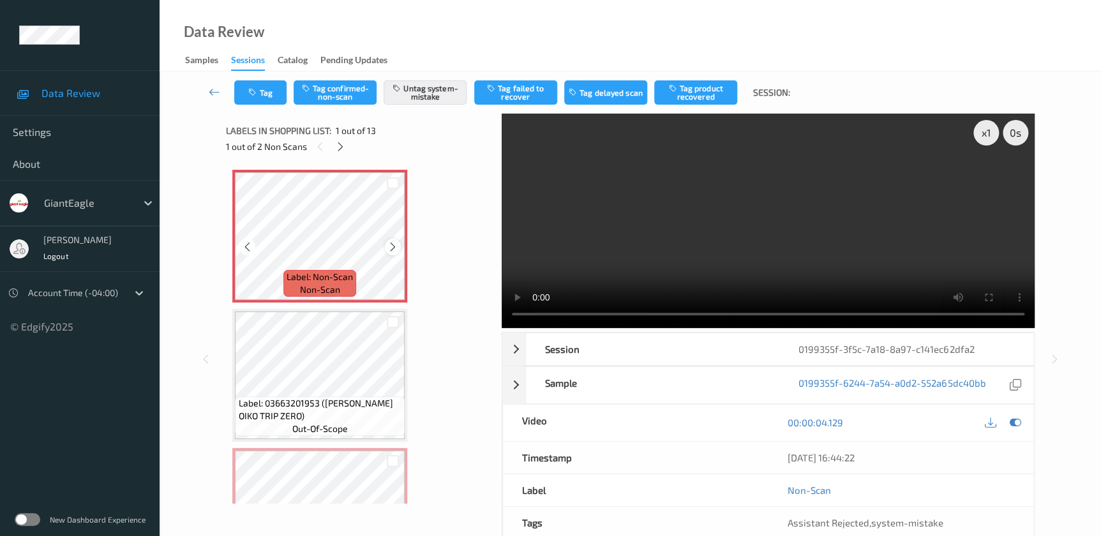
click at [392, 249] on icon at bounding box center [392, 246] width 11 height 11
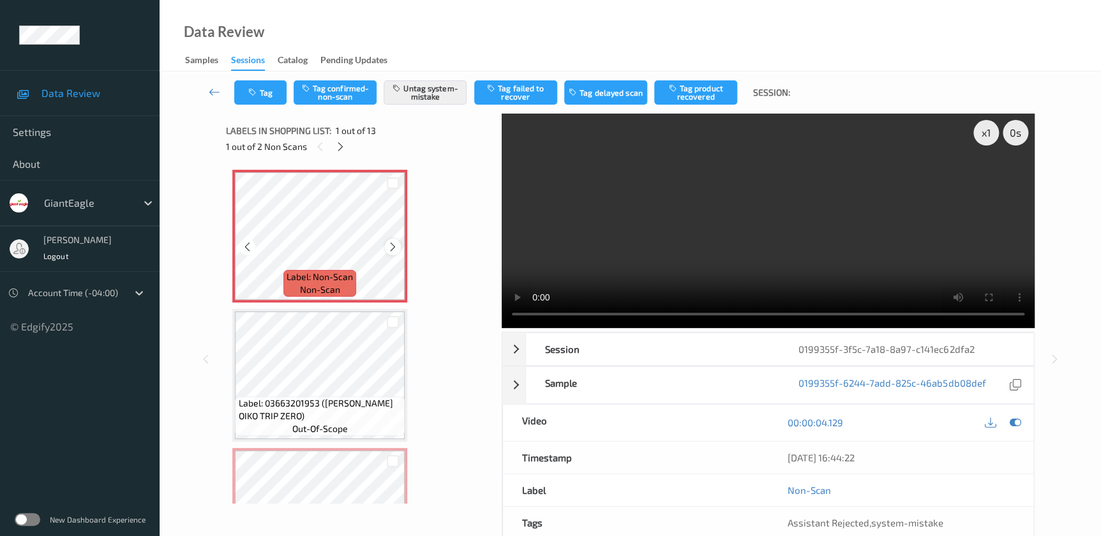
click at [392, 249] on icon at bounding box center [392, 246] width 11 height 11
click at [803, 225] on video at bounding box center [768, 221] width 533 height 214
click at [249, 90] on icon "button" at bounding box center [253, 92] width 11 height 9
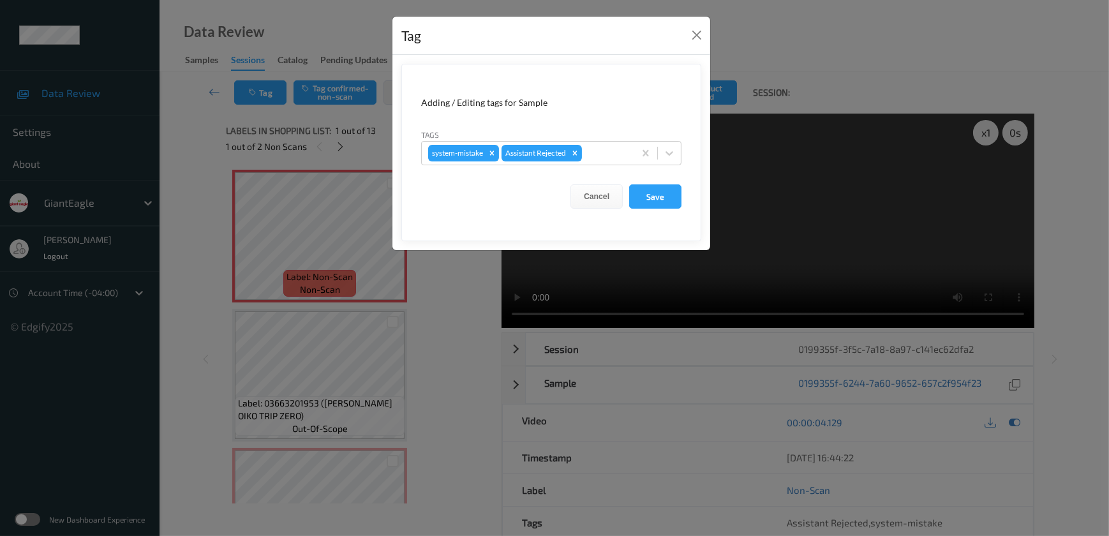
click at [430, 285] on div "Tag Adding / Editing tags for Sample Tags system-mistake Assistant Rejected Can…" at bounding box center [554, 268] width 1109 height 536
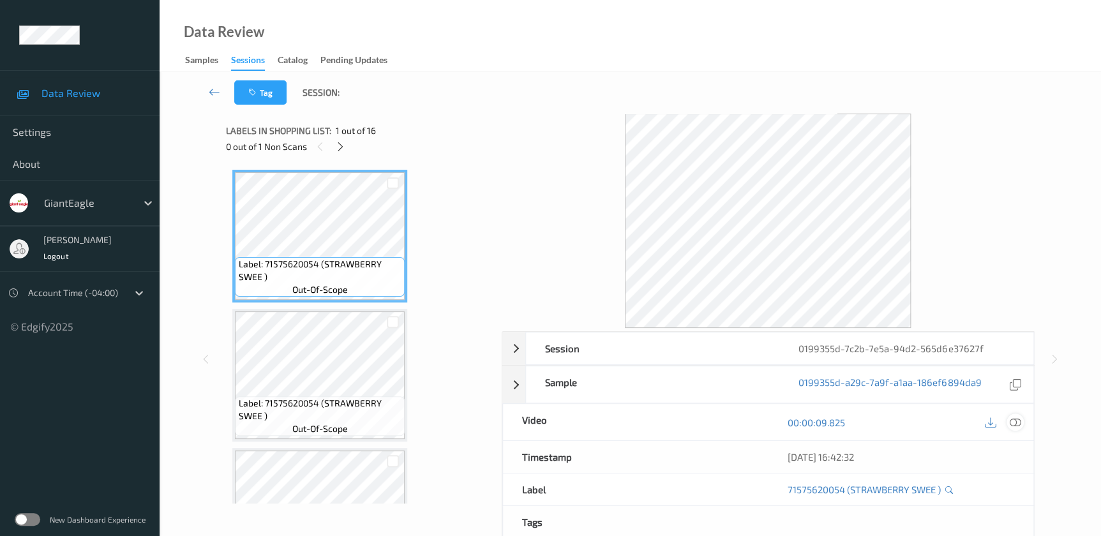
click at [1013, 421] on icon at bounding box center [1014, 422] width 11 height 11
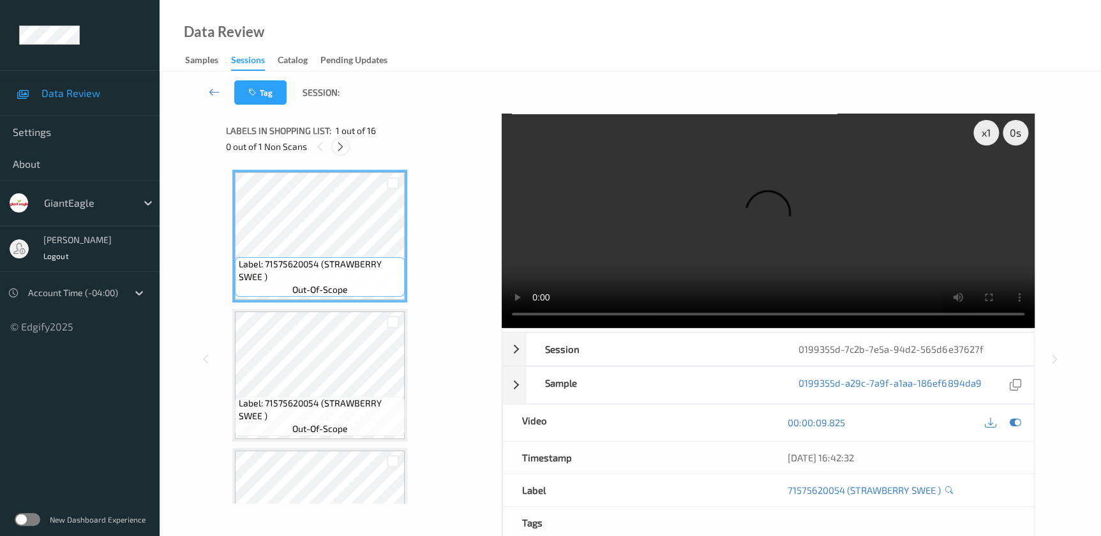
click at [336, 149] on icon at bounding box center [340, 146] width 11 height 11
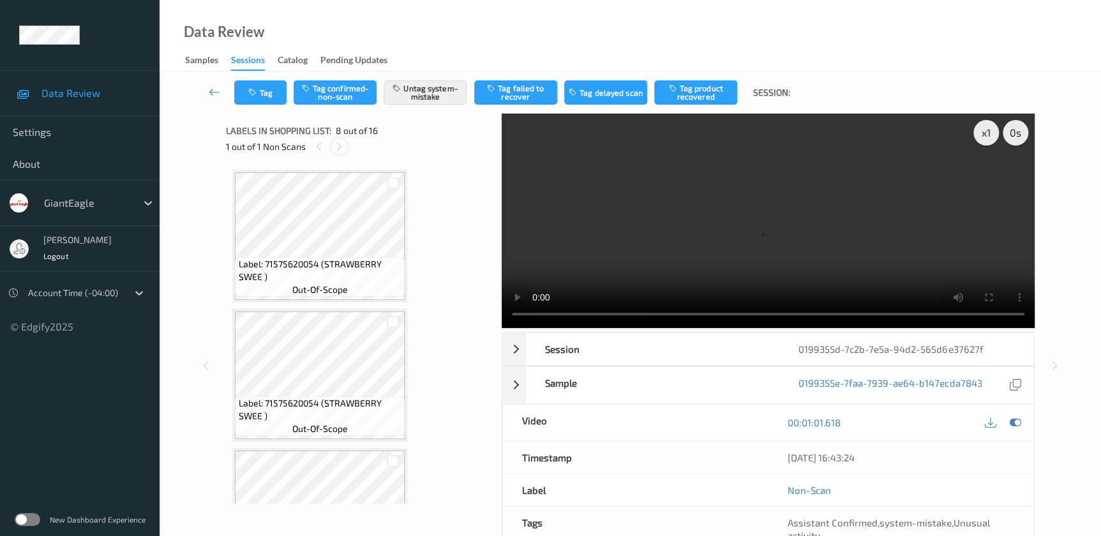
scroll to position [838, 0]
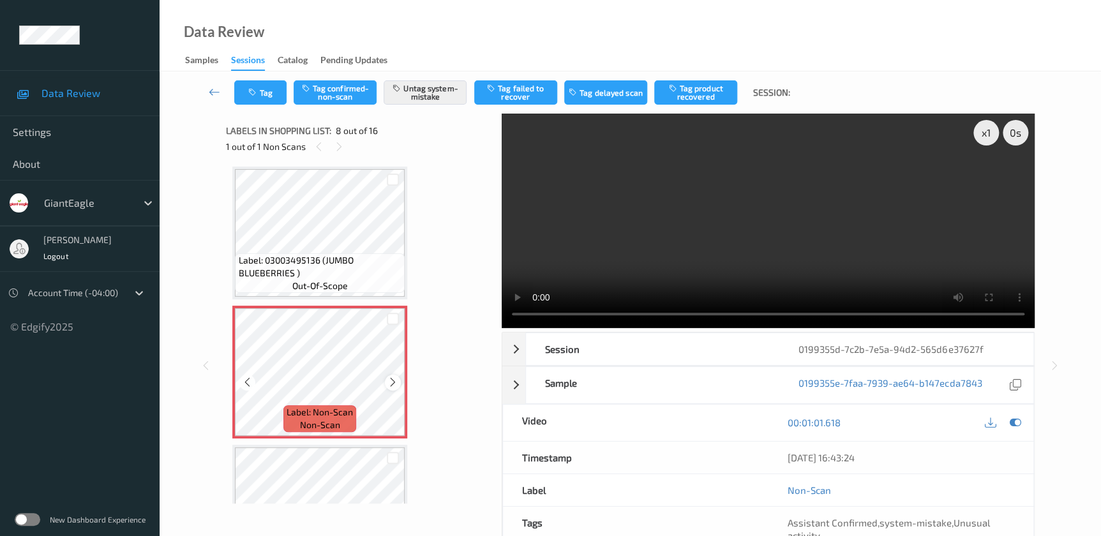
click at [389, 379] on icon at bounding box center [392, 381] width 11 height 11
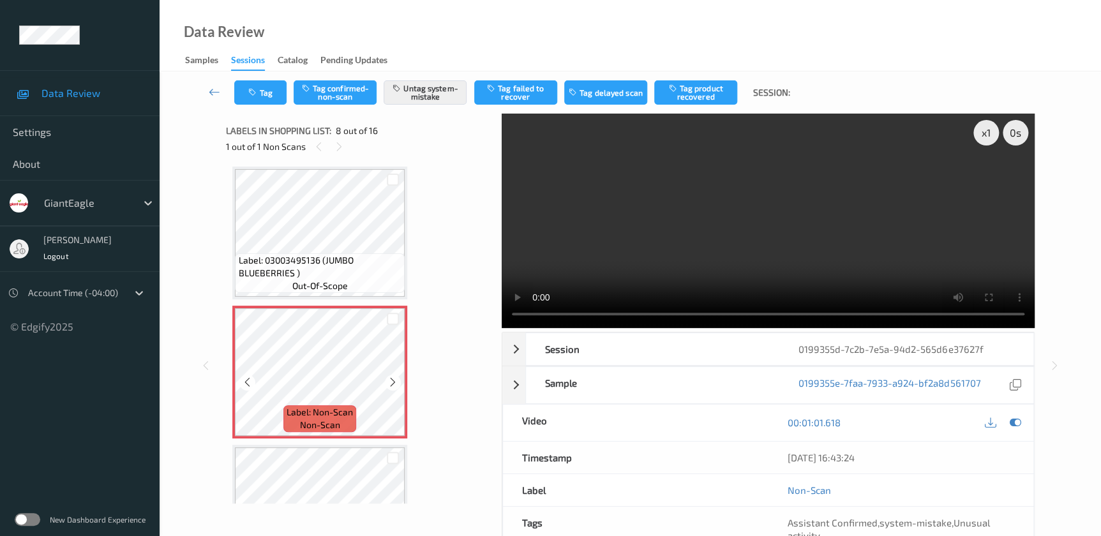
click at [389, 379] on icon at bounding box center [392, 381] width 11 height 11
click at [822, 236] on video at bounding box center [768, 221] width 533 height 214
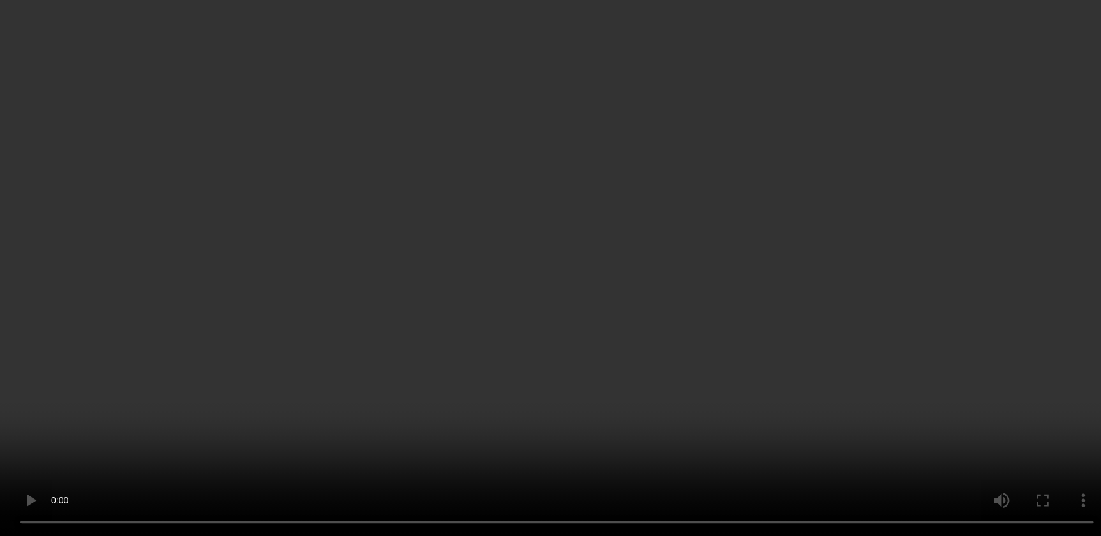
scroll to position [928, 0]
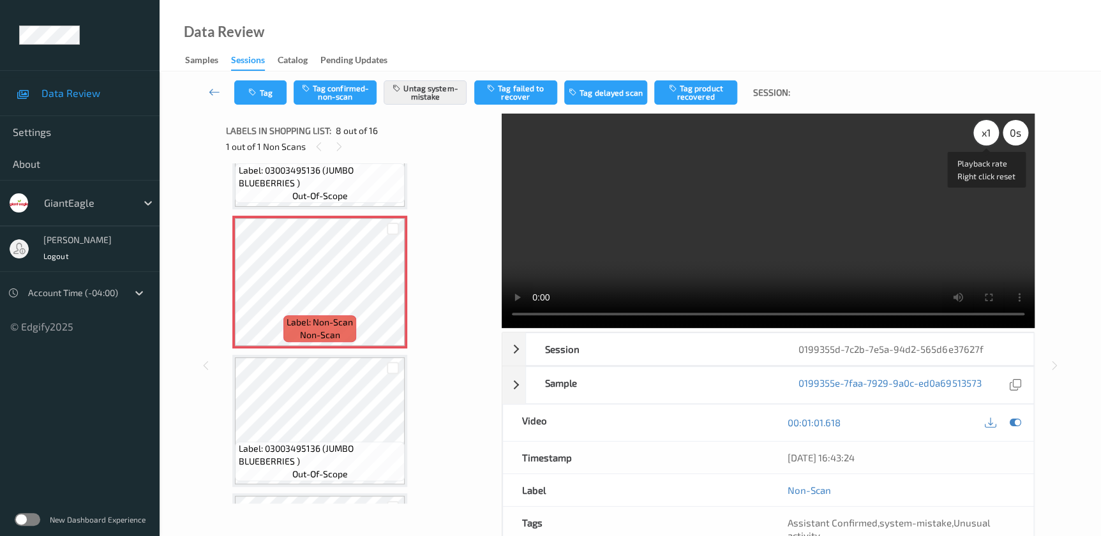
click at [989, 131] on div "x 1" at bounding box center [986, 133] width 26 height 26
click at [989, 131] on div "x 2" at bounding box center [986, 133] width 26 height 26
click at [265, 96] on button "Tag" at bounding box center [260, 92] width 52 height 24
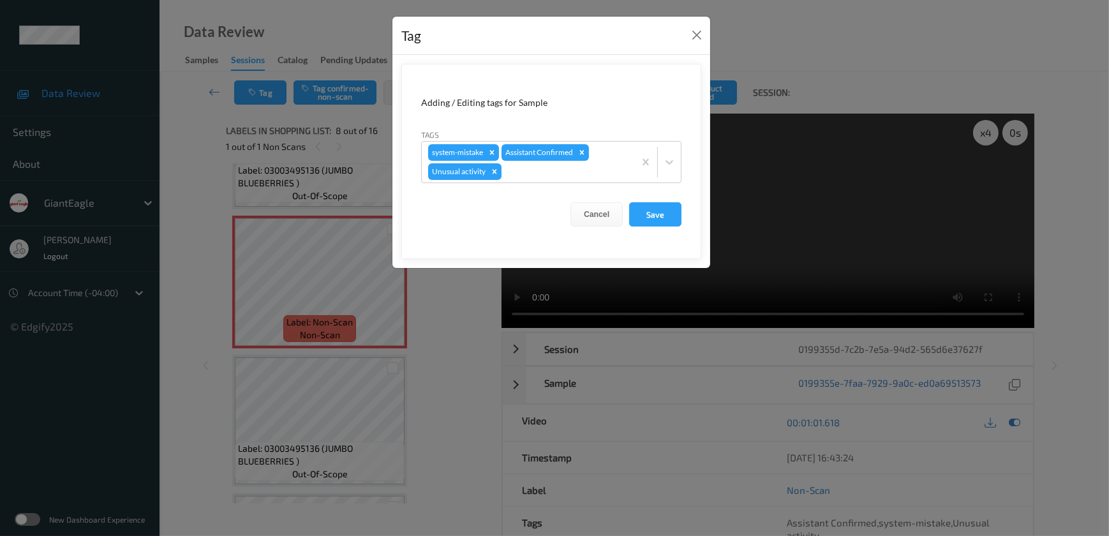
click at [450, 280] on div "Tag Adding / Editing tags for Sample Tags system-mistake Assistant Confirmed Un…" at bounding box center [554, 268] width 1109 height 536
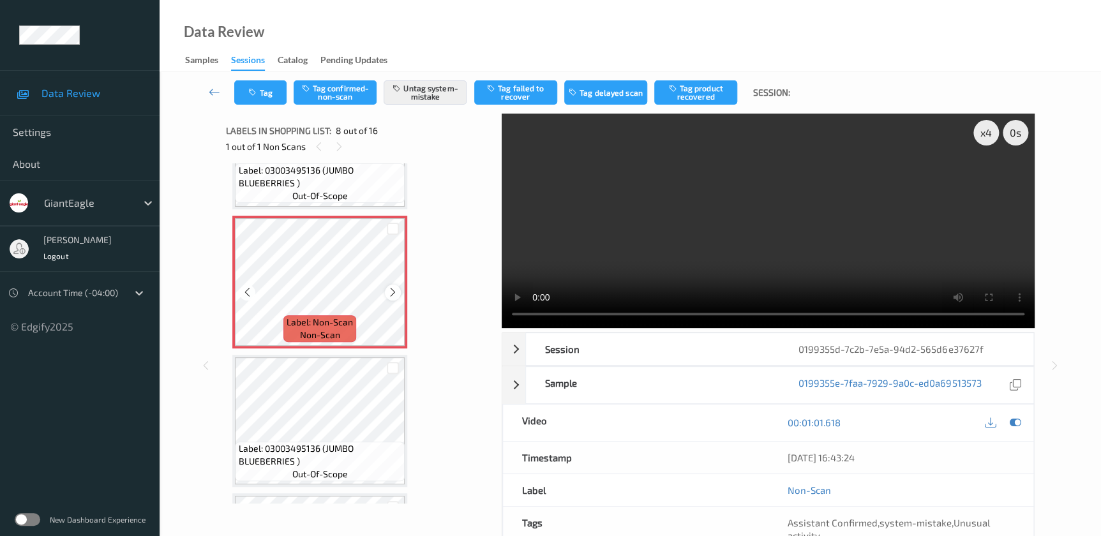
click at [391, 286] on icon at bounding box center [392, 291] width 11 height 11
click at [254, 96] on icon "button" at bounding box center [253, 92] width 11 height 9
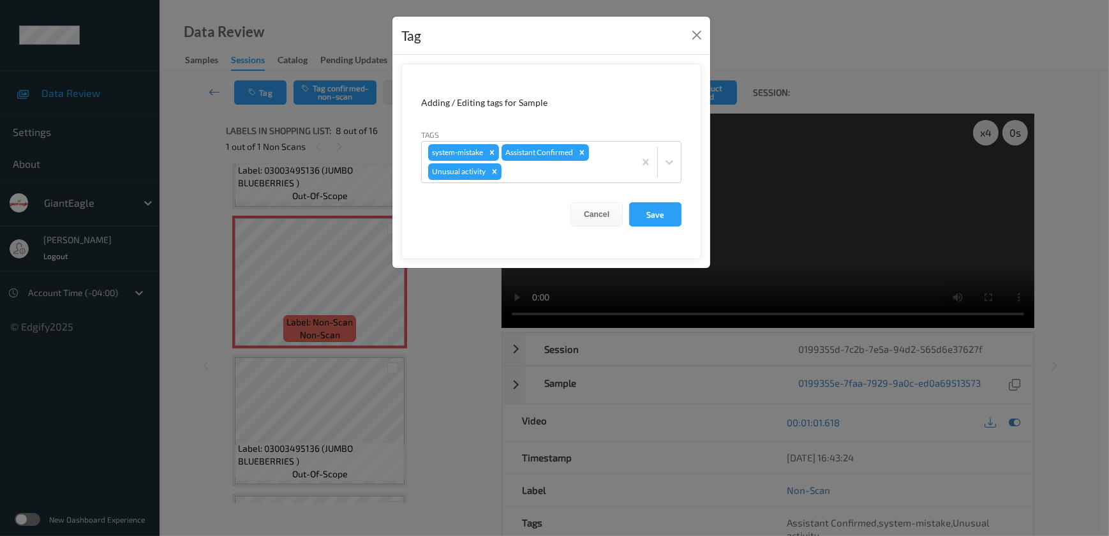
click at [456, 325] on div "Tag Adding / Editing tags for Sample Tags system-mistake Assistant Confirmed Un…" at bounding box center [554, 268] width 1109 height 536
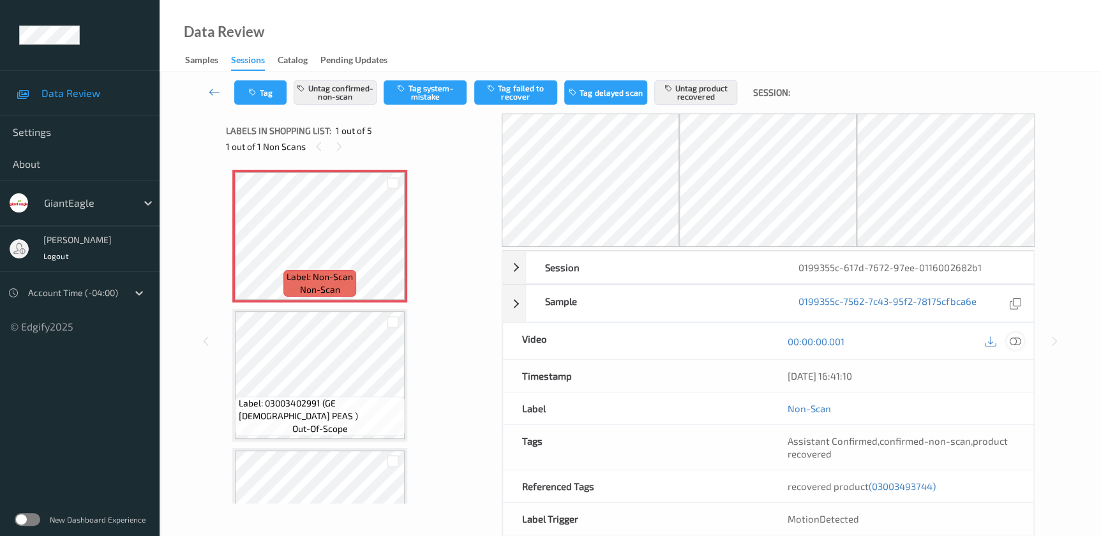
click at [1013, 340] on icon at bounding box center [1014, 341] width 11 height 11
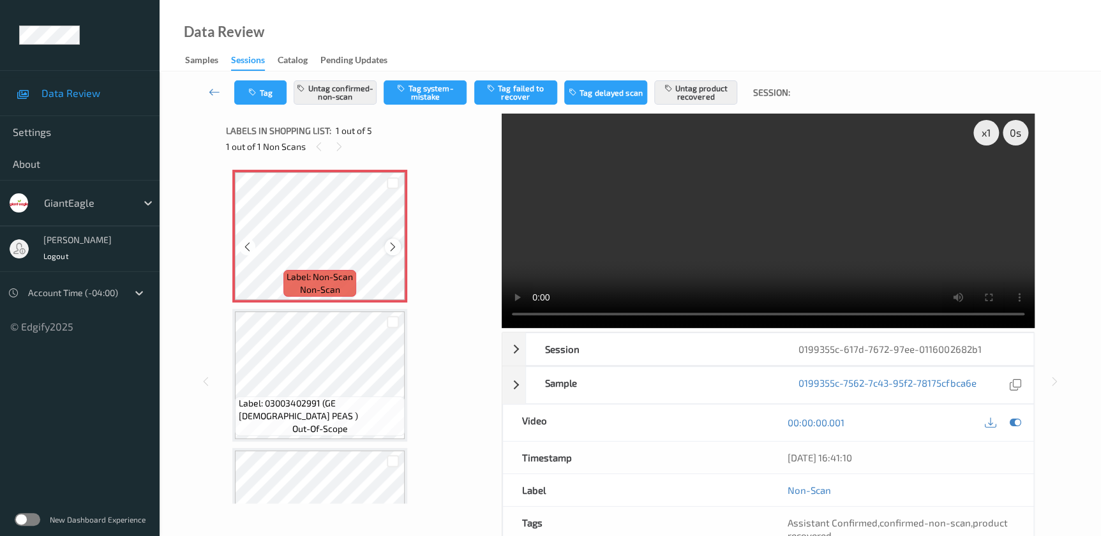
click at [390, 247] on icon at bounding box center [392, 246] width 11 height 11
click at [817, 207] on video at bounding box center [768, 221] width 533 height 214
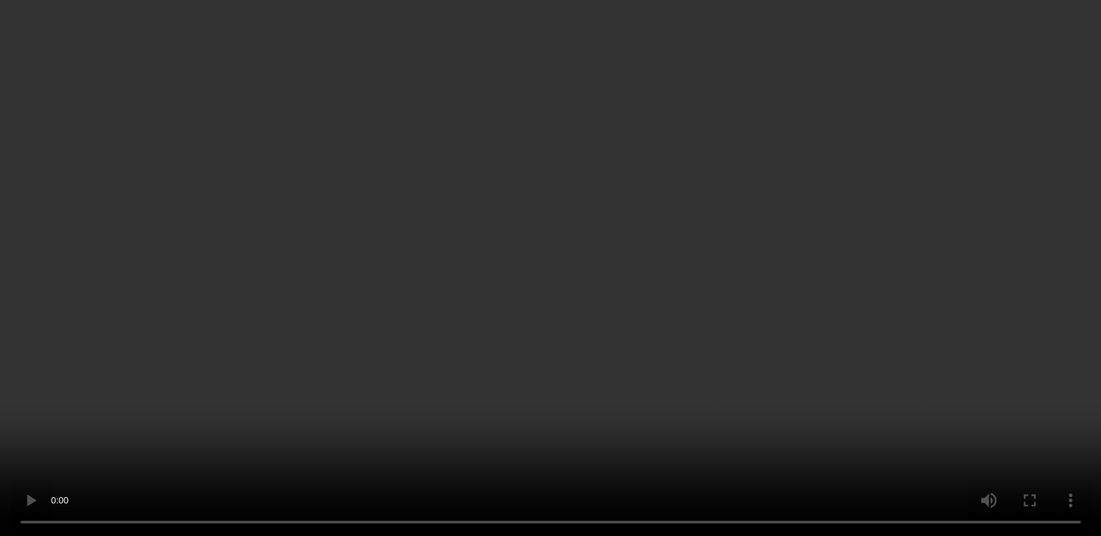
scroll to position [70, 0]
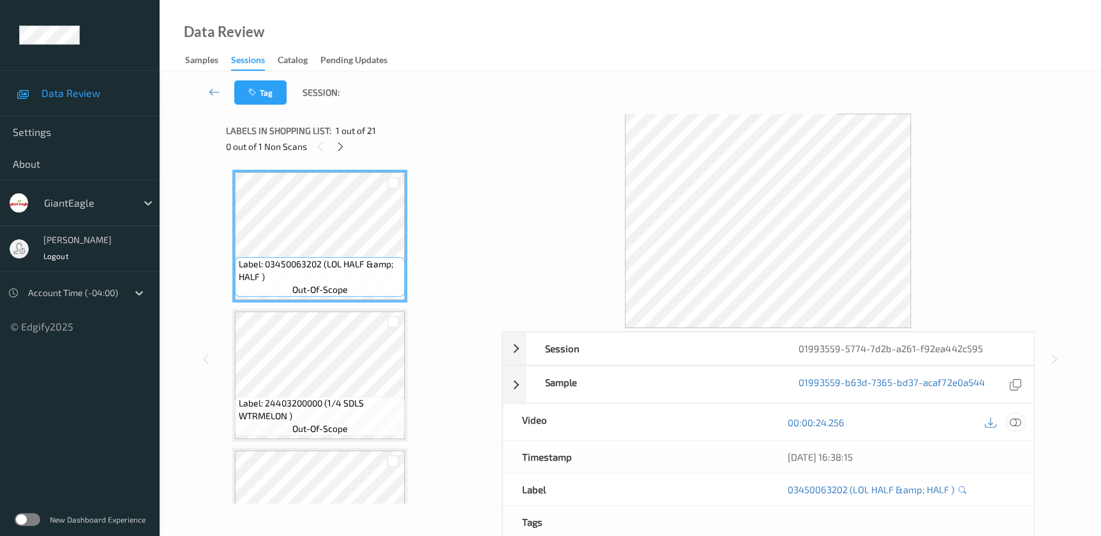
click at [1015, 425] on icon at bounding box center [1014, 422] width 11 height 11
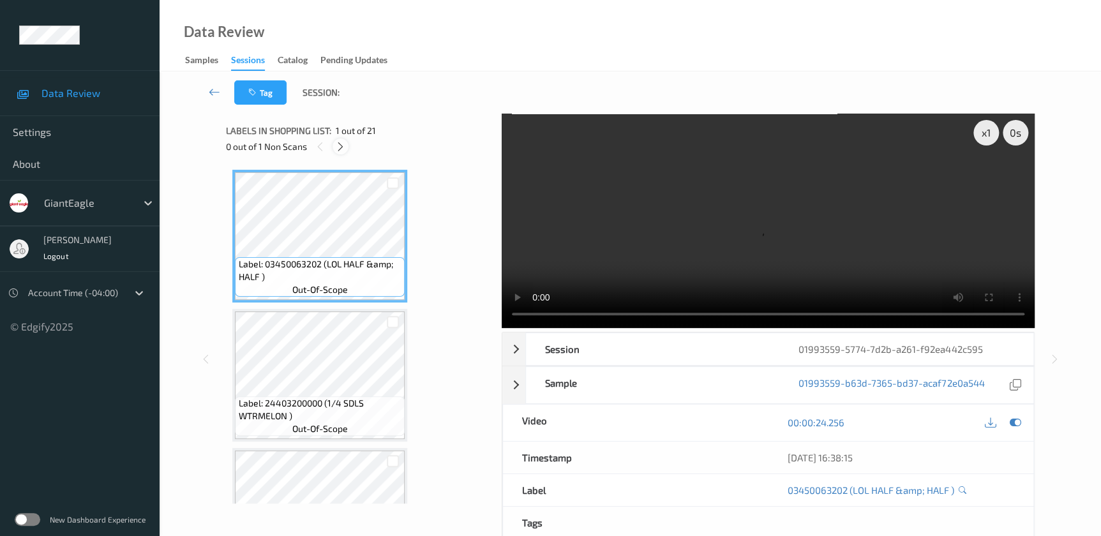
click at [345, 148] on icon at bounding box center [340, 146] width 11 height 11
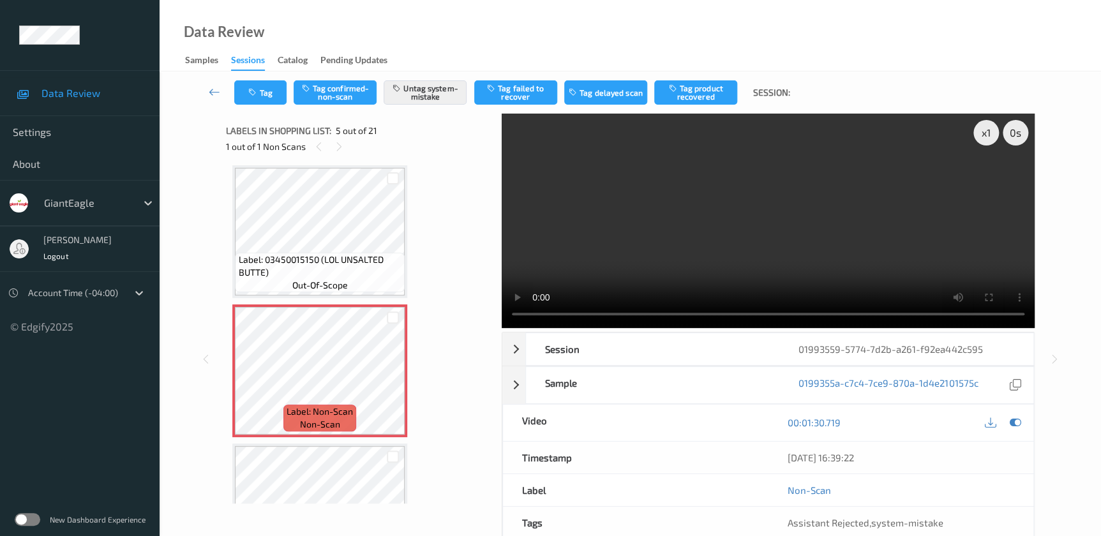
click at [768, 247] on video at bounding box center [768, 221] width 533 height 214
click at [267, 81] on button "Tag" at bounding box center [260, 92] width 52 height 24
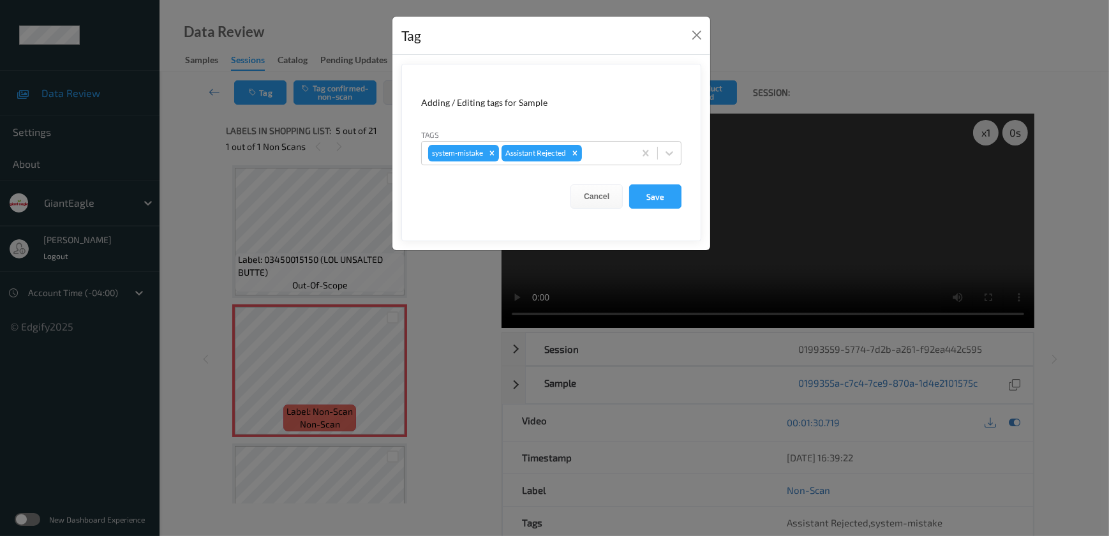
click at [466, 389] on div "Tag Adding / Editing tags for Sample Tags system-mistake Assistant Rejected Can…" at bounding box center [554, 268] width 1109 height 536
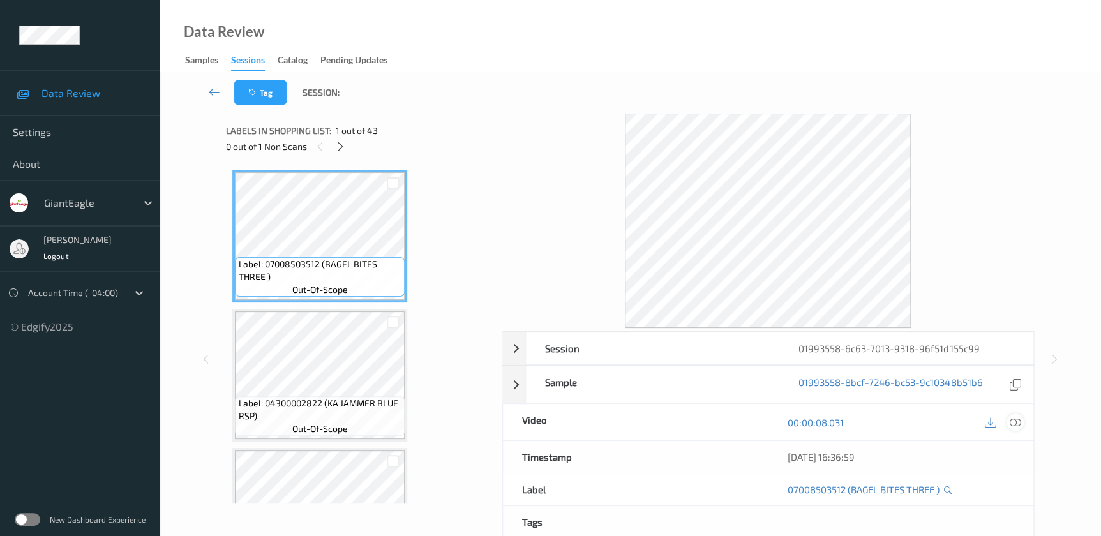
click at [1011, 420] on icon at bounding box center [1014, 422] width 11 height 11
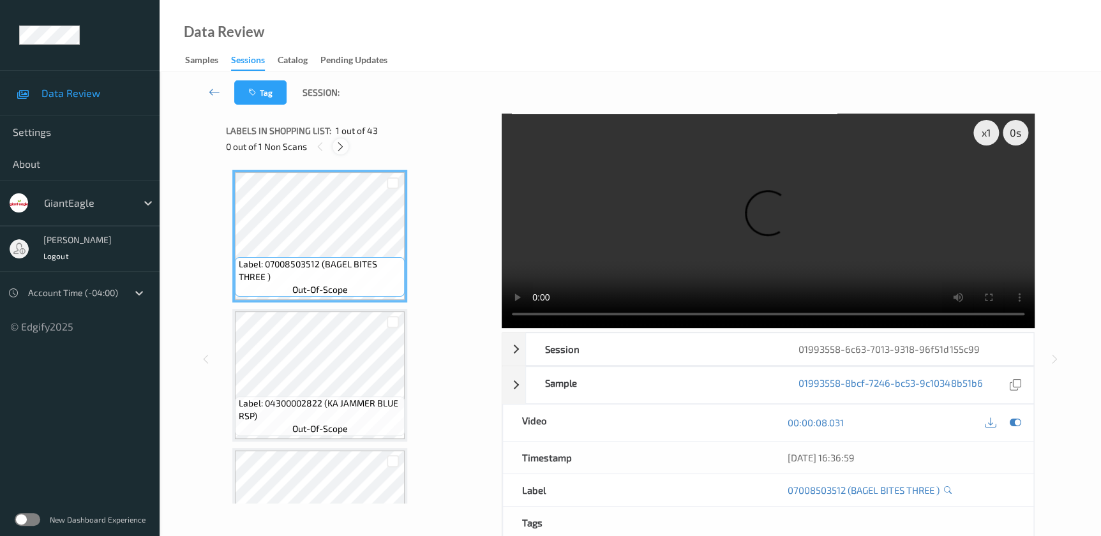
drag, startPoint x: 340, startPoint y: 141, endPoint x: 339, endPoint y: 149, distance: 8.3
click at [340, 141] on icon at bounding box center [340, 146] width 11 height 11
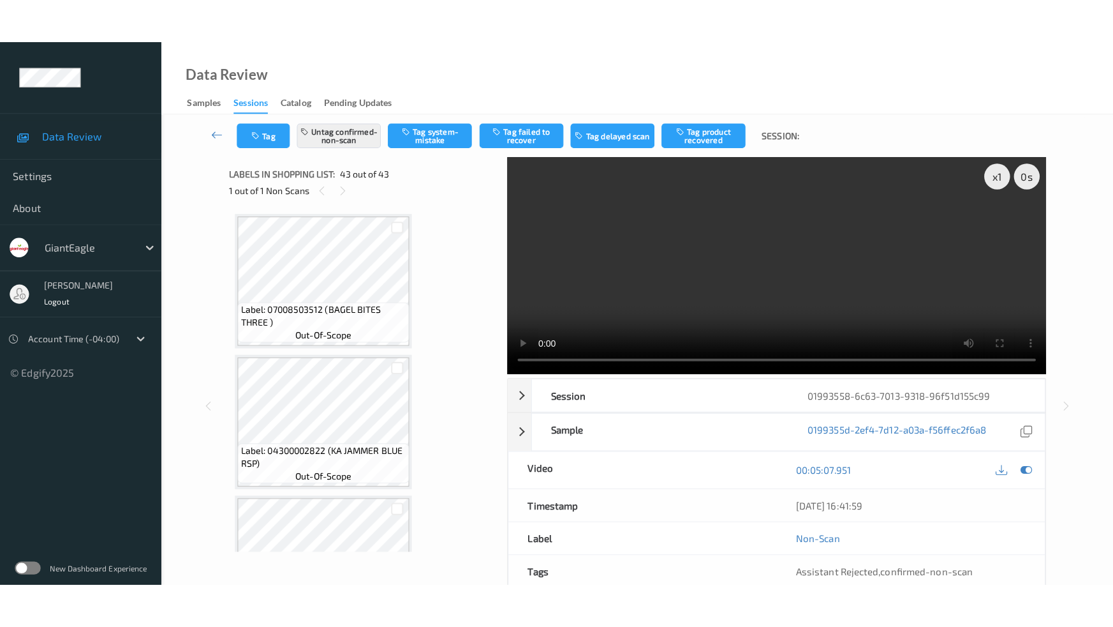
scroll to position [5627, 0]
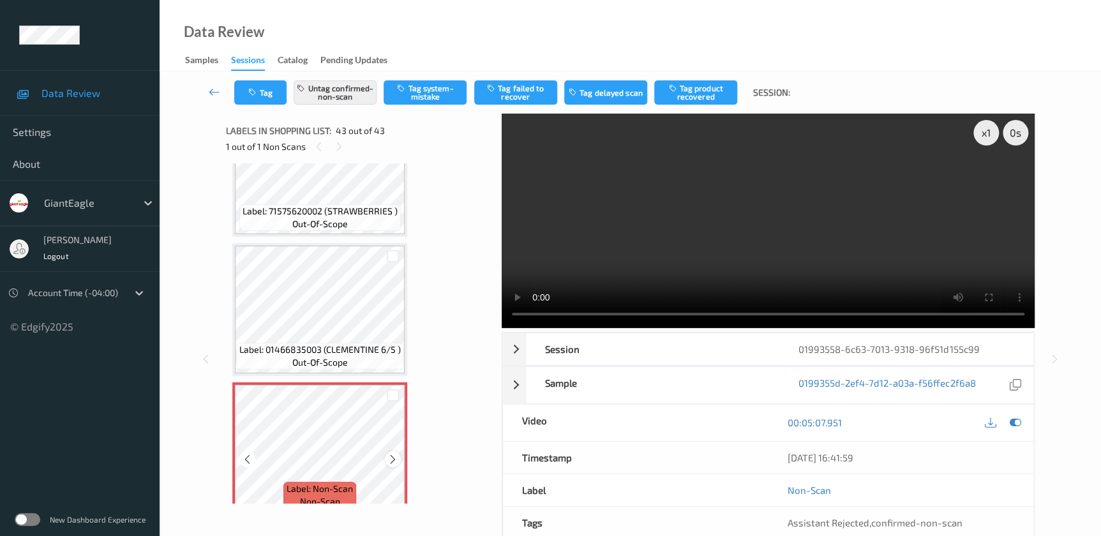
click at [394, 453] on icon at bounding box center [392, 458] width 11 height 11
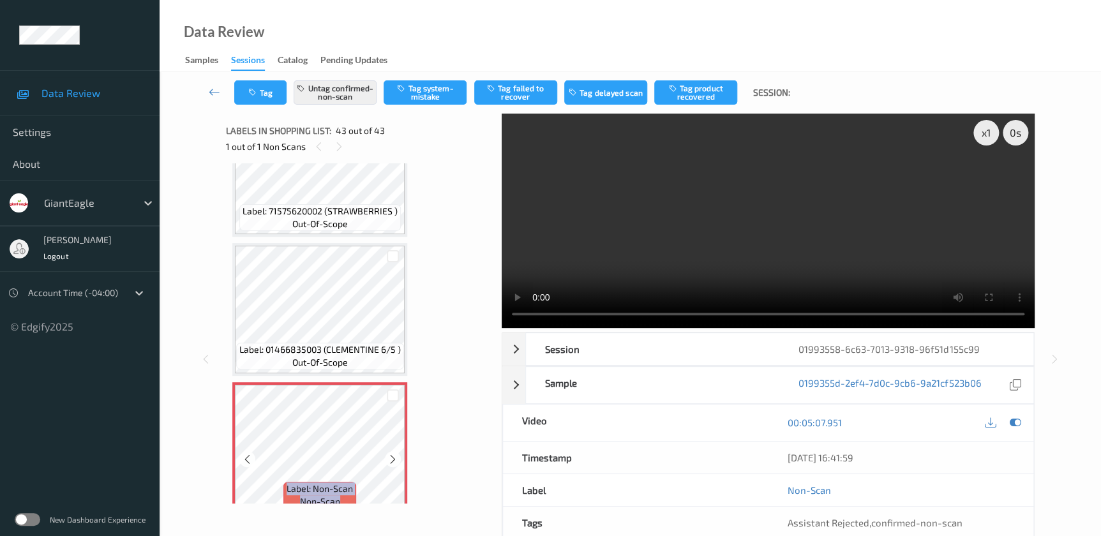
click at [394, 453] on icon at bounding box center [392, 458] width 11 height 11
click at [838, 251] on video at bounding box center [768, 221] width 533 height 214
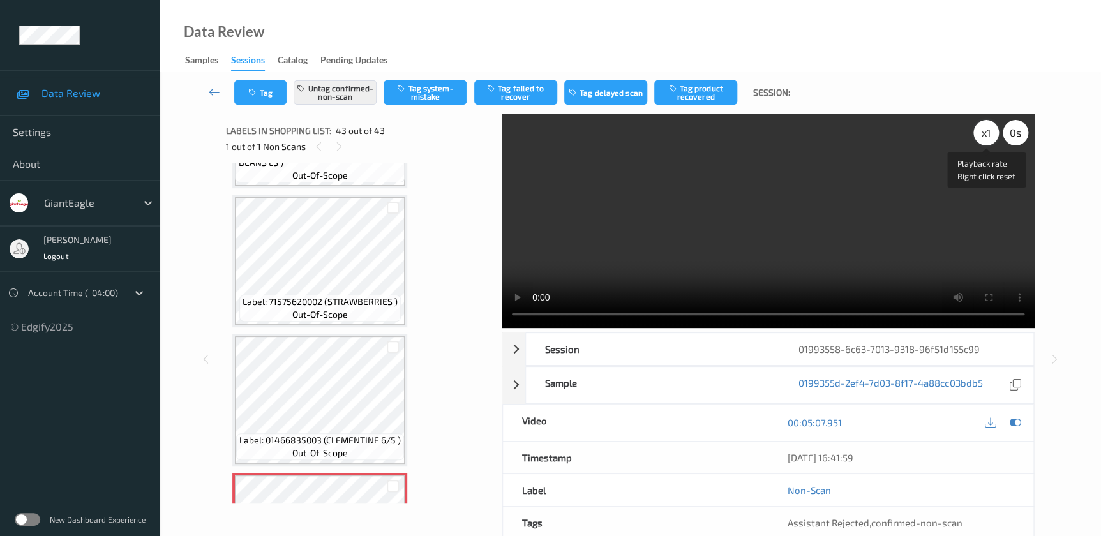
click at [983, 132] on div "x 1" at bounding box center [986, 133] width 26 height 26
click at [979, 131] on div "x 2" at bounding box center [986, 133] width 26 height 26
click at [979, 131] on div "x 4" at bounding box center [986, 133] width 26 height 26
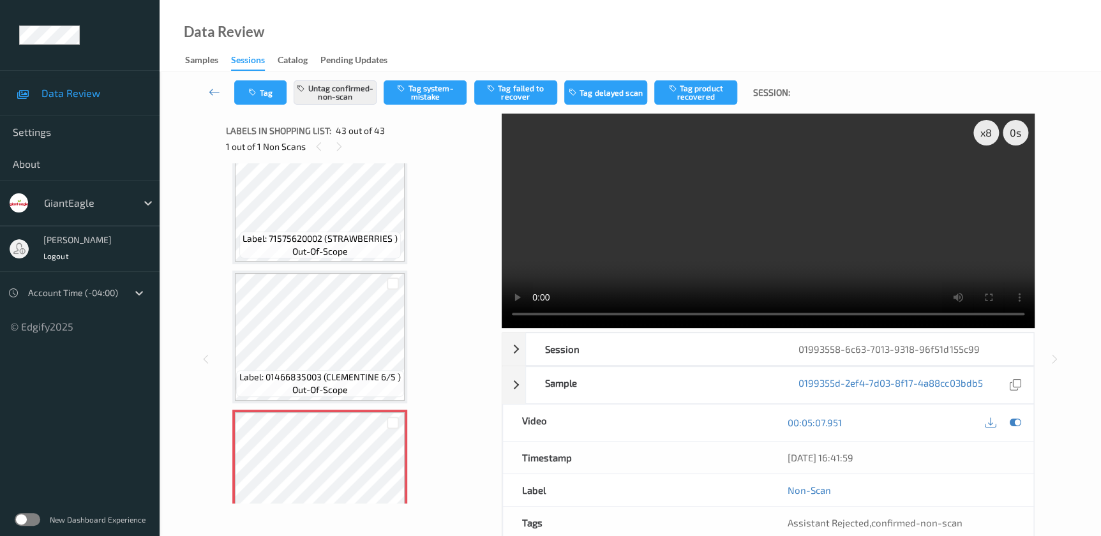
scroll to position [5627, 0]
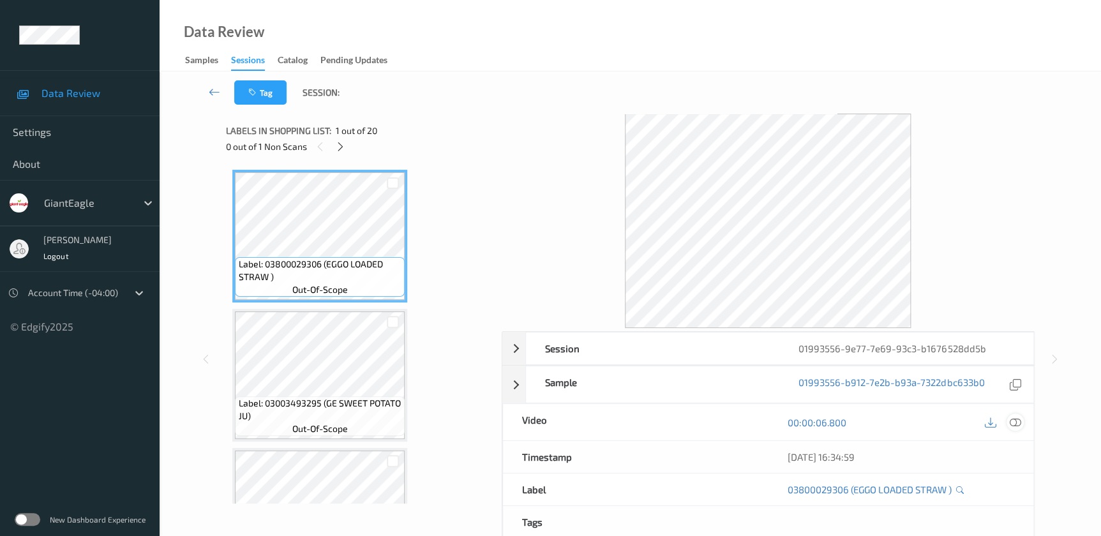
click at [1011, 422] on icon at bounding box center [1014, 422] width 11 height 11
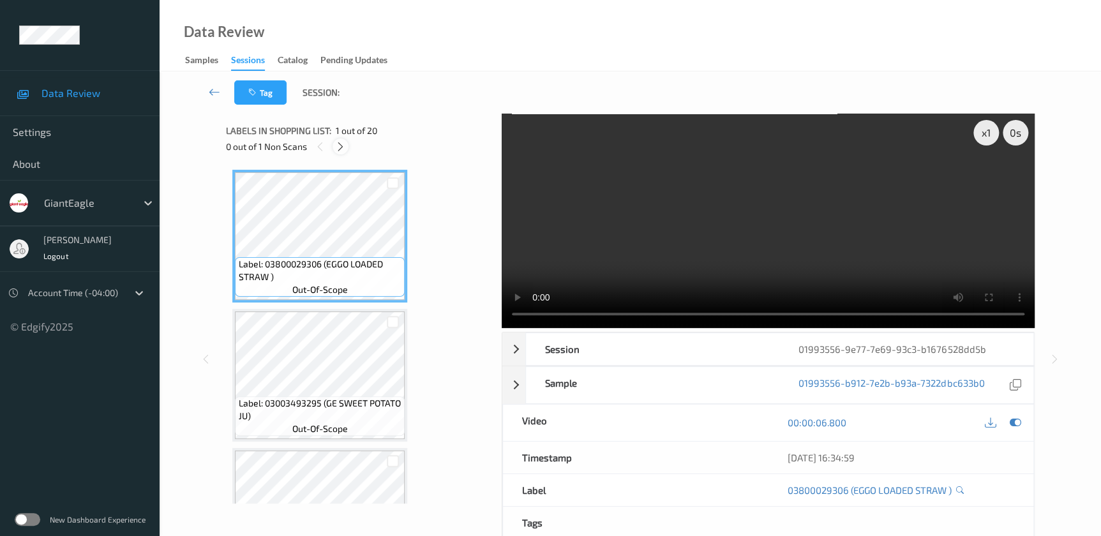
click at [336, 139] on div at bounding box center [340, 146] width 16 height 16
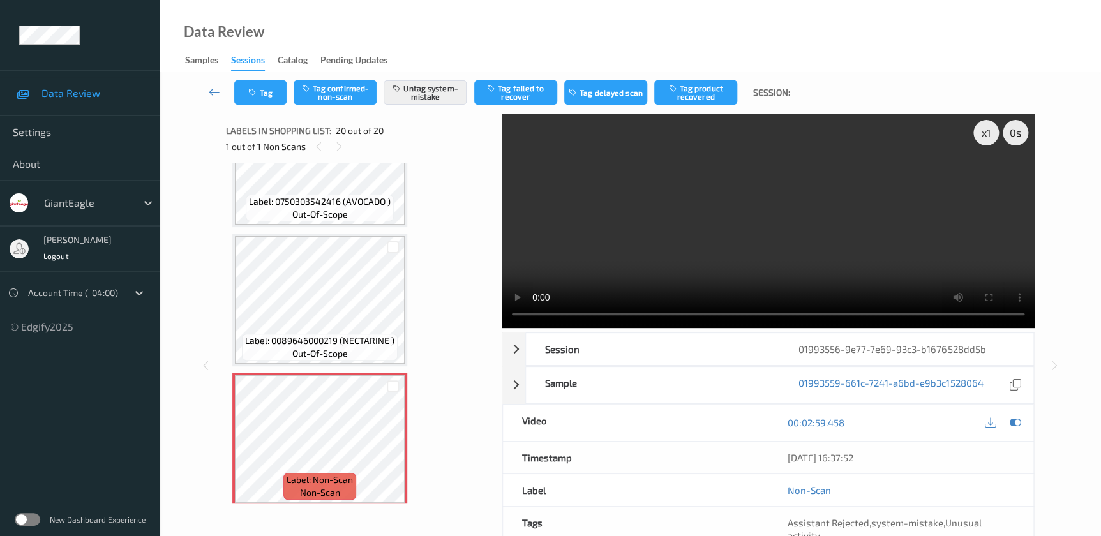
click at [855, 224] on video at bounding box center [768, 221] width 533 height 214
click at [266, 83] on button "Tag" at bounding box center [260, 92] width 52 height 24
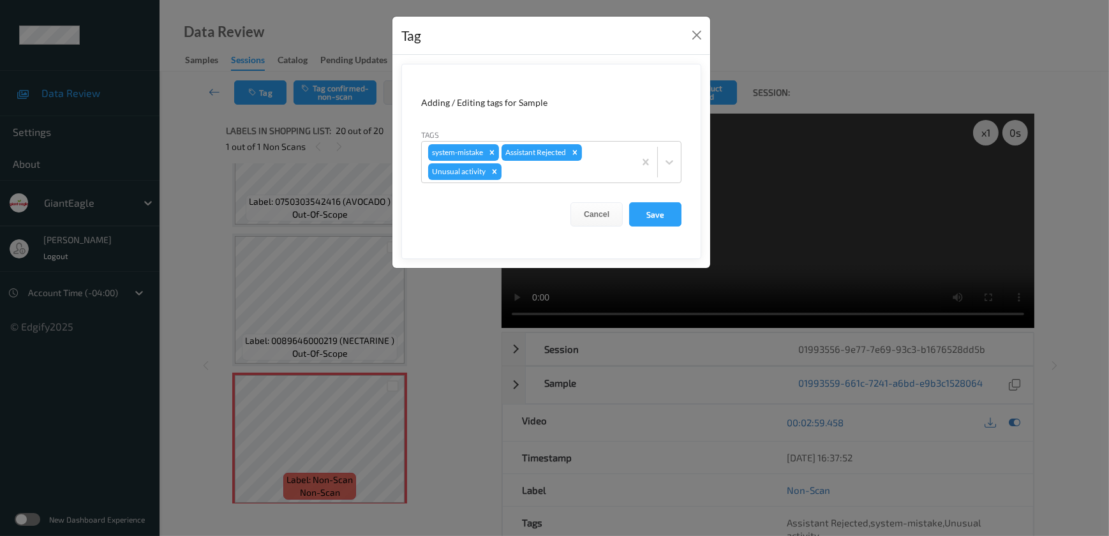
click at [461, 341] on div "Tag Adding / Editing tags for Sample Tags system-mistake Assistant Rejected Unu…" at bounding box center [554, 268] width 1109 height 536
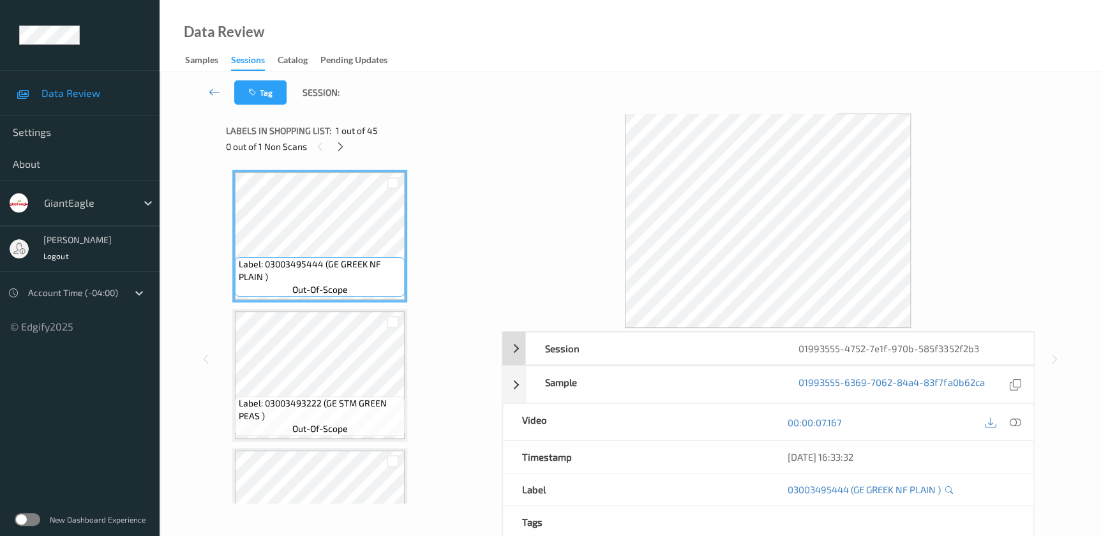
drag, startPoint x: 1009, startPoint y: 422, endPoint x: 804, endPoint y: 230, distance: 280.8
click at [1009, 422] on icon at bounding box center [1014, 422] width 11 height 11
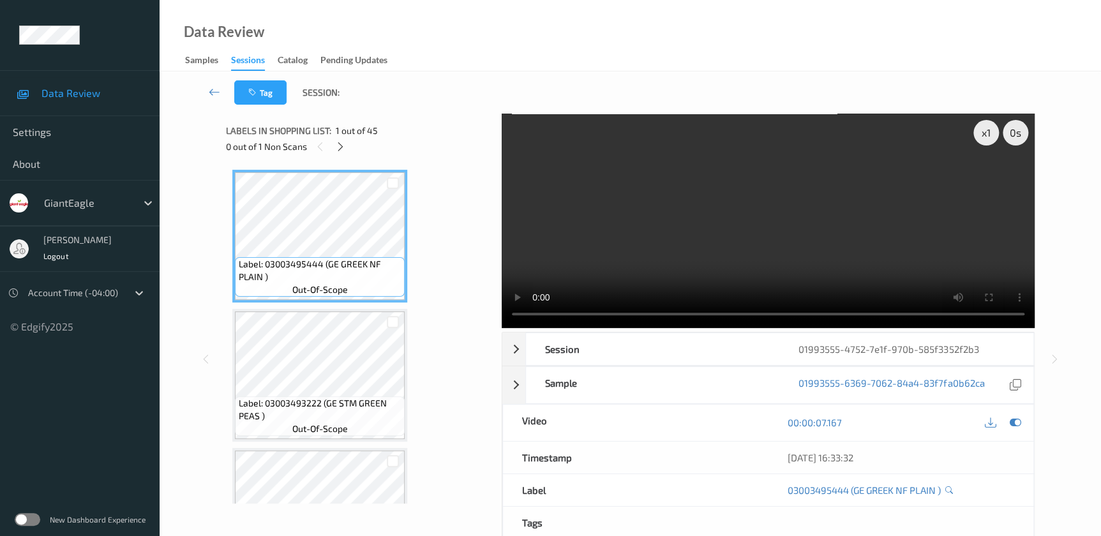
click at [338, 154] on div "Labels in shopping list: 1 out of 45 0 out of 1 Non Scans" at bounding box center [359, 139] width 266 height 50
click at [341, 148] on icon at bounding box center [340, 146] width 11 height 11
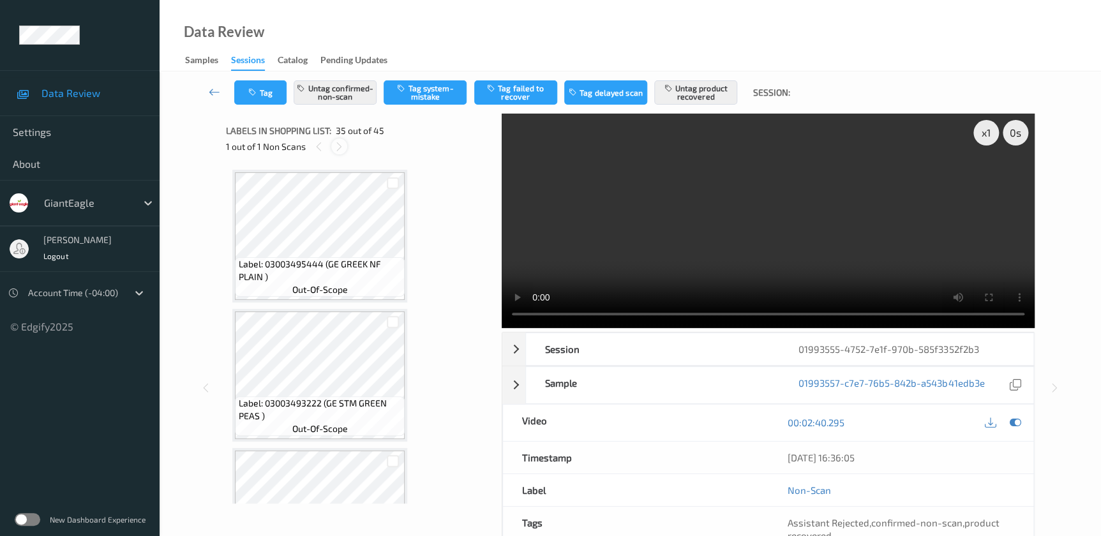
scroll to position [4581, 0]
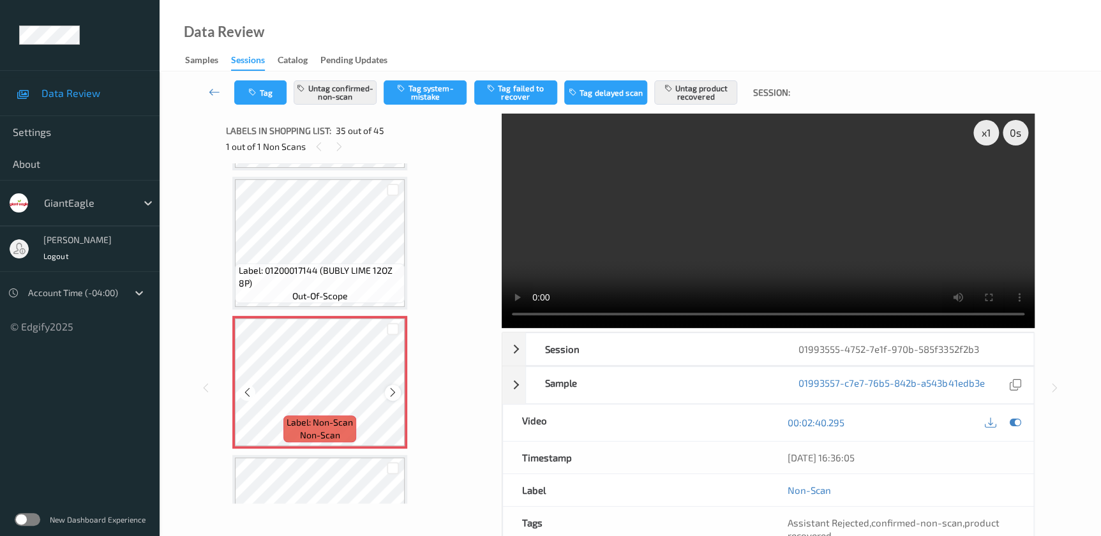
click at [394, 387] on icon at bounding box center [392, 392] width 11 height 11
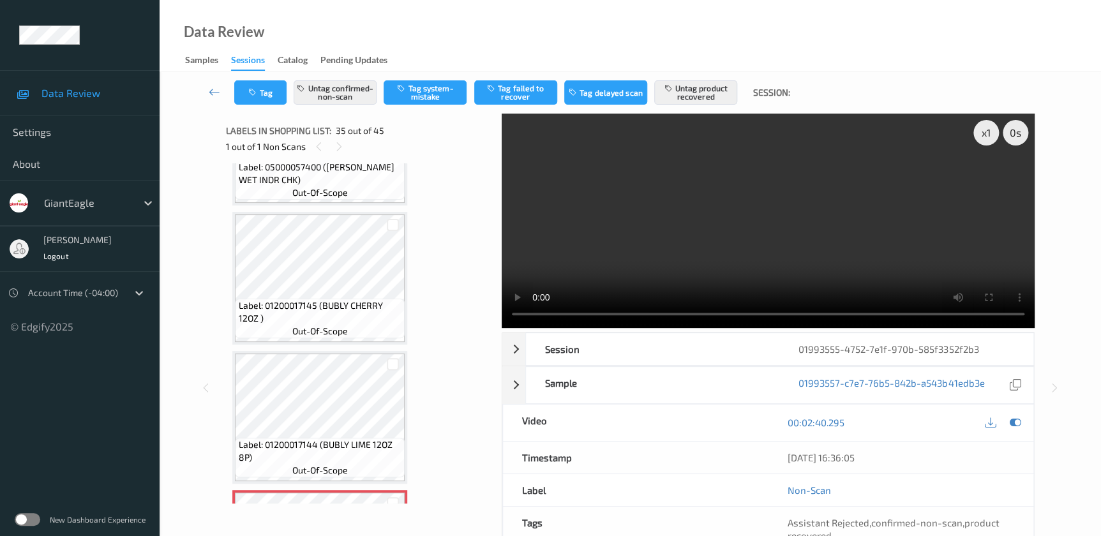
scroll to position [4523, 0]
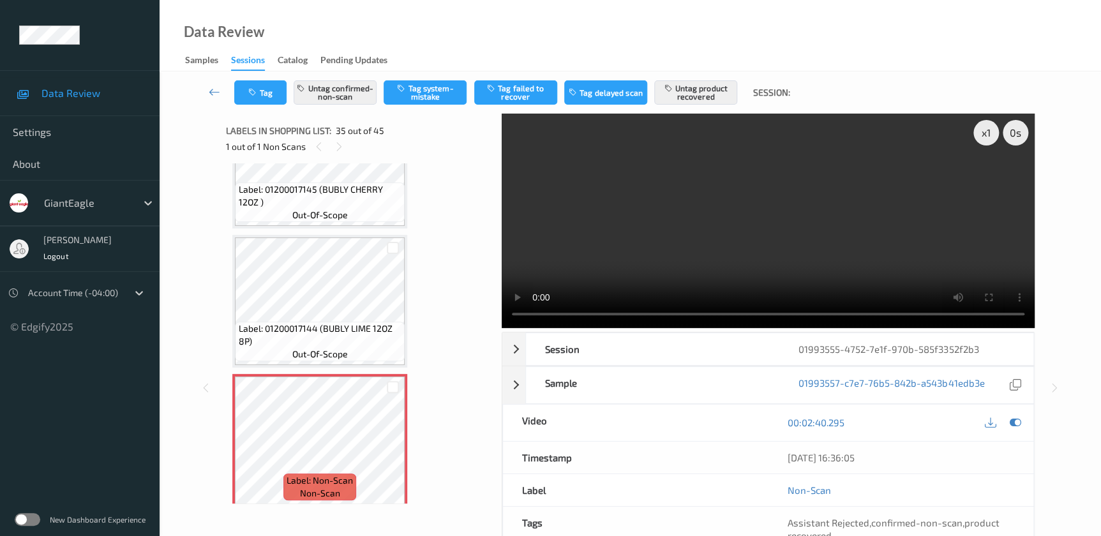
click at [766, 251] on video at bounding box center [768, 221] width 533 height 214
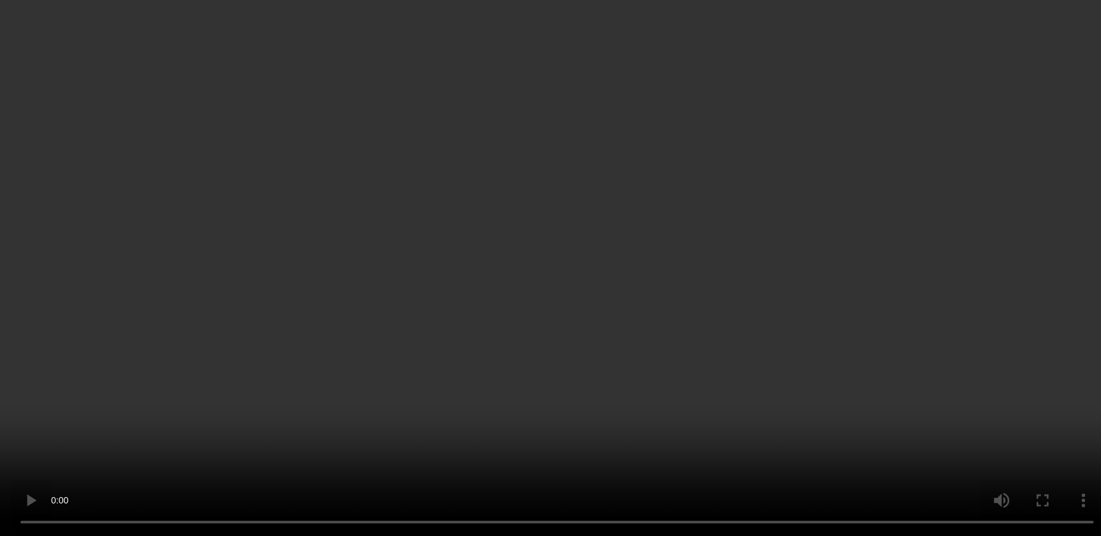
scroll to position [5219, 0]
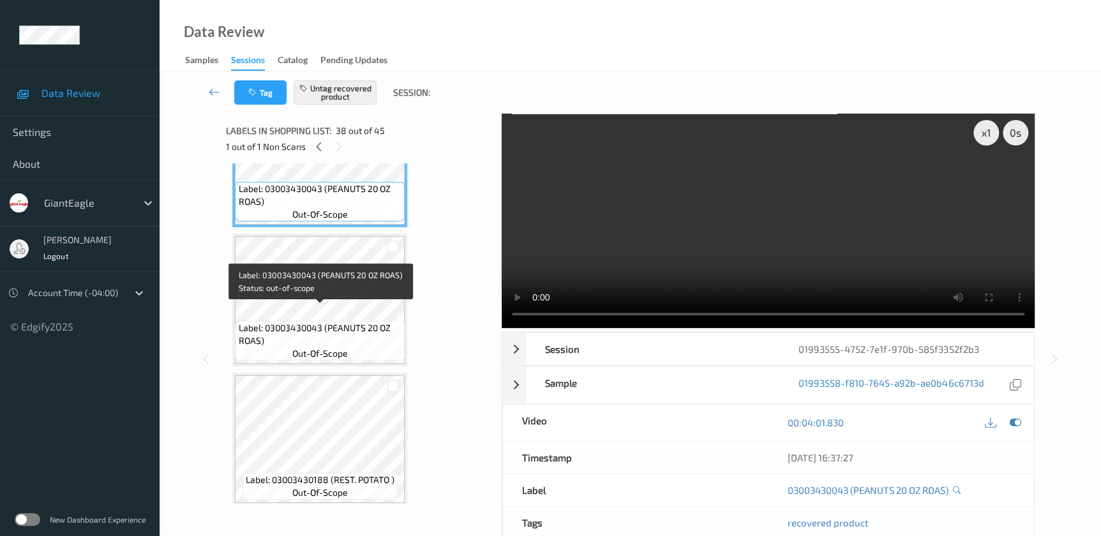
click at [288, 322] on span "Label: 03003430043 (PEANUTS 20 OZ ROAS)" at bounding box center [320, 335] width 163 height 26
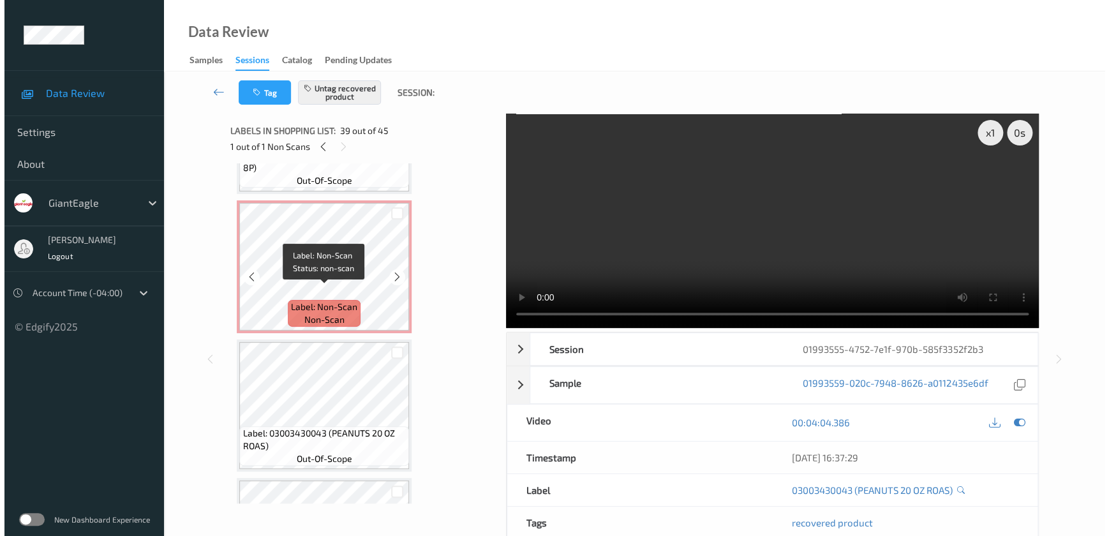
scroll to position [4871, 0]
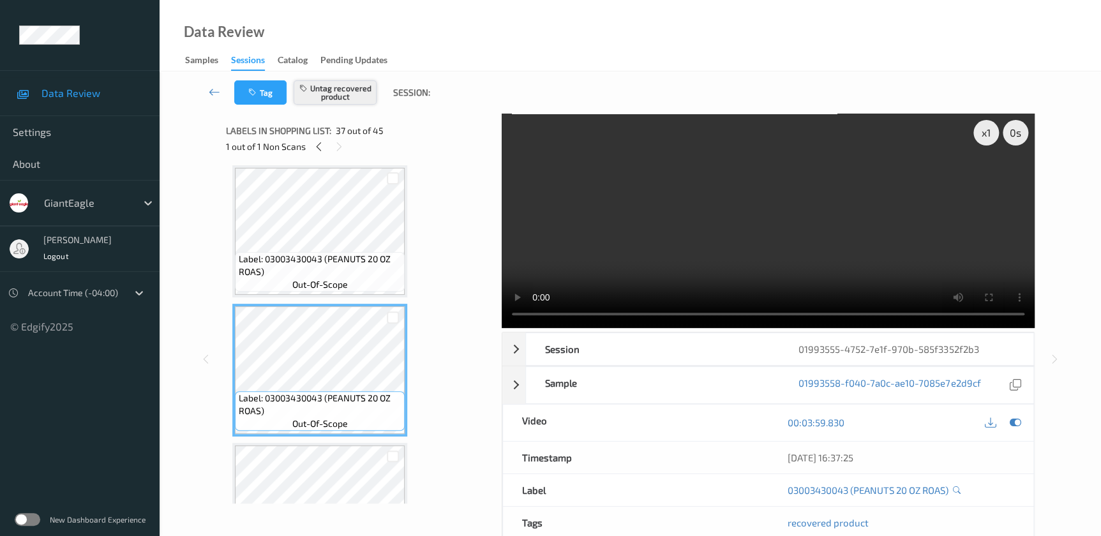
click at [325, 87] on button "Untag recovered product" at bounding box center [335, 92] width 83 height 24
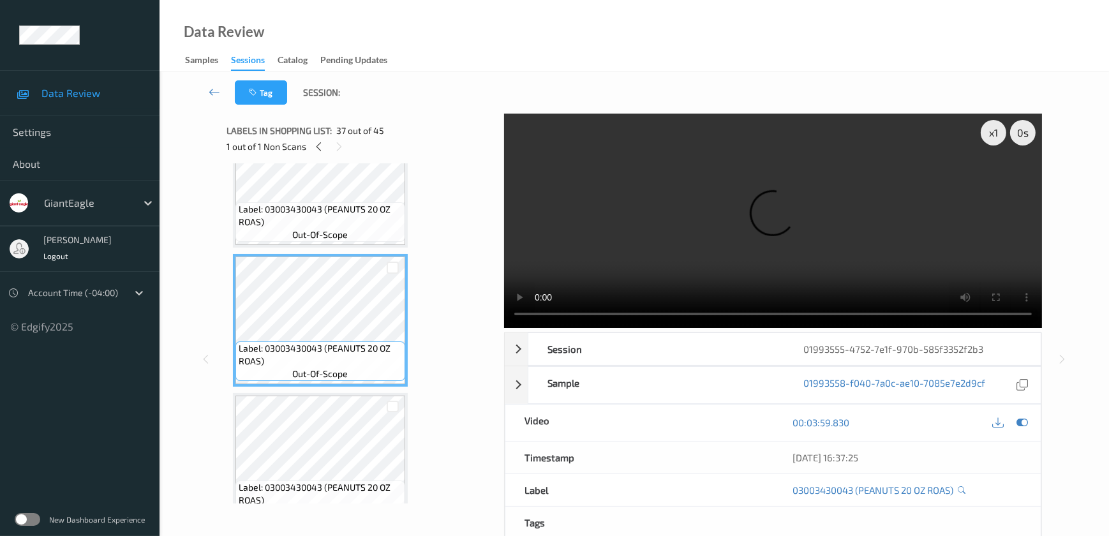
scroll to position [4987, 0]
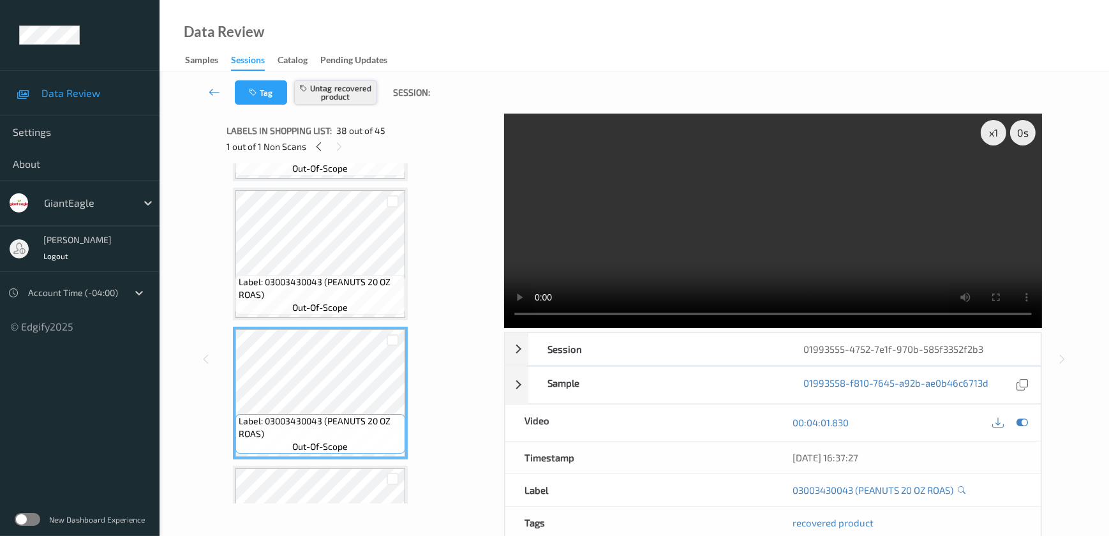
click at [330, 89] on button "Untag recovered product" at bounding box center [335, 92] width 83 height 24
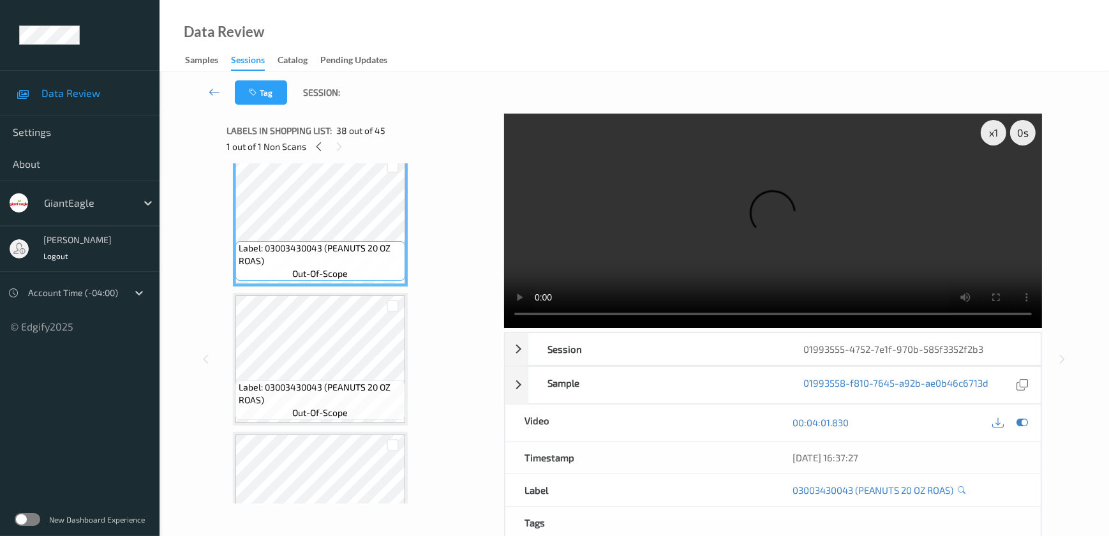
scroll to position [5161, 0]
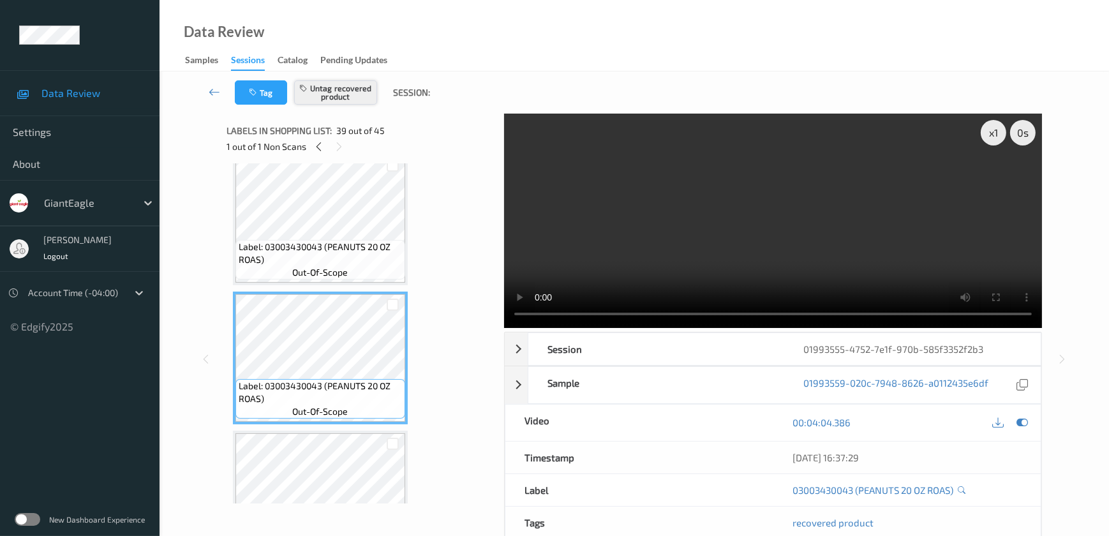
click at [320, 88] on button "Untag recovered product" at bounding box center [335, 92] width 83 height 24
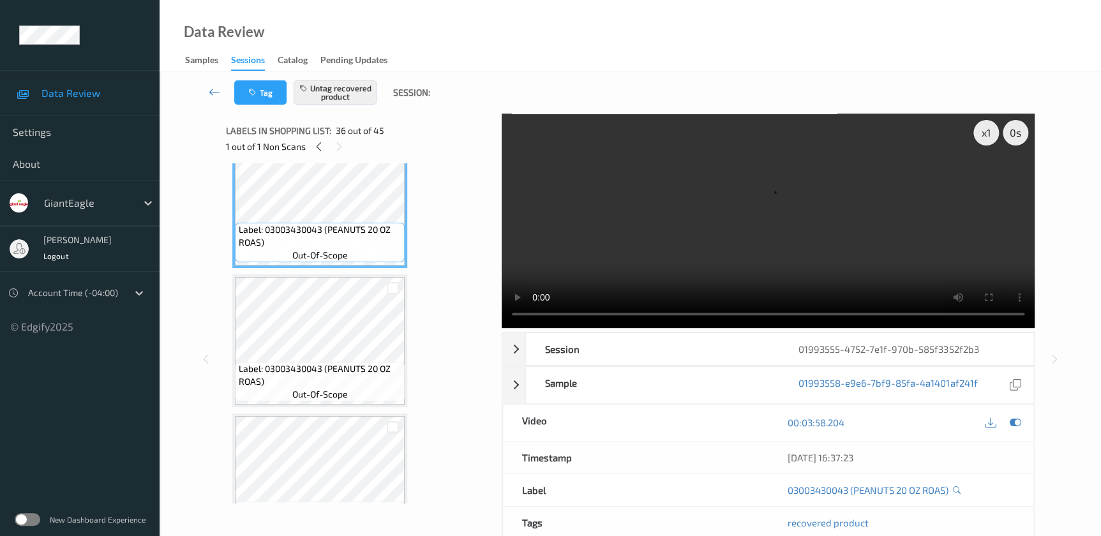
scroll to position [4929, 0]
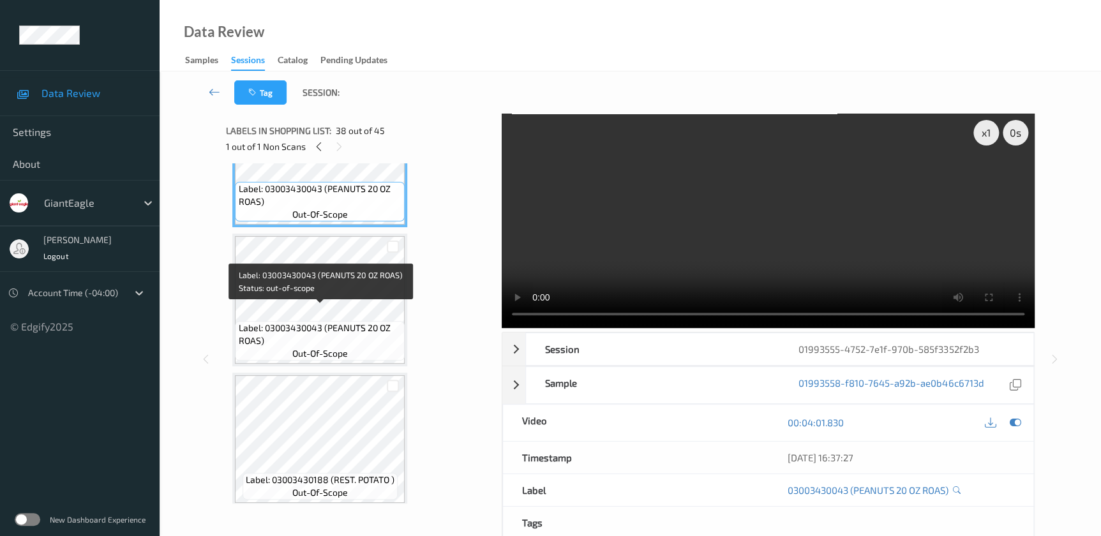
click at [333, 322] on span "Label: 03003430043 (PEANUTS 20 OZ ROAS)" at bounding box center [320, 335] width 163 height 26
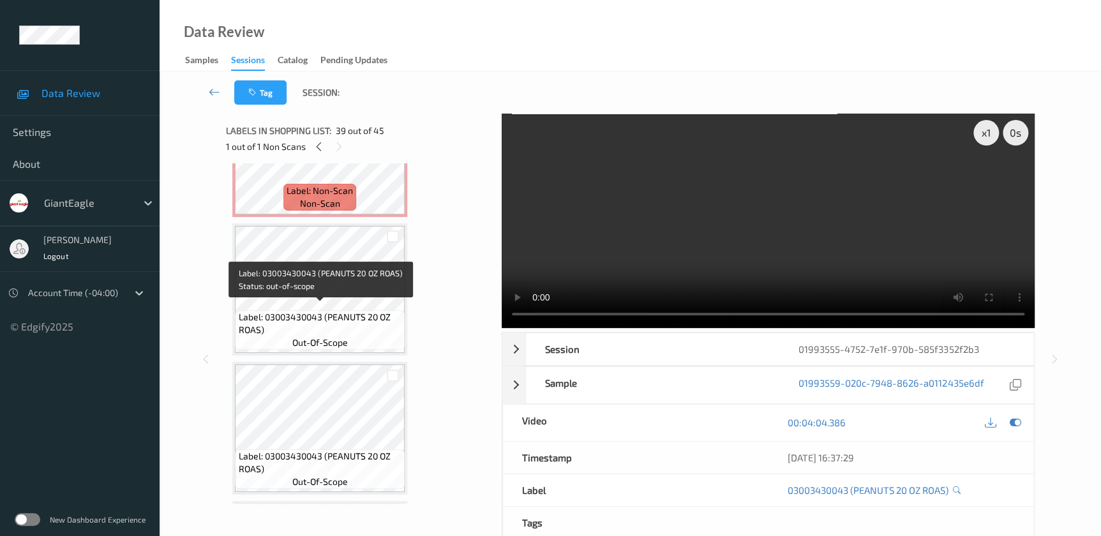
scroll to position [4697, 0]
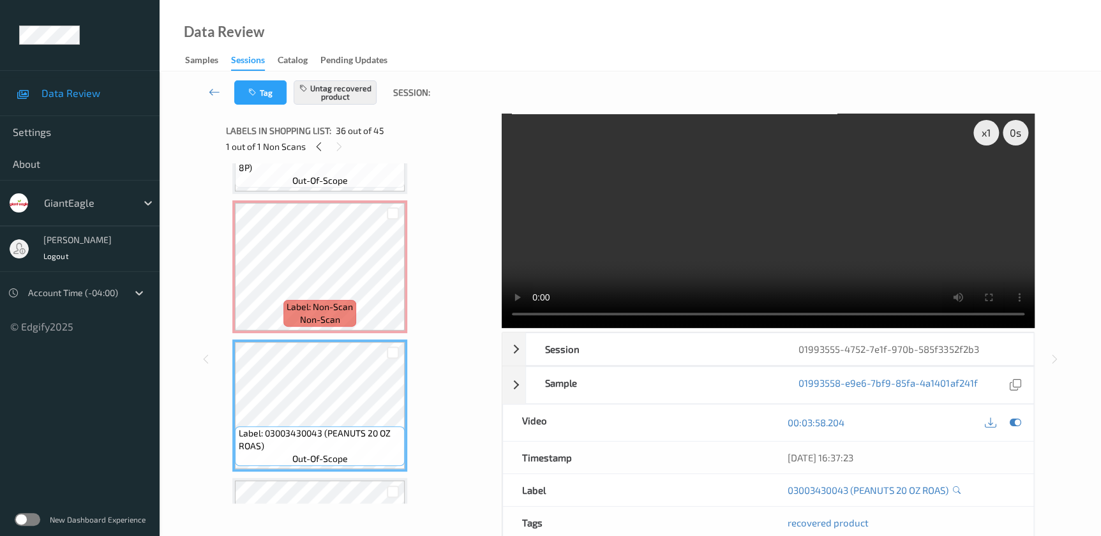
click at [864, 211] on video at bounding box center [768, 221] width 533 height 214
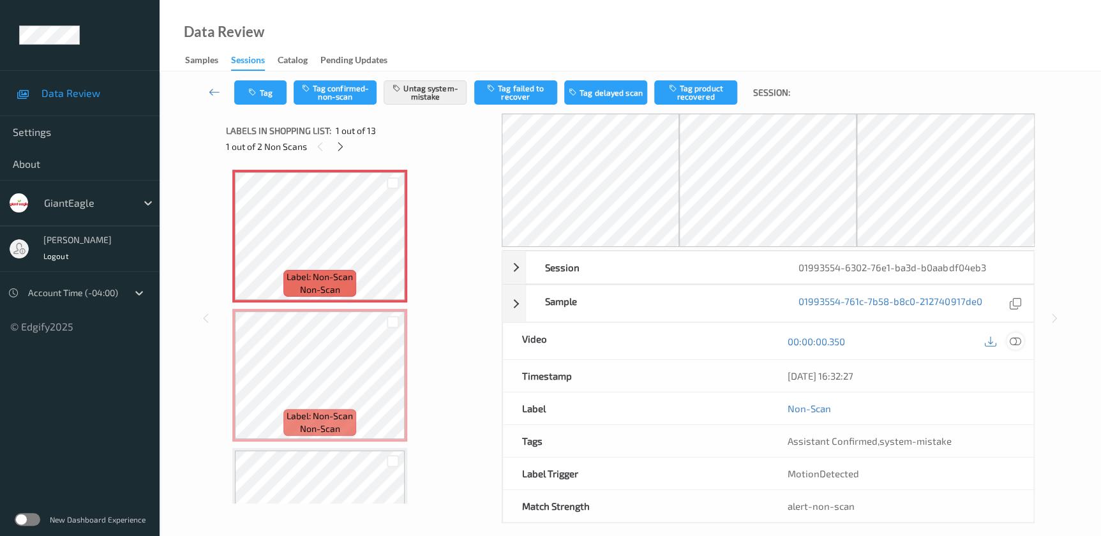
click at [1016, 345] on icon at bounding box center [1014, 341] width 11 height 11
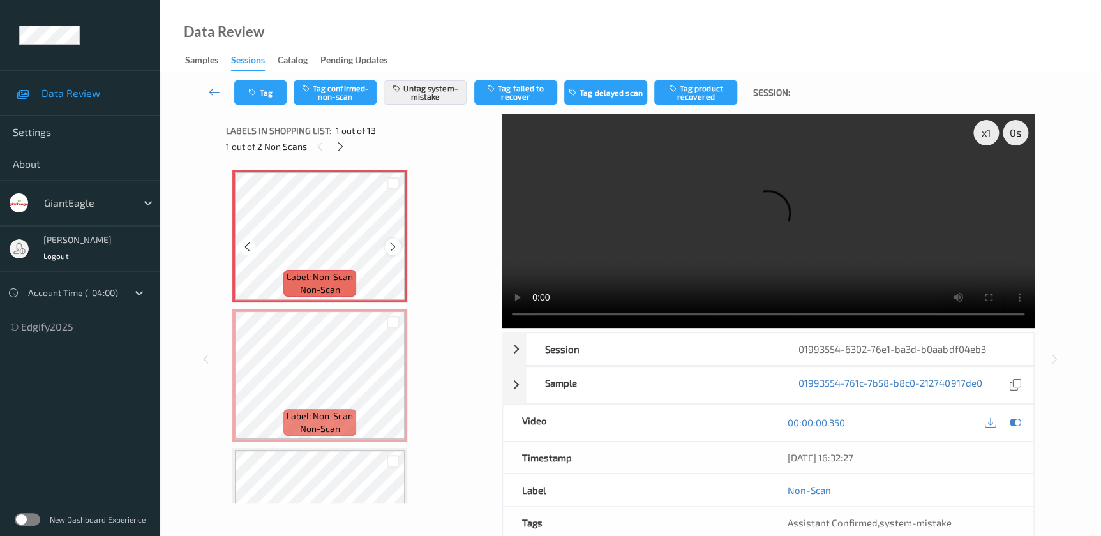
click at [389, 249] on icon at bounding box center [392, 246] width 11 height 11
click at [766, 227] on video at bounding box center [768, 221] width 533 height 214
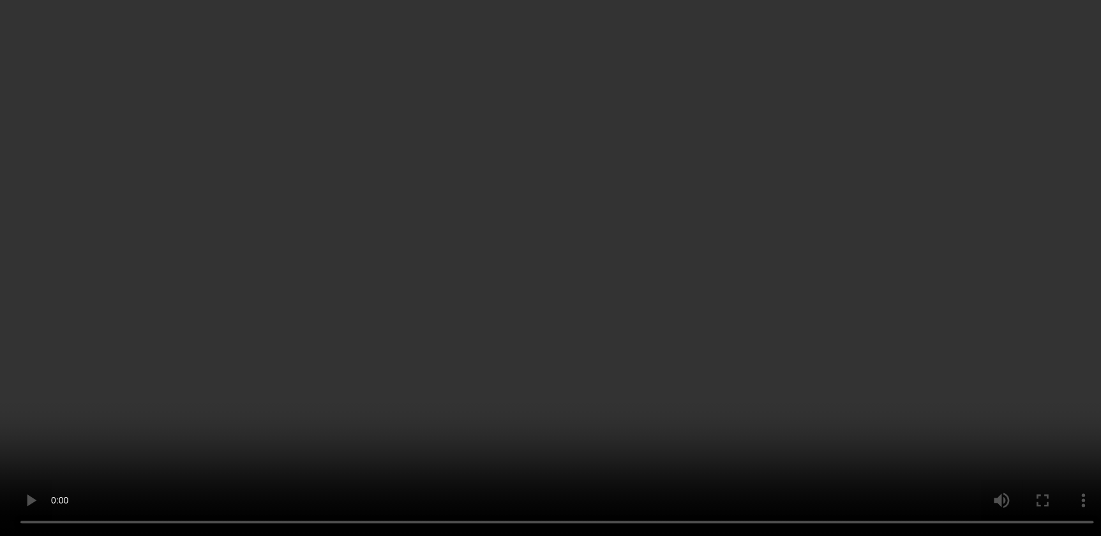
scroll to position [115, 0]
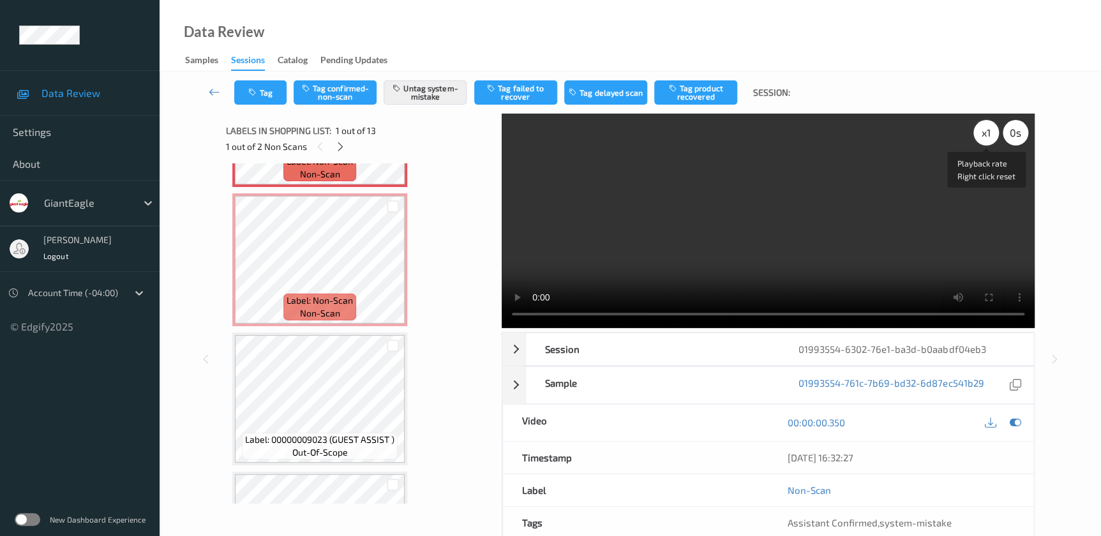
click at [979, 131] on div "x 1" at bounding box center [986, 133] width 26 height 26
click at [979, 131] on div "x 2" at bounding box center [986, 133] width 26 height 26
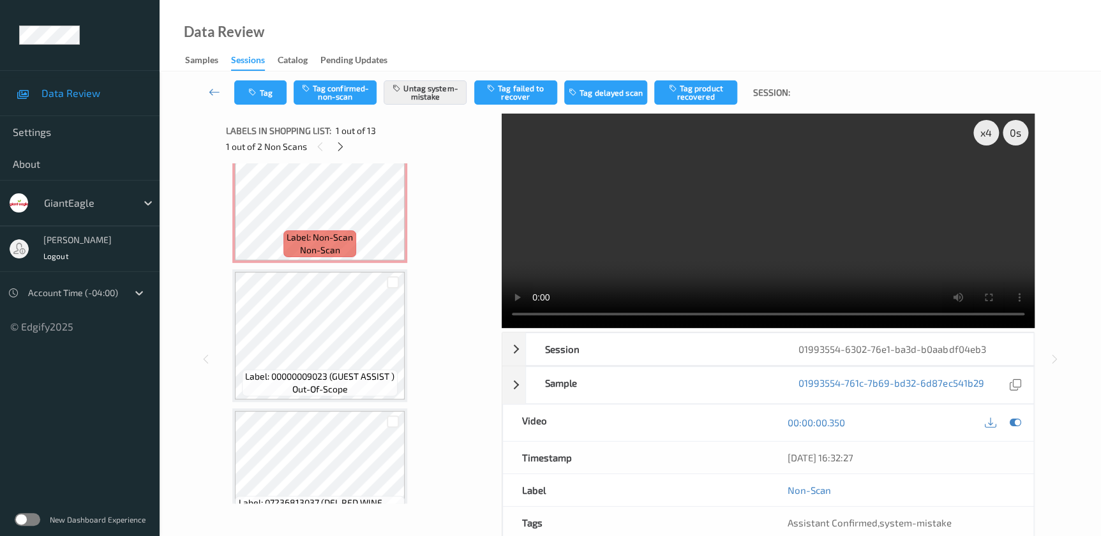
scroll to position [232, 0]
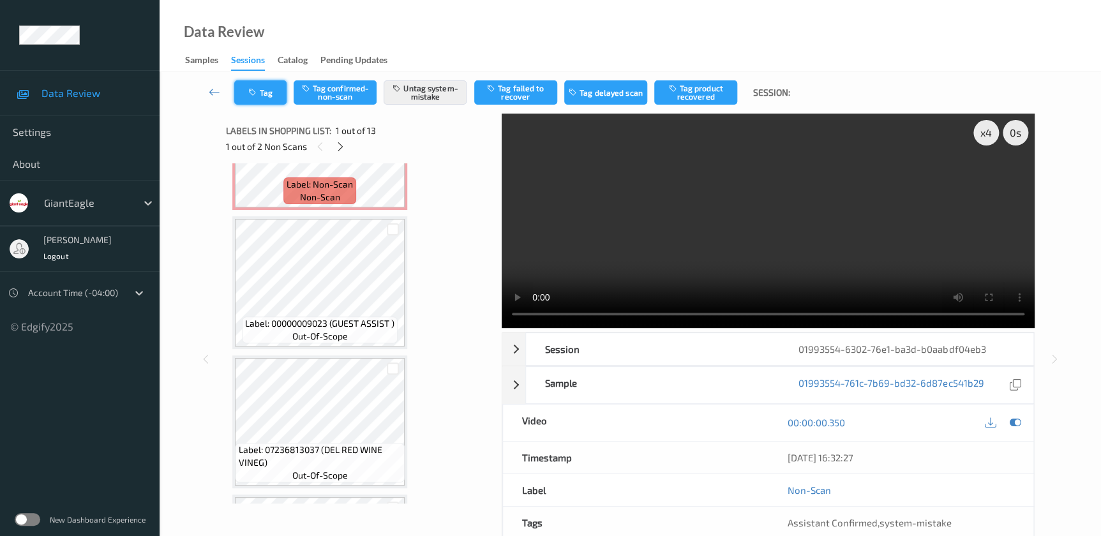
click at [255, 98] on button "Tag" at bounding box center [260, 92] width 52 height 24
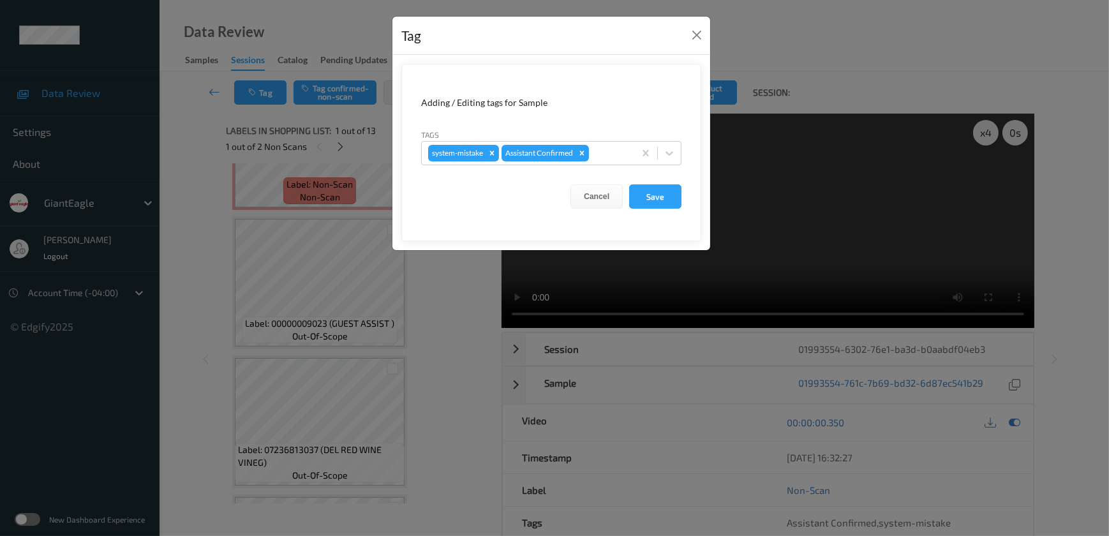
click at [466, 357] on div "Tag Adding / Editing tags for Sample Tags system-mistake Assistant Confirmed Ca…" at bounding box center [554, 268] width 1109 height 536
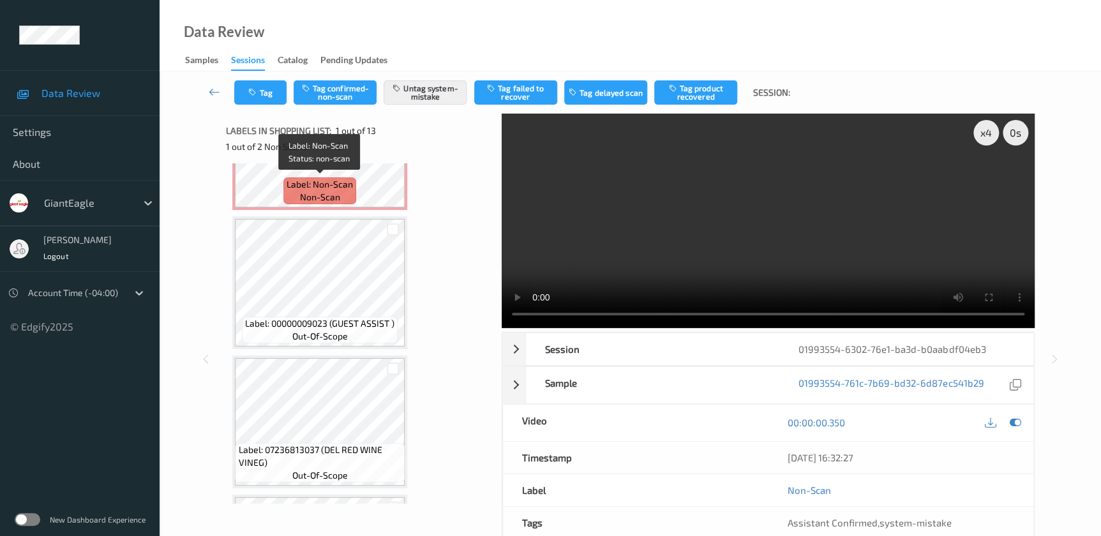
click at [351, 188] on span "Label: Non-Scan" at bounding box center [319, 184] width 66 height 13
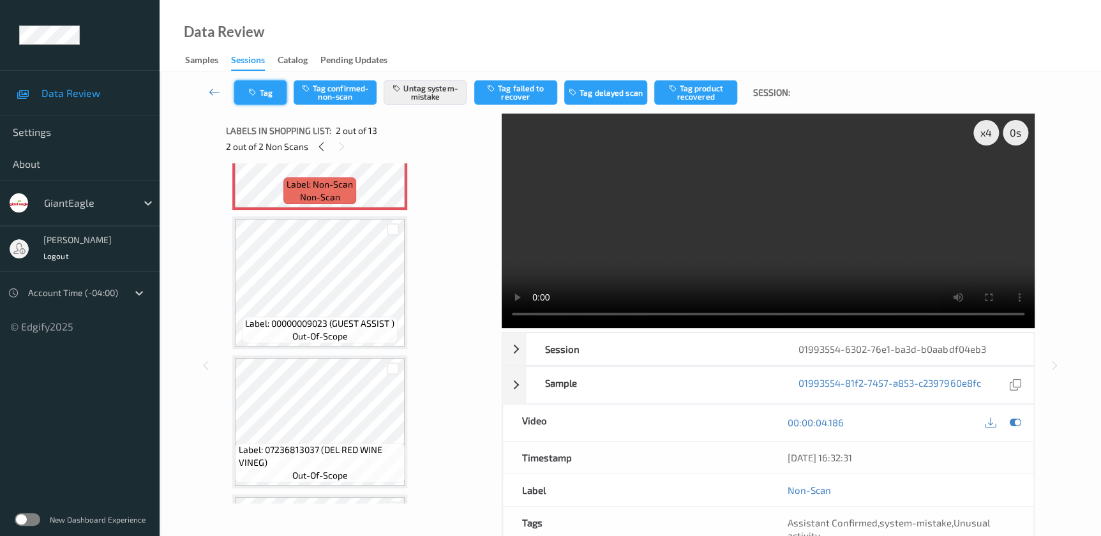
click at [255, 98] on button "Tag" at bounding box center [260, 92] width 52 height 24
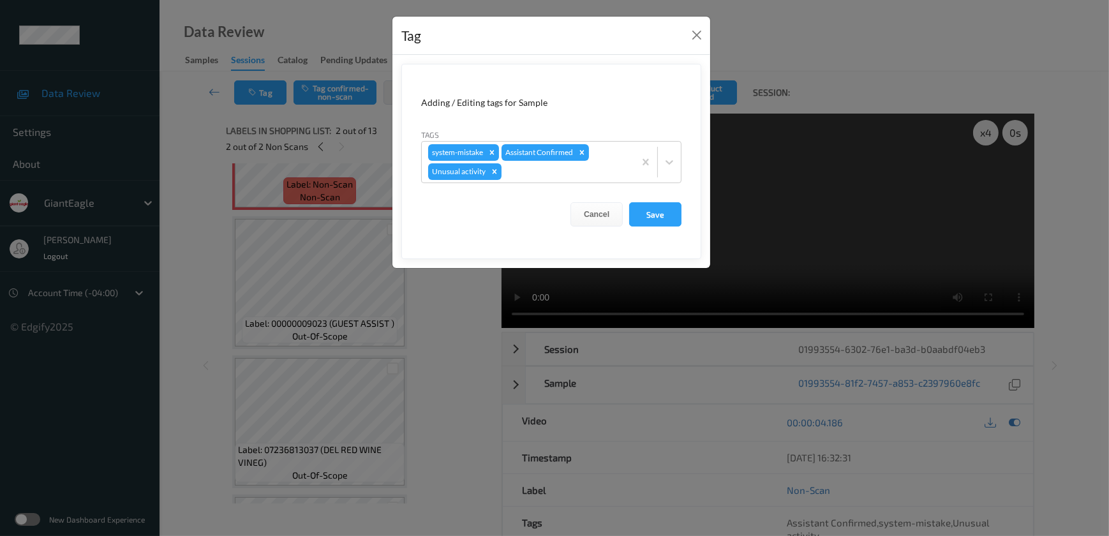
click at [473, 311] on div "Tag Adding / Editing tags for Sample Tags system-mistake Assistant Confirmed Un…" at bounding box center [554, 268] width 1109 height 536
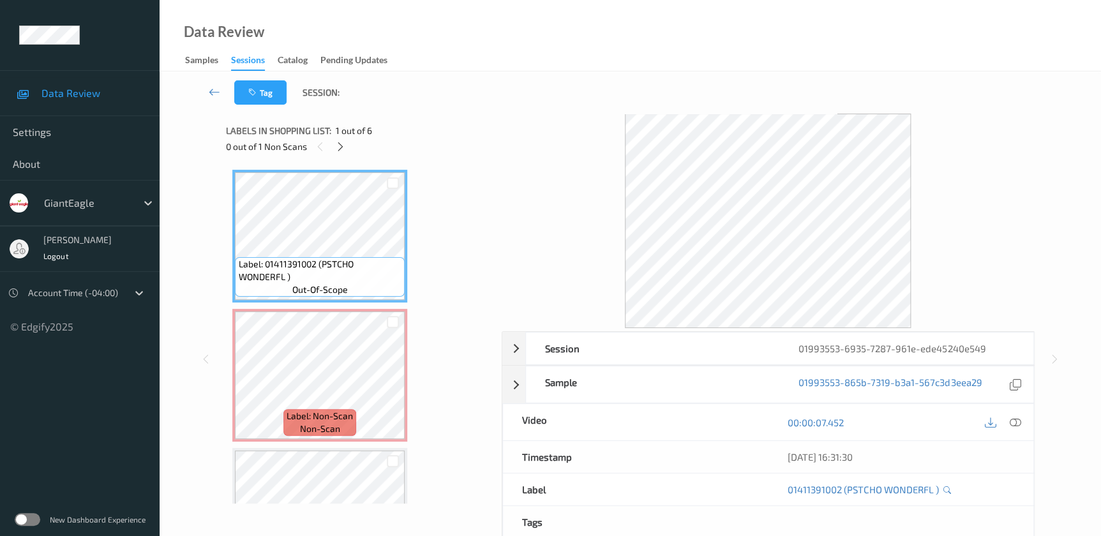
drag, startPoint x: 1015, startPoint y: 421, endPoint x: 633, endPoint y: 107, distance: 494.6
click at [1015, 421] on icon at bounding box center [1014, 422] width 11 height 11
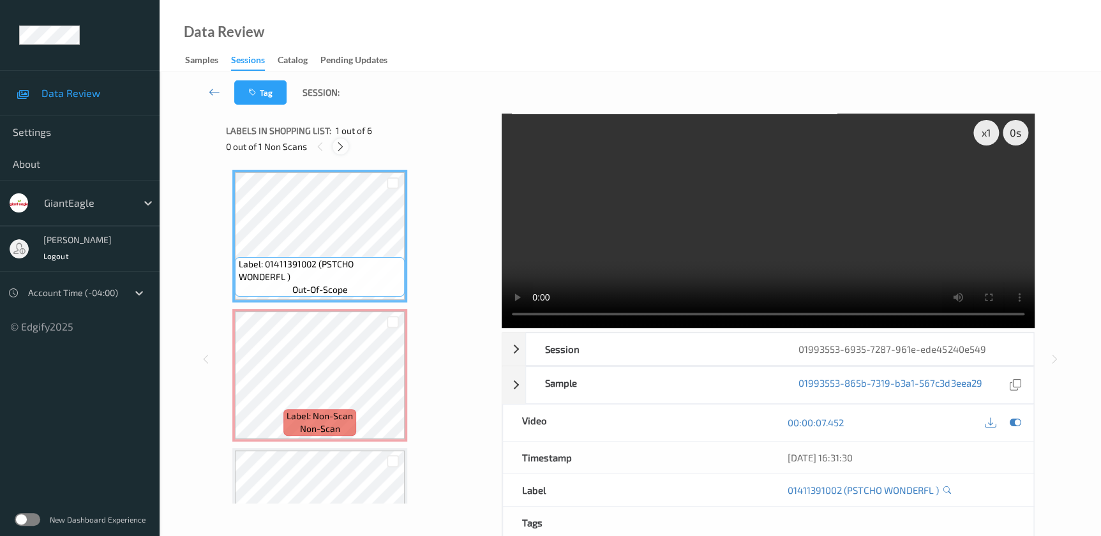
click at [345, 145] on icon at bounding box center [340, 146] width 11 height 11
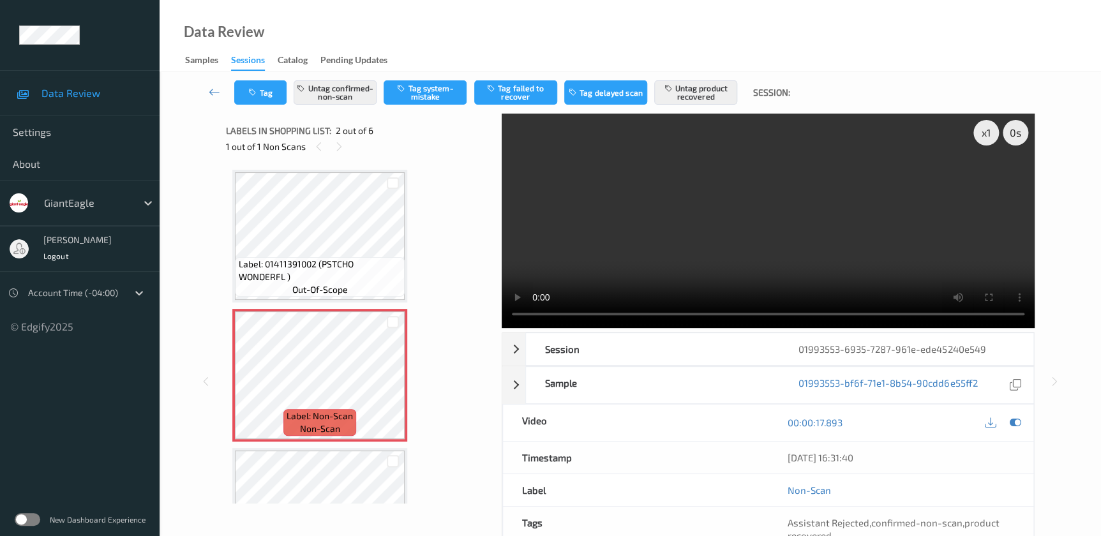
scroll to position [6, 0]
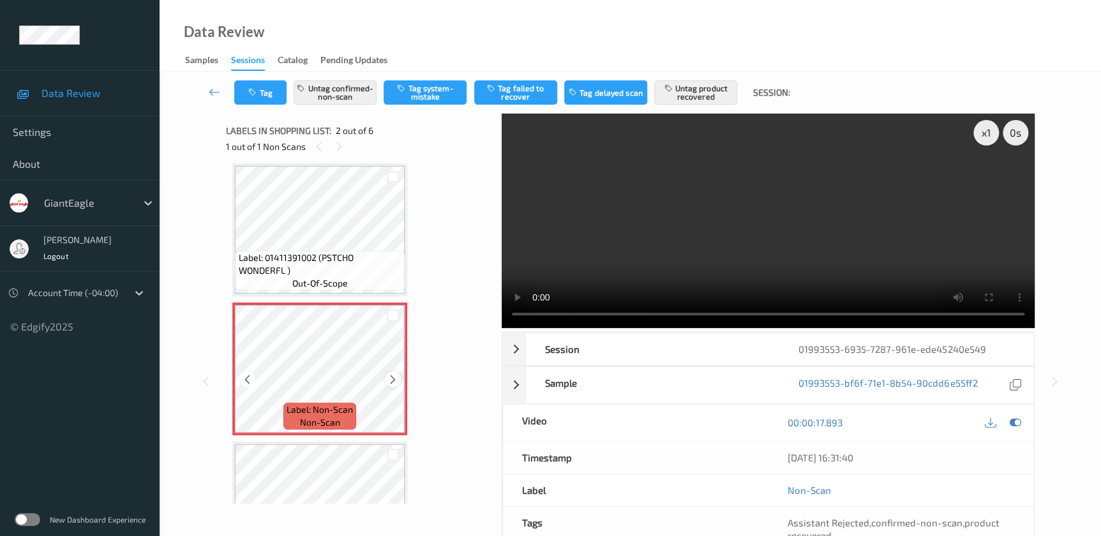
click at [397, 381] on icon at bounding box center [392, 379] width 11 height 11
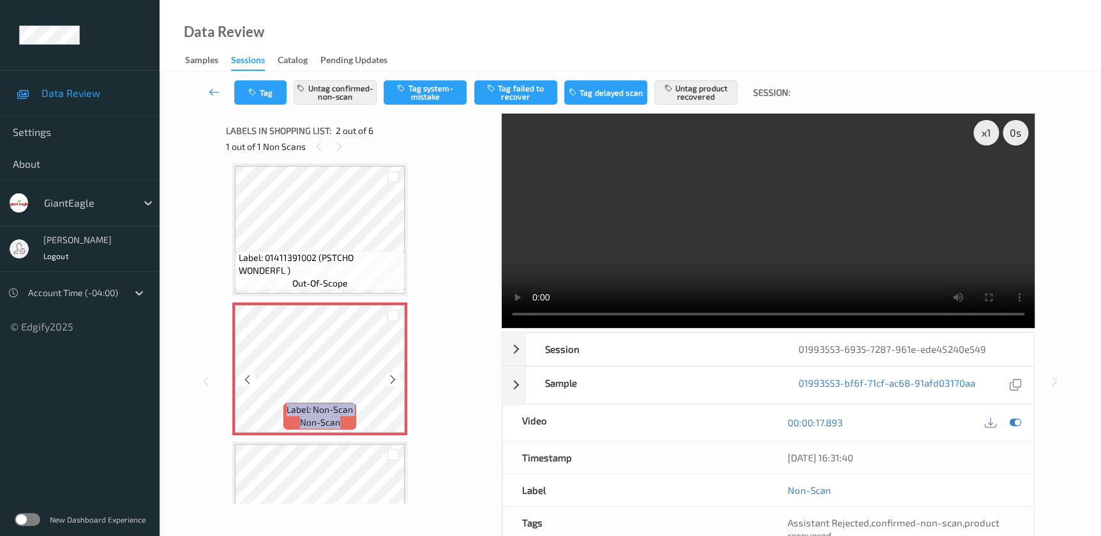
click at [397, 381] on icon at bounding box center [392, 379] width 11 height 11
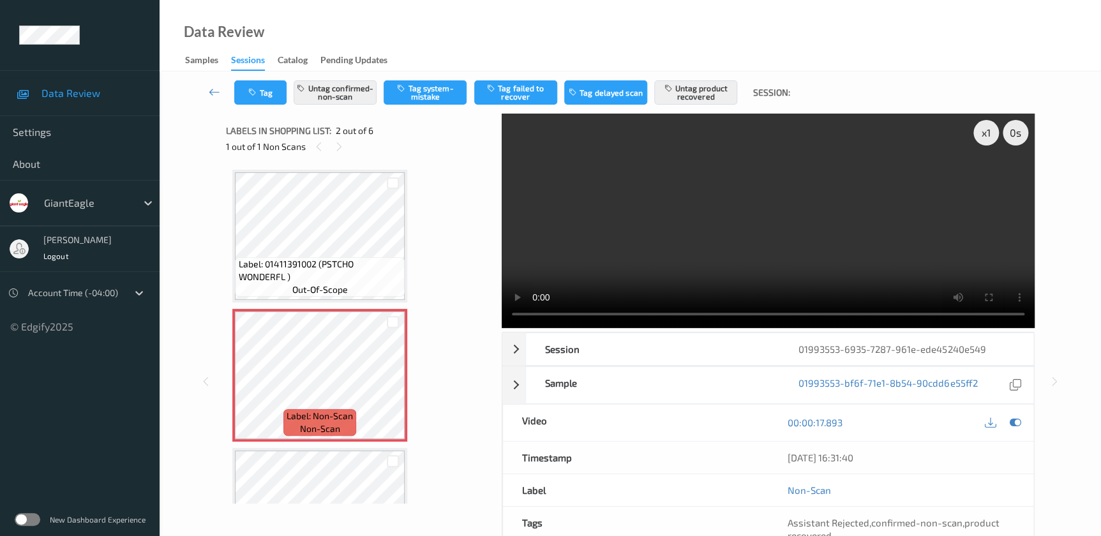
click at [782, 207] on video at bounding box center [768, 221] width 533 height 214
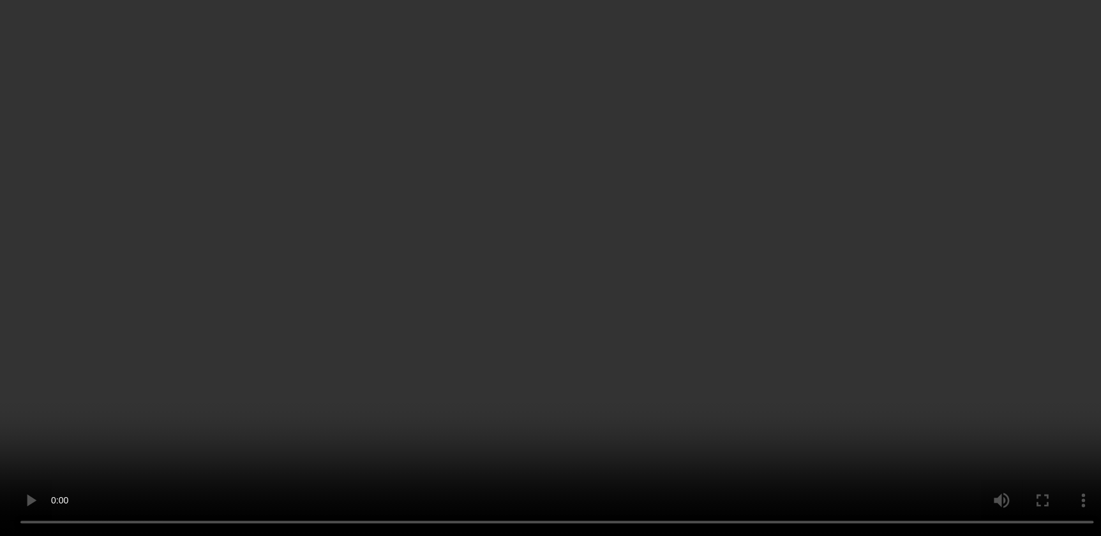
scroll to position [174, 0]
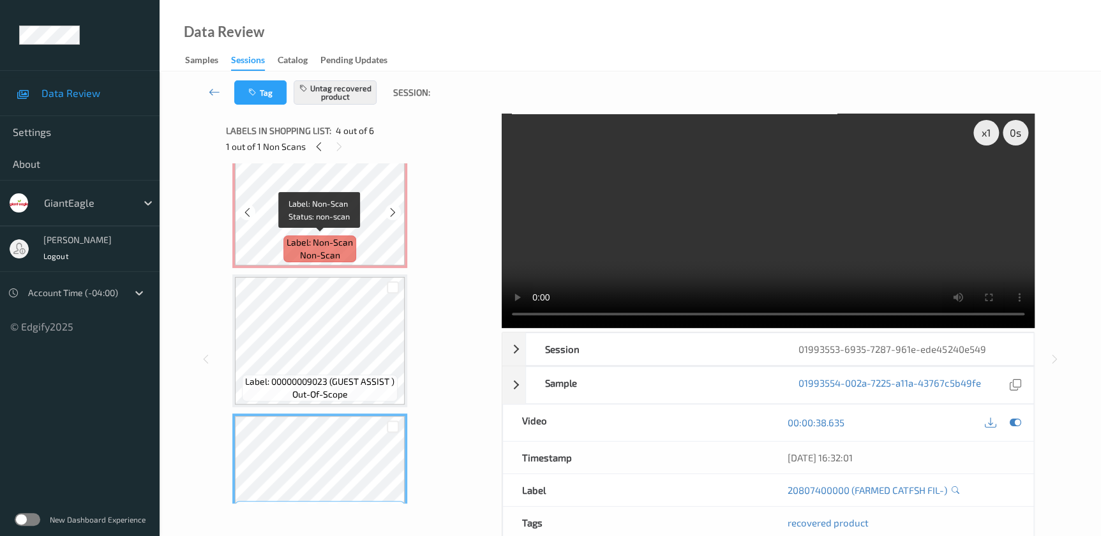
click at [334, 242] on span "Label: Non-Scan" at bounding box center [319, 242] width 66 height 13
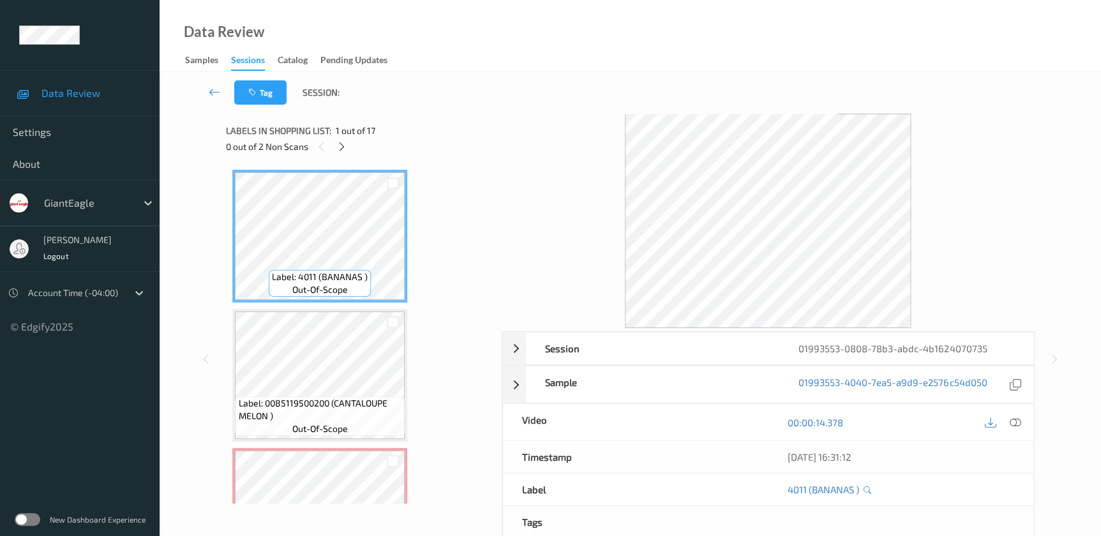
drag, startPoint x: 1016, startPoint y: 425, endPoint x: 574, endPoint y: 18, distance: 601.5
click at [1015, 418] on icon at bounding box center [1014, 422] width 11 height 11
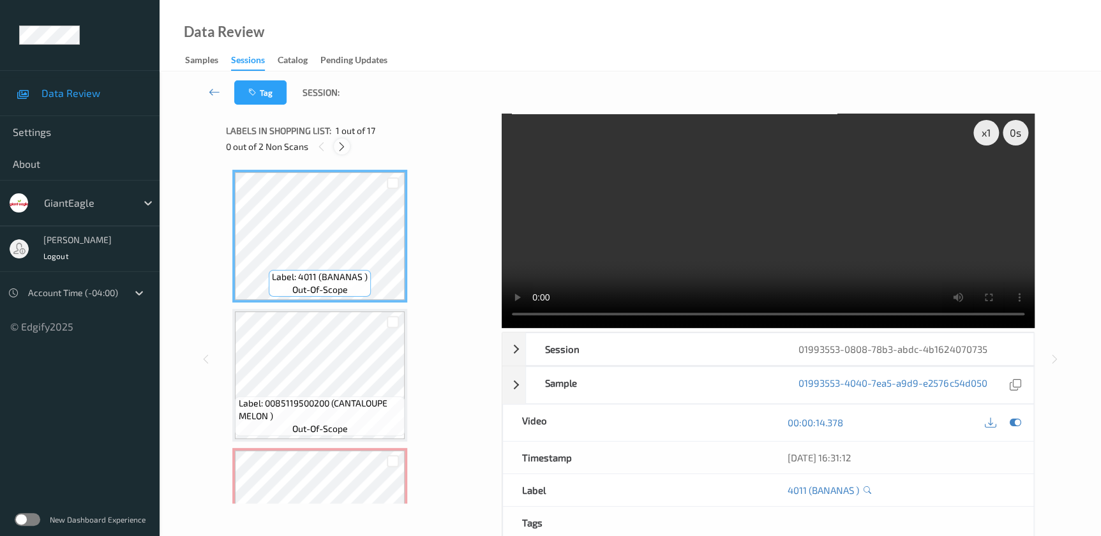
click at [338, 147] on icon at bounding box center [341, 146] width 11 height 11
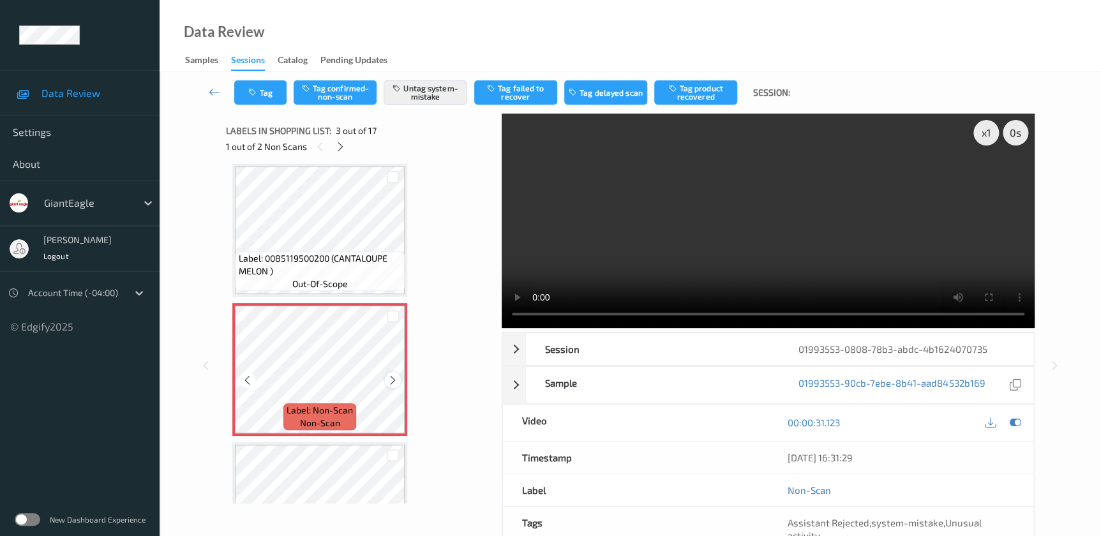
click at [387, 378] on icon at bounding box center [392, 380] width 11 height 11
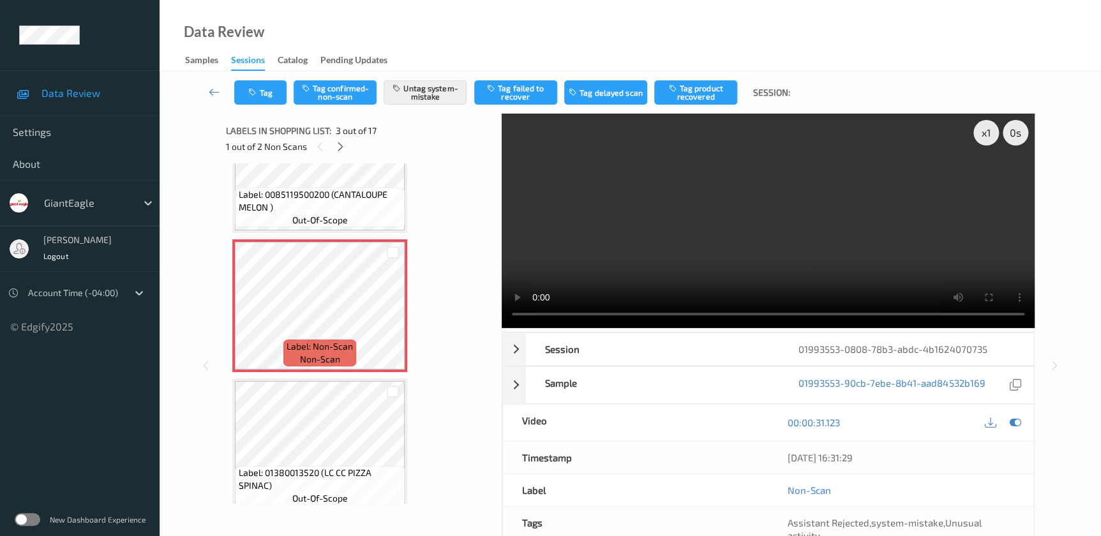
scroll to position [203, 0]
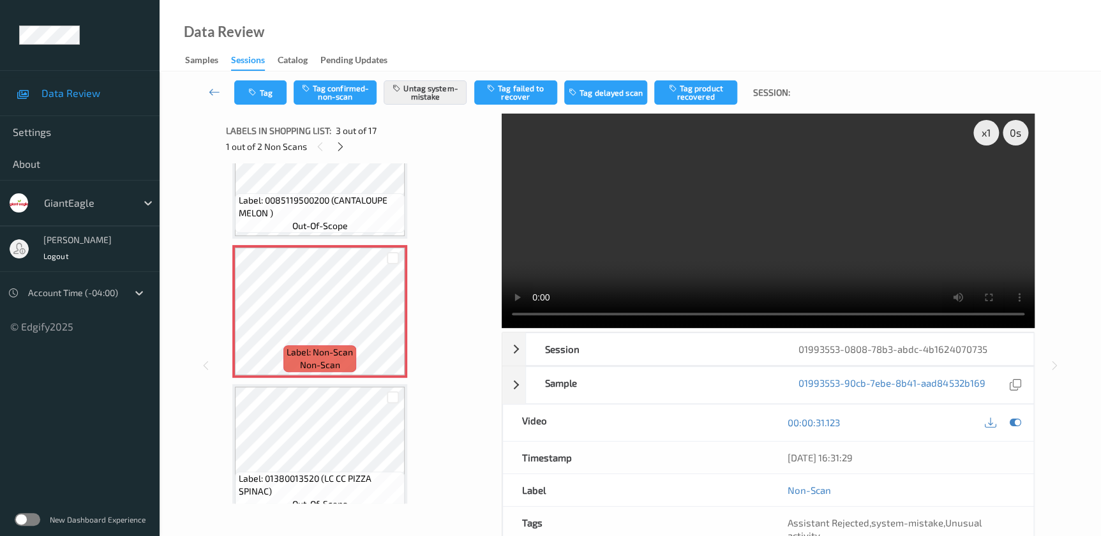
click at [739, 253] on video at bounding box center [768, 221] width 533 height 214
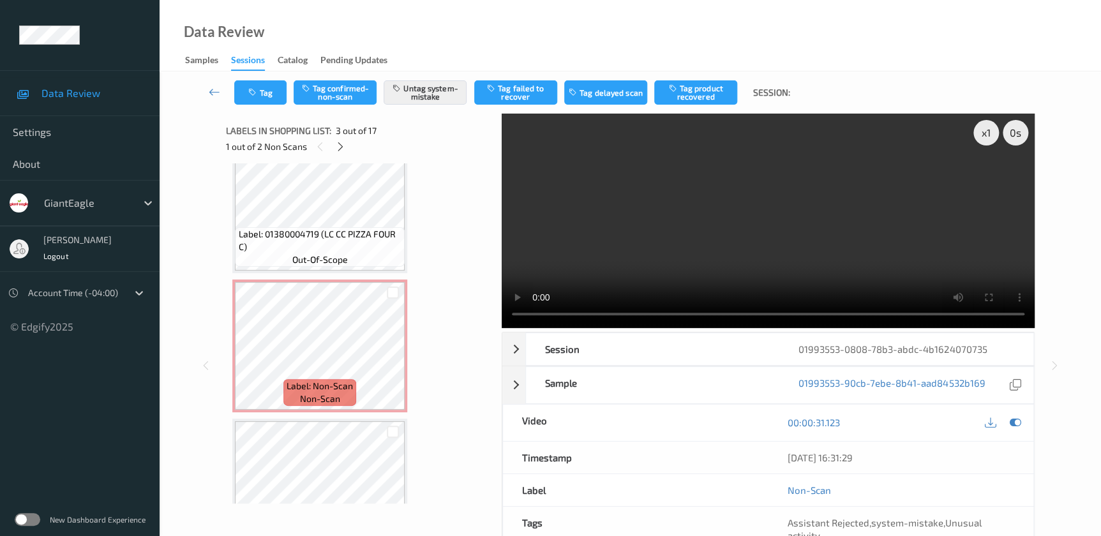
scroll to position [783, 0]
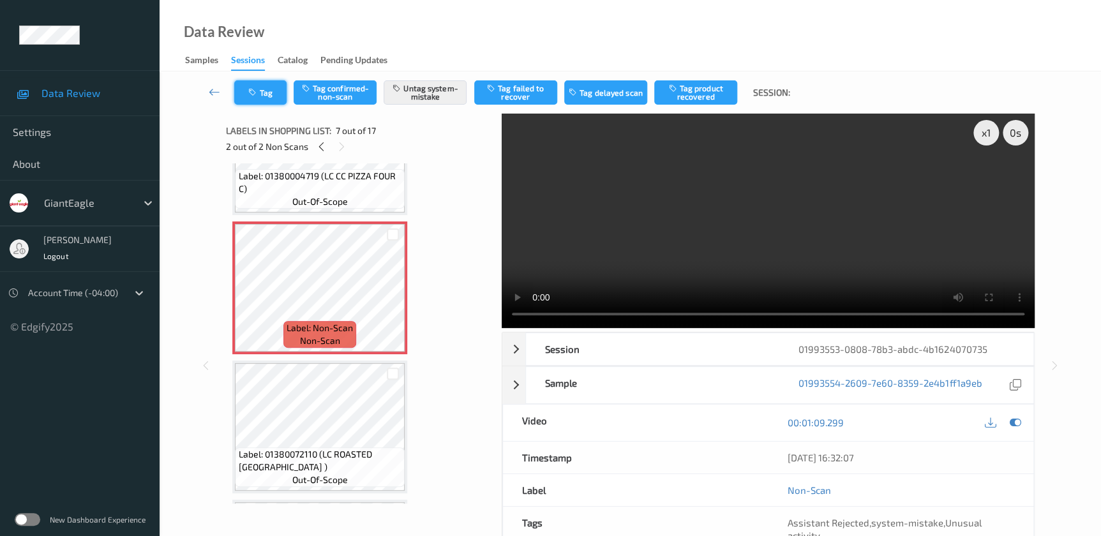
click at [249, 95] on icon "button" at bounding box center [253, 92] width 11 height 9
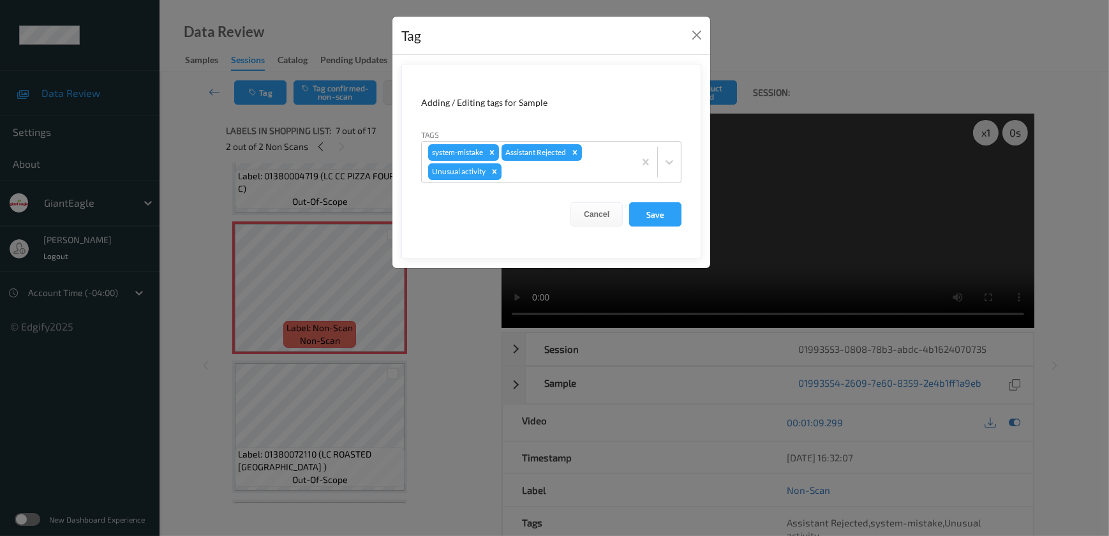
click at [451, 325] on div "Tag Adding / Editing tags for Sample Tags system-mistake Assistant Rejected Unu…" at bounding box center [554, 268] width 1109 height 536
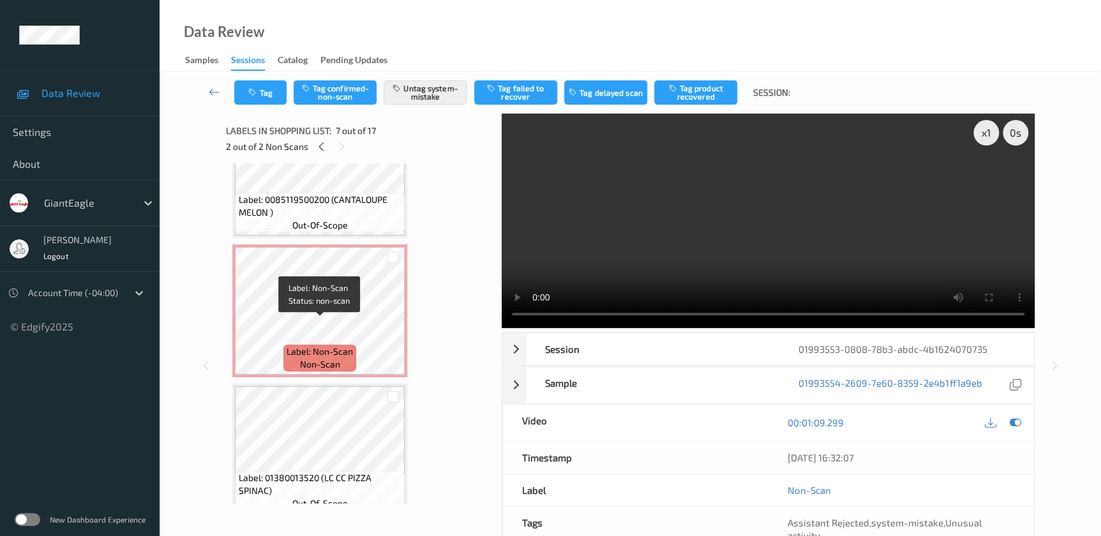
scroll to position [203, 0]
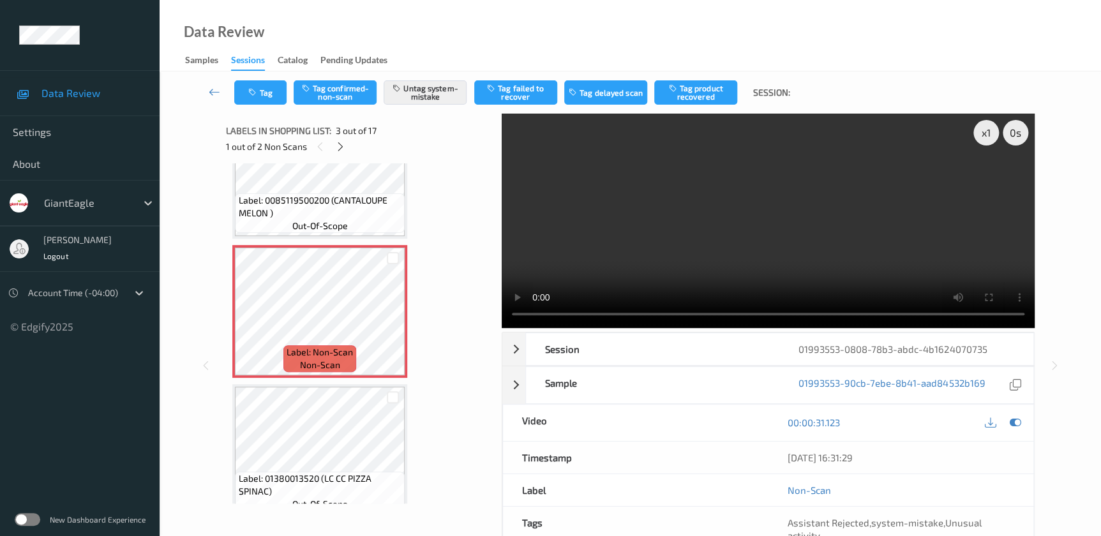
click at [775, 255] on video at bounding box center [768, 221] width 533 height 214
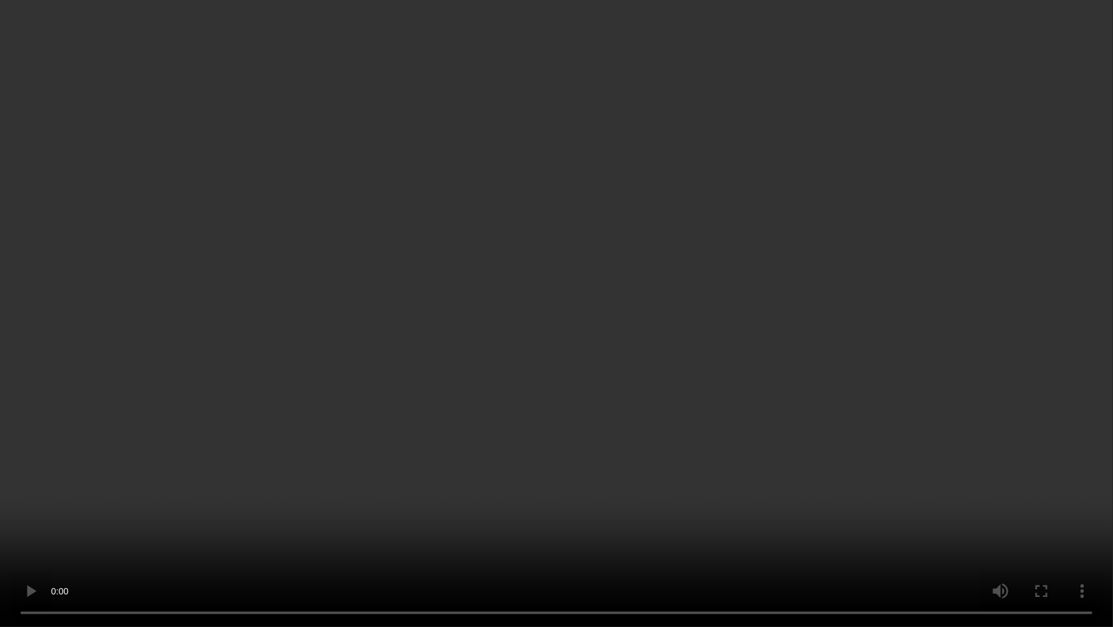
click at [979, 294] on video at bounding box center [556, 313] width 1113 height 627
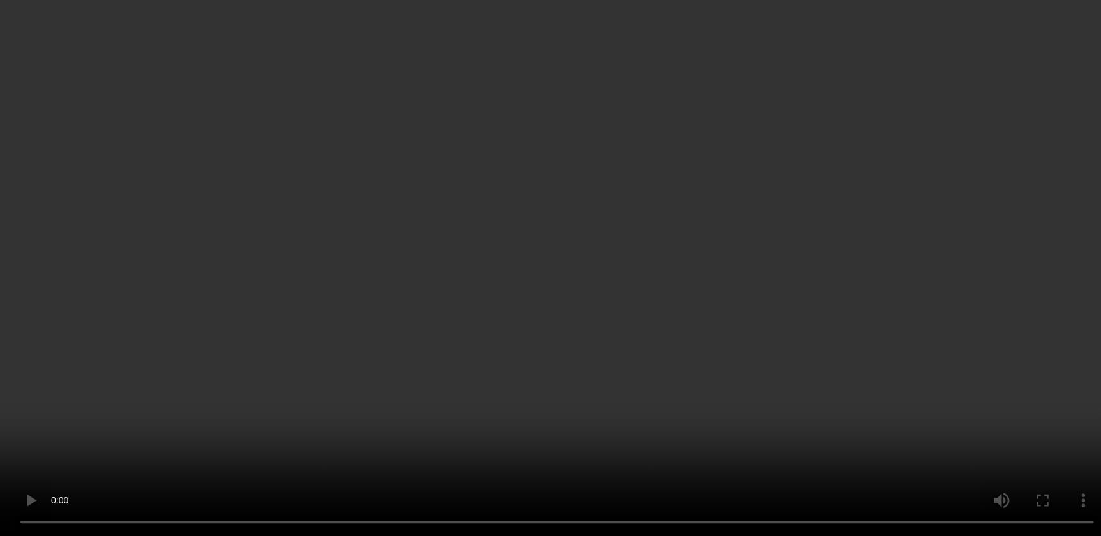
scroll to position [145, 0]
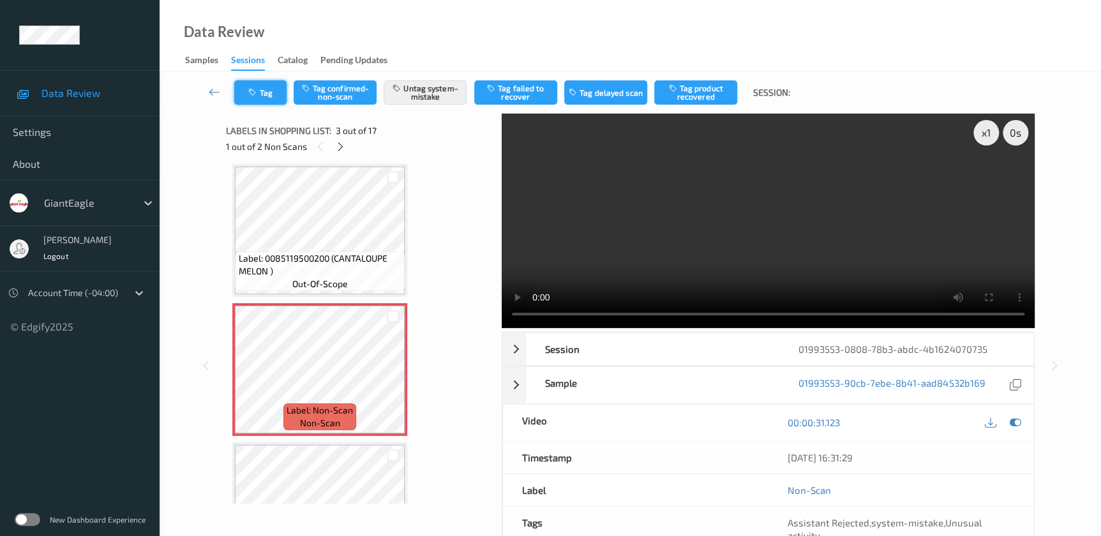
click at [253, 90] on icon "button" at bounding box center [253, 92] width 11 height 9
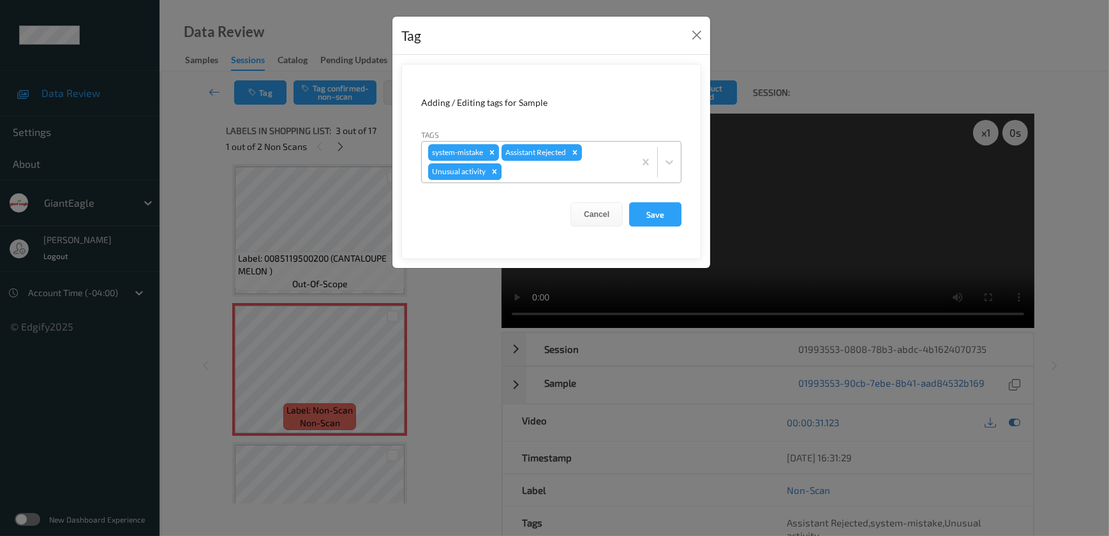
click at [492, 171] on icon "Remove Unusual activity" at bounding box center [494, 171] width 9 height 9
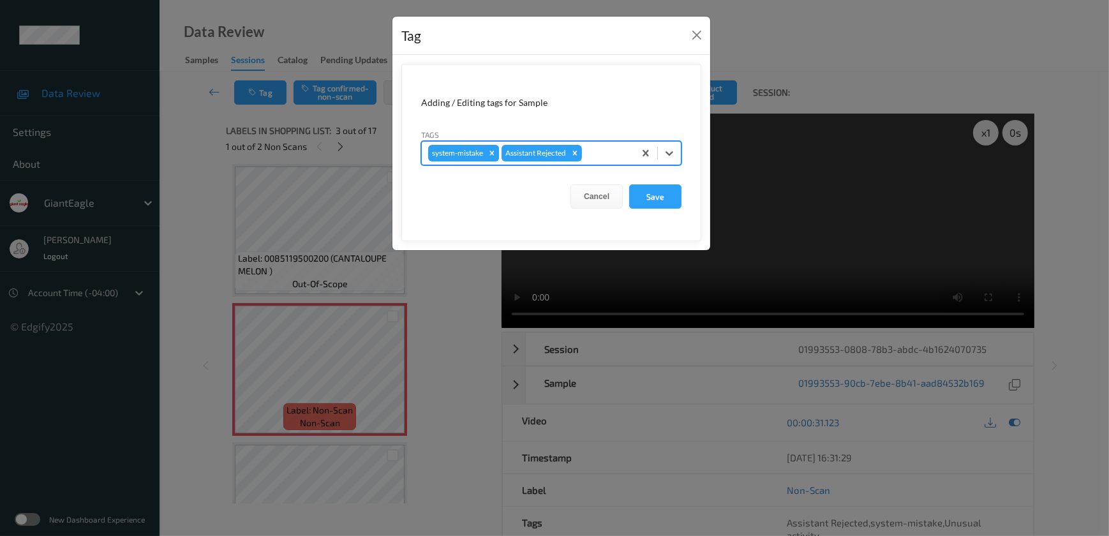
click at [492, 156] on icon "Remove system-mistake" at bounding box center [491, 153] width 9 height 9
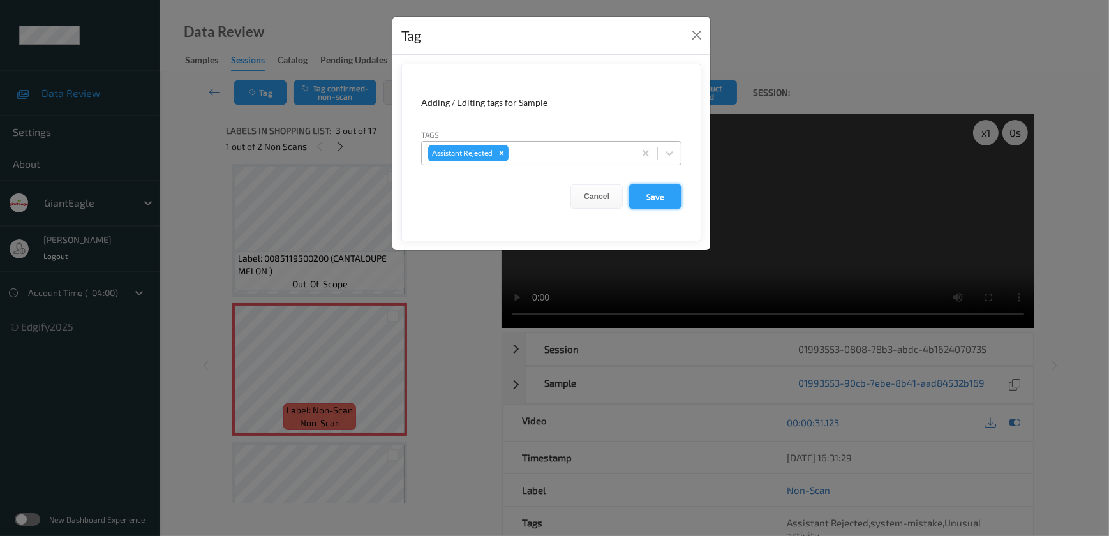
click at [639, 194] on button "Save" at bounding box center [655, 196] width 52 height 24
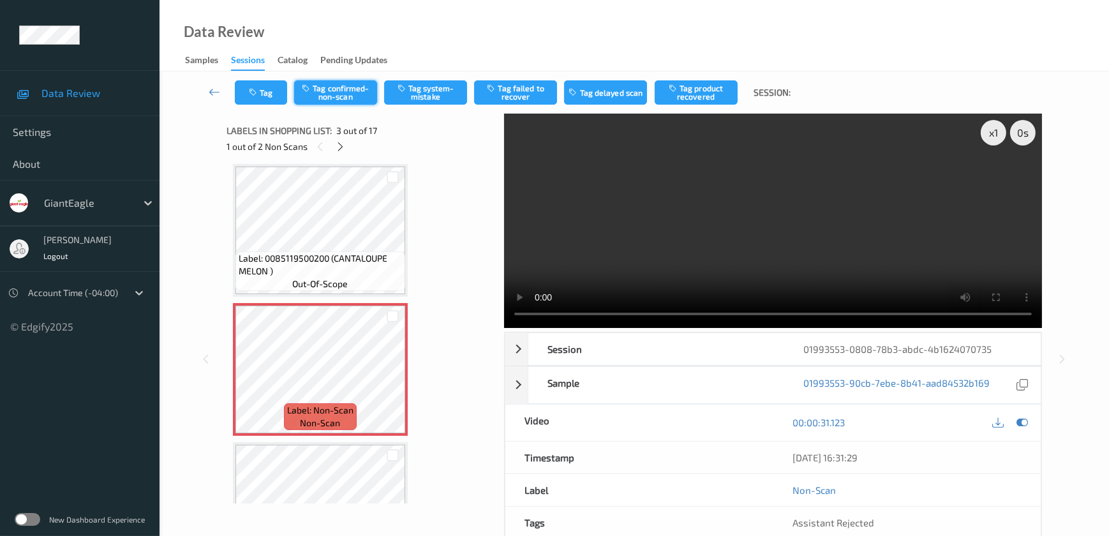
click at [338, 94] on button "Tag confirmed-non-scan" at bounding box center [335, 92] width 83 height 24
click at [709, 82] on button "Tag product recovered" at bounding box center [696, 92] width 83 height 24
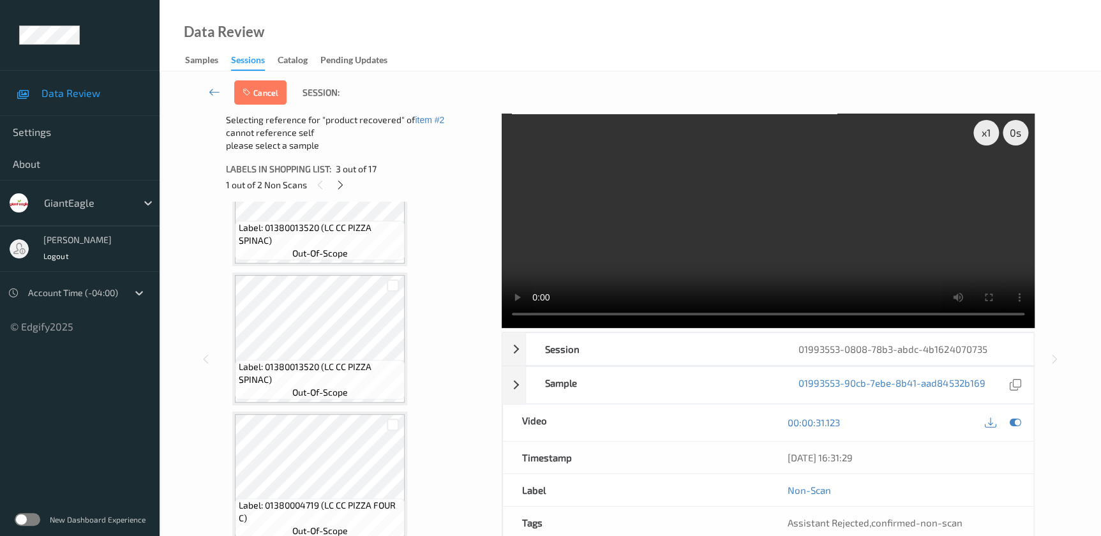
scroll to position [493, 0]
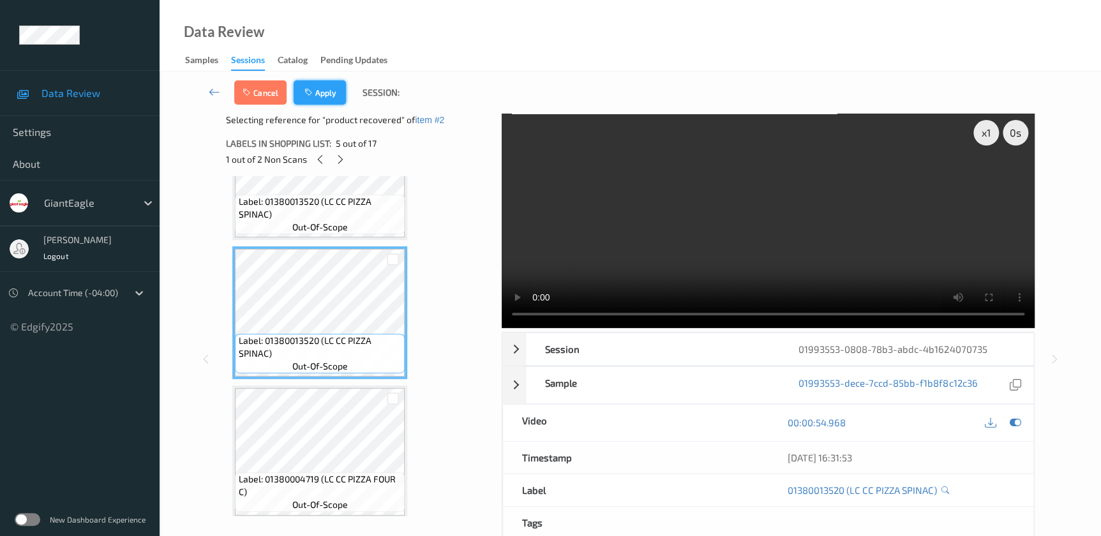
click at [326, 94] on button "Apply" at bounding box center [320, 92] width 52 height 24
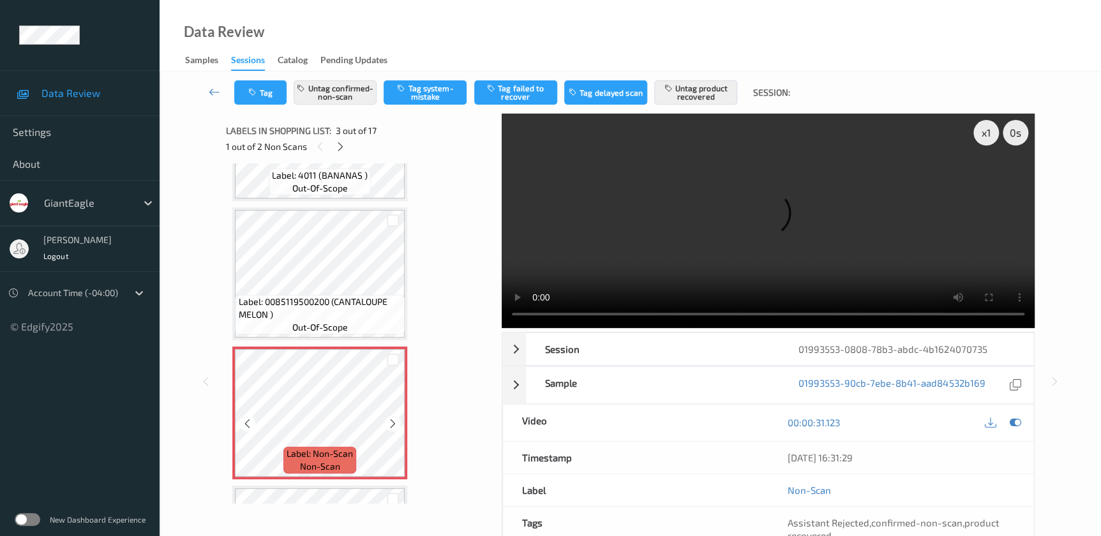
scroll to position [232, 0]
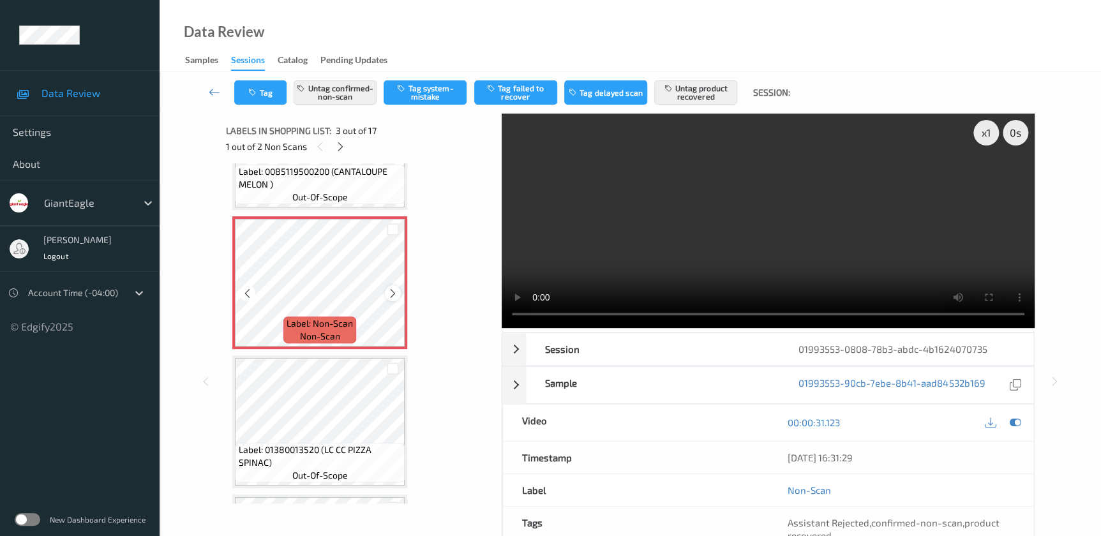
click at [392, 292] on icon at bounding box center [392, 293] width 11 height 11
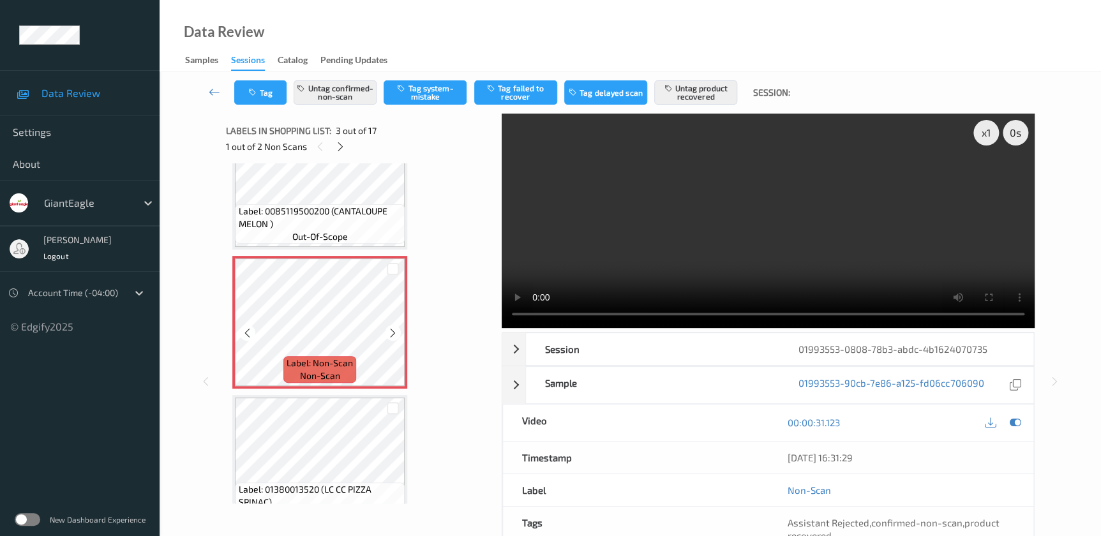
scroll to position [174, 0]
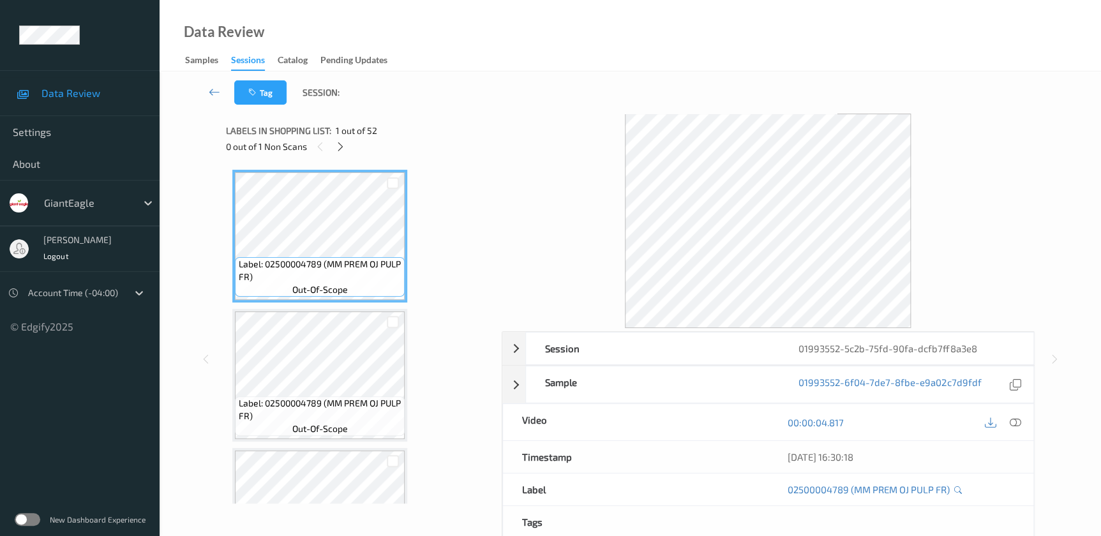
drag, startPoint x: 1016, startPoint y: 422, endPoint x: 875, endPoint y: 285, distance: 196.3
click at [1016, 419] on icon at bounding box center [1014, 422] width 11 height 11
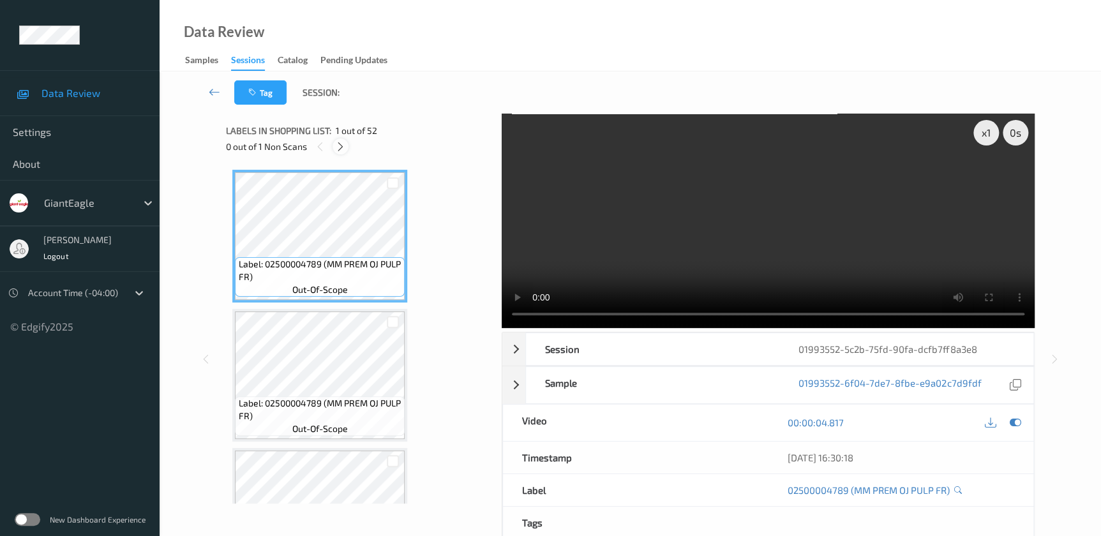
click at [336, 147] on icon at bounding box center [340, 146] width 11 height 11
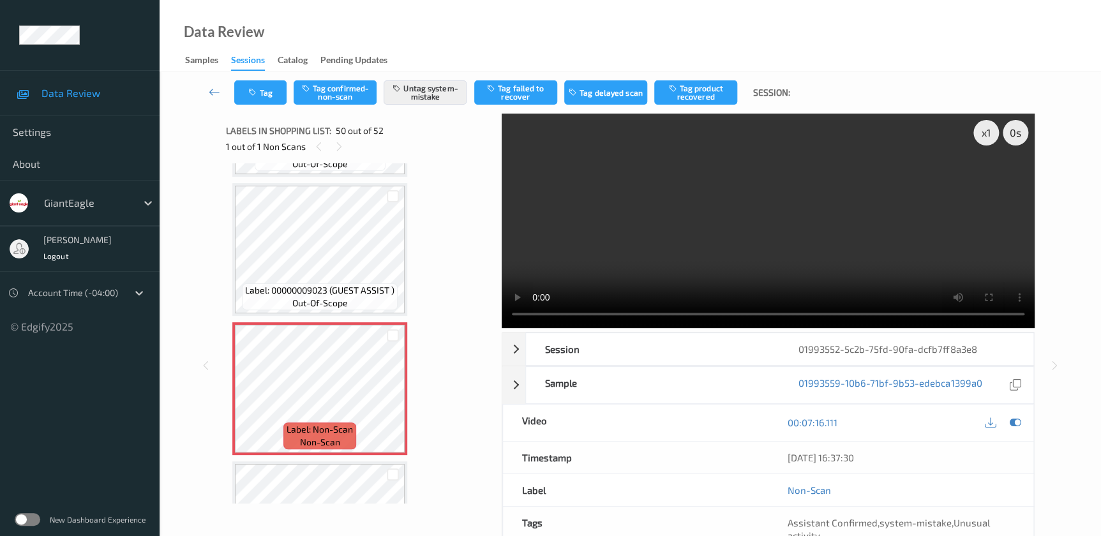
click at [810, 268] on video at bounding box center [768, 221] width 533 height 214
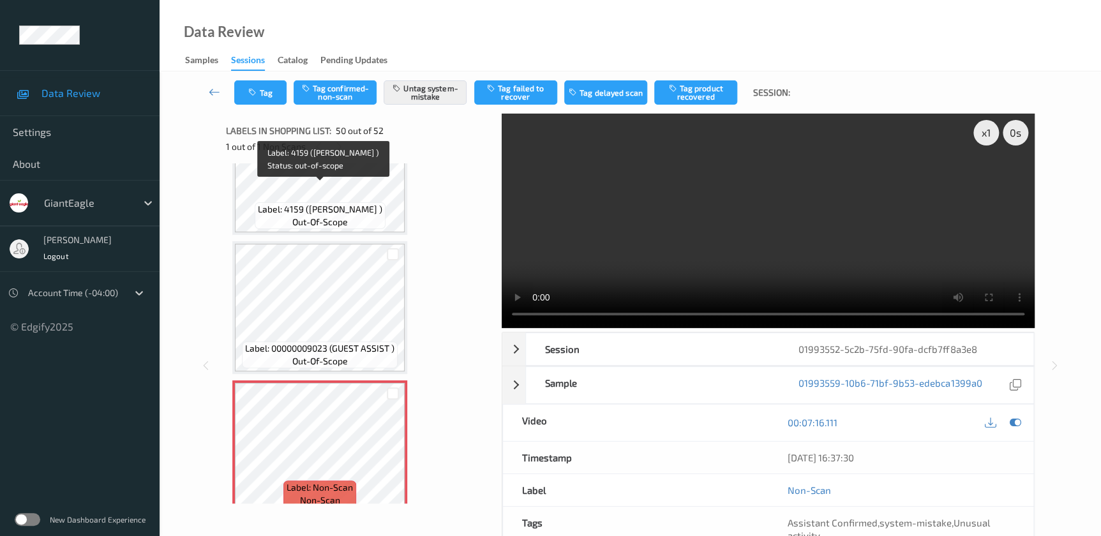
click at [339, 216] on span "out-of-scope" at bounding box center [320, 222] width 56 height 13
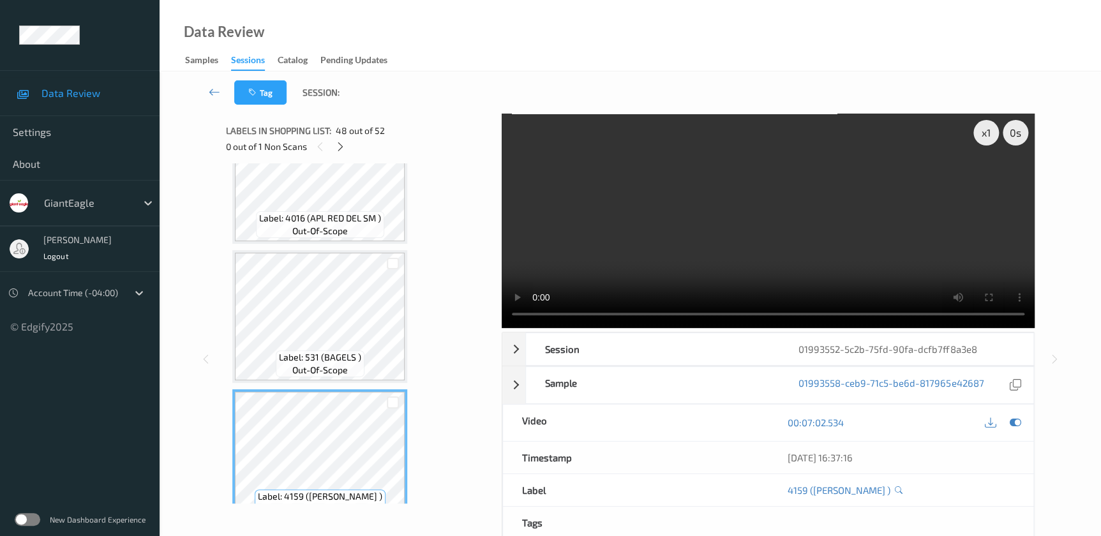
scroll to position [6312, 0]
click at [989, 133] on div "x 1" at bounding box center [986, 133] width 26 height 26
click at [989, 133] on div "x 2" at bounding box center [986, 133] width 26 height 26
click at [989, 133] on div "x 4" at bounding box center [986, 133] width 26 height 26
click at [823, 249] on video at bounding box center [768, 221] width 533 height 214
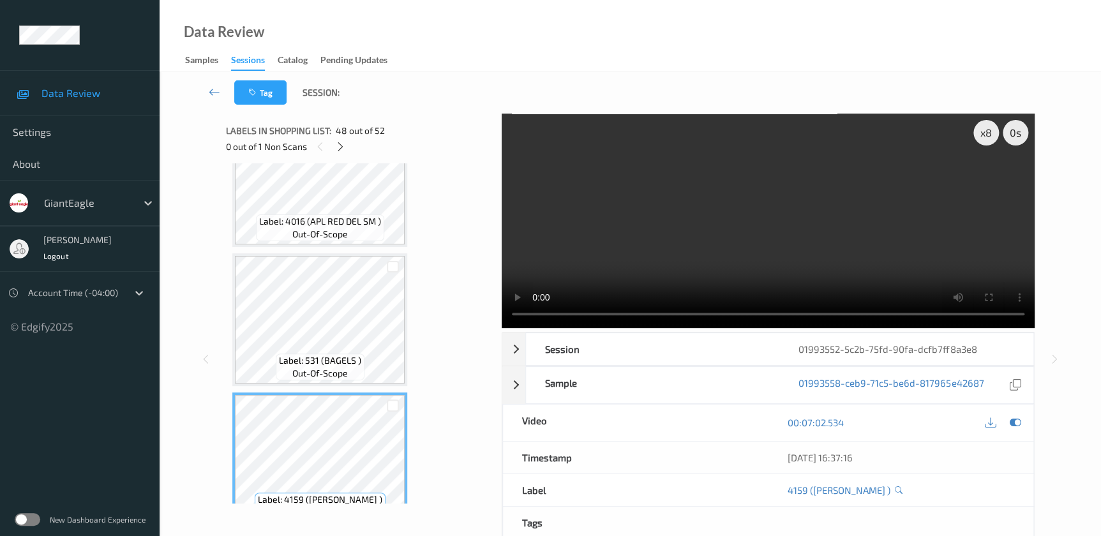
click at [722, 253] on video at bounding box center [768, 221] width 533 height 214
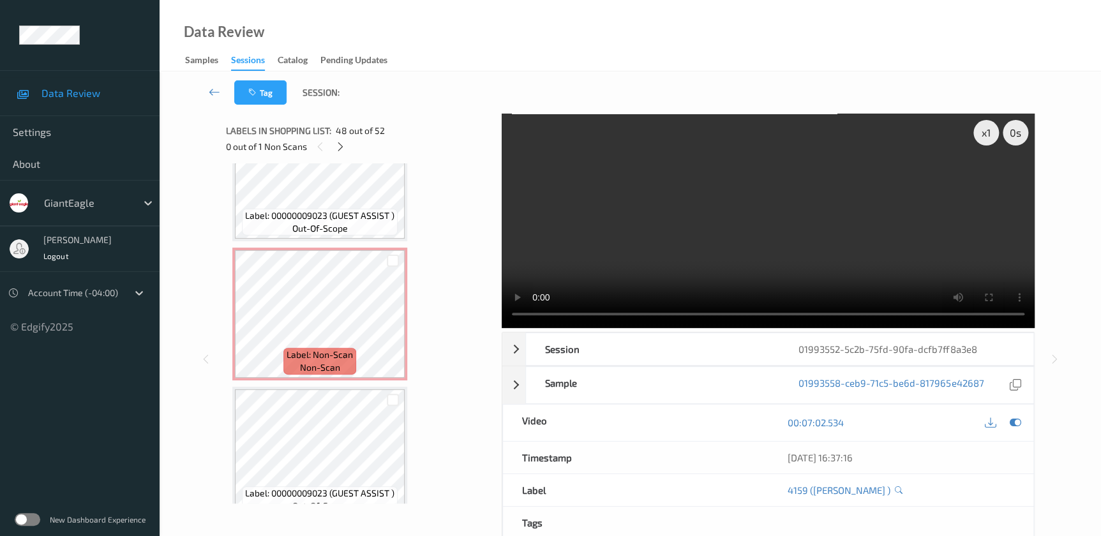
scroll to position [6700, 0]
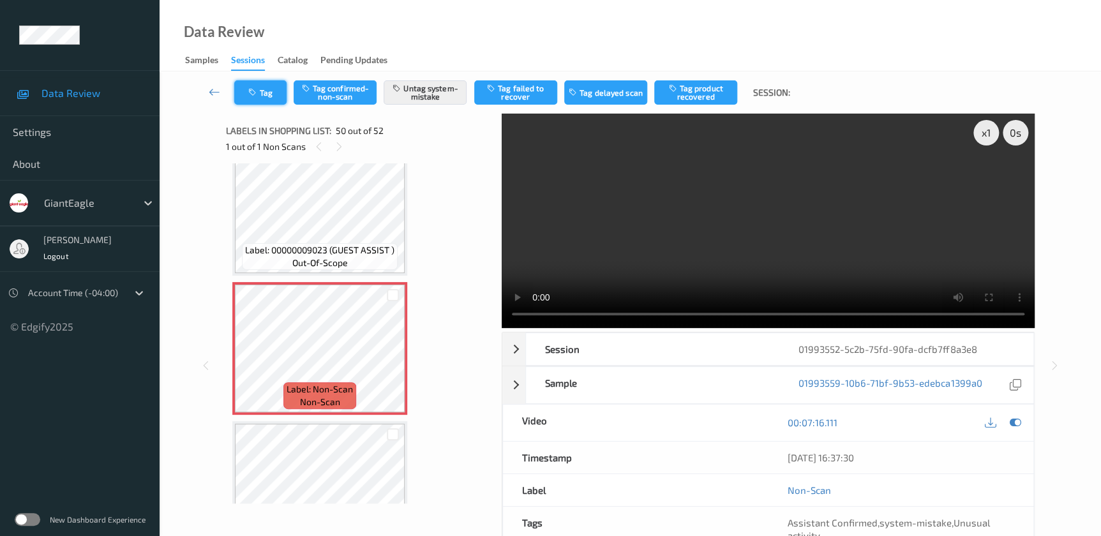
click at [264, 94] on button "Tag" at bounding box center [260, 92] width 52 height 24
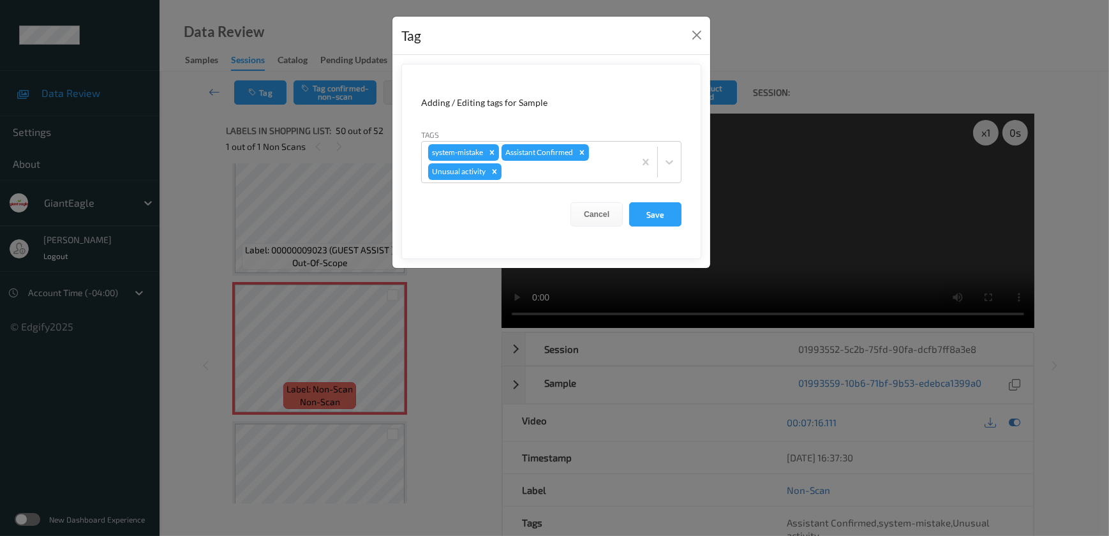
click at [452, 327] on div "Tag Adding / Editing tags for Sample Tags system-mistake Assistant Confirmed Un…" at bounding box center [554, 268] width 1109 height 536
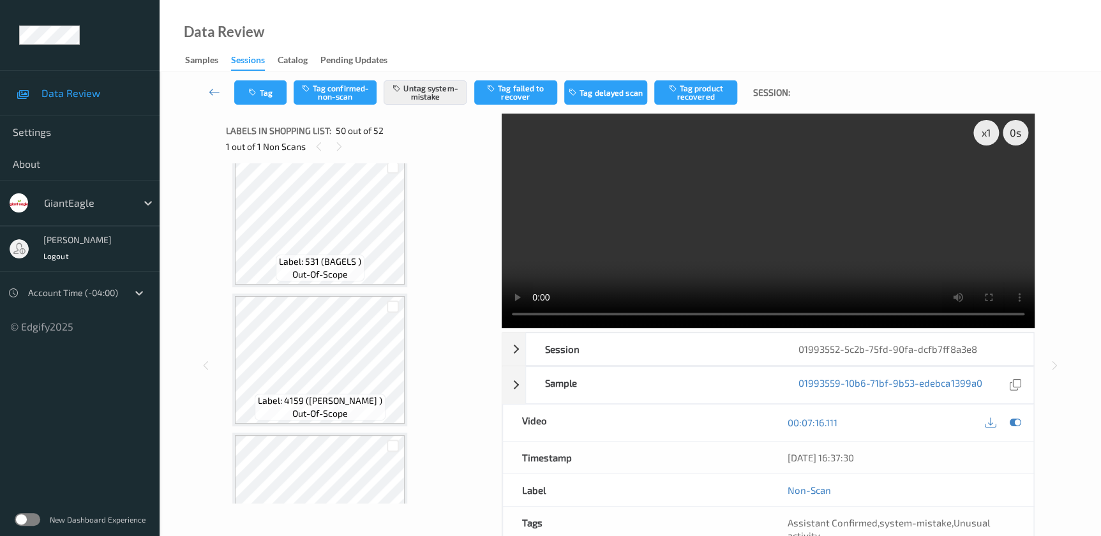
scroll to position [6353, 0]
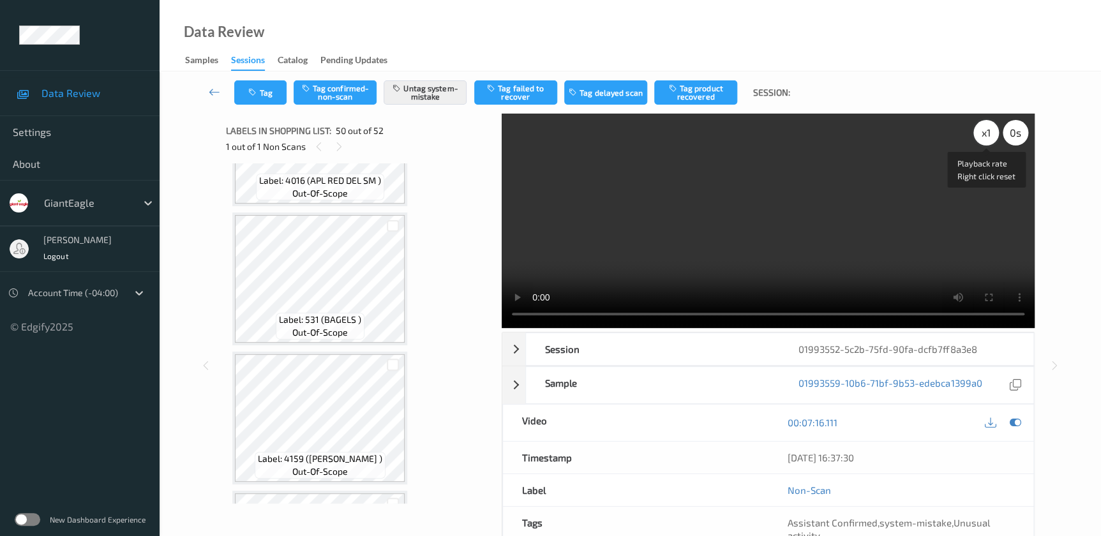
click at [991, 135] on div "x 1" at bounding box center [986, 133] width 26 height 26
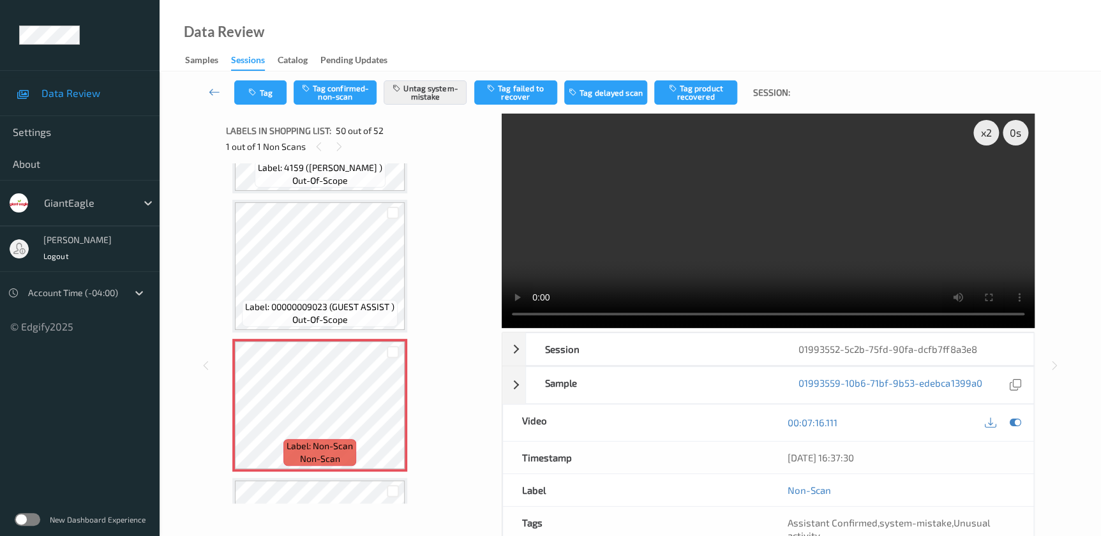
scroll to position [6642, 0]
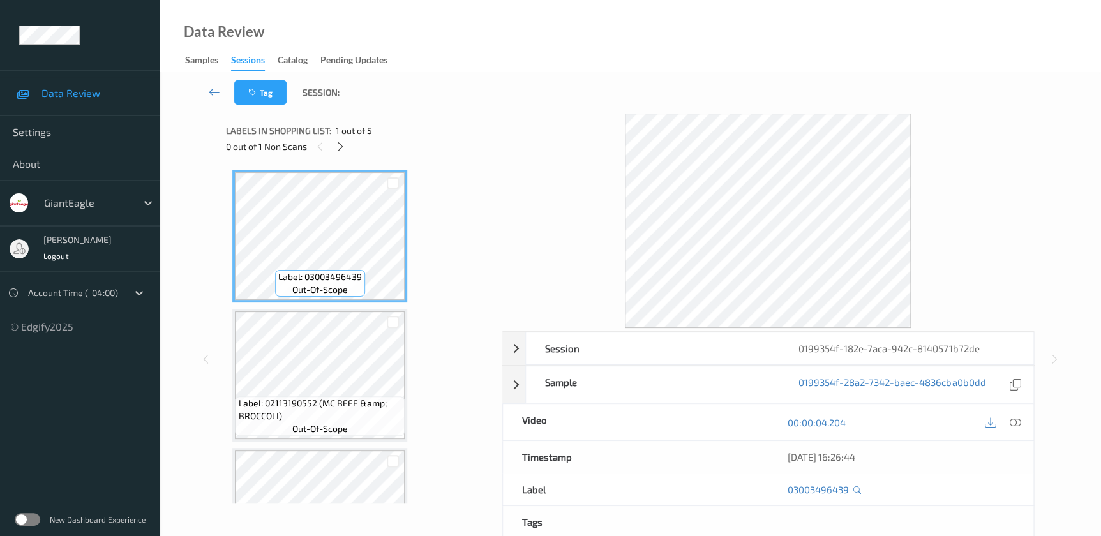
drag, startPoint x: 1011, startPoint y: 421, endPoint x: 588, endPoint y: 29, distance: 576.6
click at [1011, 421] on icon at bounding box center [1014, 422] width 11 height 11
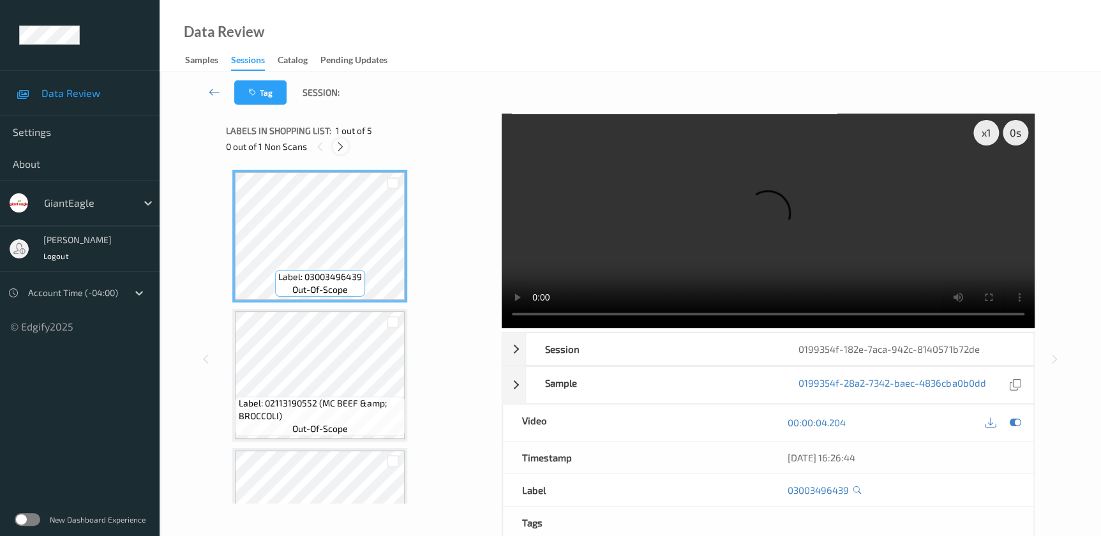
click at [342, 149] on icon at bounding box center [340, 146] width 11 height 11
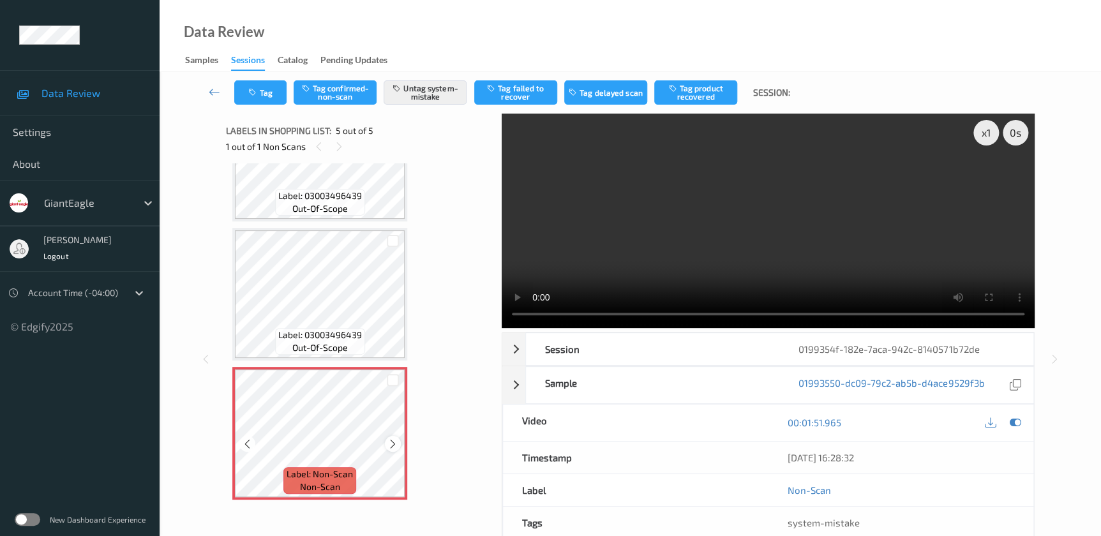
click at [386, 443] on div at bounding box center [393, 444] width 16 height 16
click at [389, 443] on icon at bounding box center [392, 443] width 11 height 11
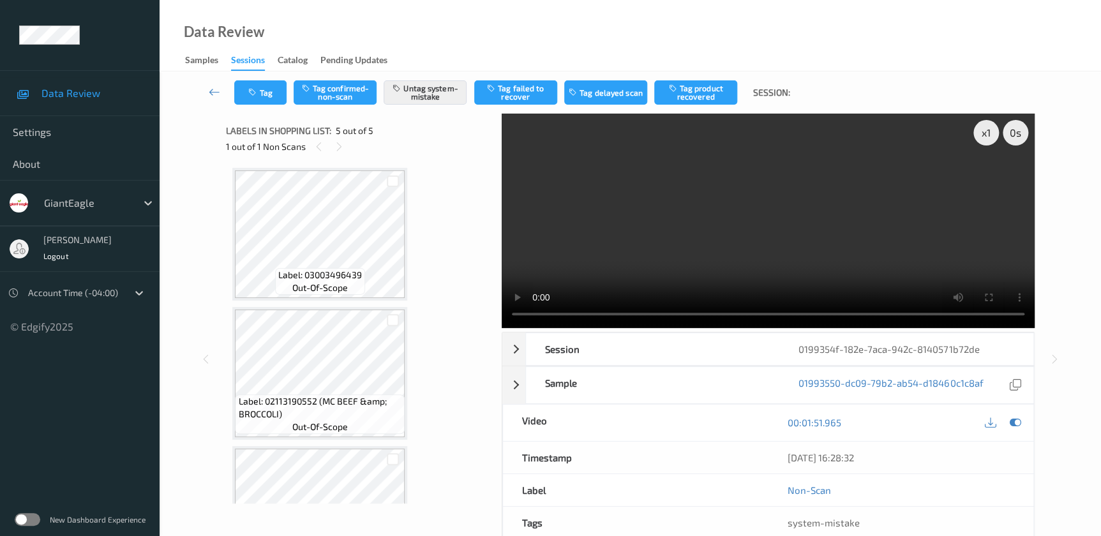
scroll to position [0, 0]
click at [872, 248] on video at bounding box center [768, 221] width 533 height 214
click at [983, 130] on div "x 1" at bounding box center [986, 133] width 26 height 26
click at [981, 129] on div "x 2" at bounding box center [986, 133] width 26 height 26
click at [981, 129] on div "x 4" at bounding box center [986, 133] width 26 height 26
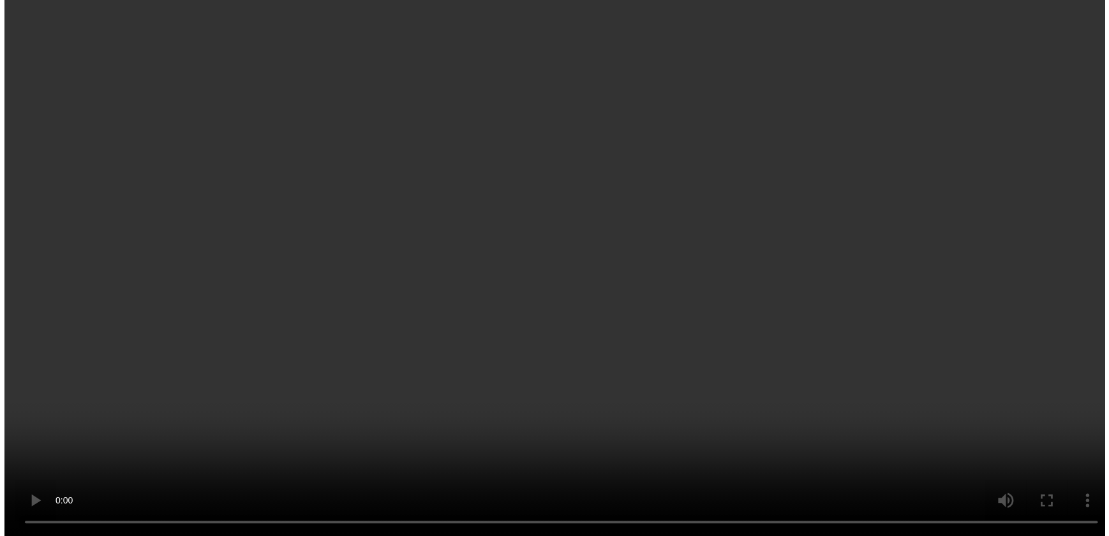
scroll to position [359, 0]
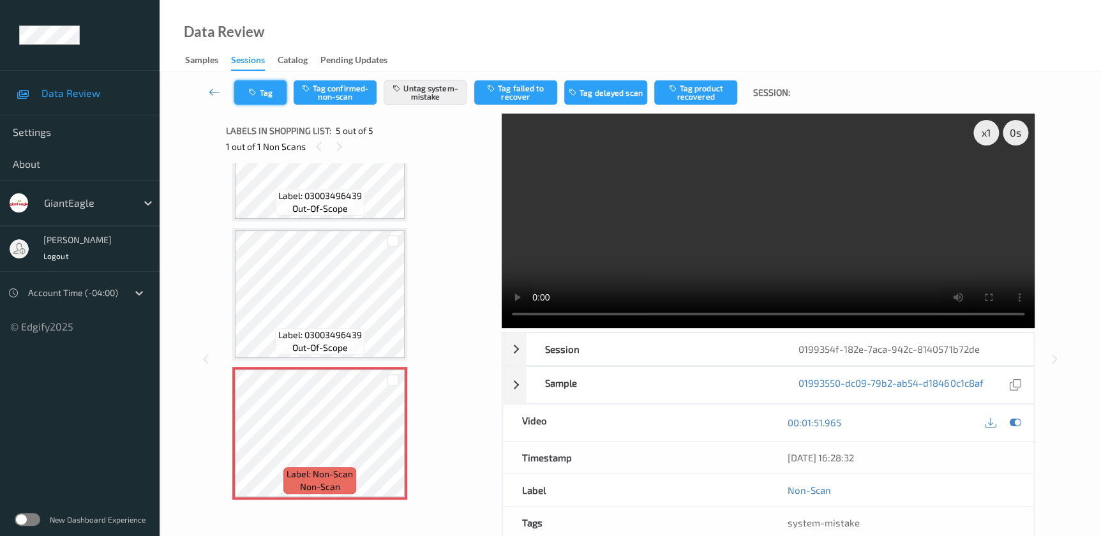
click at [262, 90] on button "Tag" at bounding box center [260, 92] width 52 height 24
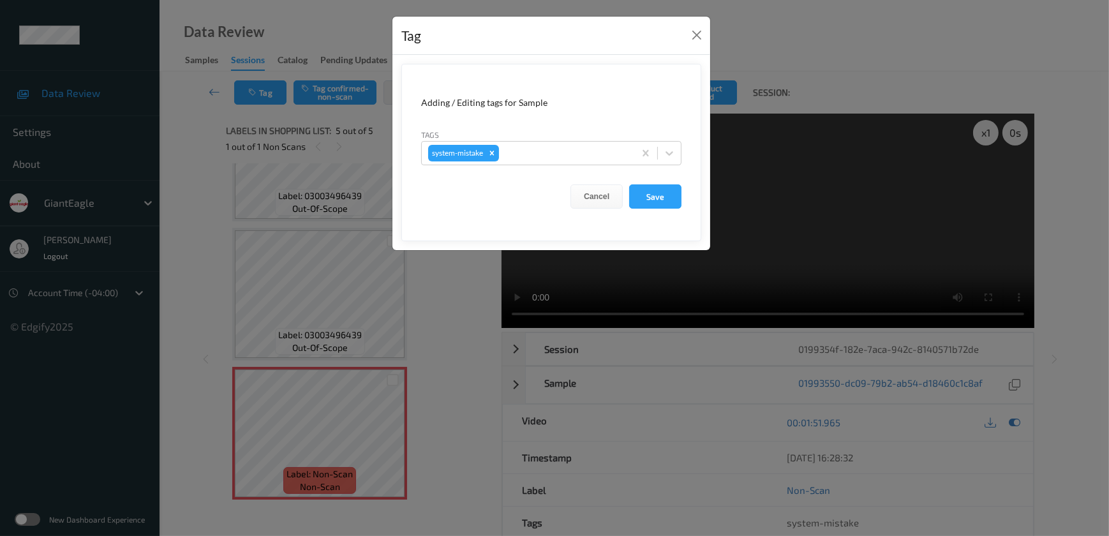
click at [435, 352] on div "Tag Adding / Editing tags for Sample Tags system-mistake Cancel Save" at bounding box center [554, 268] width 1109 height 536
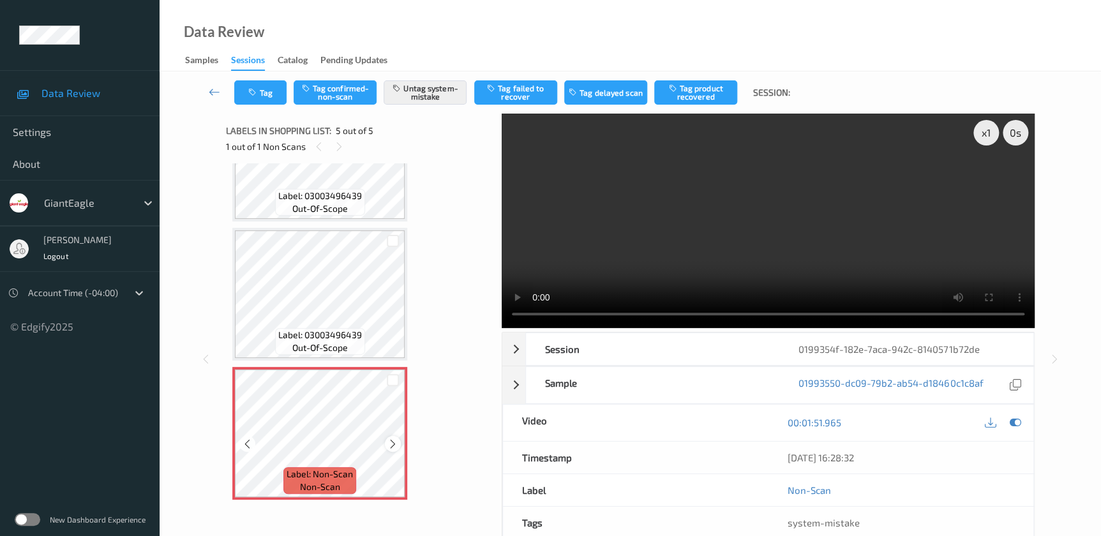
click at [394, 439] on icon at bounding box center [392, 443] width 11 height 11
click at [267, 91] on button "Tag" at bounding box center [260, 92] width 52 height 24
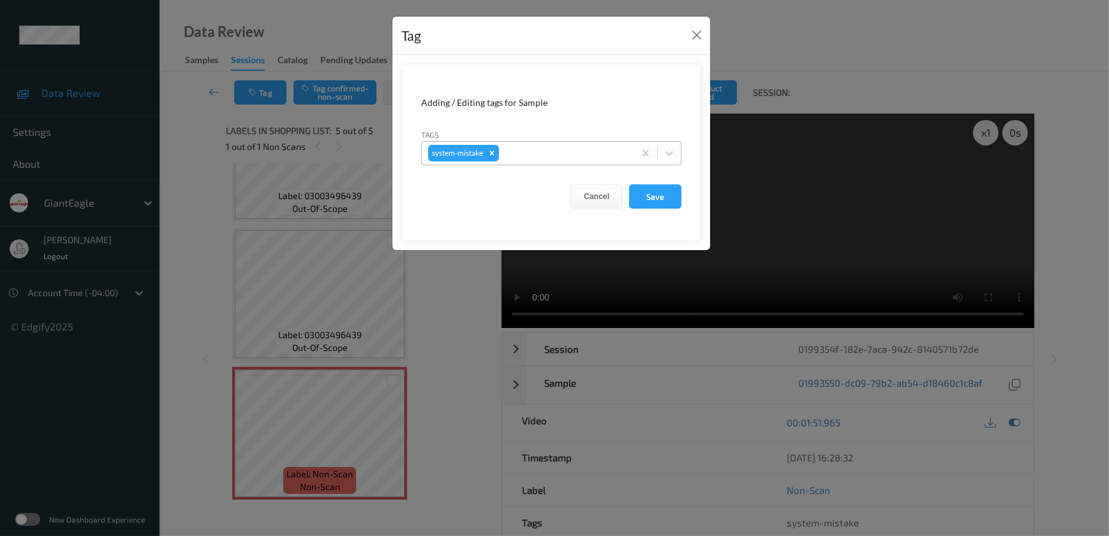
click at [531, 146] on div at bounding box center [565, 152] width 126 height 15
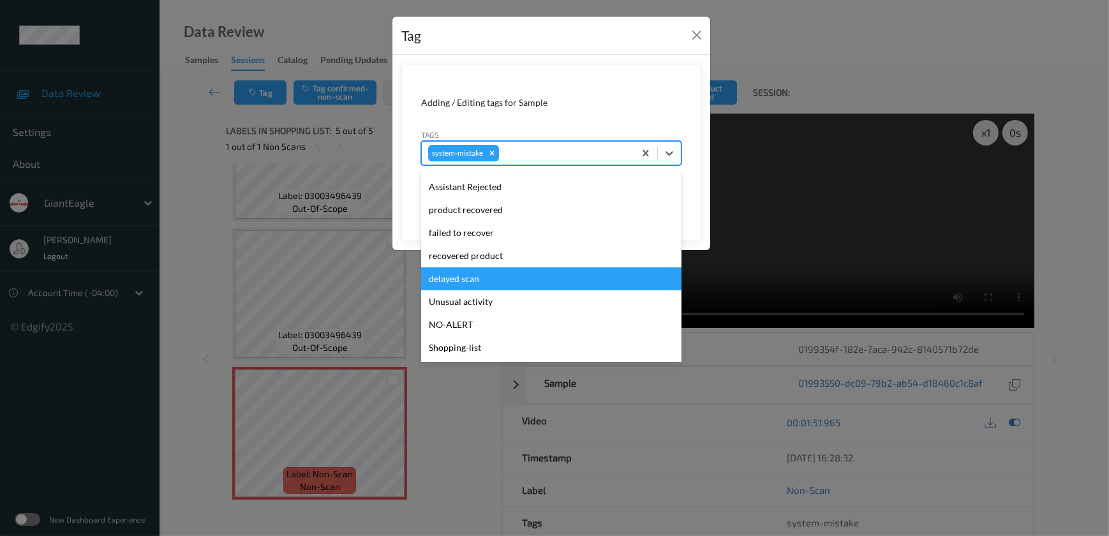
scroll to position [158, 0]
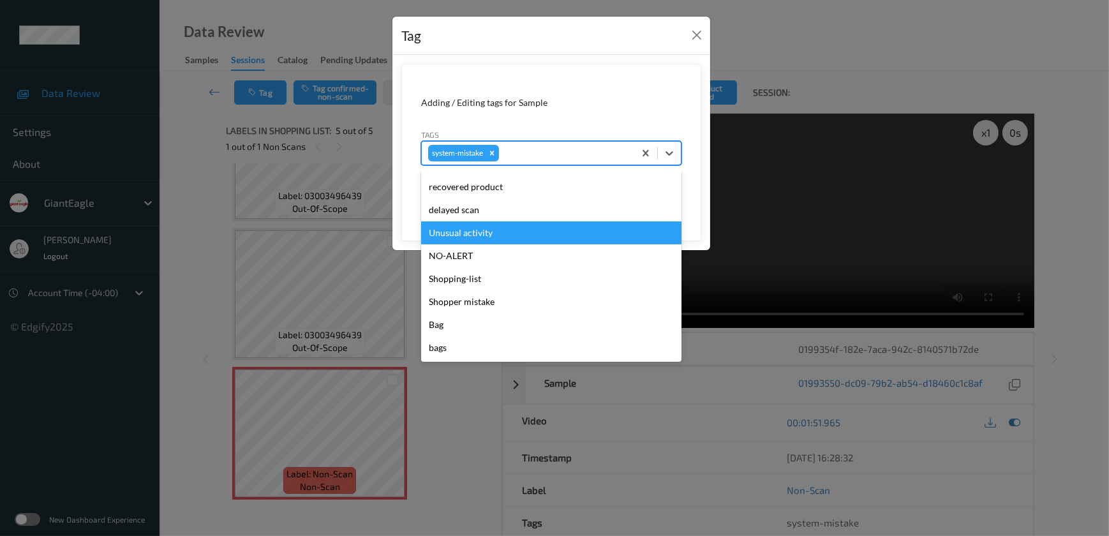
click at [472, 238] on div "Unusual activity" at bounding box center [551, 232] width 260 height 23
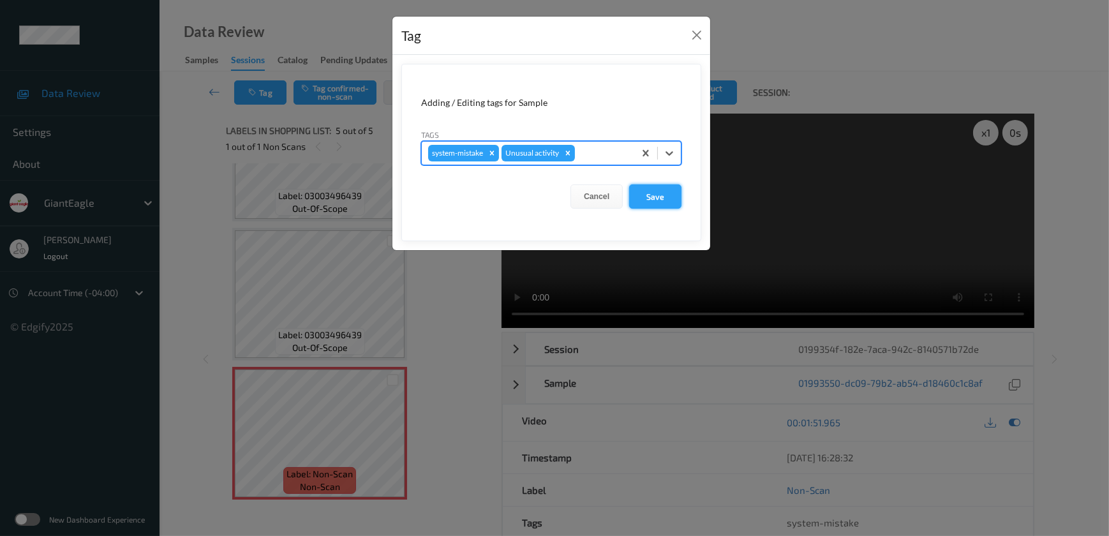
click at [642, 207] on button "Save" at bounding box center [655, 196] width 52 height 24
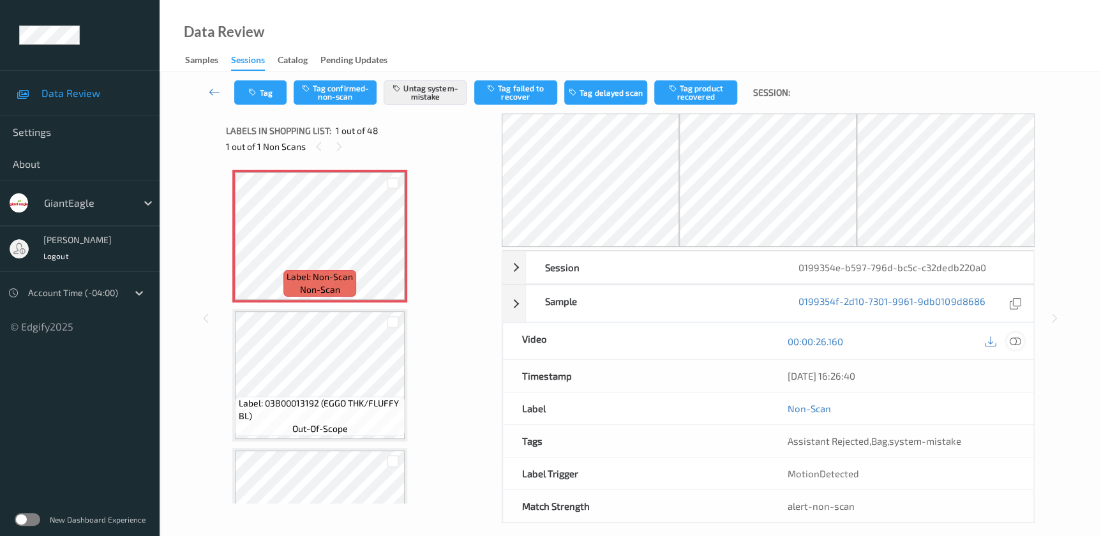
drag, startPoint x: 1013, startPoint y: 340, endPoint x: 844, endPoint y: 40, distance: 344.5
click at [1013, 339] on icon at bounding box center [1014, 341] width 11 height 11
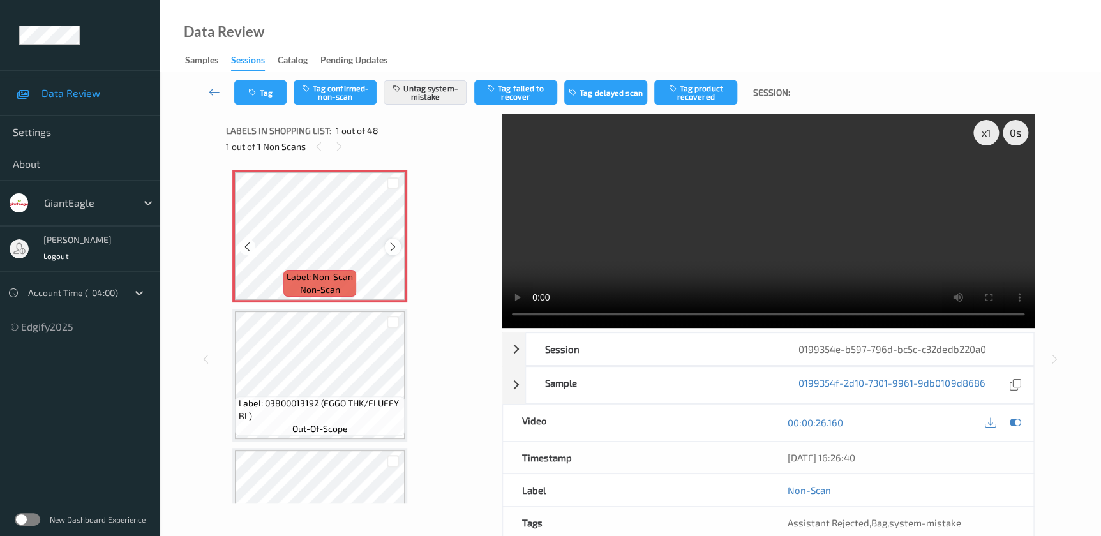
click at [391, 245] on icon at bounding box center [392, 246] width 11 height 11
click at [802, 221] on video at bounding box center [768, 221] width 533 height 214
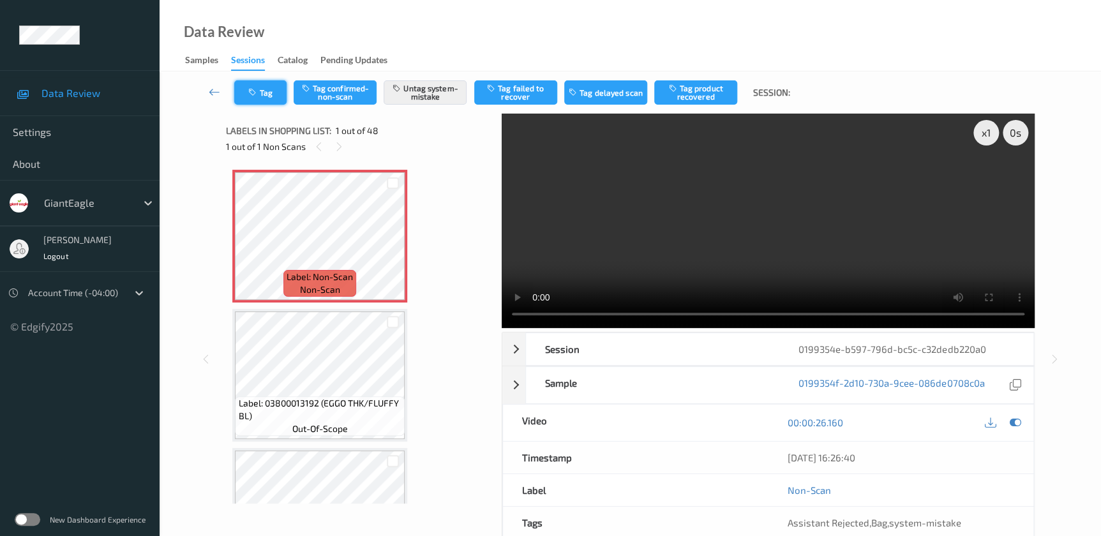
click at [275, 101] on button "Tag" at bounding box center [260, 92] width 52 height 24
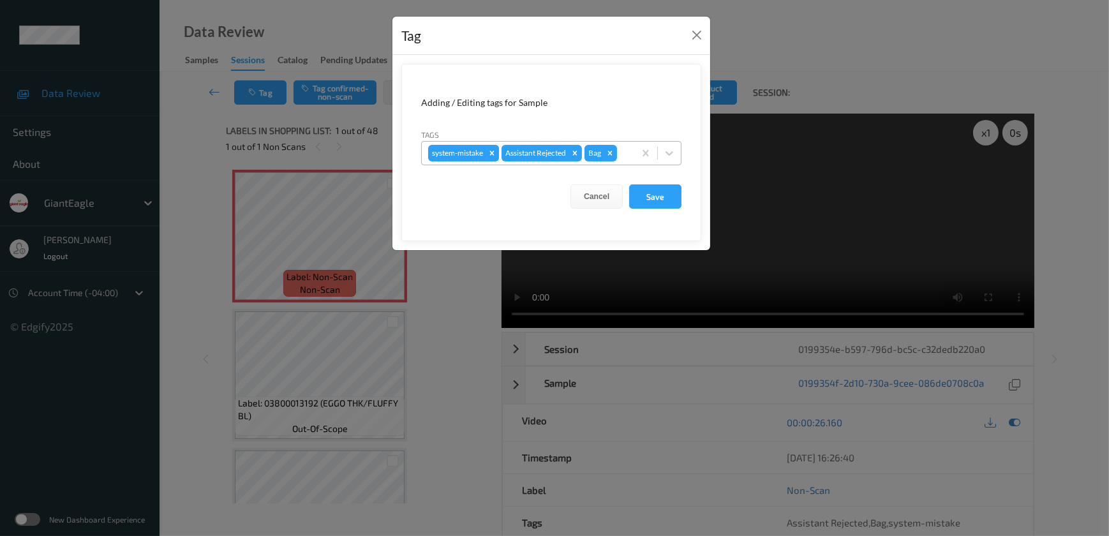
click at [491, 150] on icon "Remove system-mistake" at bounding box center [491, 153] width 9 height 9
click icon "Remove Bag"
drag, startPoint x: 658, startPoint y: 200, endPoint x: 625, endPoint y: 216, distance: 36.5
click button "Save"
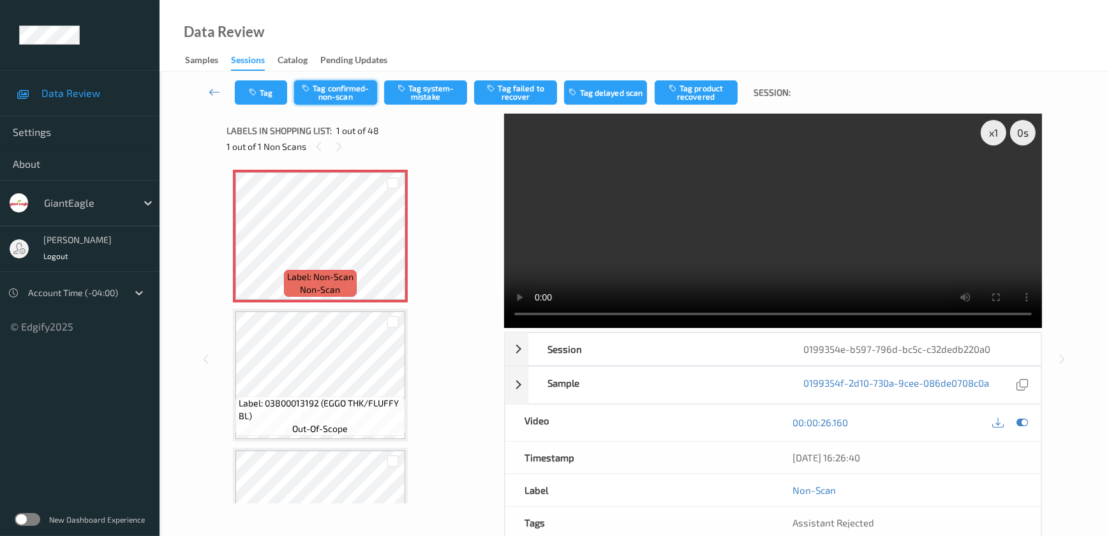
click button "Tag confirmed-non-scan"
click button "Tag product recovered"
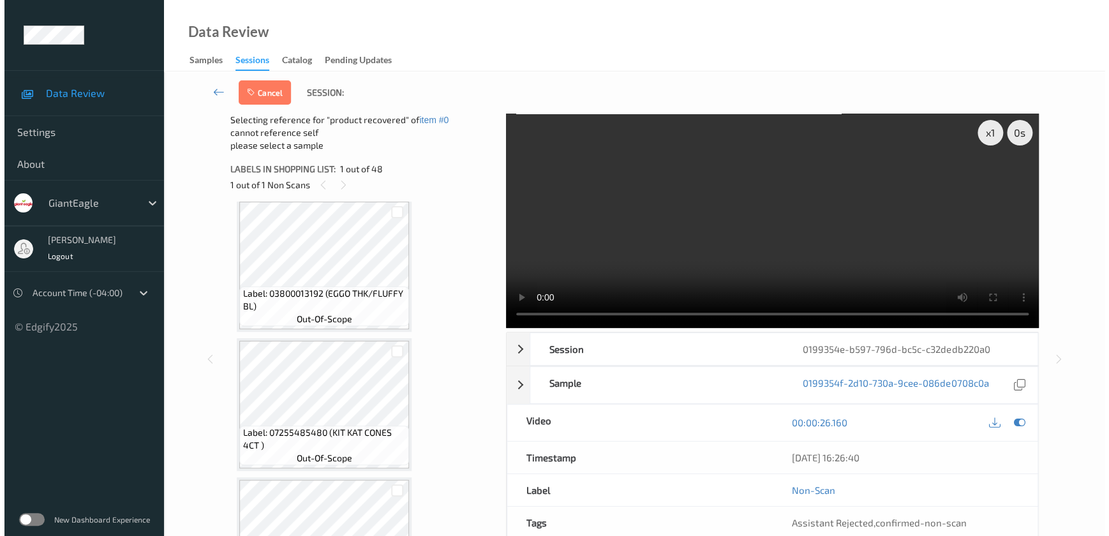
scroll to position [174, 0]
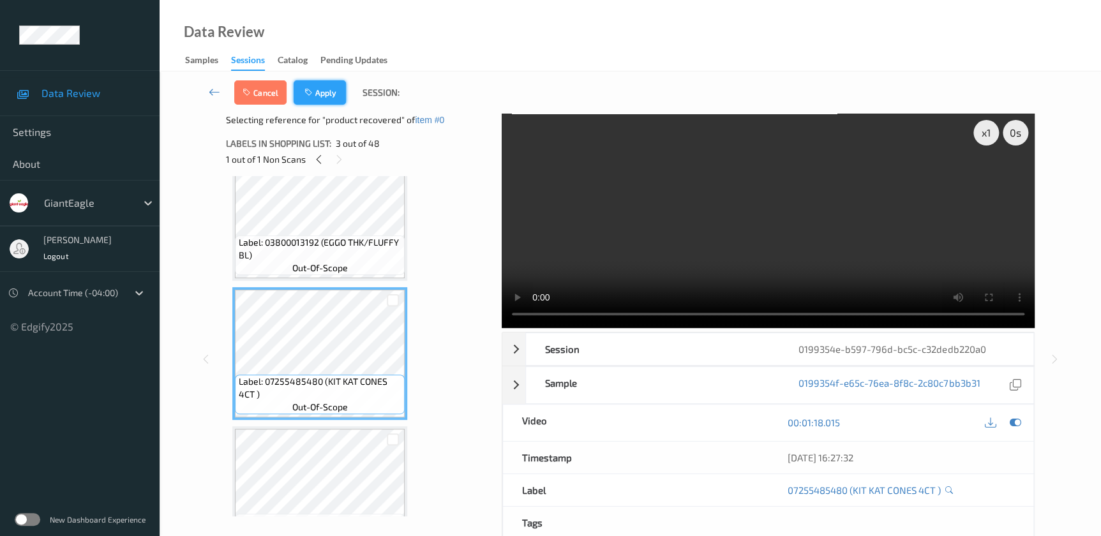
click button "Apply"
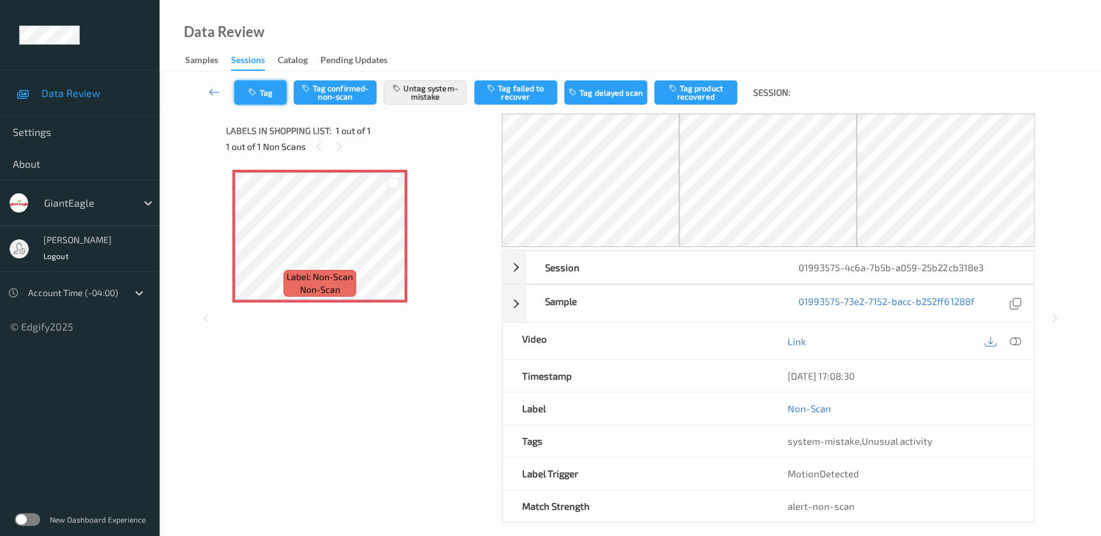
click at [259, 93] on button "Tag" at bounding box center [260, 92] width 52 height 24
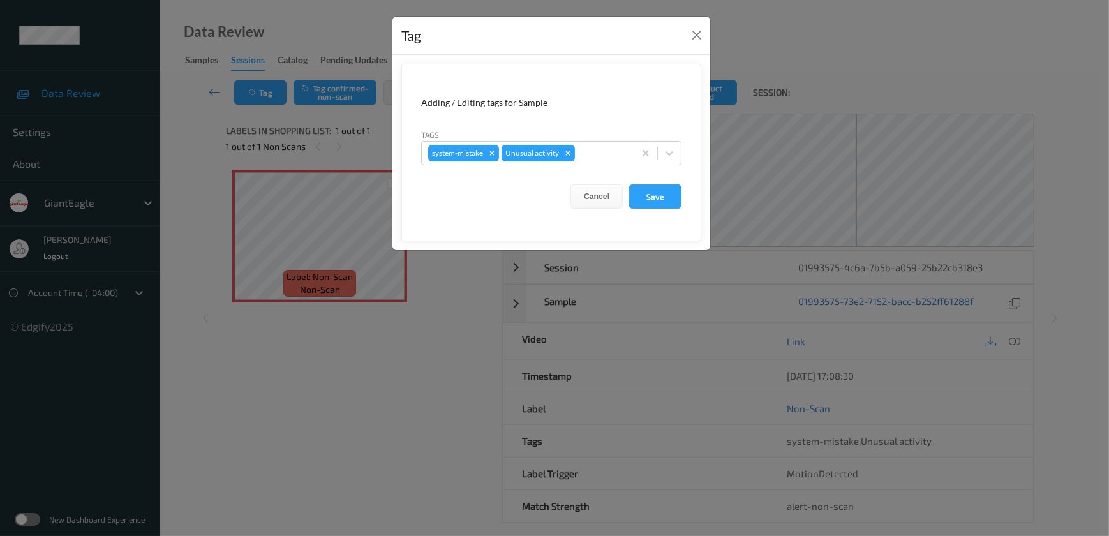
click at [417, 357] on div "Tag Adding / Editing tags for Sample Tags system-mistake Unusual activity Cance…" at bounding box center [554, 268] width 1109 height 536
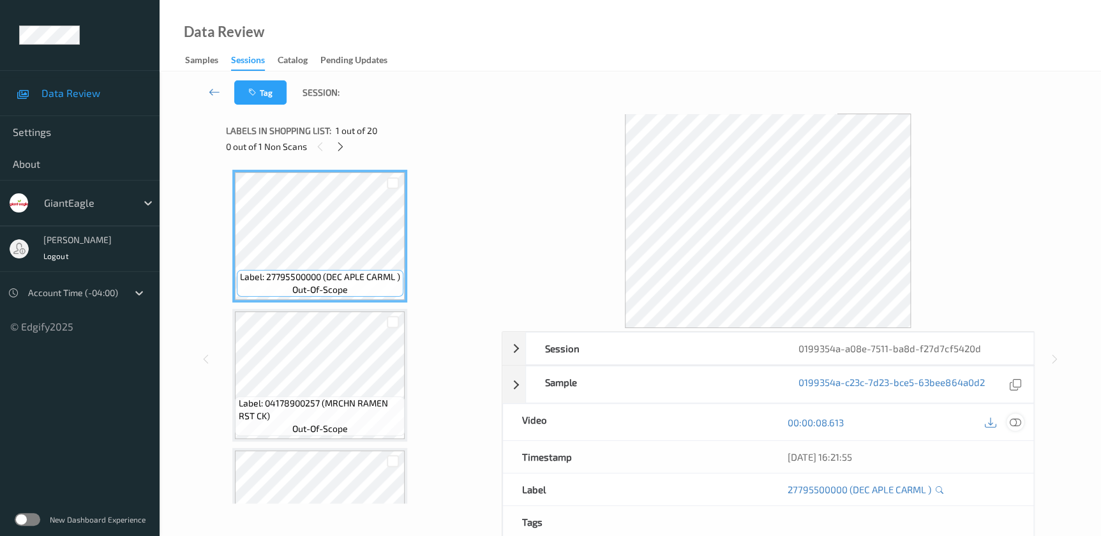
click at [1016, 422] on icon at bounding box center [1014, 422] width 11 height 11
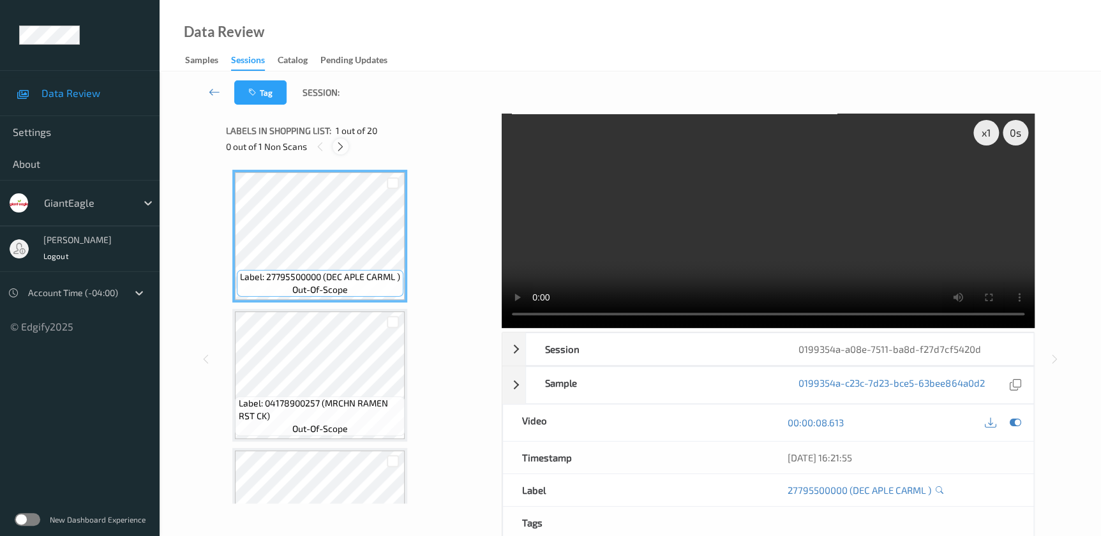
click at [338, 152] on div at bounding box center [340, 146] width 16 height 16
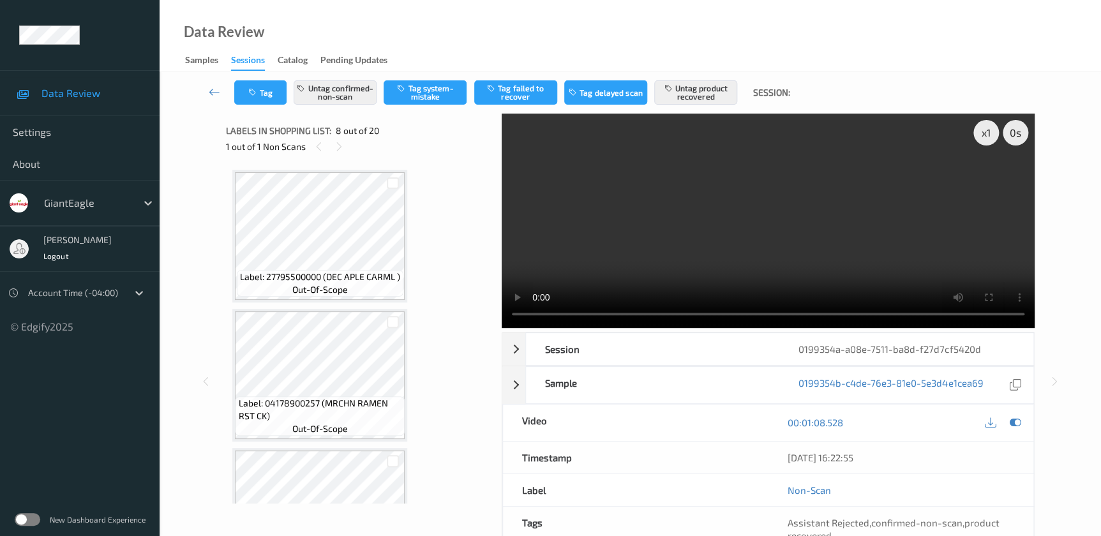
scroll to position [838, 0]
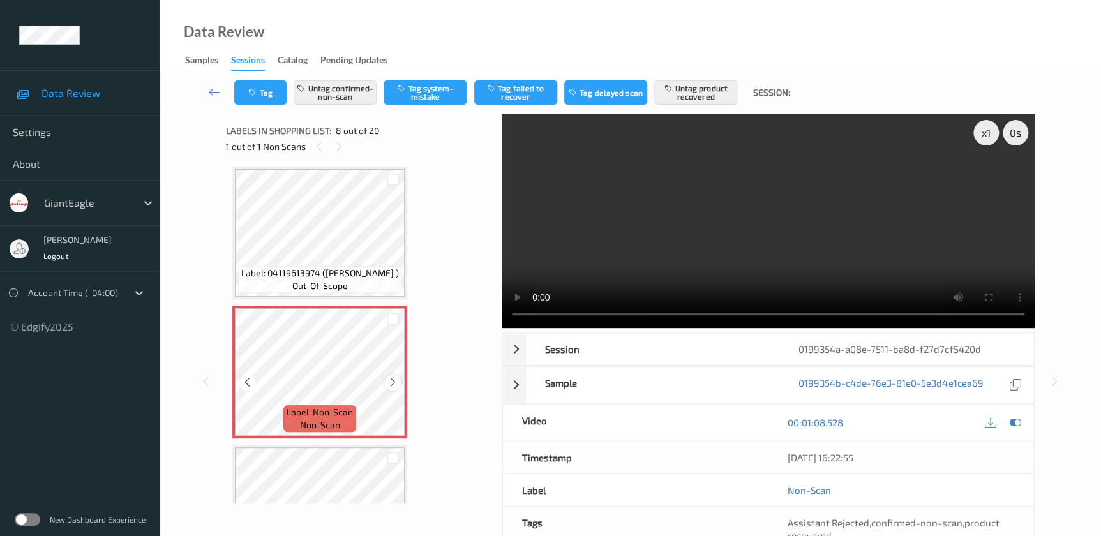
click at [390, 383] on icon at bounding box center [392, 381] width 11 height 11
click at [391, 383] on icon at bounding box center [392, 381] width 11 height 11
click at [817, 244] on video at bounding box center [768, 221] width 533 height 214
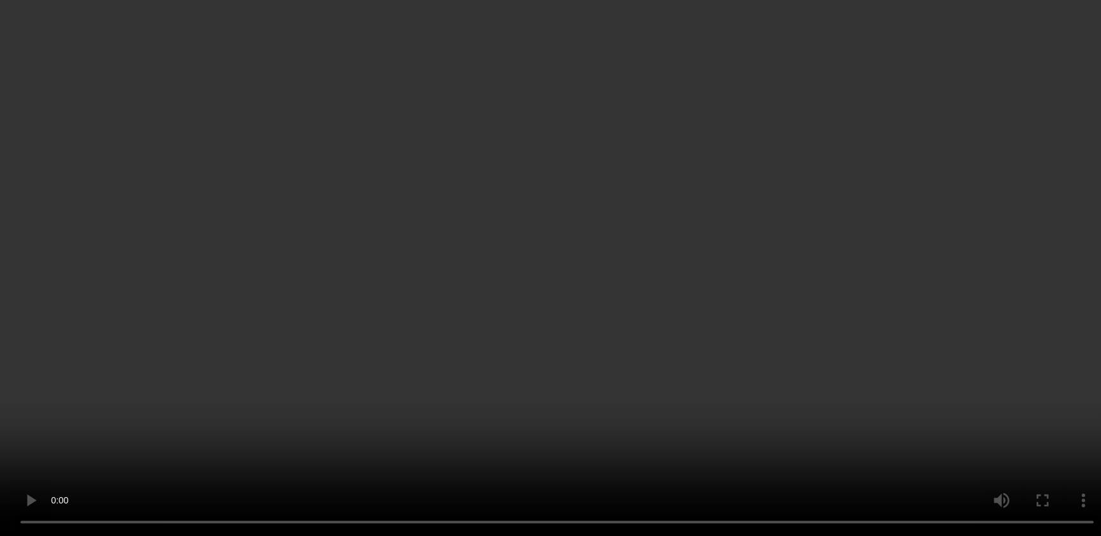
scroll to position [954, 0]
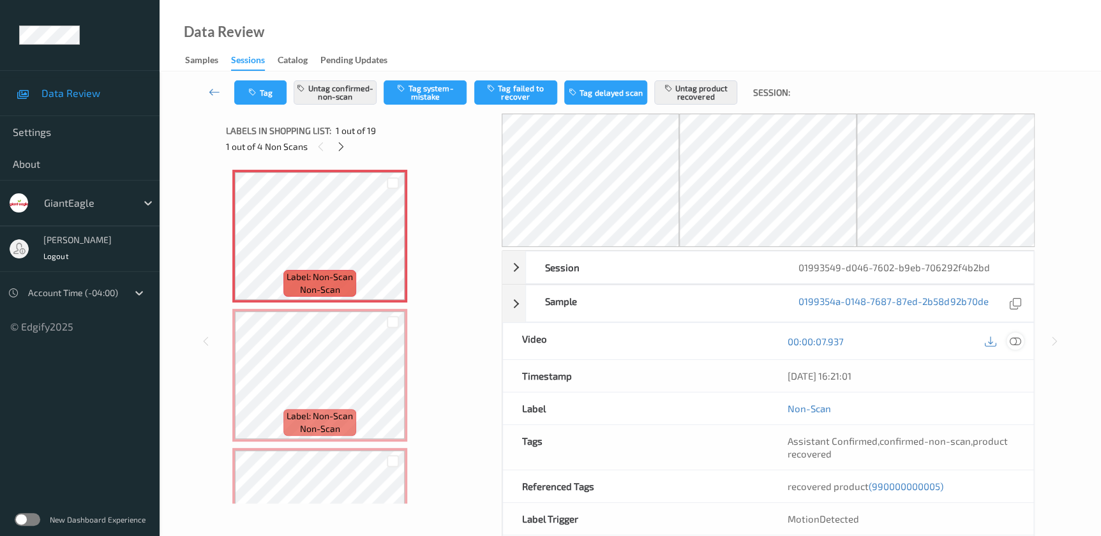
click at [1013, 341] on icon at bounding box center [1014, 341] width 11 height 11
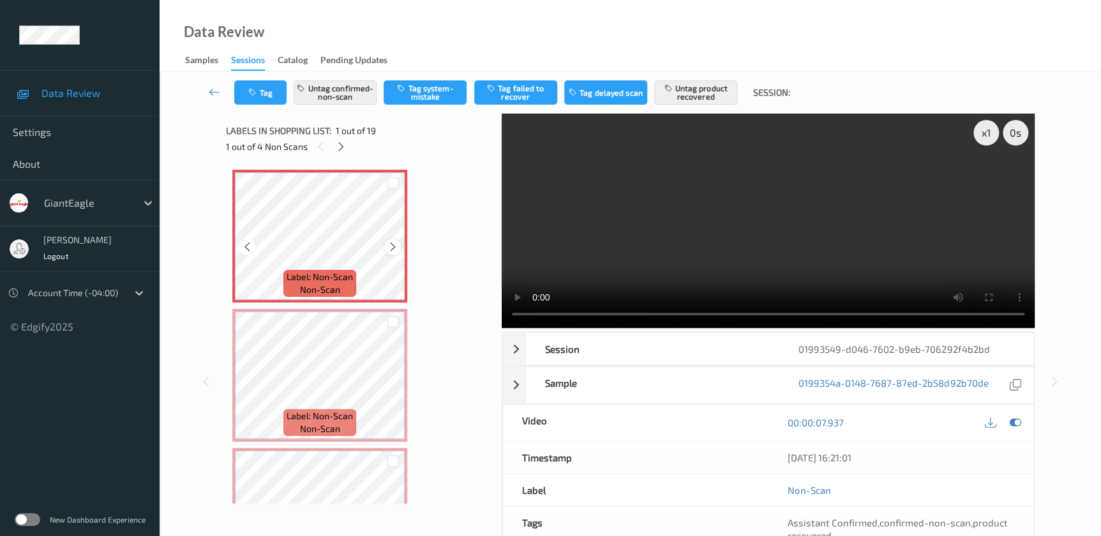
click at [390, 246] on icon at bounding box center [392, 246] width 11 height 11
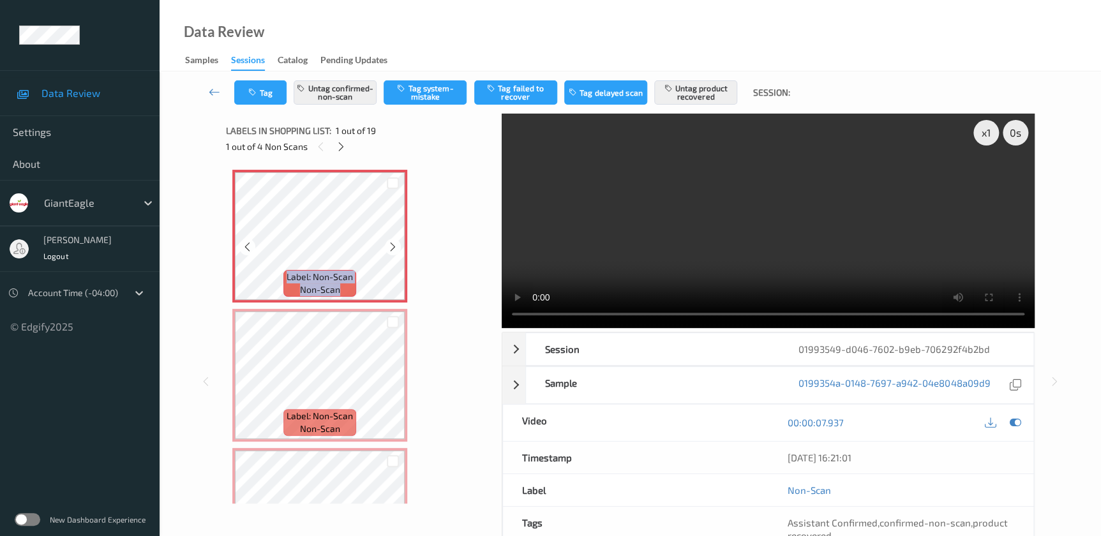
click at [390, 246] on icon at bounding box center [392, 246] width 11 height 11
click at [389, 251] on icon at bounding box center [392, 246] width 11 height 11
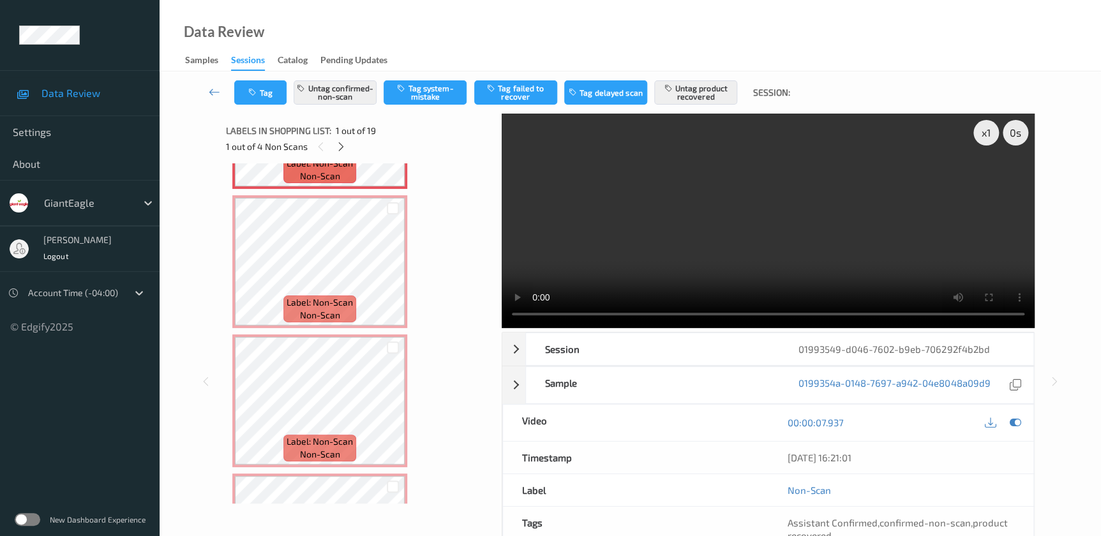
scroll to position [115, 0]
click at [390, 267] on icon at bounding box center [392, 270] width 11 height 11
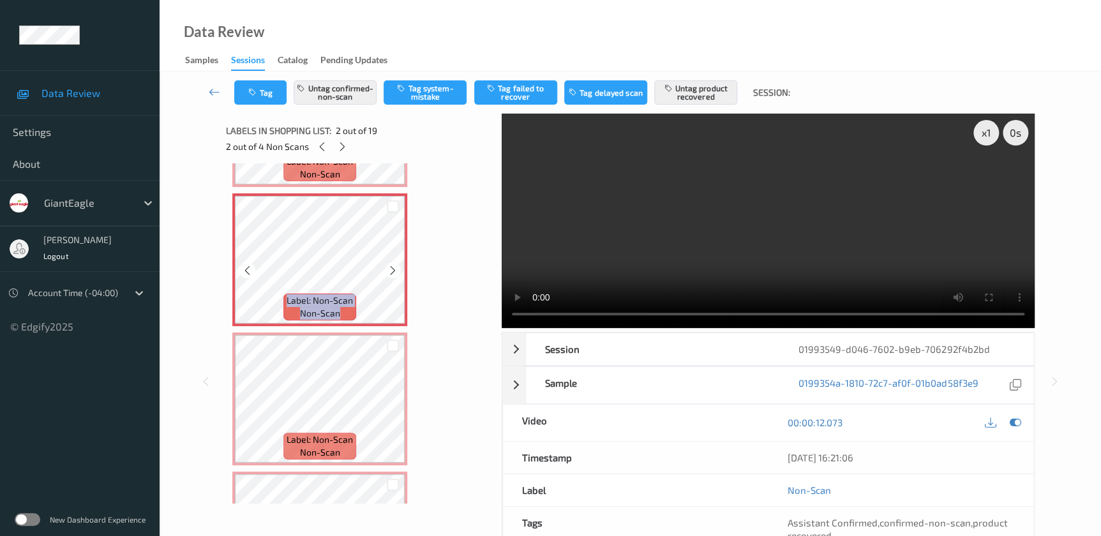
click at [390, 267] on icon at bounding box center [392, 270] width 11 height 11
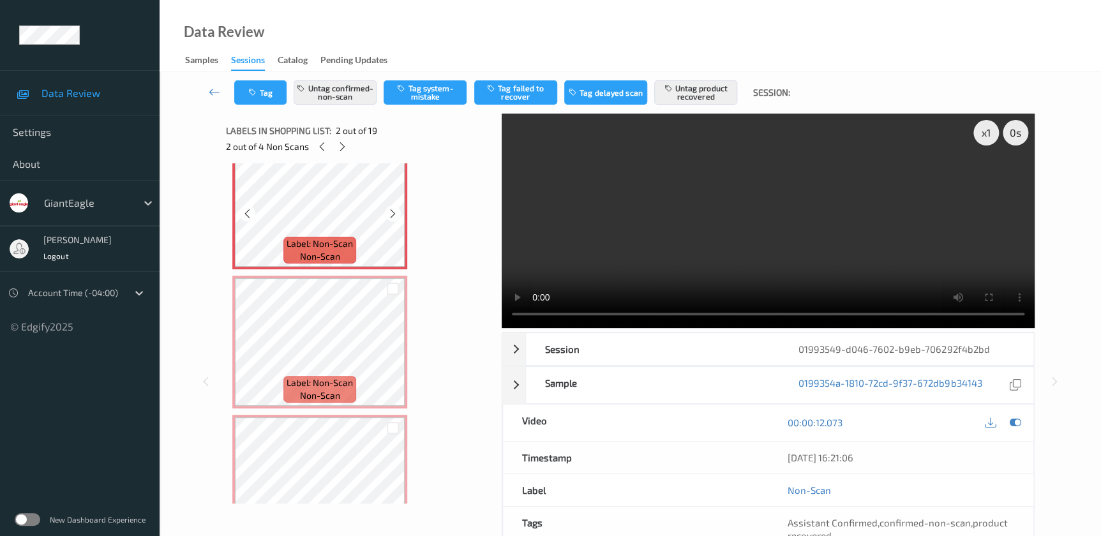
scroll to position [232, 0]
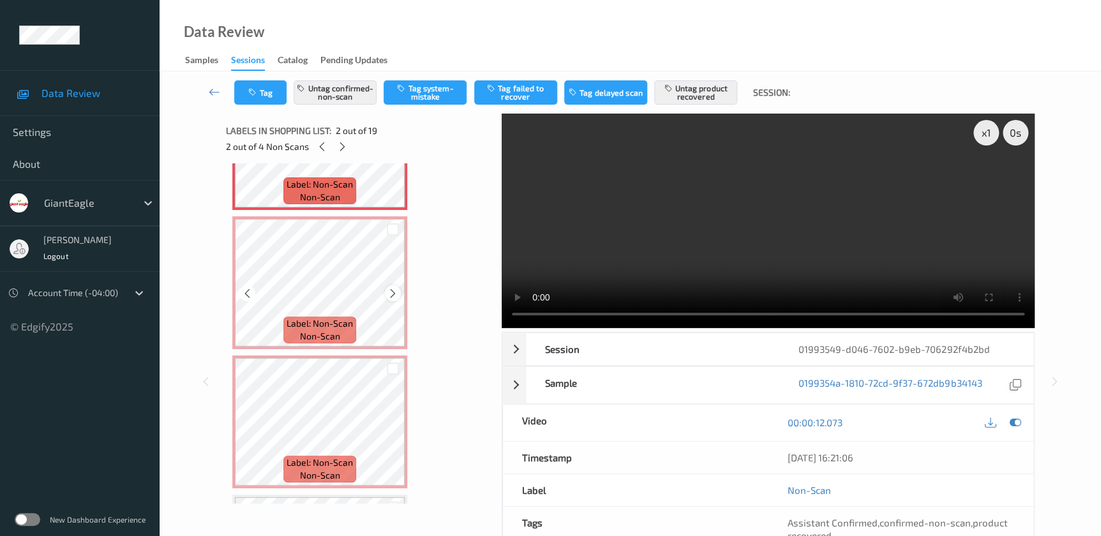
click at [390, 291] on icon at bounding box center [392, 293] width 11 height 11
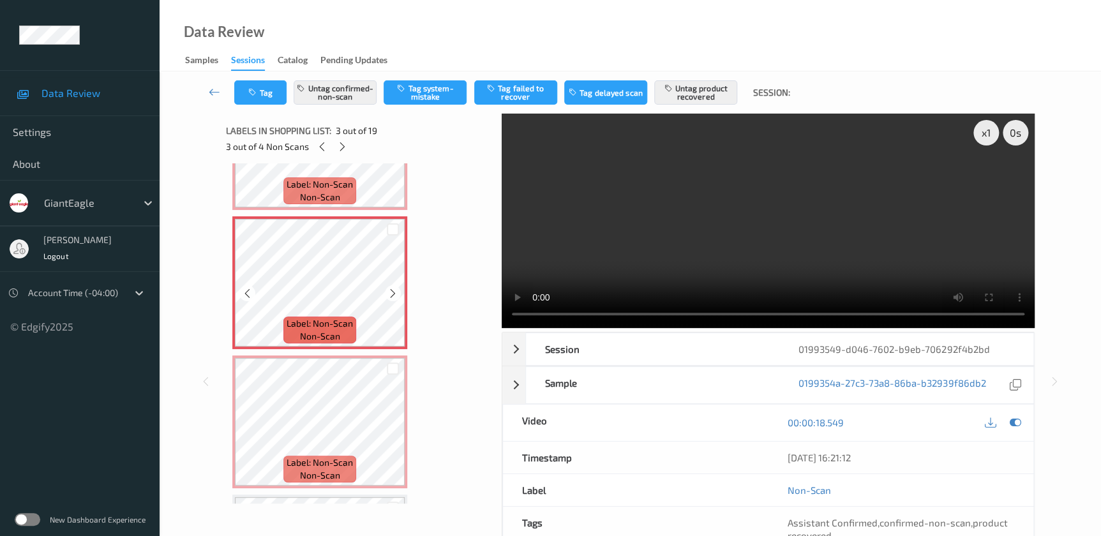
click at [390, 291] on icon at bounding box center [392, 293] width 11 height 11
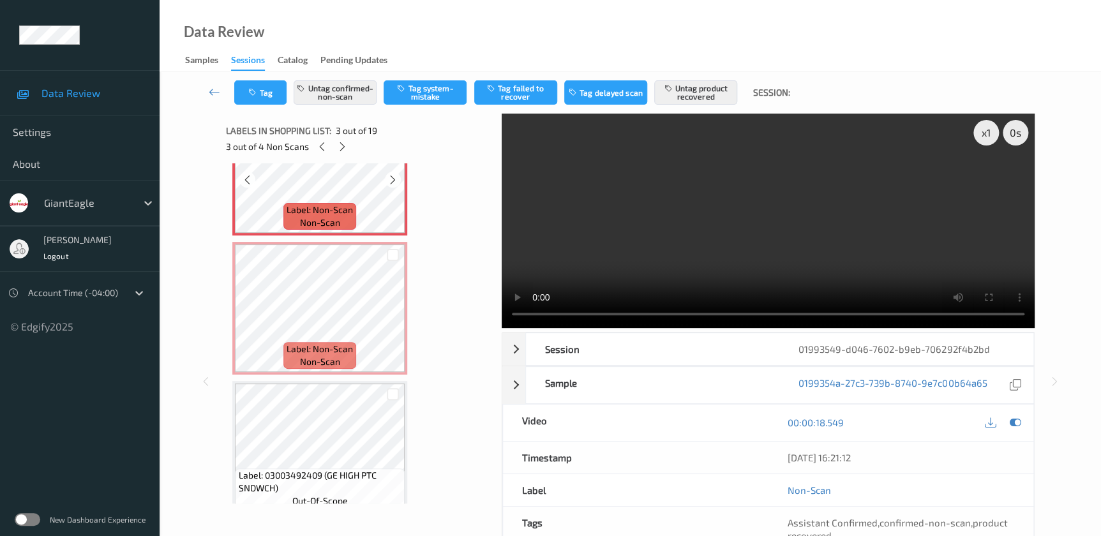
scroll to position [406, 0]
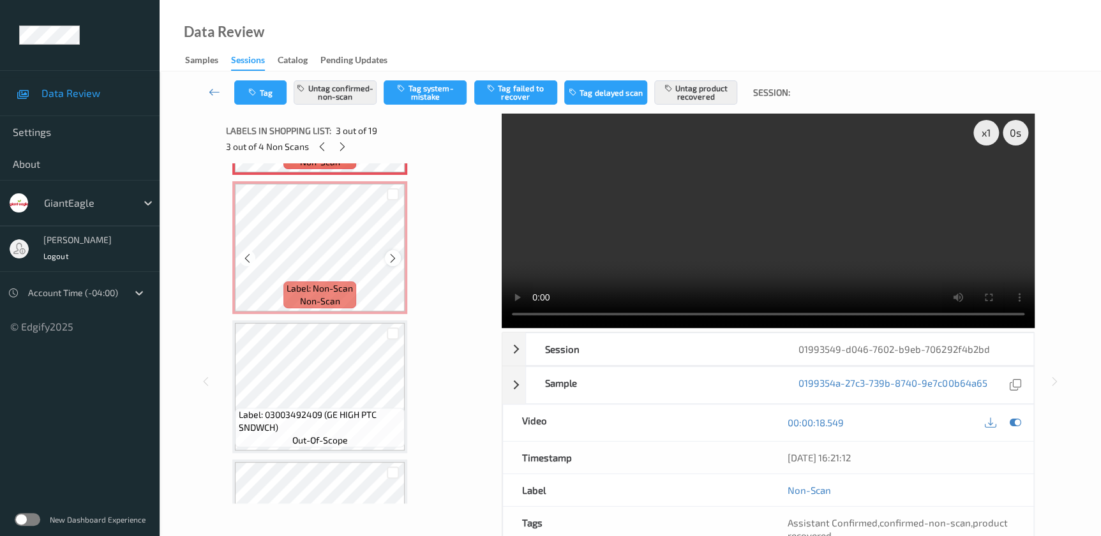
click at [390, 254] on icon at bounding box center [392, 258] width 11 height 11
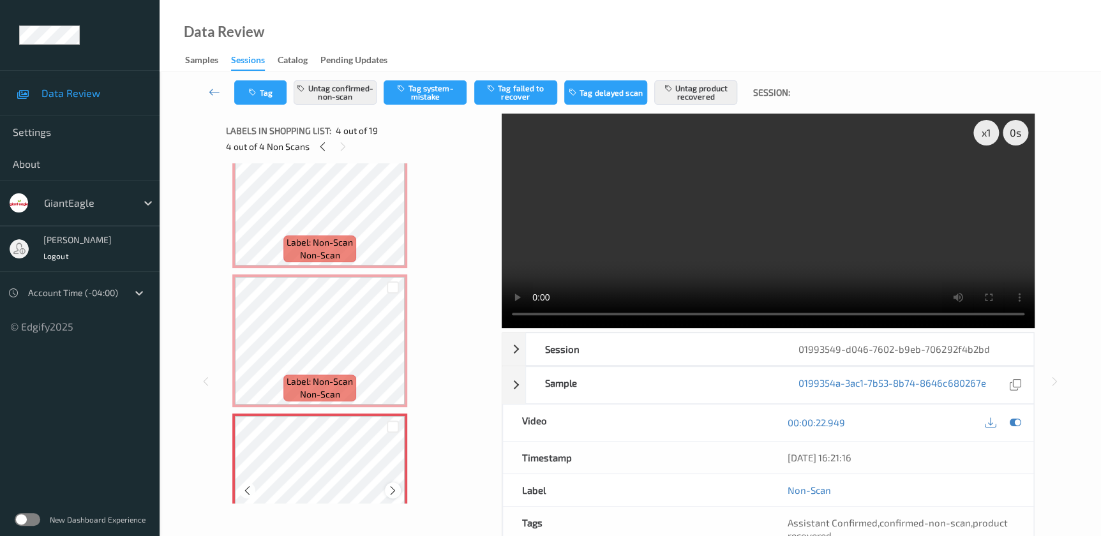
scroll to position [0, 0]
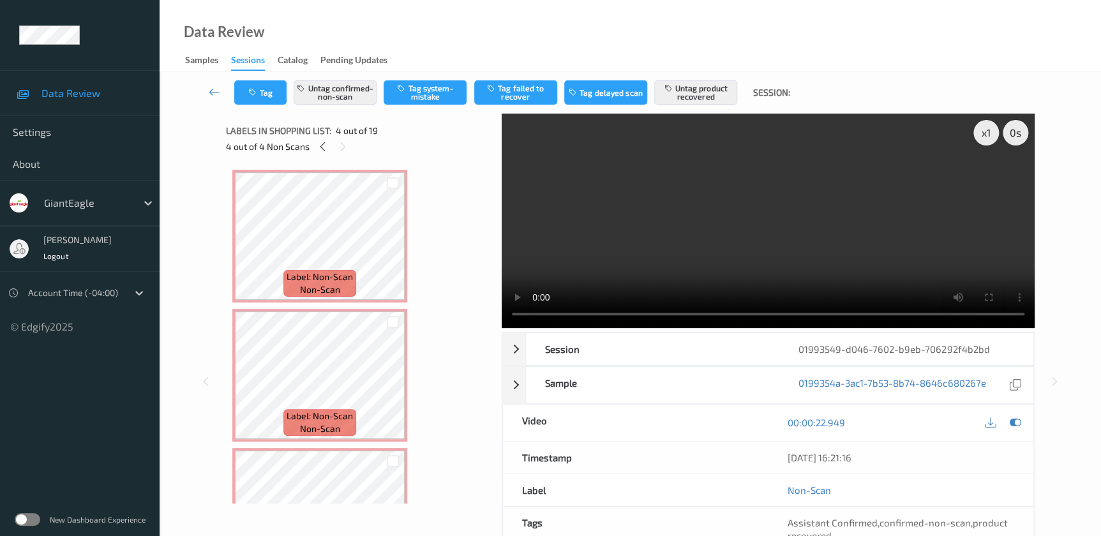
click at [729, 253] on video at bounding box center [768, 221] width 533 height 214
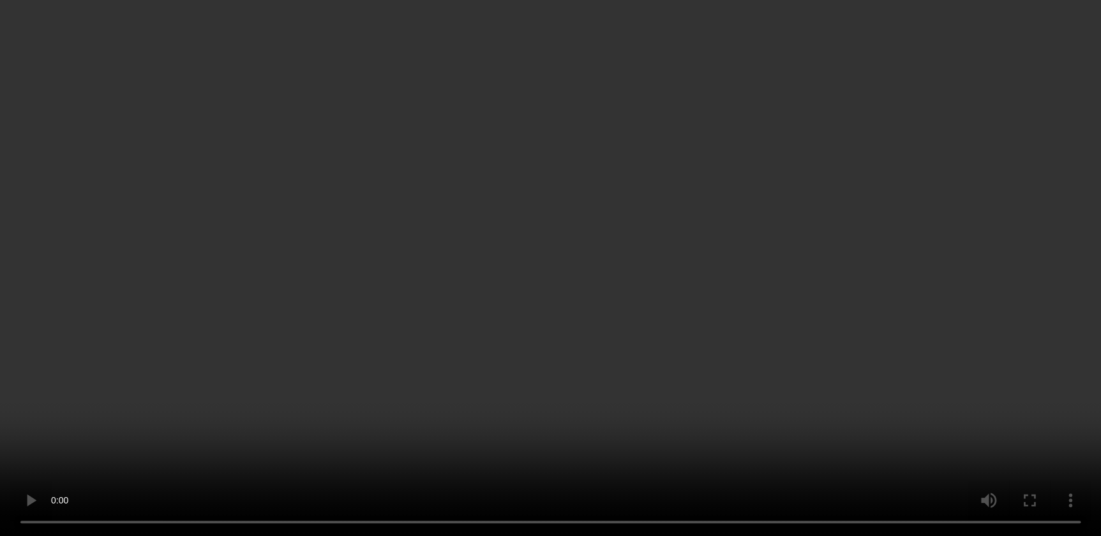
scroll to position [290, 0]
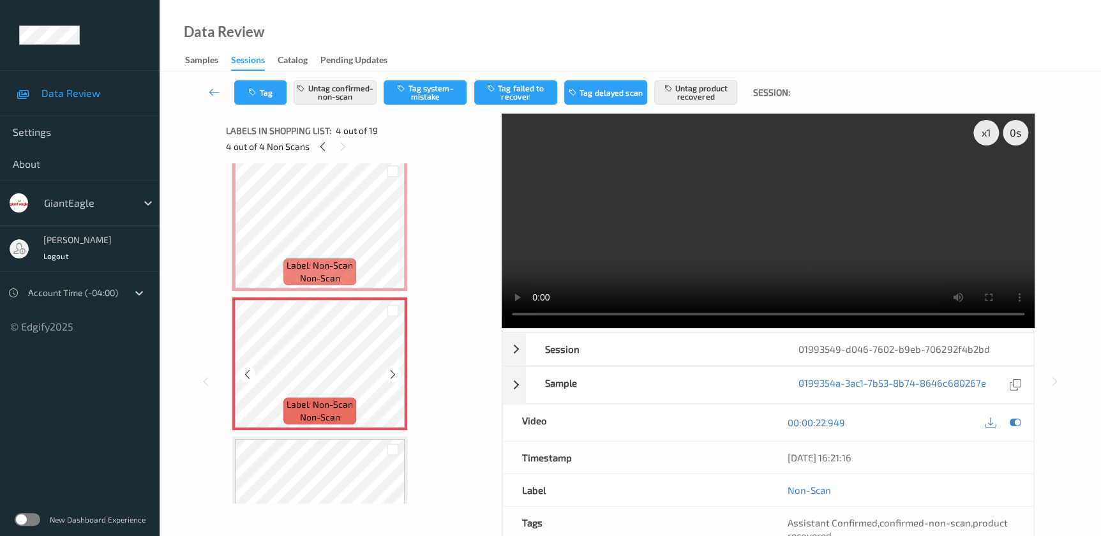
click at [392, 369] on icon at bounding box center [392, 374] width 11 height 11
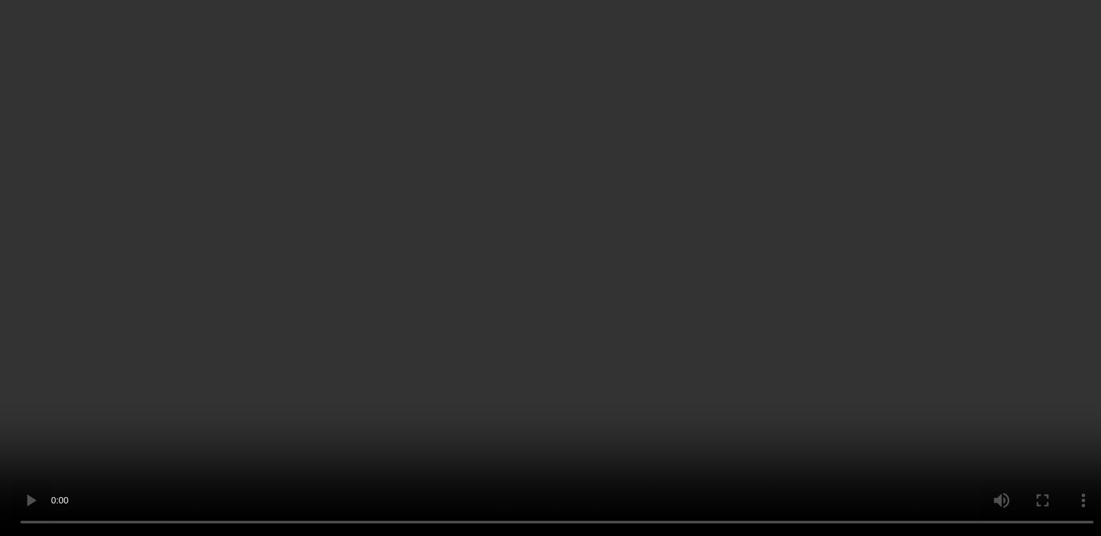
scroll to position [0, 0]
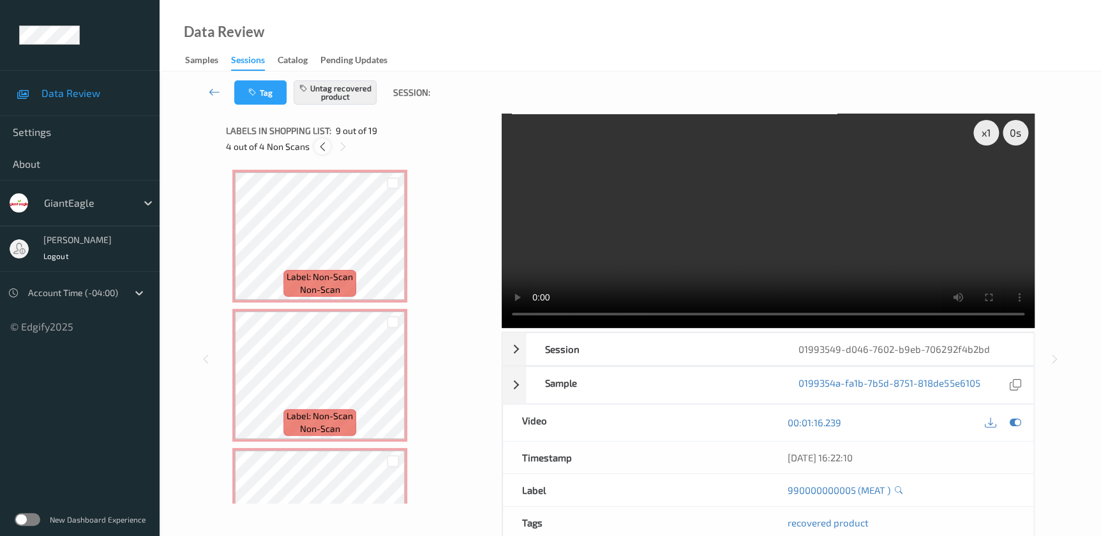
click at [324, 153] on div at bounding box center [322, 146] width 16 height 16
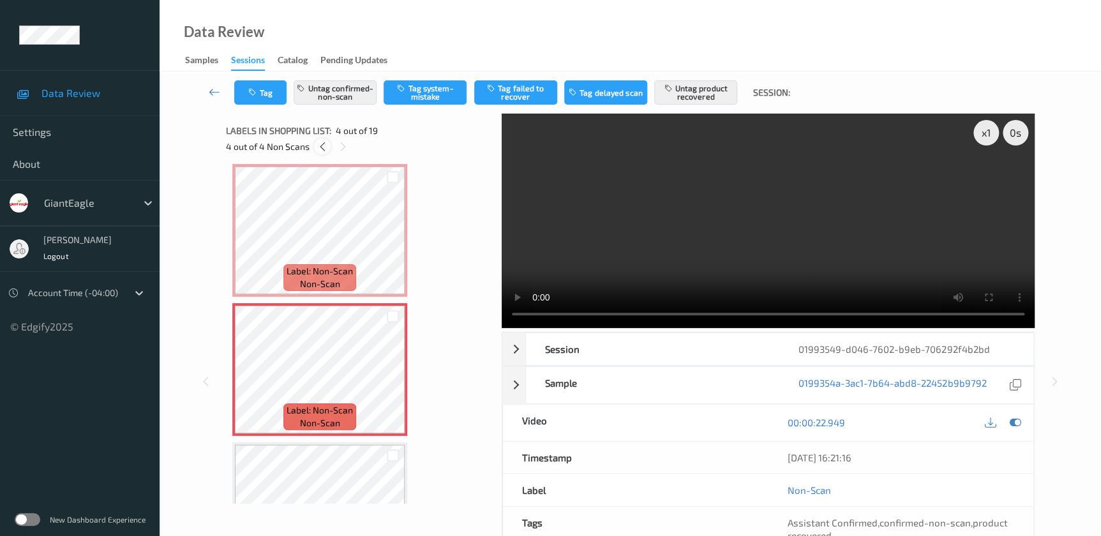
click at [324, 153] on div at bounding box center [322, 146] width 16 height 16
click at [324, 153] on div at bounding box center [321, 146] width 16 height 16
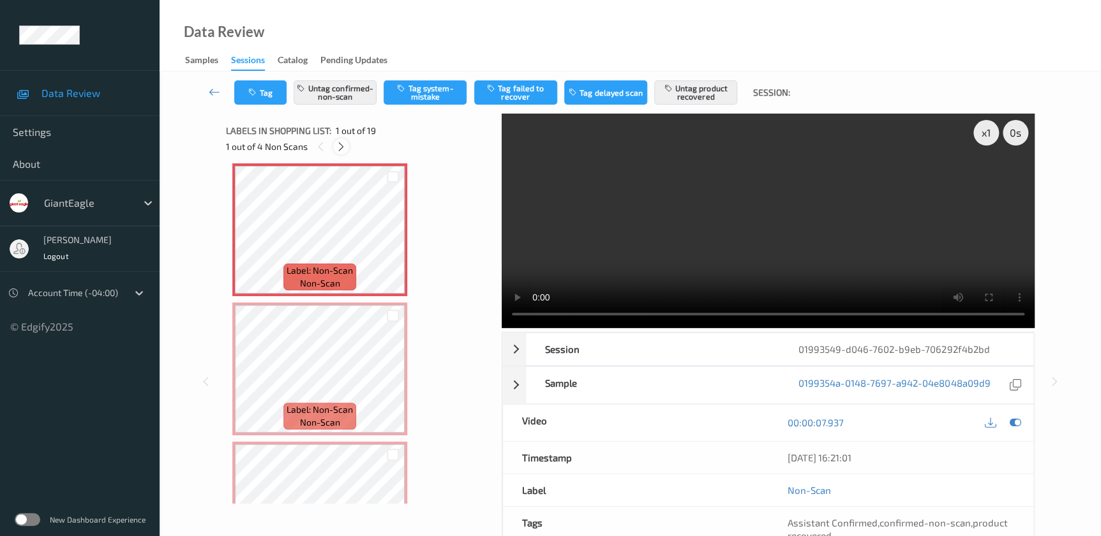
click at [341, 147] on icon at bounding box center [341, 146] width 11 height 11
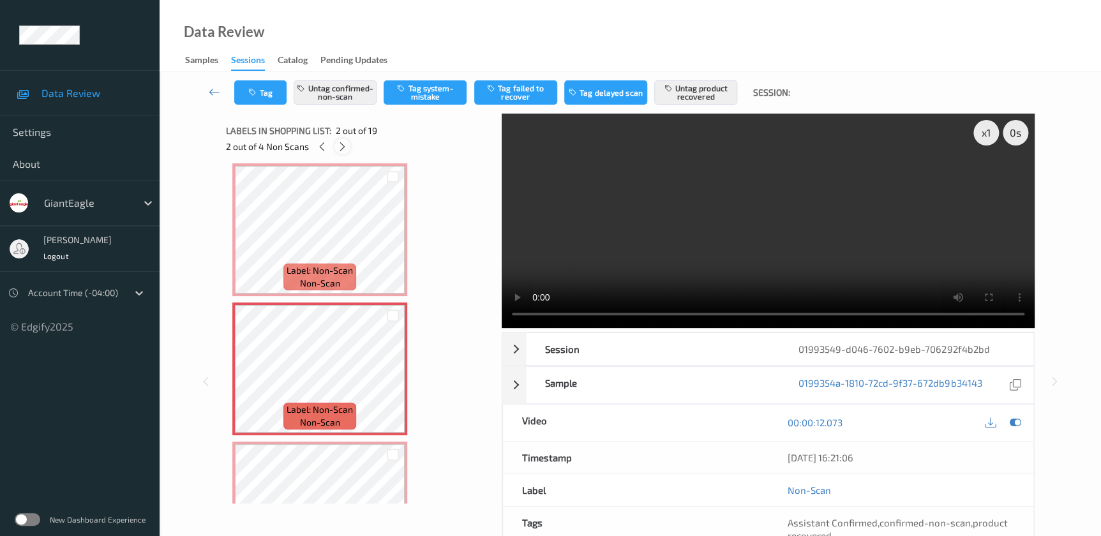
click at [341, 147] on icon at bounding box center [342, 146] width 11 height 11
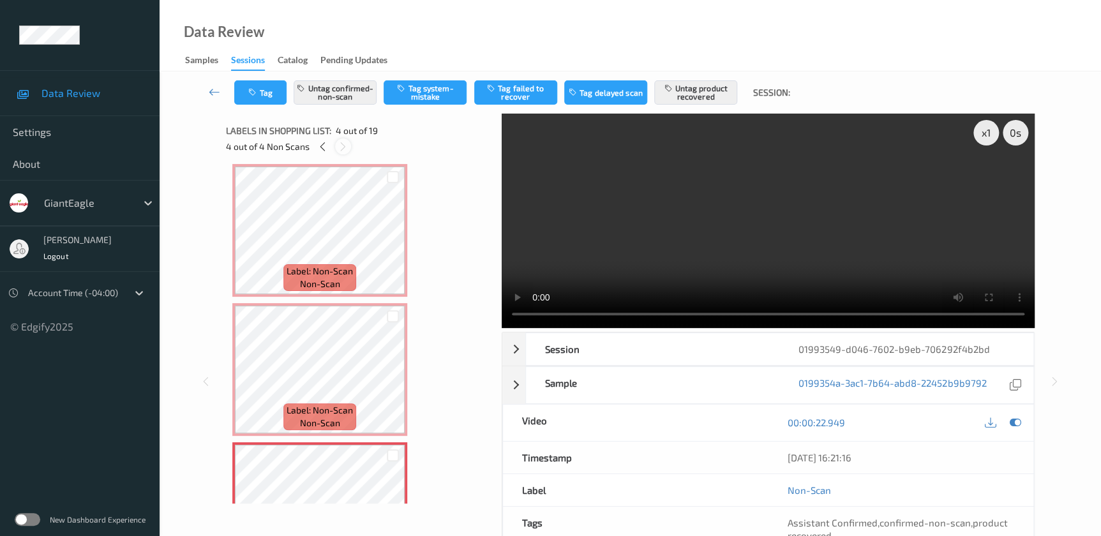
scroll to position [284, 0]
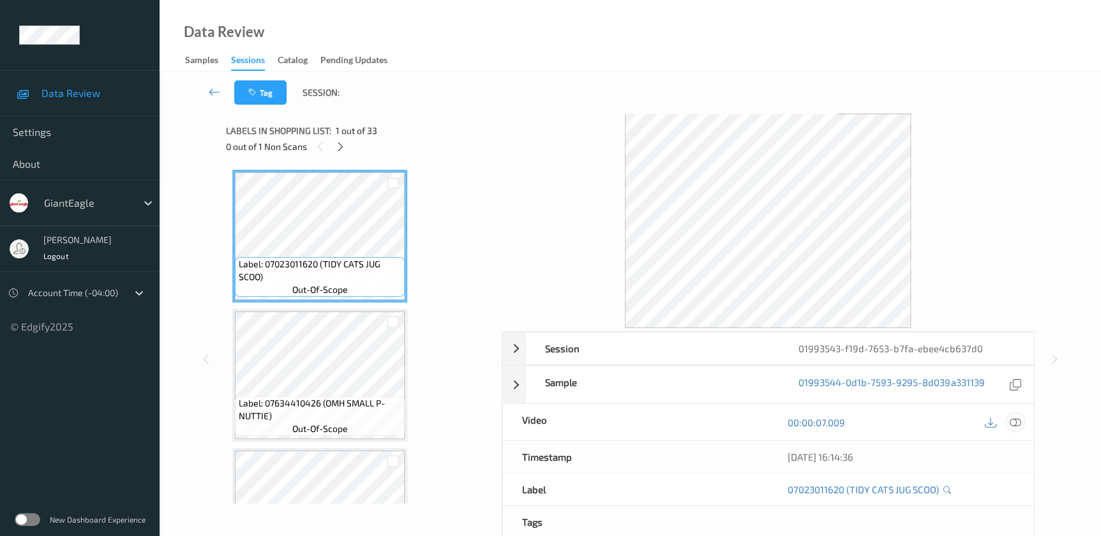
click at [1015, 423] on icon at bounding box center [1014, 422] width 11 height 11
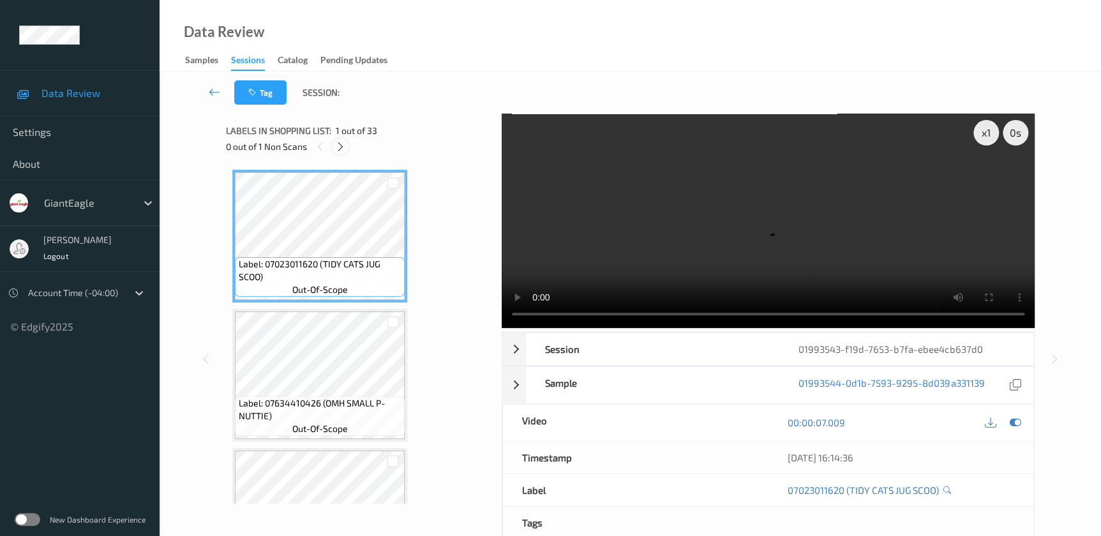
click at [339, 141] on icon at bounding box center [340, 146] width 11 height 11
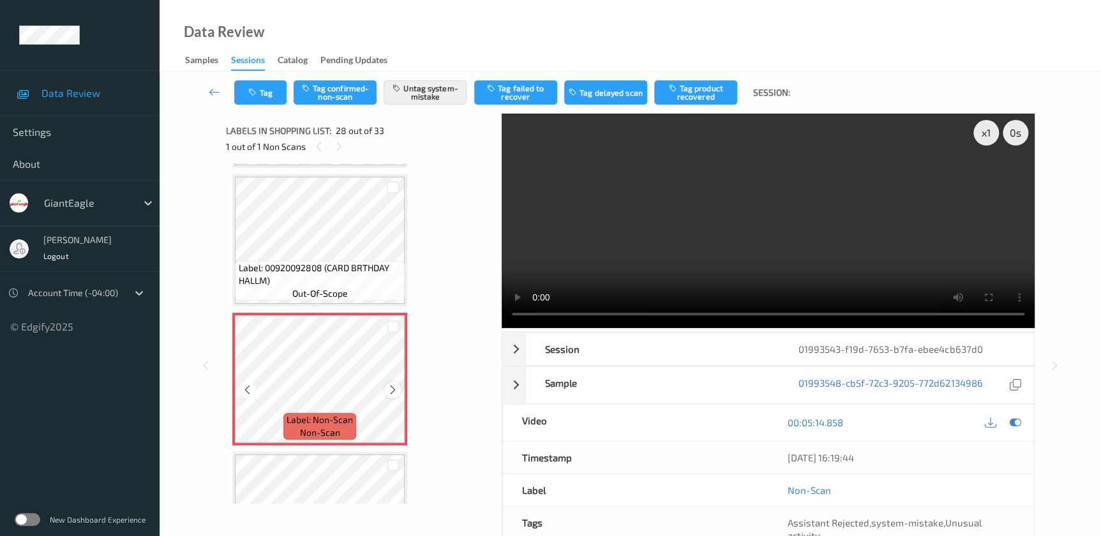
click at [394, 384] on icon at bounding box center [392, 389] width 11 height 11
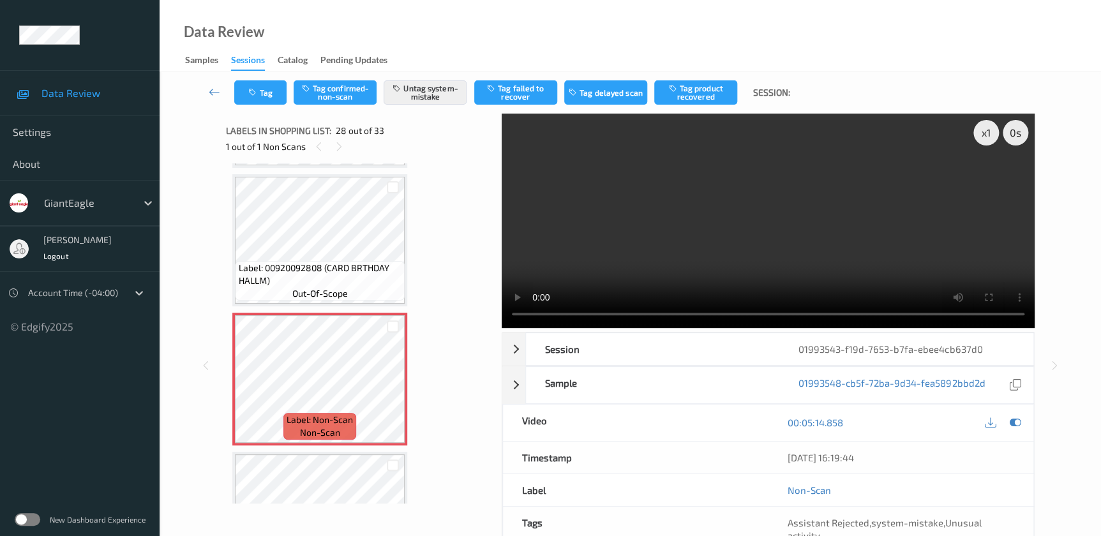
click at [842, 215] on video at bounding box center [768, 221] width 533 height 214
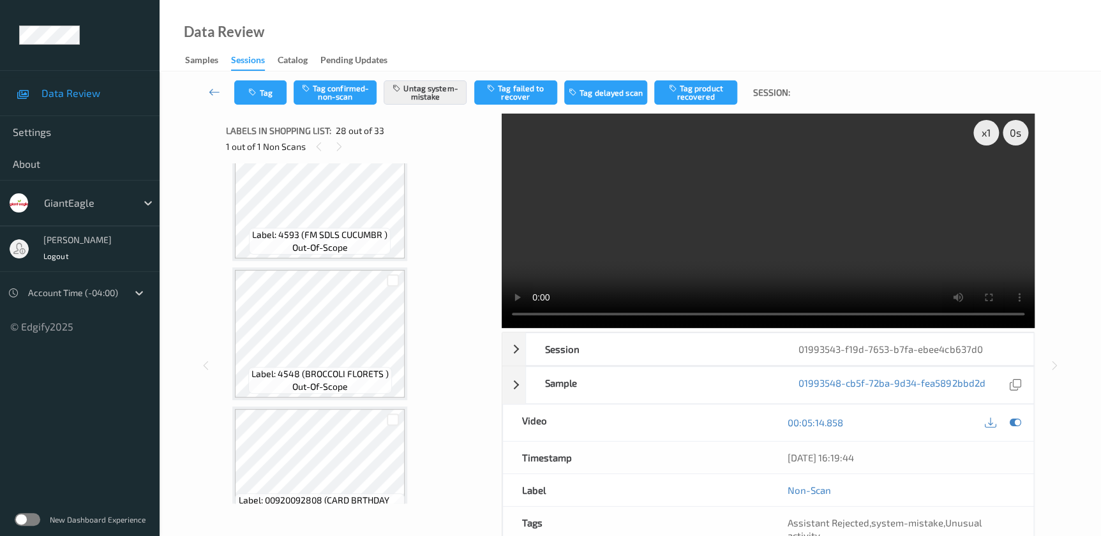
scroll to position [3495, 0]
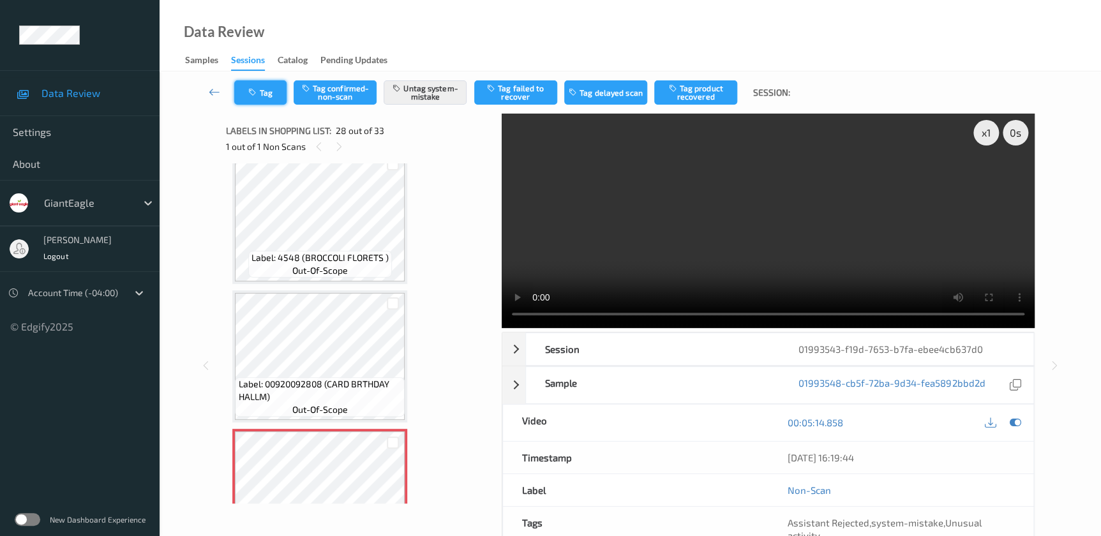
click at [271, 101] on button "Tag" at bounding box center [260, 92] width 52 height 24
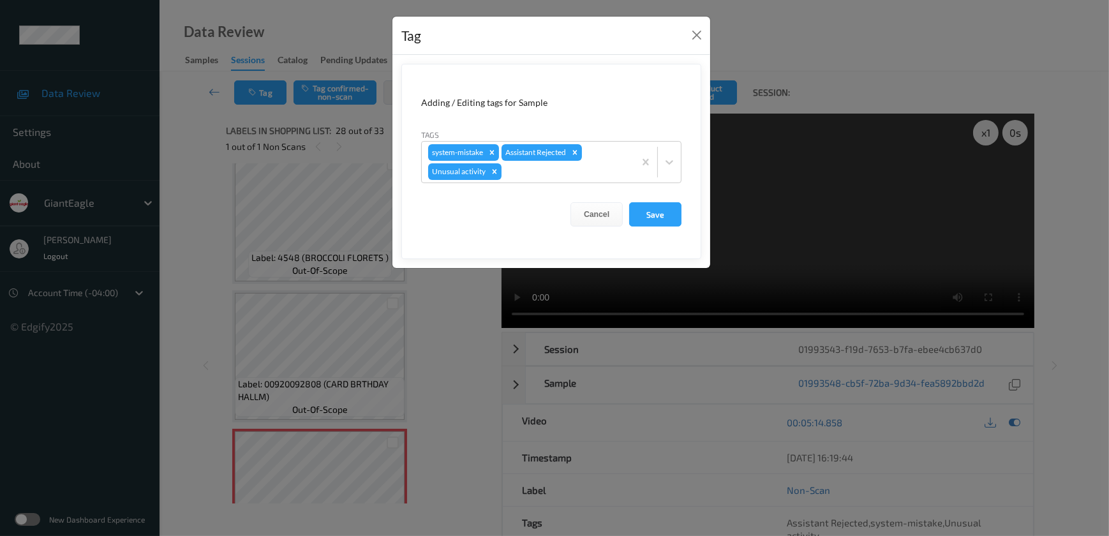
click at [448, 311] on div "Tag Adding / Editing tags for Sample Tags system-mistake Assistant Rejected Unu…" at bounding box center [554, 268] width 1109 height 536
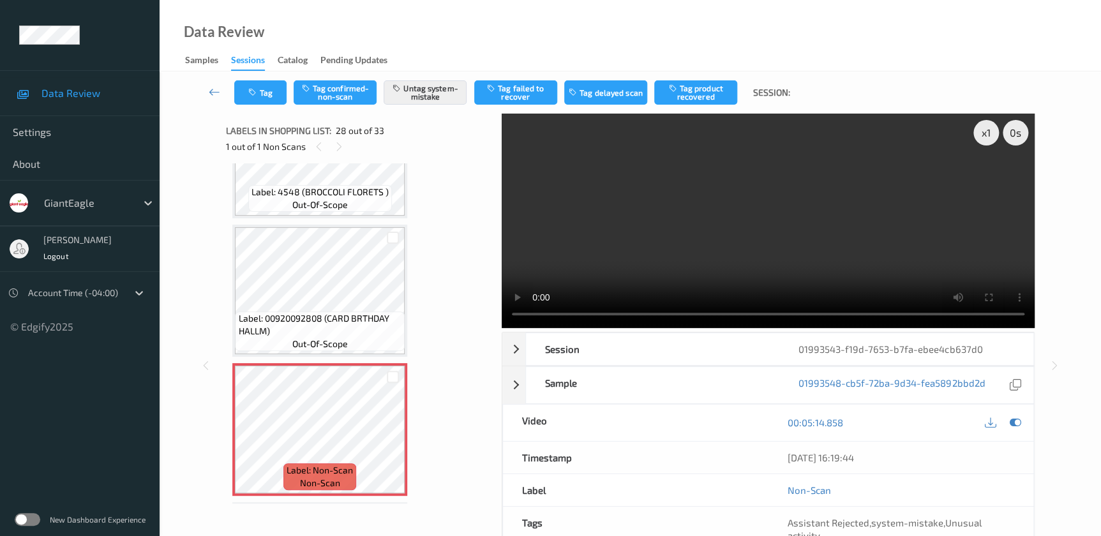
scroll to position [3669, 0]
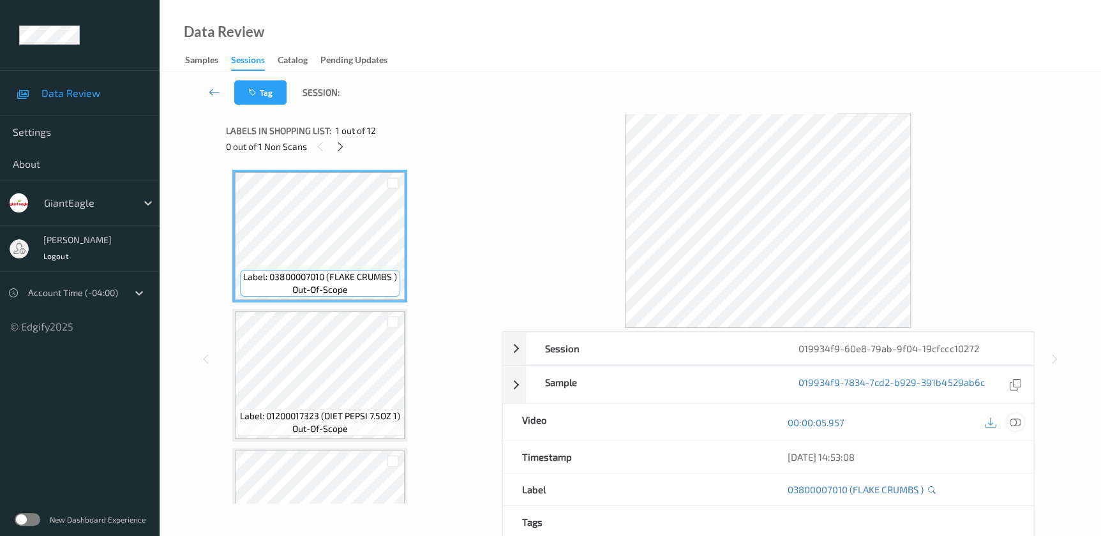
click at [1015, 421] on icon at bounding box center [1014, 422] width 11 height 11
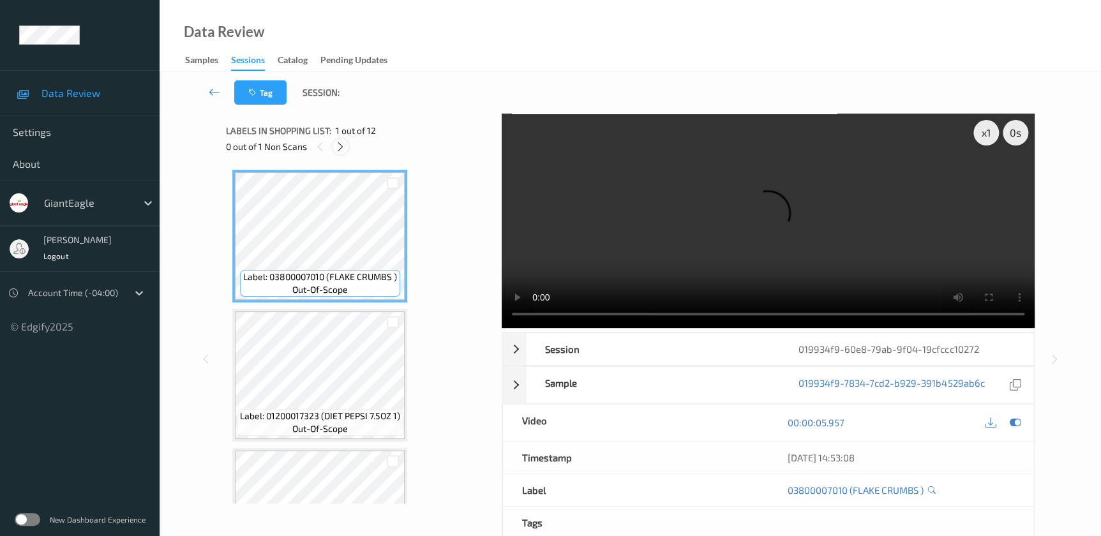
click at [338, 145] on icon at bounding box center [340, 146] width 11 height 11
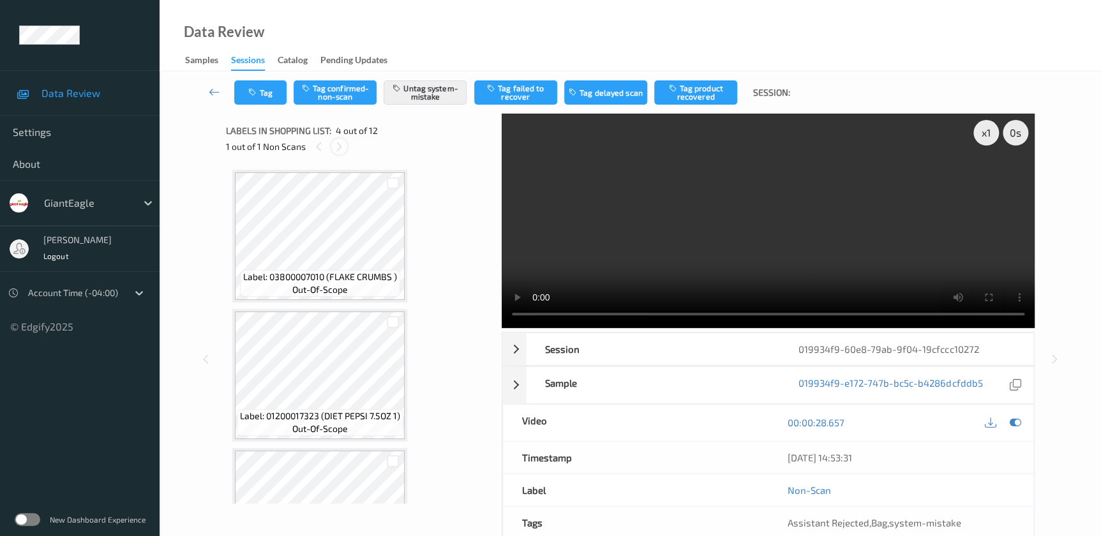
scroll to position [284, 0]
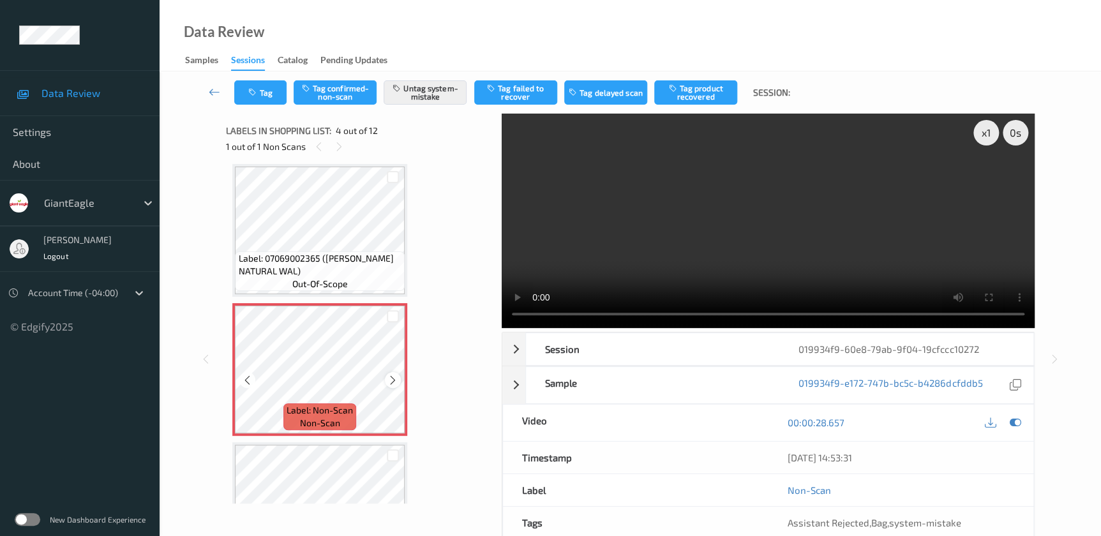
click at [394, 376] on icon at bounding box center [392, 380] width 11 height 11
click at [852, 191] on video at bounding box center [768, 221] width 533 height 214
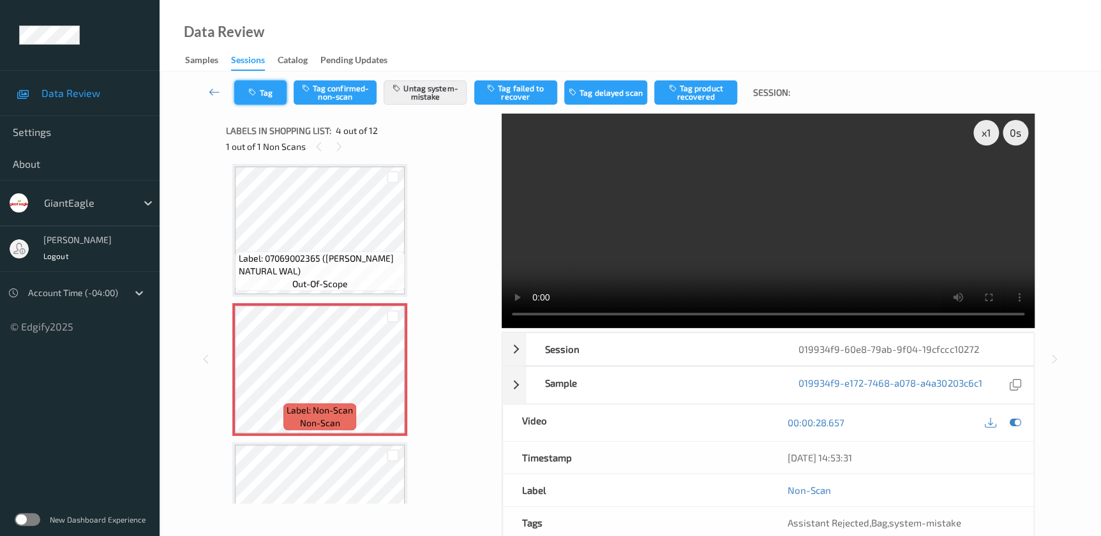
click at [271, 100] on button "Tag" at bounding box center [260, 92] width 52 height 24
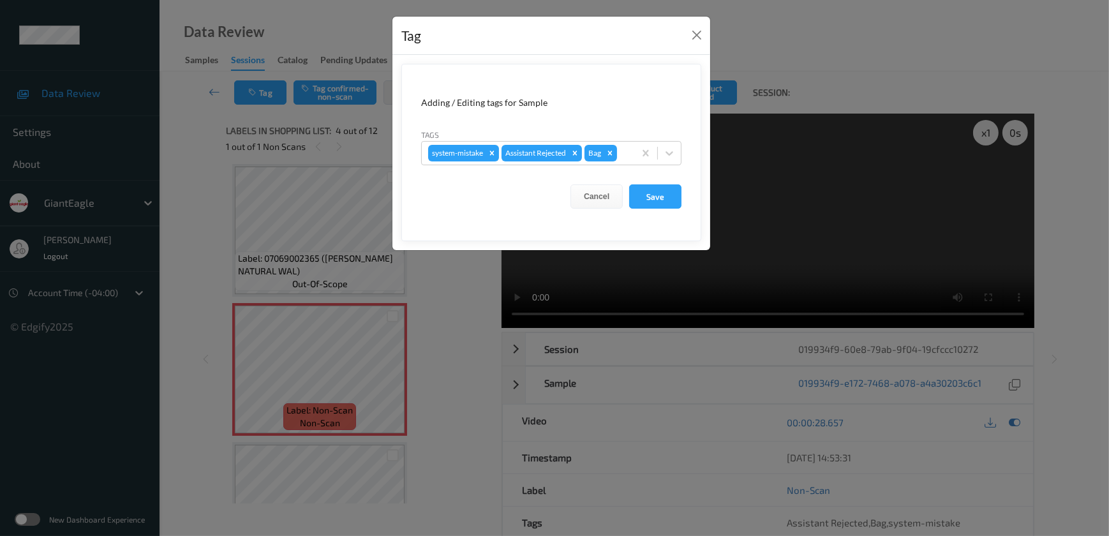
click at [438, 316] on div "Tag Adding / Editing tags for Sample Tags system-mistake Assistant Rejected Bag…" at bounding box center [554, 268] width 1109 height 536
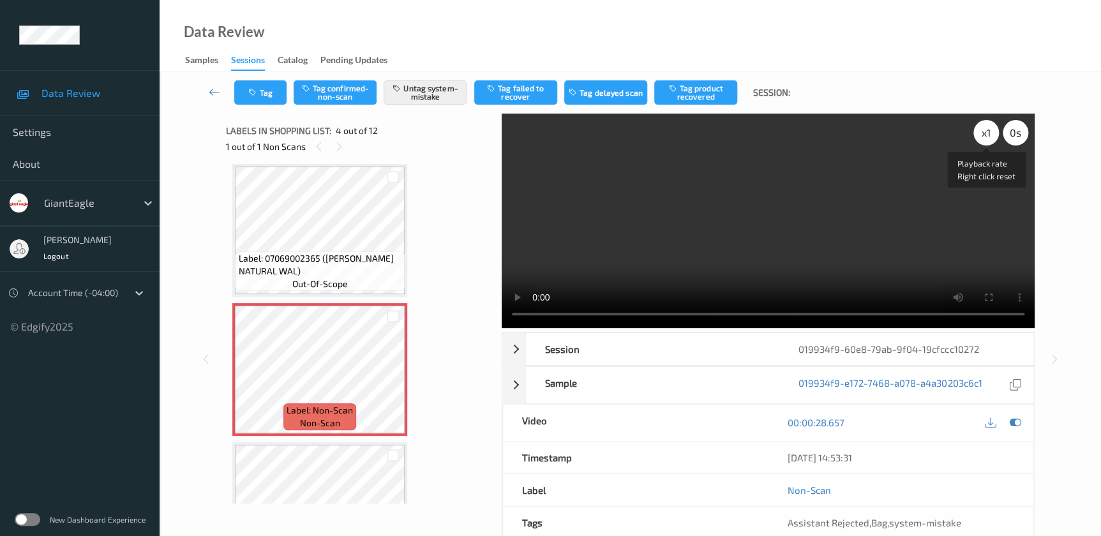
click at [986, 137] on div "x 1" at bounding box center [986, 133] width 26 height 26
click at [986, 137] on div "x 2" at bounding box center [986, 133] width 26 height 26
click at [986, 137] on div "x 4" at bounding box center [986, 133] width 26 height 26
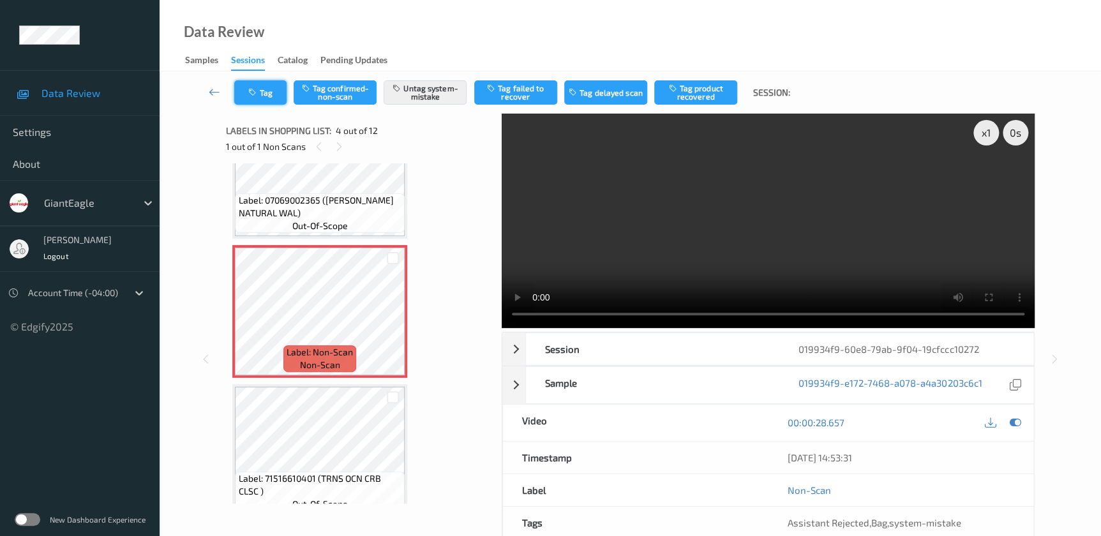
click at [255, 83] on button "Tag" at bounding box center [260, 92] width 52 height 24
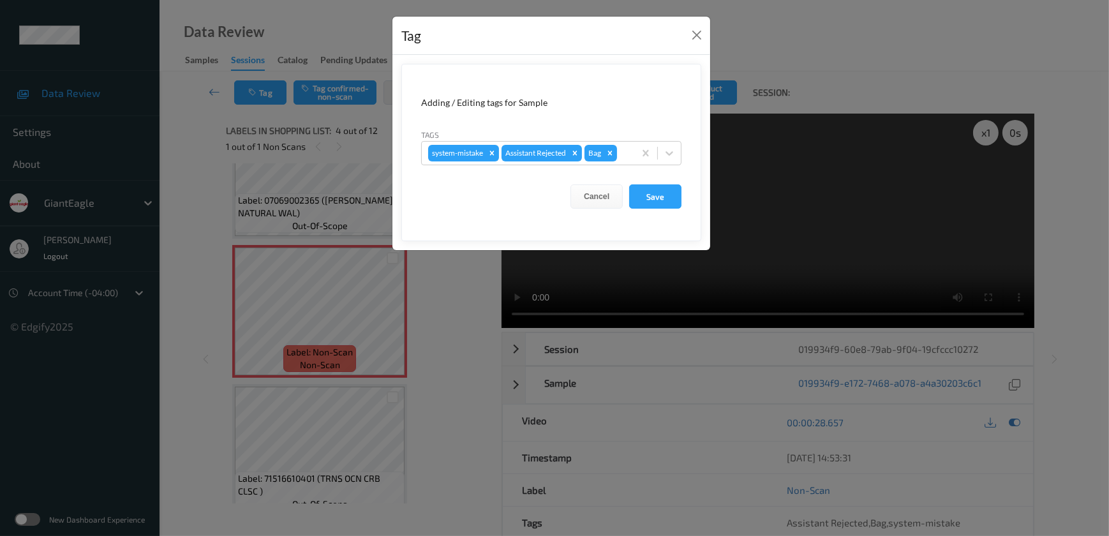
click at [442, 299] on div "Tag Adding / Editing tags for Sample Tags system-mistake Assistant Rejected Bag…" at bounding box center [554, 268] width 1109 height 536
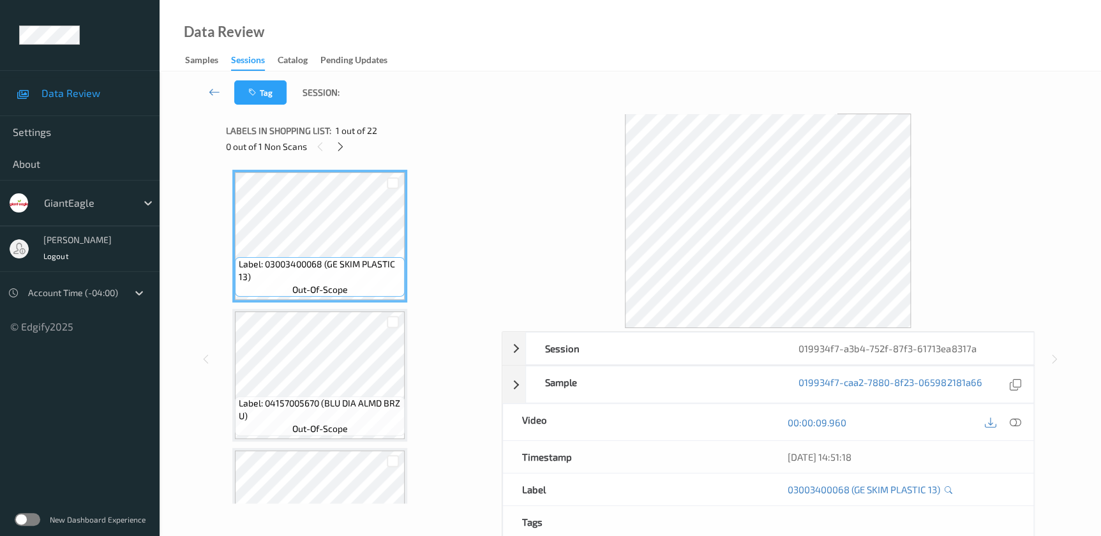
drag, startPoint x: 1014, startPoint y: 420, endPoint x: 1006, endPoint y: 410, distance: 13.3
click at [1014, 420] on icon at bounding box center [1014, 422] width 11 height 11
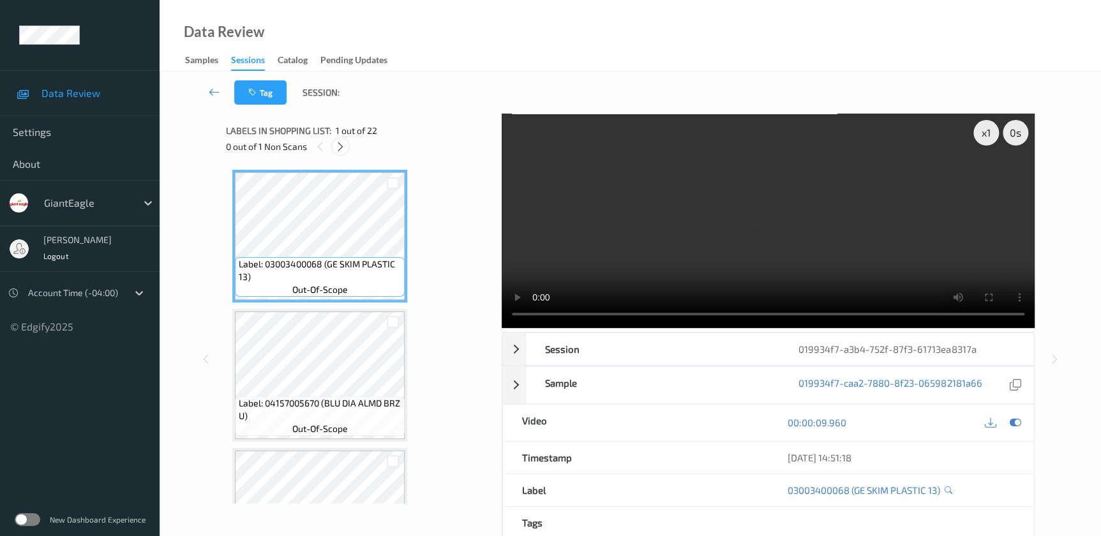
click at [341, 150] on icon at bounding box center [340, 146] width 11 height 11
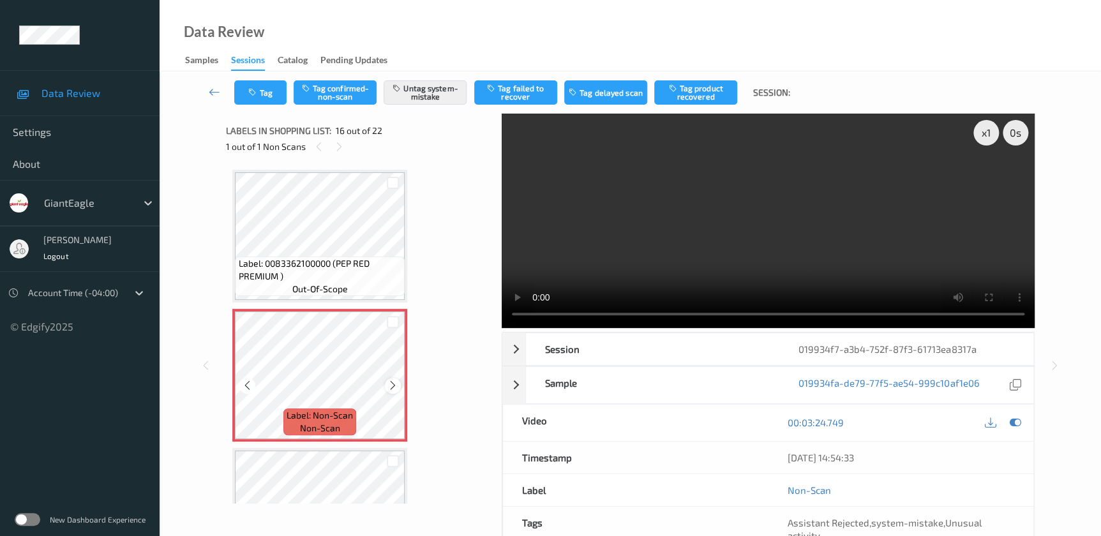
click at [389, 380] on icon at bounding box center [392, 385] width 11 height 11
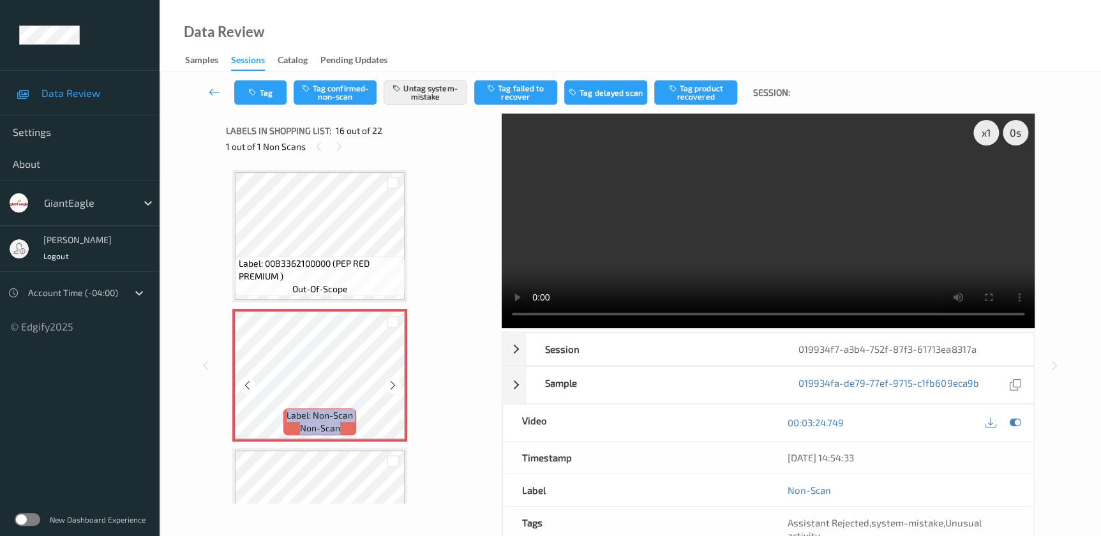
click at [389, 380] on icon at bounding box center [392, 385] width 11 height 11
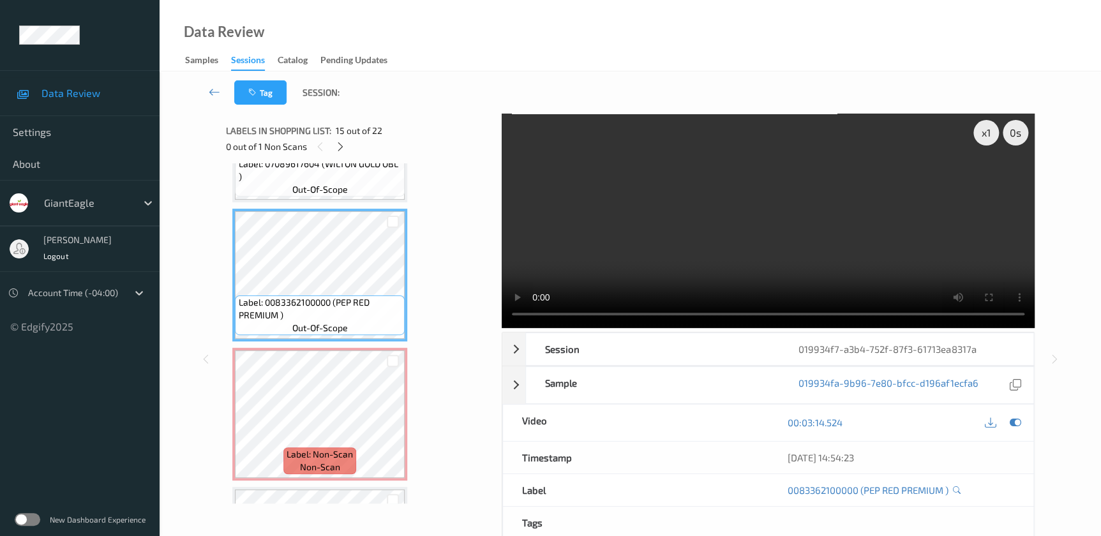
scroll to position [1889, 0]
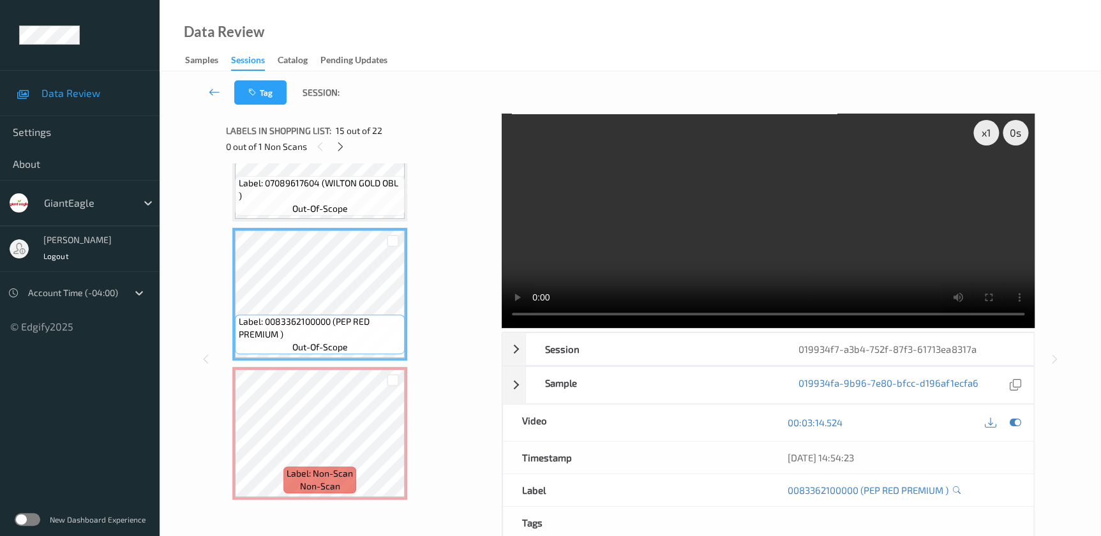
click at [812, 251] on video at bounding box center [768, 221] width 533 height 214
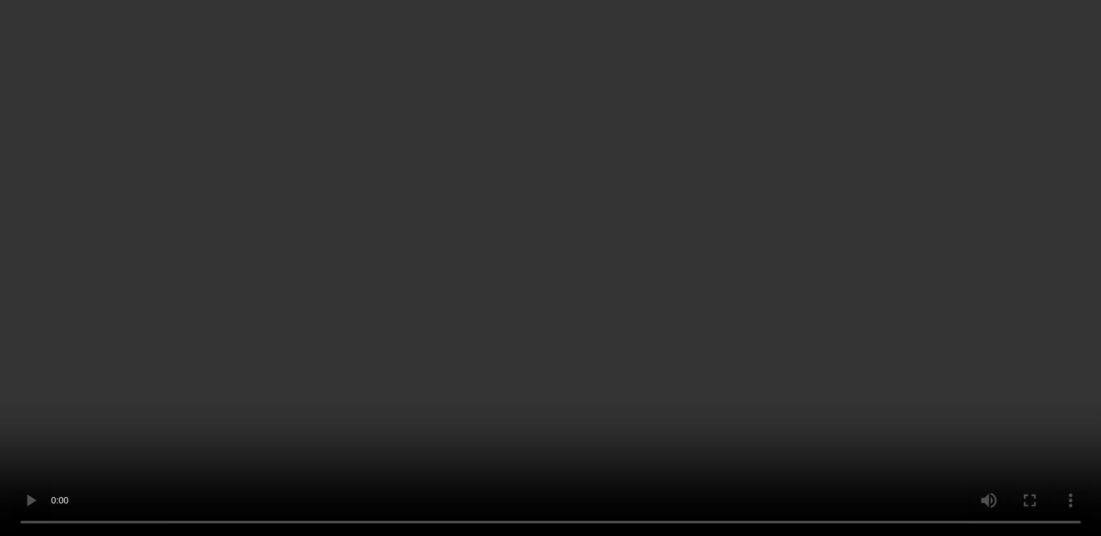
scroll to position [2063, 0]
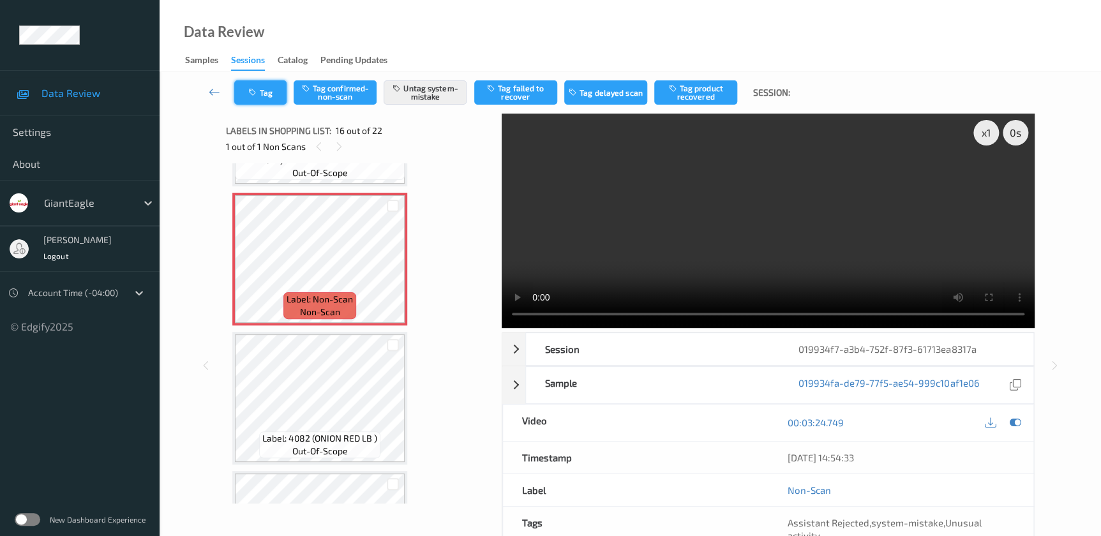
click at [257, 96] on icon "button" at bounding box center [253, 92] width 11 height 9
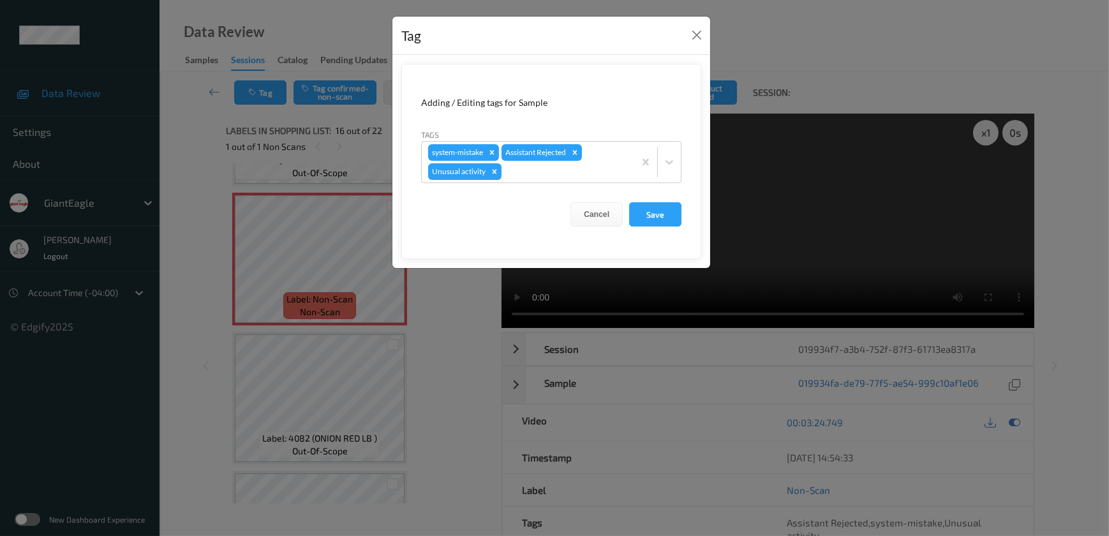
click at [435, 324] on div "Tag Adding / Editing tags for Sample Tags system-mistake Assistant Rejected Unu…" at bounding box center [554, 268] width 1109 height 536
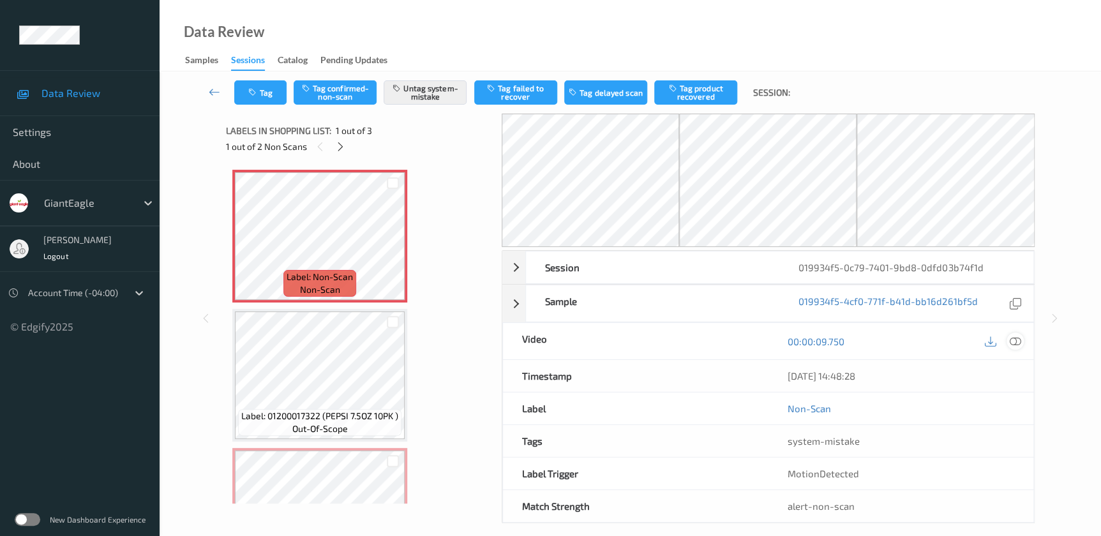
click at [1015, 339] on icon at bounding box center [1014, 341] width 11 height 11
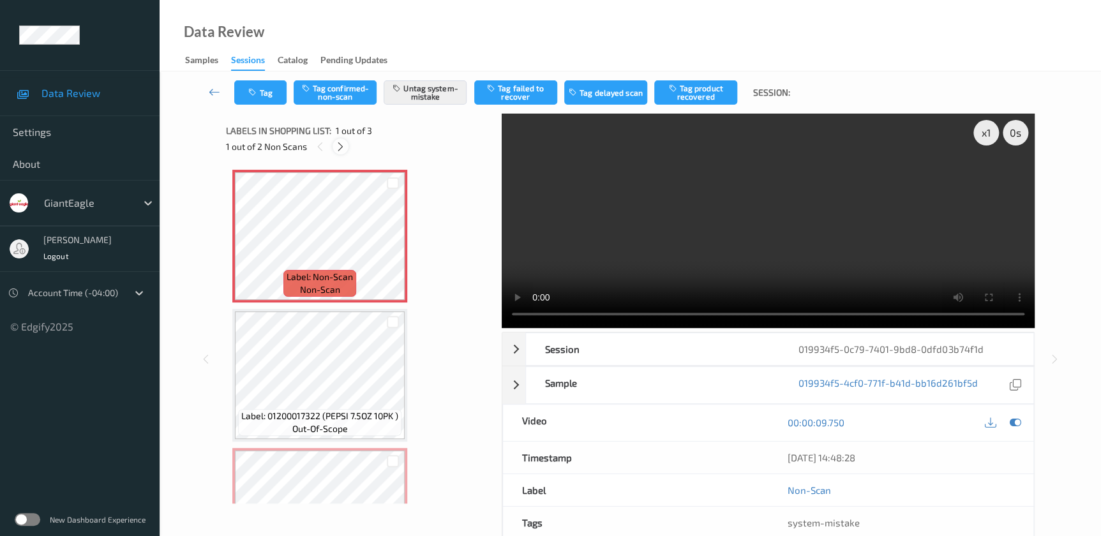
click at [336, 148] on icon at bounding box center [340, 146] width 11 height 11
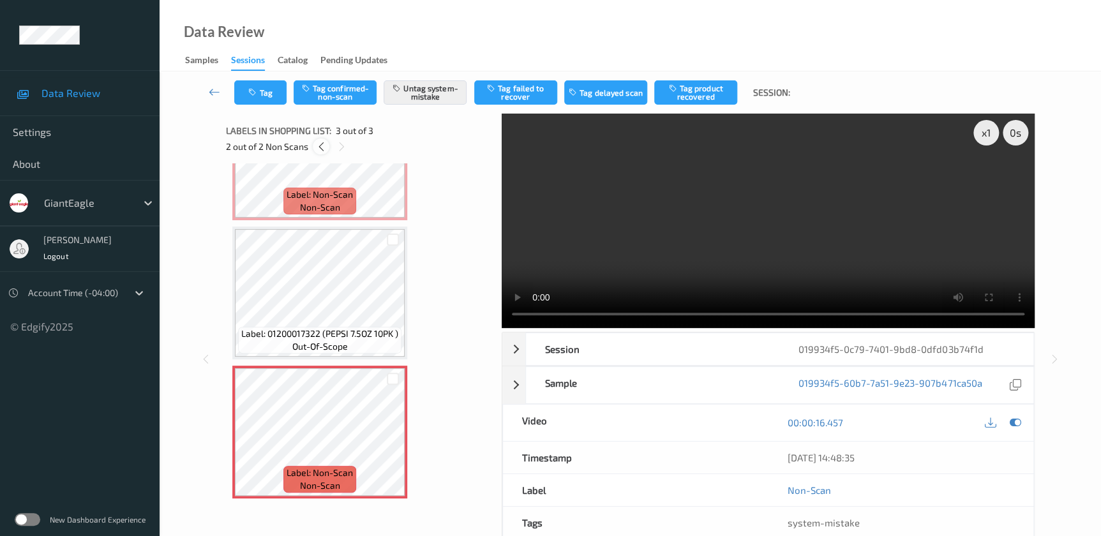
click at [319, 150] on icon at bounding box center [320, 146] width 11 height 11
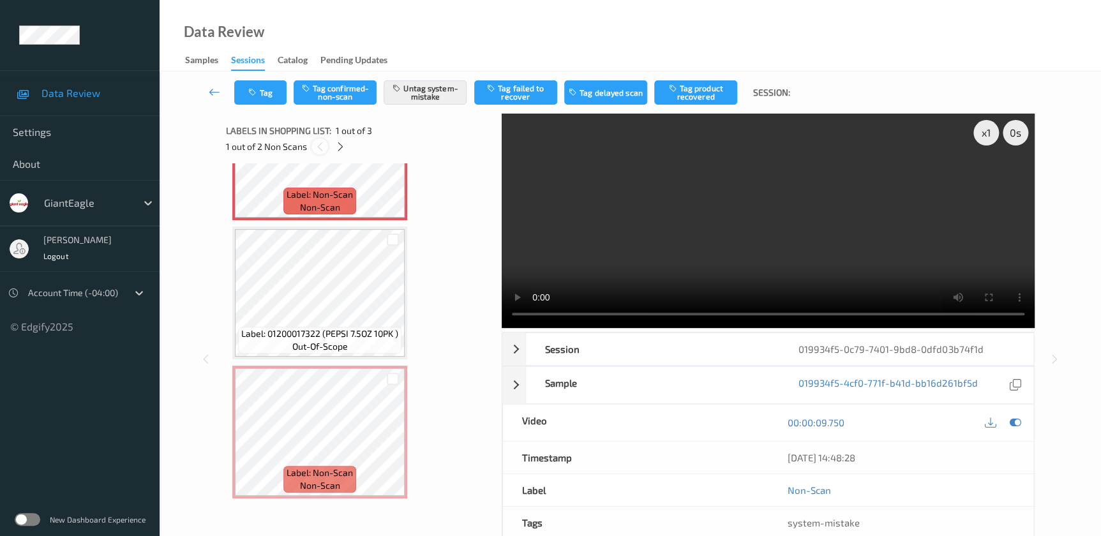
scroll to position [6, 0]
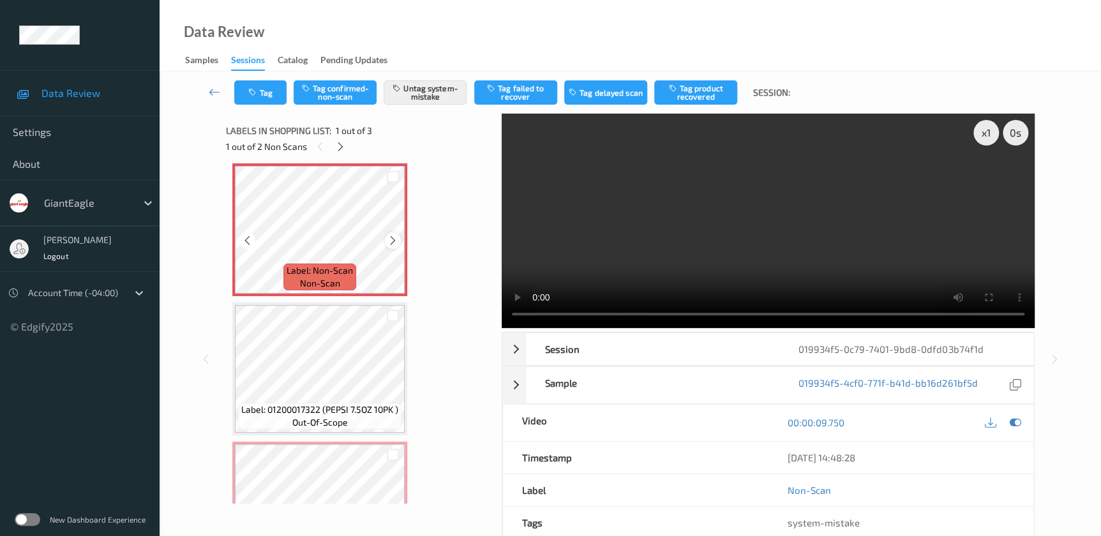
click at [390, 239] on icon at bounding box center [392, 240] width 11 height 11
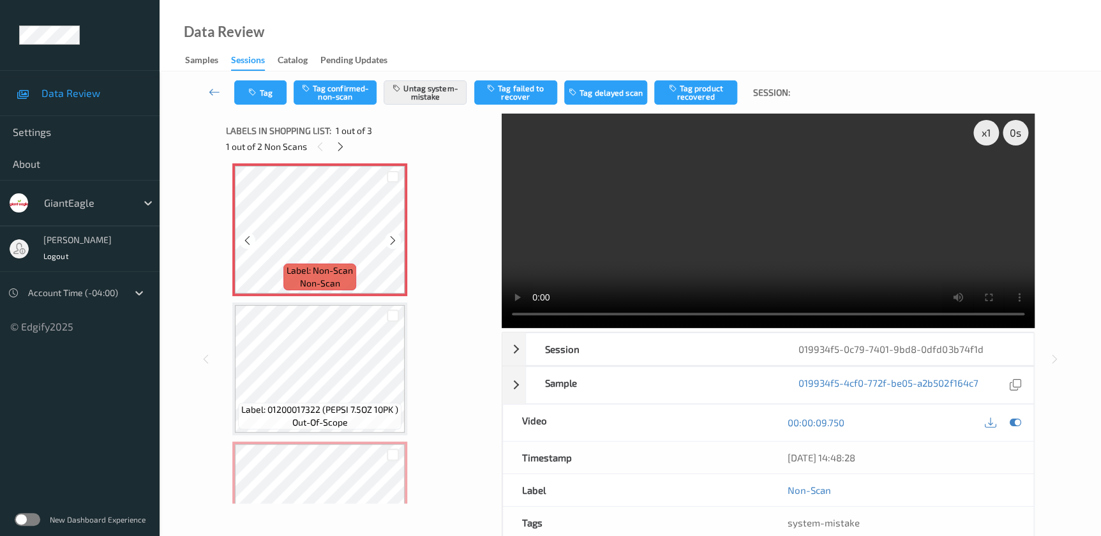
click at [390, 239] on icon at bounding box center [392, 240] width 11 height 11
click at [390, 237] on icon at bounding box center [392, 240] width 11 height 11
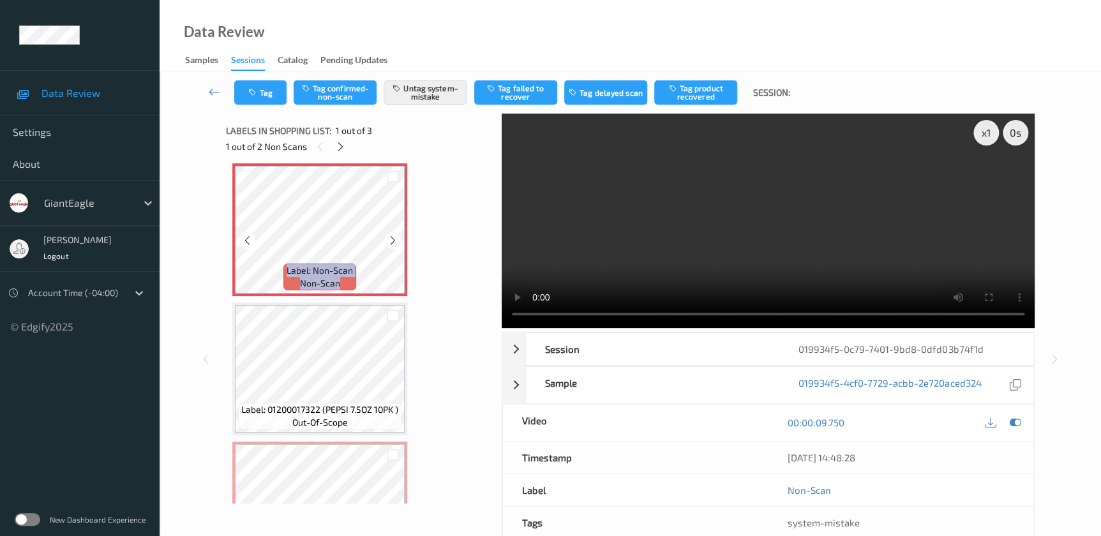
click at [390, 237] on icon at bounding box center [392, 240] width 11 height 11
click at [813, 255] on video at bounding box center [768, 221] width 533 height 214
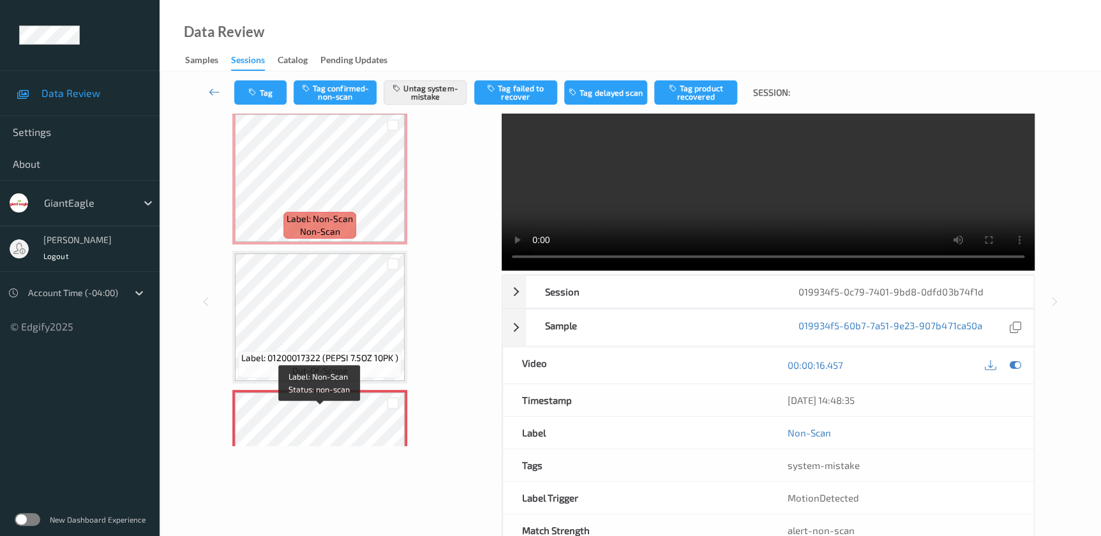
scroll to position [0, 0]
click at [255, 87] on button "Tag" at bounding box center [260, 92] width 52 height 24
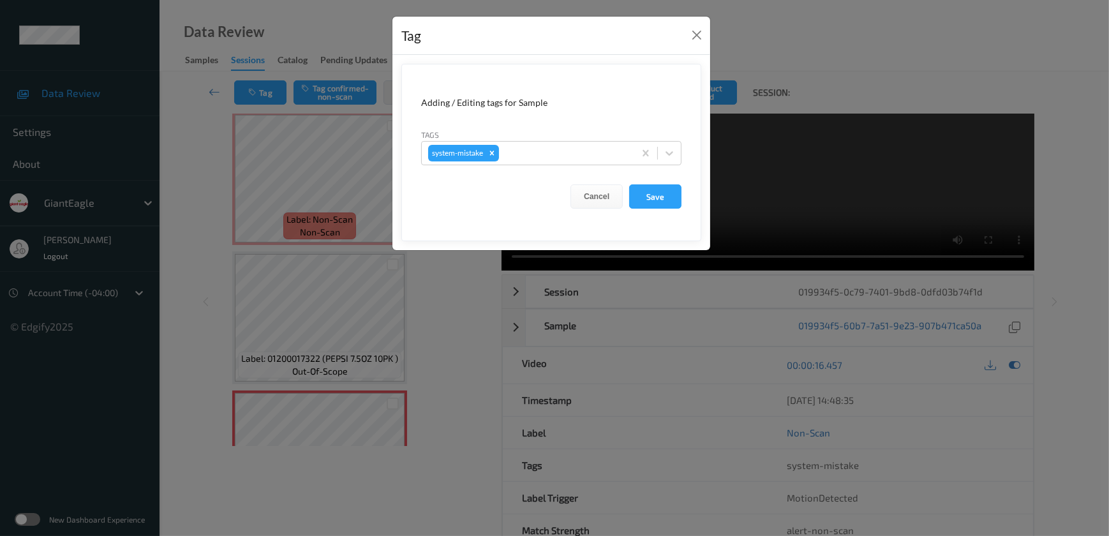
click at [434, 376] on div "Tag Adding / Editing tags for Sample Tags system-mistake Cancel Save" at bounding box center [554, 268] width 1109 height 536
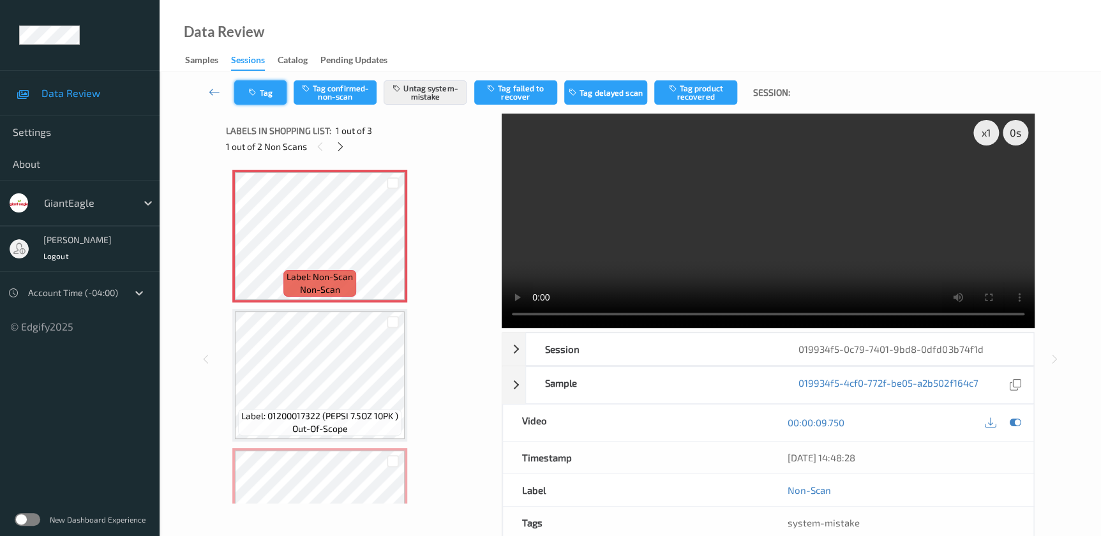
click at [252, 90] on icon "button" at bounding box center [253, 92] width 11 height 9
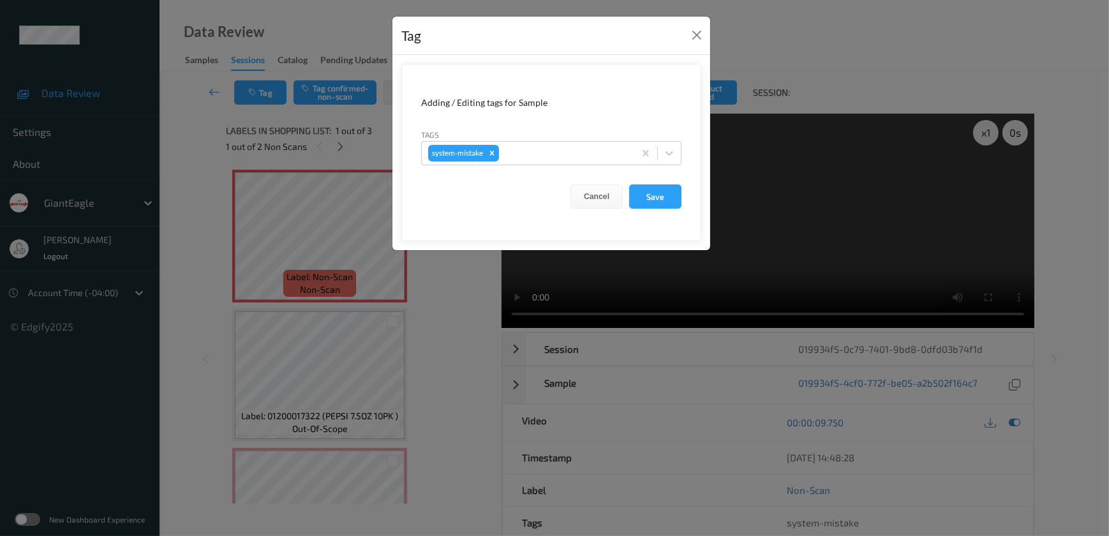
click at [436, 338] on div "Tag Adding / Editing tags for Sample Tags system-mistake Cancel Save" at bounding box center [554, 268] width 1109 height 536
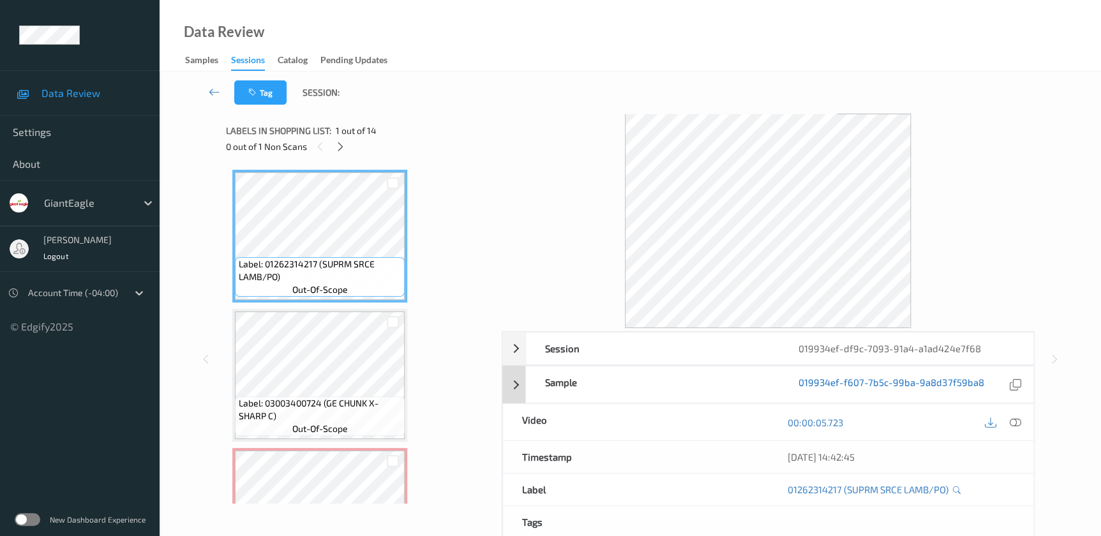
drag, startPoint x: 1014, startPoint y: 421, endPoint x: 859, endPoint y: 260, distance: 223.4
click at [1014, 421] on icon at bounding box center [1014, 422] width 11 height 11
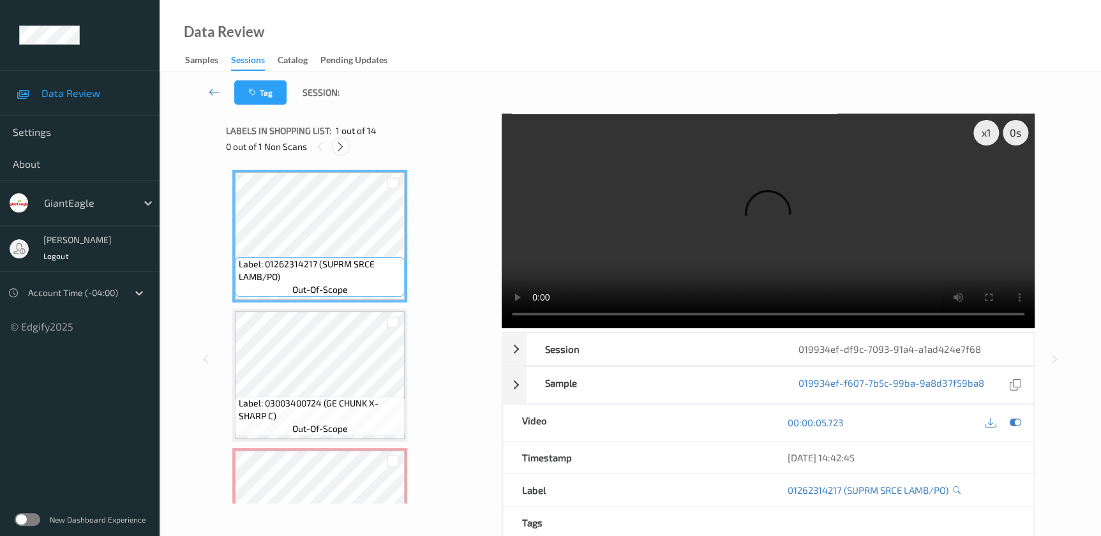
click at [343, 144] on icon at bounding box center [340, 146] width 11 height 11
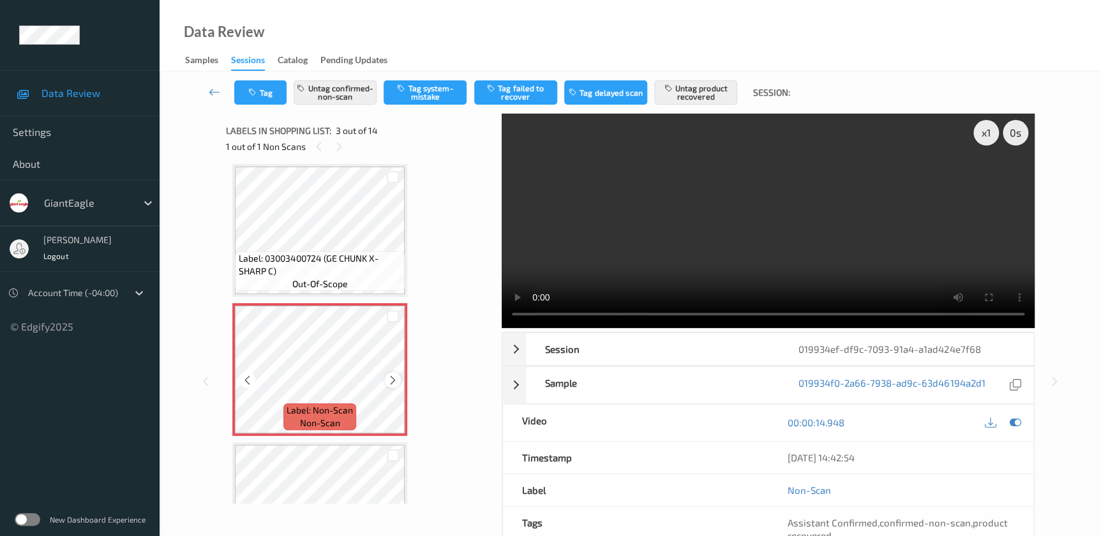
click at [390, 380] on icon at bounding box center [392, 380] width 11 height 11
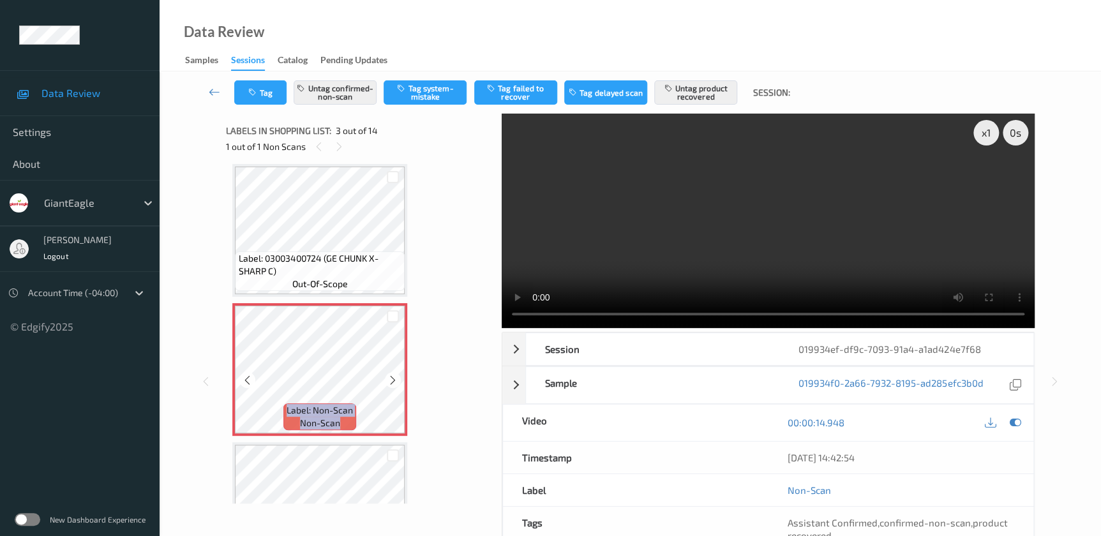
click at [390, 380] on icon at bounding box center [392, 380] width 11 height 11
click at [789, 222] on video at bounding box center [768, 221] width 533 height 214
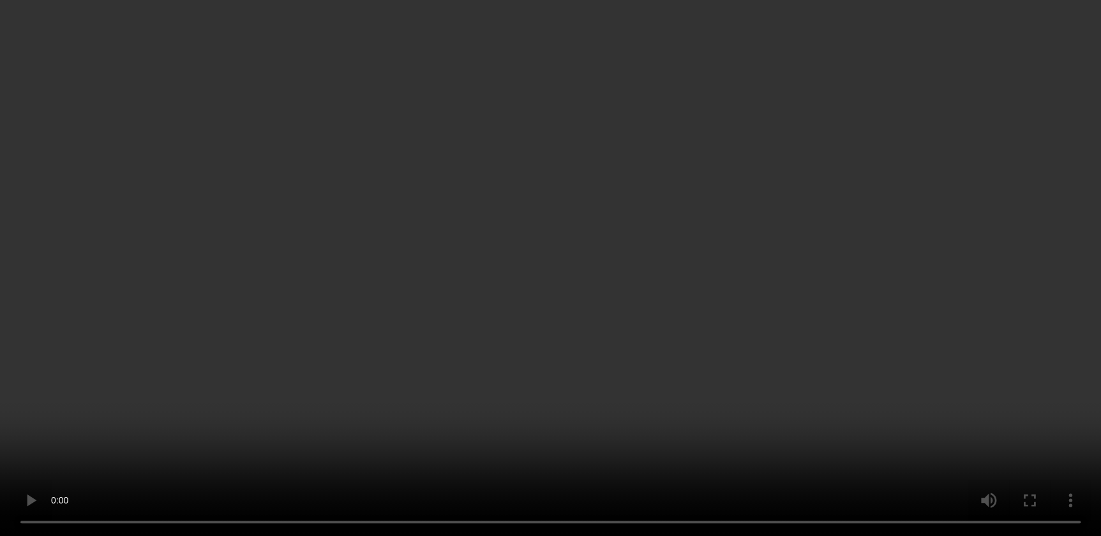
scroll to position [435, 0]
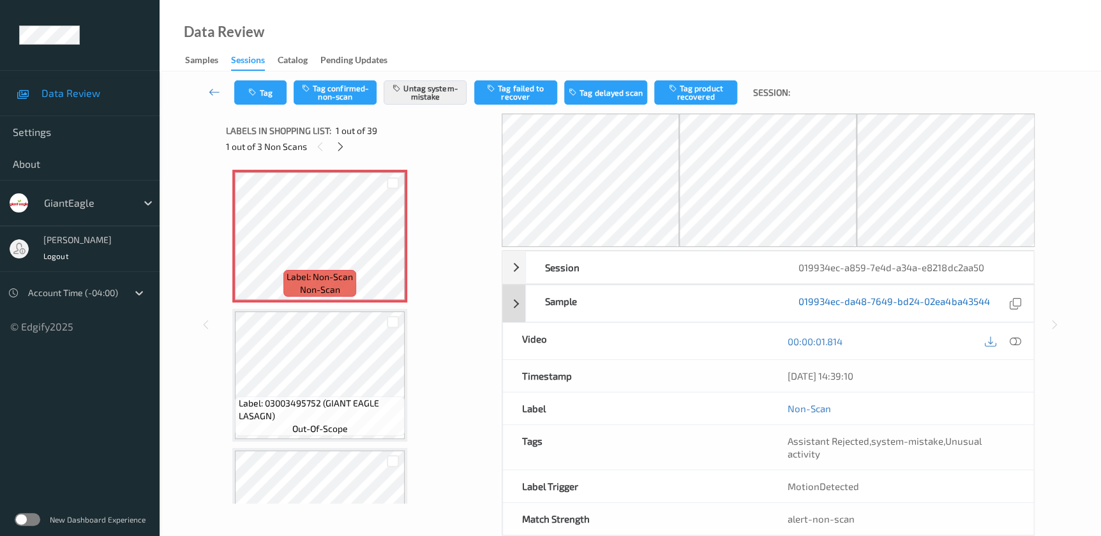
drag, startPoint x: 1011, startPoint y: 340, endPoint x: 955, endPoint y: 263, distance: 95.8
click at [1010, 332] on div at bounding box center [1014, 340] width 17 height 17
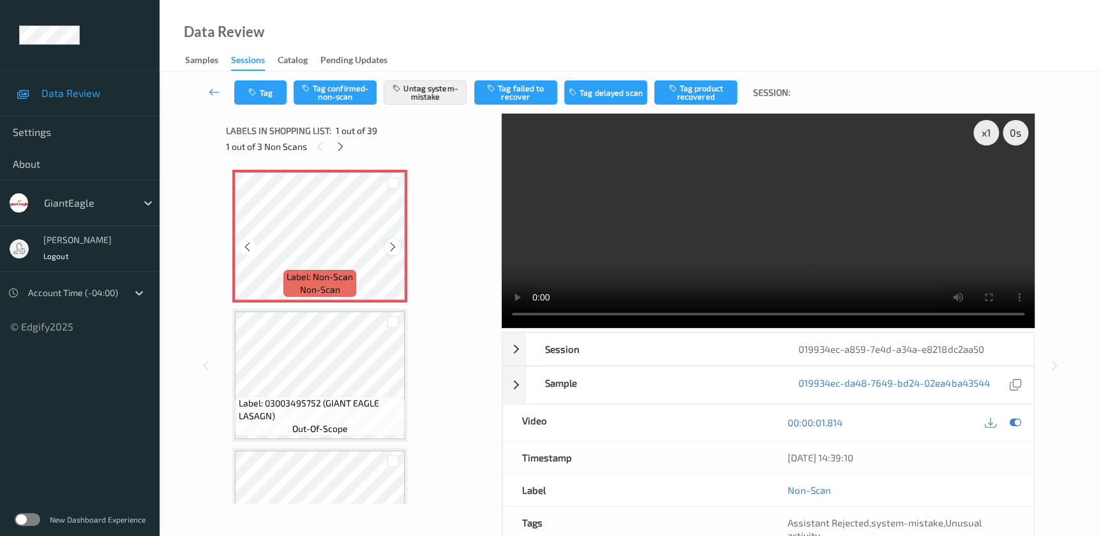
click at [389, 246] on icon at bounding box center [392, 246] width 11 height 11
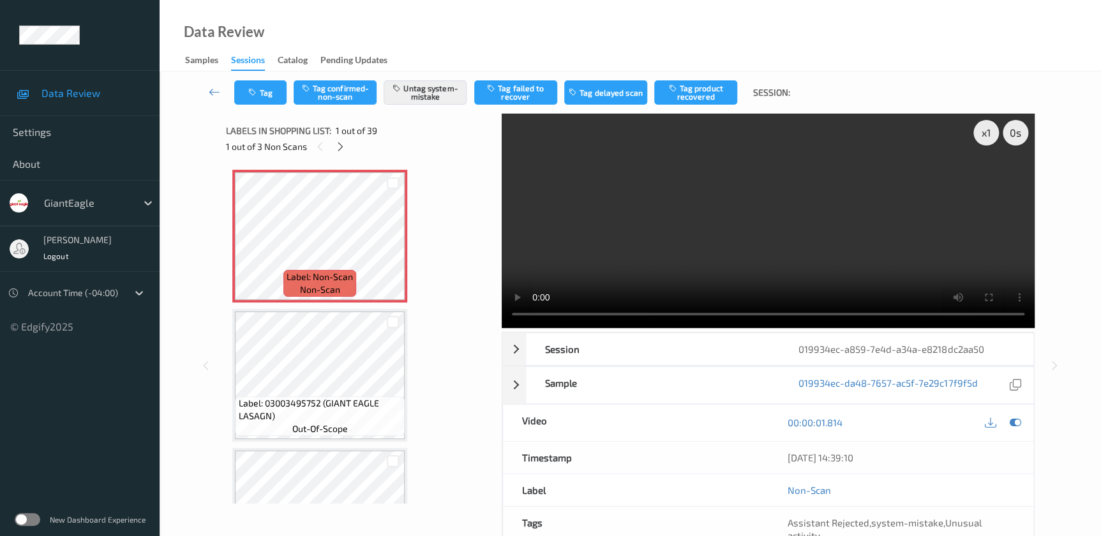
click at [788, 211] on video at bounding box center [768, 221] width 533 height 214
click at [265, 91] on button "Tag" at bounding box center [260, 92] width 52 height 24
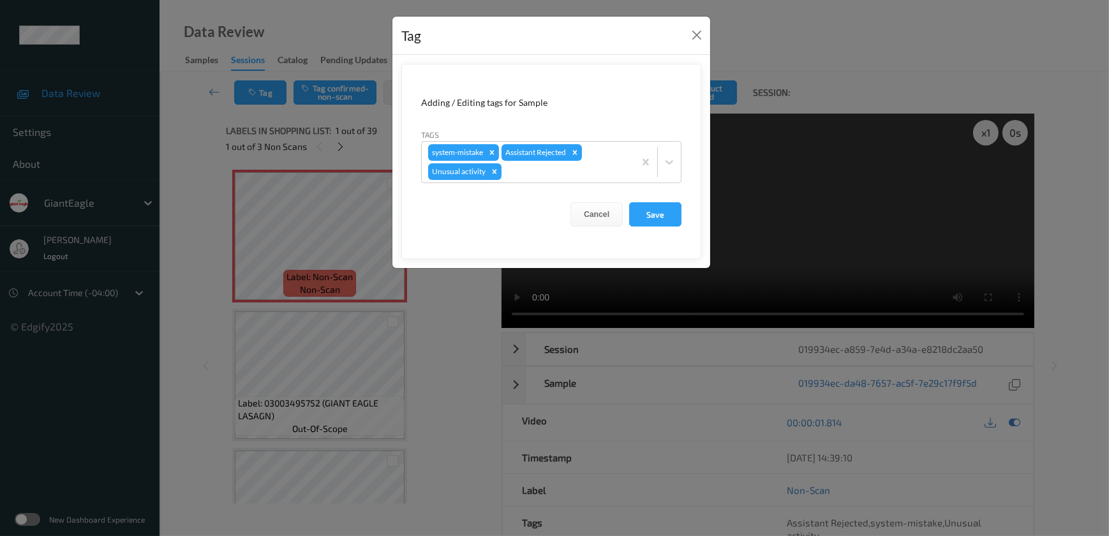
click at [445, 333] on div "Tag Adding / Editing tags for Sample Tags system-mistake Assistant Rejected Unu…" at bounding box center [554, 268] width 1109 height 536
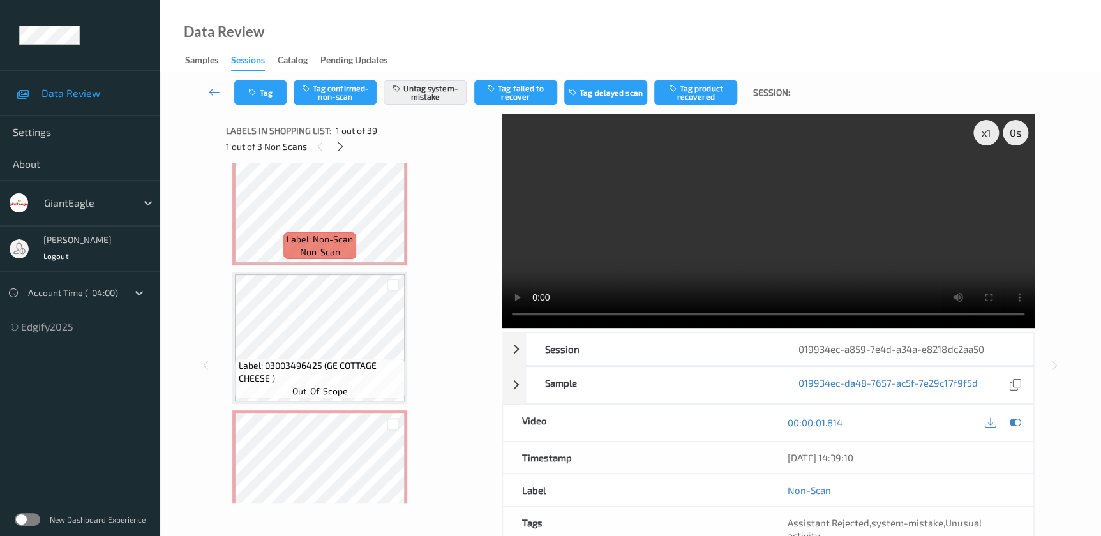
scroll to position [2204, 0]
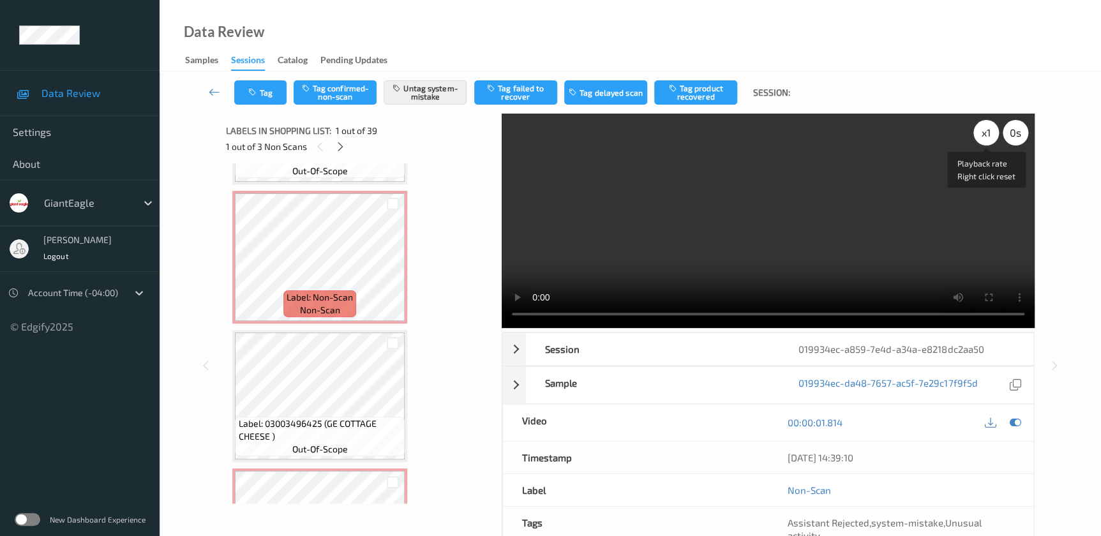
click at [979, 130] on div "x 1" at bounding box center [986, 133] width 26 height 26
click at [979, 130] on div "x 2" at bounding box center [986, 133] width 26 height 26
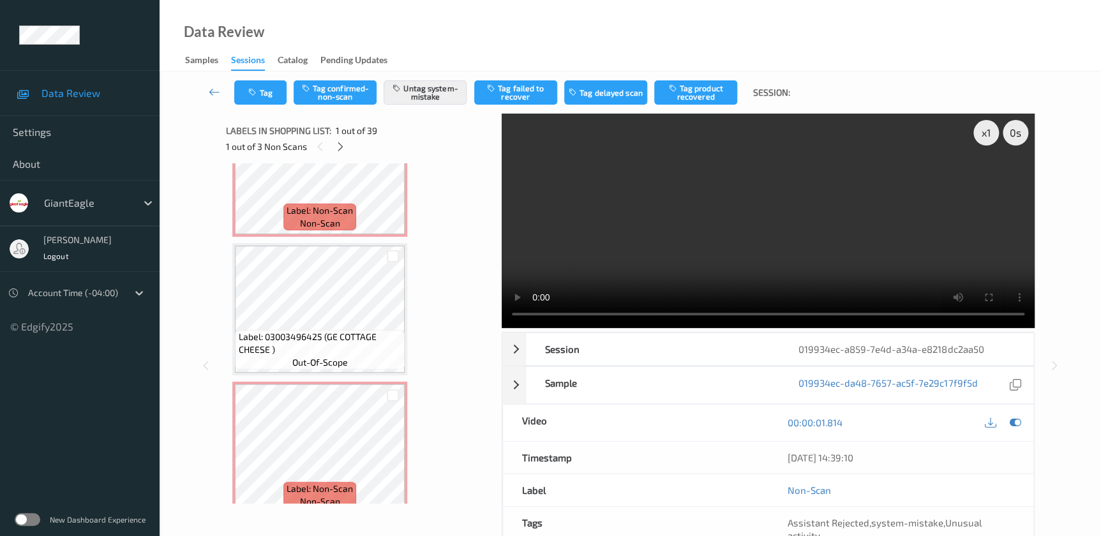
scroll to position [2320, 0]
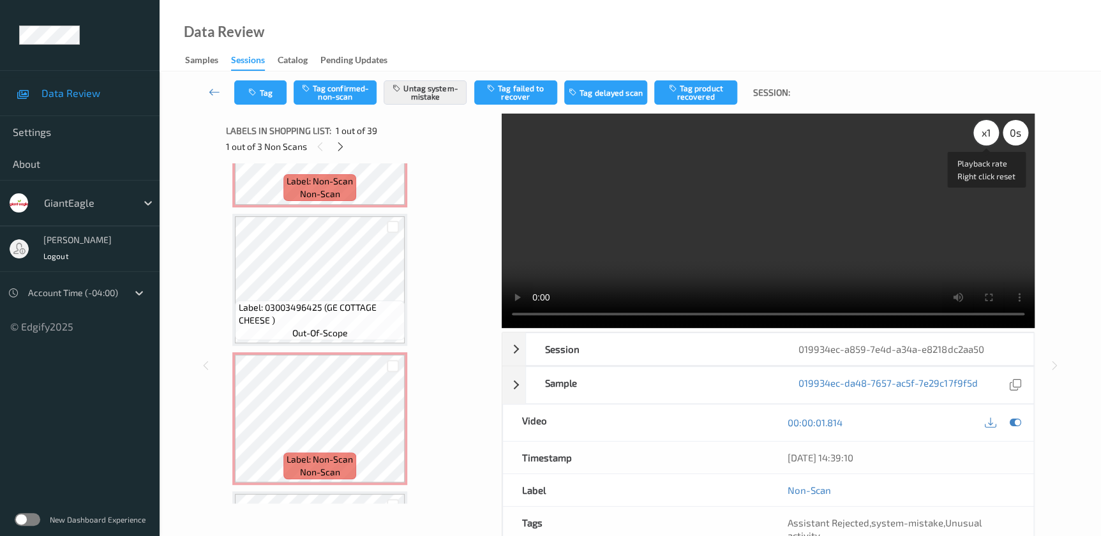
click at [981, 128] on div "x 1" at bounding box center [986, 133] width 26 height 26
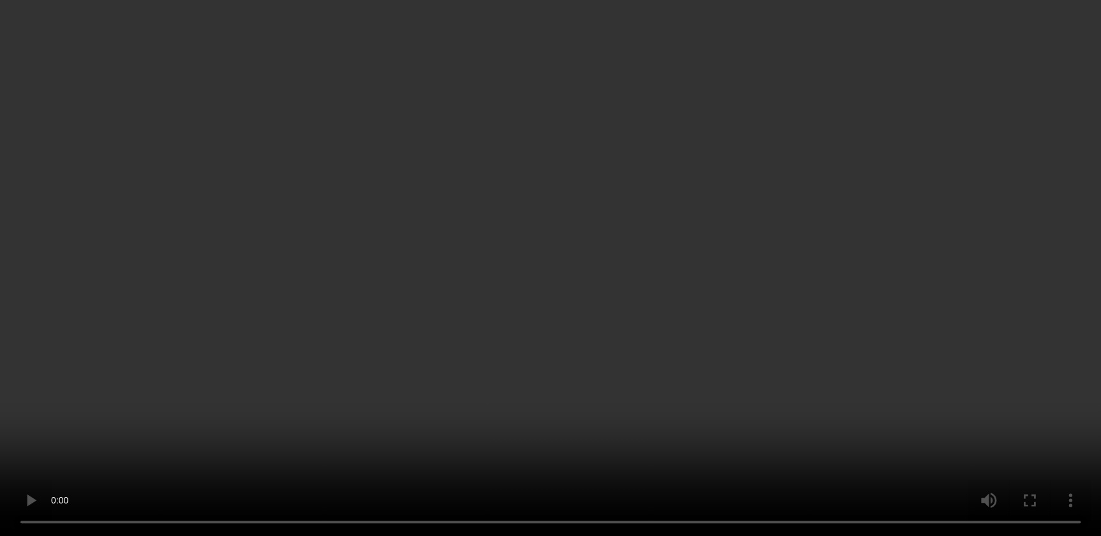
scroll to position [2262, 0]
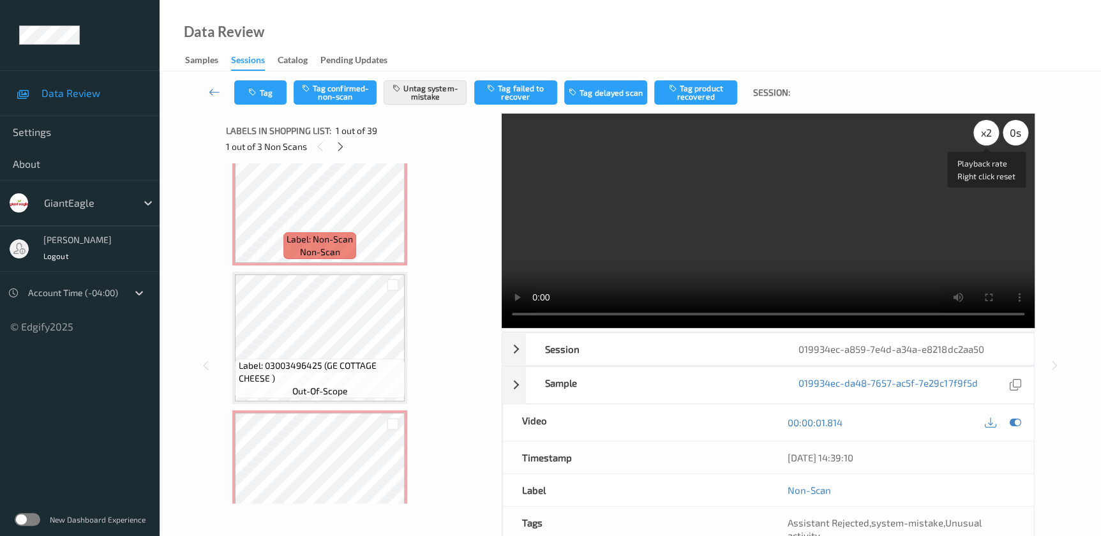
click at [984, 133] on div "x 2" at bounding box center [986, 133] width 26 height 26
click at [984, 133] on div "x 4" at bounding box center [986, 133] width 26 height 26
click at [984, 133] on div "x 8" at bounding box center [986, 133] width 26 height 26
click at [984, 133] on div "x 1" at bounding box center [986, 133] width 26 height 26
click at [984, 133] on div "x 2" at bounding box center [986, 133] width 26 height 26
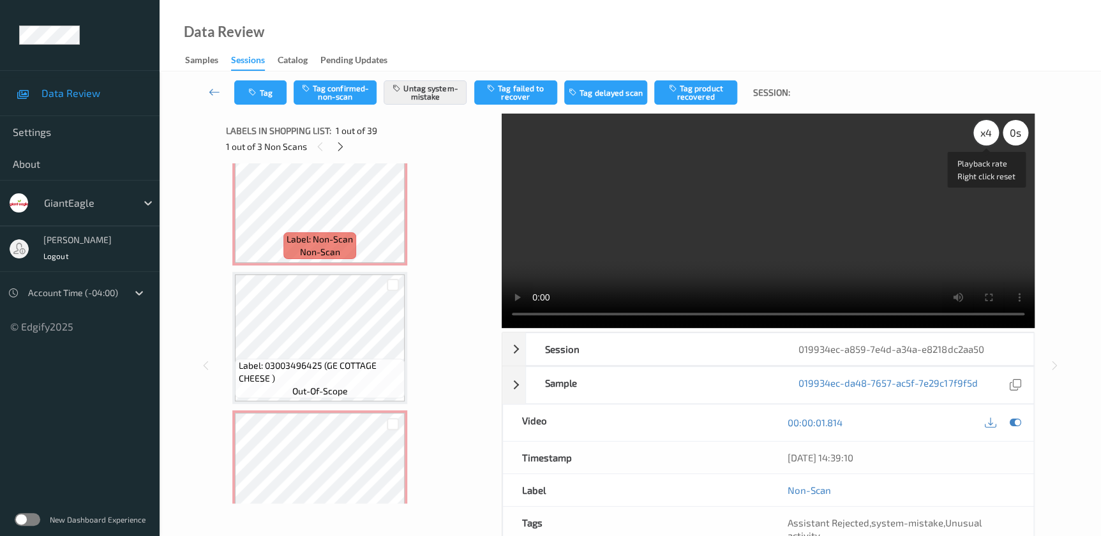
click at [984, 133] on div "x 4" at bounding box center [986, 133] width 26 height 26
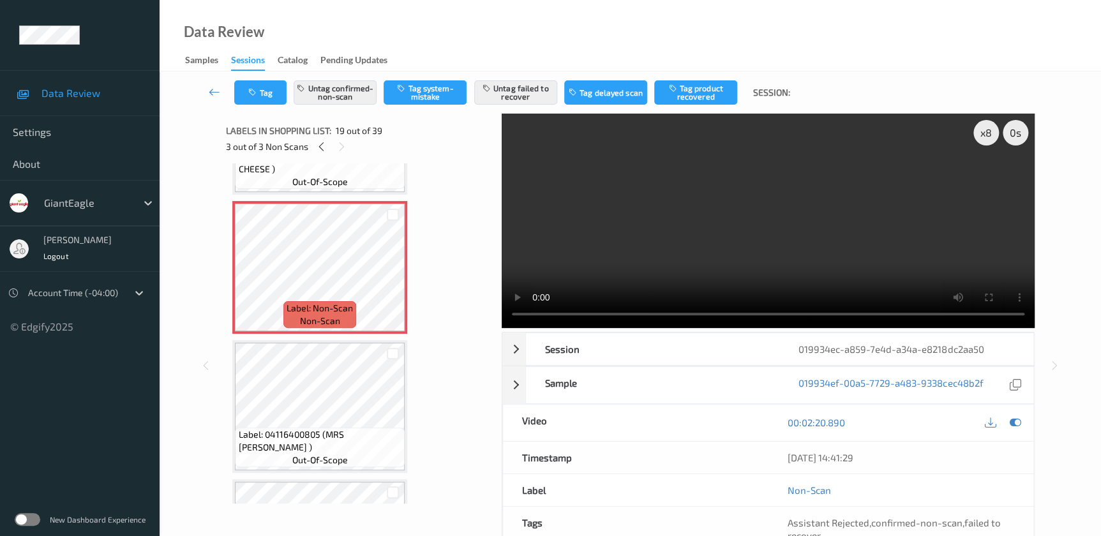
scroll to position [2436, 0]
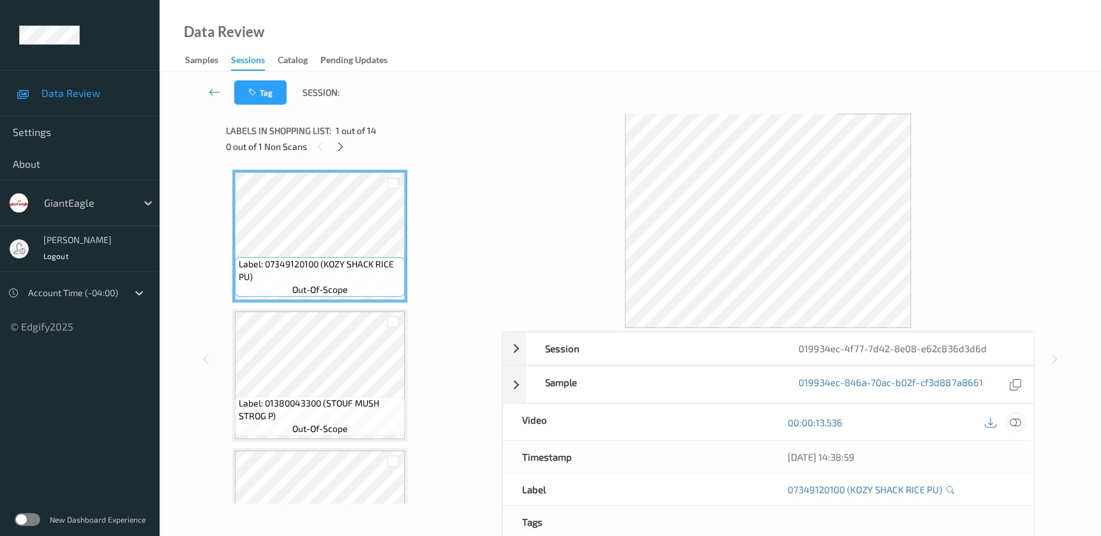
click at [1013, 421] on icon at bounding box center [1014, 422] width 11 height 11
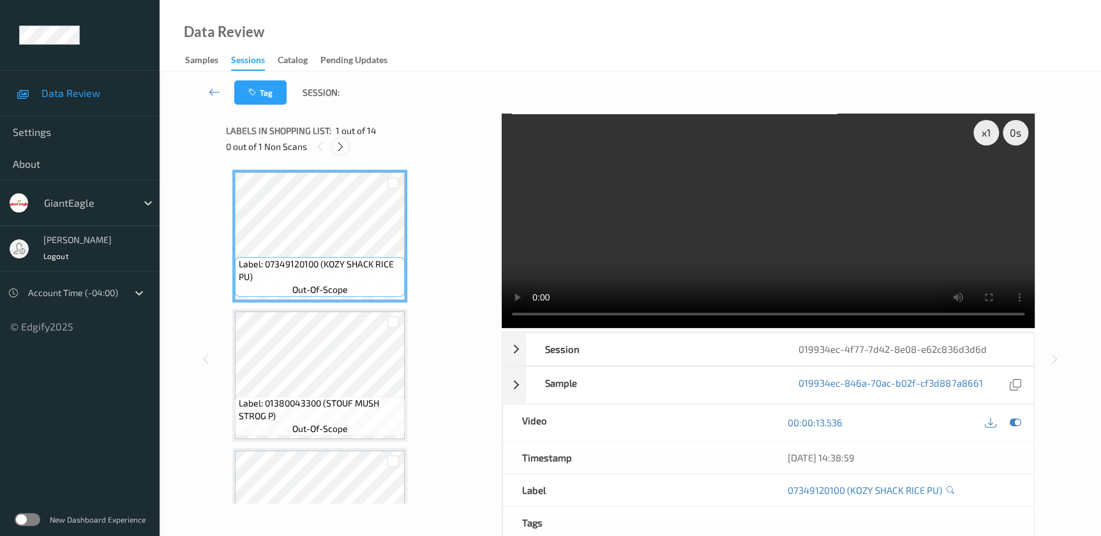
click at [340, 147] on icon at bounding box center [340, 146] width 11 height 11
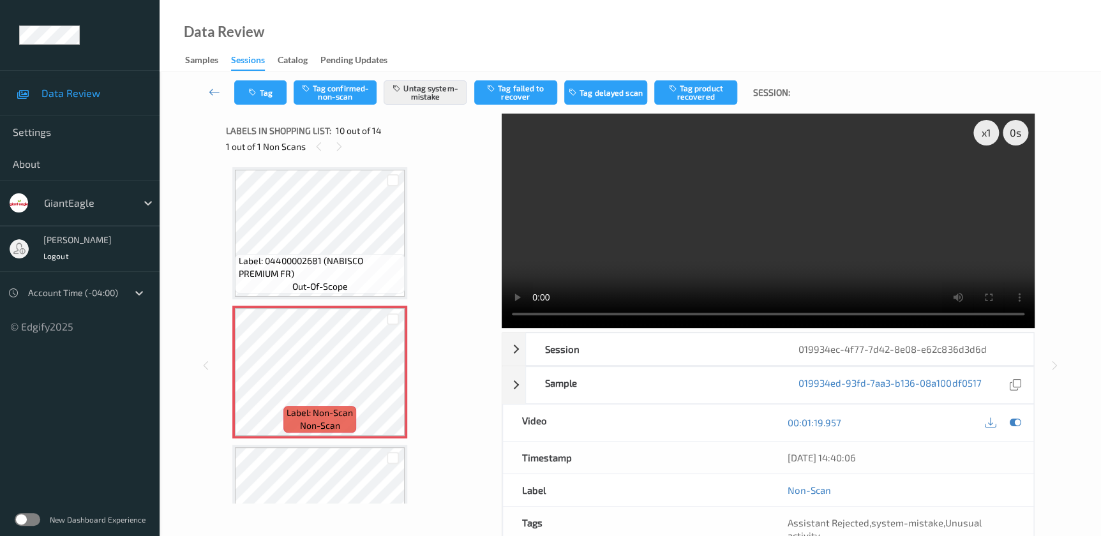
click at [778, 215] on video at bounding box center [768, 221] width 533 height 214
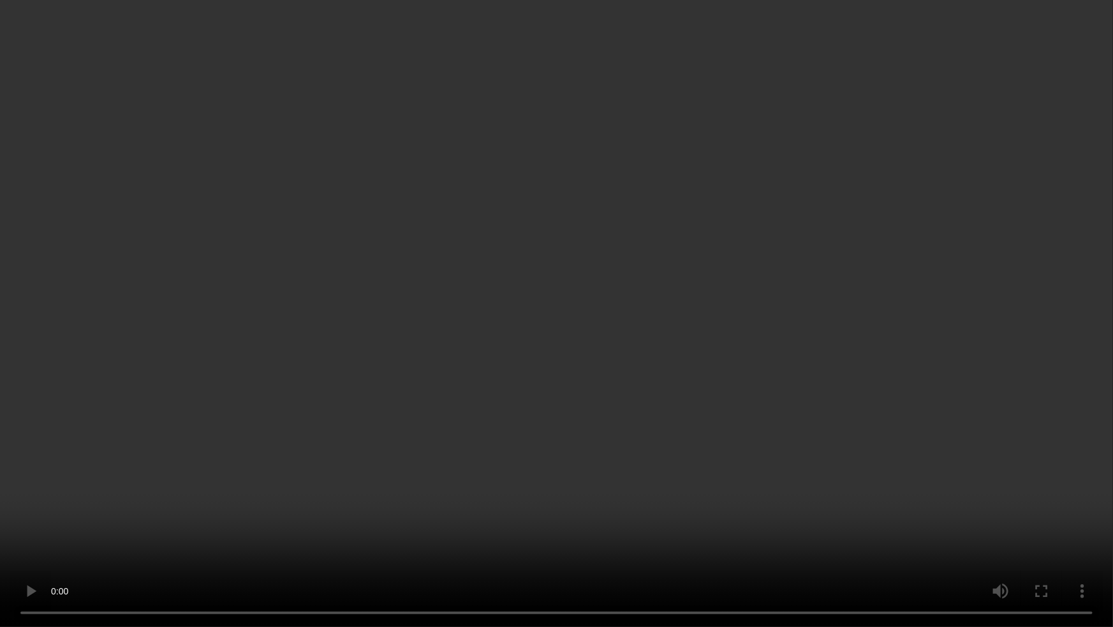
click at [742, 479] on video at bounding box center [556, 313] width 1113 height 627
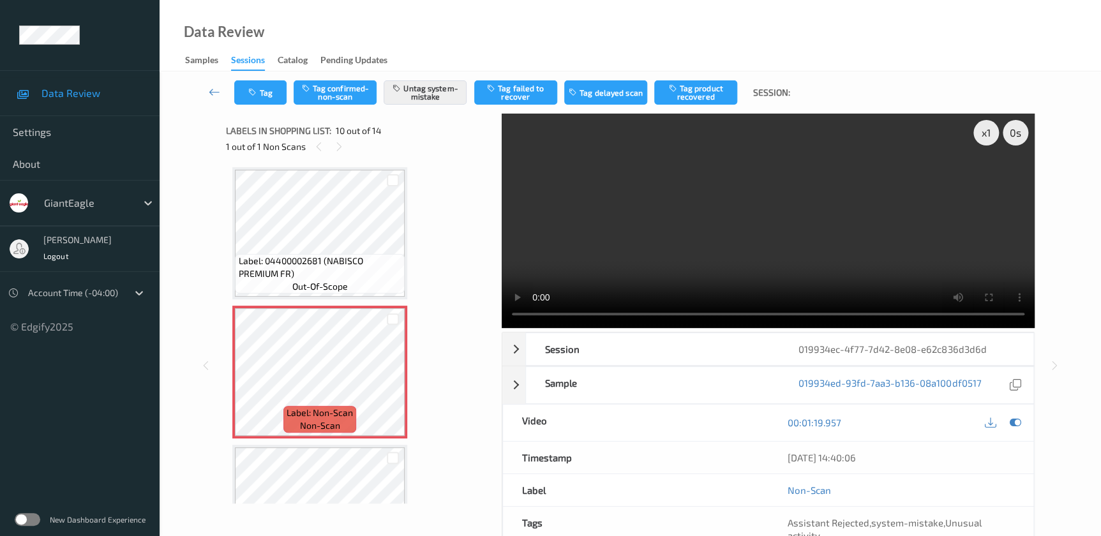
click at [801, 242] on video at bounding box center [768, 221] width 533 height 214
click at [251, 76] on div "Tag Tag confirmed-non-scan Untag system-mistake Tag failed to recover Tag delay…" at bounding box center [630, 92] width 889 height 42
click at [253, 82] on button "Tag" at bounding box center [260, 92] width 52 height 24
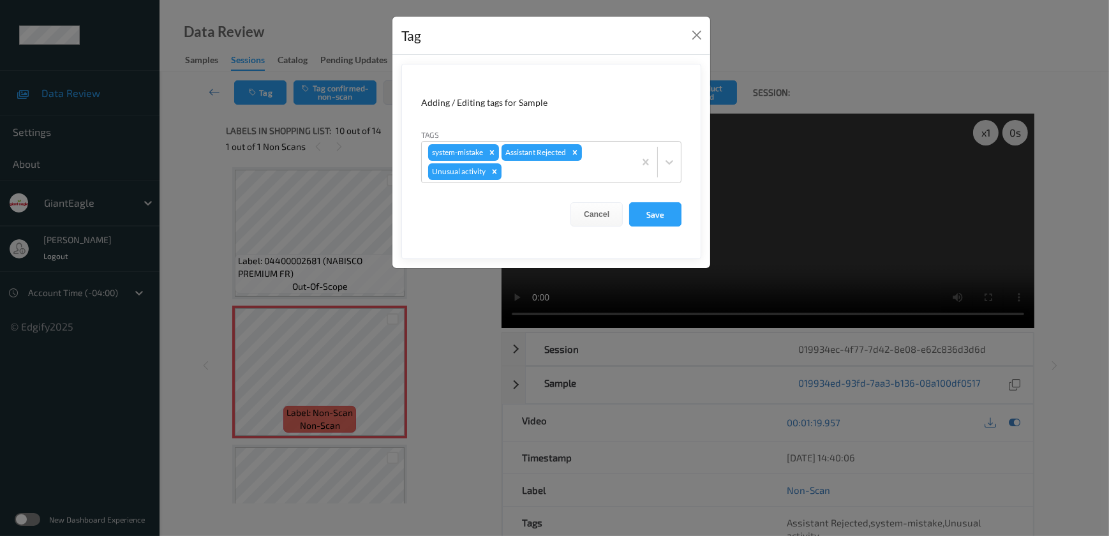
click at [452, 279] on div "Tag Adding / Editing tags for Sample Tags system-mistake Assistant Rejected Unu…" at bounding box center [554, 268] width 1109 height 536
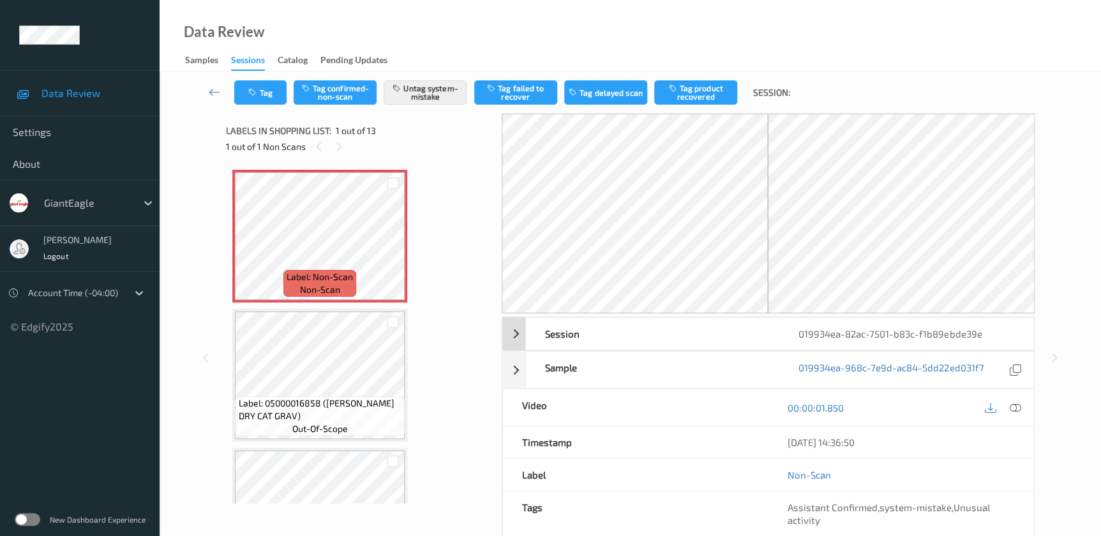
drag, startPoint x: 1011, startPoint y: 408, endPoint x: 822, endPoint y: 242, distance: 252.3
click at [1011, 402] on icon at bounding box center [1014, 407] width 11 height 11
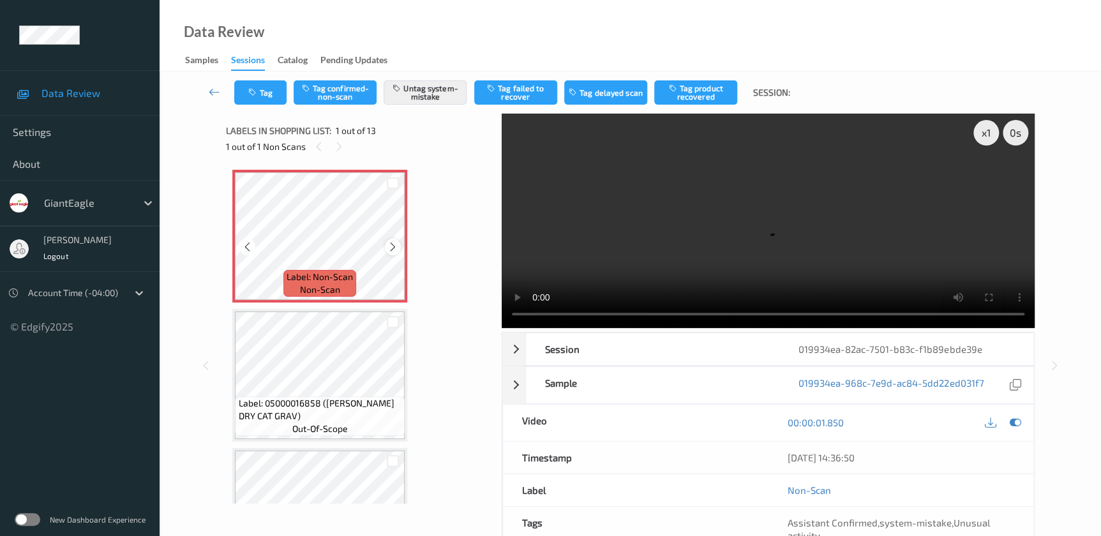
click at [387, 247] on icon at bounding box center [392, 246] width 11 height 11
click at [390, 244] on icon at bounding box center [392, 246] width 11 height 11
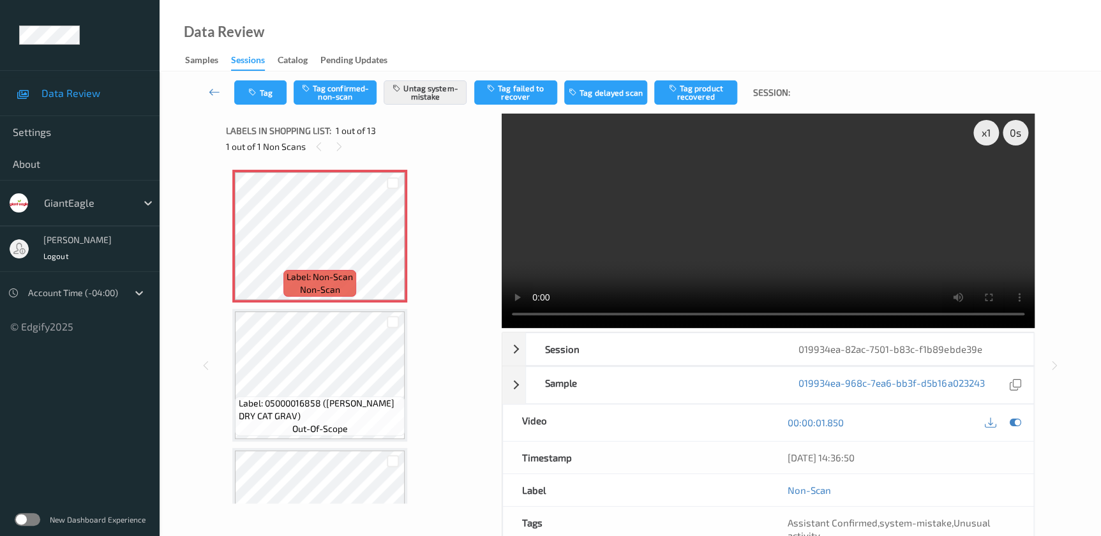
click at [792, 214] on video at bounding box center [768, 221] width 533 height 214
click at [268, 89] on button "Tag" at bounding box center [260, 92] width 52 height 24
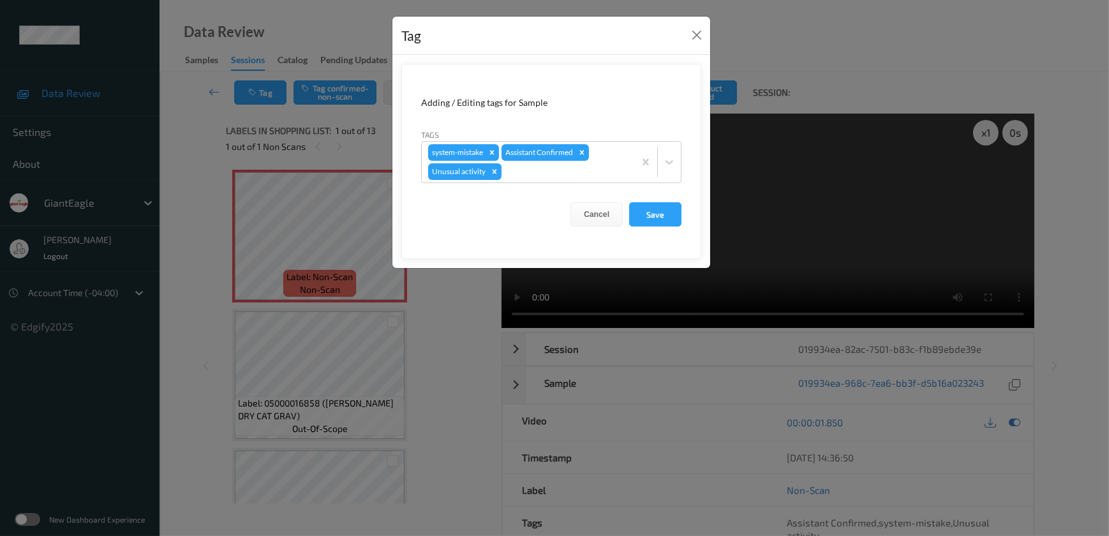
click at [442, 348] on div "Tag Adding / Editing tags for Sample Tags system-mistake Assistant Confirmed Un…" at bounding box center [554, 268] width 1109 height 536
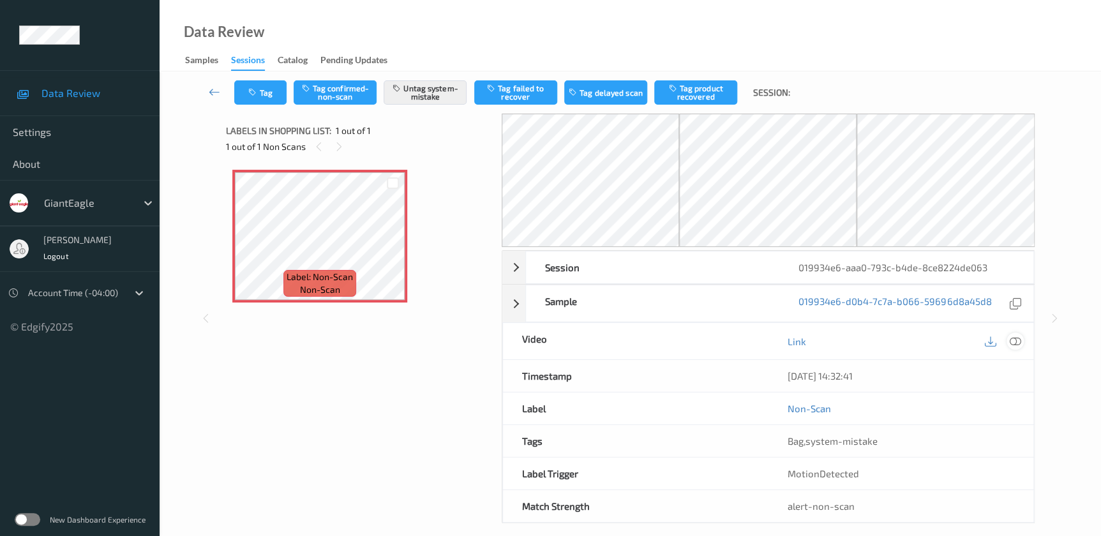
click at [1012, 336] on icon at bounding box center [1014, 341] width 11 height 11
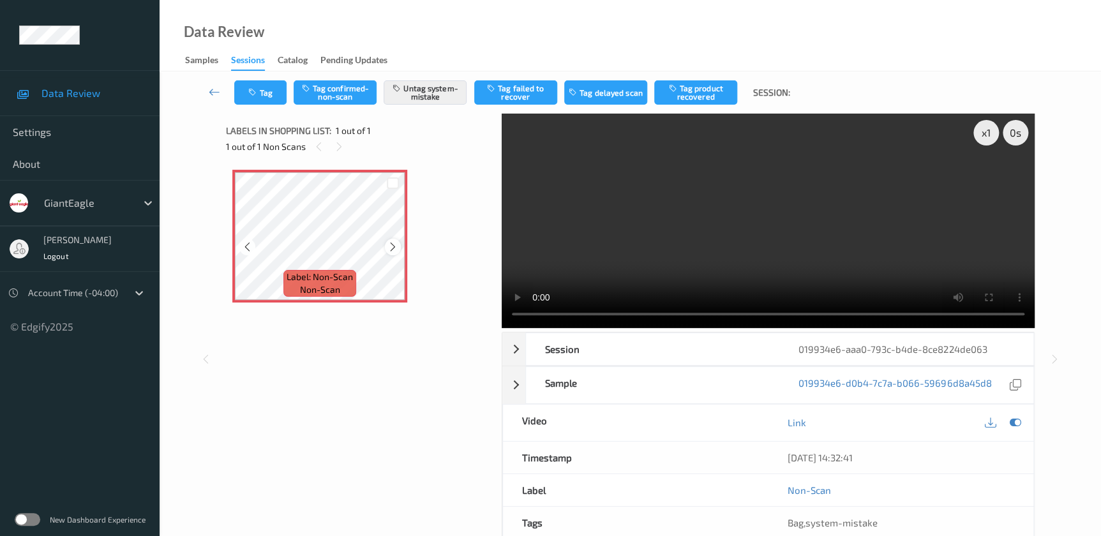
click at [389, 248] on icon at bounding box center [392, 246] width 11 height 11
click at [981, 133] on div "x 1" at bounding box center [986, 133] width 26 height 26
click at [981, 133] on div "x 2" at bounding box center [986, 133] width 26 height 26
click at [265, 98] on button "Tag" at bounding box center [260, 92] width 52 height 24
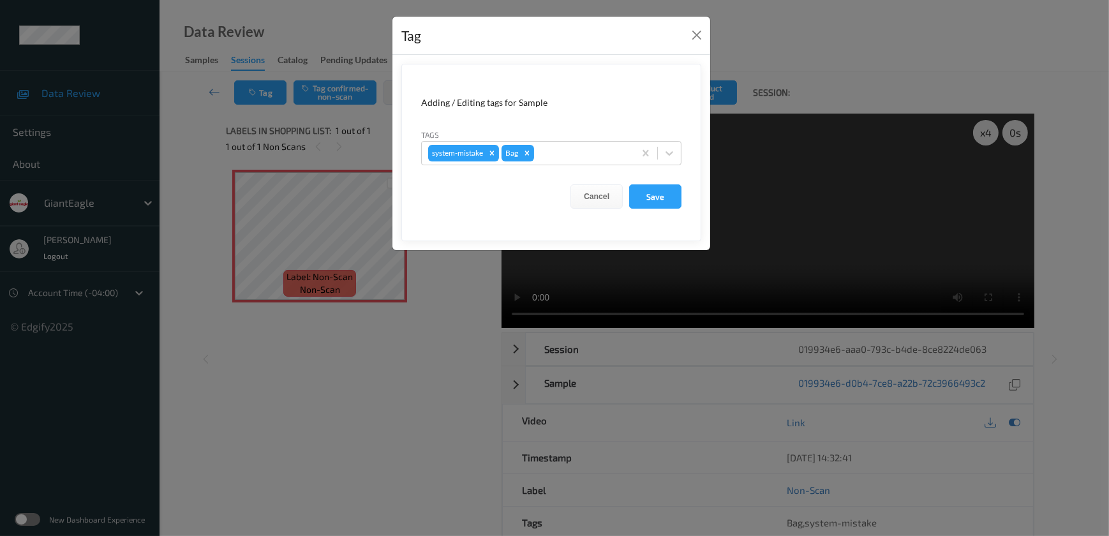
click at [353, 383] on div "Tag Adding / Editing tags for Sample Tags system-mistake Bag Cancel Save" at bounding box center [554, 268] width 1109 height 536
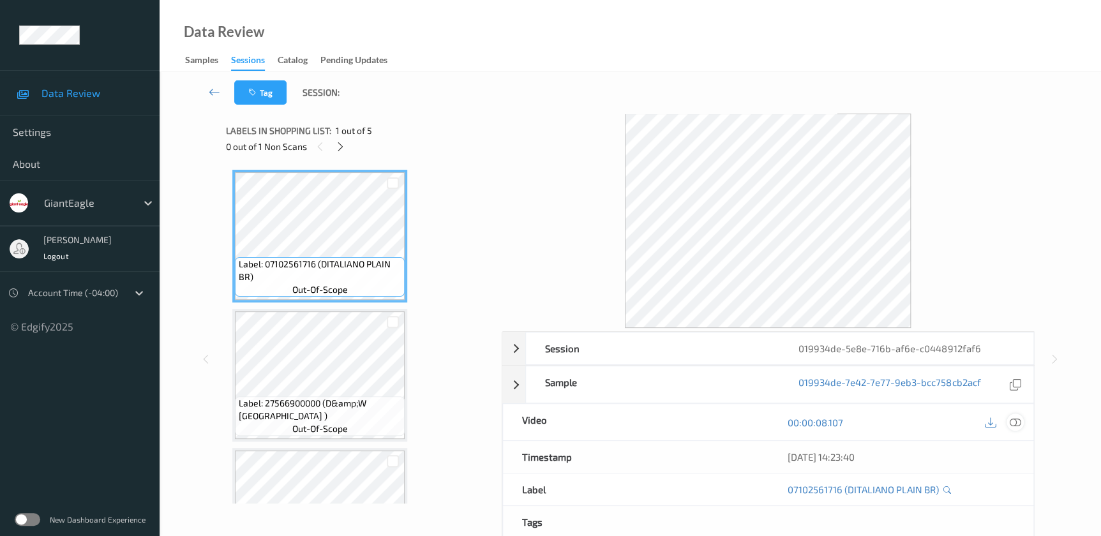
click at [1010, 423] on icon at bounding box center [1014, 422] width 11 height 11
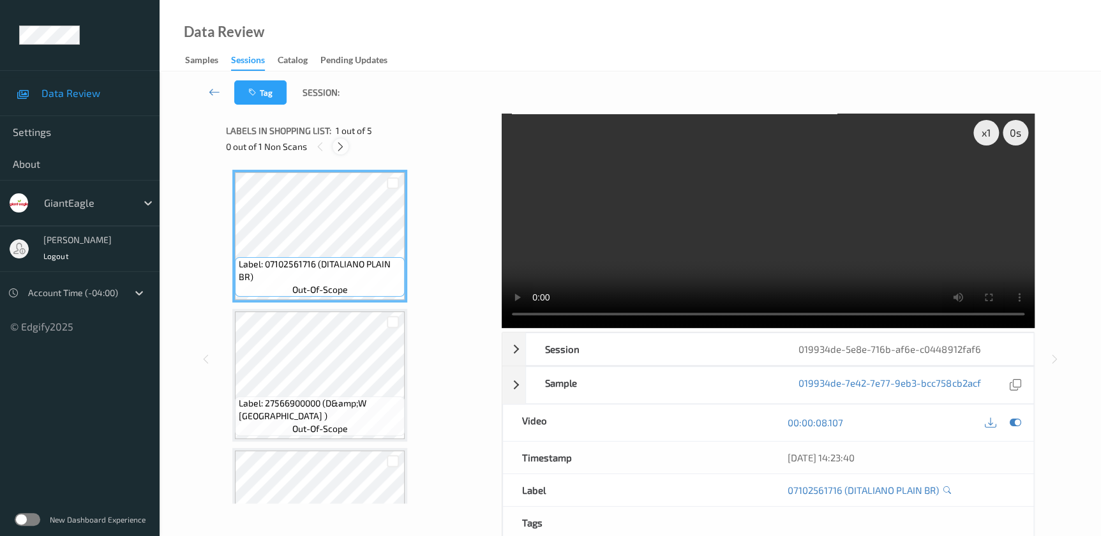
click at [340, 145] on icon at bounding box center [340, 146] width 11 height 11
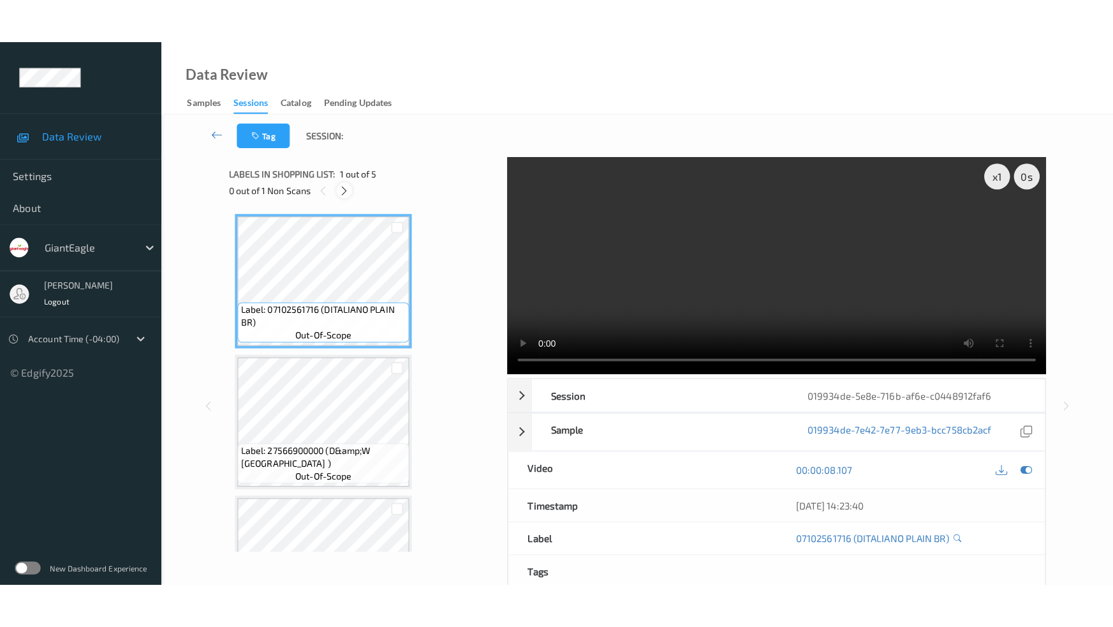
scroll to position [284, 0]
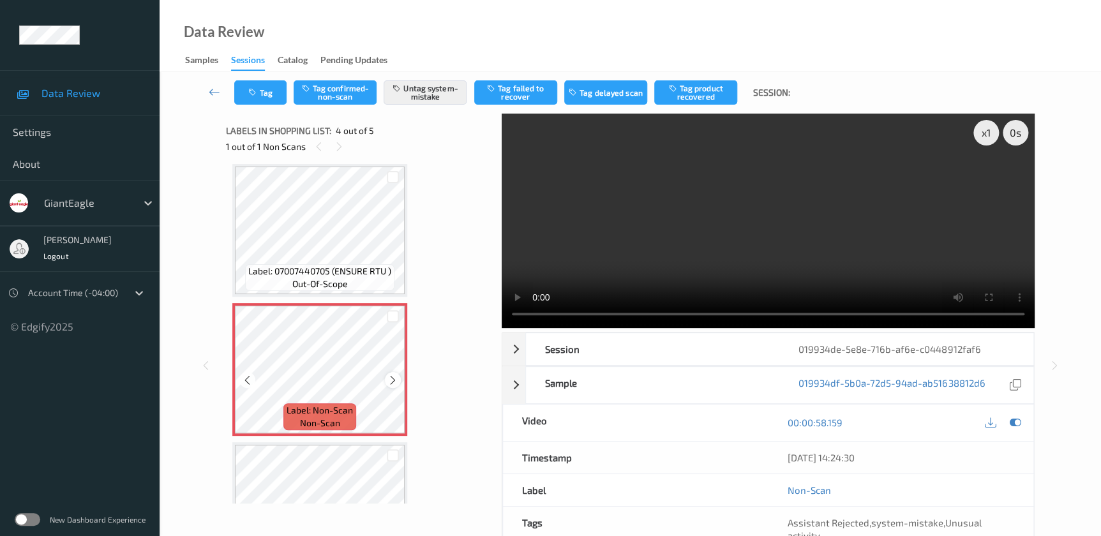
click at [394, 383] on div at bounding box center [393, 380] width 16 height 16
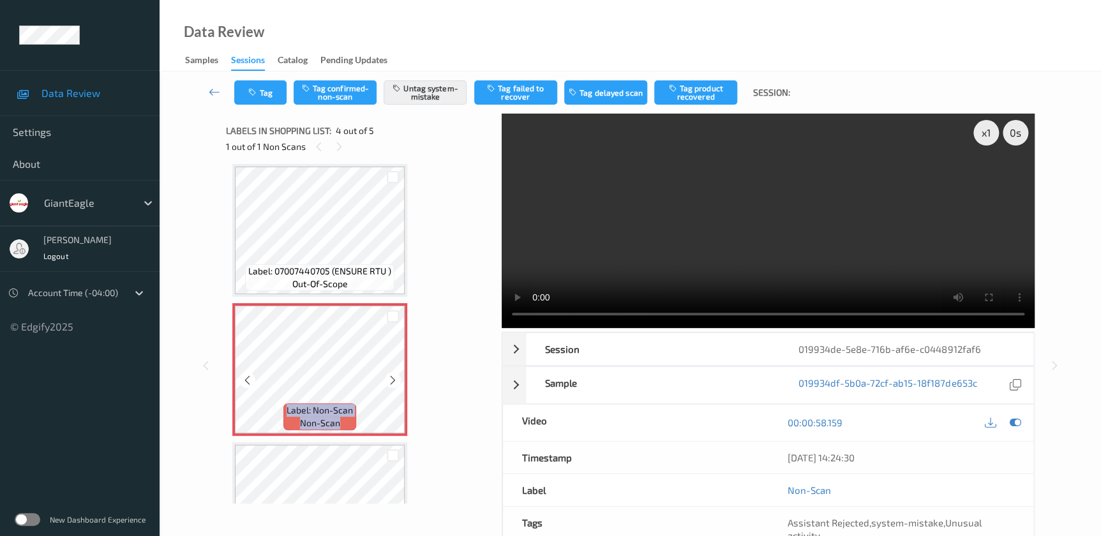
click at [394, 383] on div at bounding box center [393, 380] width 16 height 16
click at [392, 378] on icon at bounding box center [392, 380] width 11 height 11
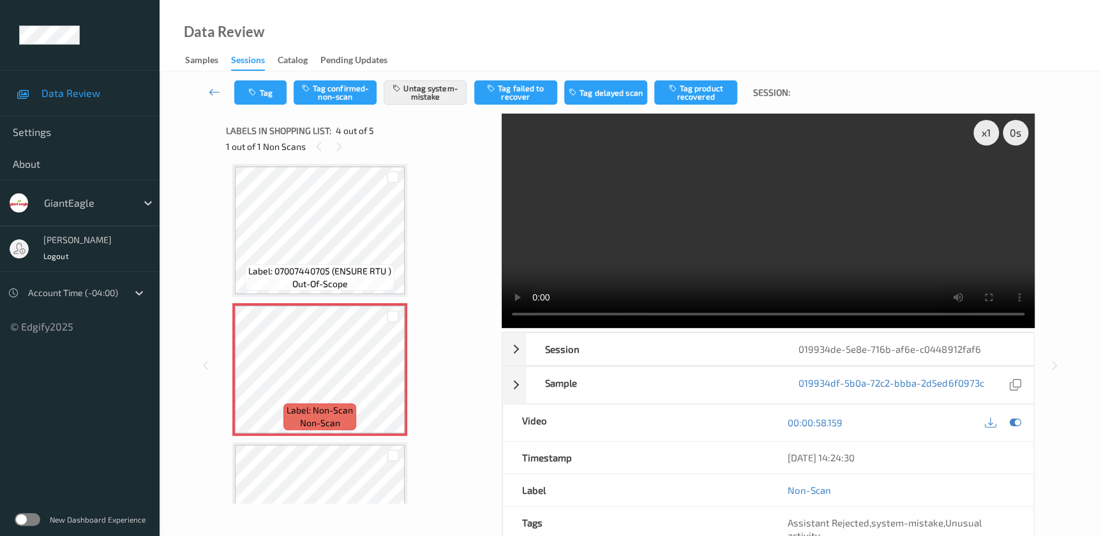
click at [787, 216] on video at bounding box center [768, 221] width 533 height 214
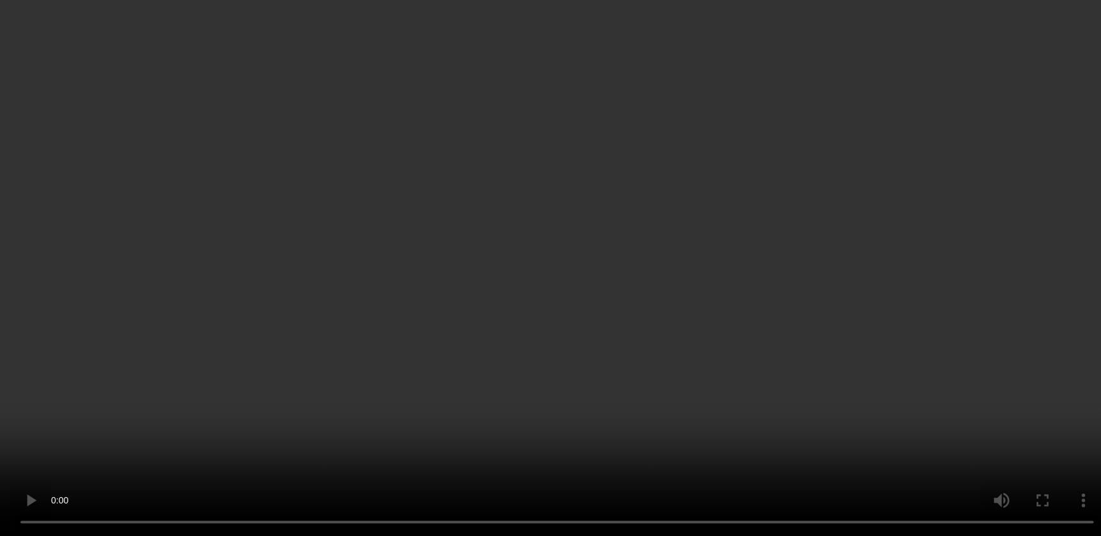
scroll to position [359, 0]
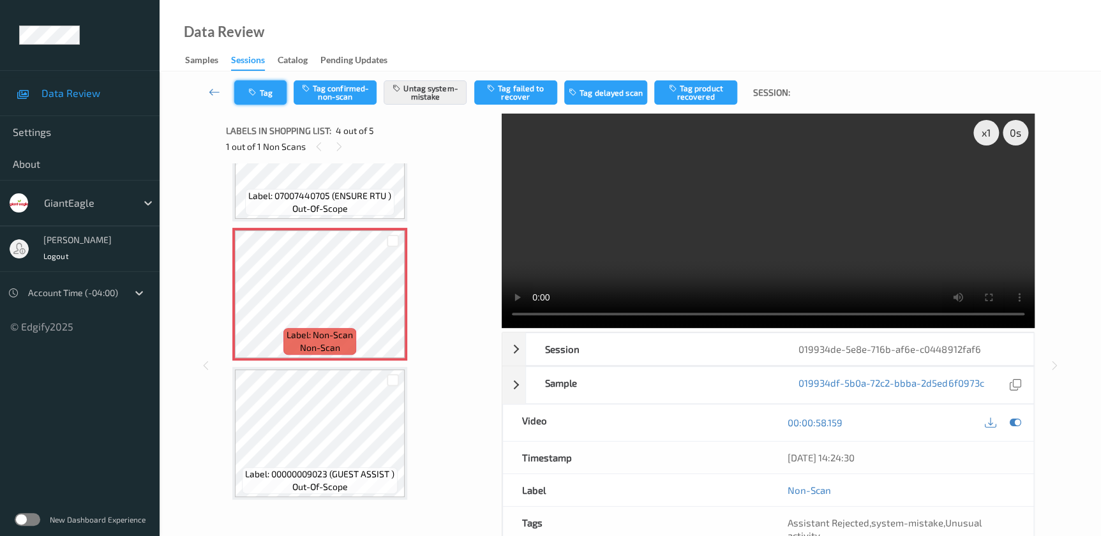
click at [267, 91] on button "Tag" at bounding box center [260, 92] width 52 height 24
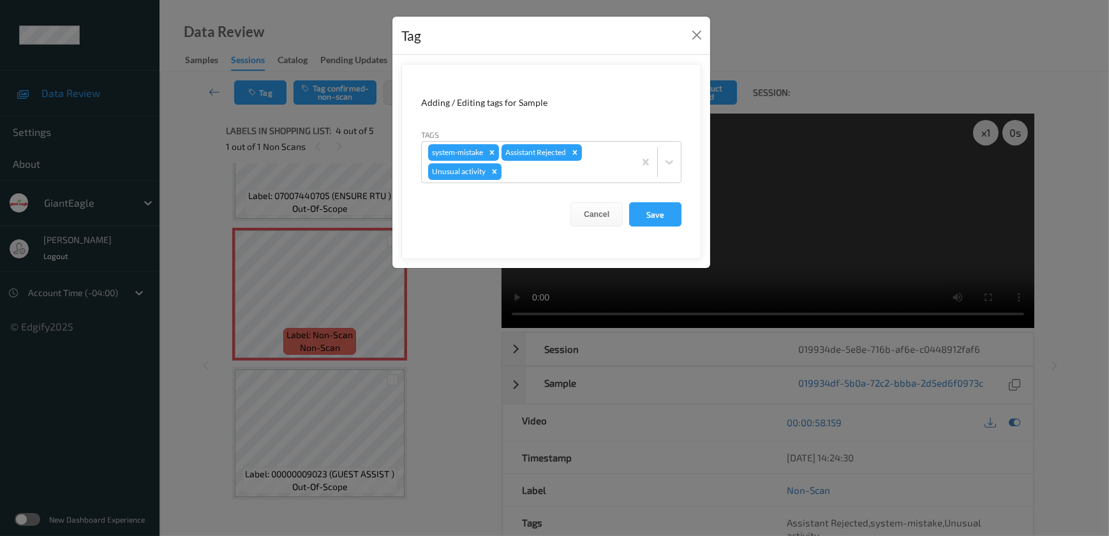
click at [464, 369] on div "Tag Adding / Editing tags for Sample Tags system-mistake Assistant Rejected Unu…" at bounding box center [554, 268] width 1109 height 536
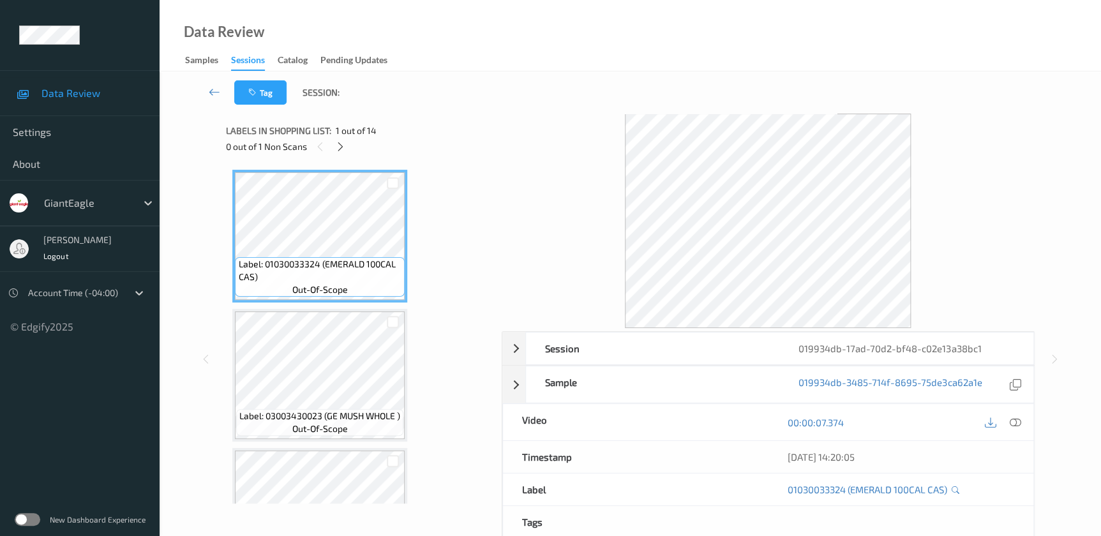
drag, startPoint x: 1018, startPoint y: 422, endPoint x: 1002, endPoint y: 409, distance: 20.8
click at [1018, 422] on icon at bounding box center [1014, 422] width 11 height 11
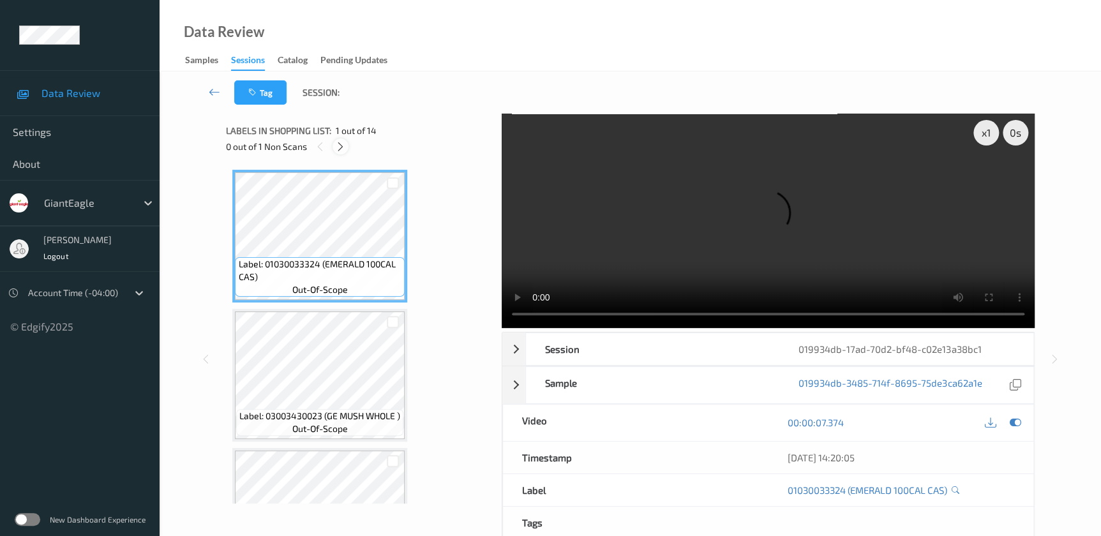
click at [341, 141] on icon at bounding box center [340, 146] width 11 height 11
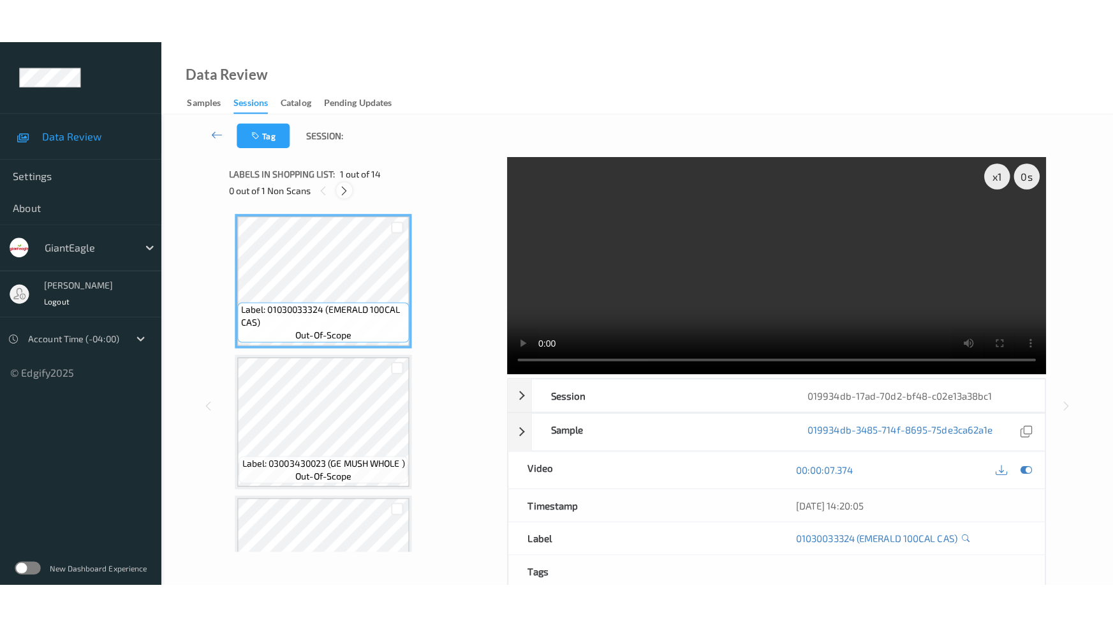
scroll to position [1531, 0]
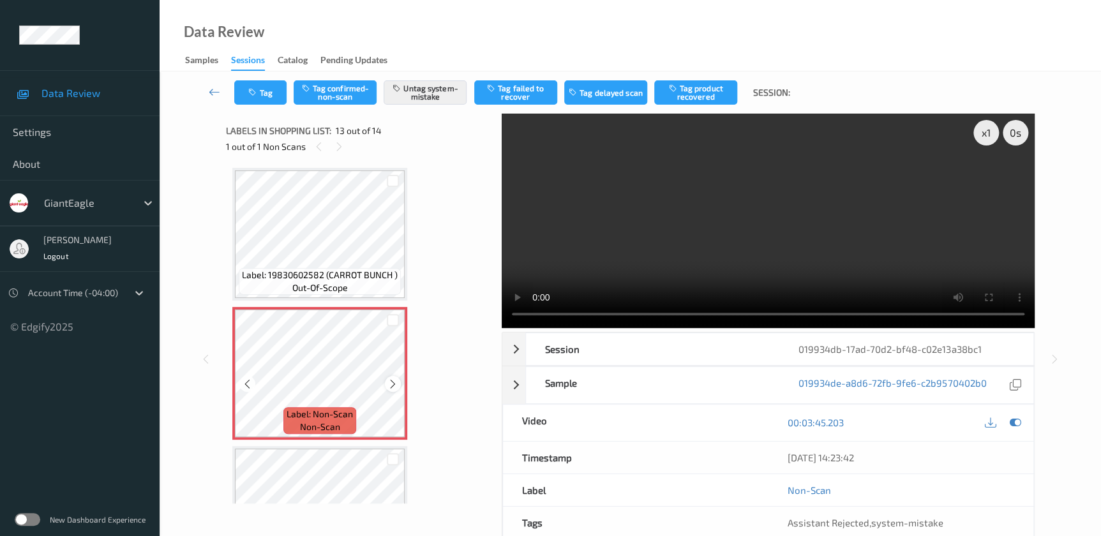
click at [389, 378] on icon at bounding box center [392, 383] width 11 height 11
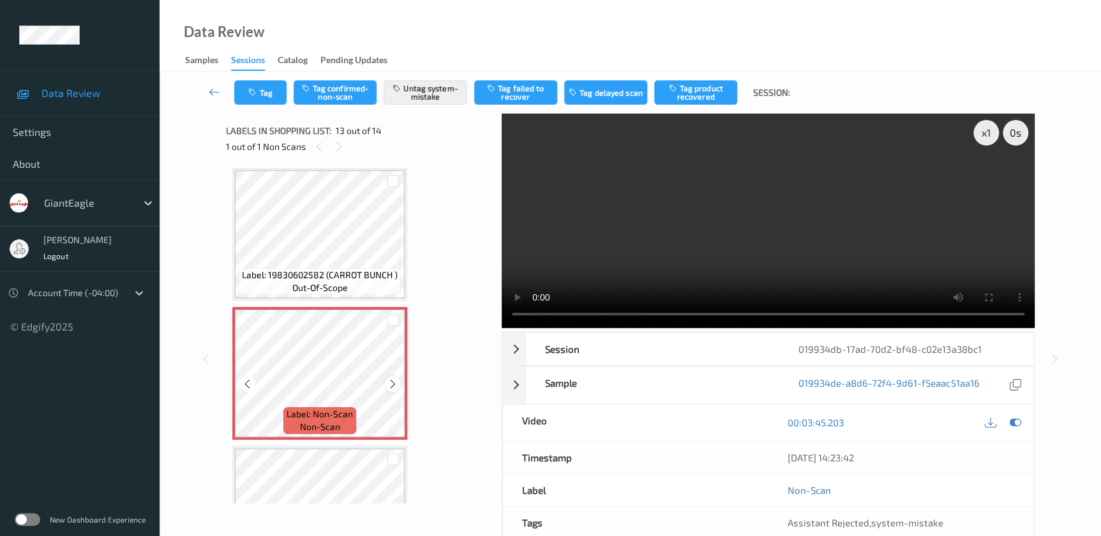
click at [389, 380] on icon at bounding box center [392, 383] width 11 height 11
click at [839, 259] on video at bounding box center [768, 221] width 533 height 214
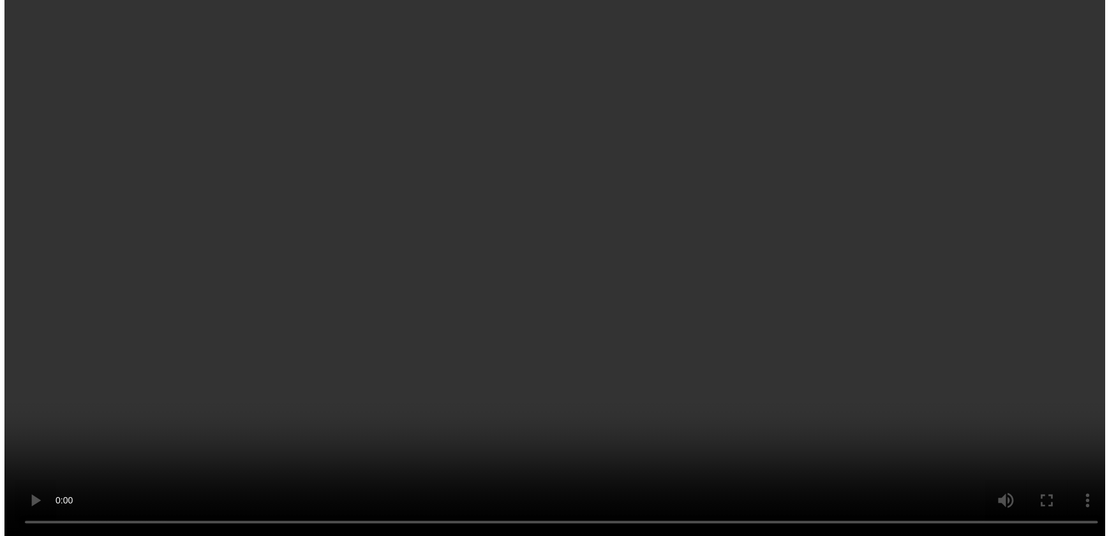
scroll to position [1491, 0]
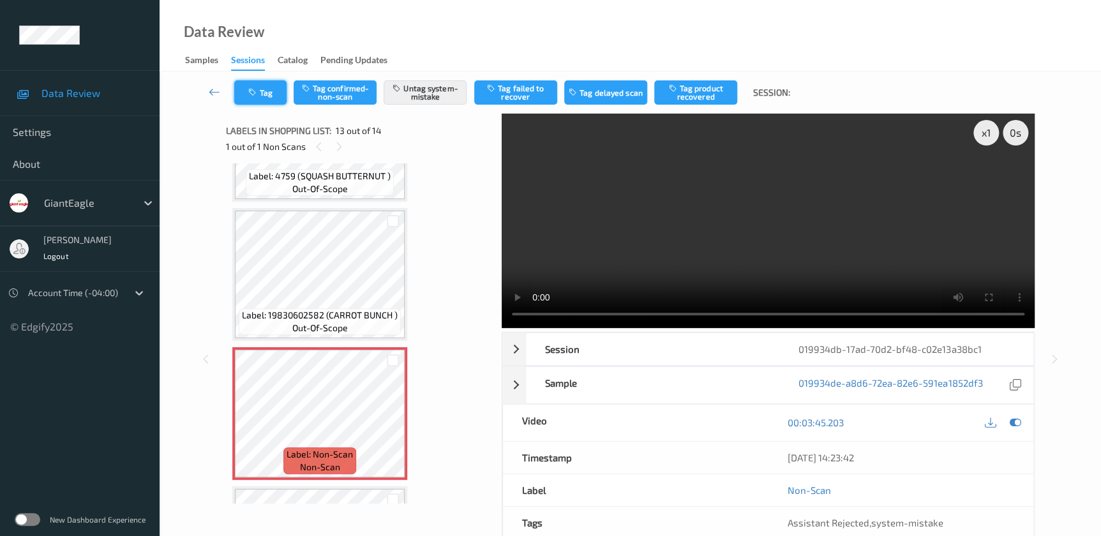
click at [262, 100] on button "Tag" at bounding box center [260, 92] width 52 height 24
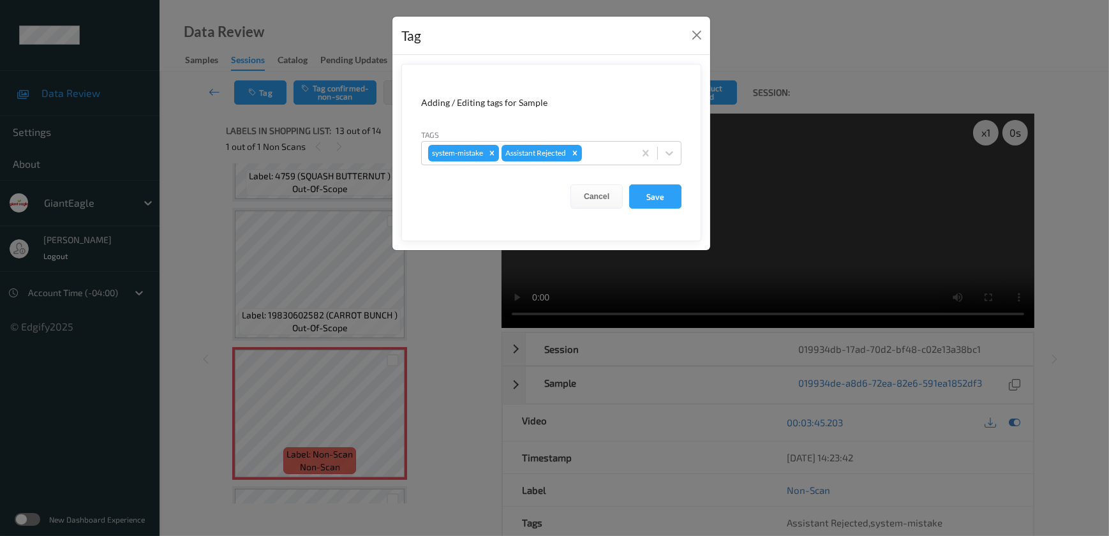
click at [455, 342] on div "Tag Adding / Editing tags for Sample Tags system-mistake Assistant Rejected Can…" at bounding box center [554, 268] width 1109 height 536
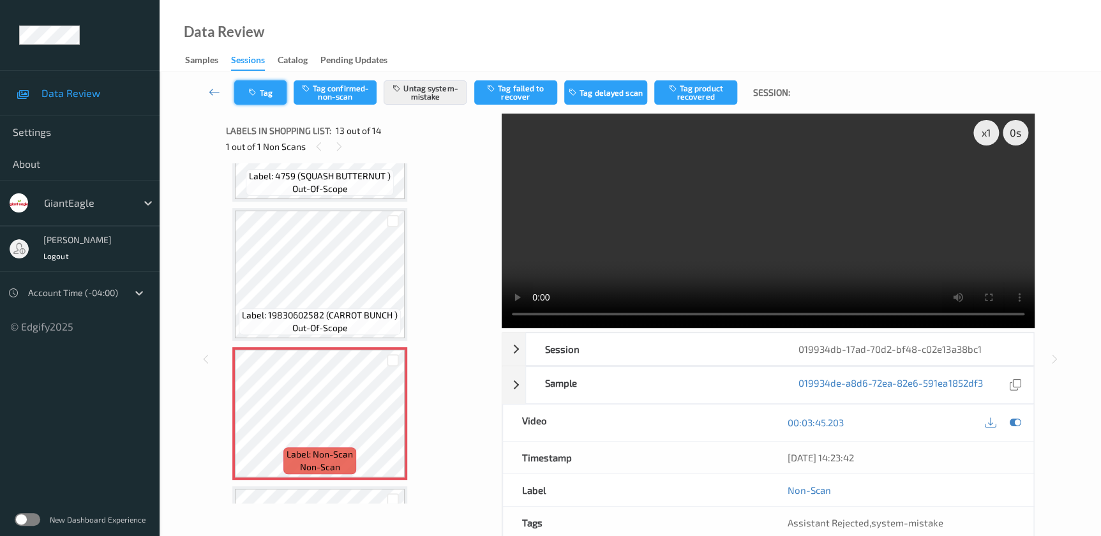
click at [261, 96] on button "Tag" at bounding box center [260, 92] width 52 height 24
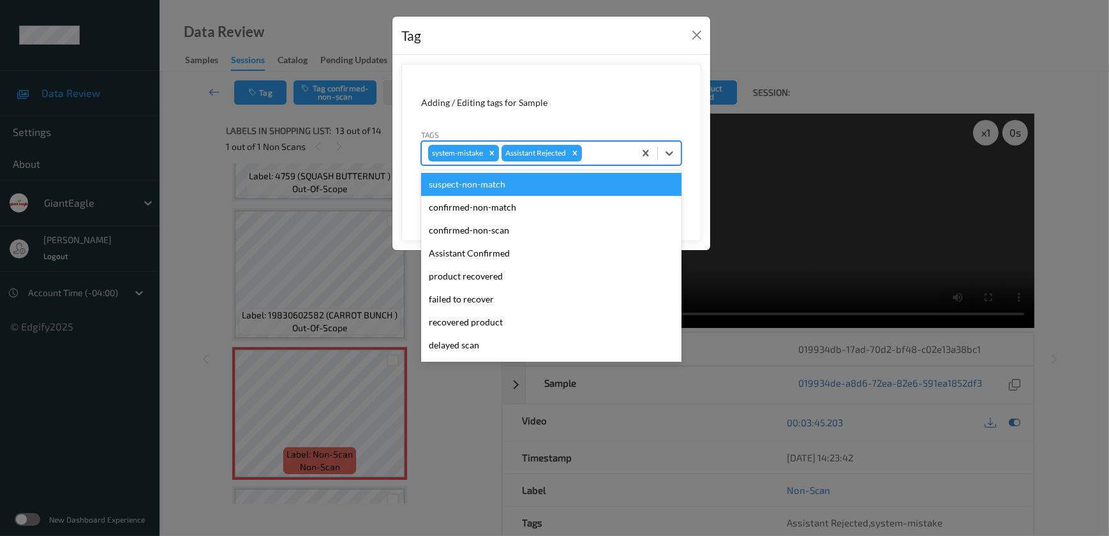
click at [602, 146] on div at bounding box center [605, 152] width 43 height 15
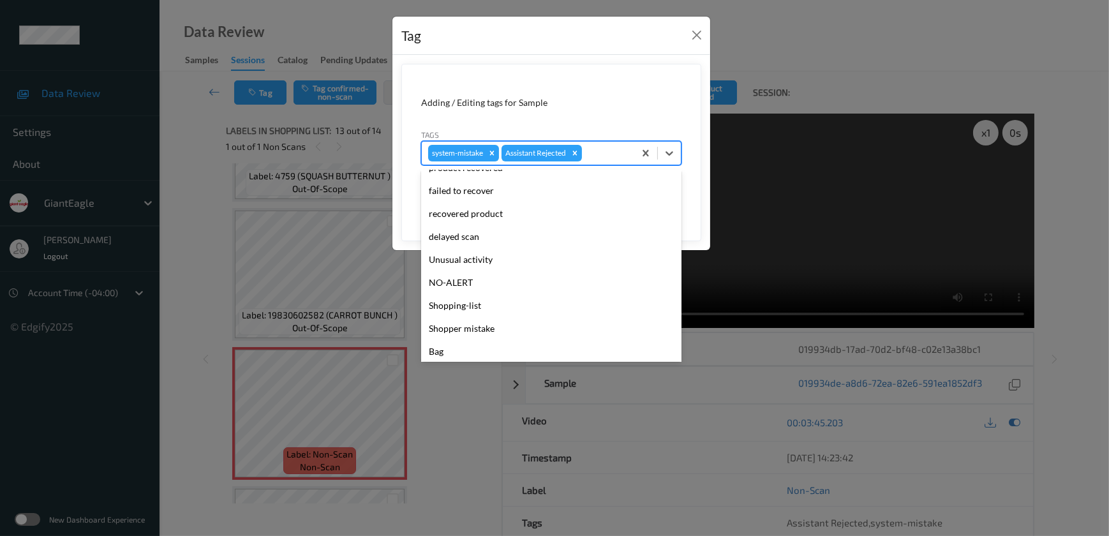
scroll to position [135, 0]
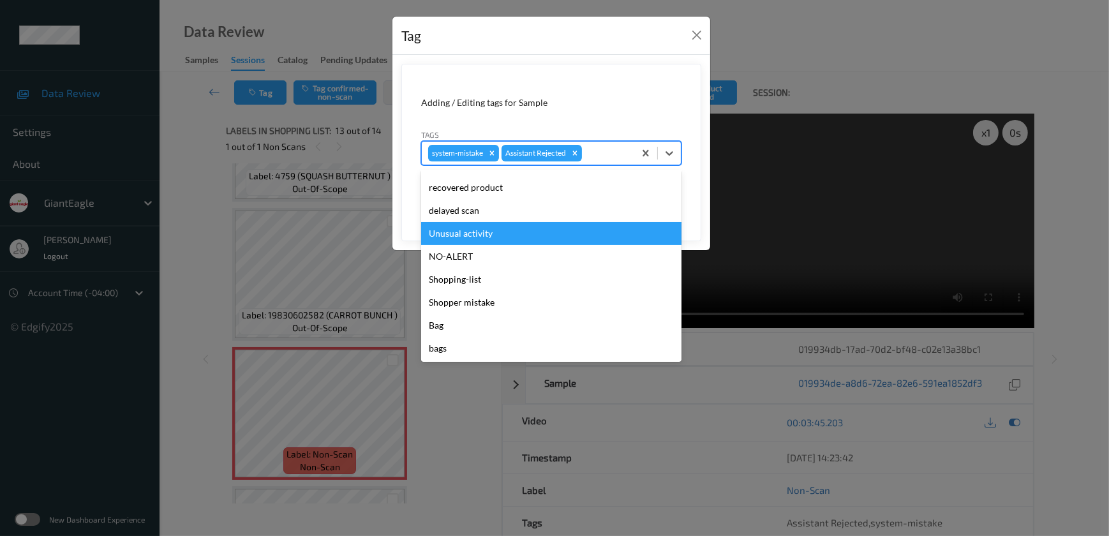
click at [484, 232] on div "Unusual activity" at bounding box center [551, 233] width 260 height 23
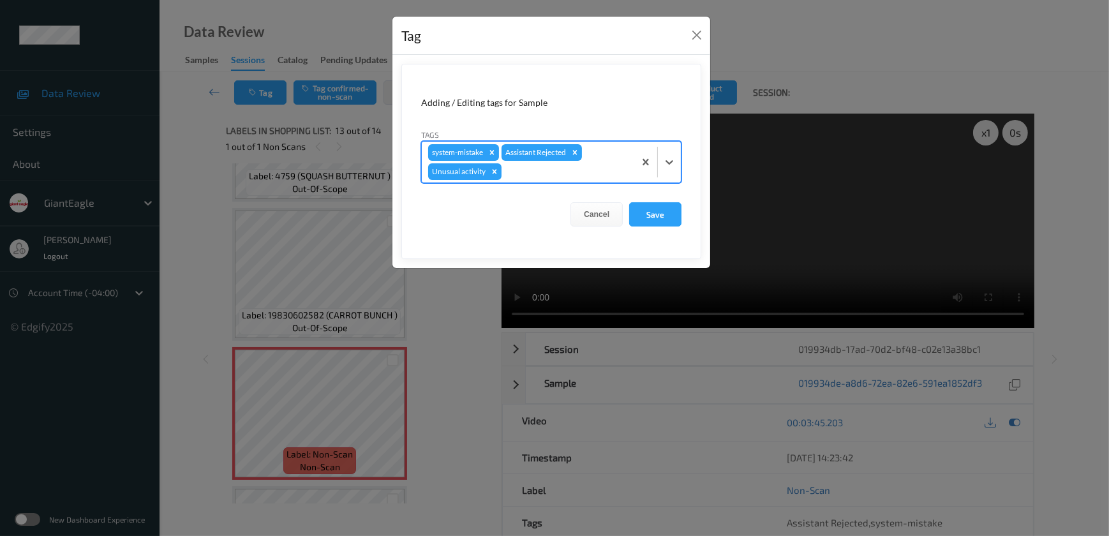
click at [627, 212] on div "Cancel Save" at bounding box center [551, 214] width 260 height 24
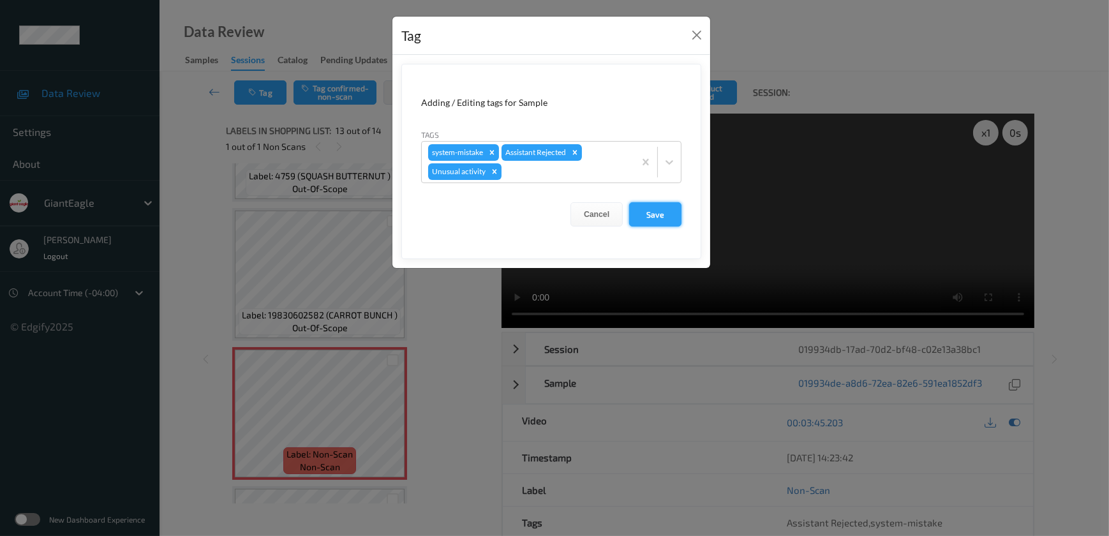
click at [642, 213] on button "Save" at bounding box center [655, 214] width 52 height 24
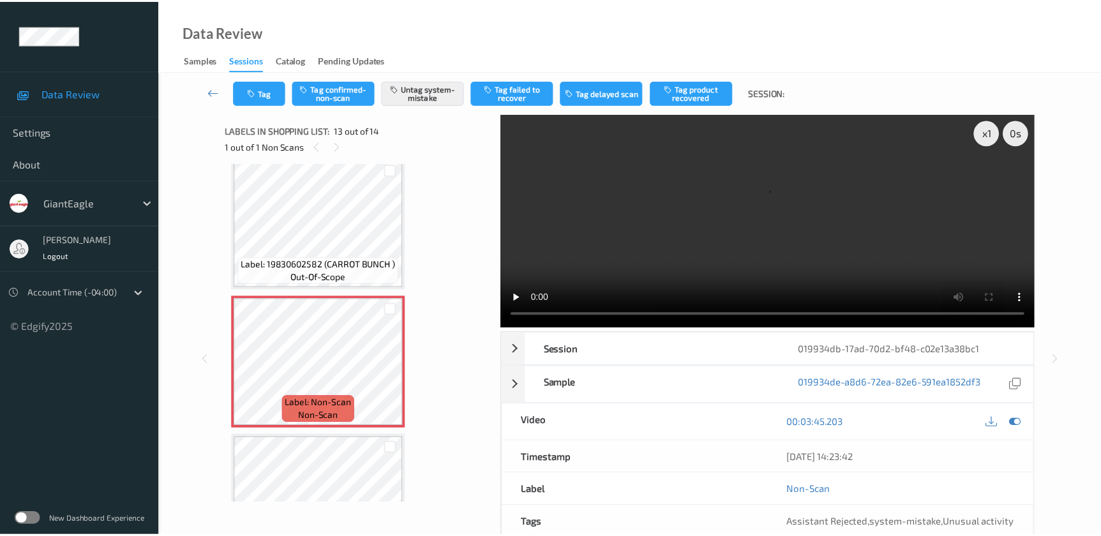
scroll to position [1549, 0]
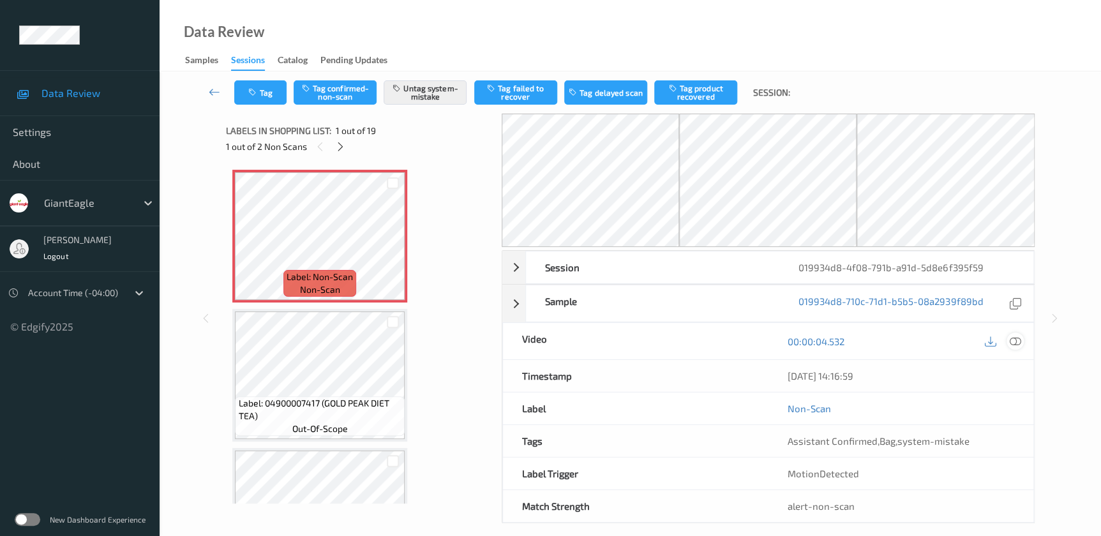
click at [1015, 339] on icon at bounding box center [1014, 341] width 11 height 11
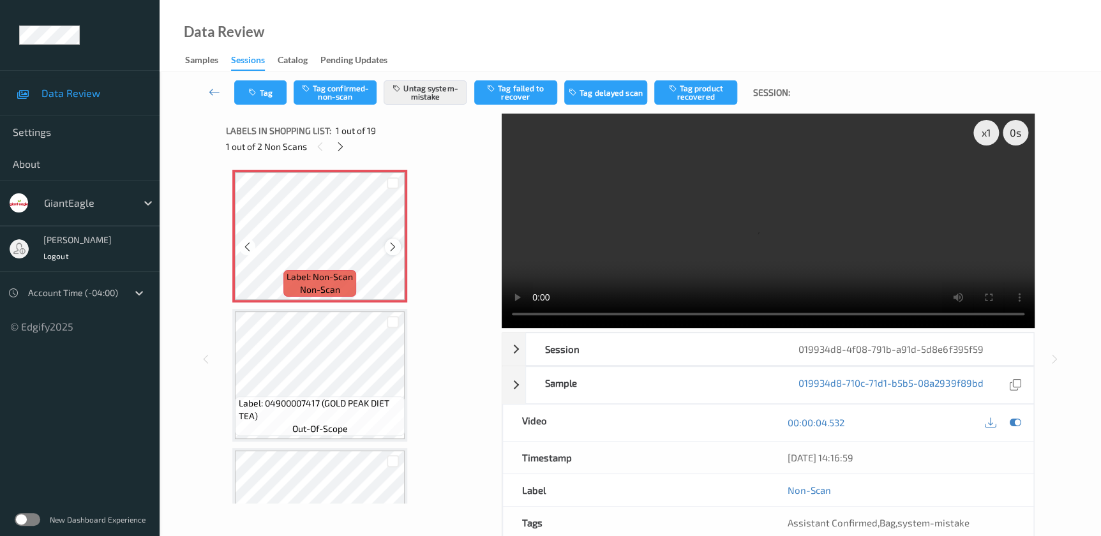
click at [396, 246] on icon at bounding box center [392, 246] width 11 height 11
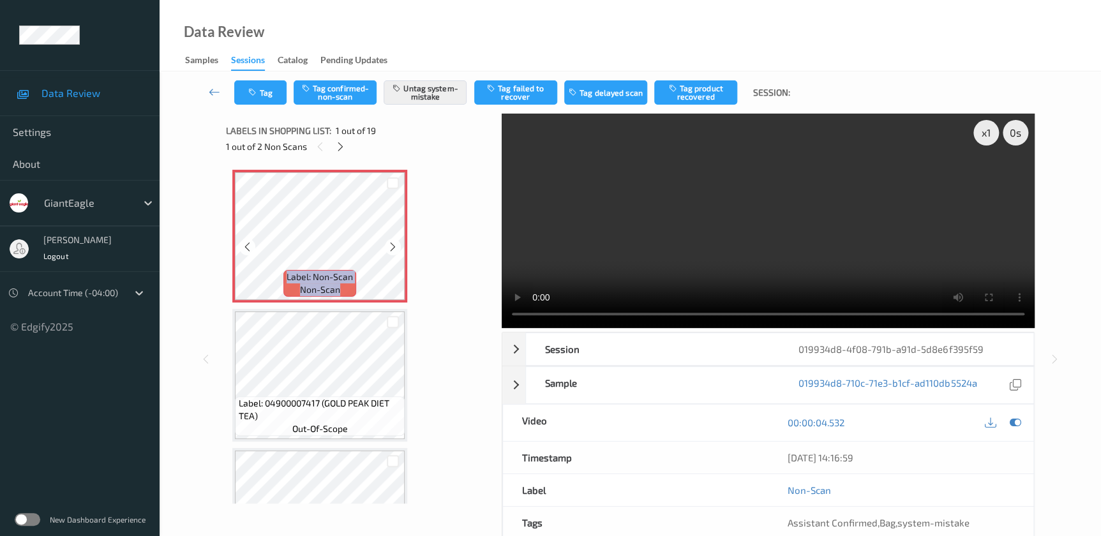
click at [396, 246] on icon at bounding box center [392, 246] width 11 height 11
click at [771, 198] on video at bounding box center [768, 221] width 533 height 214
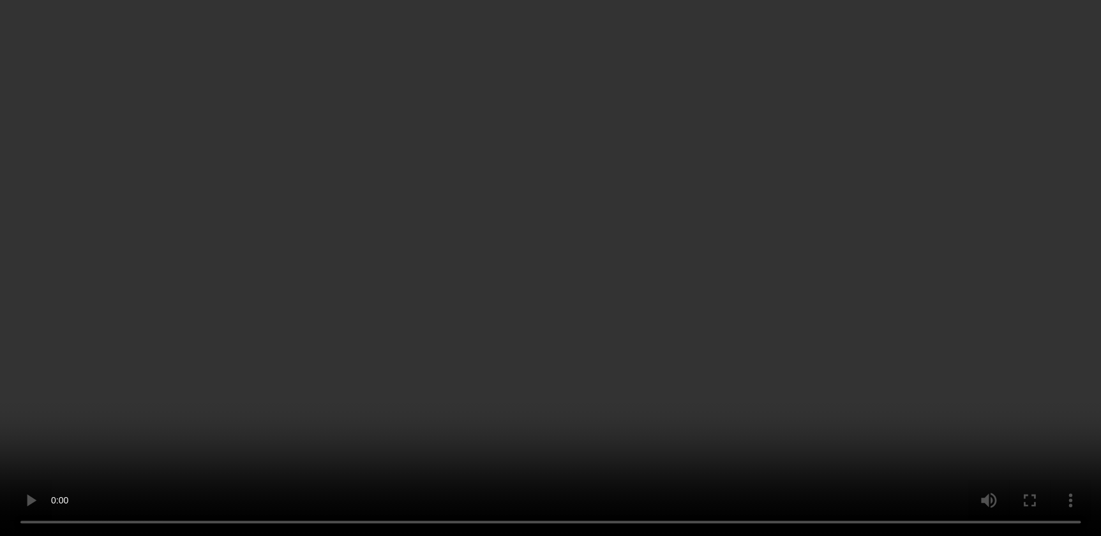
scroll to position [1682, 0]
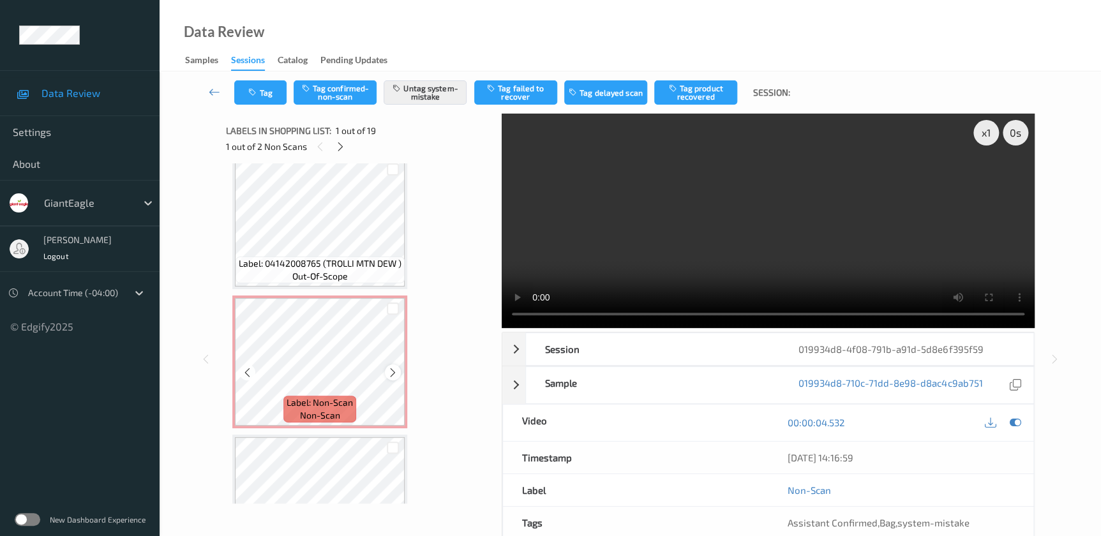
click at [392, 368] on icon at bounding box center [392, 372] width 11 height 11
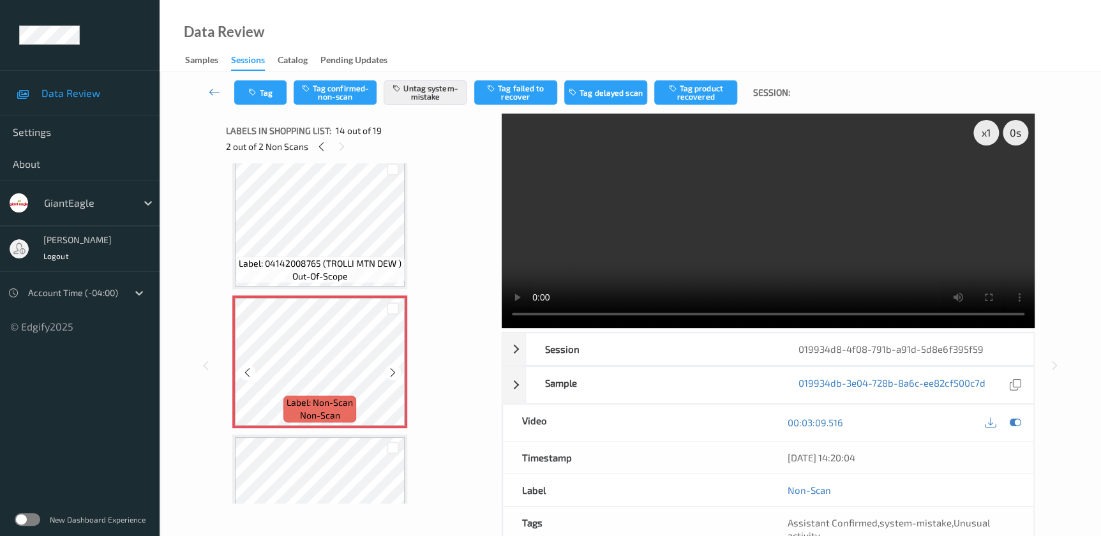
click at [392, 368] on icon at bounding box center [392, 372] width 11 height 11
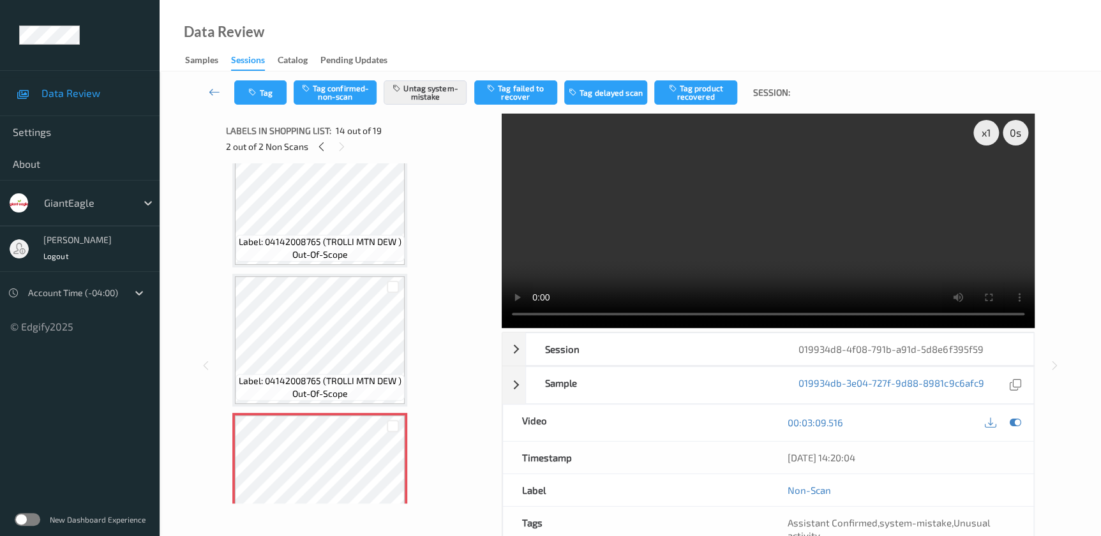
scroll to position [1566, 0]
click at [264, 94] on button "Tag" at bounding box center [260, 92] width 52 height 24
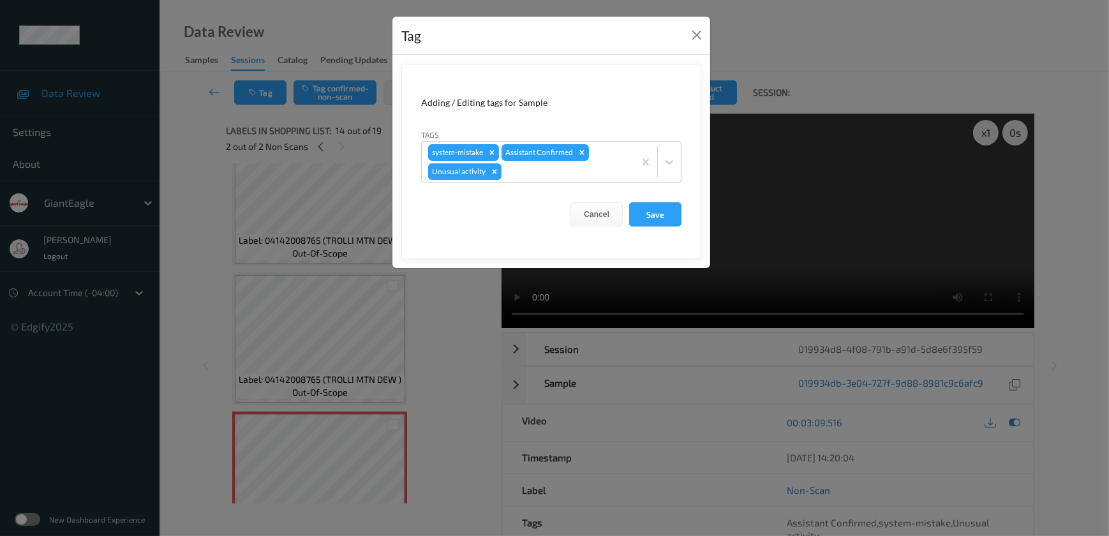
click at [408, 318] on div "Tag Adding / Editing tags for Sample Tags system-mistake Assistant Confirmed Un…" at bounding box center [554, 268] width 1109 height 536
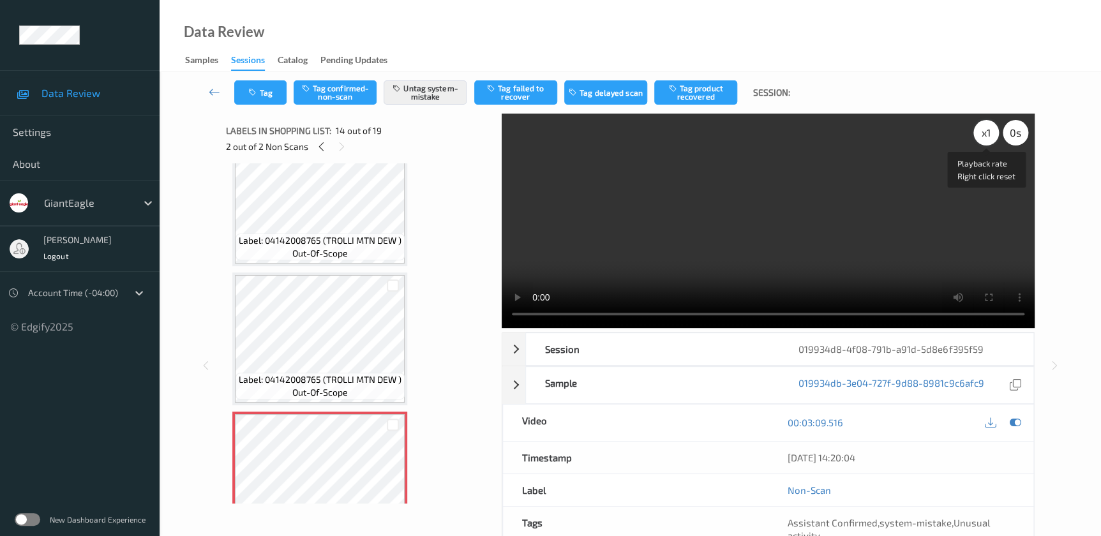
click at [988, 128] on div "x 1" at bounding box center [986, 133] width 26 height 26
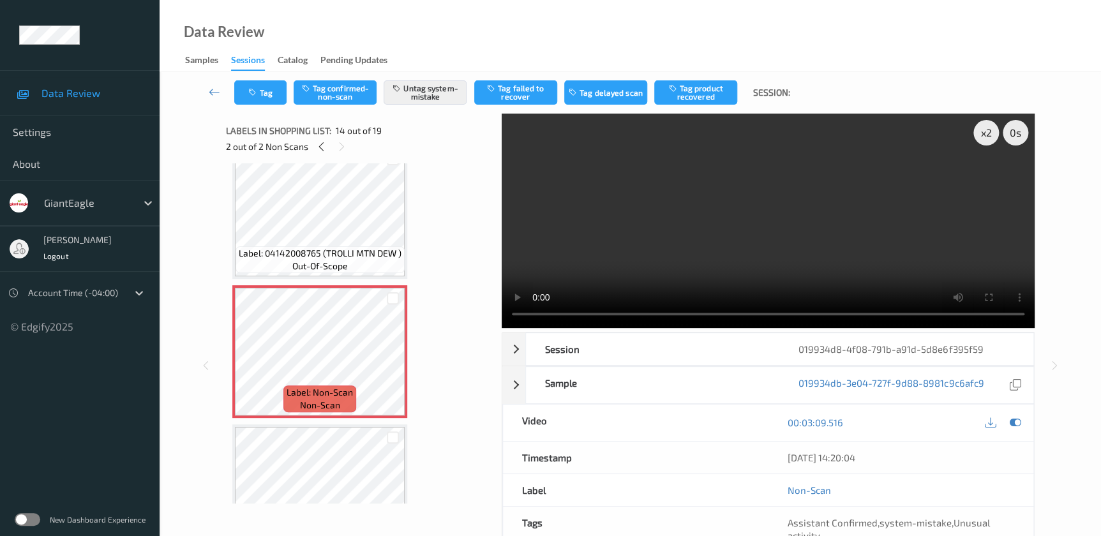
scroll to position [1682, 0]
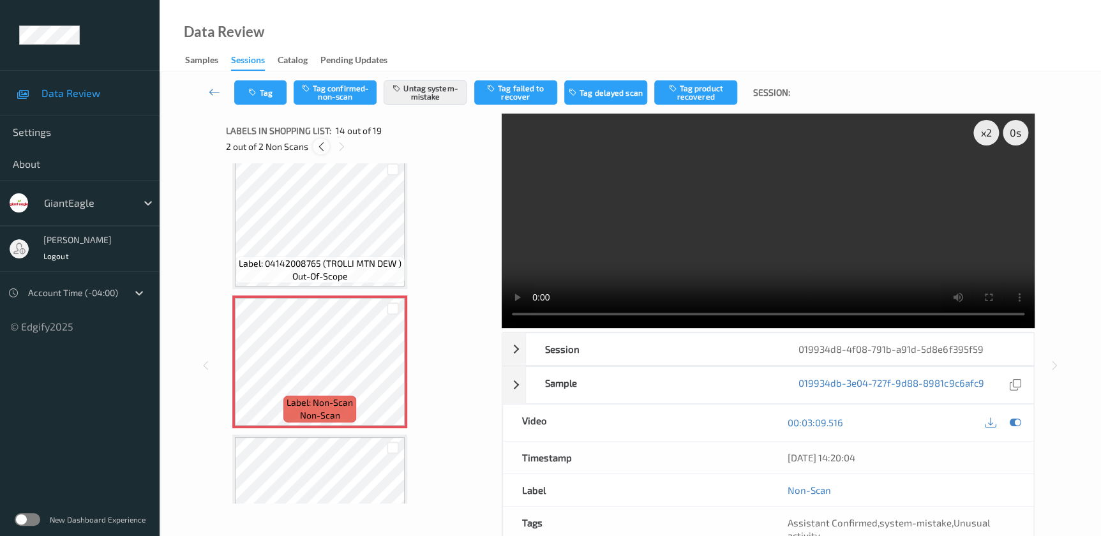
click at [322, 148] on icon at bounding box center [320, 146] width 11 height 11
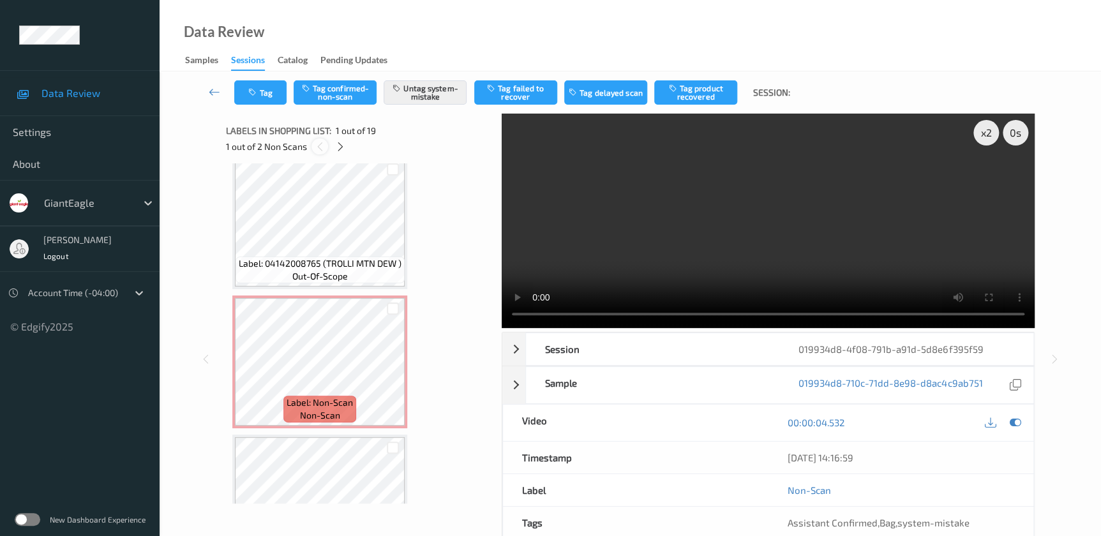
scroll to position [6, 0]
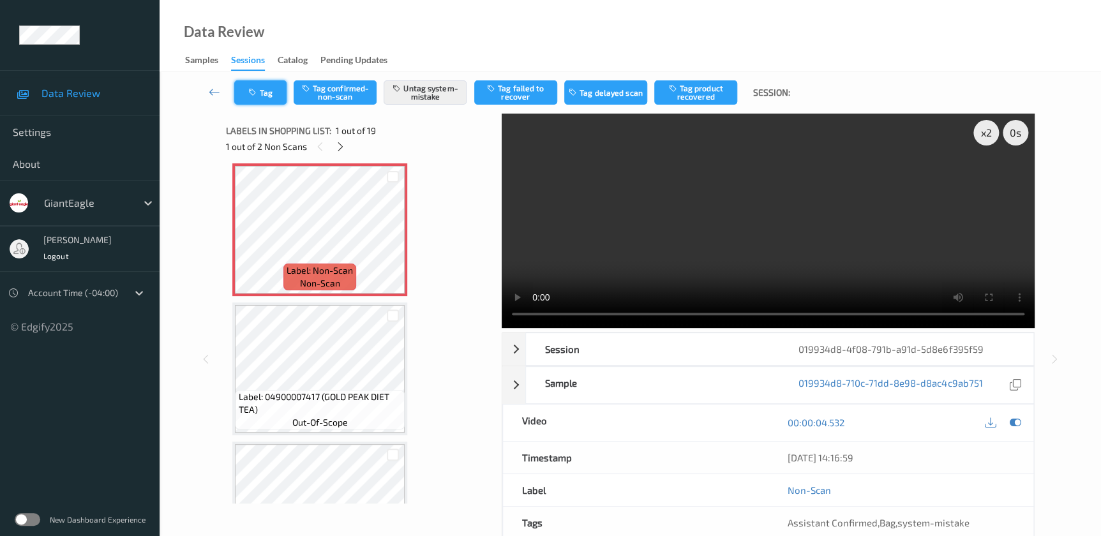
click at [262, 94] on button "Tag" at bounding box center [260, 92] width 52 height 24
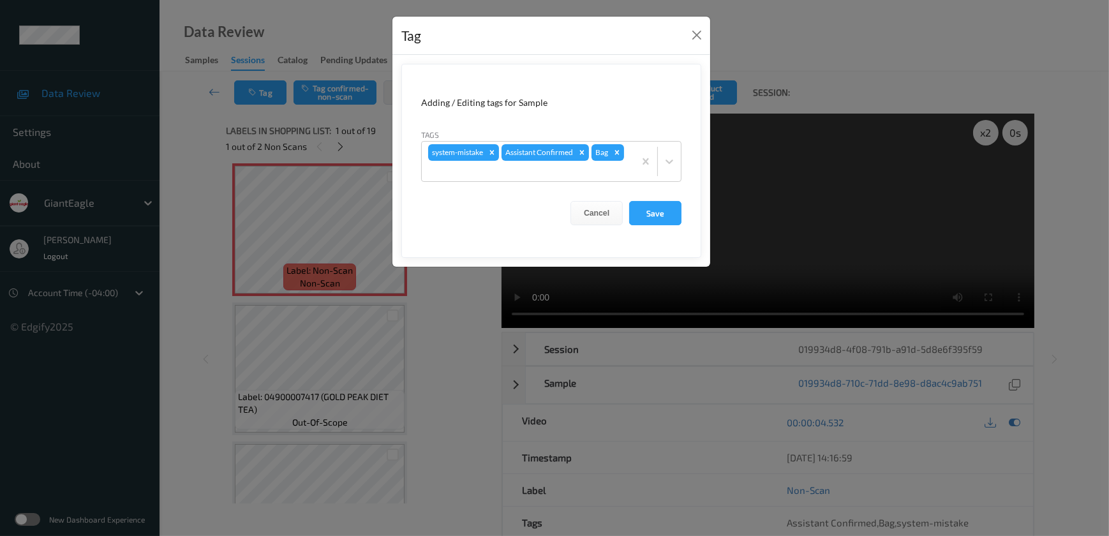
click at [464, 325] on div "Tag Adding / Editing tags for Sample Tags system-mistake Assistant Confirmed Ba…" at bounding box center [554, 268] width 1109 height 536
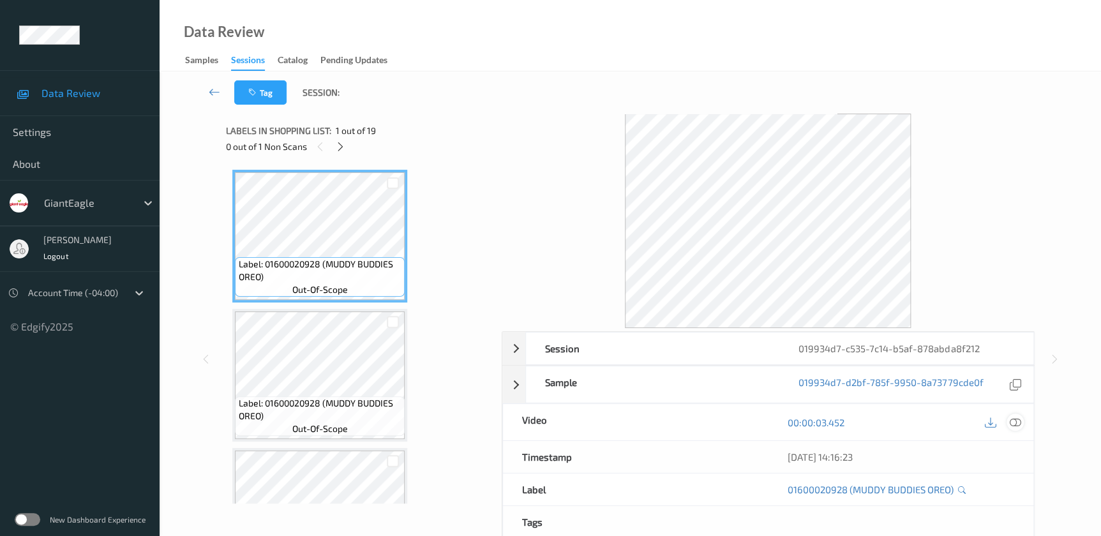
click at [1015, 422] on icon at bounding box center [1014, 422] width 11 height 11
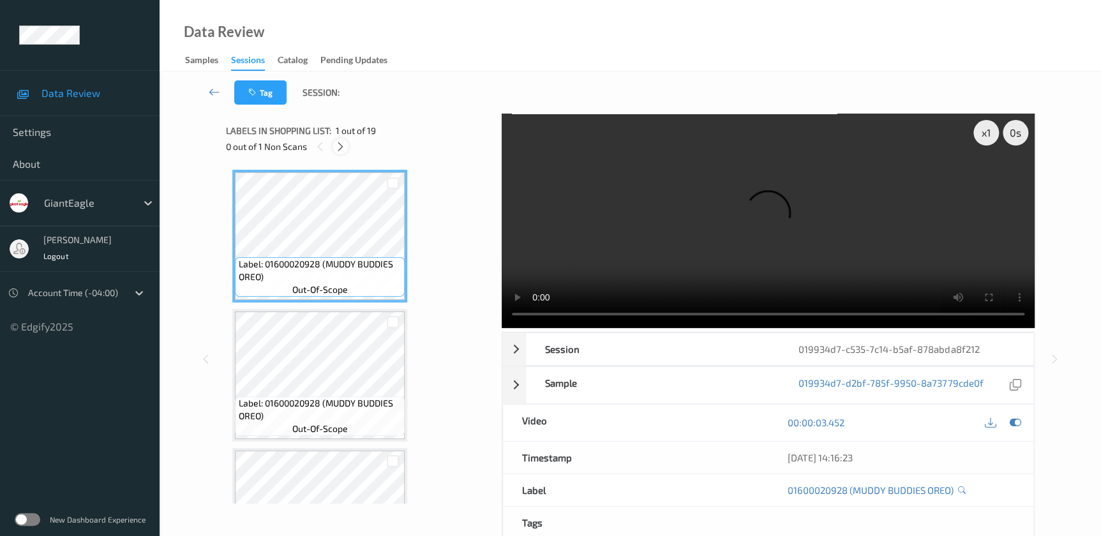
click at [338, 149] on icon at bounding box center [340, 146] width 11 height 11
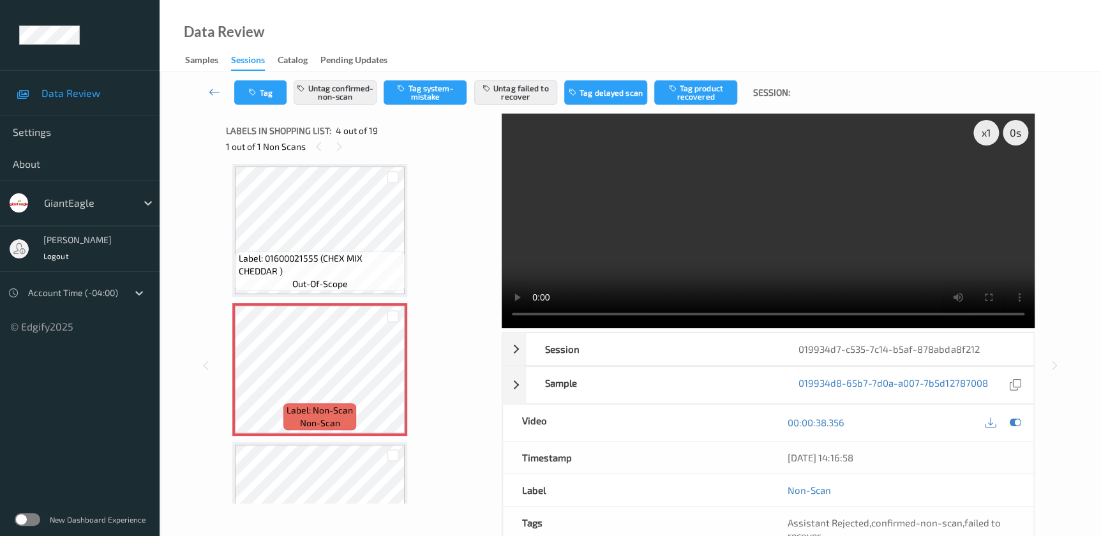
click at [746, 226] on video at bounding box center [768, 221] width 533 height 214
click at [984, 132] on div "x 1" at bounding box center [986, 133] width 26 height 26
click at [984, 132] on div "x 2" at bounding box center [986, 133] width 26 height 26
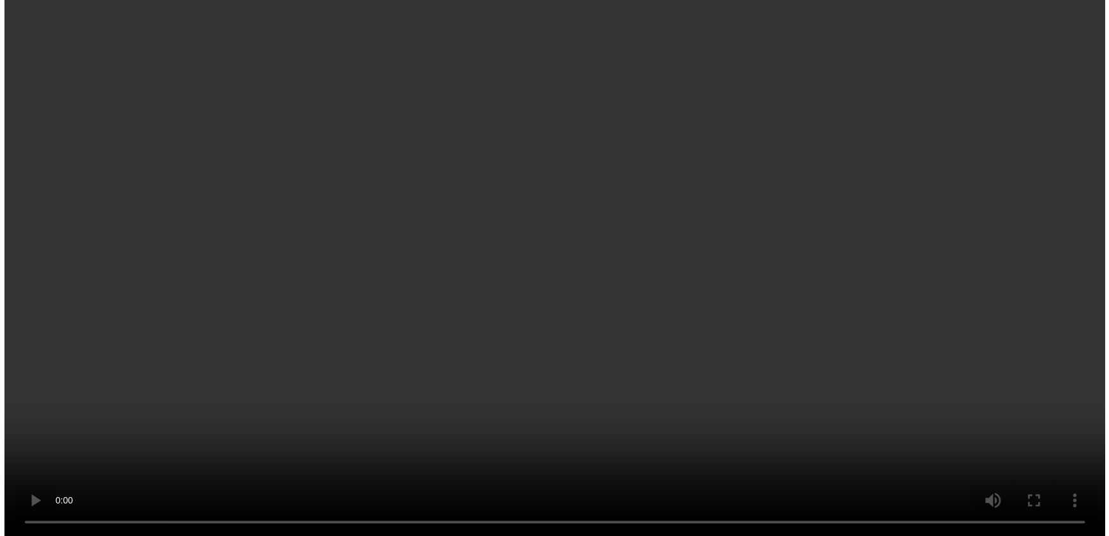
scroll to position [348, 0]
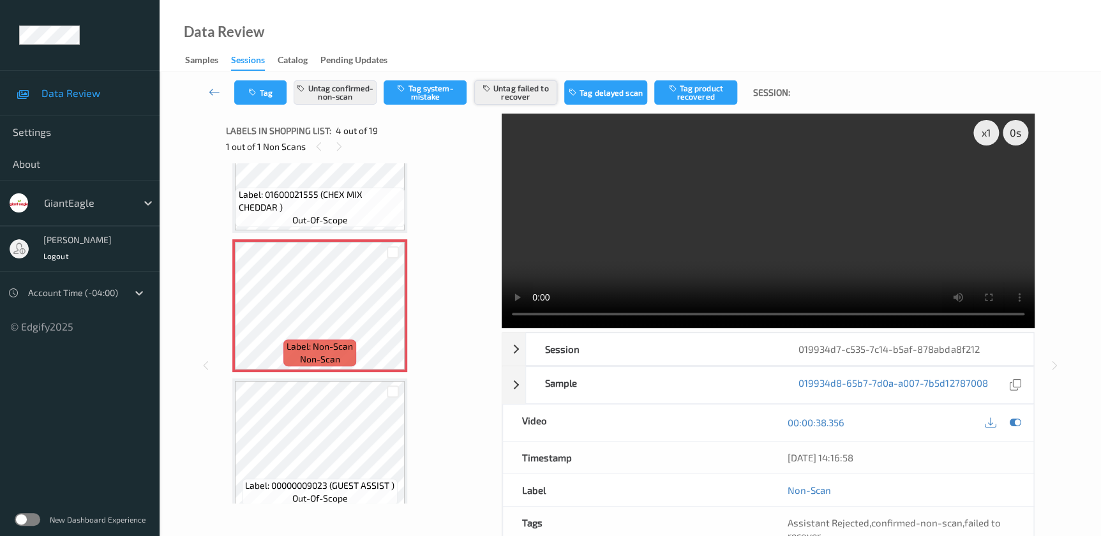
click at [514, 80] on button "Untag failed to recover" at bounding box center [515, 92] width 83 height 24
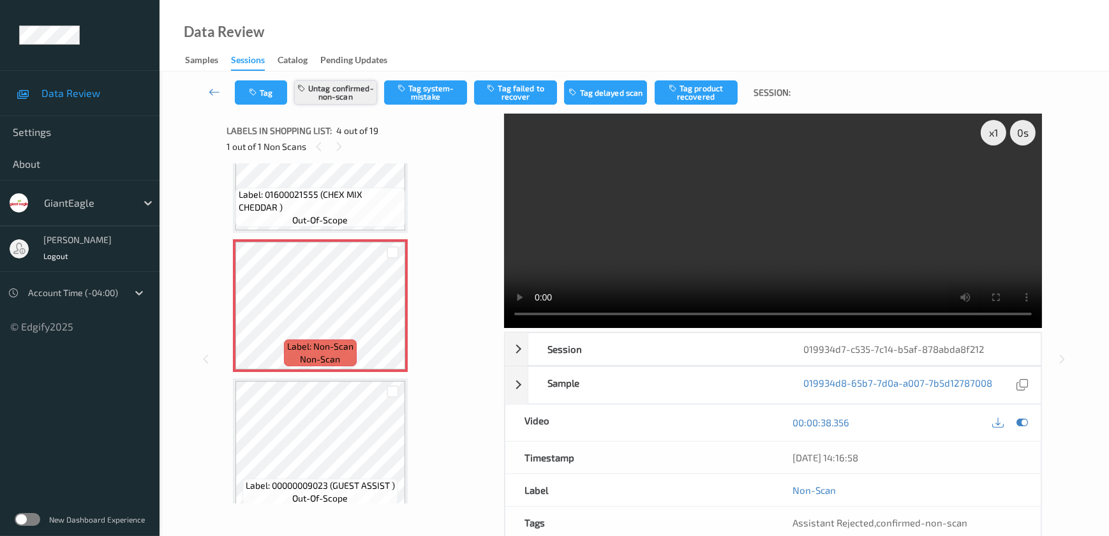
click at [352, 93] on button "Untag confirmed-non-scan" at bounding box center [335, 92] width 83 height 24
click at [420, 96] on button "Tag system-mistake" at bounding box center [425, 92] width 83 height 24
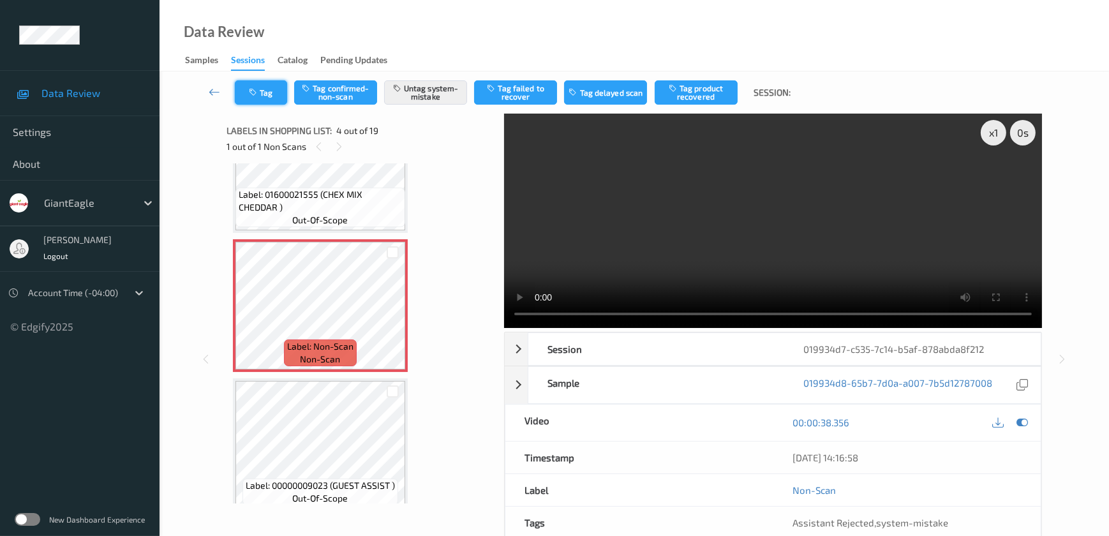
click at [249, 96] on icon "button" at bounding box center [254, 92] width 11 height 9
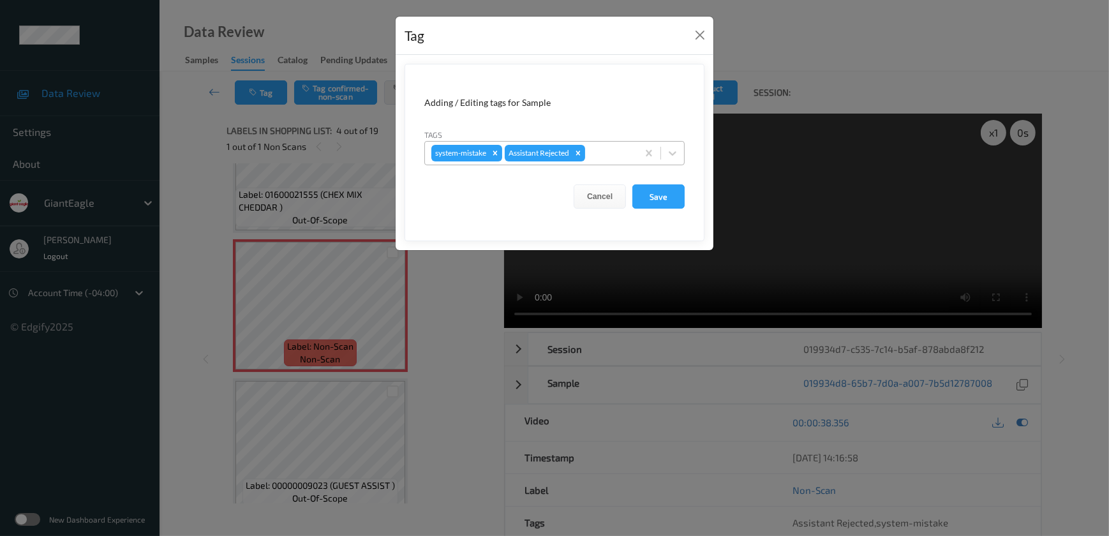
click at [607, 145] on div "system-mistake Assistant Rejected" at bounding box center [531, 153] width 212 height 22
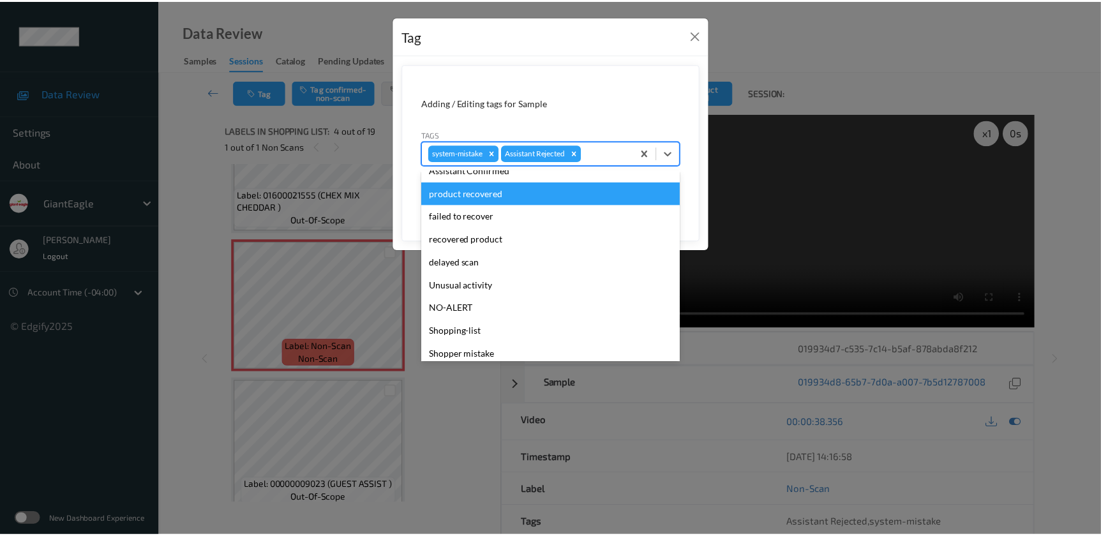
scroll to position [135, 0]
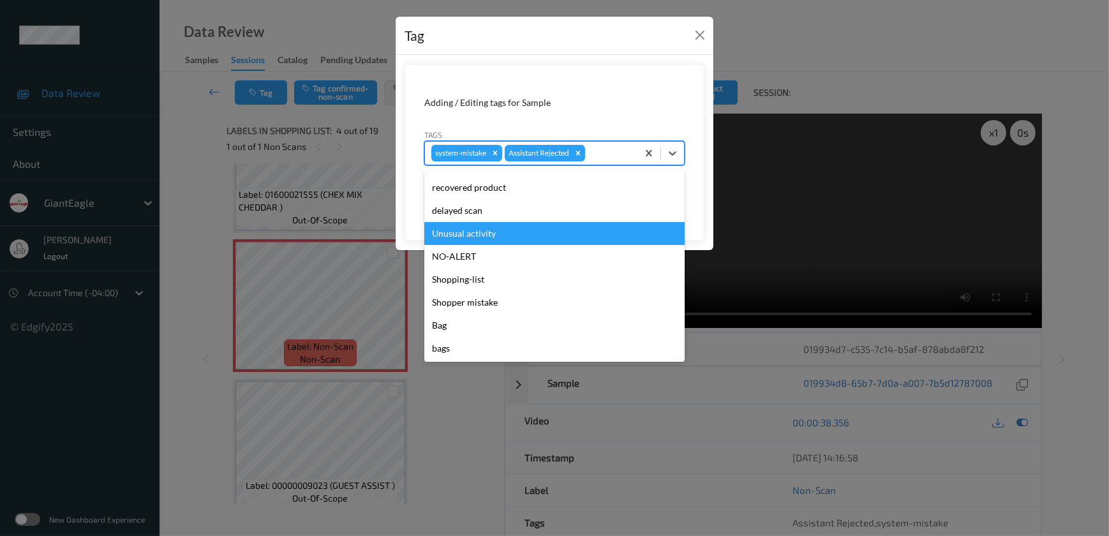
click at [513, 227] on div "Unusual activity" at bounding box center [554, 233] width 260 height 23
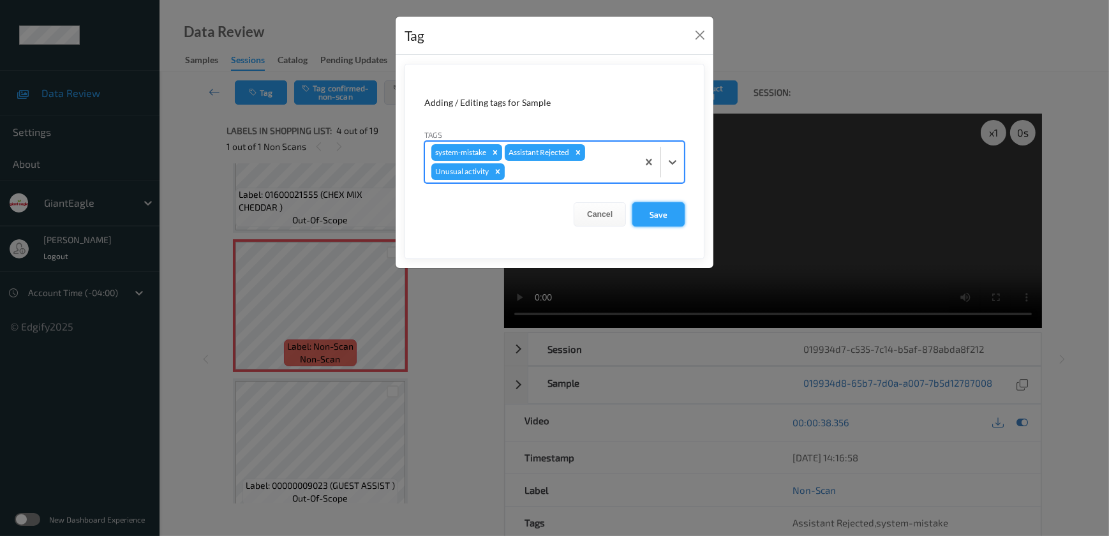
click at [637, 212] on button "Save" at bounding box center [658, 214] width 52 height 24
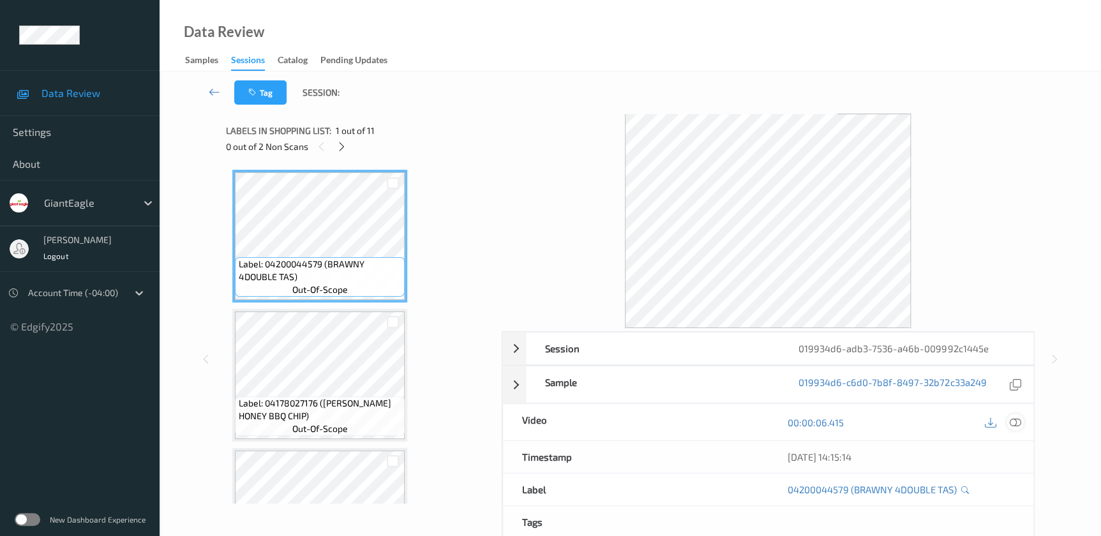
click at [1016, 423] on icon at bounding box center [1014, 422] width 11 height 11
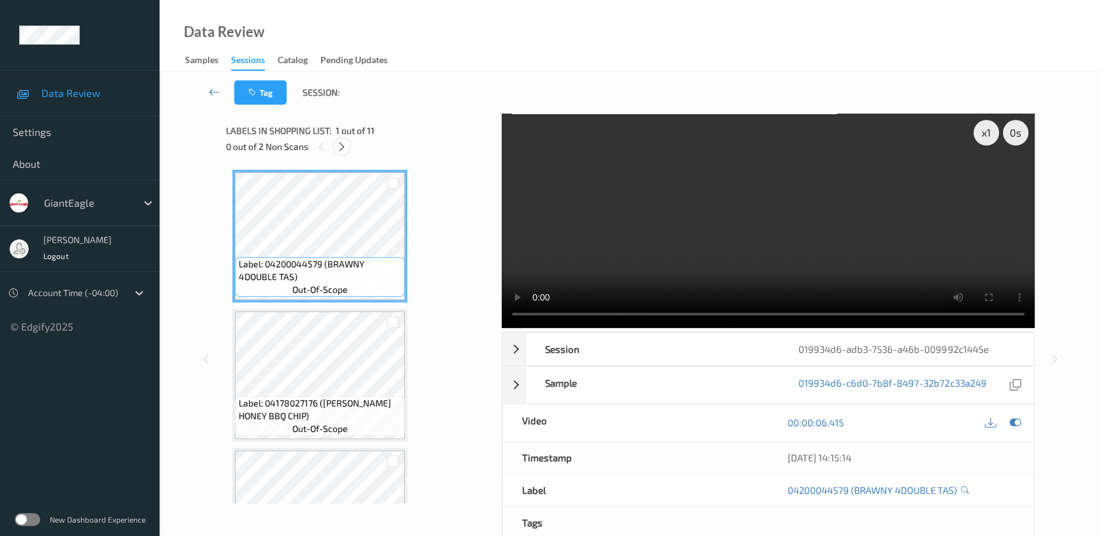
click at [345, 151] on icon at bounding box center [341, 146] width 11 height 11
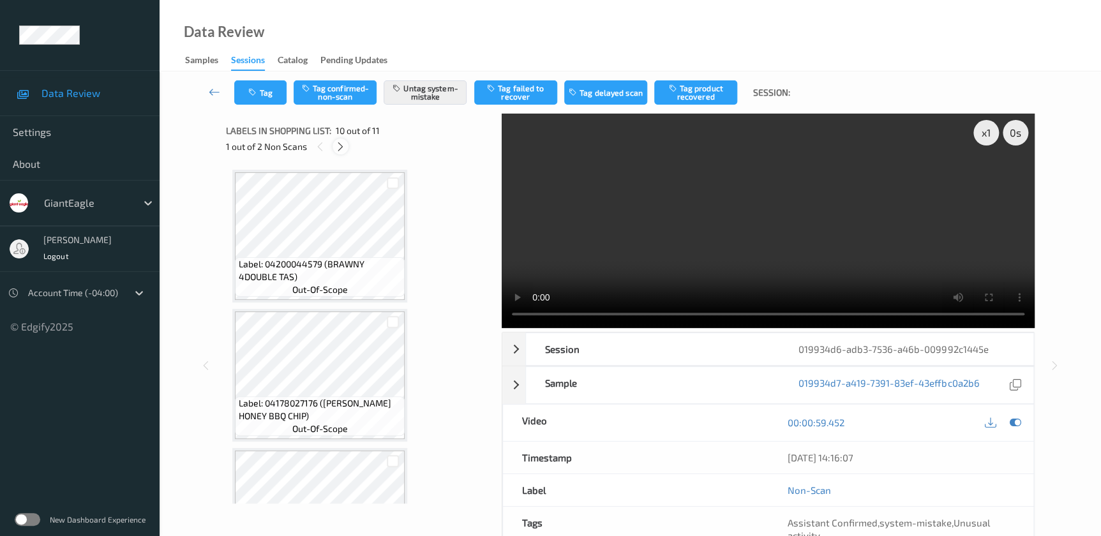
scroll to position [1115, 0]
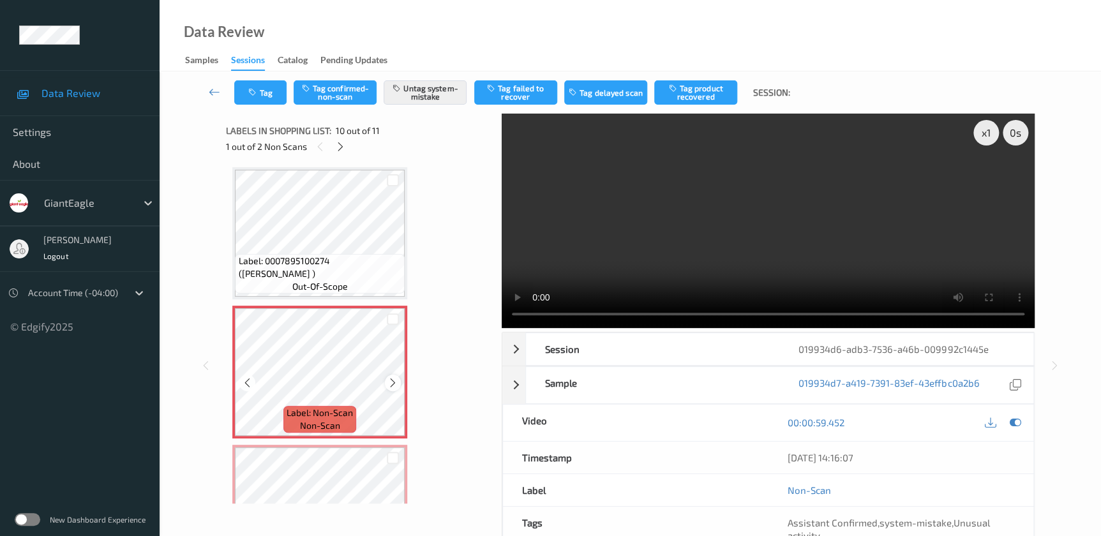
click at [397, 377] on icon at bounding box center [392, 382] width 11 height 11
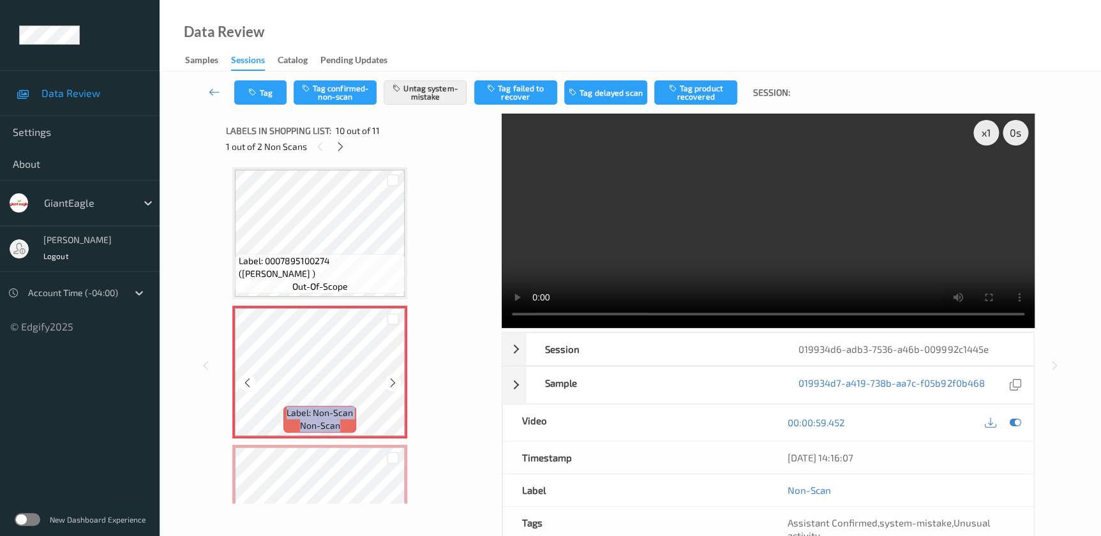
click at [397, 377] on icon at bounding box center [392, 382] width 11 height 11
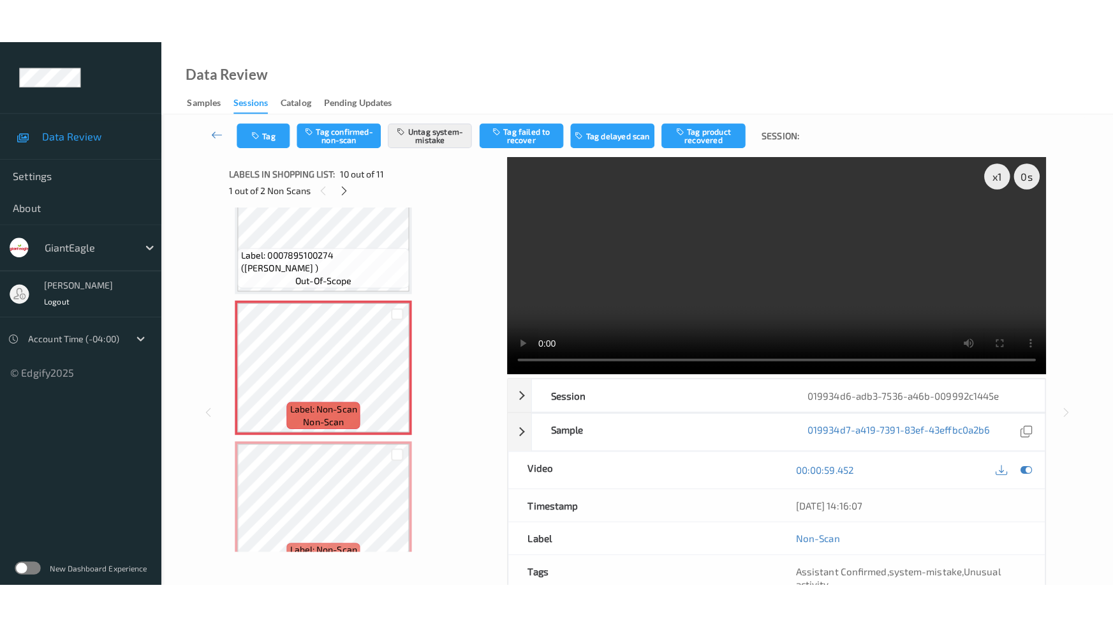
scroll to position [1191, 0]
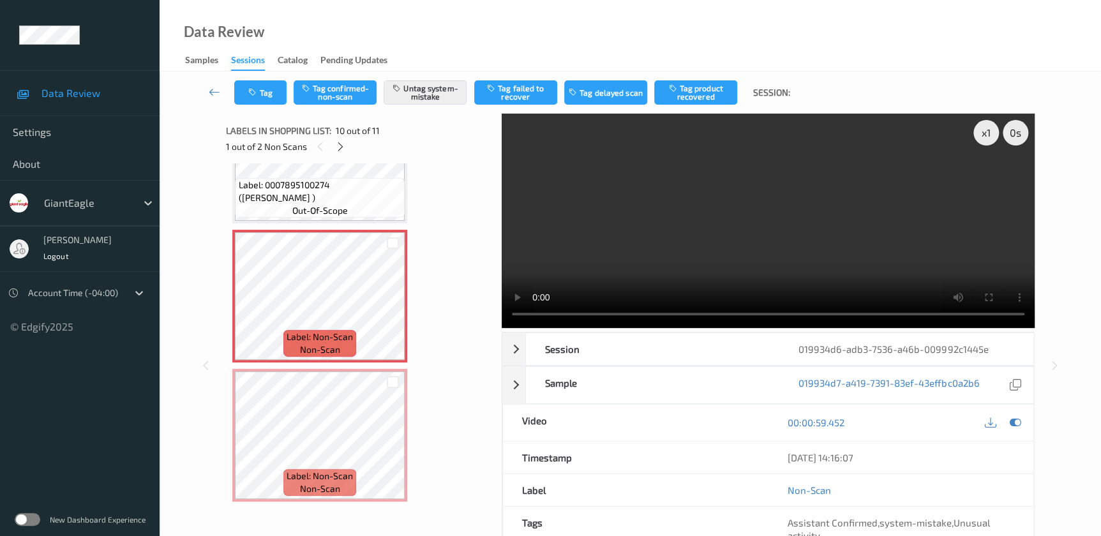
click at [860, 227] on video at bounding box center [768, 221] width 533 height 214
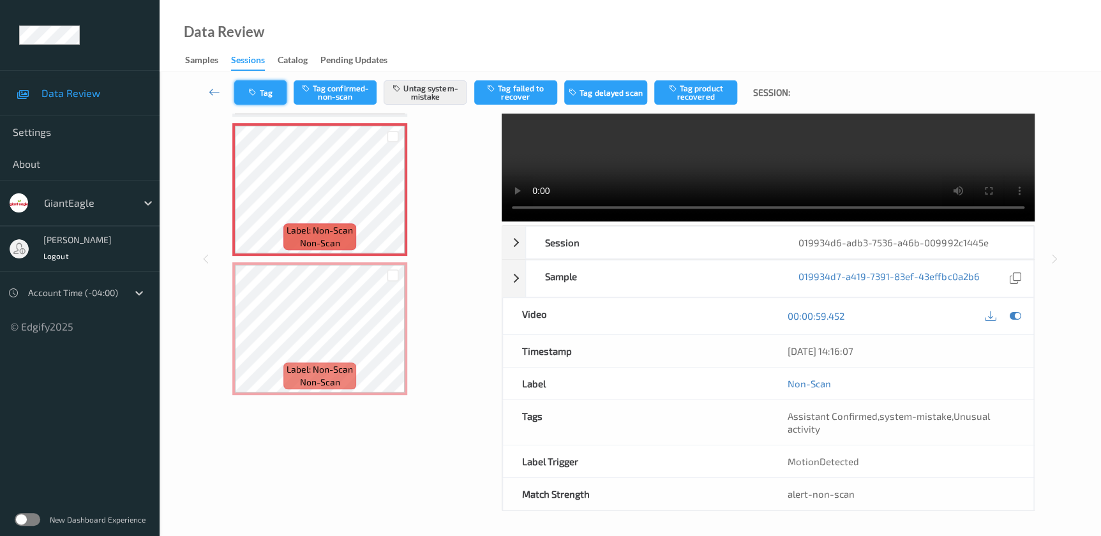
click at [255, 97] on button "Tag" at bounding box center [260, 92] width 52 height 24
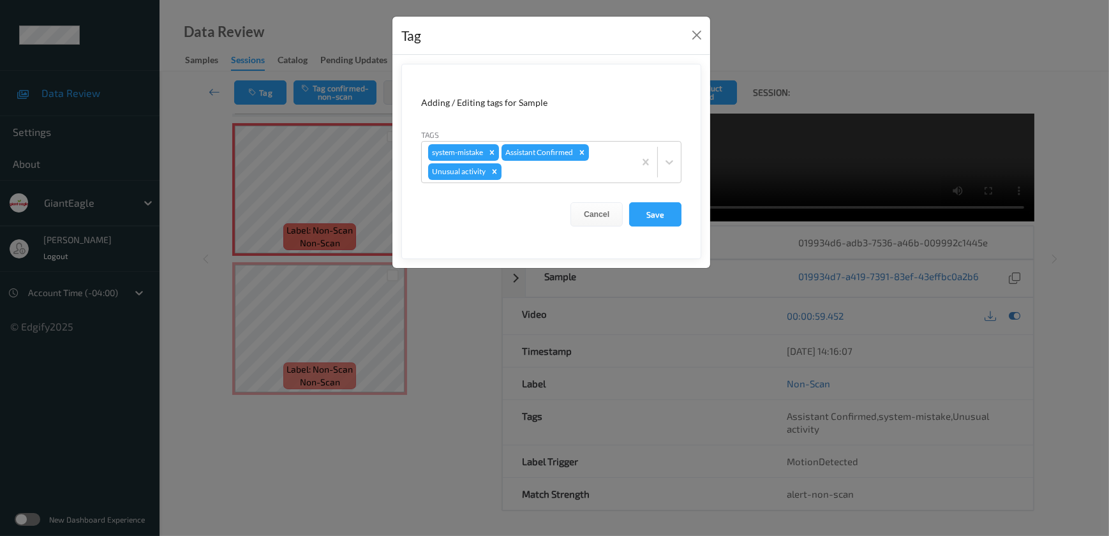
click at [479, 322] on div "Tag Adding / Editing tags for Sample Tags system-mistake Assistant Confirmed Un…" at bounding box center [554, 268] width 1109 height 536
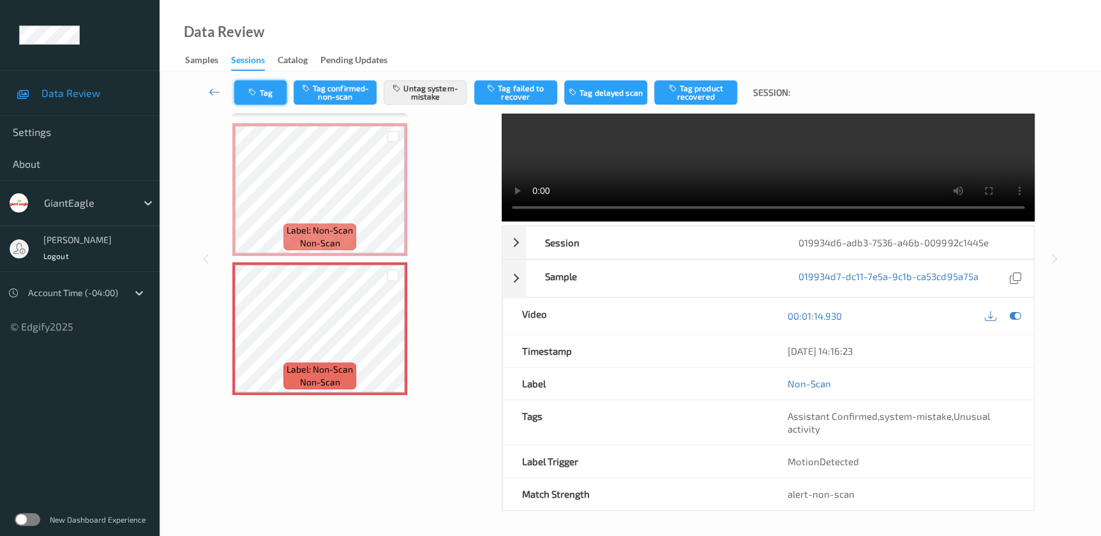
click at [260, 85] on button "Tag" at bounding box center [260, 92] width 52 height 24
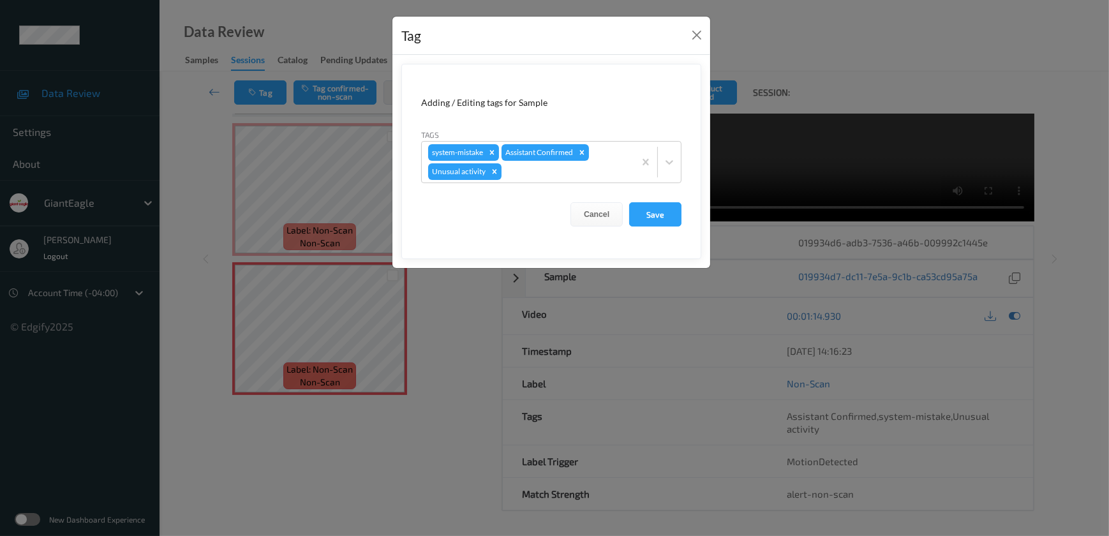
click at [450, 348] on div "Tag Adding / Editing tags for Sample Tags system-mistake Assistant Confirmed Un…" at bounding box center [554, 268] width 1109 height 536
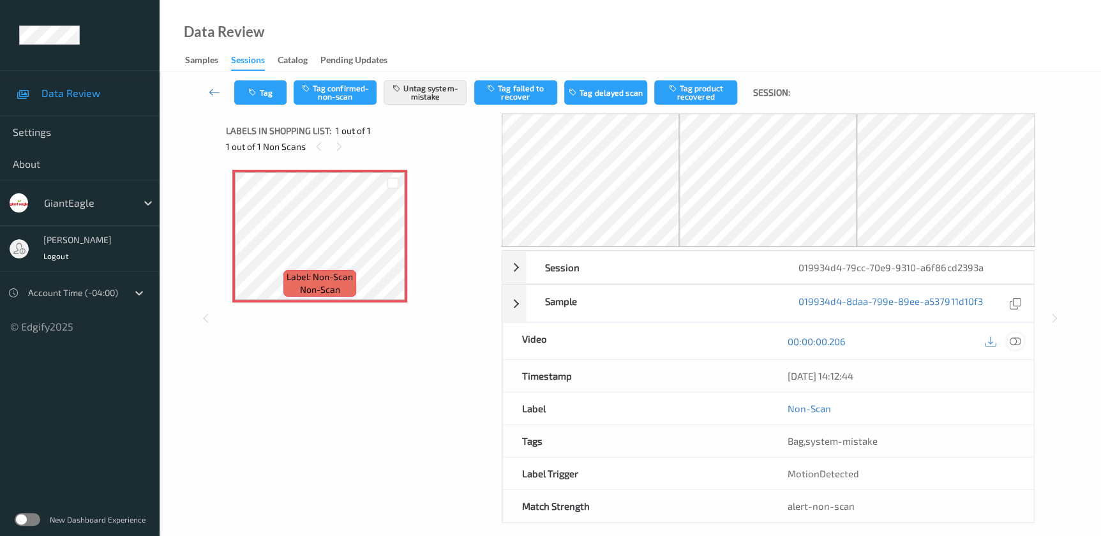
click at [1015, 338] on icon at bounding box center [1014, 341] width 11 height 11
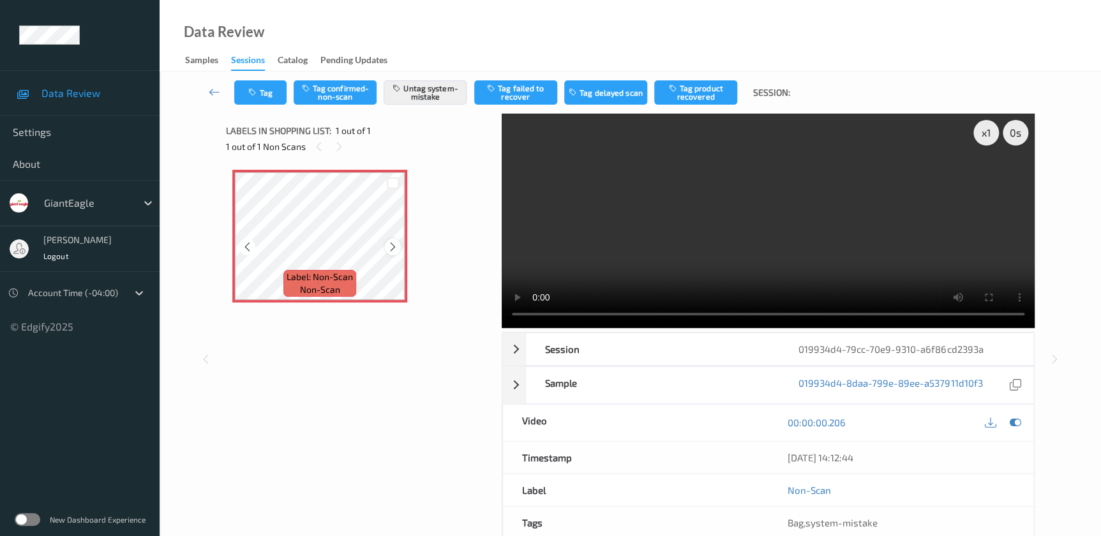
click at [391, 251] on icon at bounding box center [392, 246] width 11 height 11
click at [799, 212] on video at bounding box center [768, 221] width 533 height 214
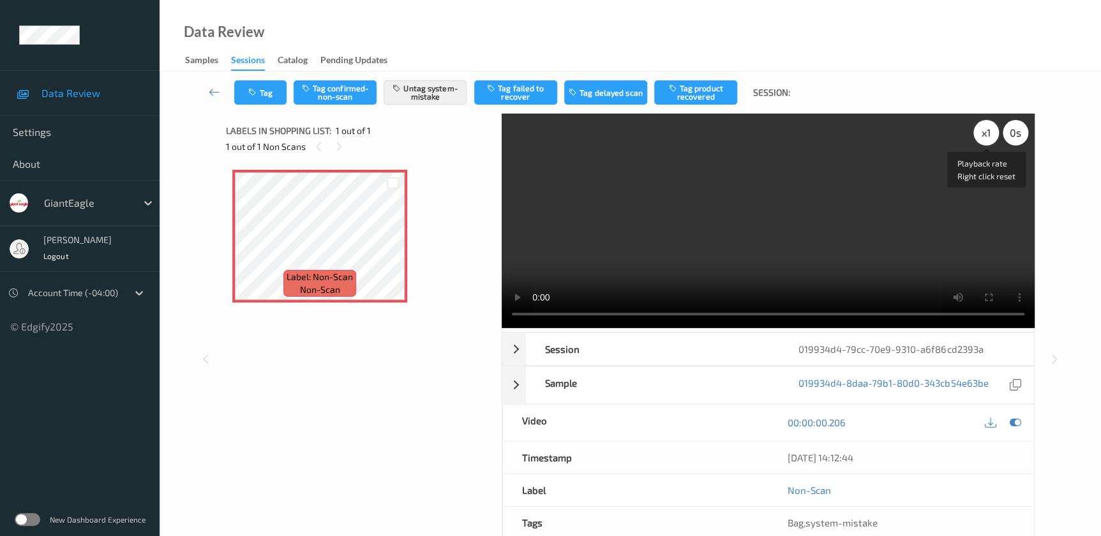
click at [989, 135] on div "x 1" at bounding box center [986, 133] width 26 height 26
click at [989, 135] on div "x 2" at bounding box center [986, 133] width 26 height 26
click at [989, 132] on div "x 4" at bounding box center [986, 133] width 26 height 26
click at [252, 90] on icon "button" at bounding box center [253, 92] width 11 height 9
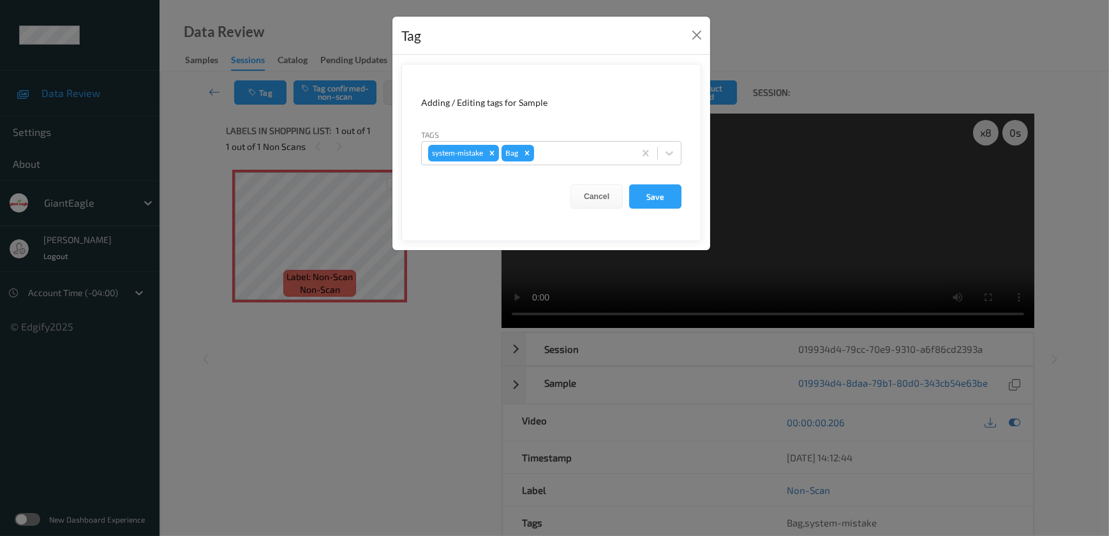
click at [400, 366] on div "Tag Adding / Editing tags for Sample Tags system-mistake Bag Cancel Save" at bounding box center [554, 268] width 1109 height 536
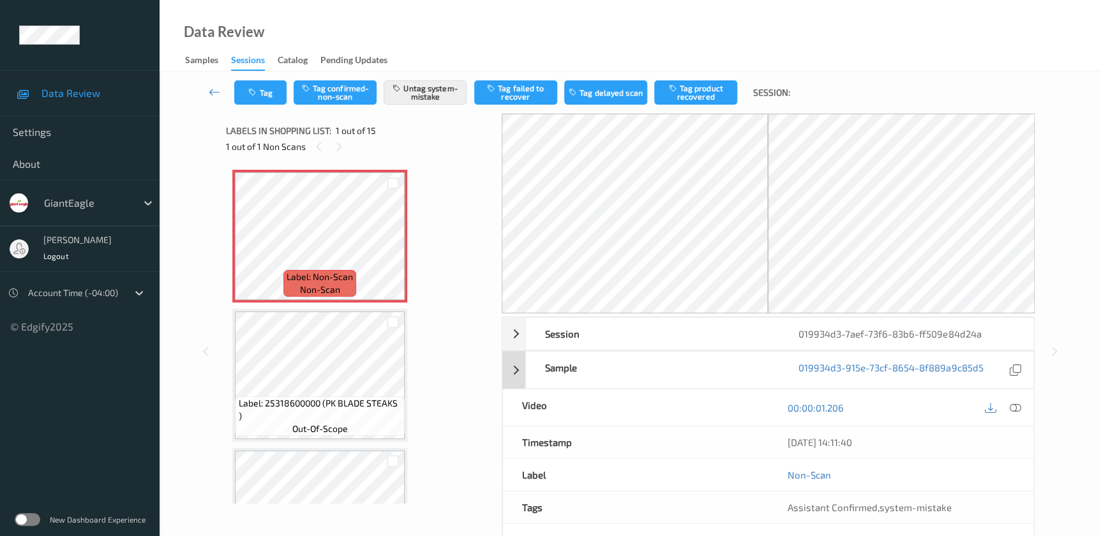
drag, startPoint x: 1014, startPoint y: 405, endPoint x: 873, endPoint y: 251, distance: 208.2
click at [1013, 402] on icon at bounding box center [1014, 407] width 11 height 11
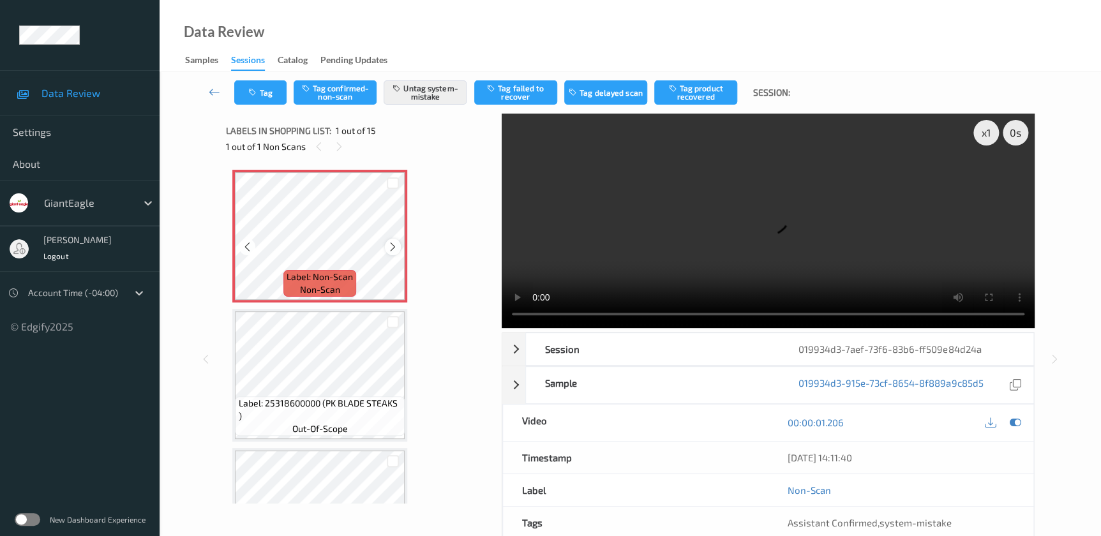
click at [396, 245] on icon at bounding box center [392, 246] width 11 height 11
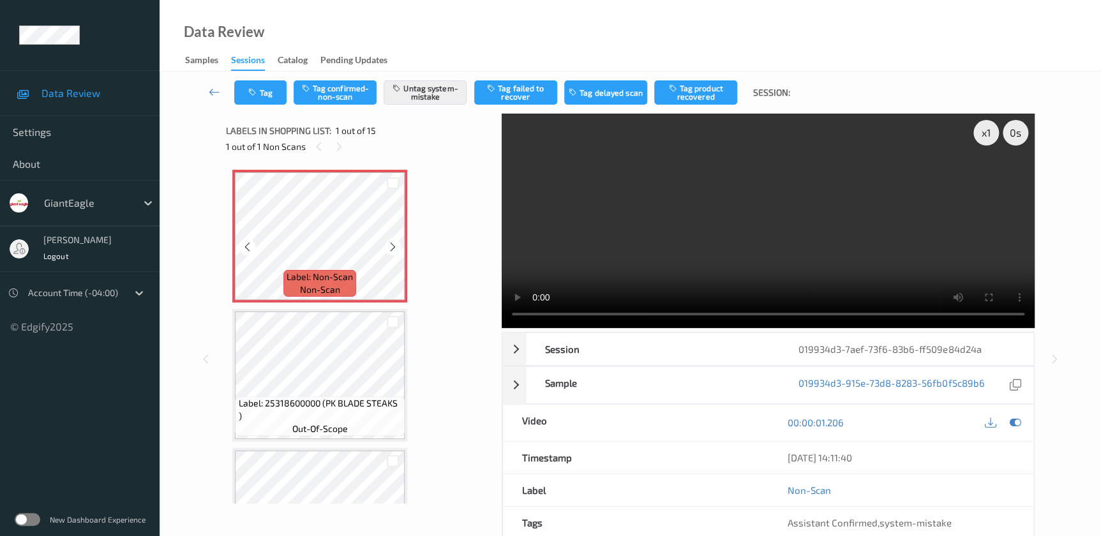
click at [396, 245] on icon at bounding box center [392, 246] width 11 height 11
click at [708, 217] on video at bounding box center [768, 221] width 533 height 214
click at [262, 101] on button "Tag" at bounding box center [260, 92] width 52 height 24
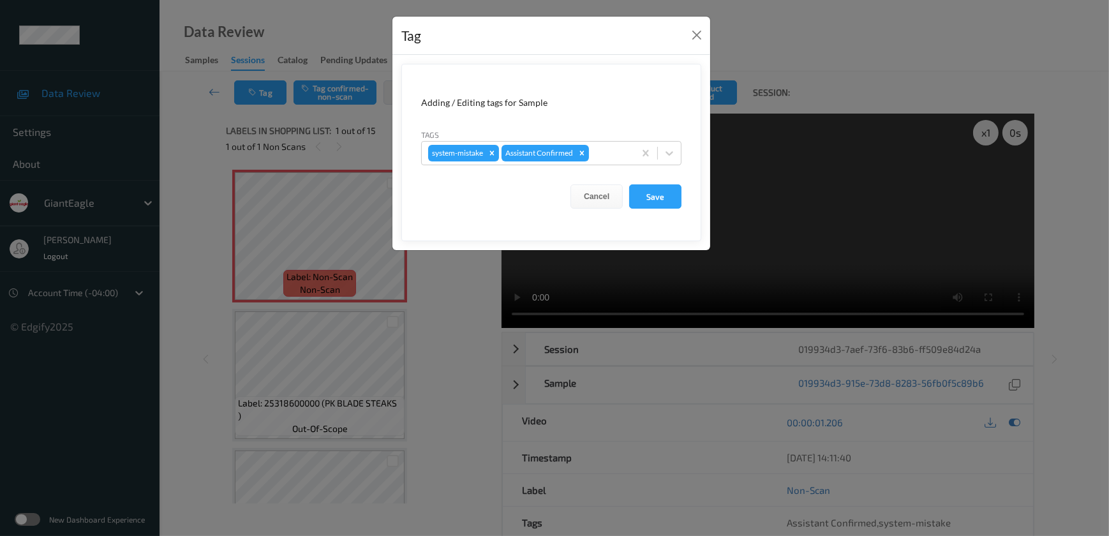
click at [440, 328] on div "Tag Adding / Editing tags for Sample Tags system-mistake Assistant Confirmed Ca…" at bounding box center [554, 268] width 1109 height 536
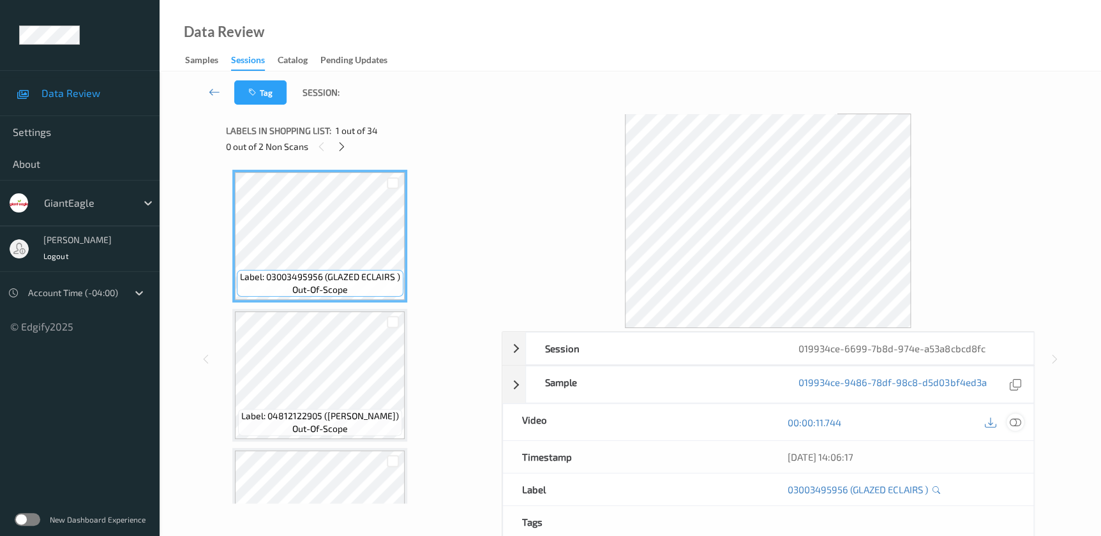
click at [1016, 425] on icon at bounding box center [1014, 422] width 11 height 11
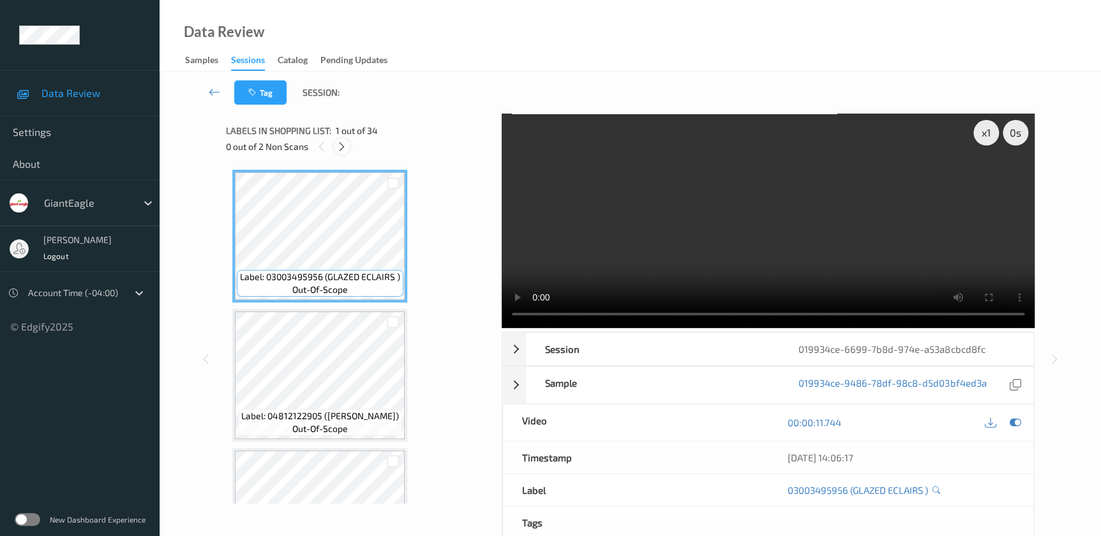
click at [345, 144] on icon at bounding box center [341, 146] width 11 height 11
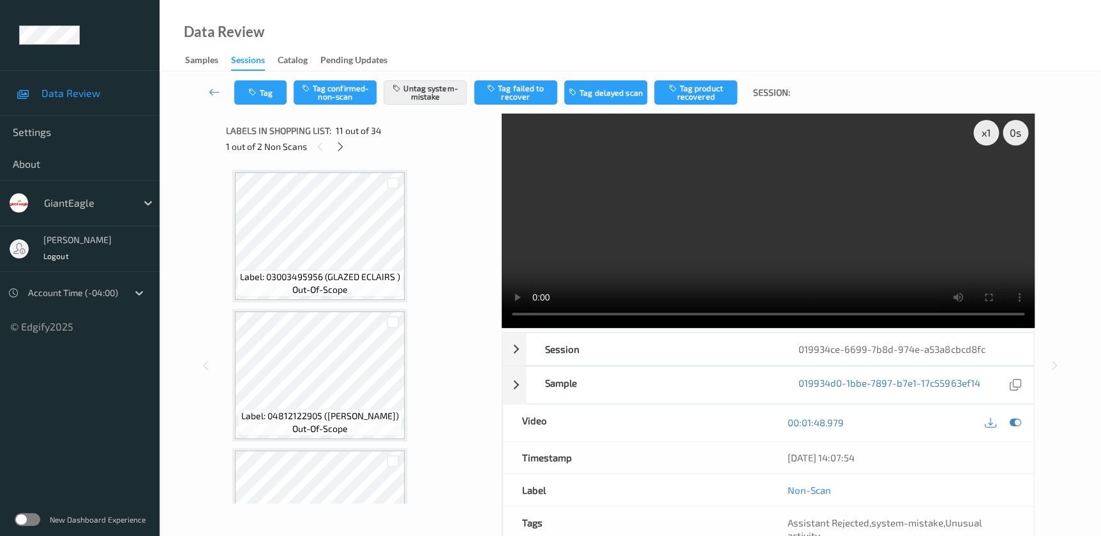
scroll to position [1254, 0]
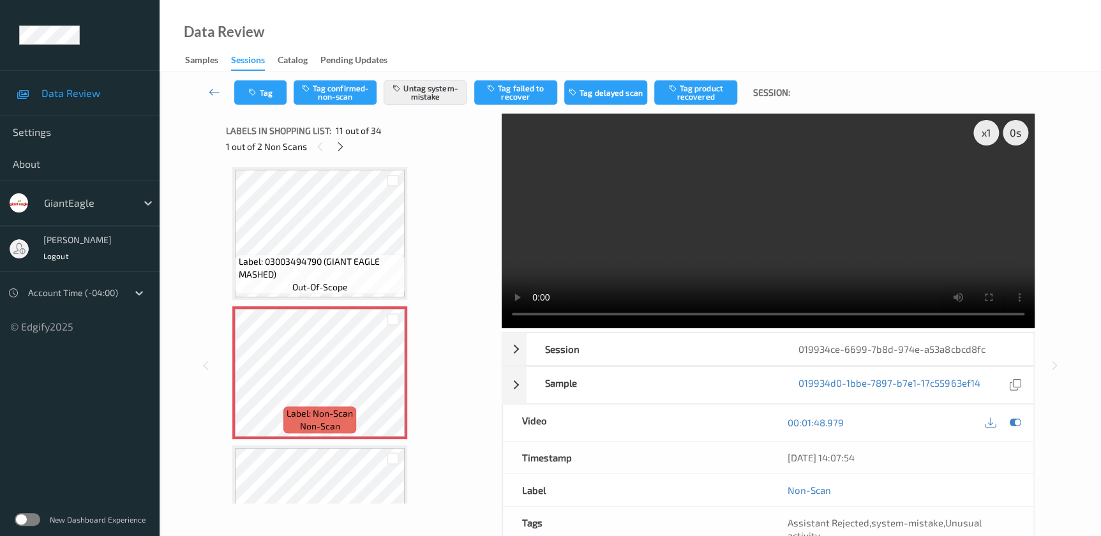
click at [819, 207] on video at bounding box center [768, 221] width 533 height 214
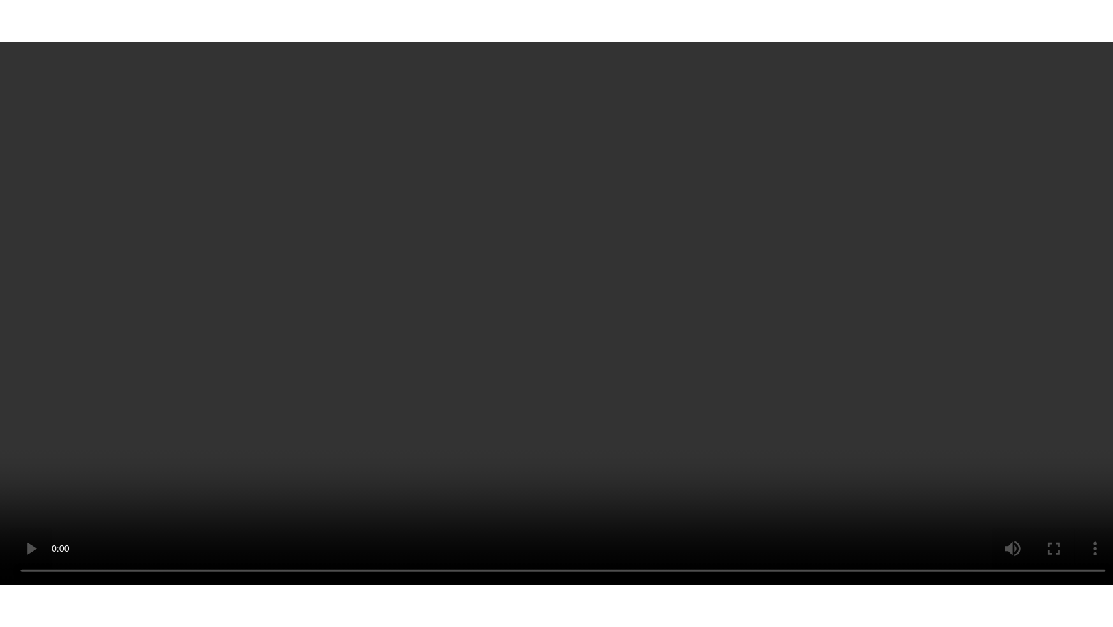
scroll to position [4379, 0]
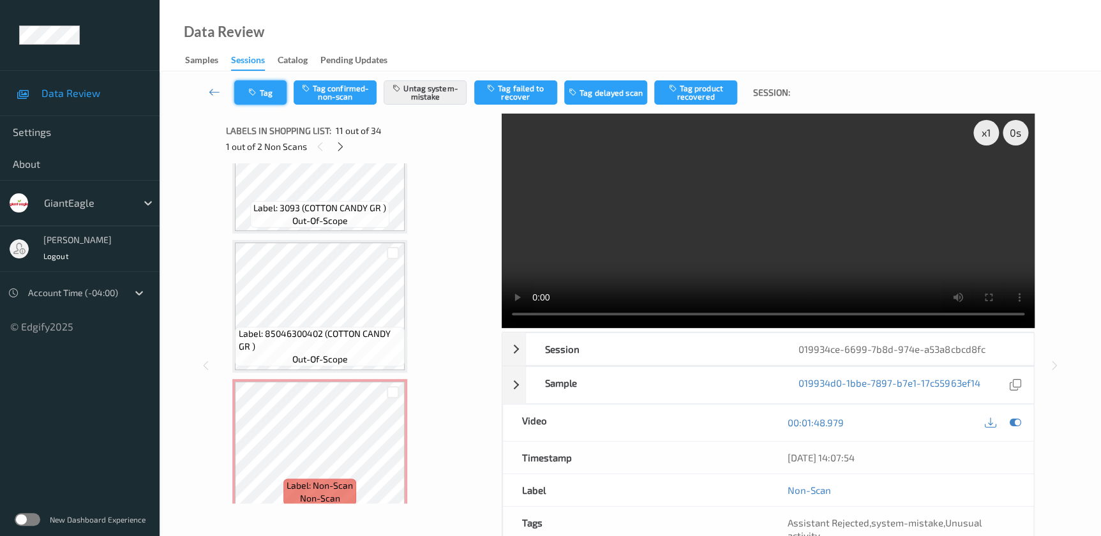
click at [263, 93] on button "Tag" at bounding box center [260, 92] width 52 height 24
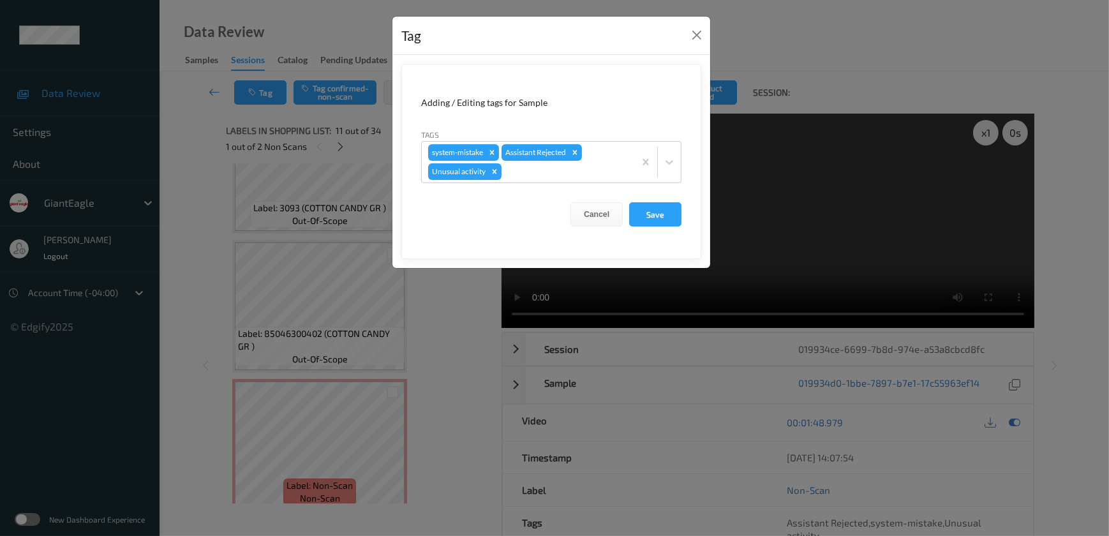
click at [449, 329] on div "Tag Adding / Editing tags for Sample Tags system-mistake Assistant Rejected Unu…" at bounding box center [554, 268] width 1109 height 536
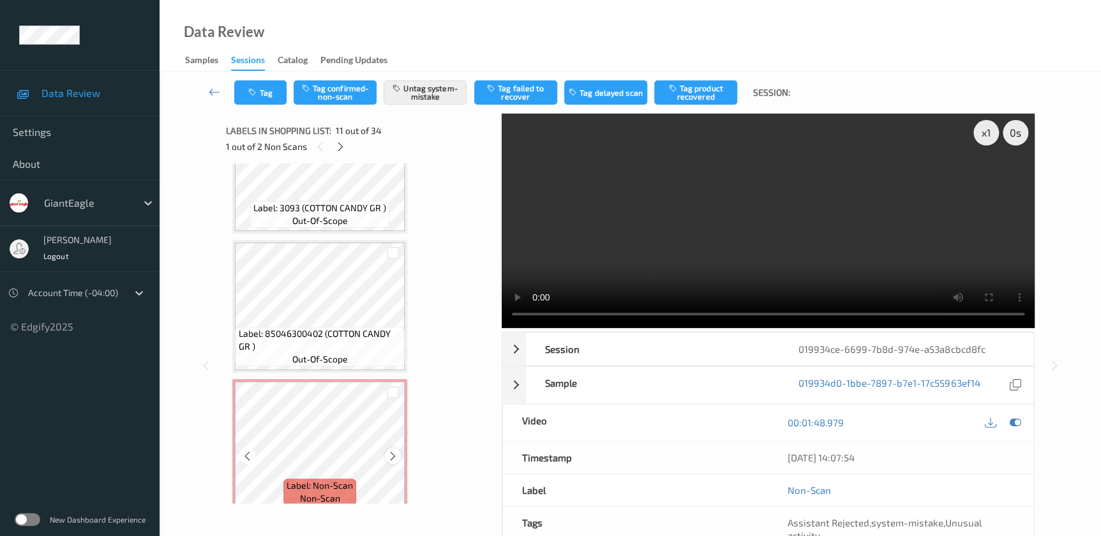
click at [390, 450] on icon at bounding box center [392, 455] width 11 height 11
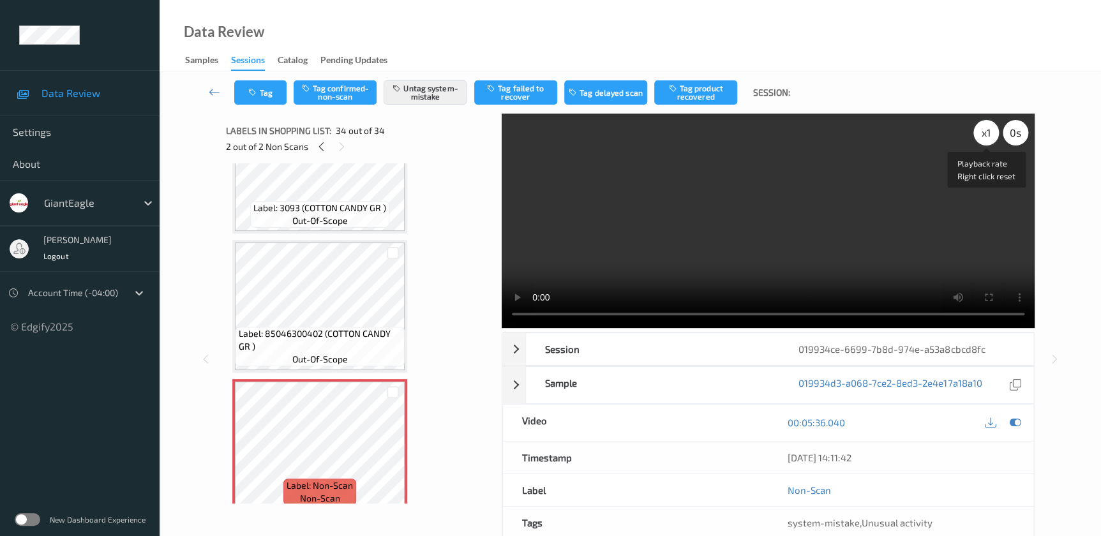
click at [990, 138] on div "x 1" at bounding box center [986, 133] width 26 height 26
click at [990, 138] on div "x 2" at bounding box center [986, 133] width 26 height 26
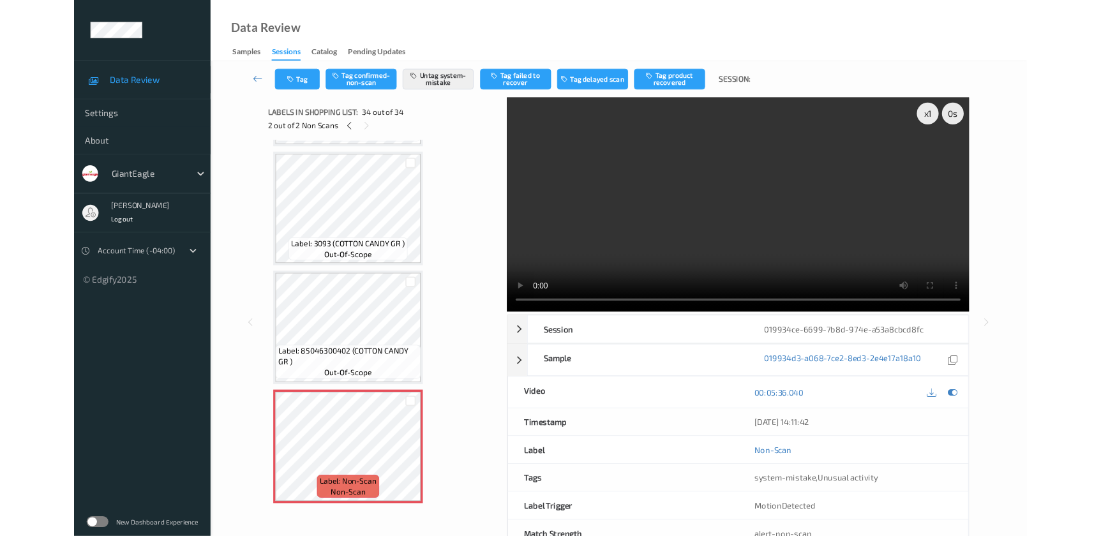
scroll to position [4288, 0]
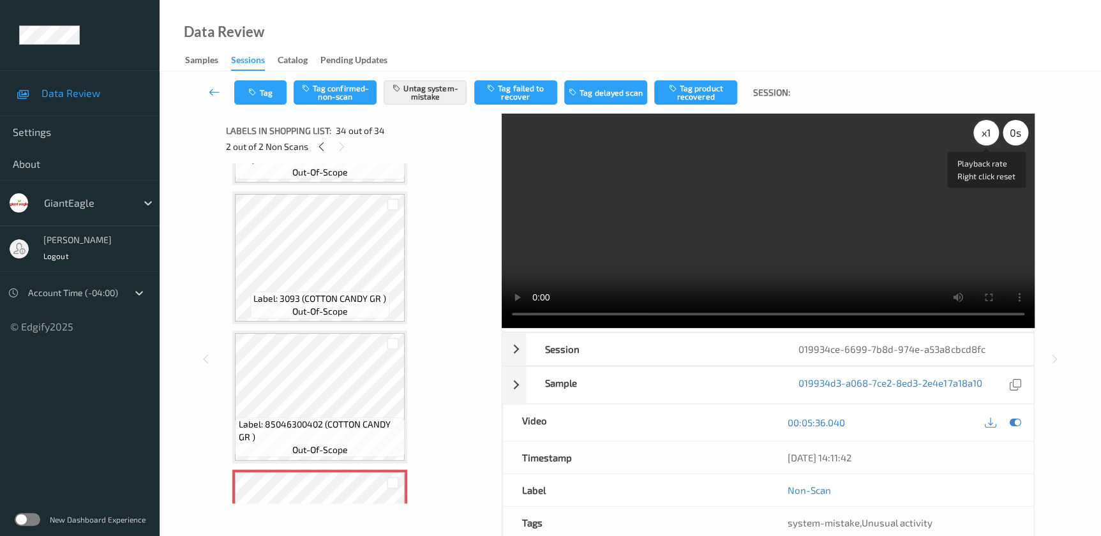
click at [983, 129] on div "x 1" at bounding box center [986, 133] width 26 height 26
click at [983, 129] on div "x 2" at bounding box center [986, 133] width 26 height 26
click at [983, 129] on div "x 1" at bounding box center [986, 133] width 26 height 26
click at [983, 129] on div "x 2" at bounding box center [986, 133] width 26 height 26
click at [251, 91] on icon "button" at bounding box center [253, 92] width 11 height 9
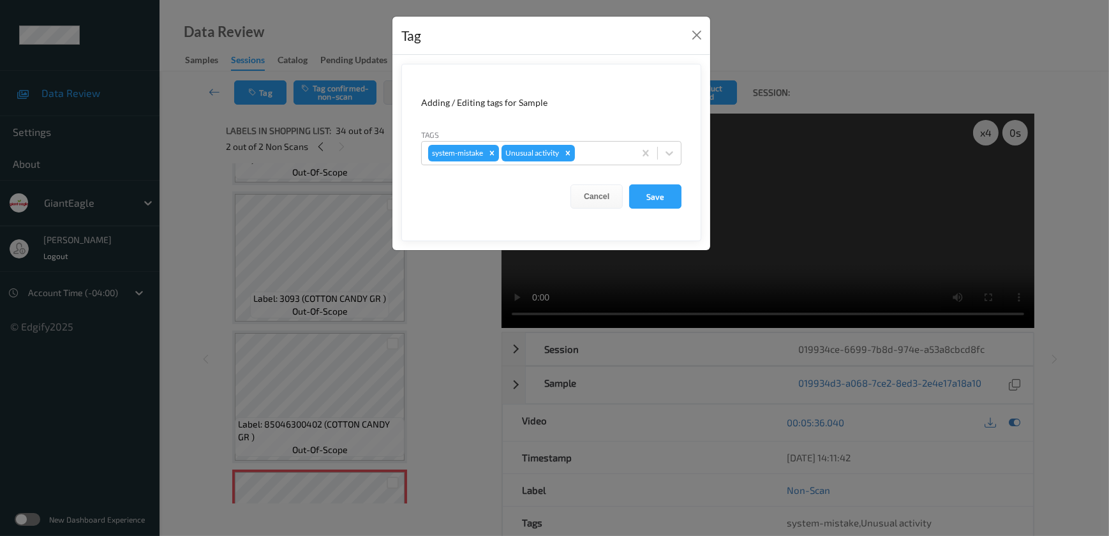
click at [462, 330] on div "Tag Adding / Editing tags for Sample Tags system-mistake Unusual activity Cance…" at bounding box center [554, 268] width 1109 height 536
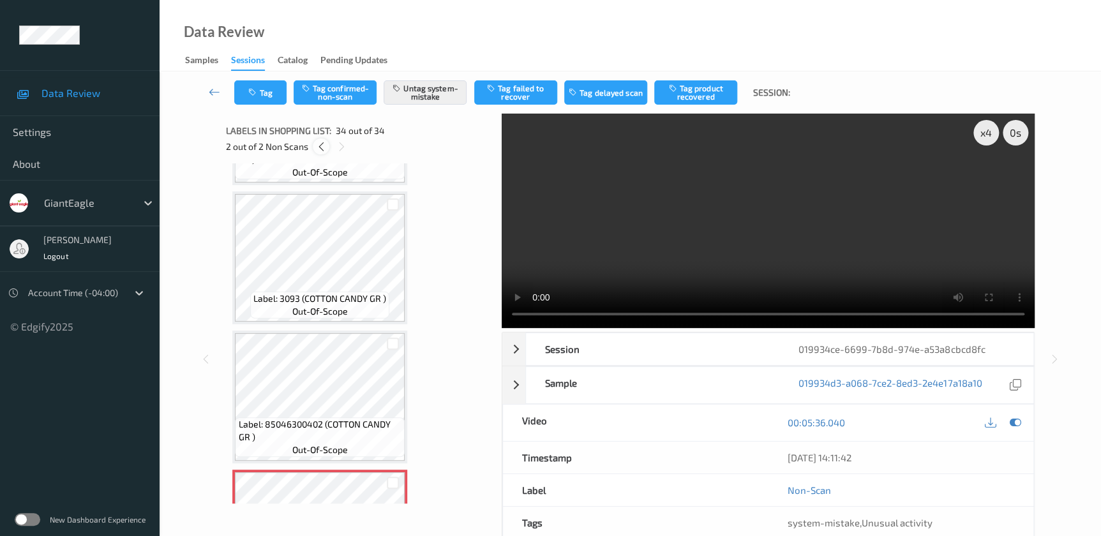
click at [321, 151] on icon at bounding box center [320, 146] width 11 height 11
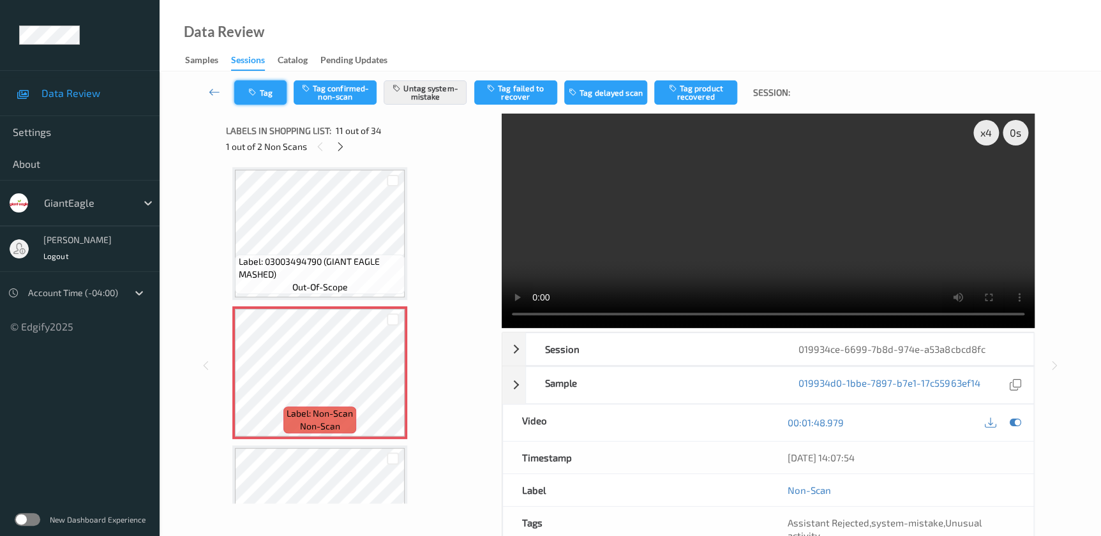
click at [265, 94] on button "Tag" at bounding box center [260, 92] width 52 height 24
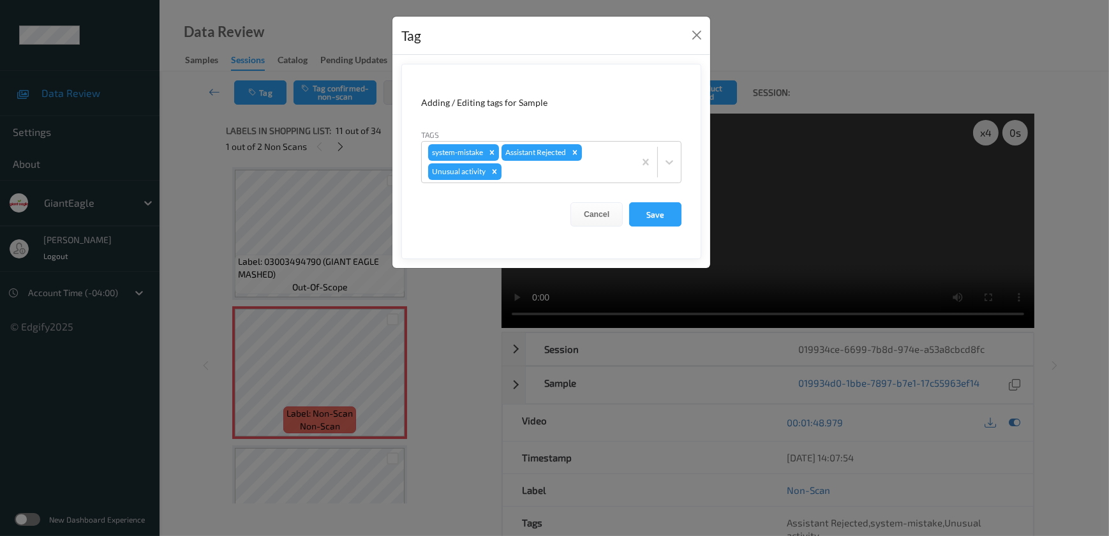
click at [451, 357] on div "Tag Adding / Editing tags for Sample Tags system-mistake Assistant Rejected Unu…" at bounding box center [554, 268] width 1109 height 536
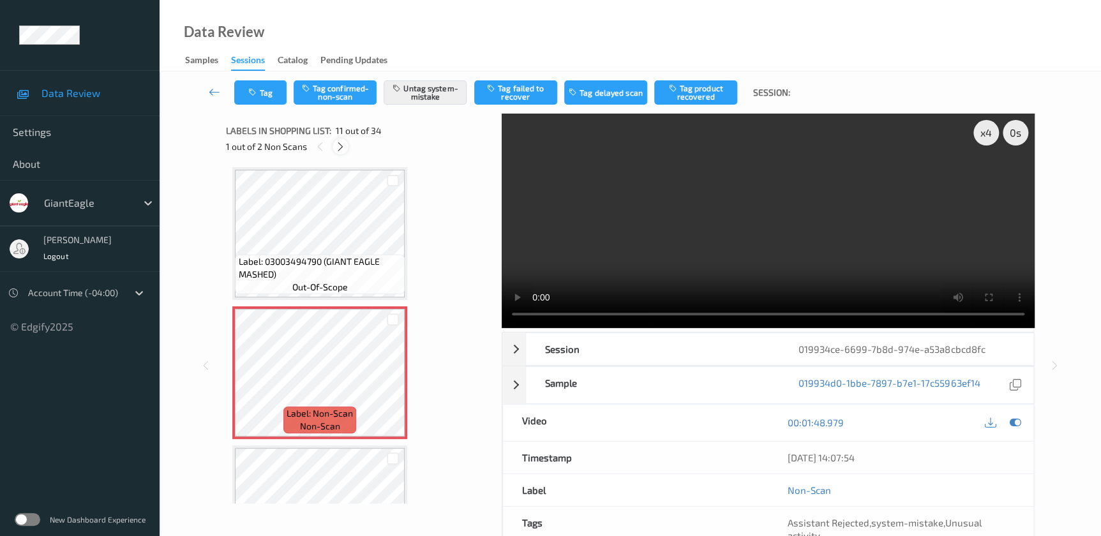
click at [341, 147] on icon at bounding box center [340, 146] width 11 height 11
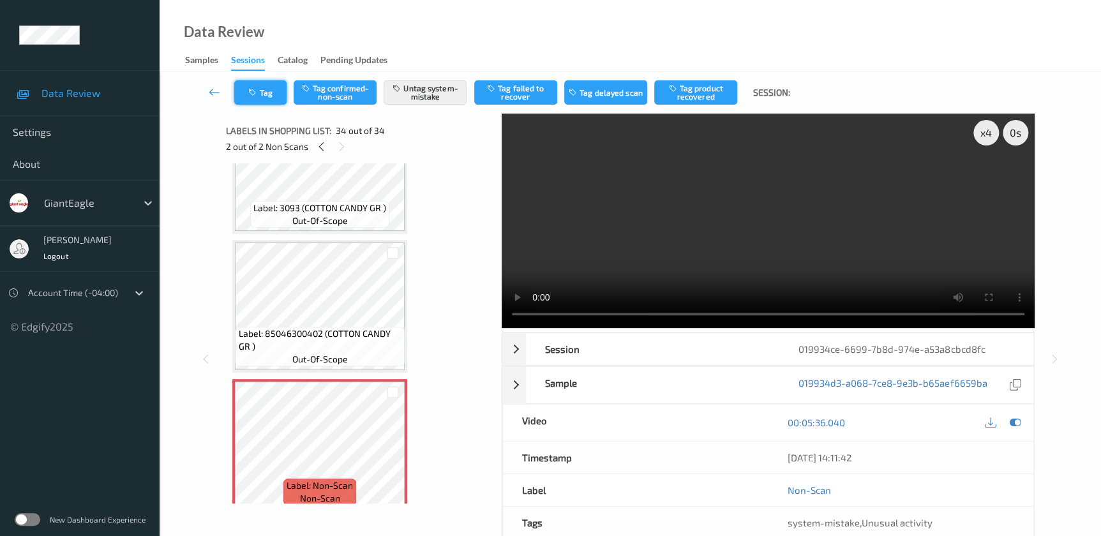
click at [267, 103] on button "Tag" at bounding box center [260, 92] width 52 height 24
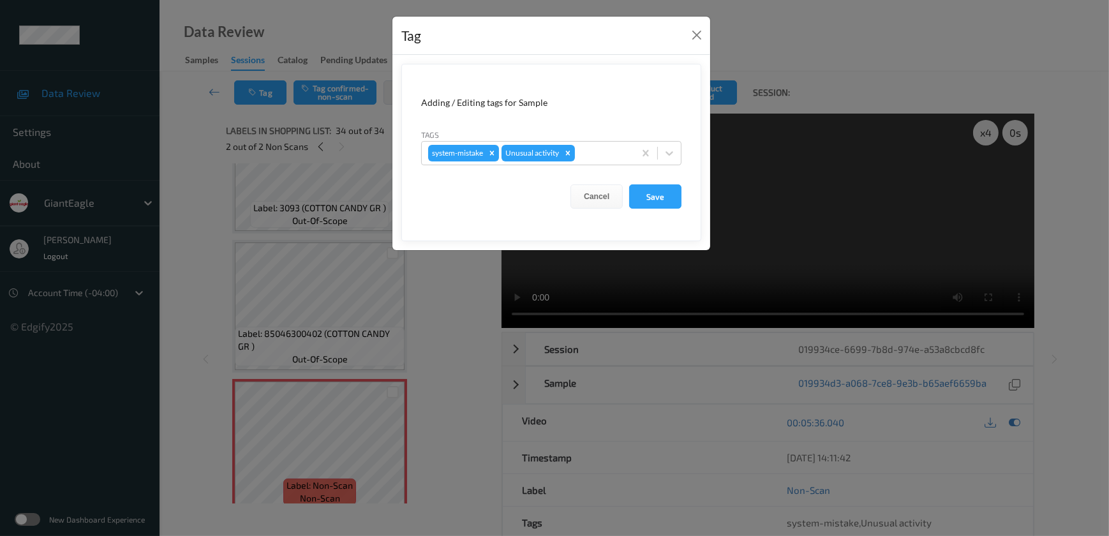
click at [445, 328] on div "Tag Adding / Editing tags for Sample Tags system-mistake Unusual activity Cance…" at bounding box center [554, 268] width 1109 height 536
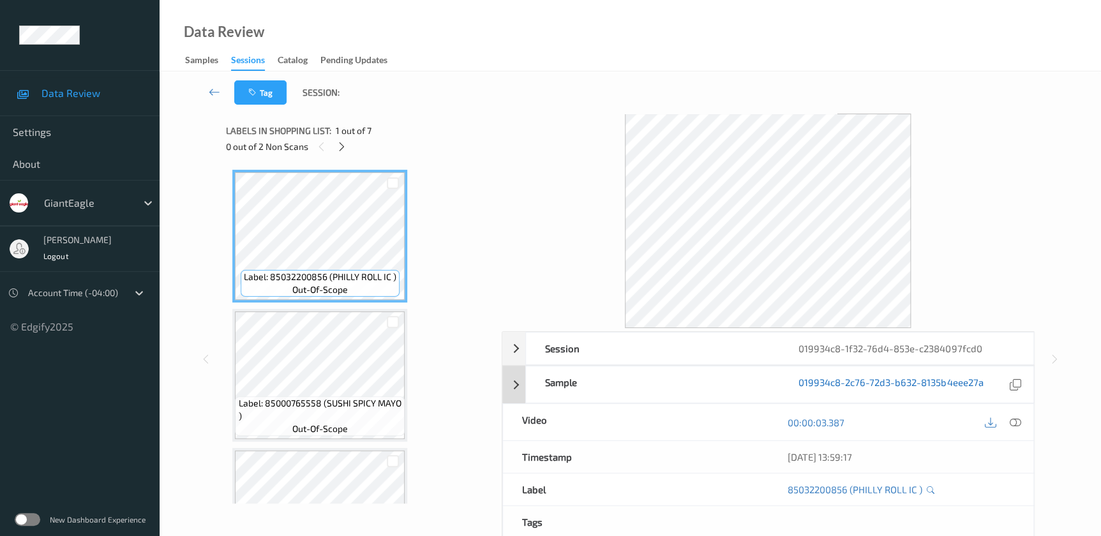
drag, startPoint x: 1011, startPoint y: 417, endPoint x: 907, endPoint y: 271, distance: 179.4
click at [1011, 417] on icon at bounding box center [1014, 422] width 11 height 11
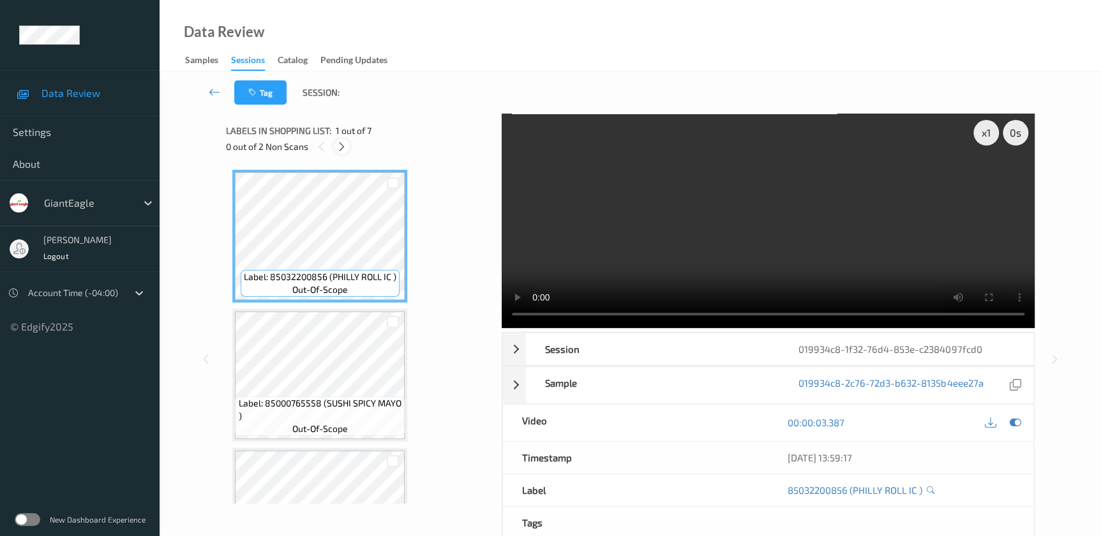
click at [345, 149] on icon at bounding box center [341, 146] width 11 height 11
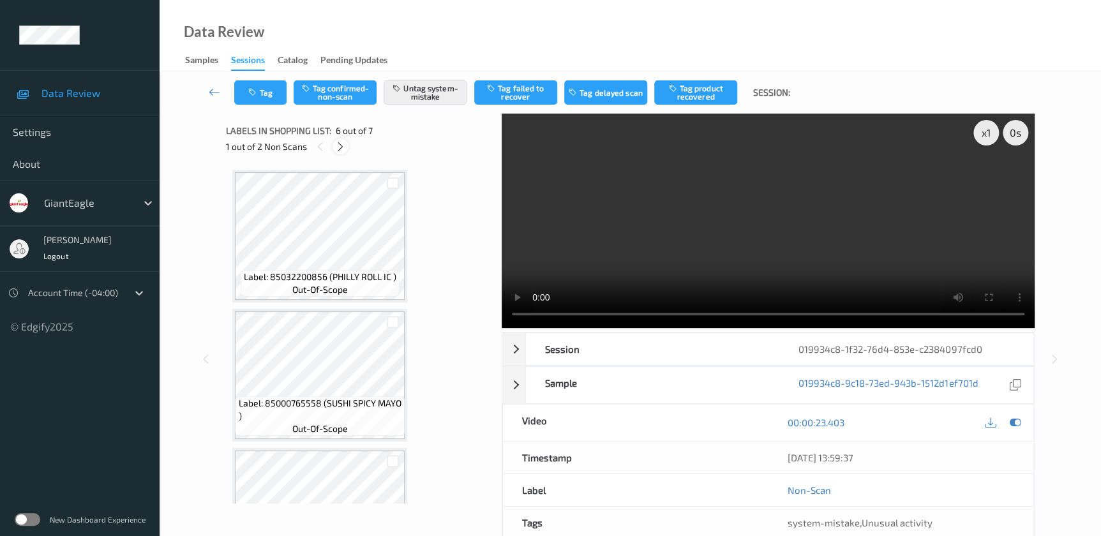
scroll to position [561, 0]
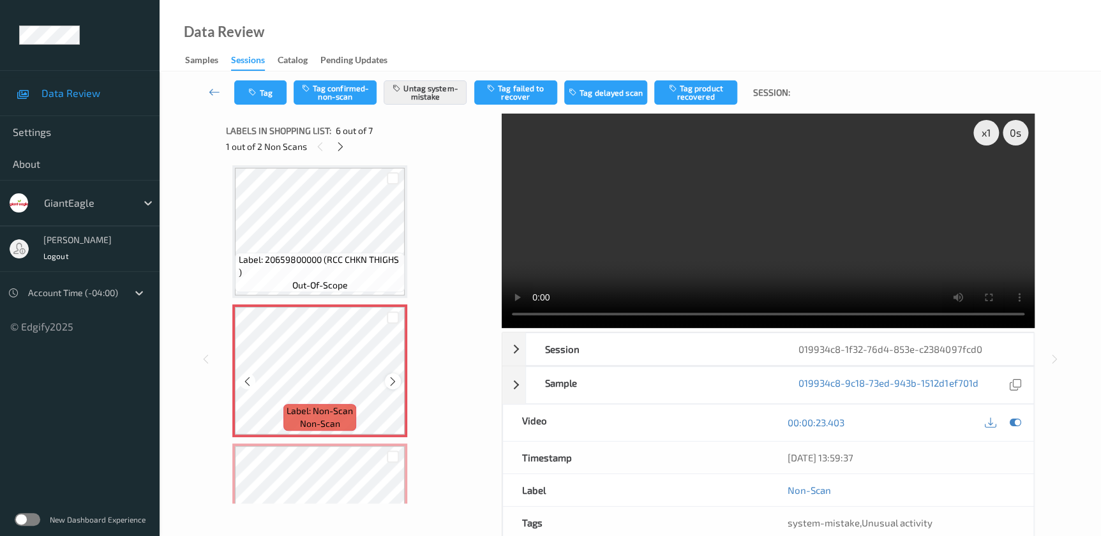
click at [393, 379] on icon at bounding box center [392, 380] width 11 height 11
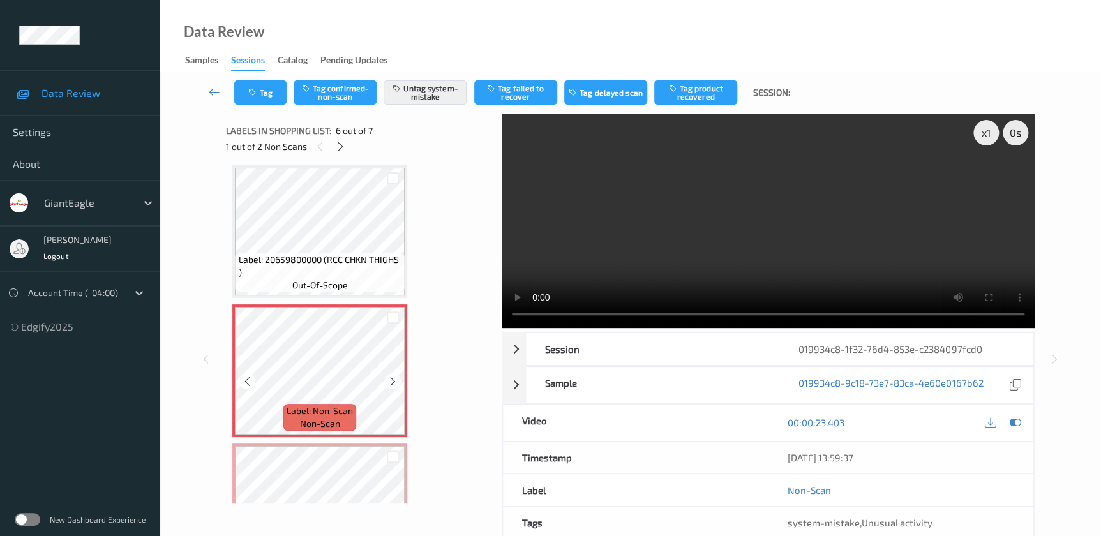
click at [393, 379] on icon at bounding box center [392, 380] width 11 height 11
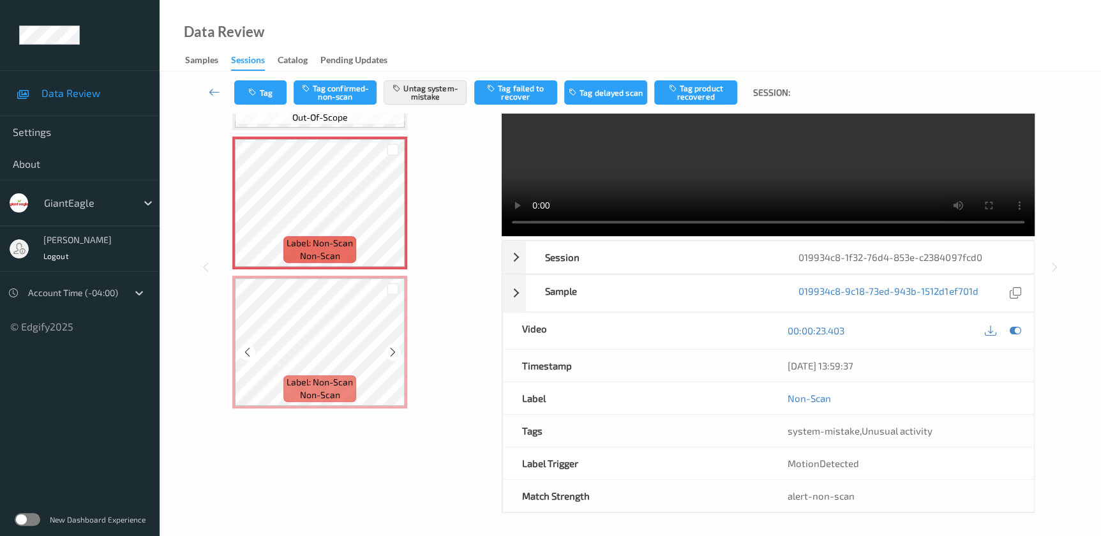
scroll to position [94, 0]
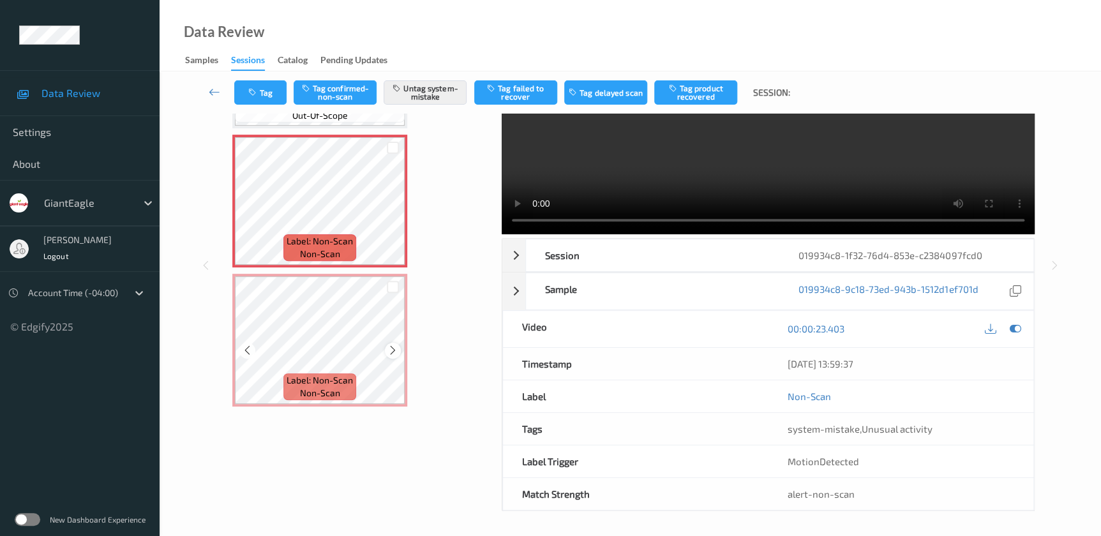
click at [389, 347] on icon at bounding box center [392, 350] width 11 height 11
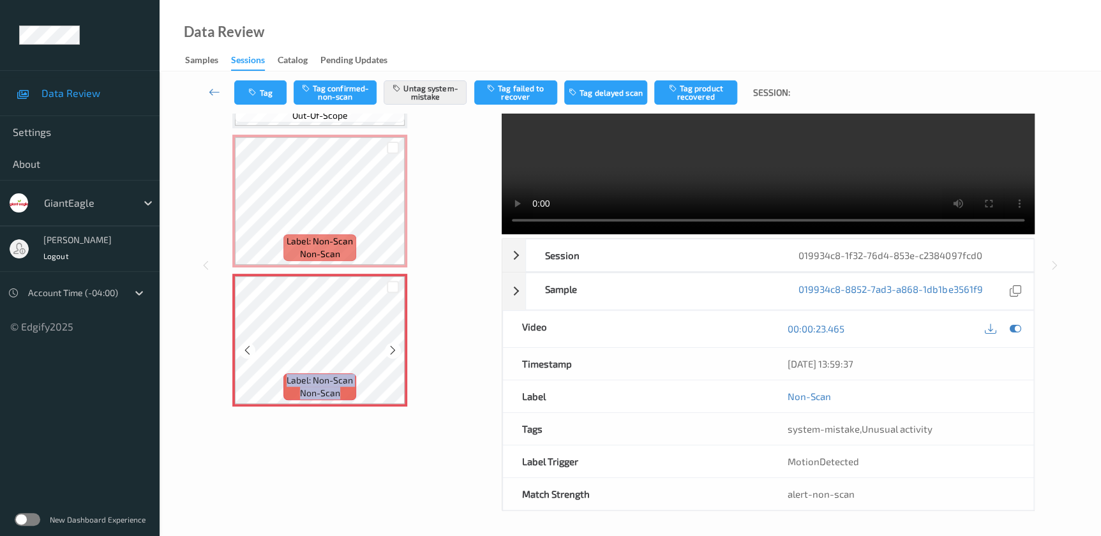
click at [389, 347] on icon at bounding box center [392, 350] width 11 height 11
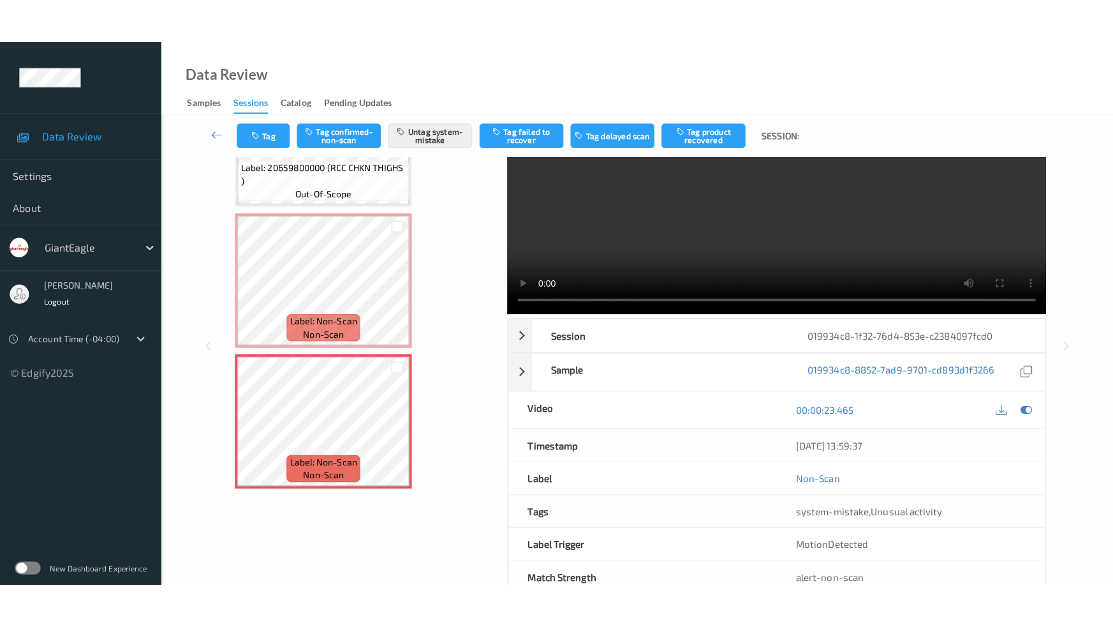
scroll to position [0, 0]
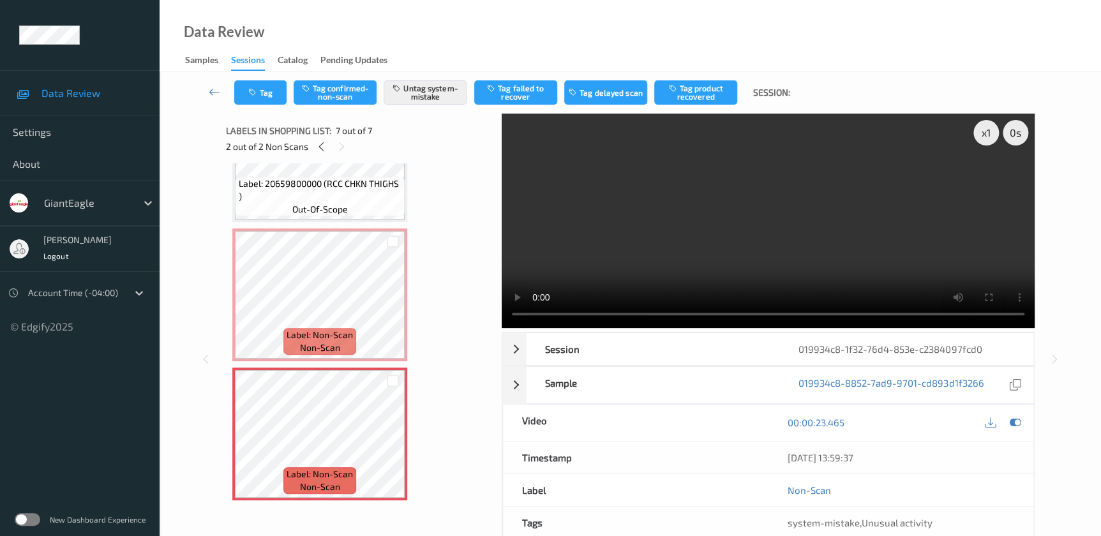
drag, startPoint x: 752, startPoint y: 230, endPoint x: 788, endPoint y: 227, distance: 35.9
click at [753, 230] on video at bounding box center [768, 221] width 533 height 214
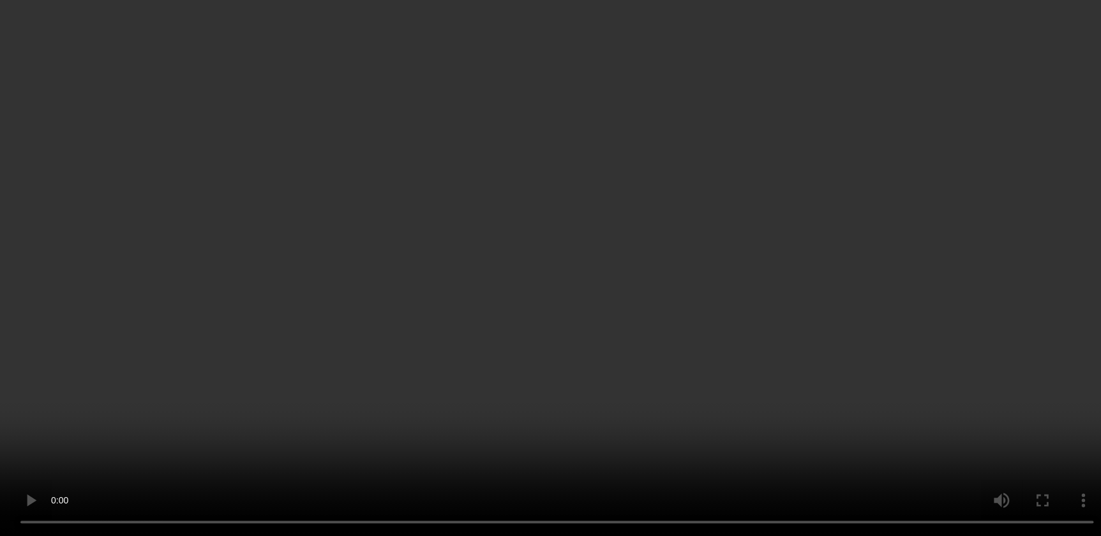
scroll to position [637, 0]
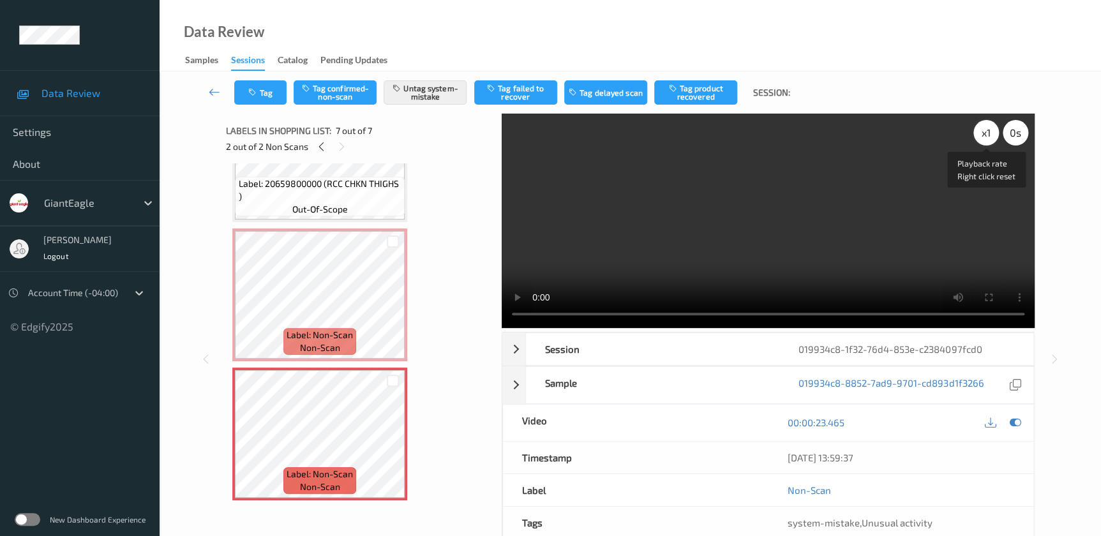
click at [989, 126] on div "x 1" at bounding box center [986, 133] width 26 height 26
click at [989, 126] on div "x 2" at bounding box center [986, 133] width 26 height 26
click at [989, 126] on div "x 4" at bounding box center [986, 133] width 26 height 26
click at [253, 91] on icon "button" at bounding box center [253, 92] width 11 height 9
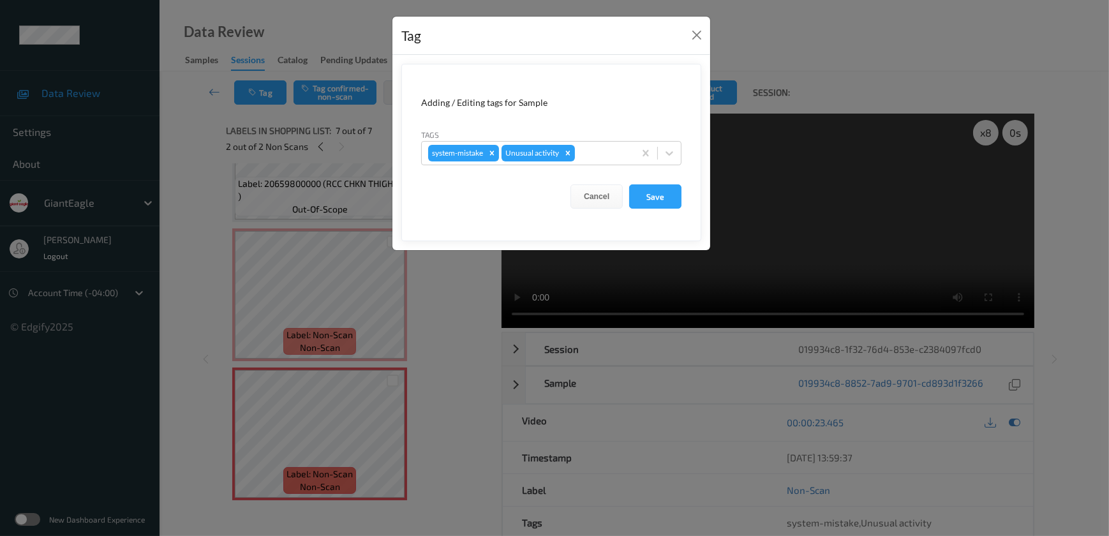
click at [428, 283] on div "Tag Adding / Editing tags for Sample Tags system-mistake Unusual activity Cance…" at bounding box center [554, 268] width 1109 height 536
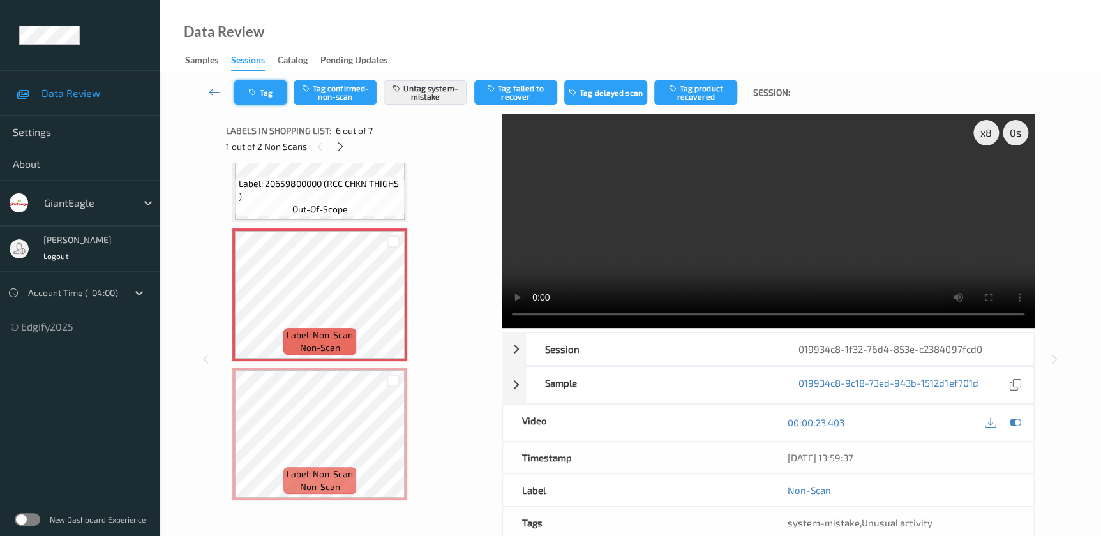
click at [246, 84] on button "Tag" at bounding box center [260, 92] width 52 height 24
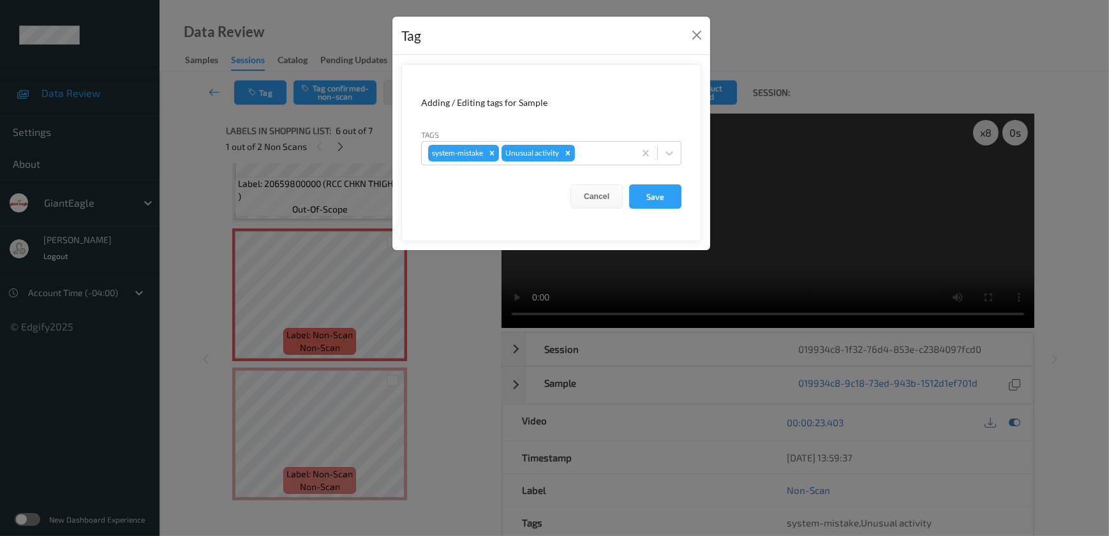
click at [402, 310] on div "Tag Adding / Editing tags for Sample Tags system-mistake Unusual activity Cance…" at bounding box center [554, 268] width 1109 height 536
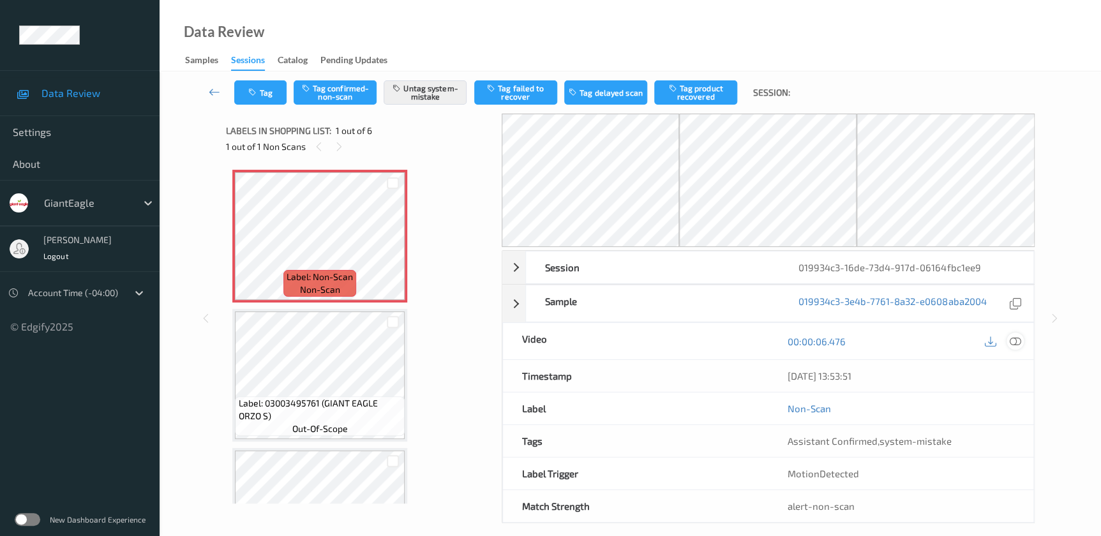
click at [1013, 339] on icon at bounding box center [1014, 341] width 11 height 11
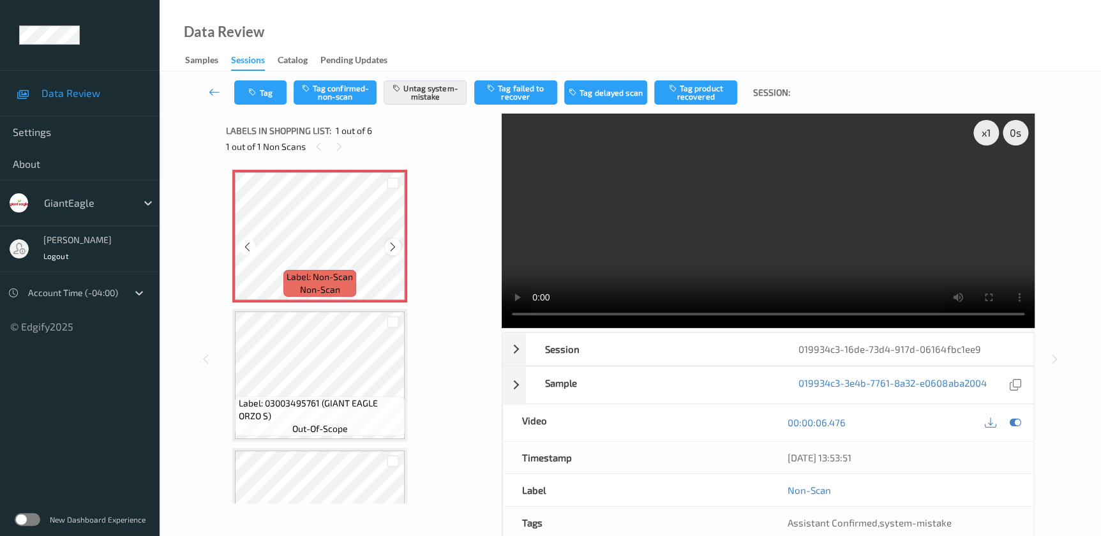
click at [391, 244] on icon at bounding box center [392, 246] width 11 height 11
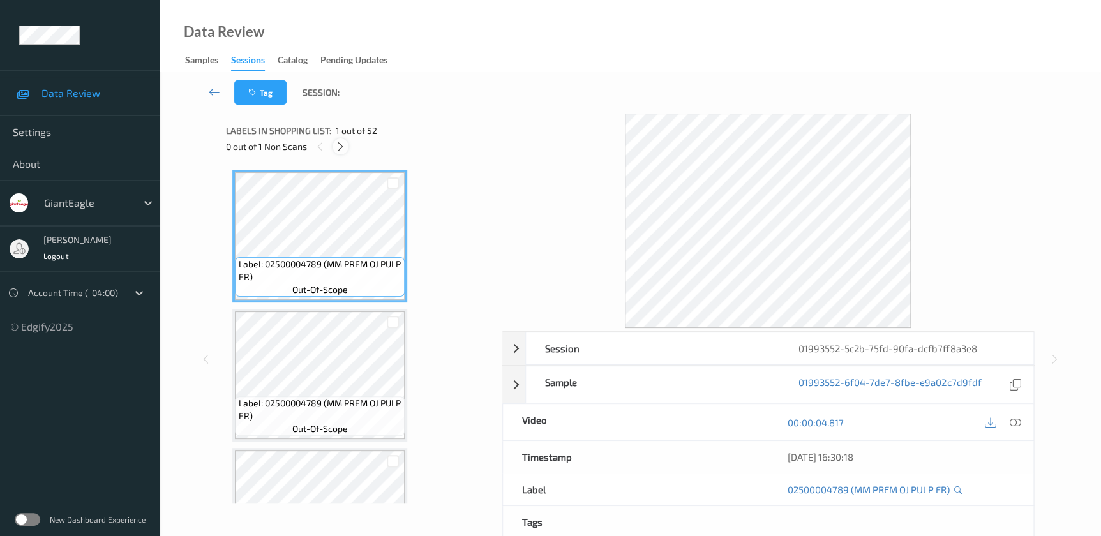
click at [332, 144] on div at bounding box center [340, 146] width 16 height 16
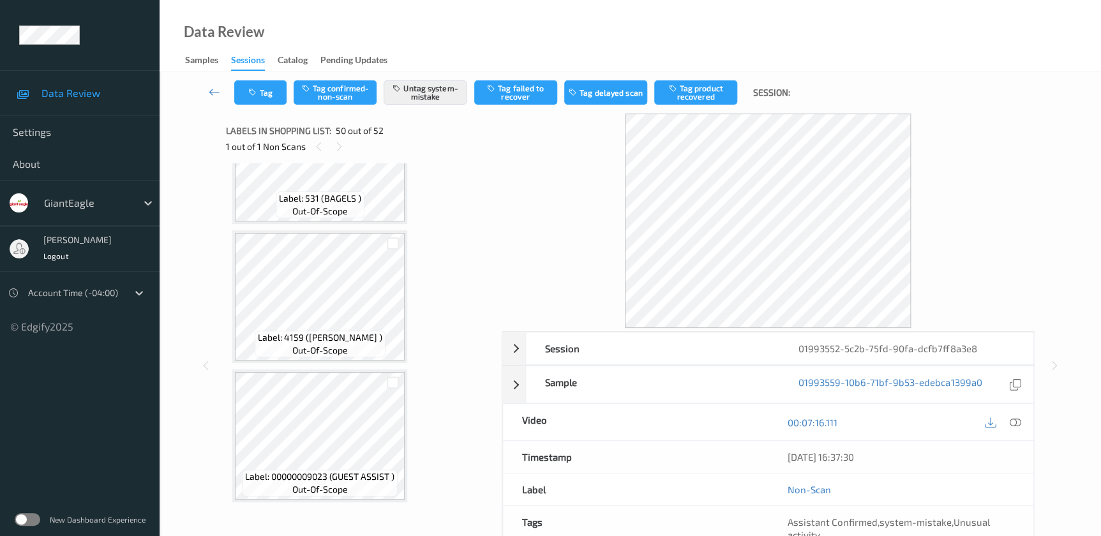
scroll to position [6469, 0]
click at [264, 91] on button "Tag" at bounding box center [260, 92] width 52 height 24
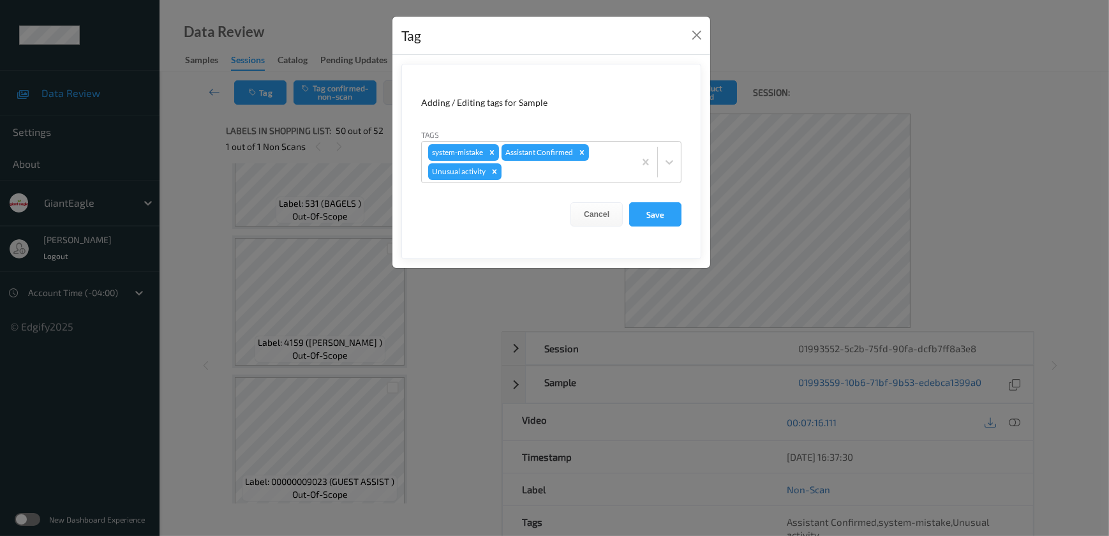
click at [440, 332] on div "Tag Adding / Editing tags for Sample Tags system-mistake Assistant Confirmed Un…" at bounding box center [554, 268] width 1109 height 536
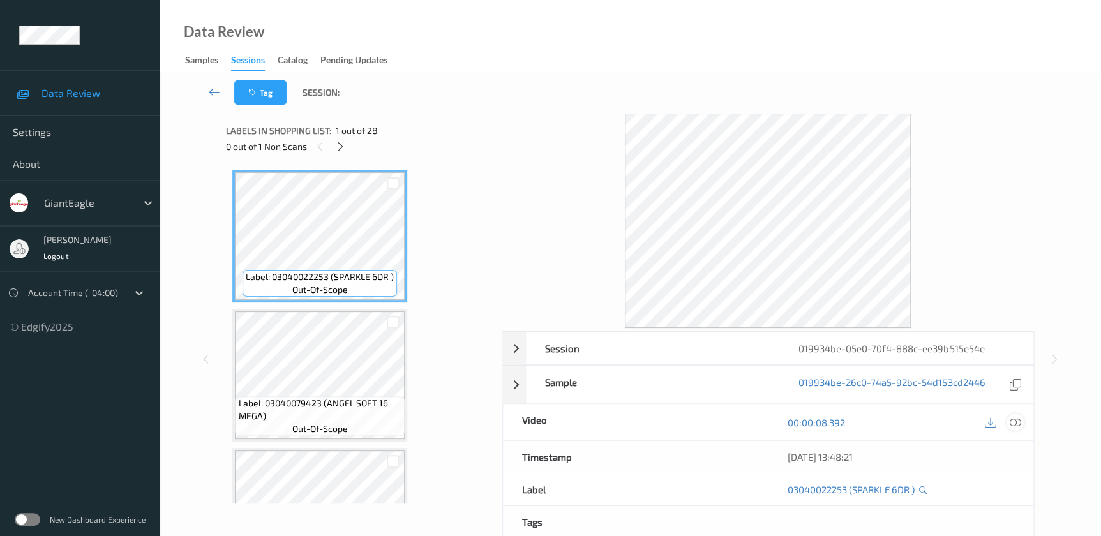
click at [1019, 422] on icon at bounding box center [1014, 422] width 11 height 11
